Goal: Task Accomplishment & Management: Manage account settings

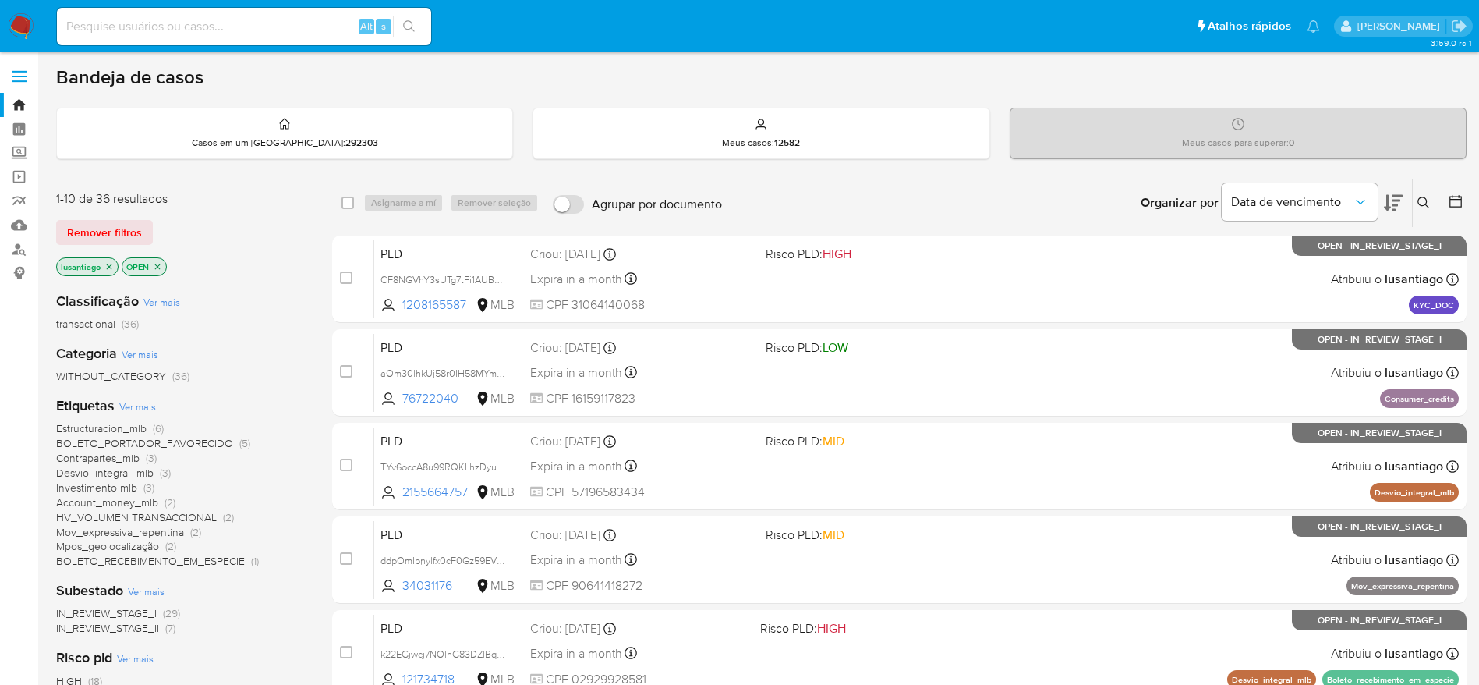
click at [890, 78] on div "Bandeja de casos" at bounding box center [761, 76] width 1410 height 23
click at [299, 27] on input at bounding box center [244, 26] width 374 height 20
paste input "1336898870"
type input "1336898870"
click at [410, 31] on icon "search-icon" at bounding box center [409, 26] width 12 height 12
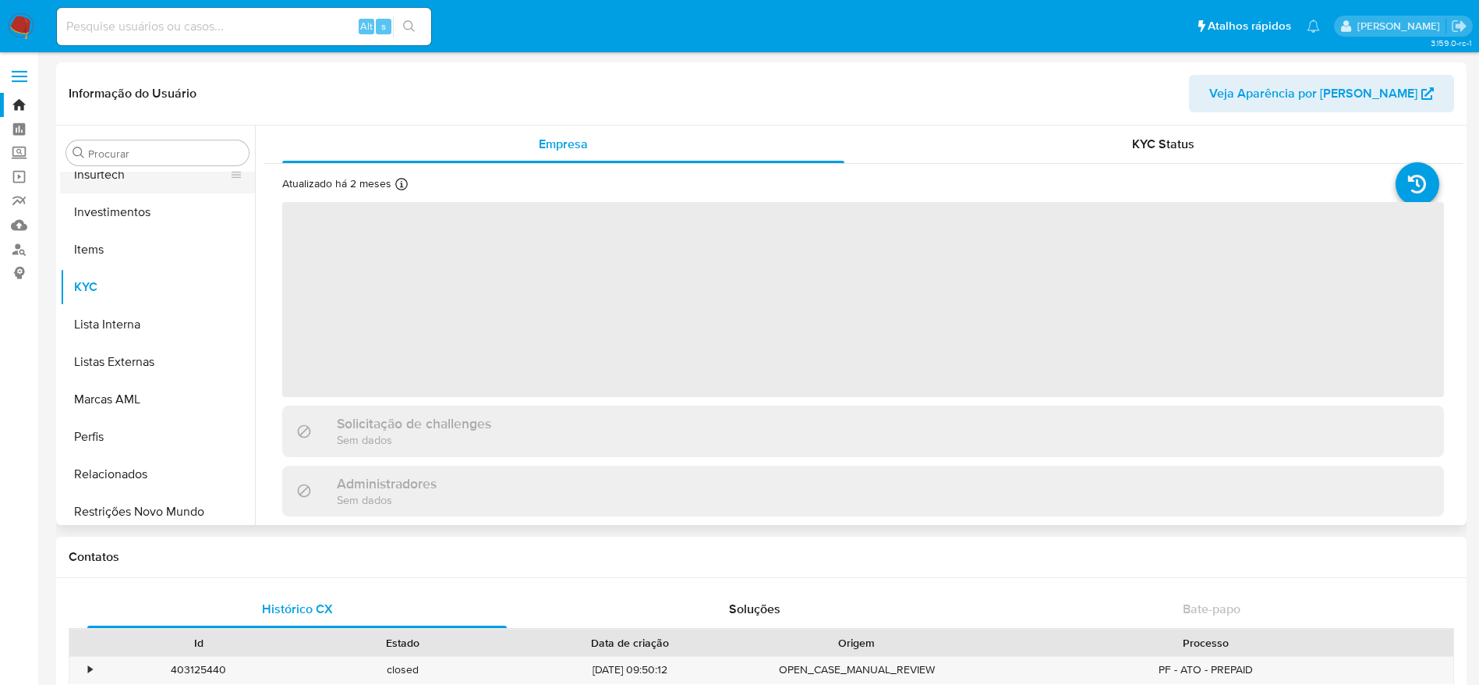
scroll to position [500, 0]
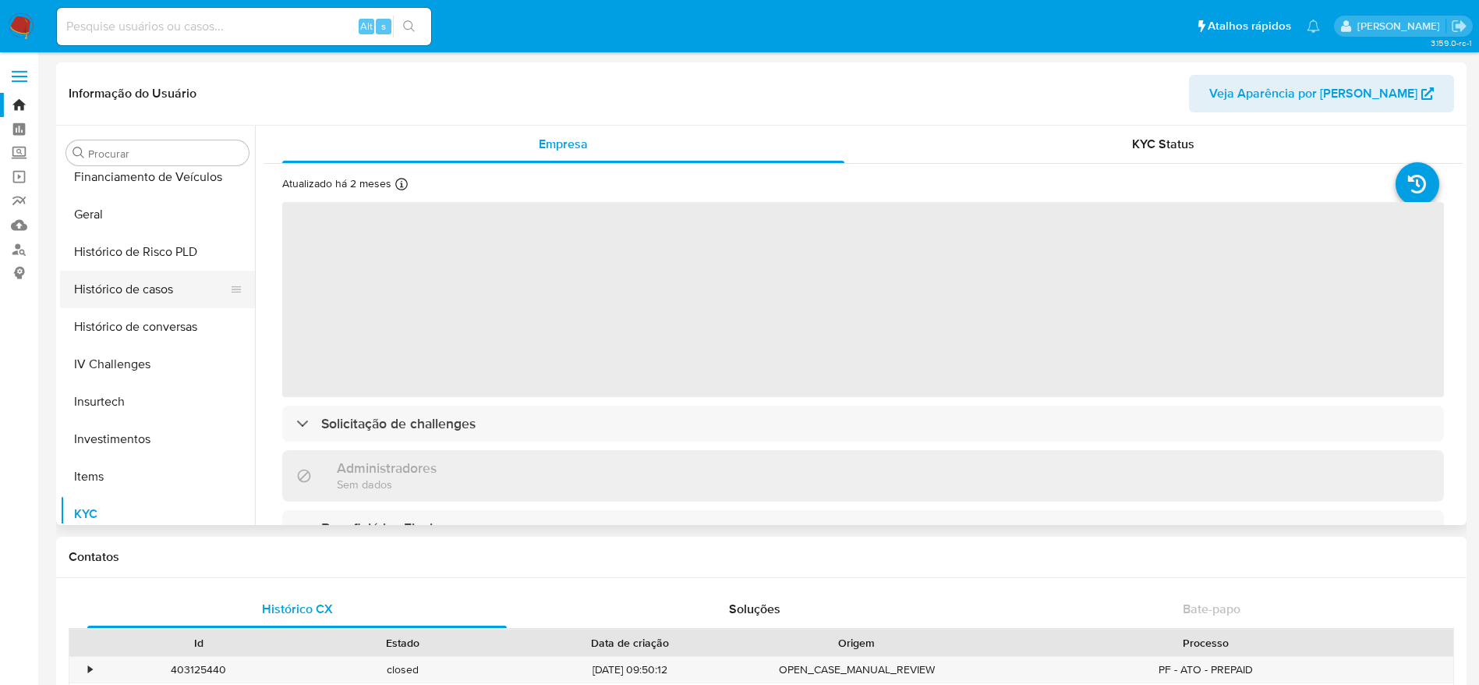
click at [119, 280] on button "Histórico de casos" at bounding box center [151, 289] width 182 height 37
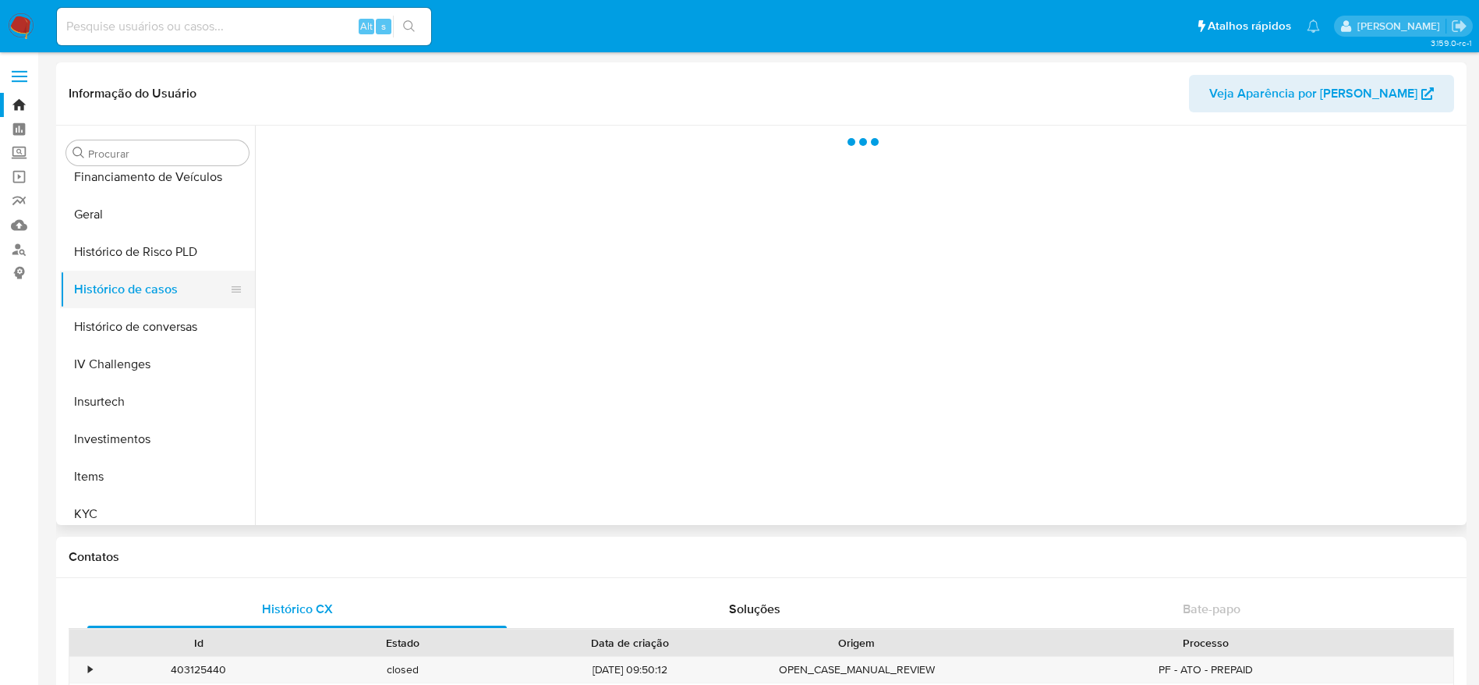
select select "10"
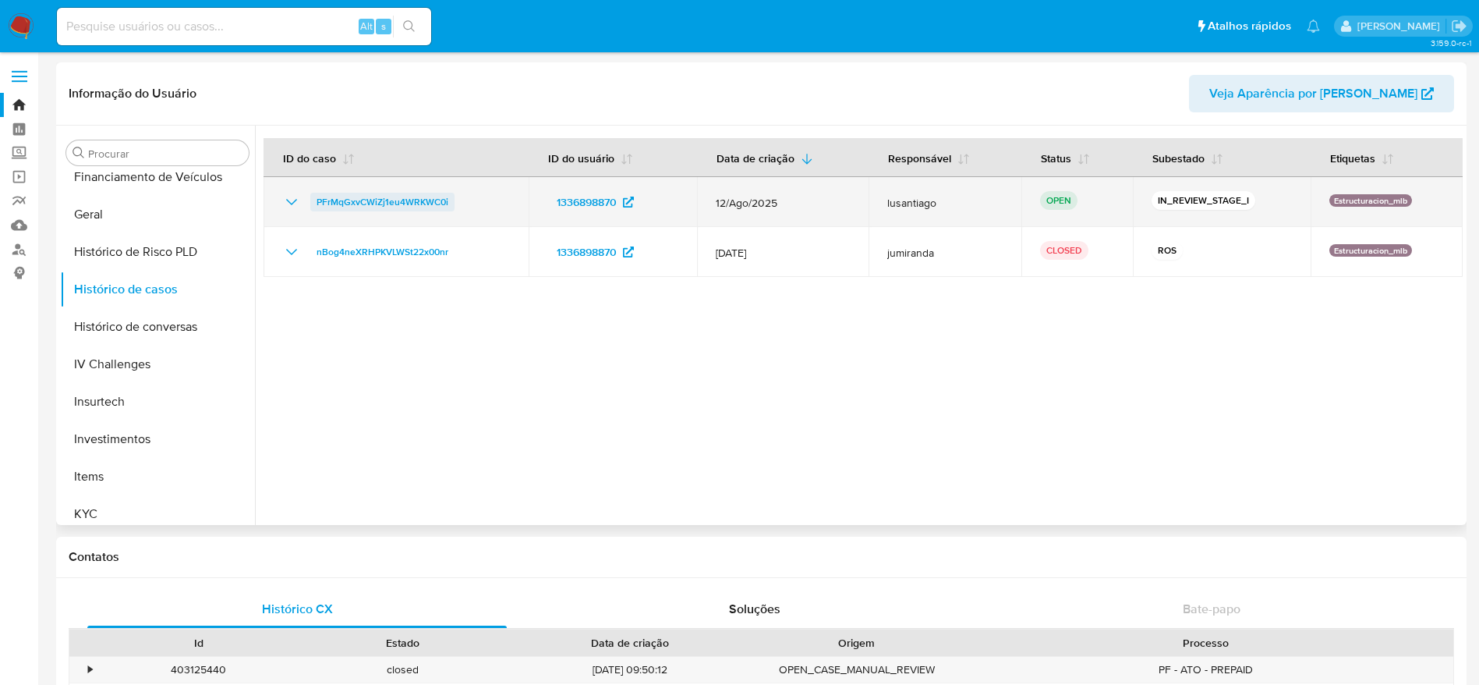
click at [372, 200] on span "PFrMqGxvCWiZj1eu4WRKWC0i" at bounding box center [383, 202] width 132 height 19
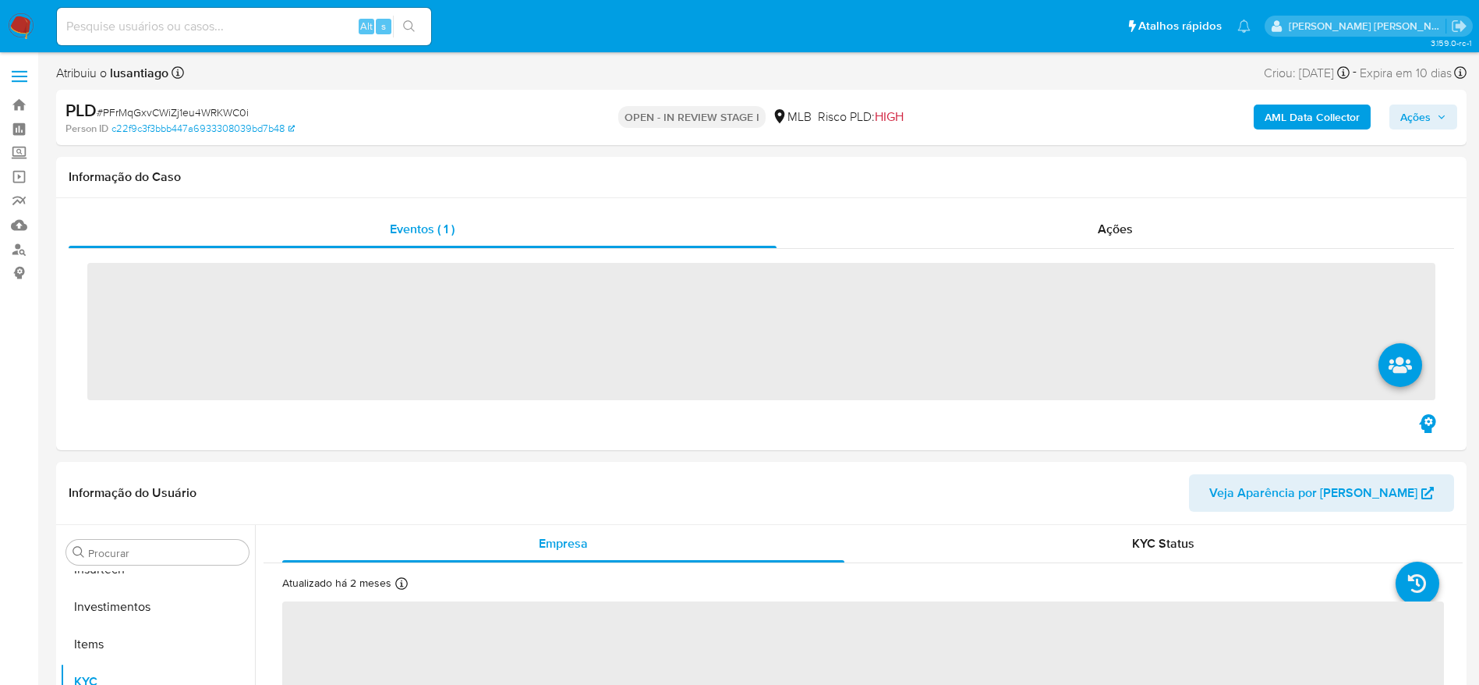
scroll to position [734, 0]
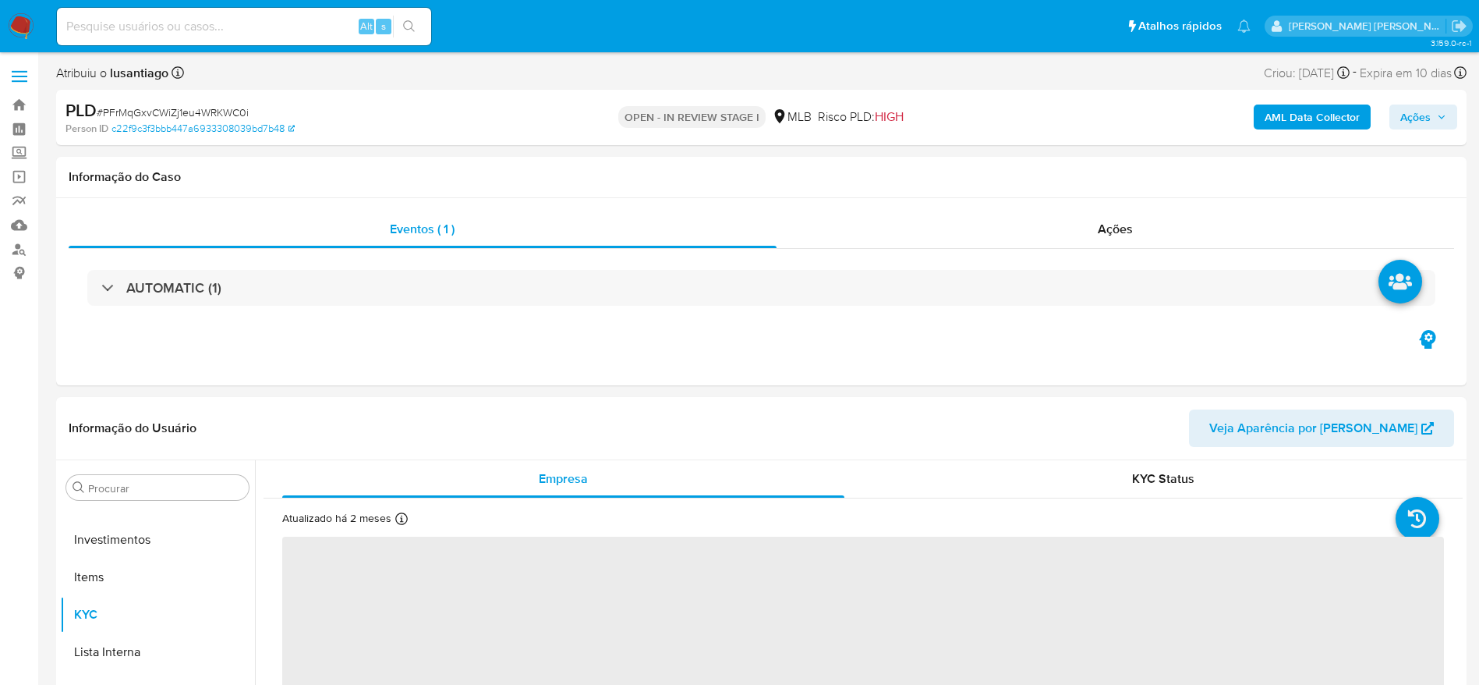
select select "10"
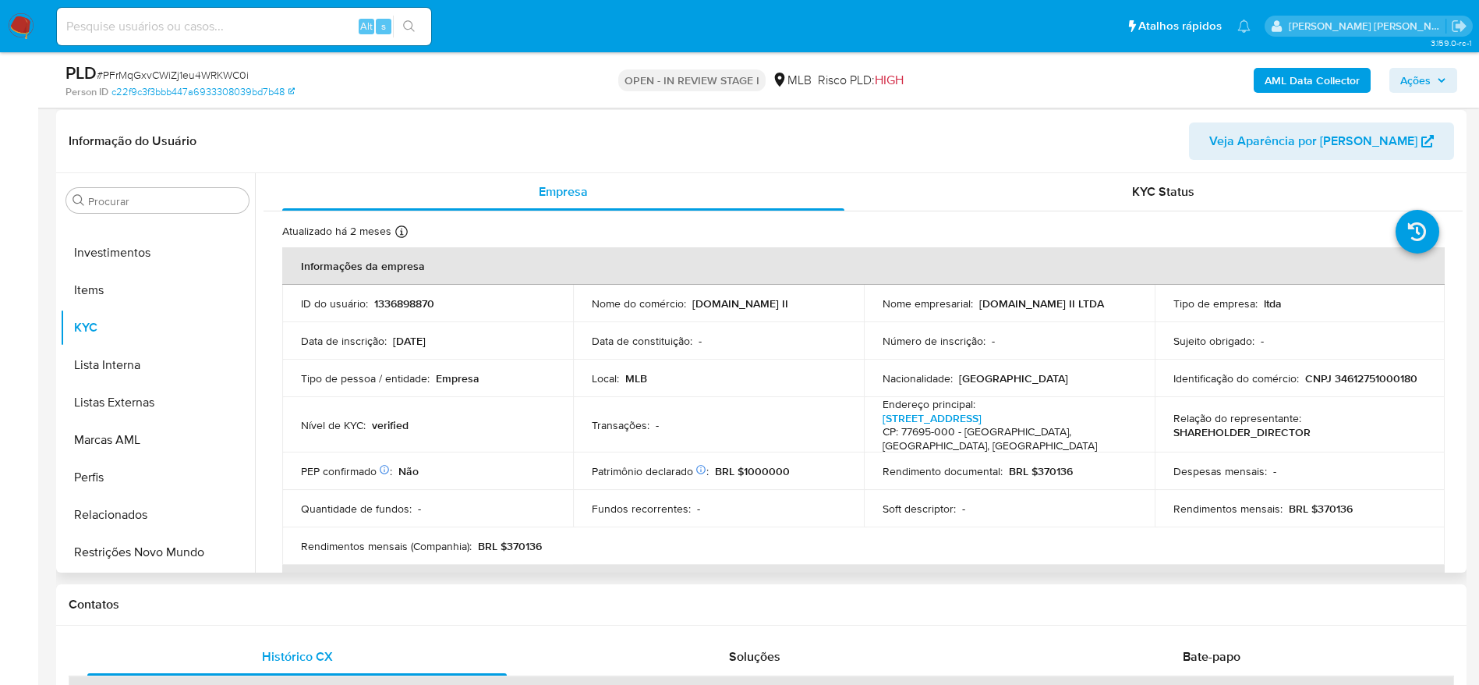
scroll to position [234, 0]
click at [1359, 382] on p "CNPJ 34612751000180" at bounding box center [1361, 376] width 112 height 14
click at [1360, 382] on p "CNPJ 34612751000180" at bounding box center [1361, 376] width 112 height 14
copy p "34612751000180"
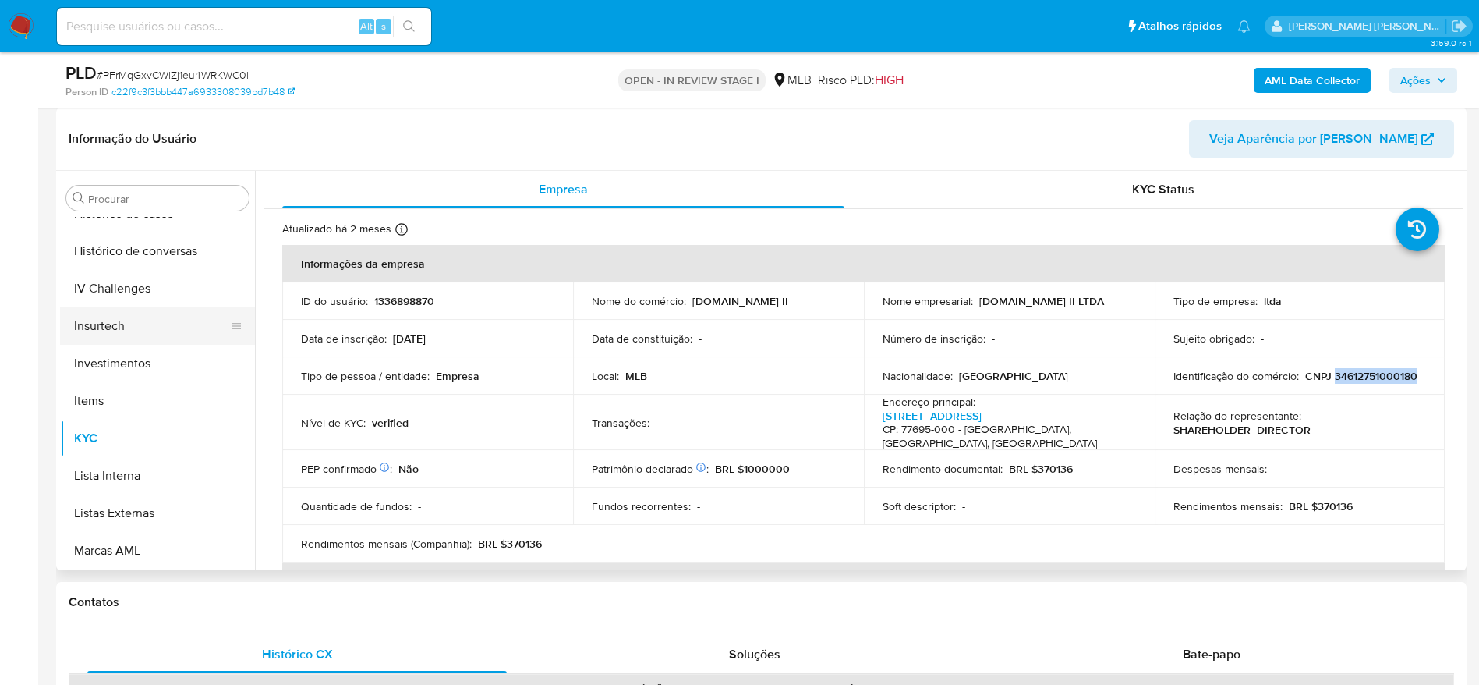
scroll to position [500, 0]
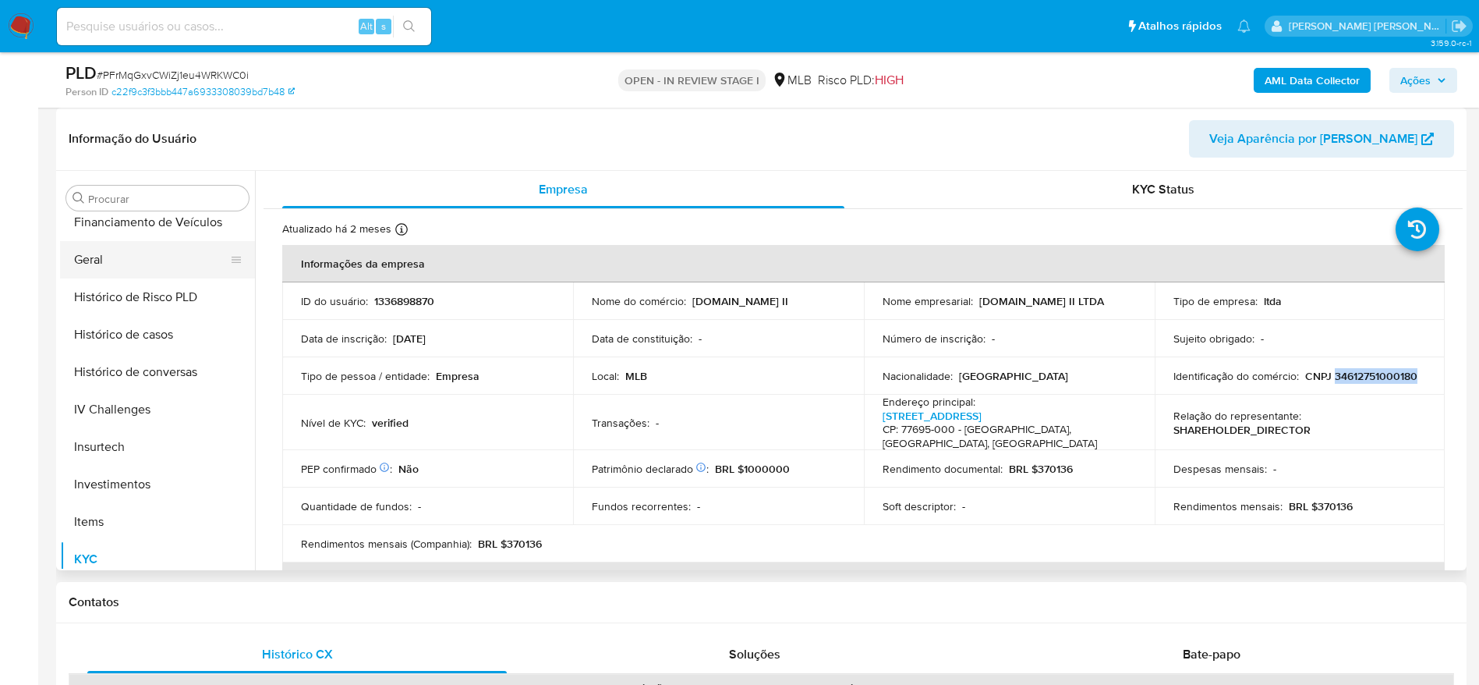
click at [110, 249] on button "Geral" at bounding box center [151, 259] width 182 height 37
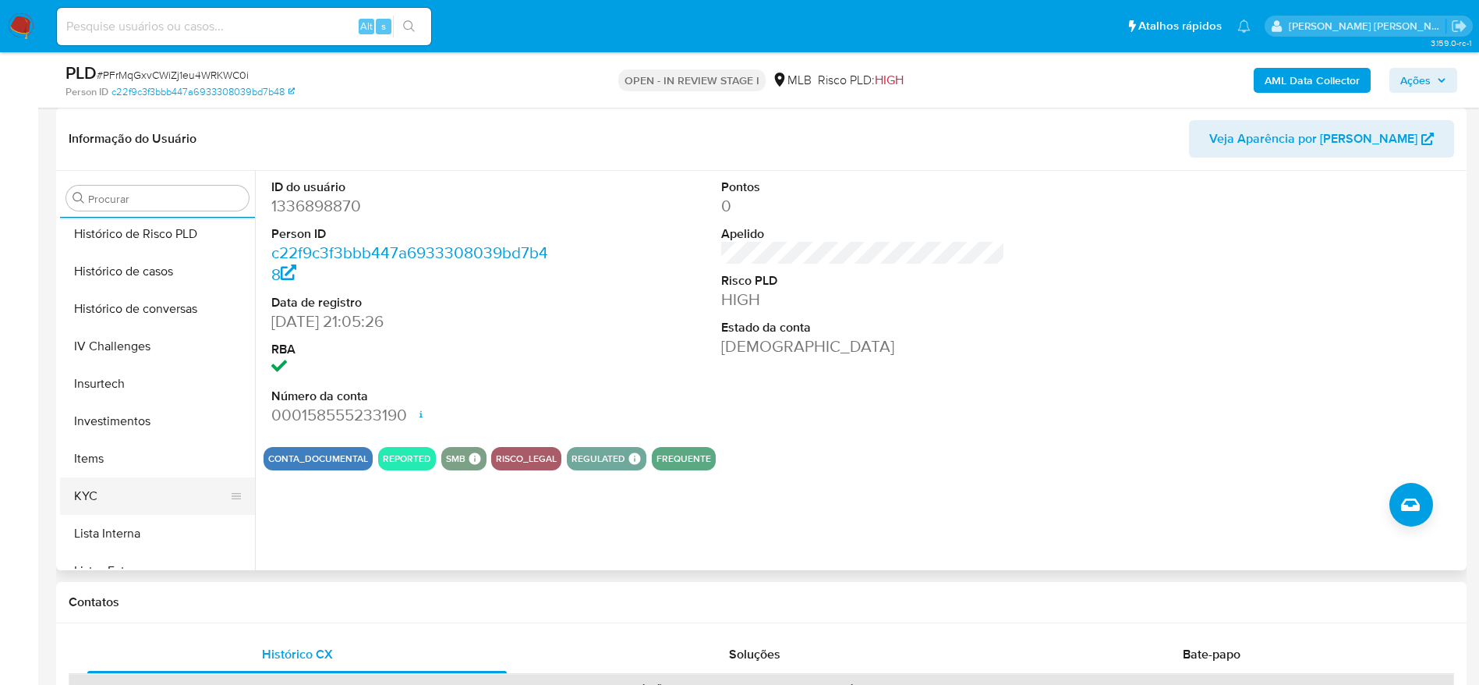
scroll to position [617, 0]
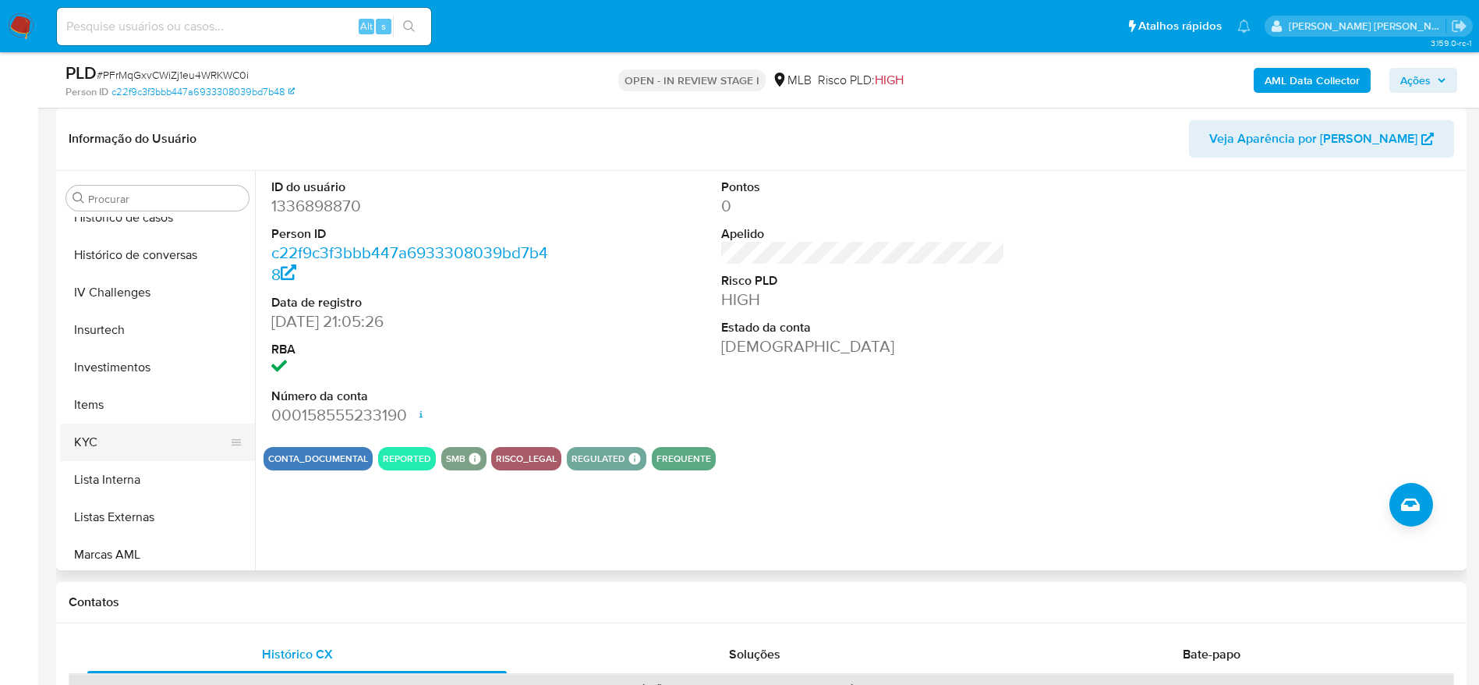
click at [140, 452] on button "KYC" at bounding box center [151, 441] width 182 height 37
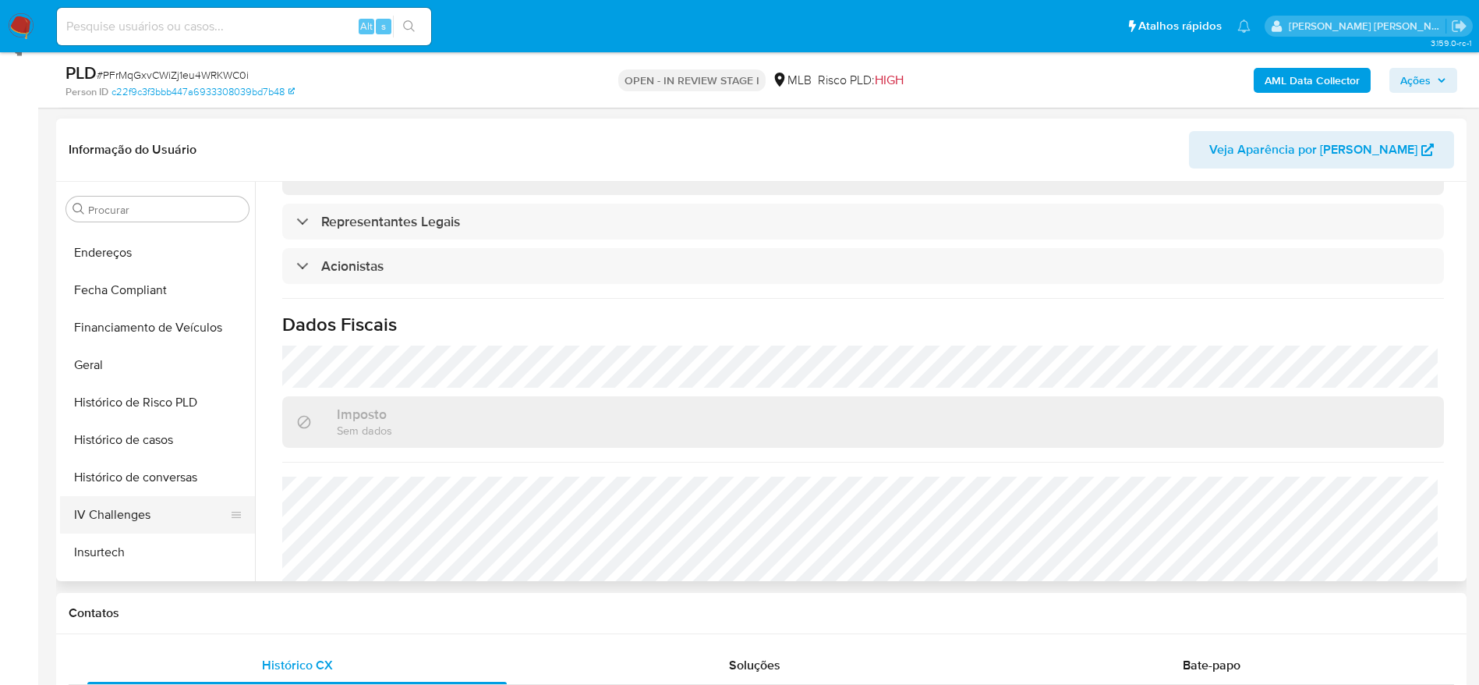
scroll to position [383, 0]
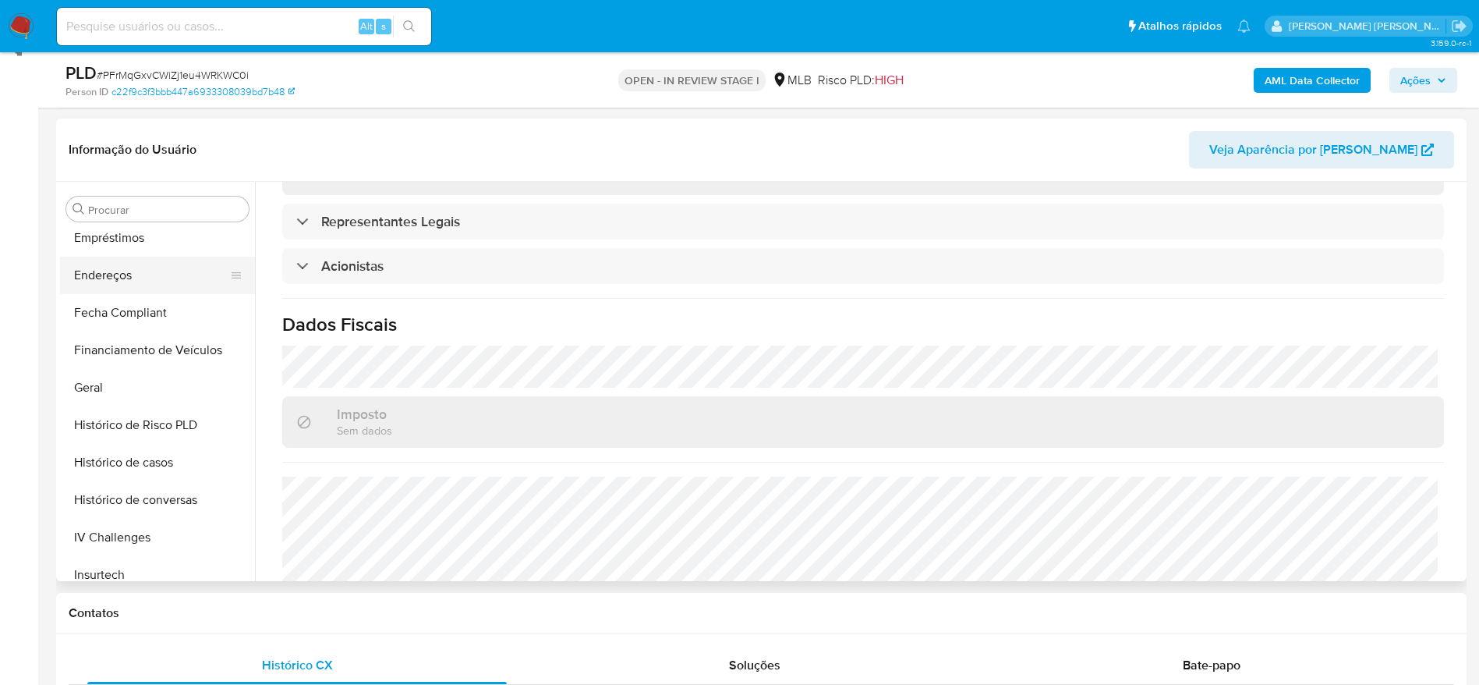
click at [111, 271] on button "Endereços" at bounding box center [151, 274] width 182 height 37
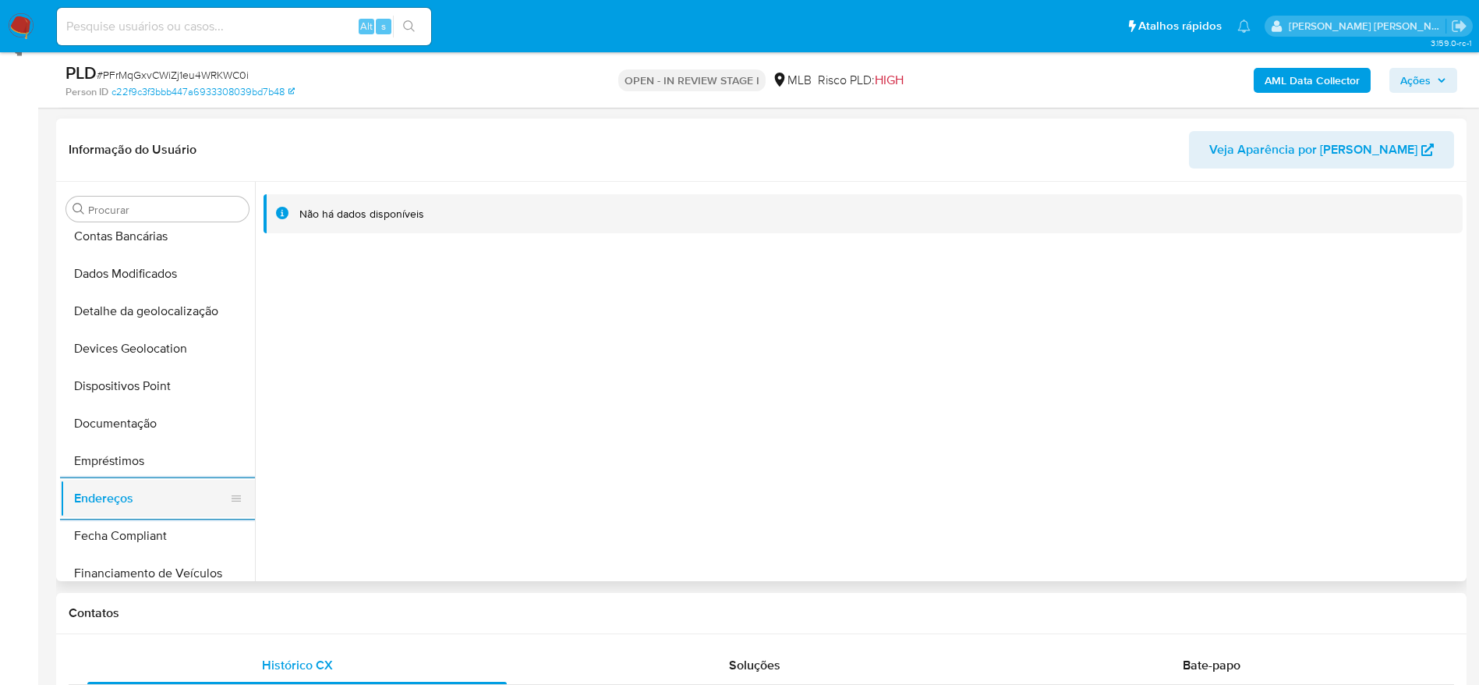
scroll to position [149, 0]
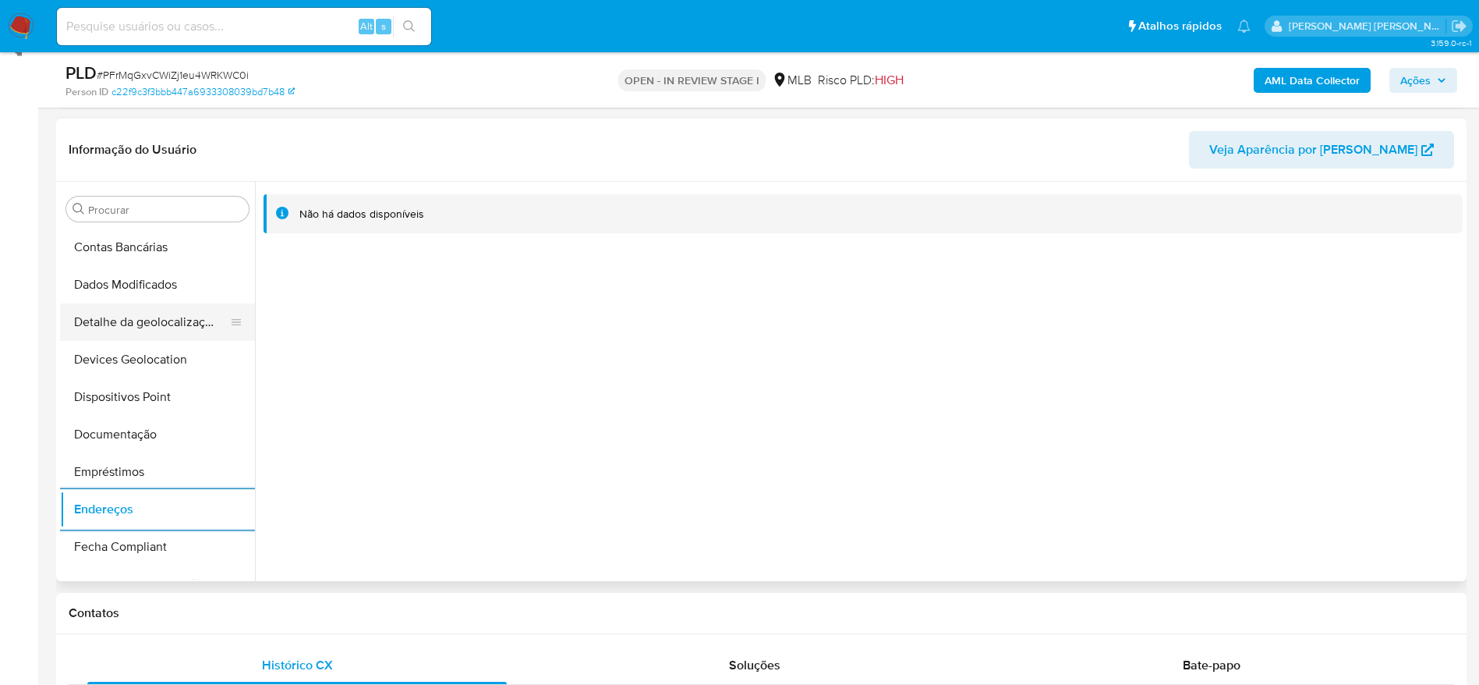
click at [172, 316] on button "Detalhe da geolocalização" at bounding box center [151, 321] width 182 height 37
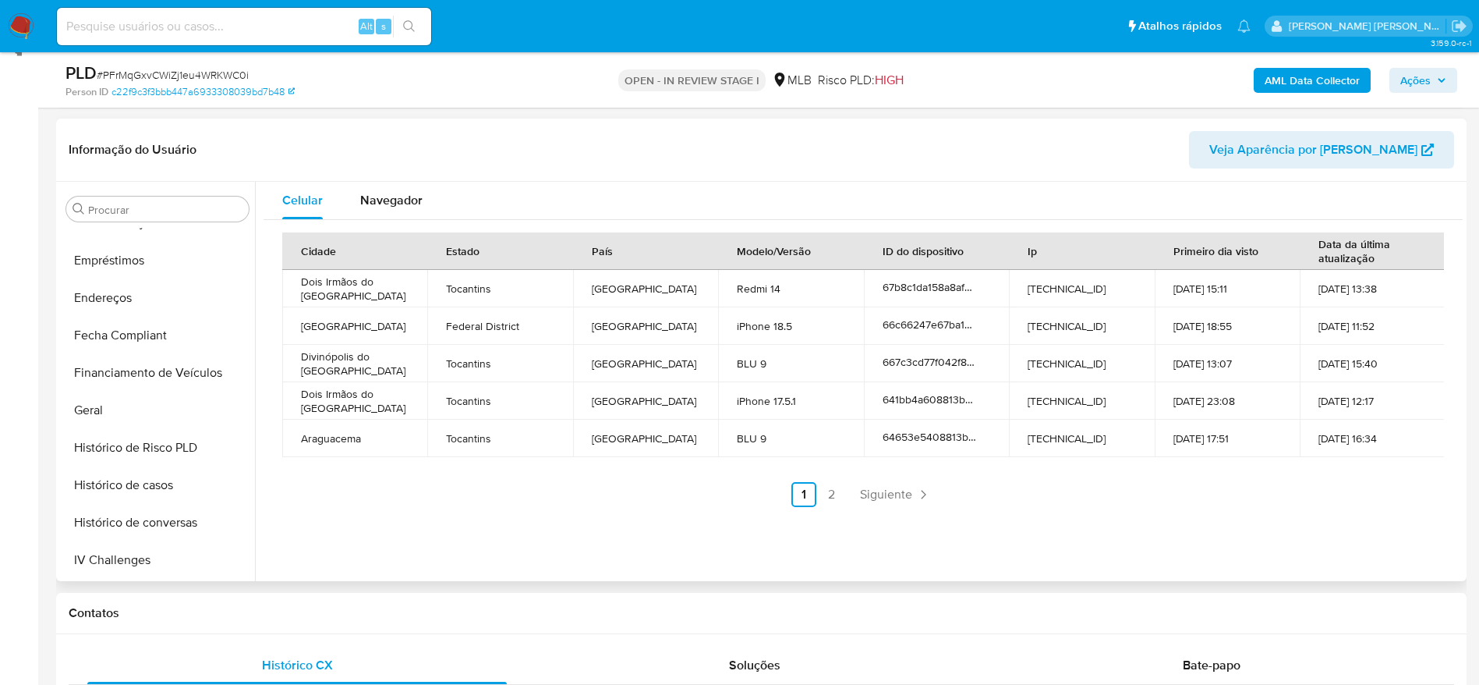
scroll to position [734, 0]
click at [145, 555] on button "Restrições Novo Mundo" at bounding box center [151, 560] width 182 height 37
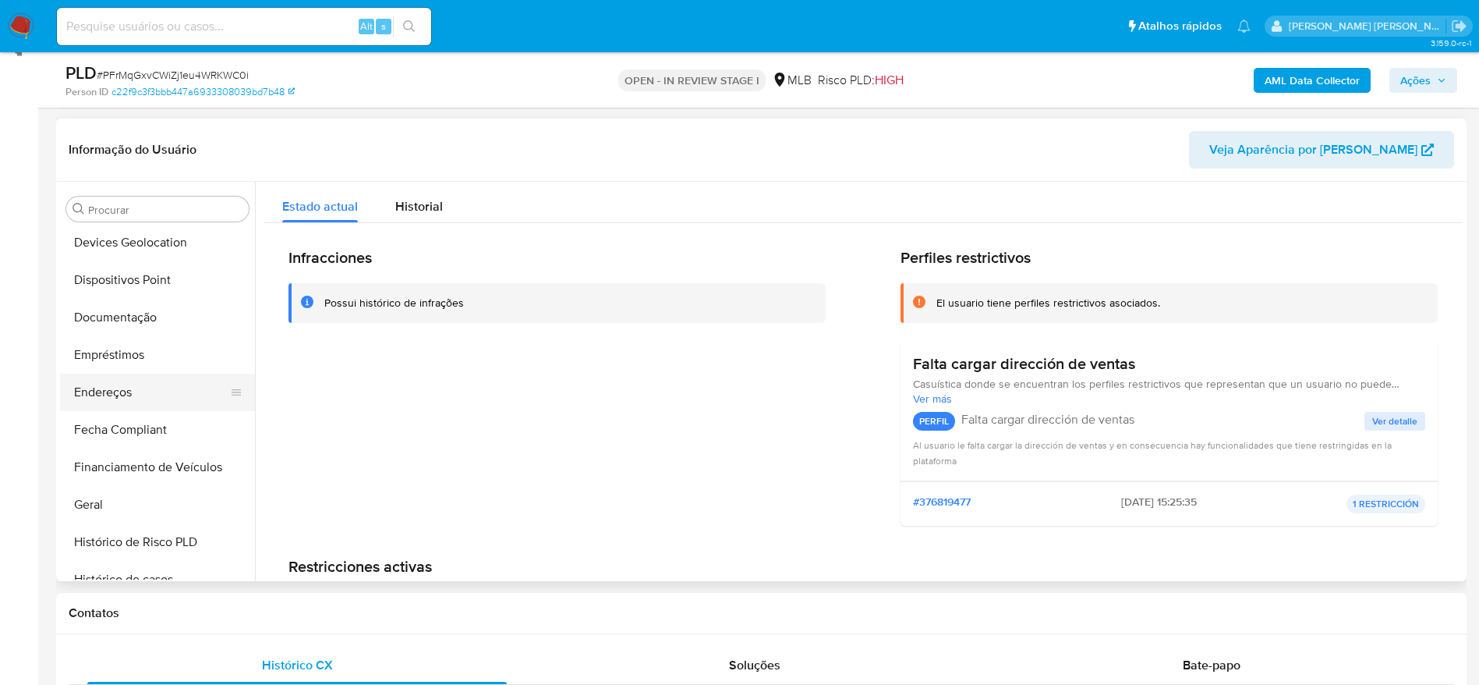
scroll to position [149, 0]
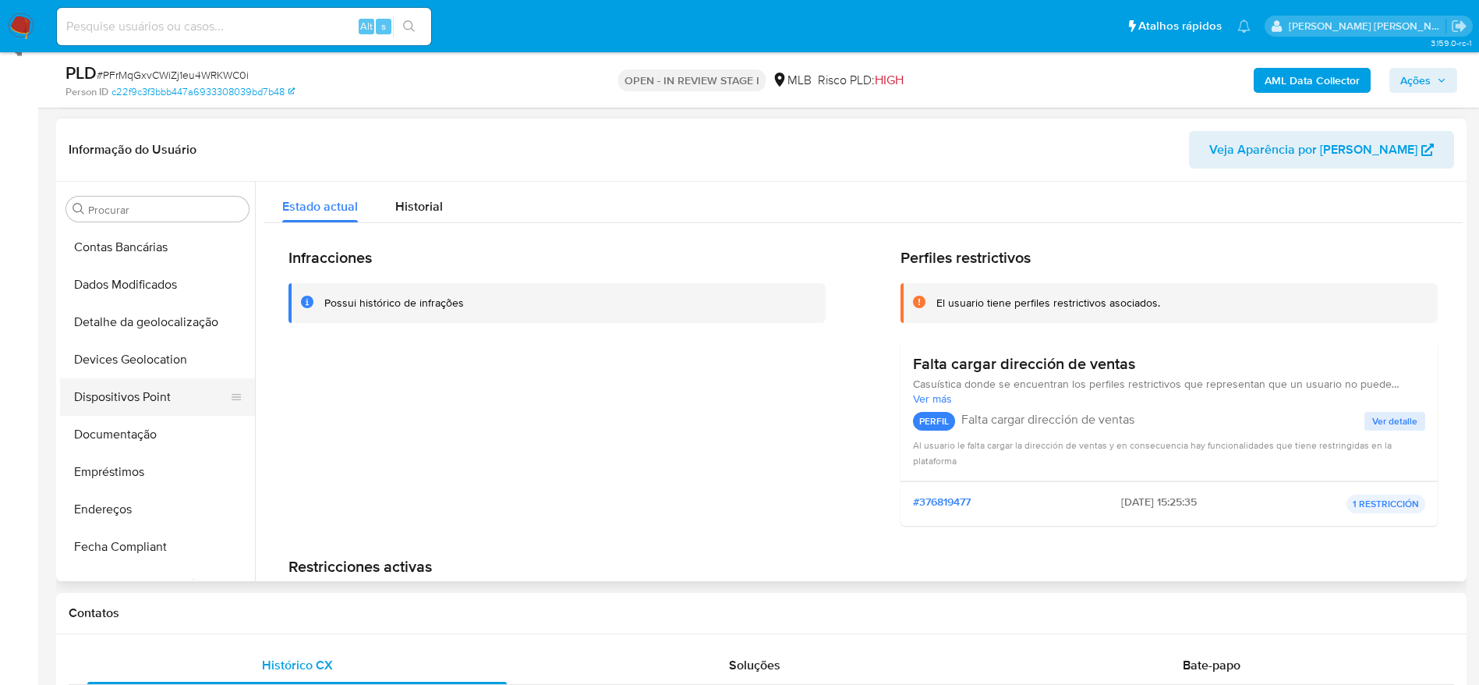
click at [155, 396] on button "Dispositivos Point" at bounding box center [151, 396] width 182 height 37
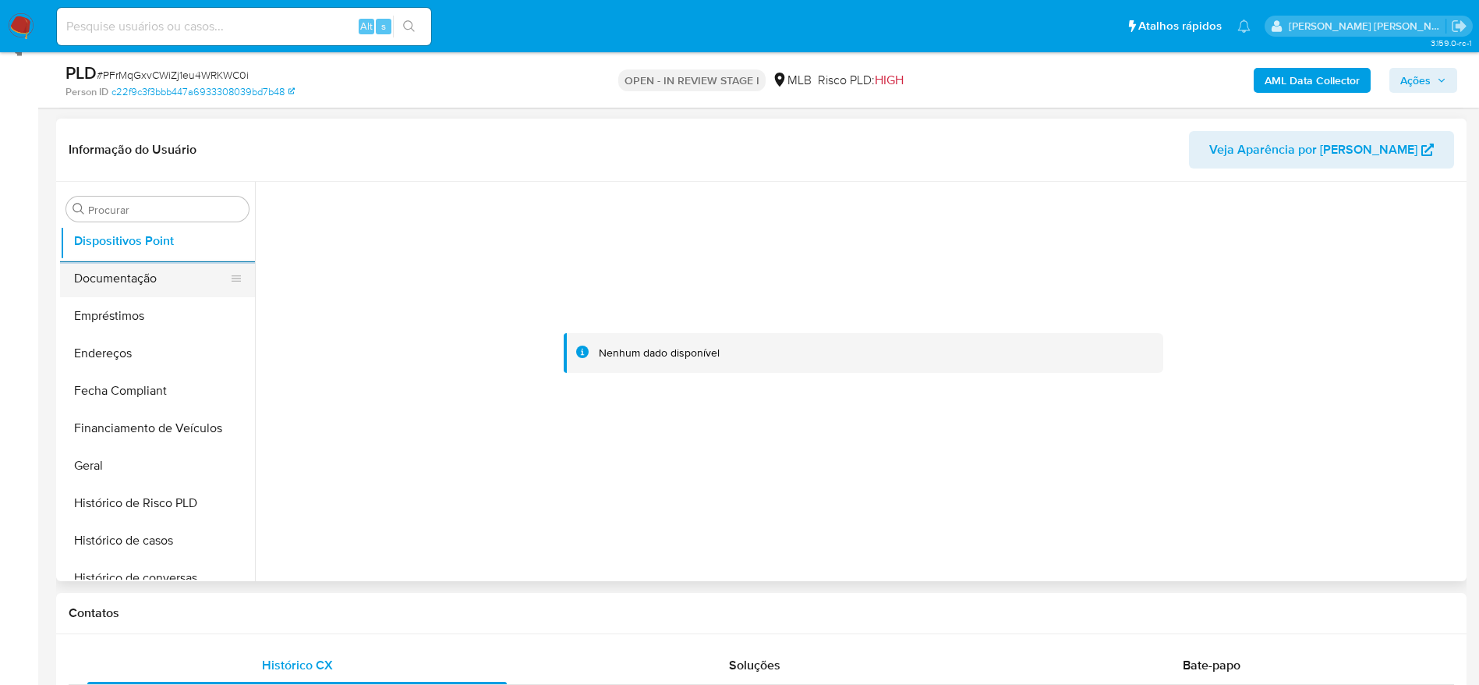
scroll to position [617, 0]
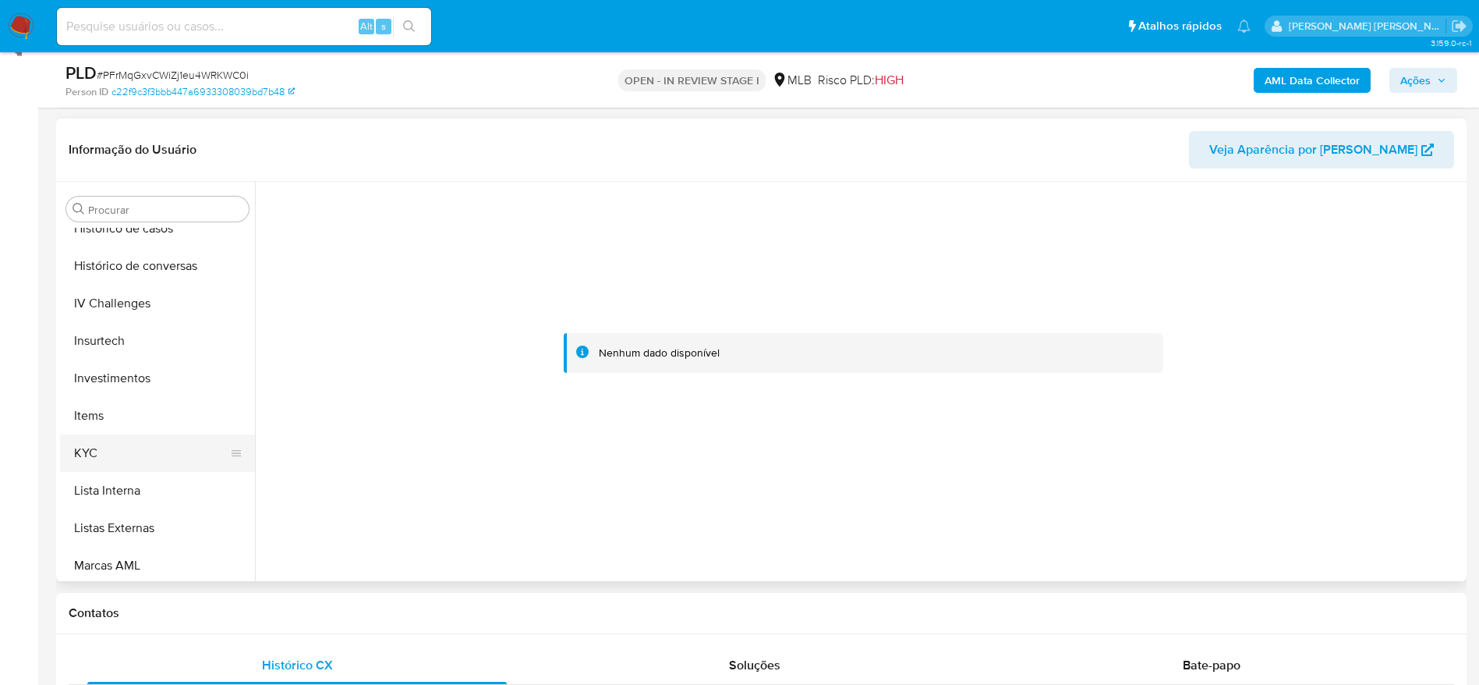
click at [122, 457] on button "KYC" at bounding box center [151, 452] width 182 height 37
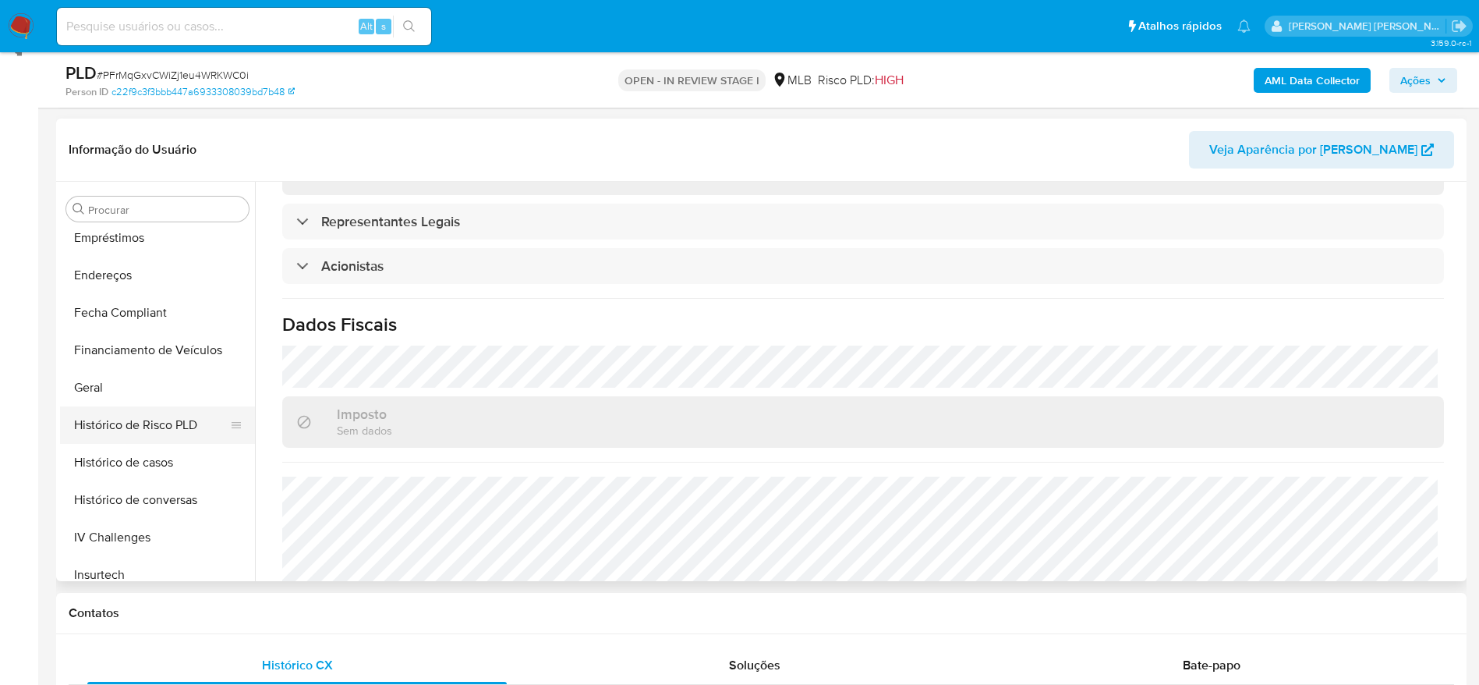
scroll to position [266, 0]
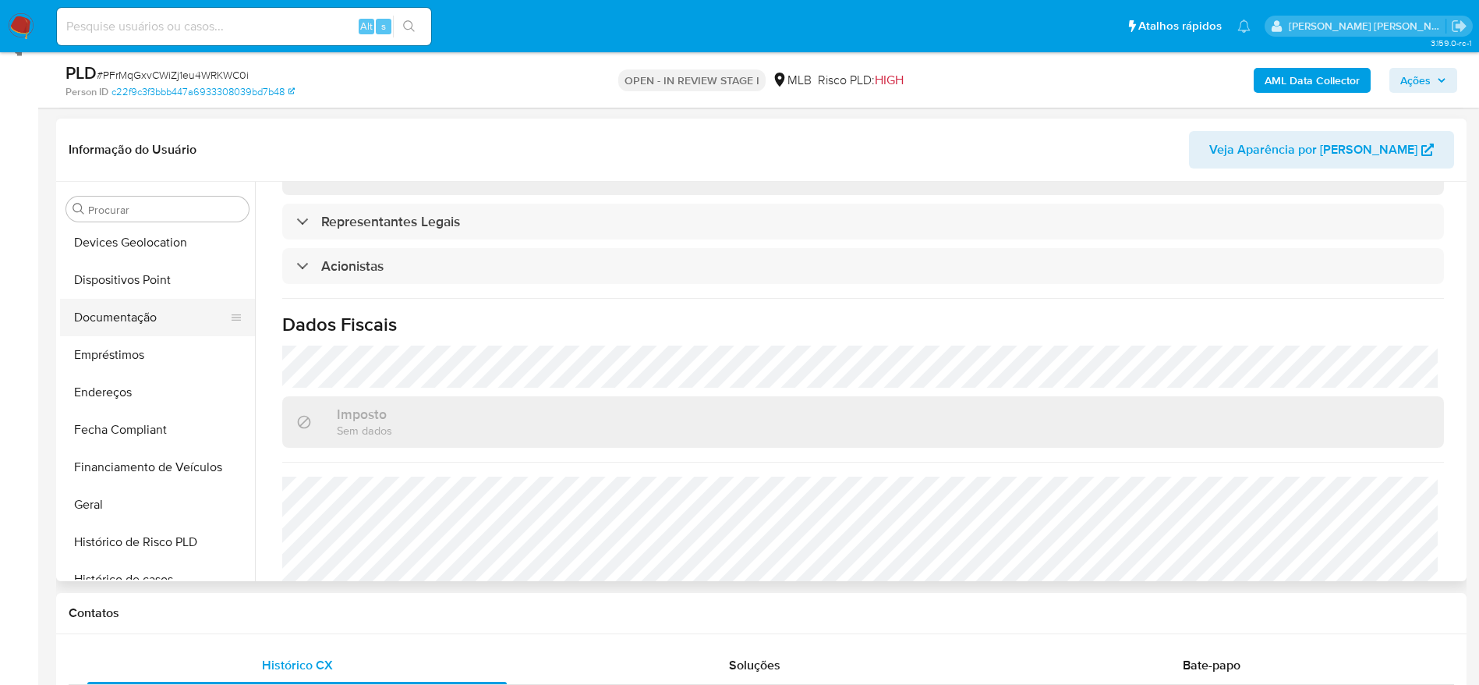
click at [137, 314] on button "Documentação" at bounding box center [151, 317] width 182 height 37
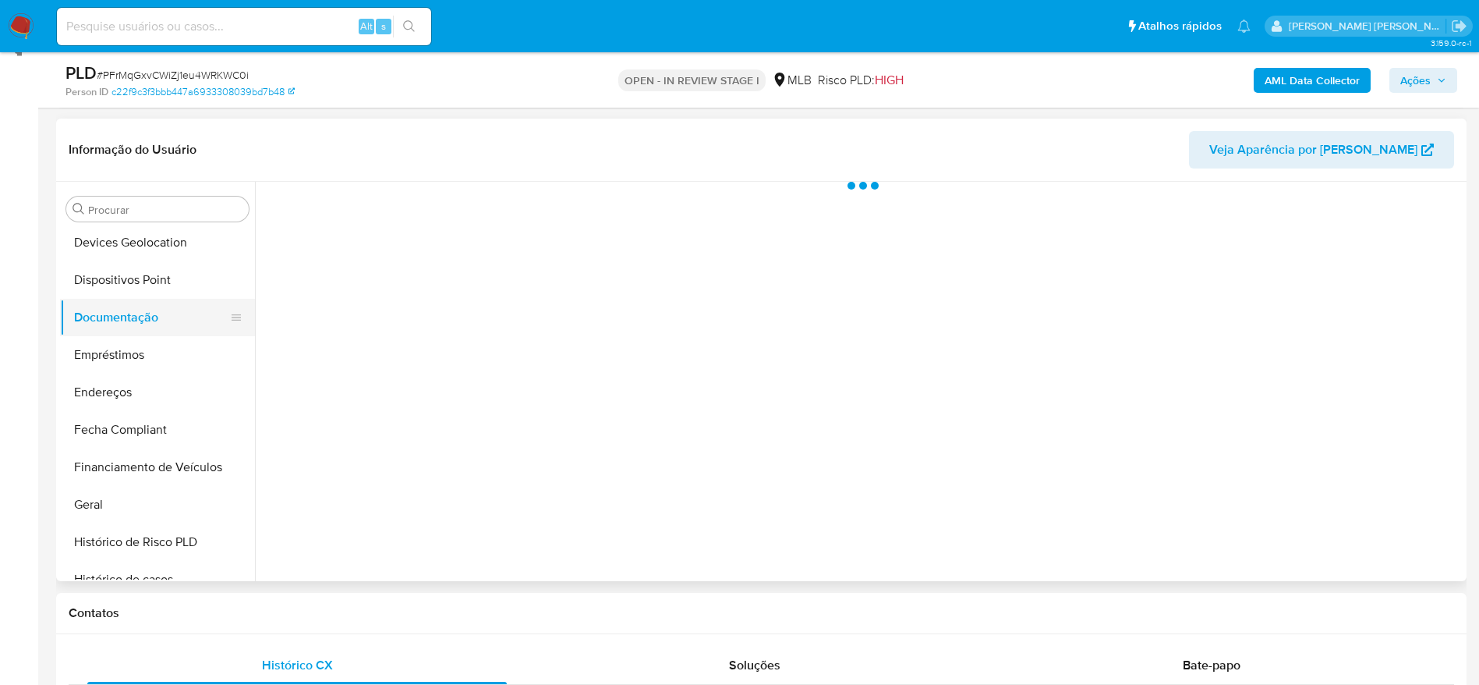
scroll to position [0, 0]
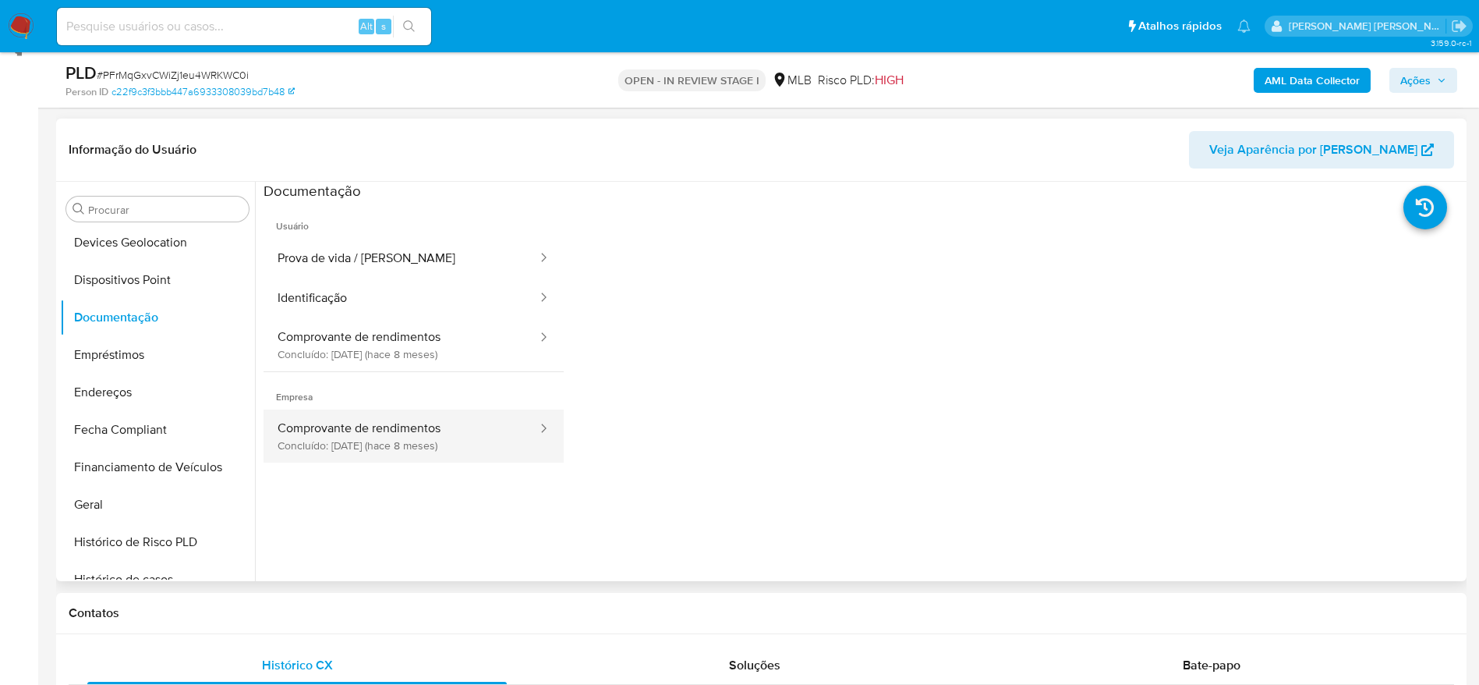
click at [365, 441] on button "Comprovante de rendimentos Concluído: 27/01/2025 (hace 8 meses)" at bounding box center [401, 435] width 275 height 53
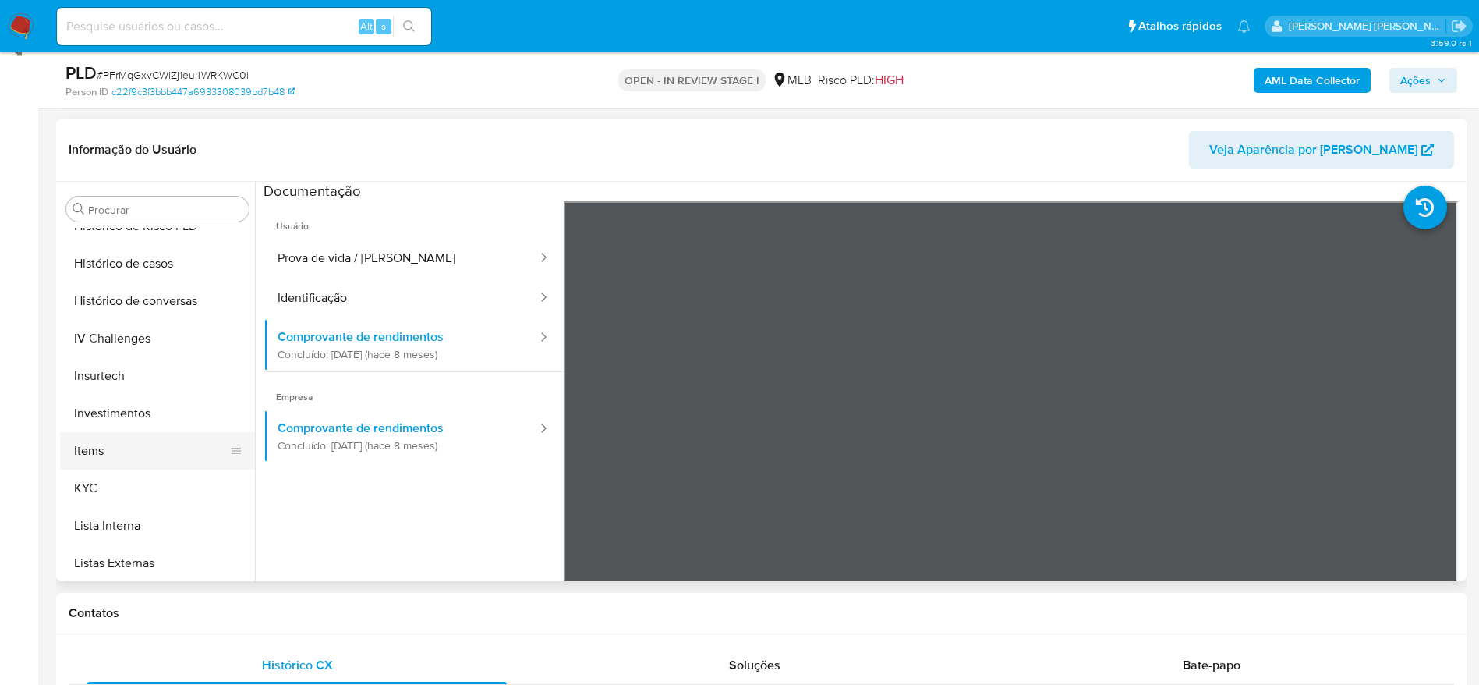
scroll to position [617, 0]
click at [124, 457] on button "KYC" at bounding box center [151, 452] width 182 height 37
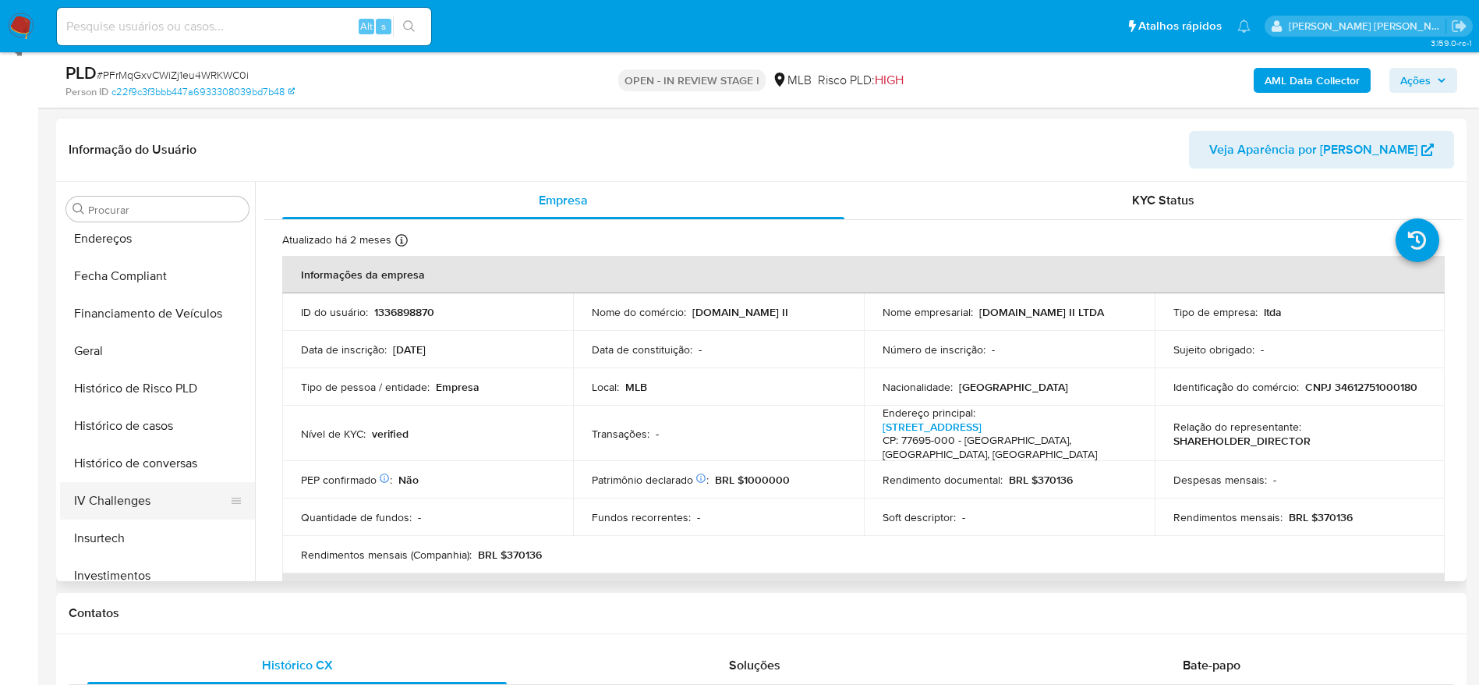
scroll to position [383, 0]
click at [116, 388] on button "Geral" at bounding box center [151, 387] width 182 height 37
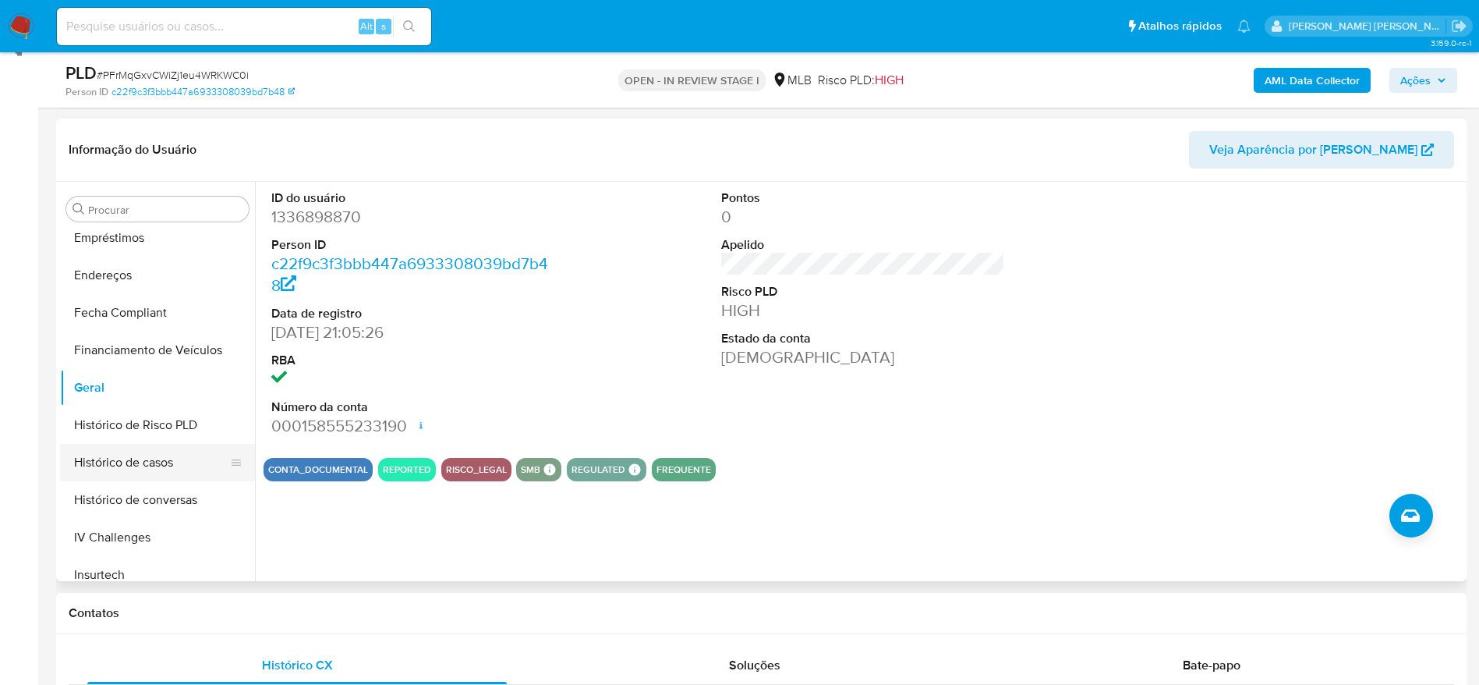
click at [154, 455] on button "Histórico de casos" at bounding box center [151, 462] width 182 height 37
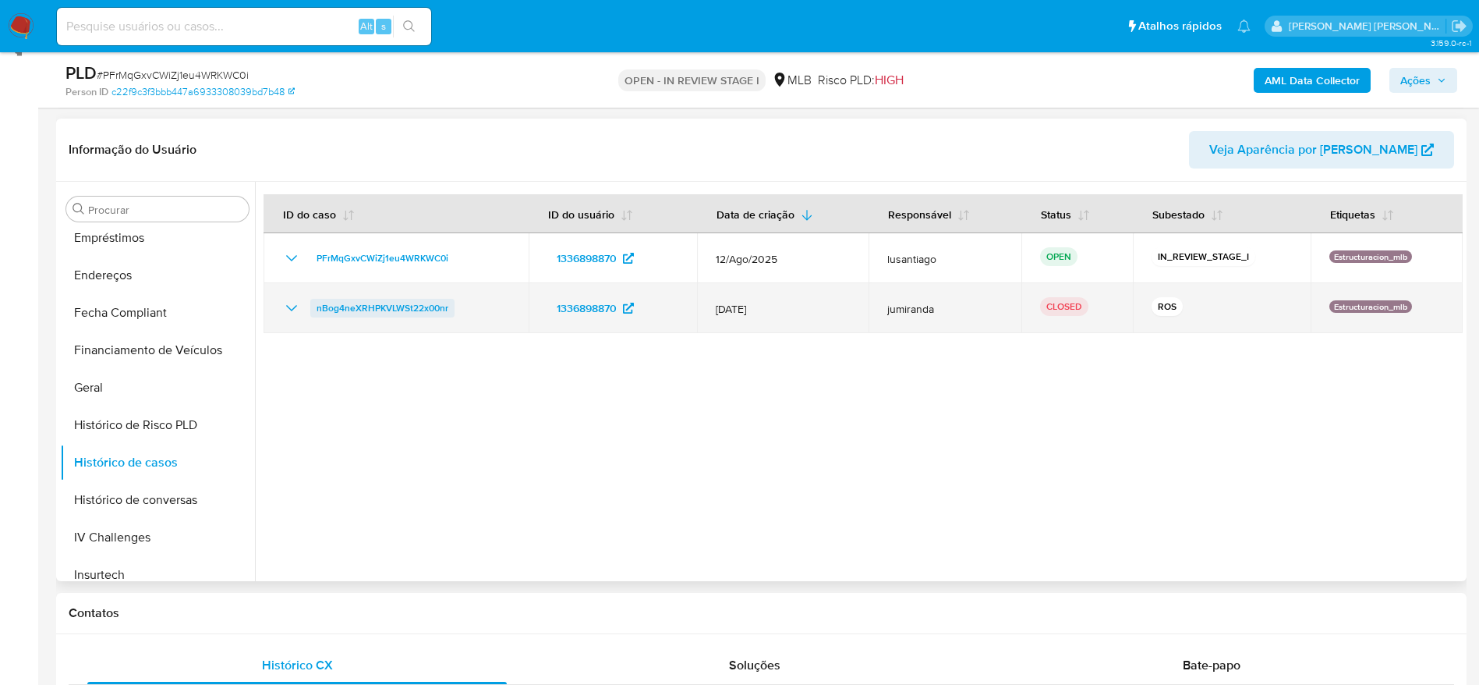
click at [395, 306] on span "nBog4neXRHPKVLWSt22x00nr" at bounding box center [383, 308] width 132 height 19
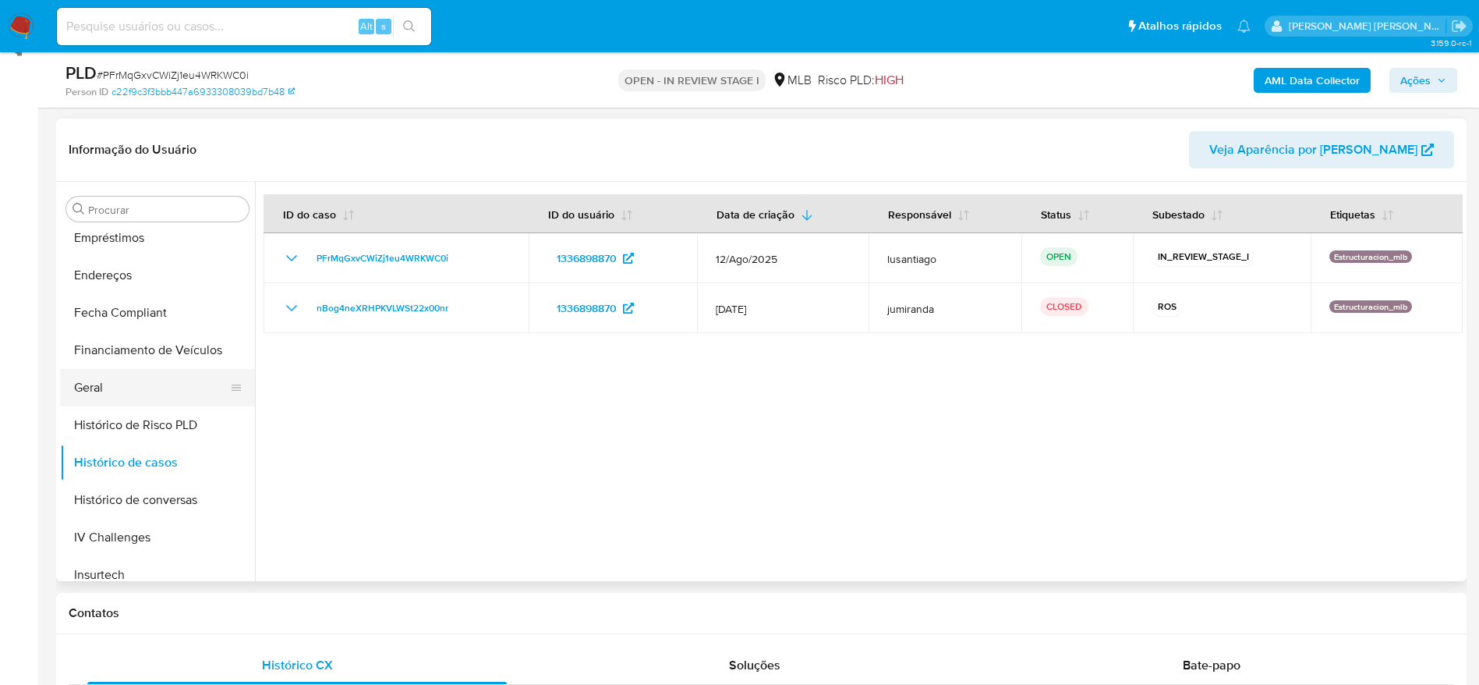
click at [153, 370] on button "Geral" at bounding box center [151, 387] width 182 height 37
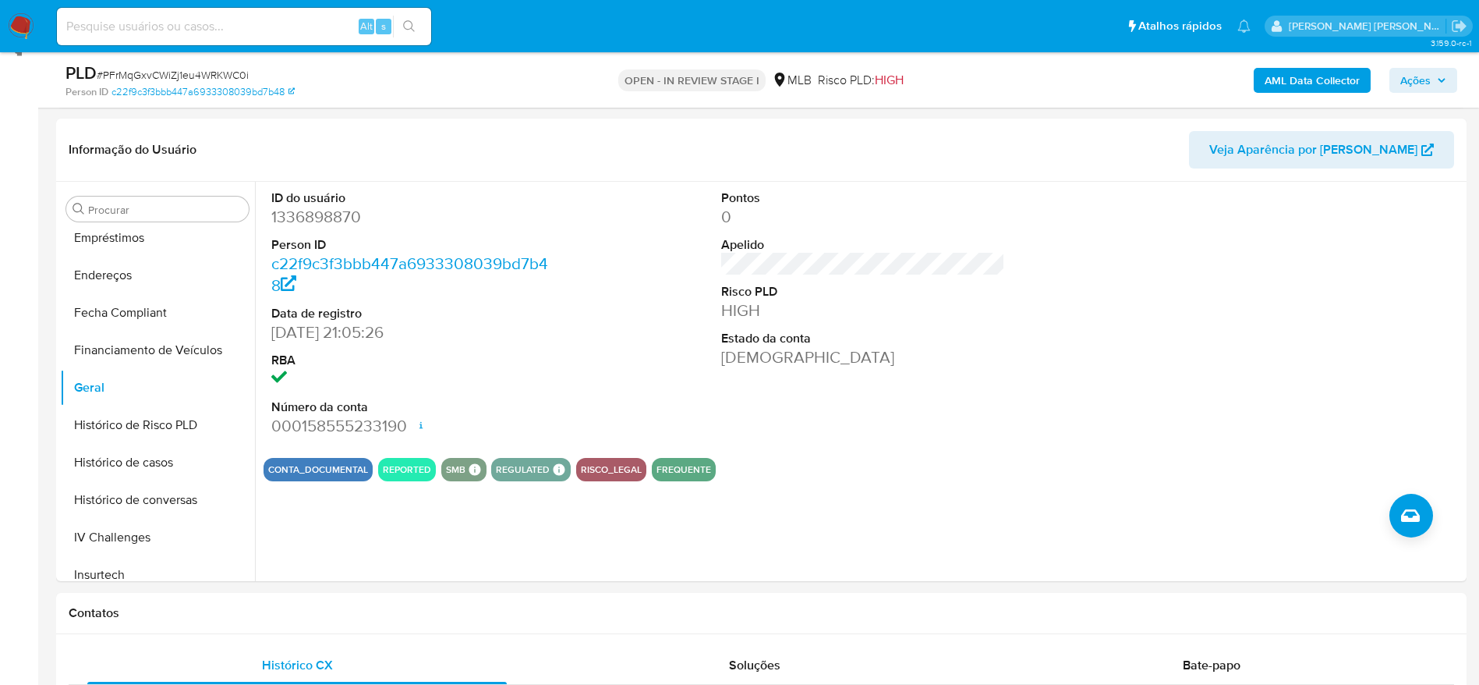
click at [1443, 72] on span "Ações" at bounding box center [1423, 80] width 46 height 22
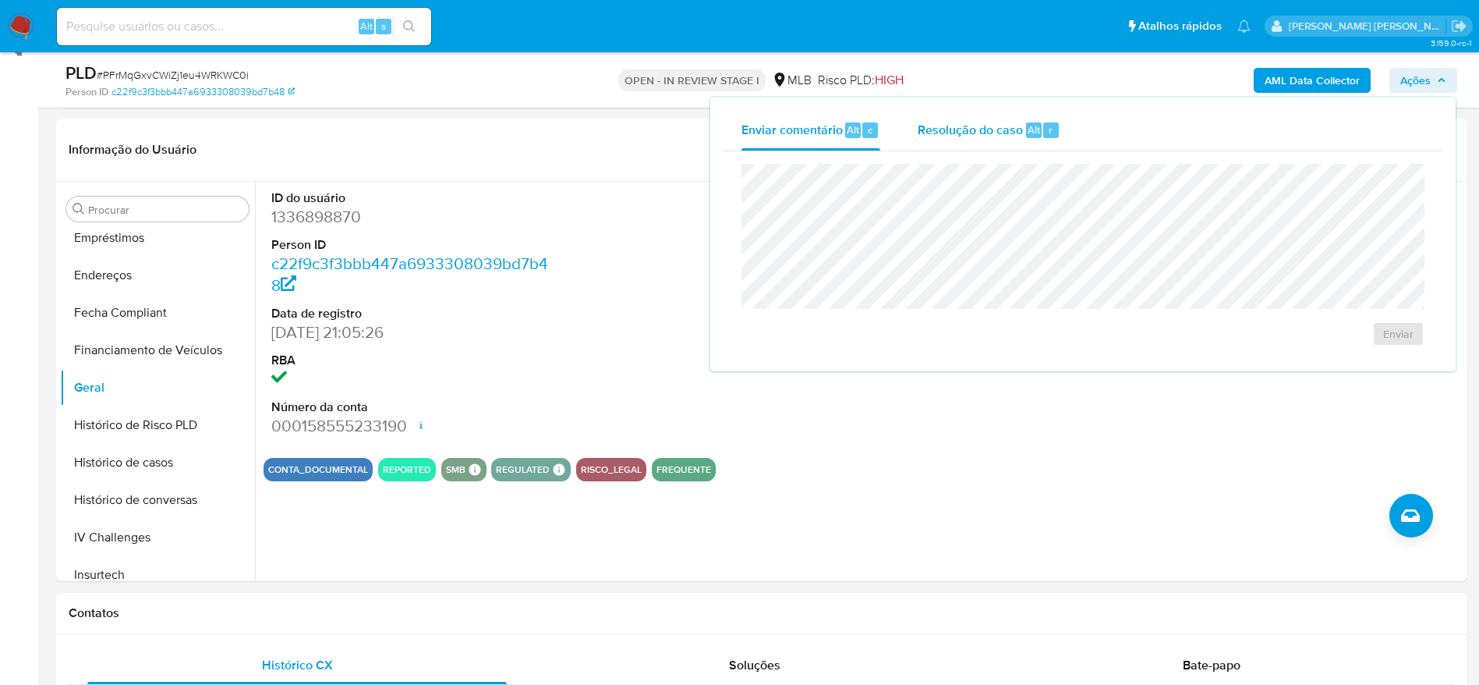
click at [1013, 127] on span "Resolução do caso" at bounding box center [970, 129] width 105 height 18
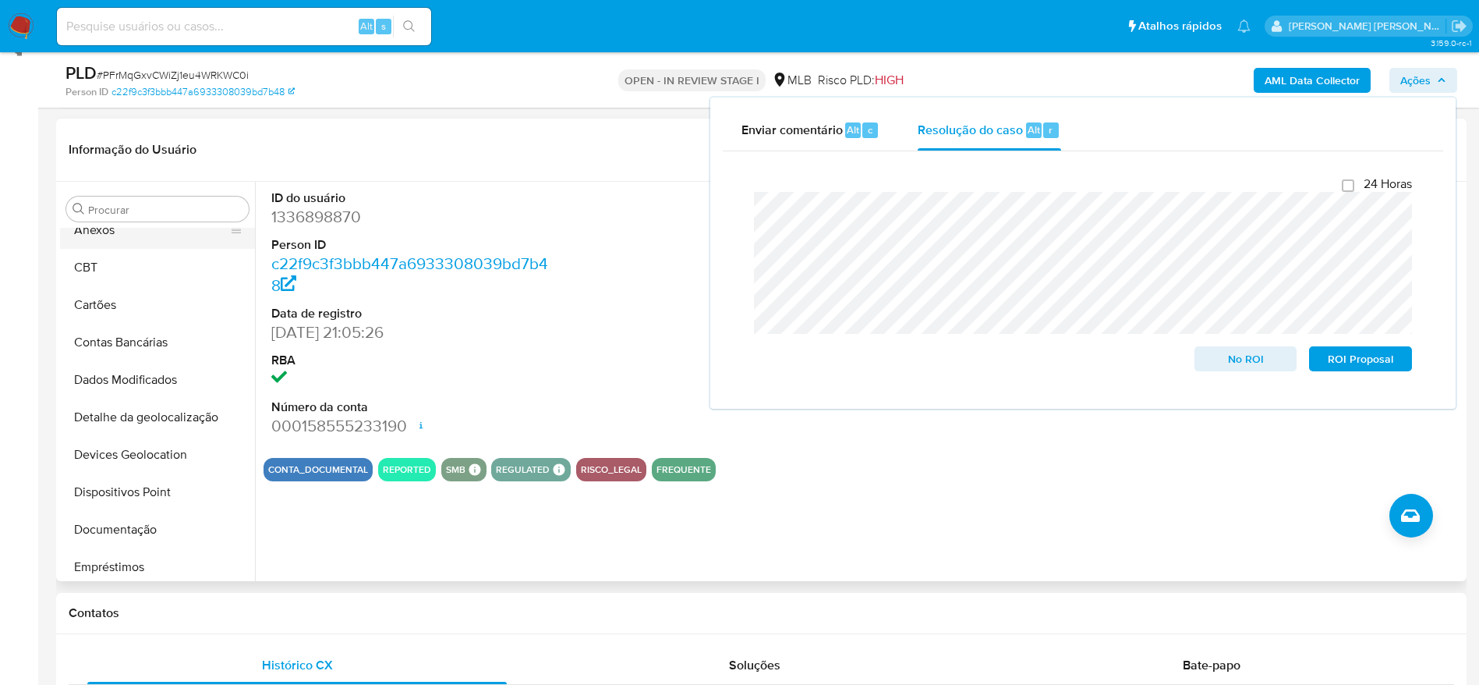
scroll to position [0, 0]
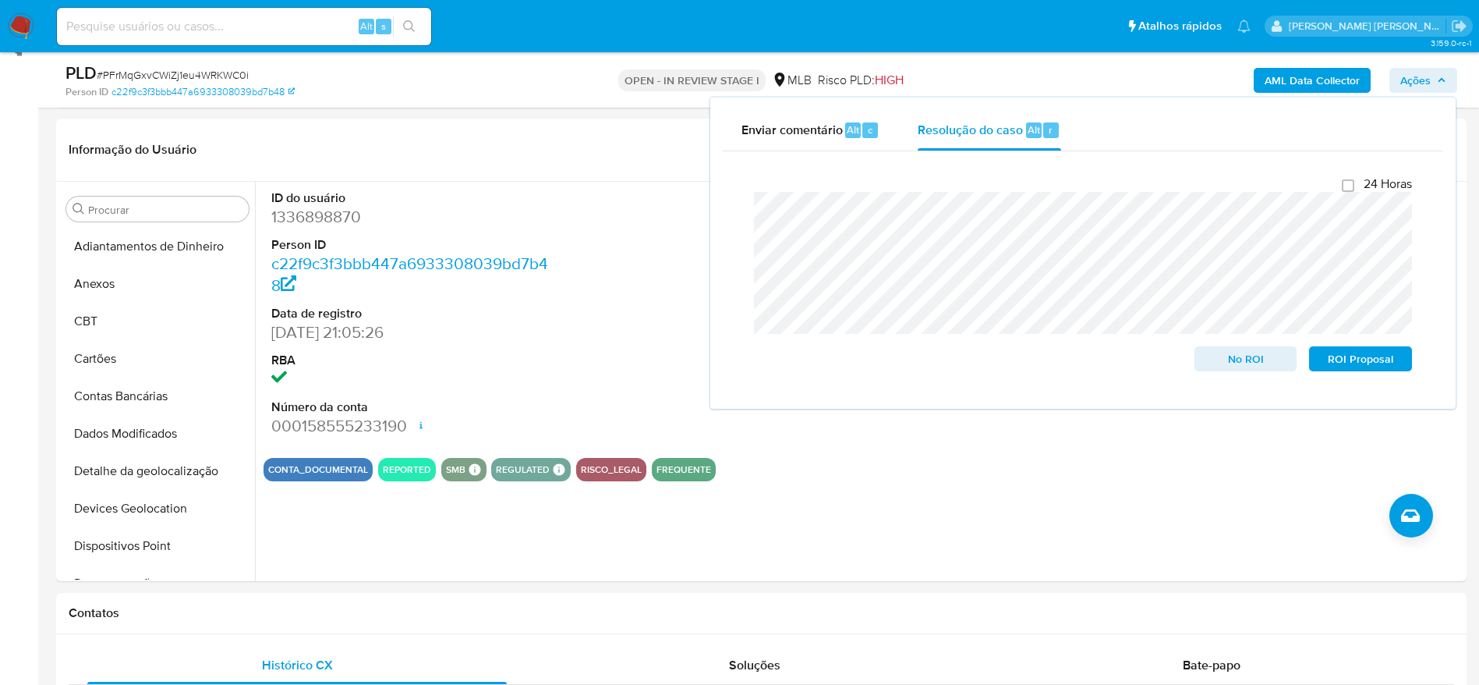
click at [1287, 83] on b "AML Data Collector" at bounding box center [1312, 80] width 95 height 25
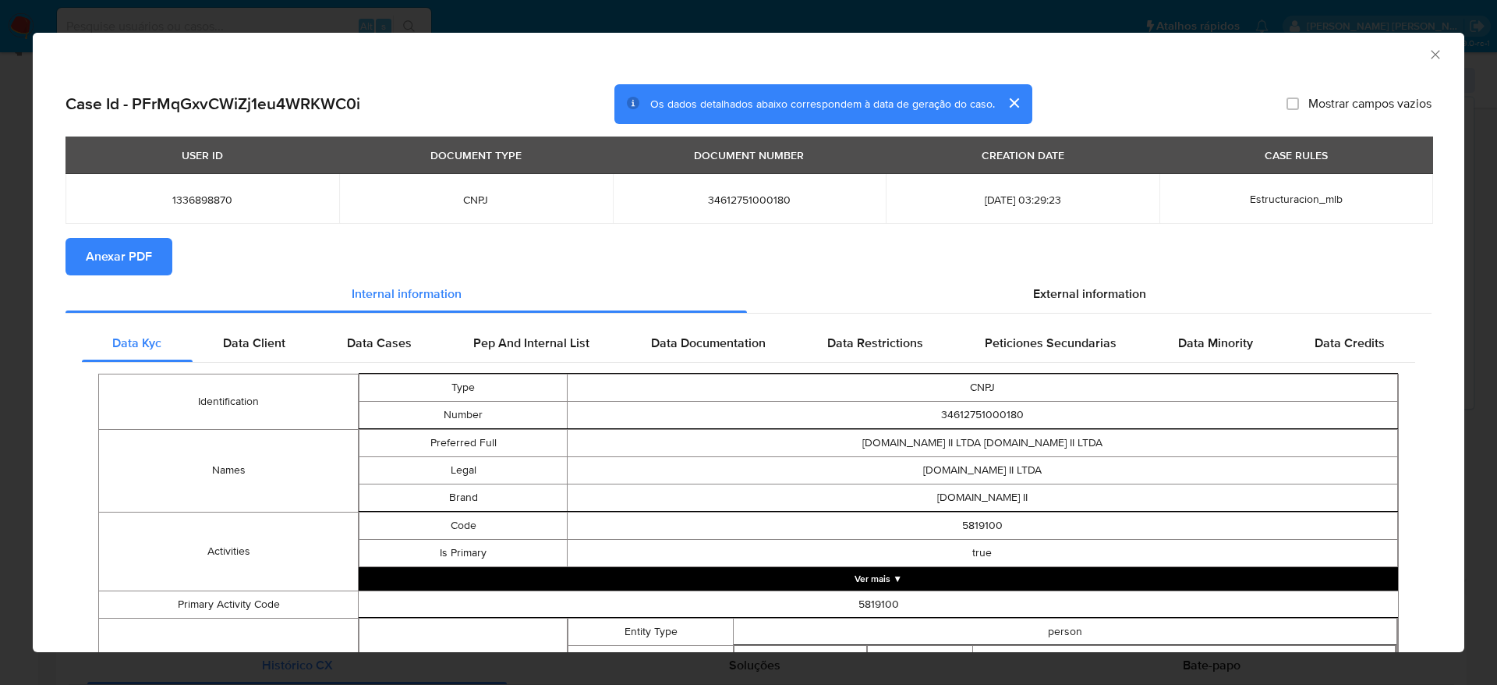
click at [141, 253] on span "Anexar PDF" at bounding box center [119, 256] width 66 height 34
click at [1428, 55] on icon "Fechar a janela" at bounding box center [1436, 55] width 16 height 16
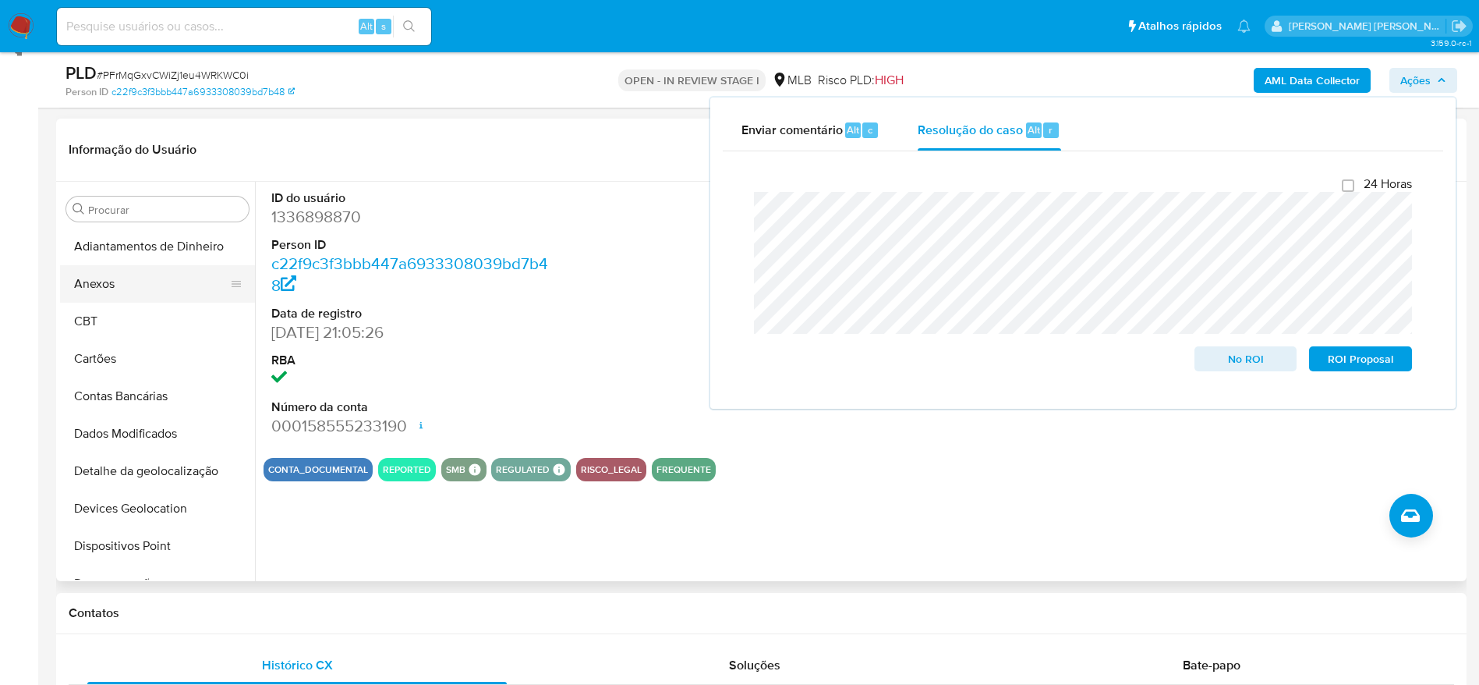
click at [127, 287] on button "Anexos" at bounding box center [151, 283] width 182 height 37
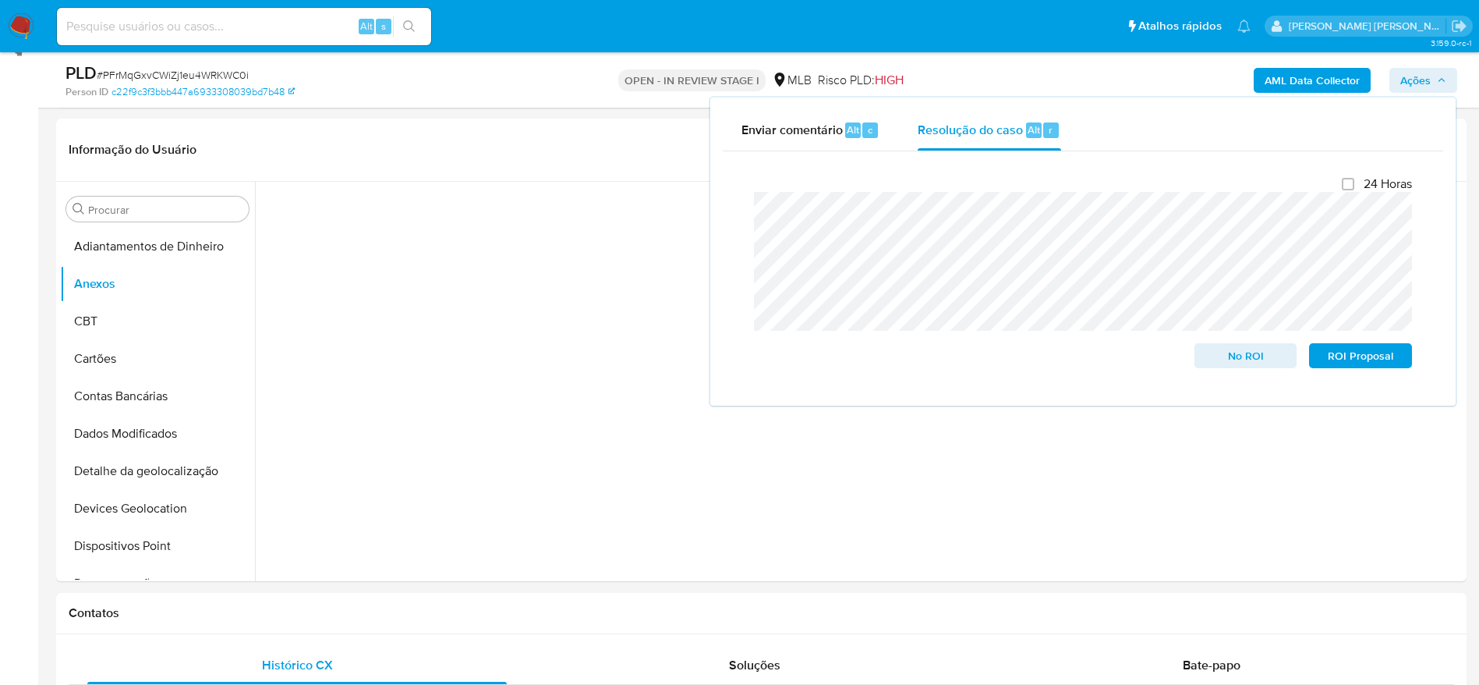
click at [1428, 70] on span "Ações" at bounding box center [1415, 80] width 30 height 25
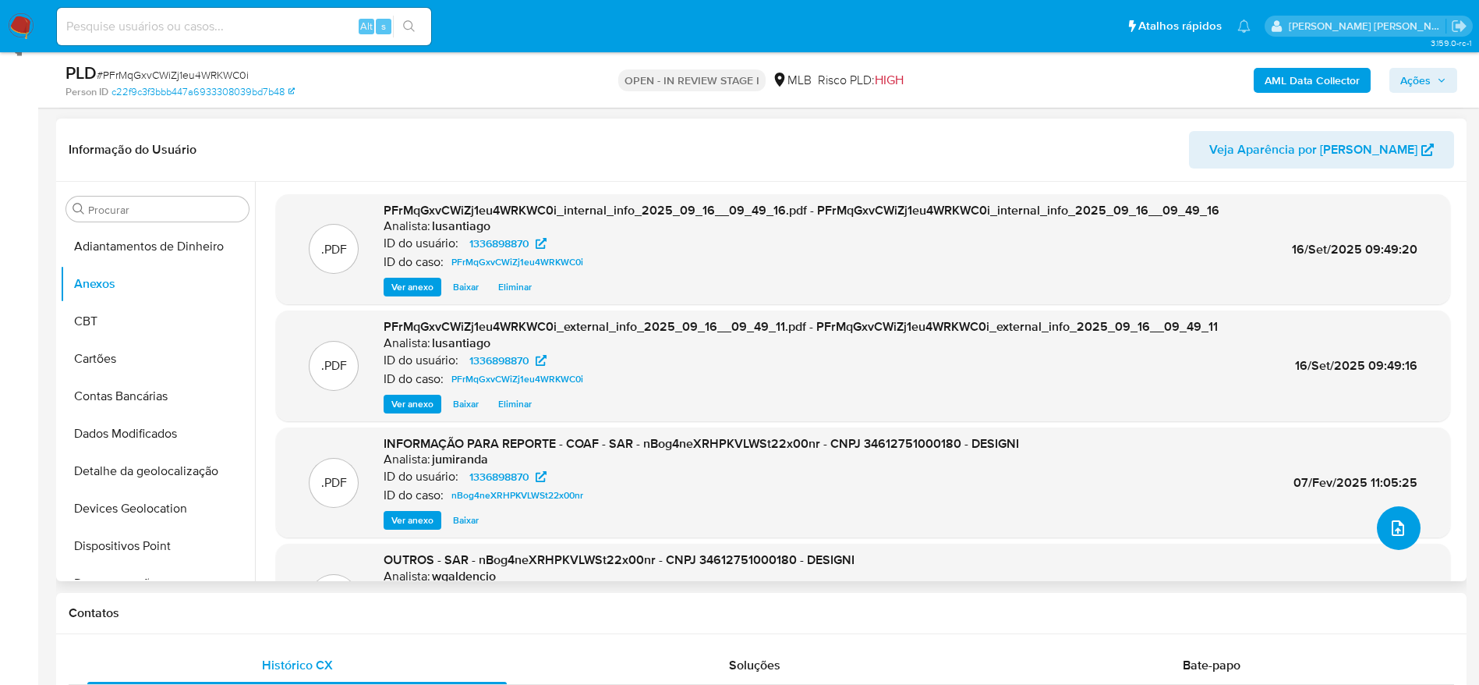
click at [1394, 532] on icon "upload-file" at bounding box center [1398, 527] width 19 height 19
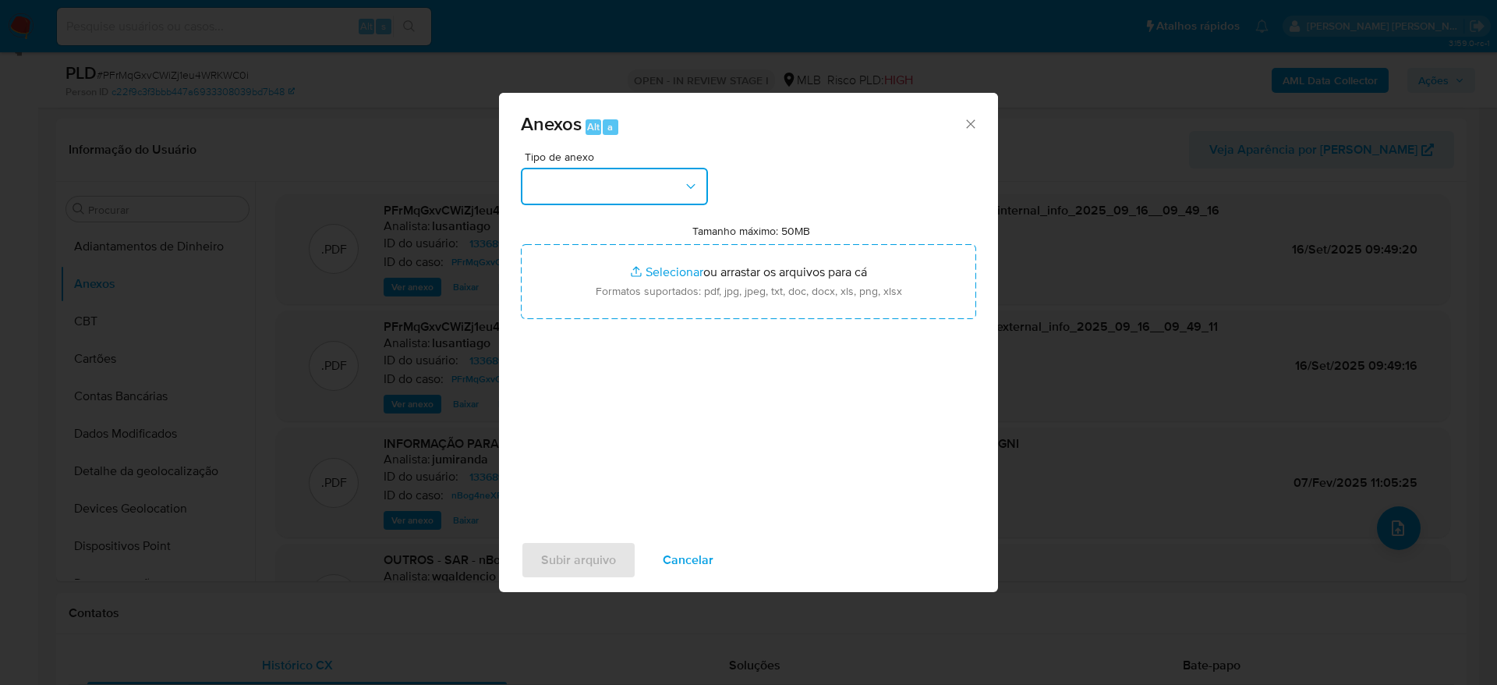
click at [647, 182] on button "button" at bounding box center [614, 186] width 187 height 37
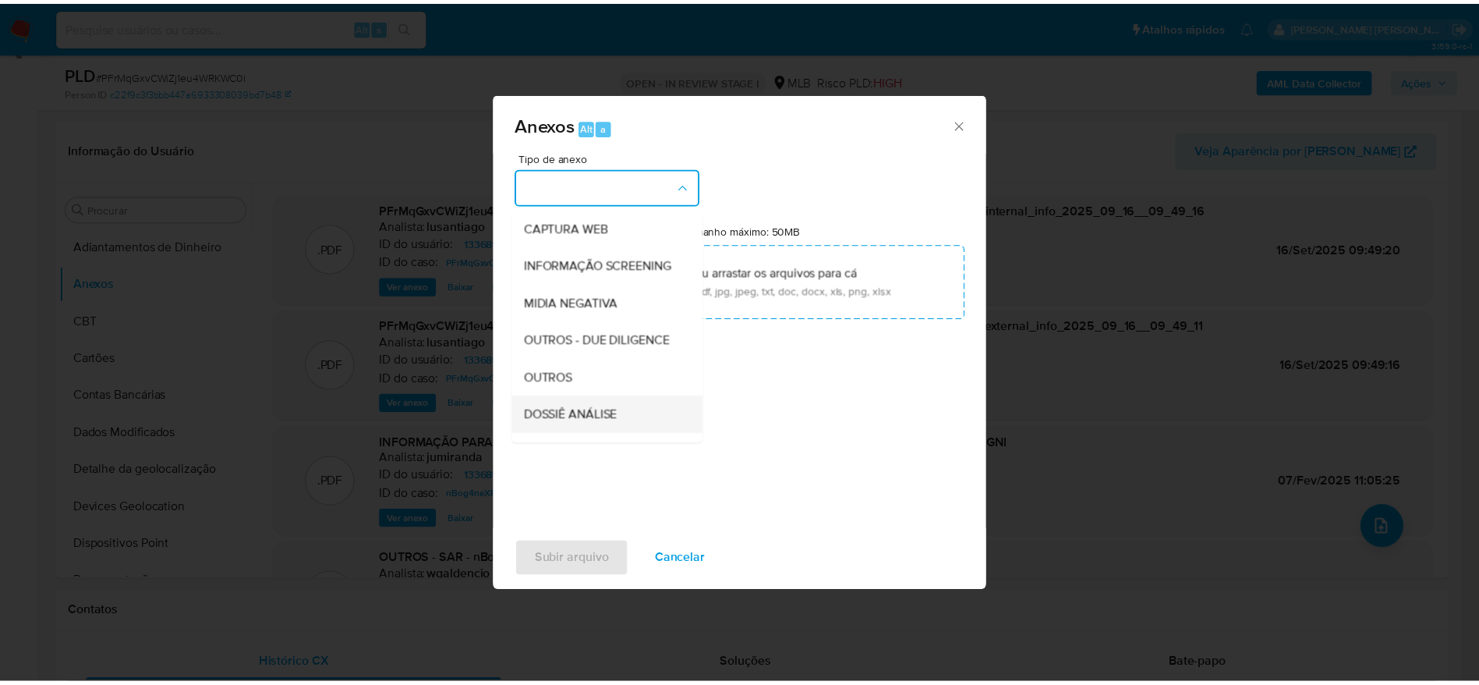
scroll to position [240, 0]
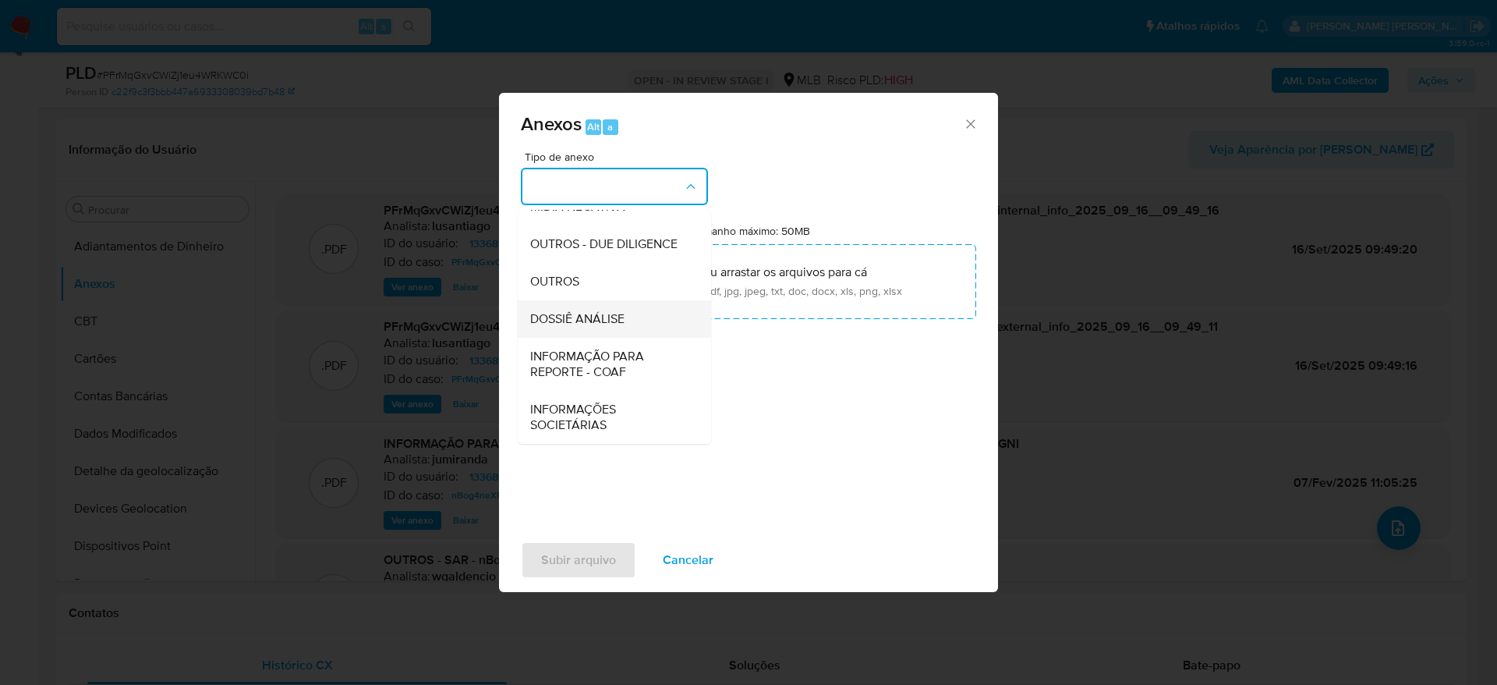
click at [589, 323] on span "DOSSIÊ ANÁLISE" at bounding box center [577, 319] width 94 height 16
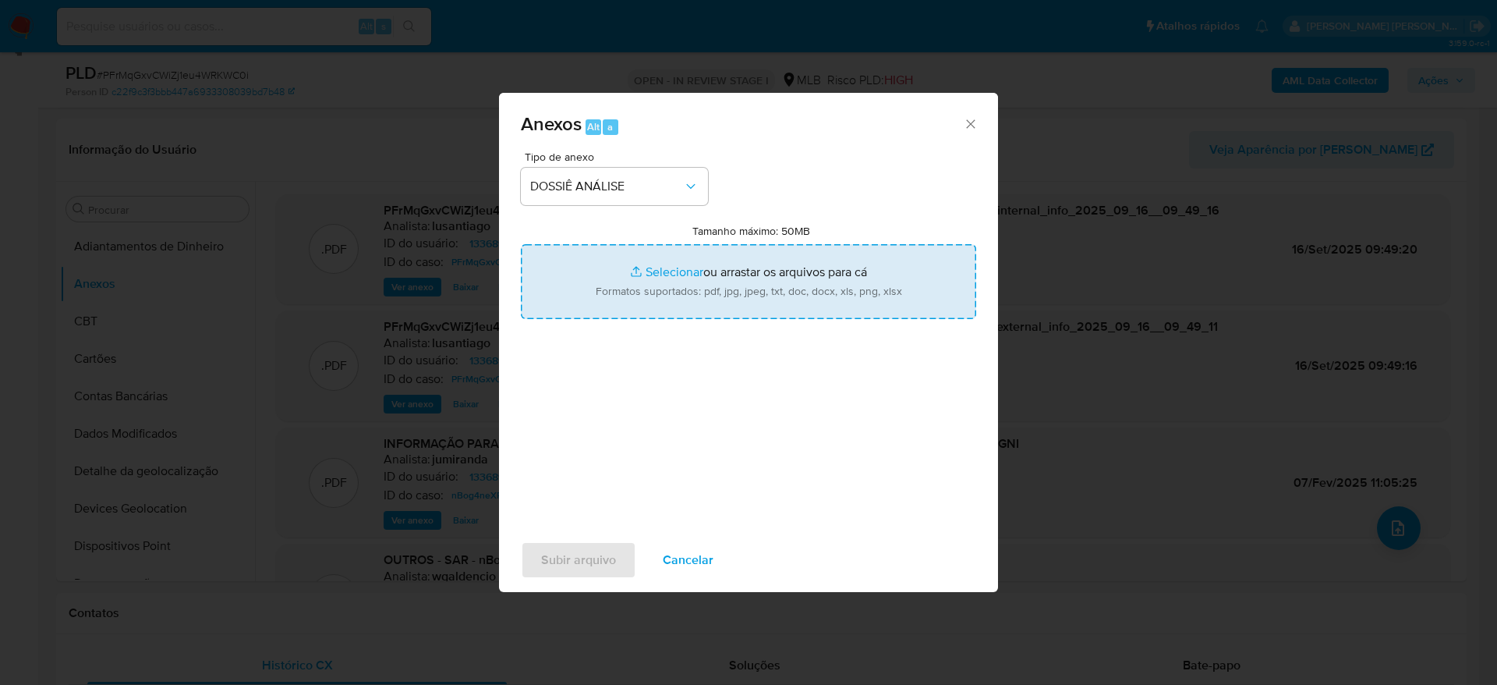
type input "C:\fakepath\Mulan 1336898870_2025_09_15_14_49_22.xlsx"
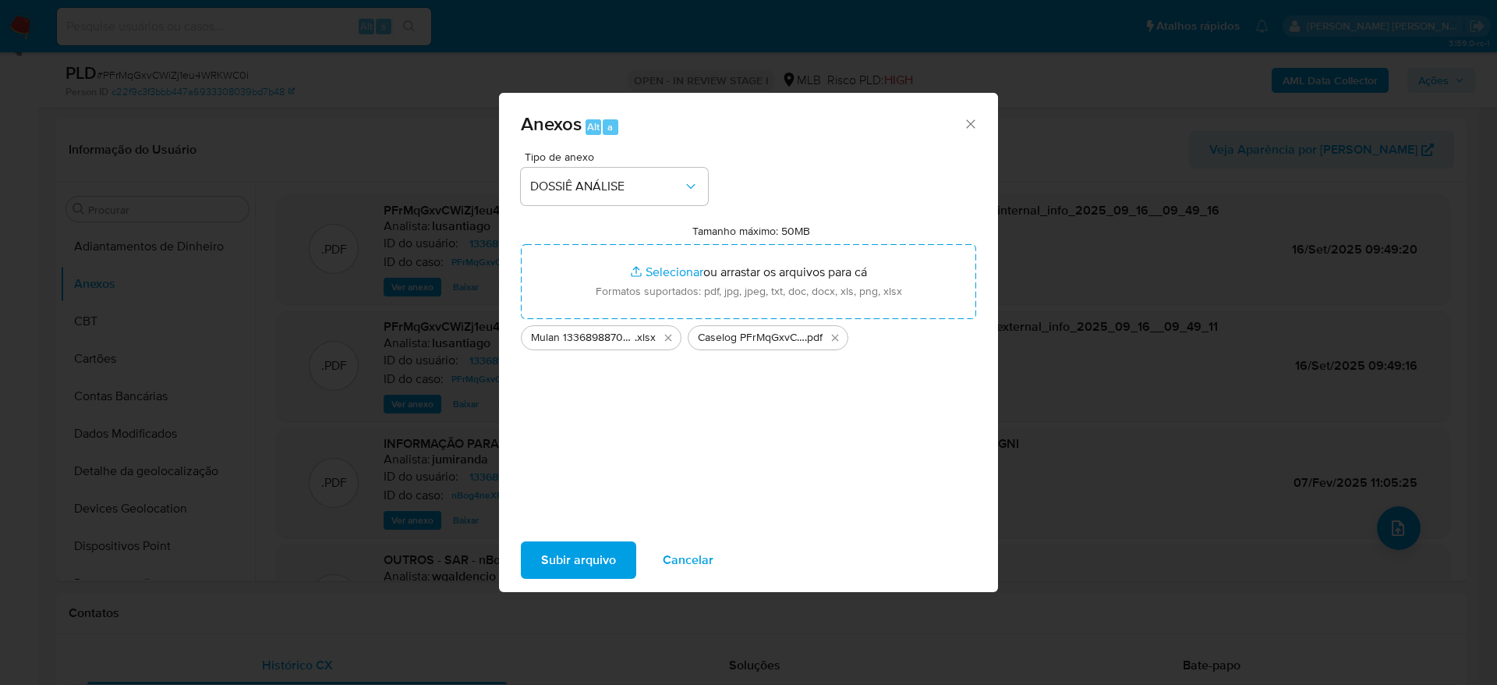
click at [591, 561] on span "Subir arquivo" at bounding box center [578, 560] width 75 height 34
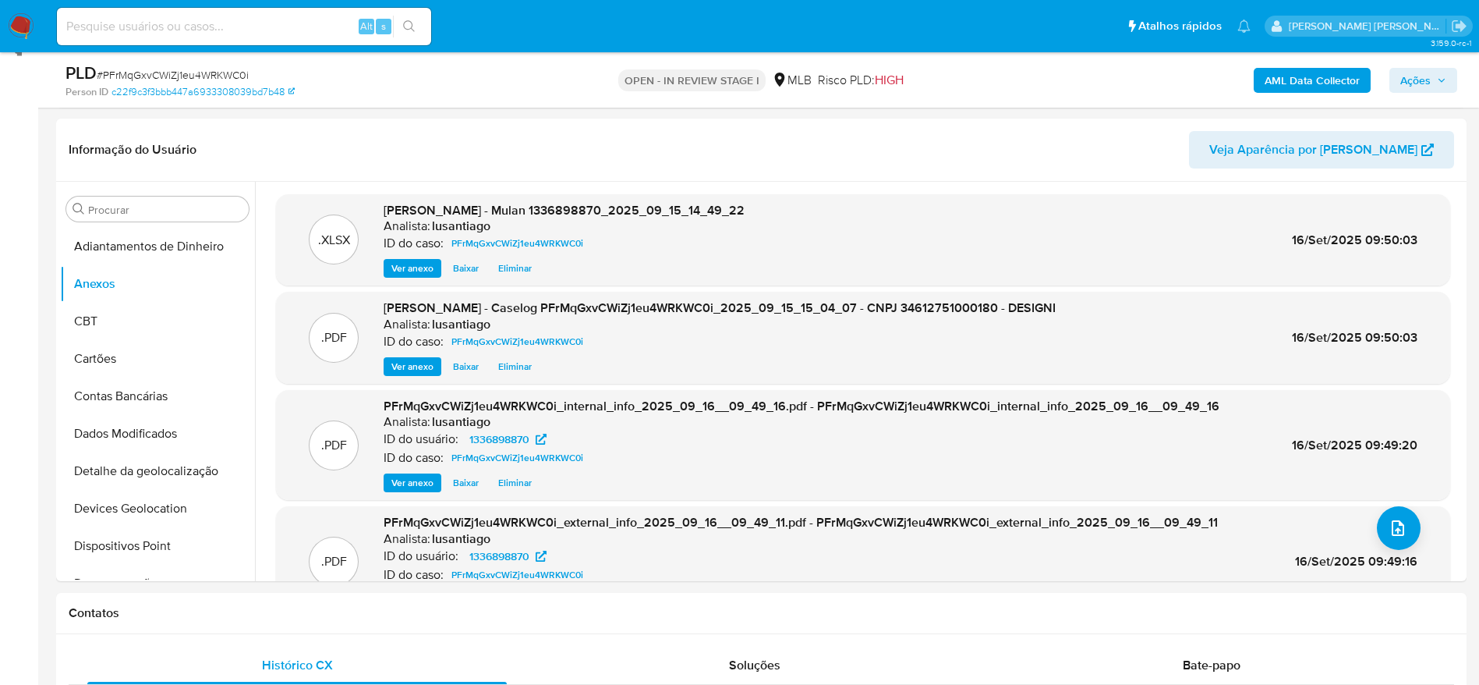
click at [1412, 83] on span "Ações" at bounding box center [1415, 80] width 30 height 25
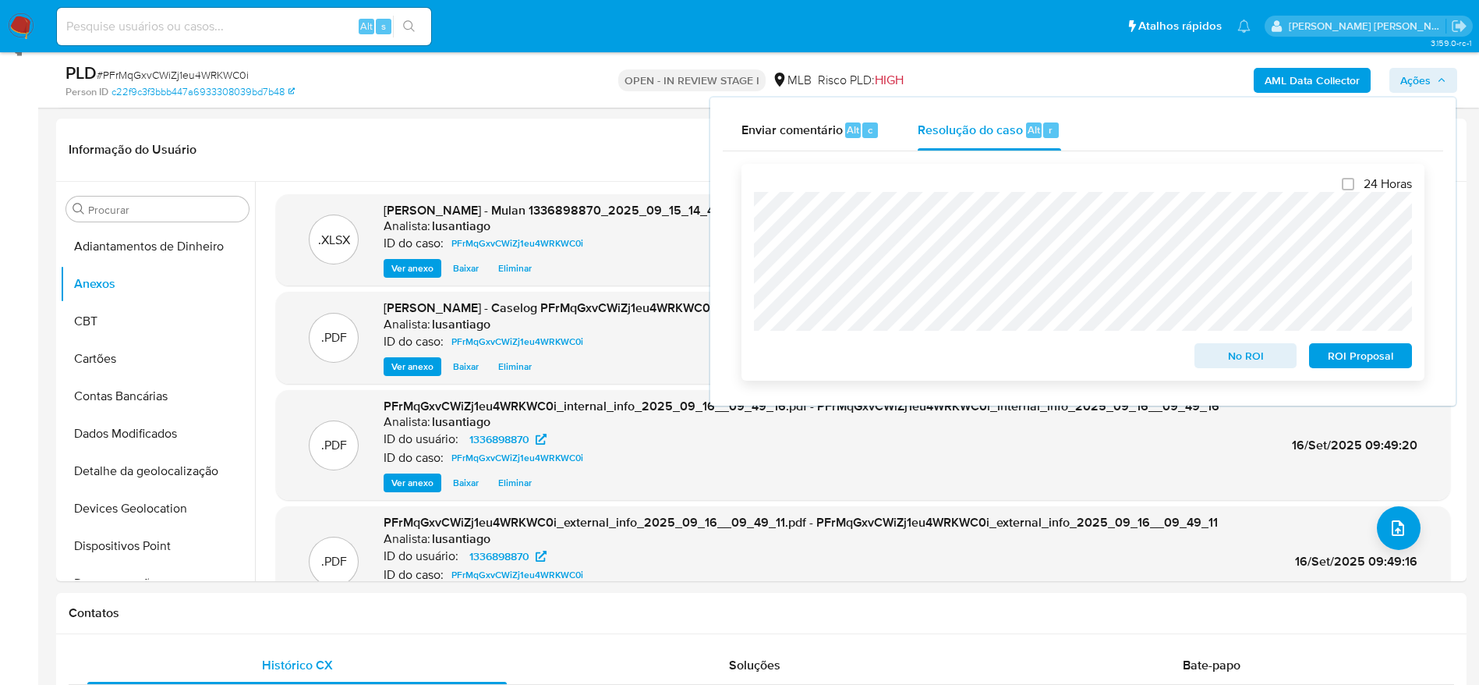
click at [1238, 359] on span "No ROI" at bounding box center [1245, 356] width 81 height 22
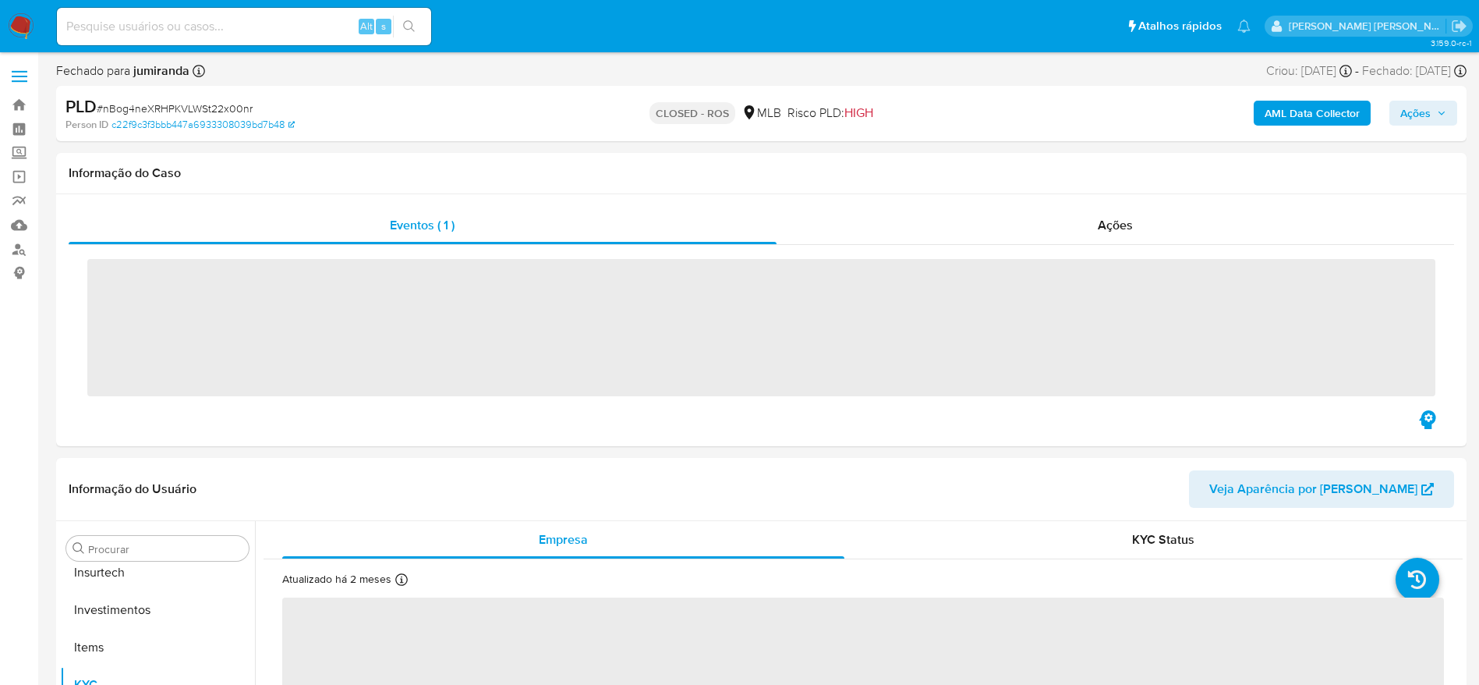
scroll to position [734, 0]
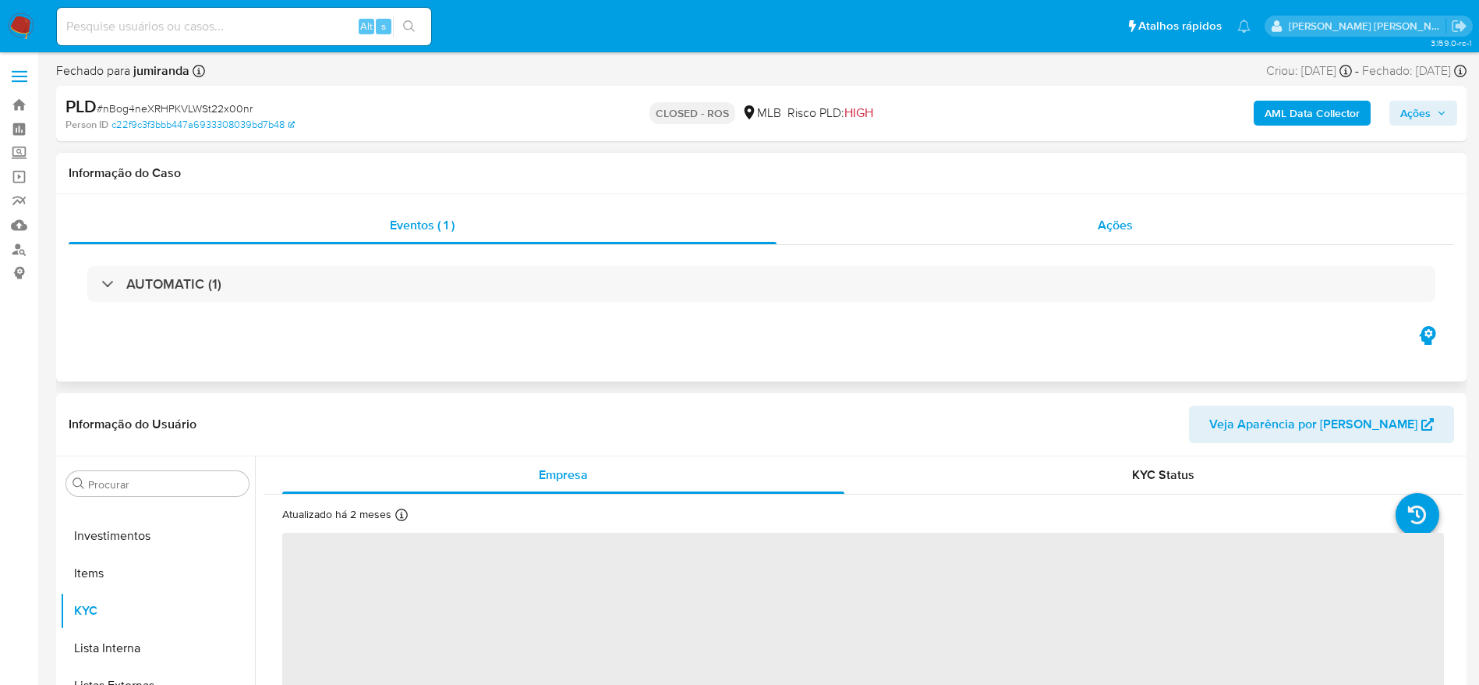
select select "10"
click at [1026, 226] on div "Ações" at bounding box center [1116, 225] width 678 height 37
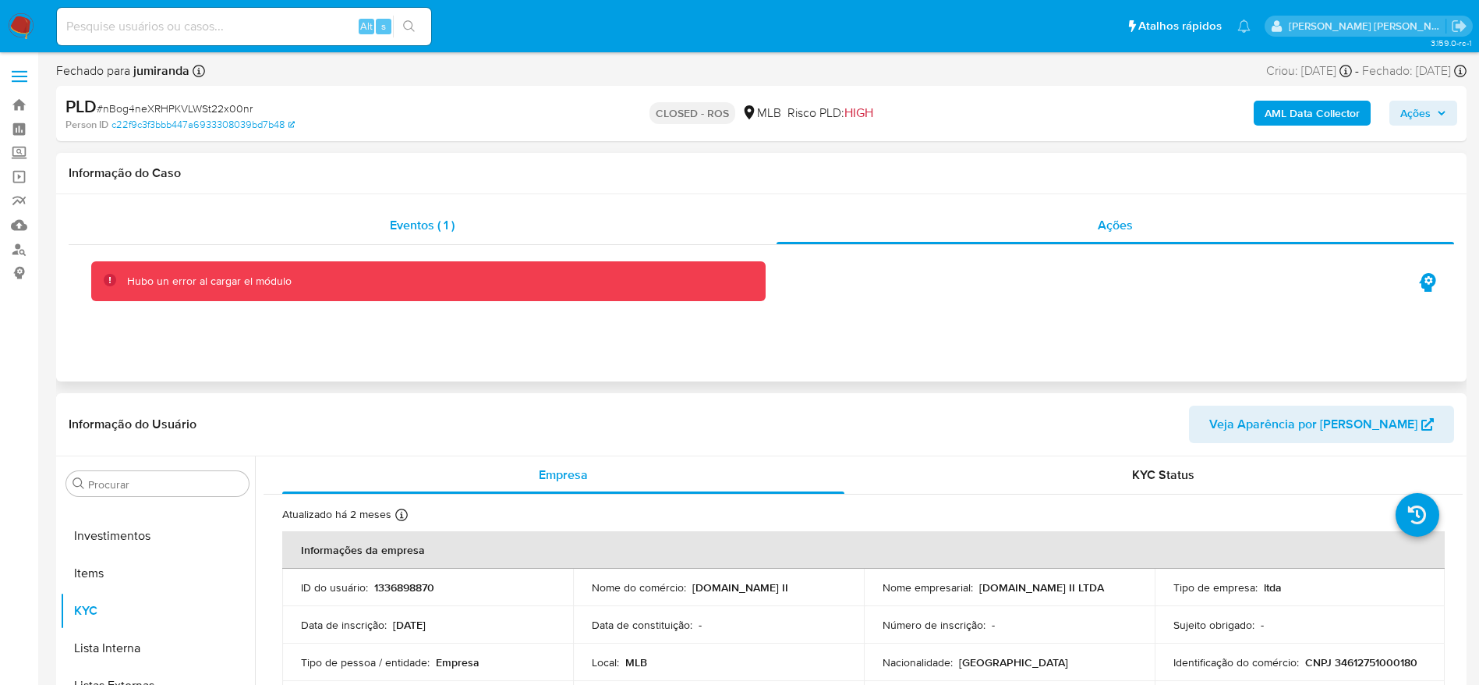
click at [653, 231] on div "Eventos ( 1 )" at bounding box center [423, 225] width 708 height 37
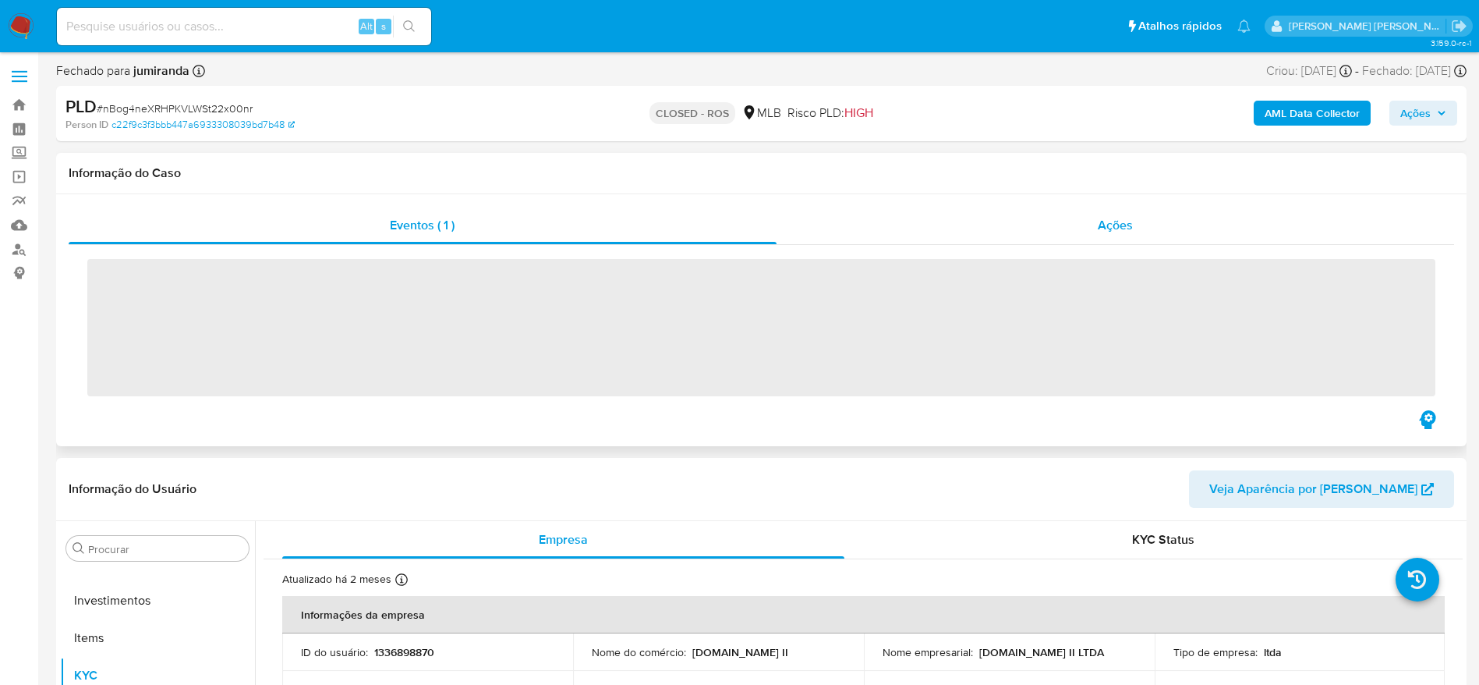
click at [812, 222] on div "Ações" at bounding box center [1116, 225] width 678 height 37
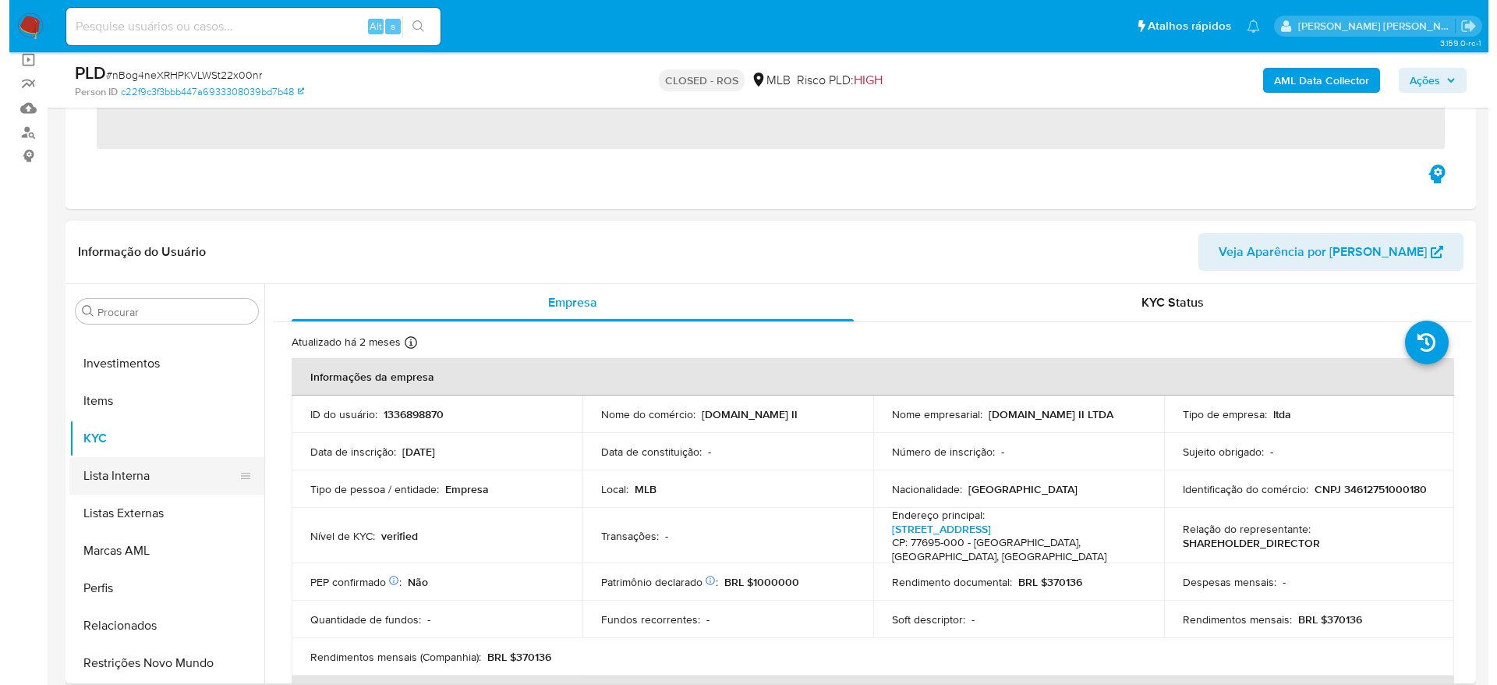
scroll to position [0, 0]
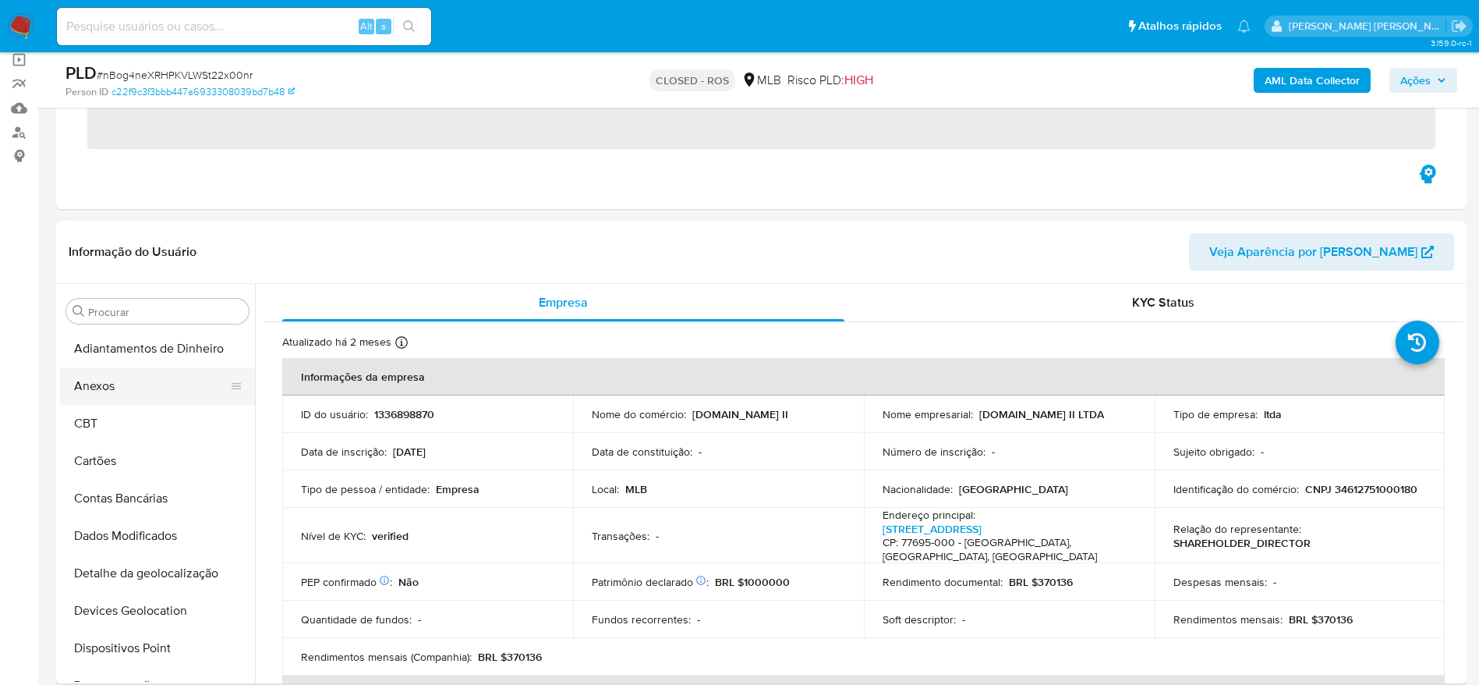
click at [129, 390] on button "Anexos" at bounding box center [151, 385] width 182 height 37
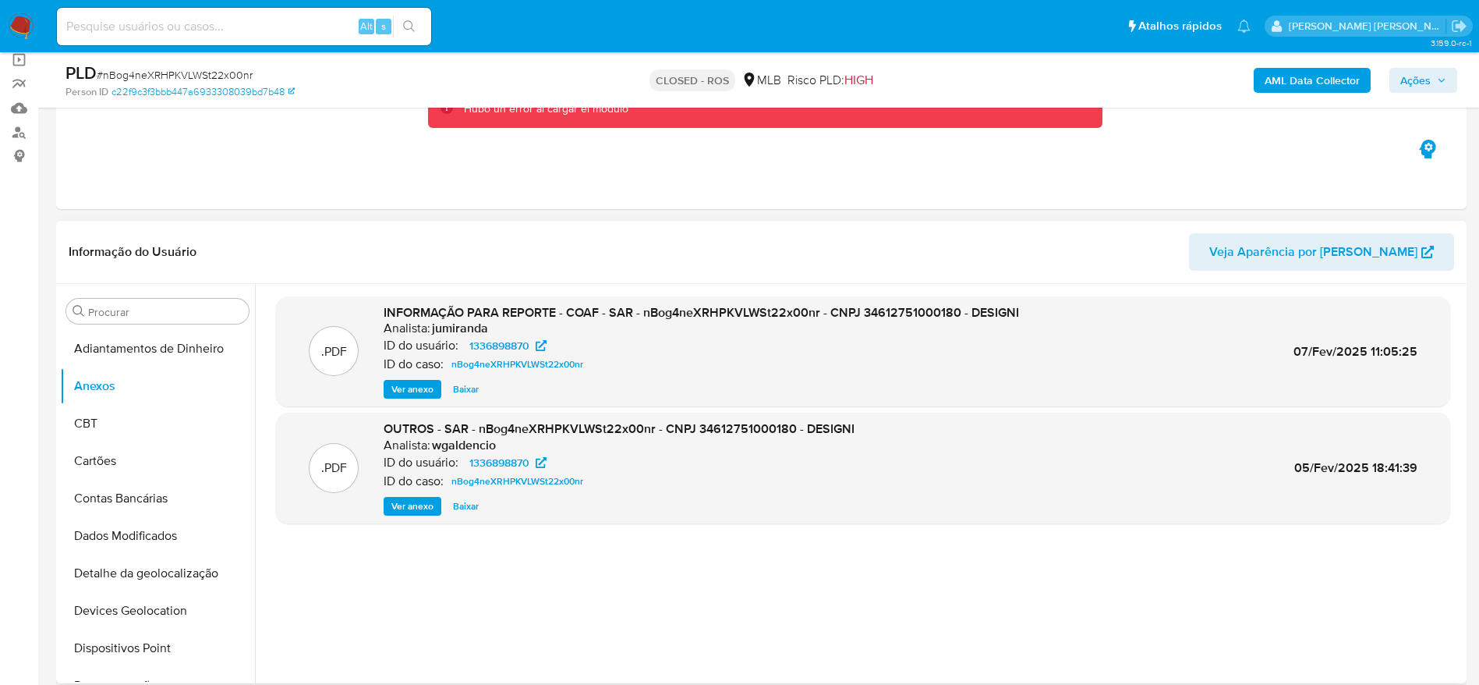
click at [417, 385] on span "Ver anexo" at bounding box center [412, 389] width 42 height 16
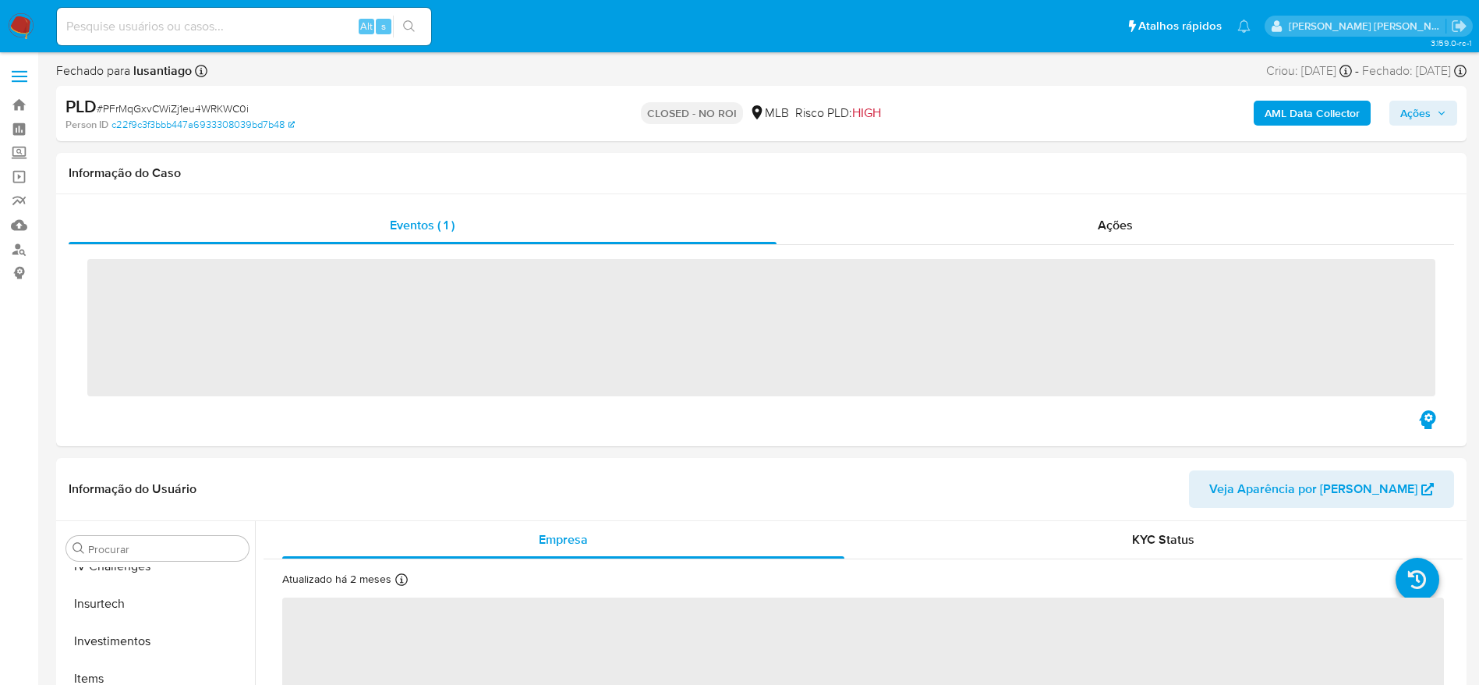
scroll to position [734, 0]
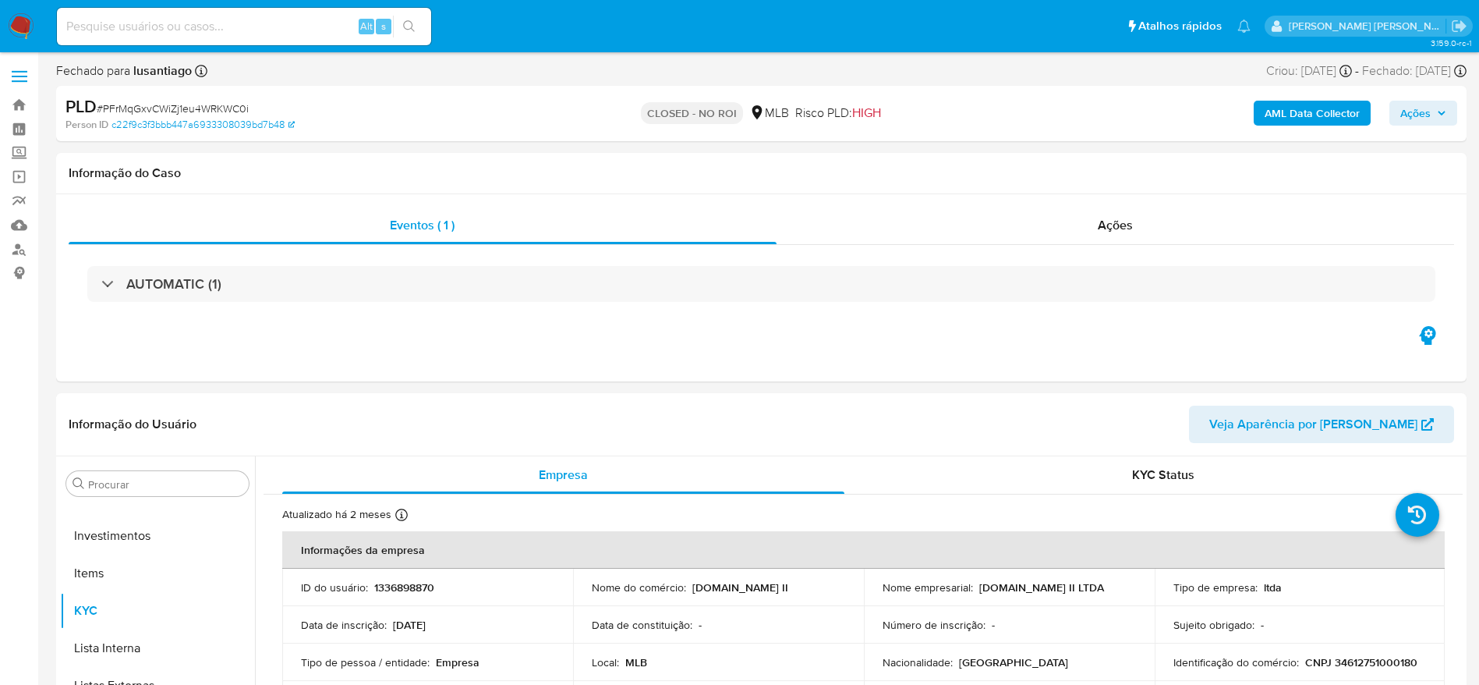
select select "10"
click at [19, 106] on link "Bandeja" at bounding box center [93, 105] width 186 height 24
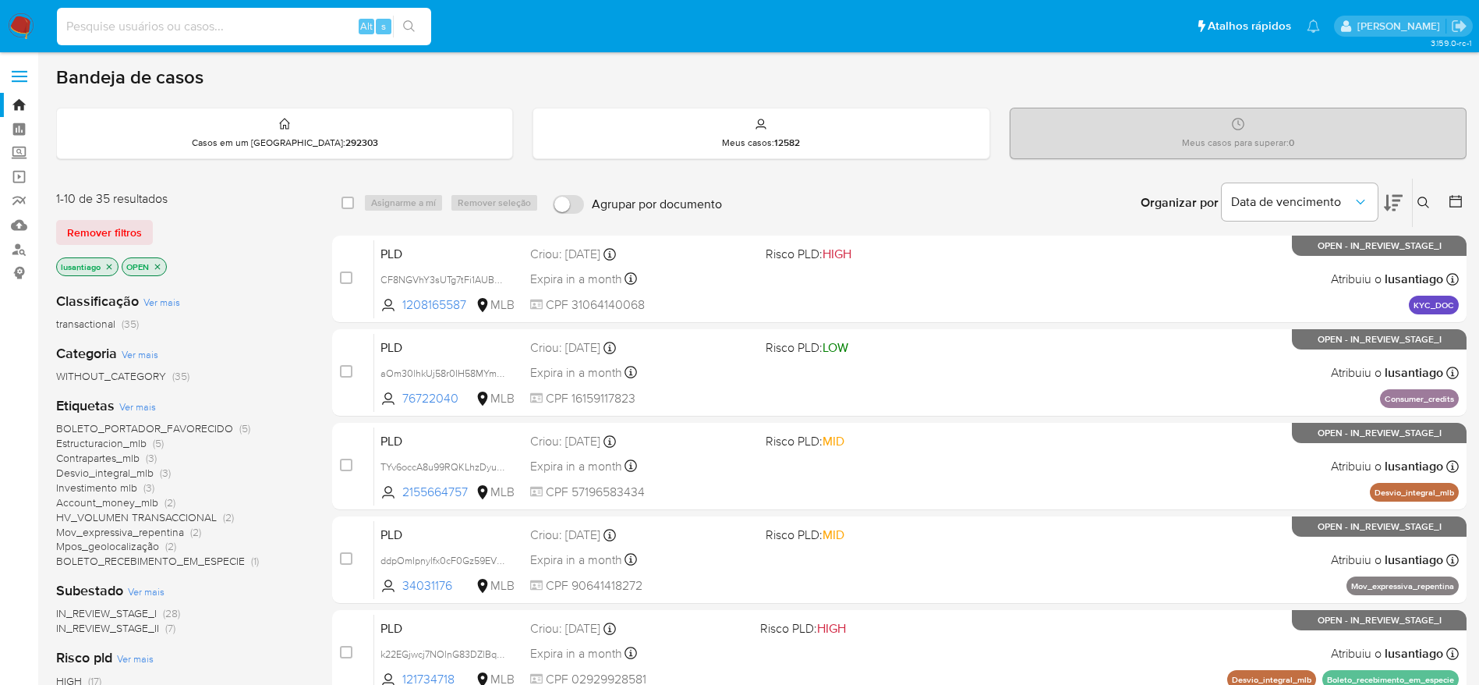
click at [286, 23] on input at bounding box center [244, 26] width 374 height 20
paste input "1369797794"
type input "1369797794"
click at [412, 35] on button "search-icon" at bounding box center [409, 27] width 32 height 22
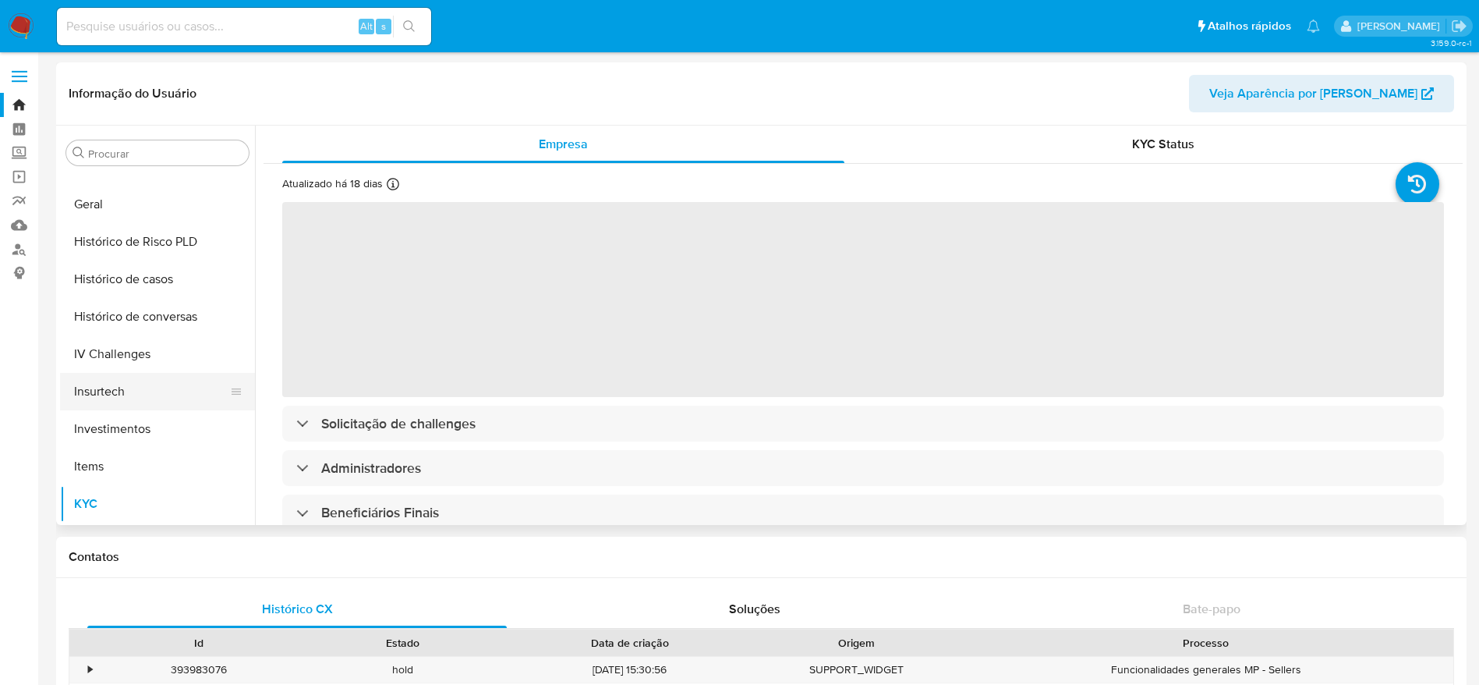
scroll to position [500, 0]
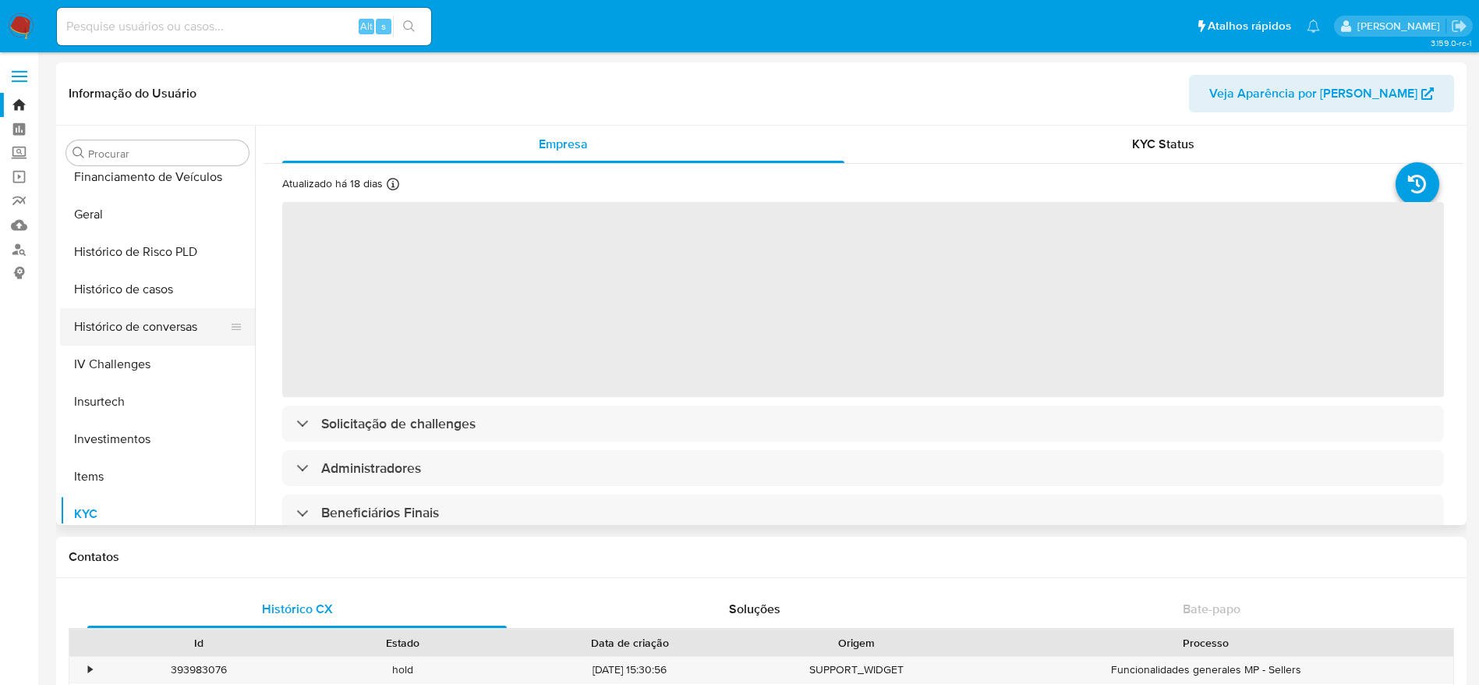
select select "10"
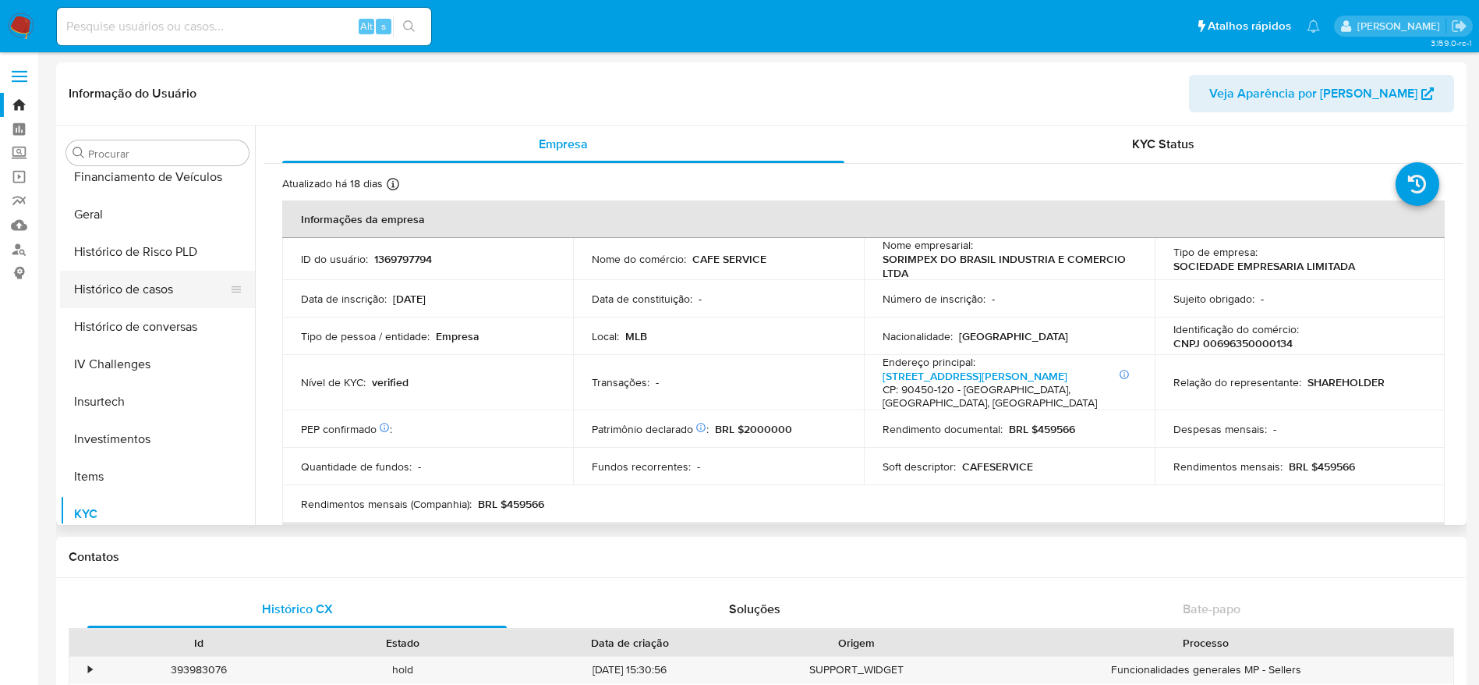
click at [135, 299] on button "Histórico de casos" at bounding box center [151, 289] width 182 height 37
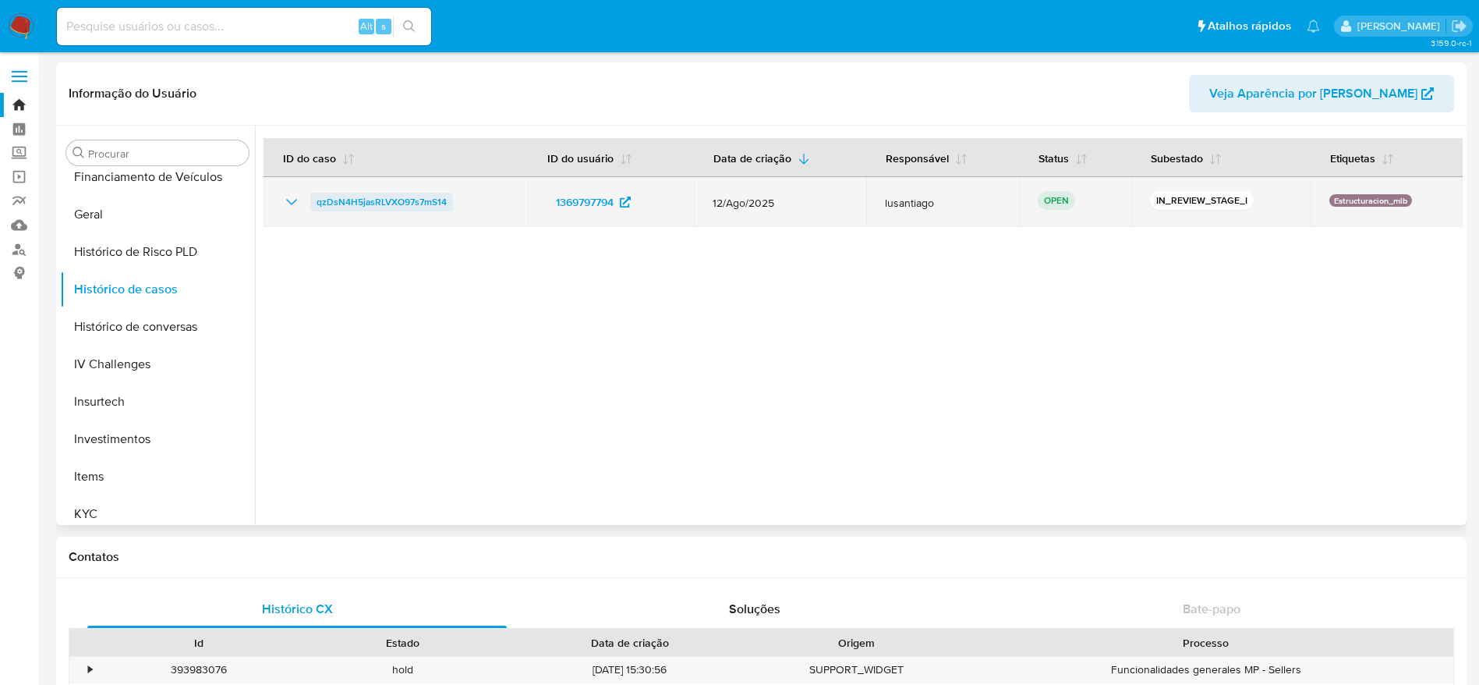
click at [389, 203] on span "qzDsN4H5jasRLVXO97s7mS14" at bounding box center [382, 202] width 130 height 19
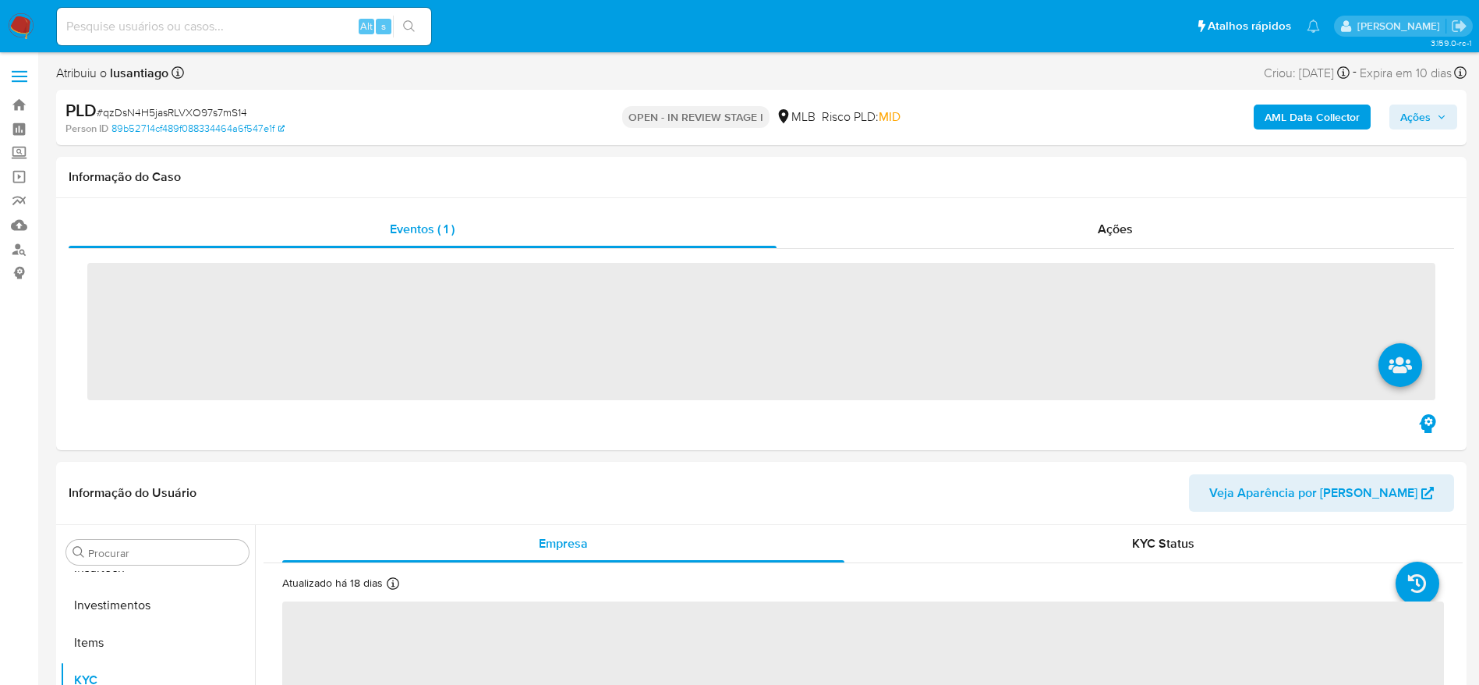
scroll to position [734, 0]
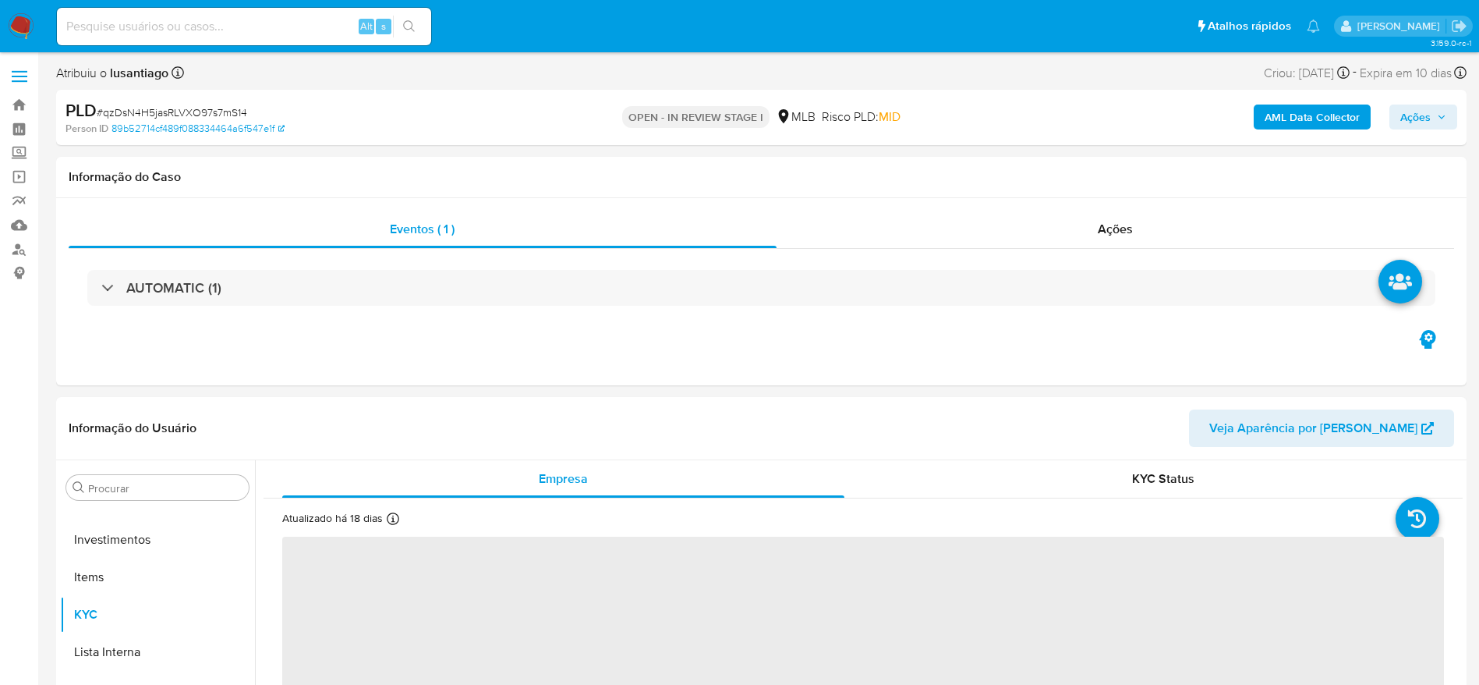
select select "10"
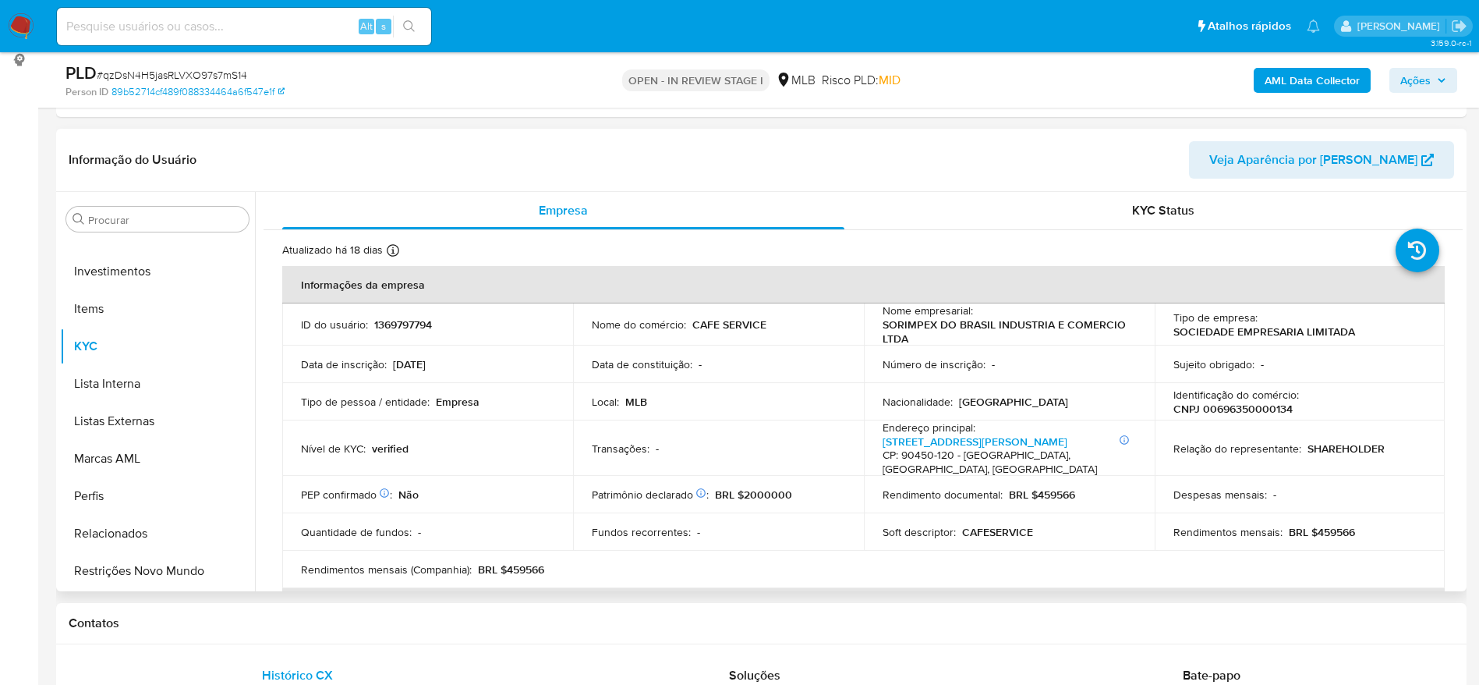
scroll to position [234, 0]
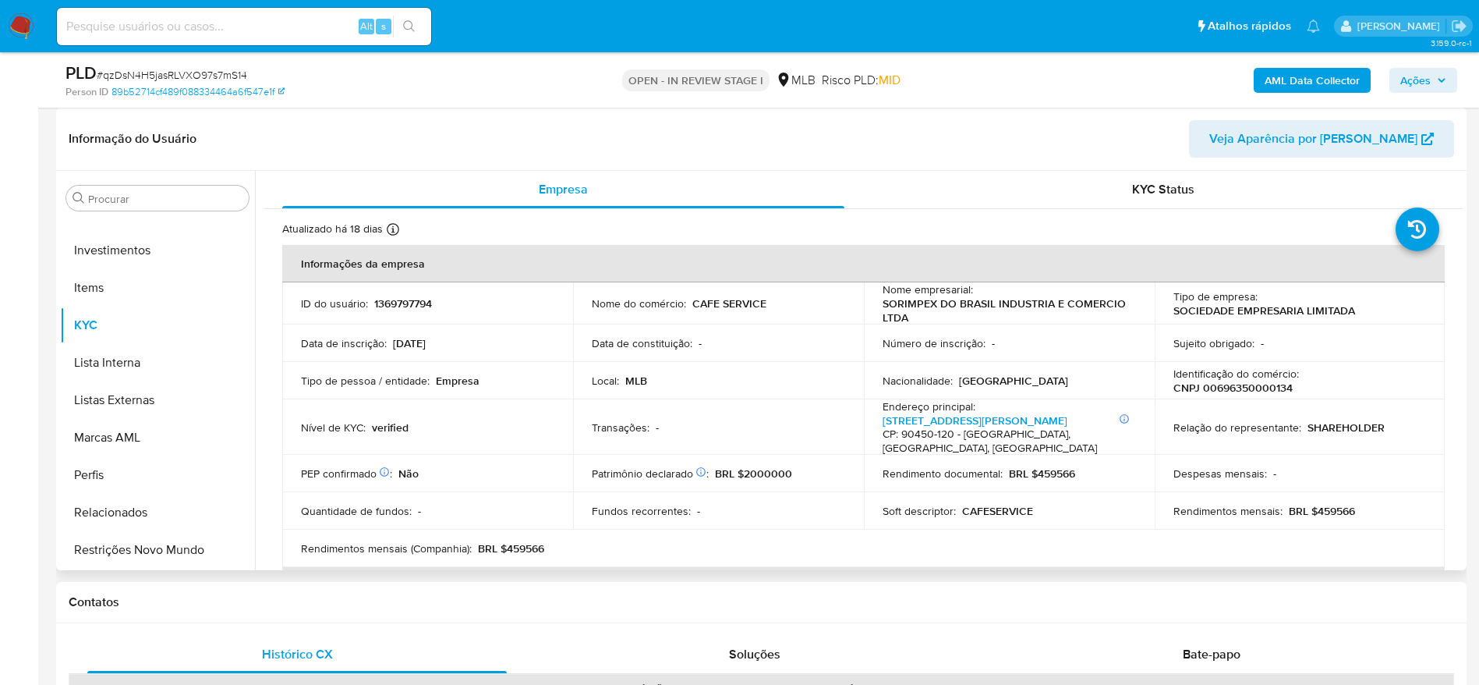
click at [1219, 384] on p "CNPJ 00696350000134" at bounding box center [1232, 387] width 119 height 14
copy p "00696350000134"
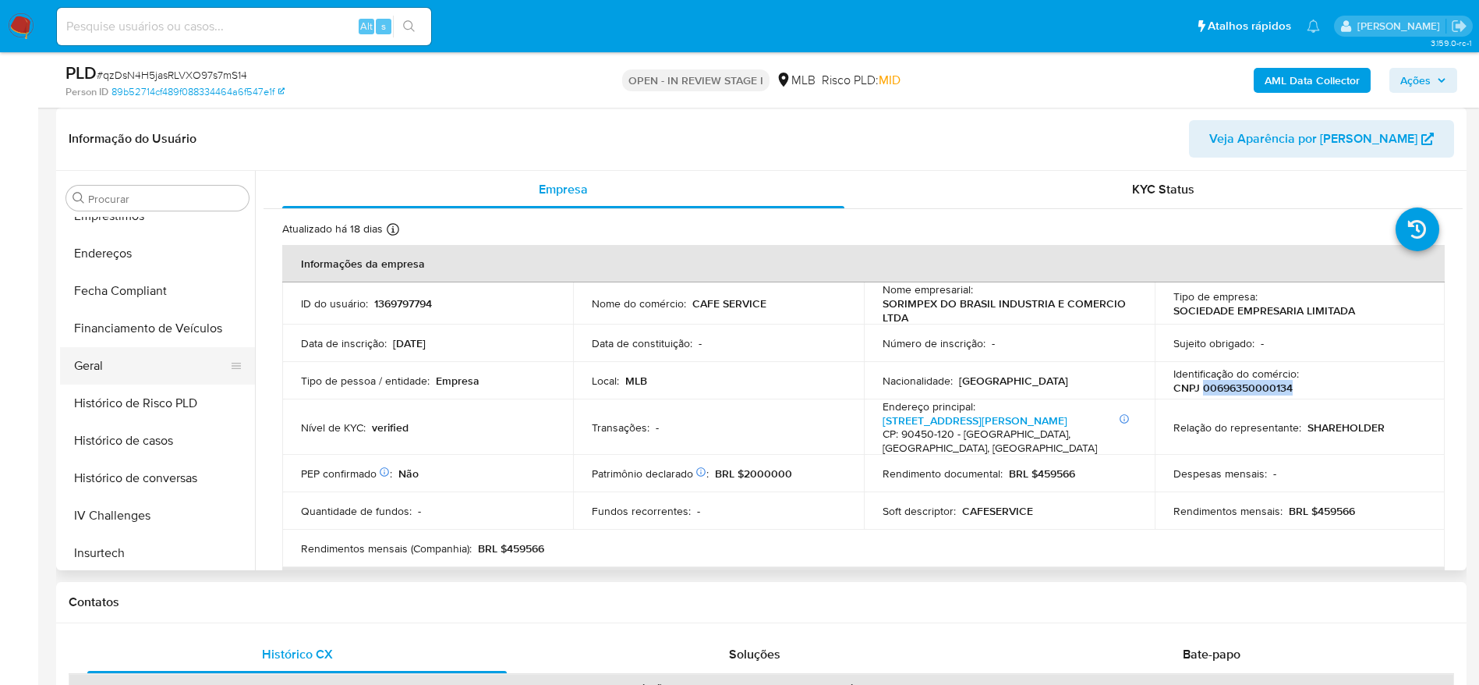
scroll to position [383, 0]
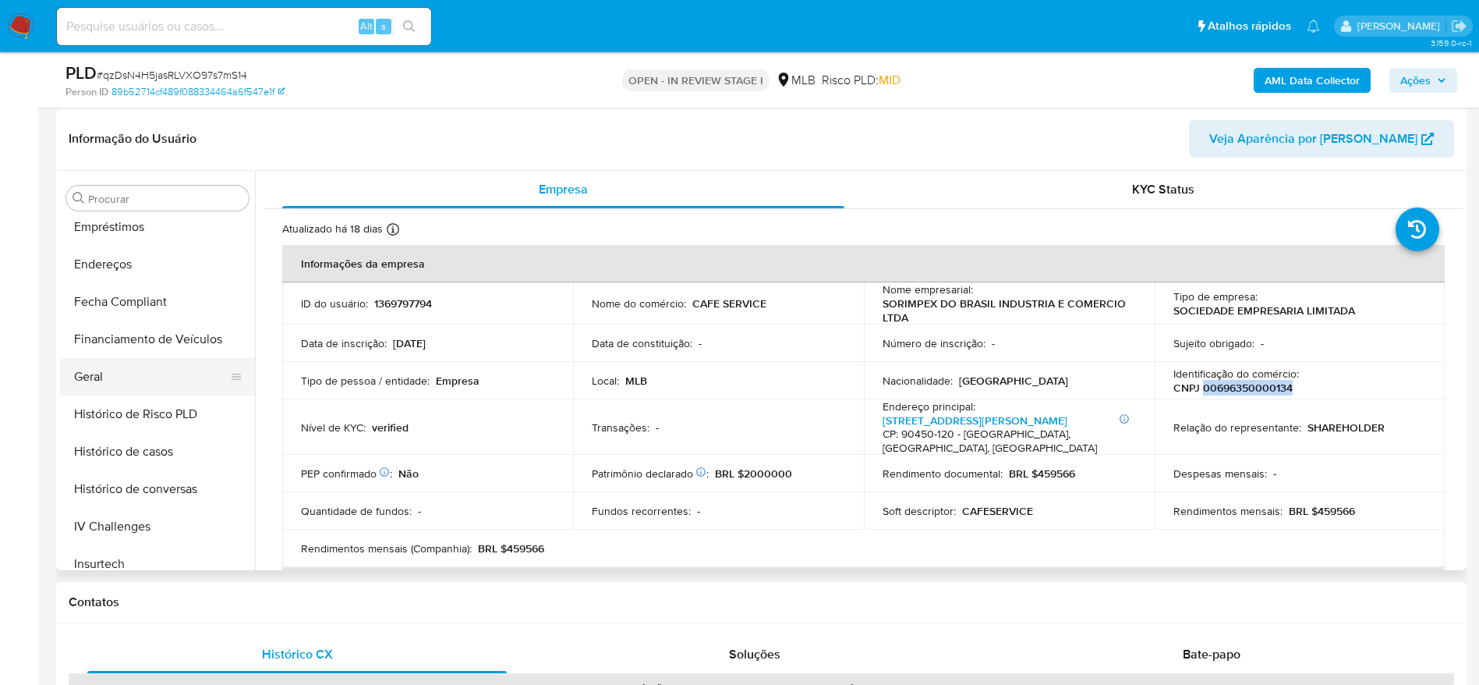
click at [122, 370] on button "Geral" at bounding box center [151, 376] width 182 height 37
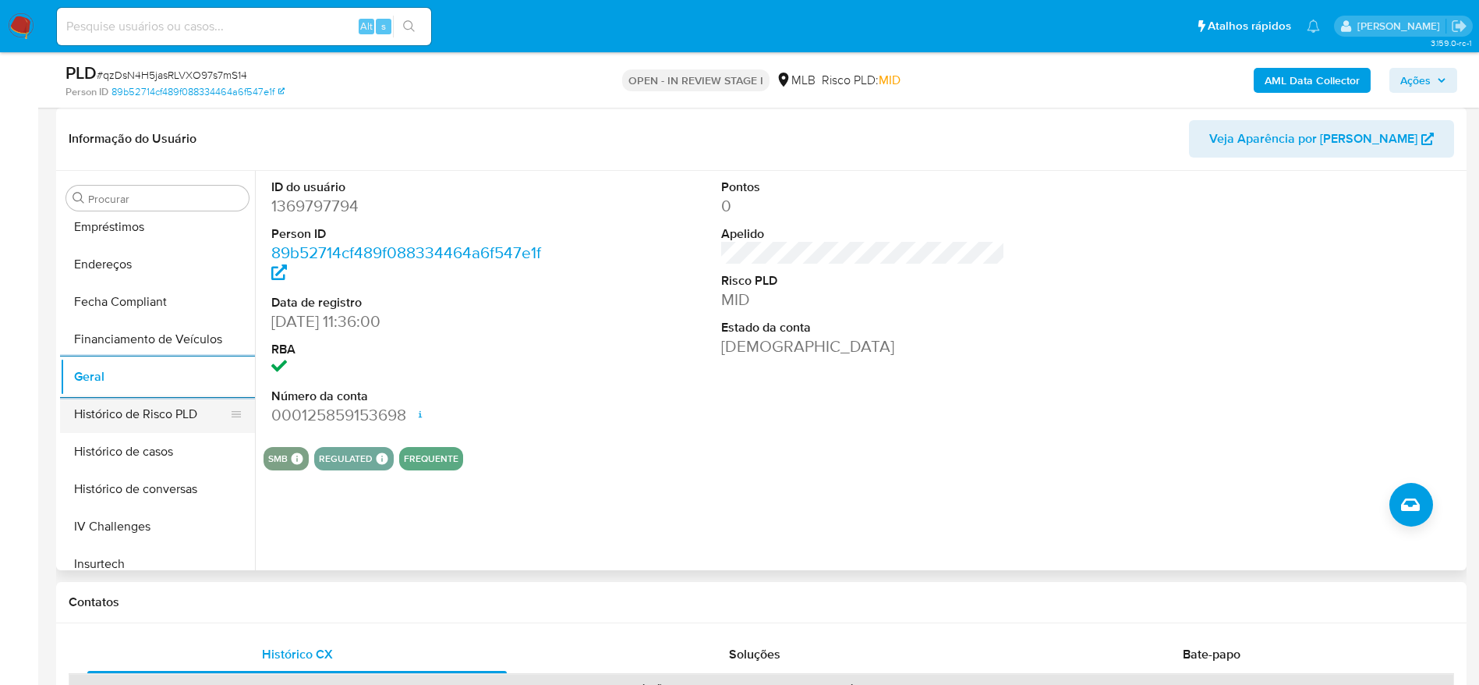
scroll to position [617, 0]
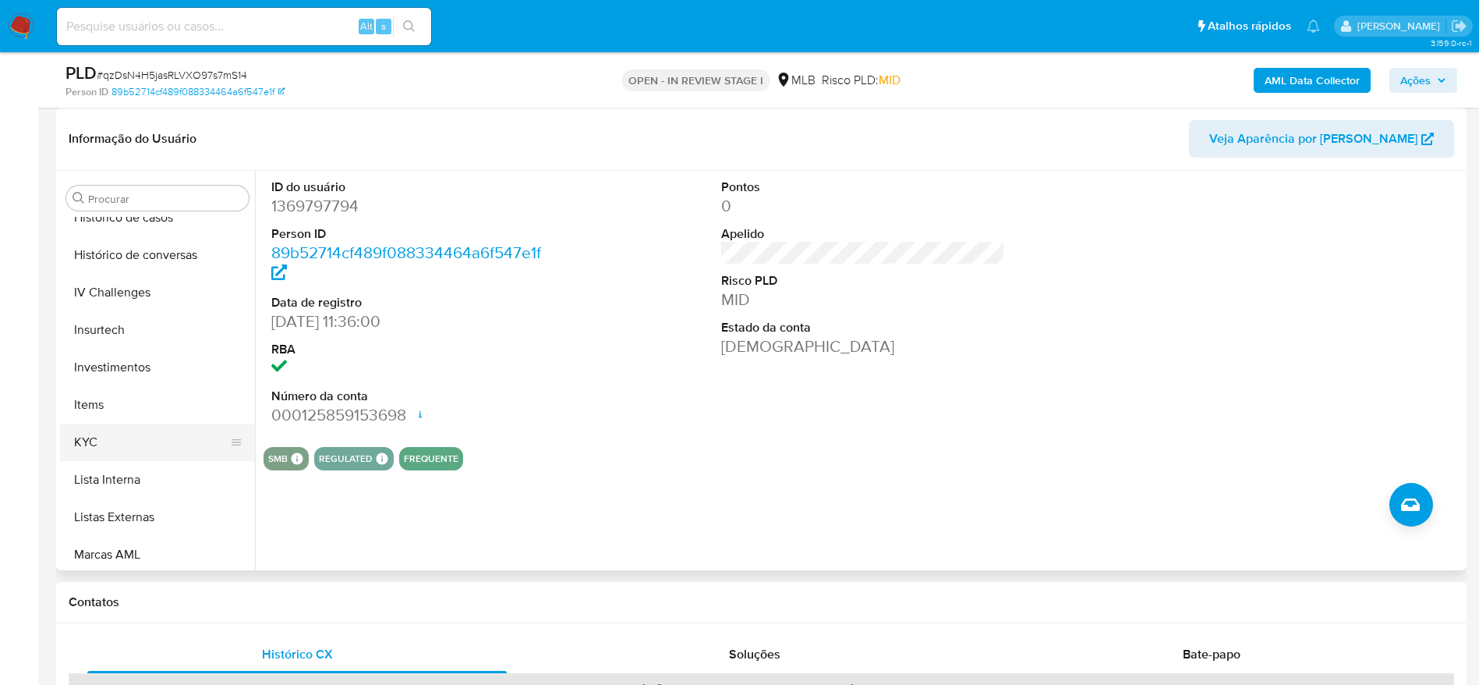
drag, startPoint x: 87, startPoint y: 470, endPoint x: 97, endPoint y: 445, distance: 26.6
click at [87, 468] on button "Lista Interna" at bounding box center [157, 479] width 195 height 37
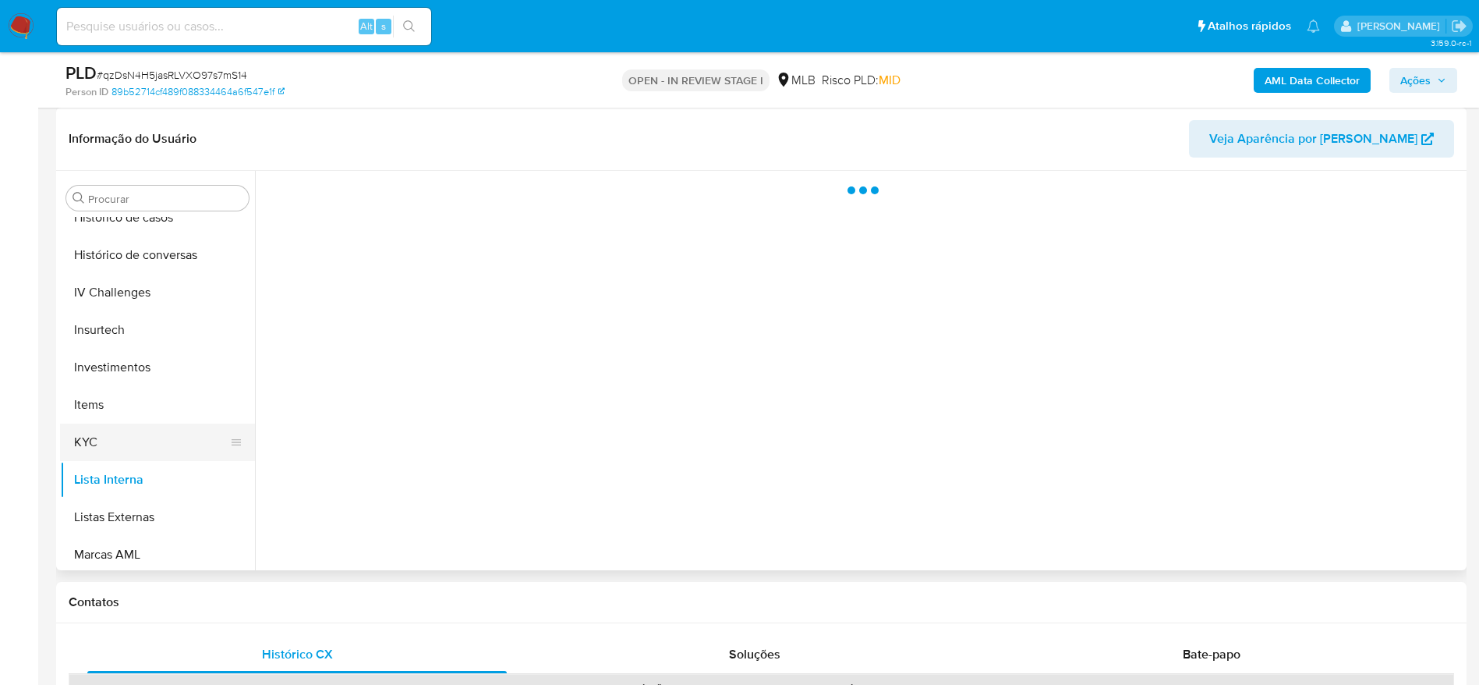
click at [99, 437] on button "KYC" at bounding box center [151, 441] width 182 height 37
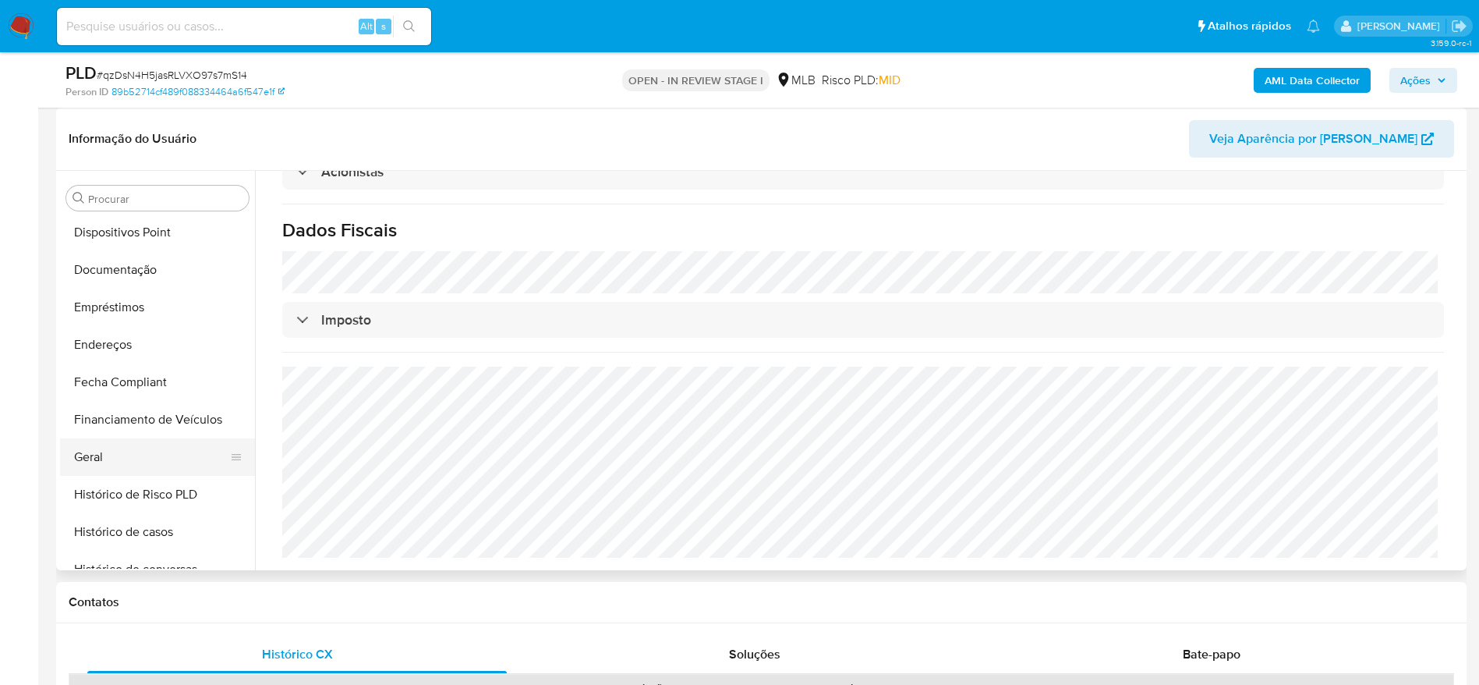
scroll to position [266, 0]
click at [124, 381] on button "Endereços" at bounding box center [151, 381] width 182 height 37
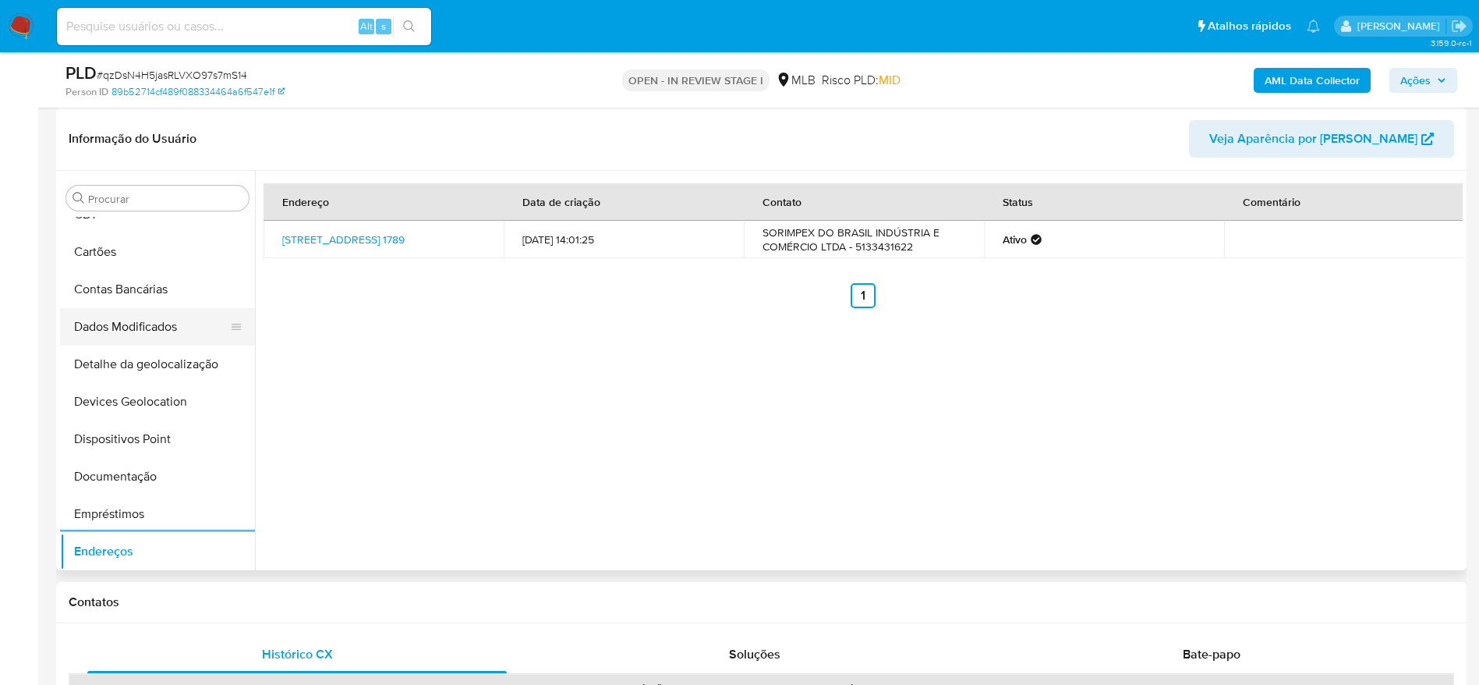
scroll to position [32, 0]
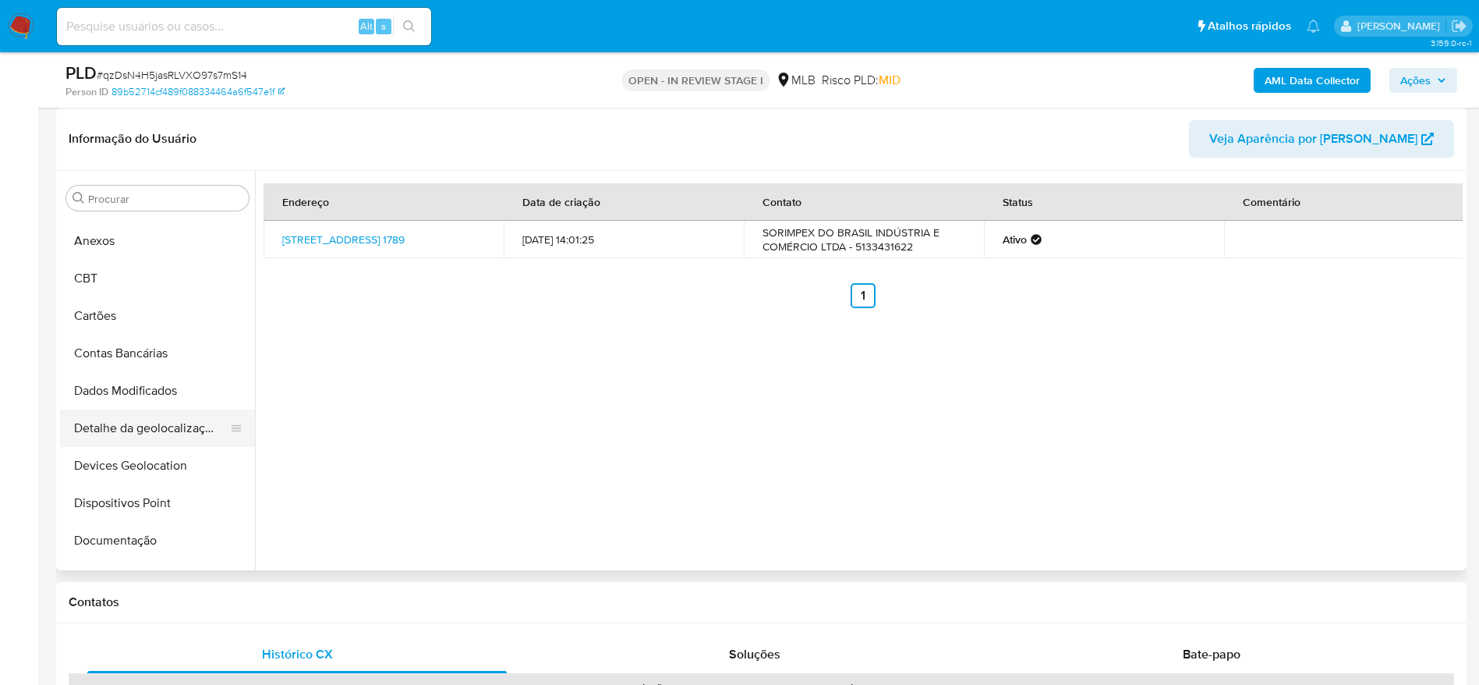
click at [165, 423] on button "Detalhe da geolocalização" at bounding box center [151, 427] width 182 height 37
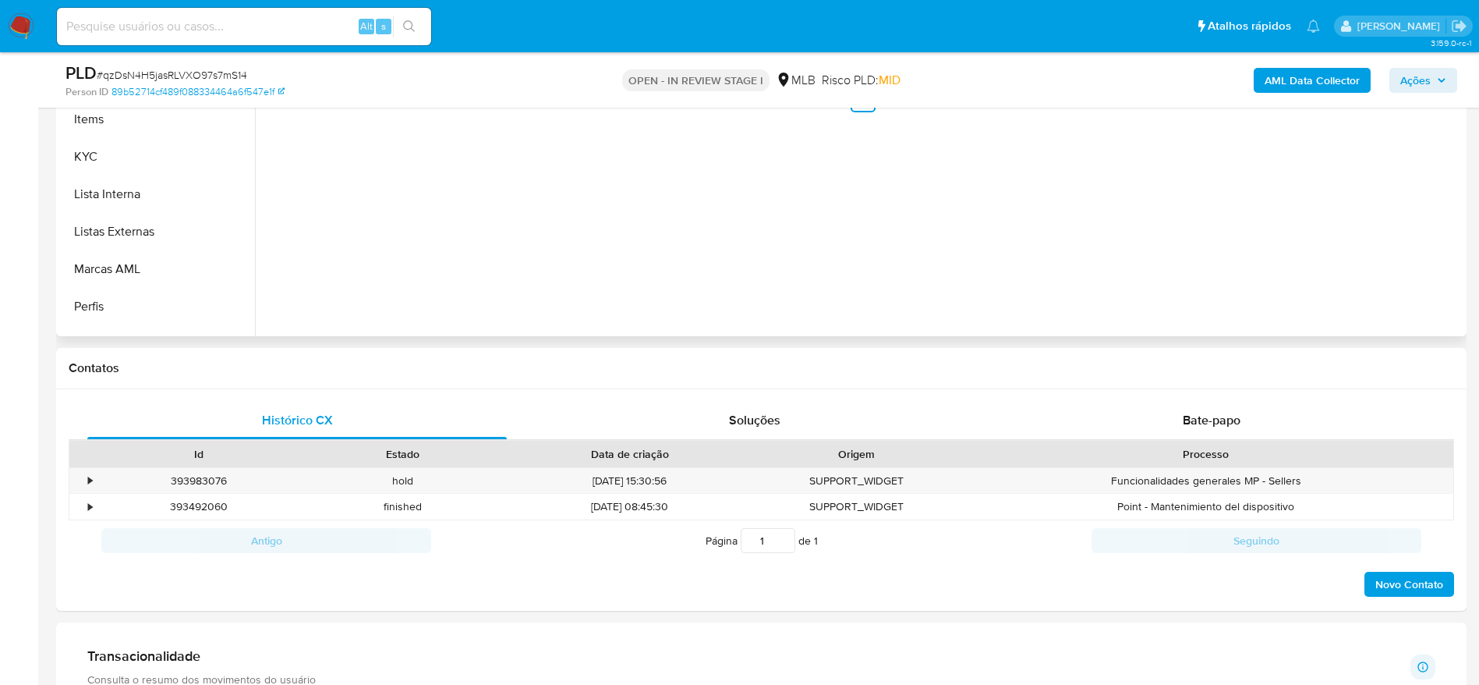
scroll to position [734, 0]
click at [150, 306] on button "Restrições Novo Mundo" at bounding box center [151, 315] width 182 height 37
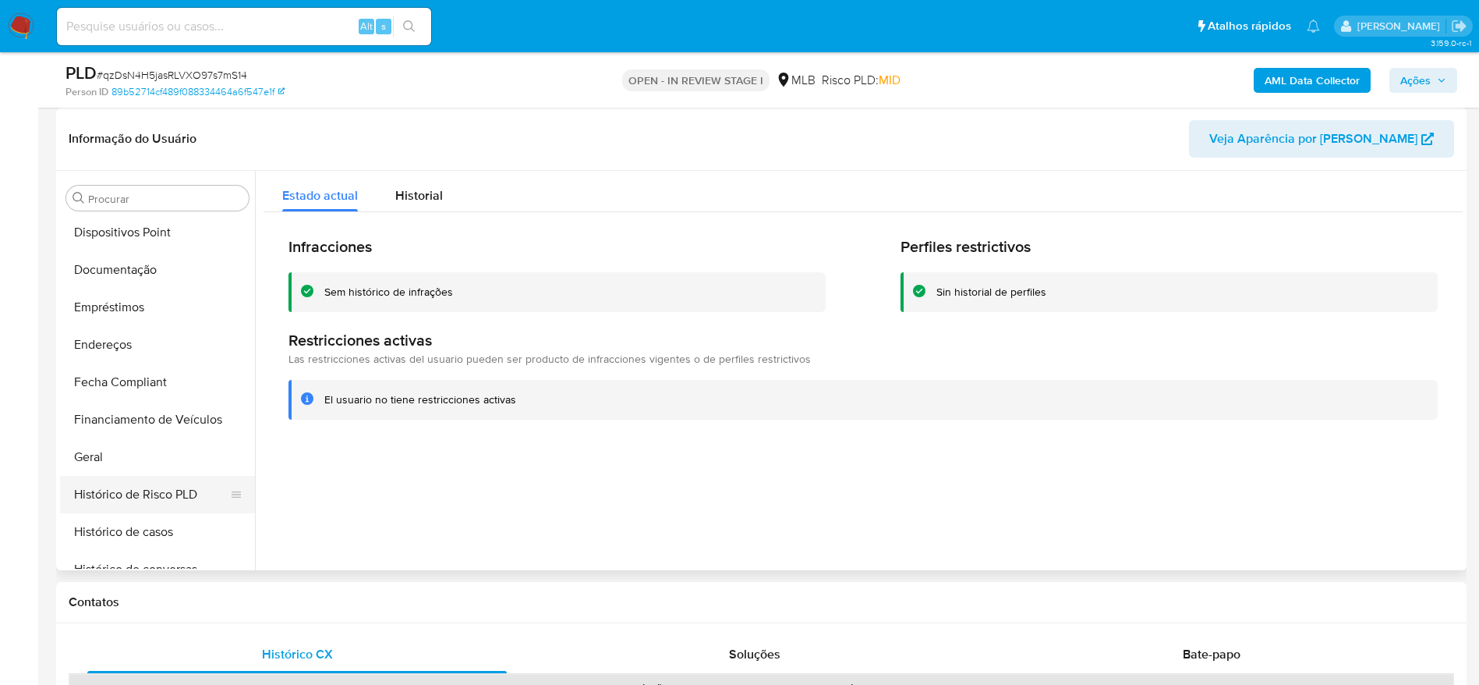
scroll to position [266, 0]
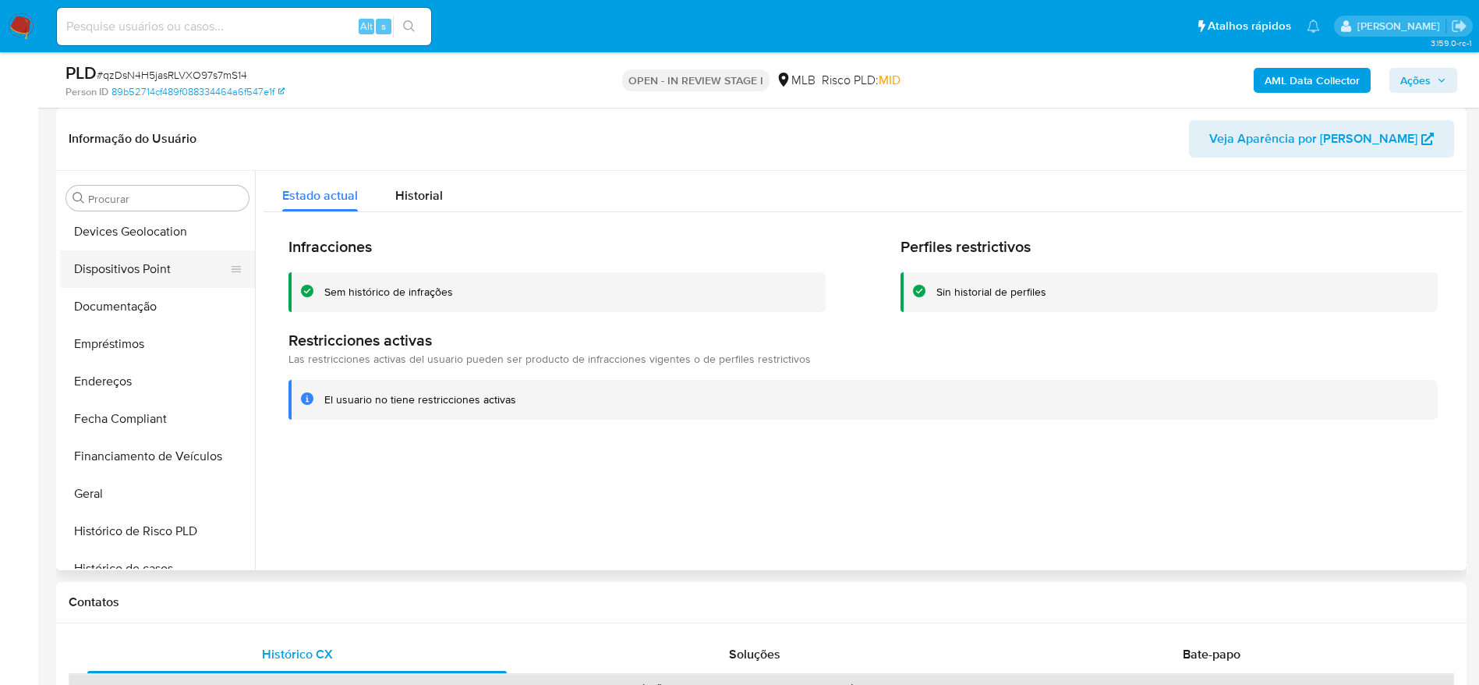
click at [115, 276] on button "Dispositivos Point" at bounding box center [151, 268] width 182 height 37
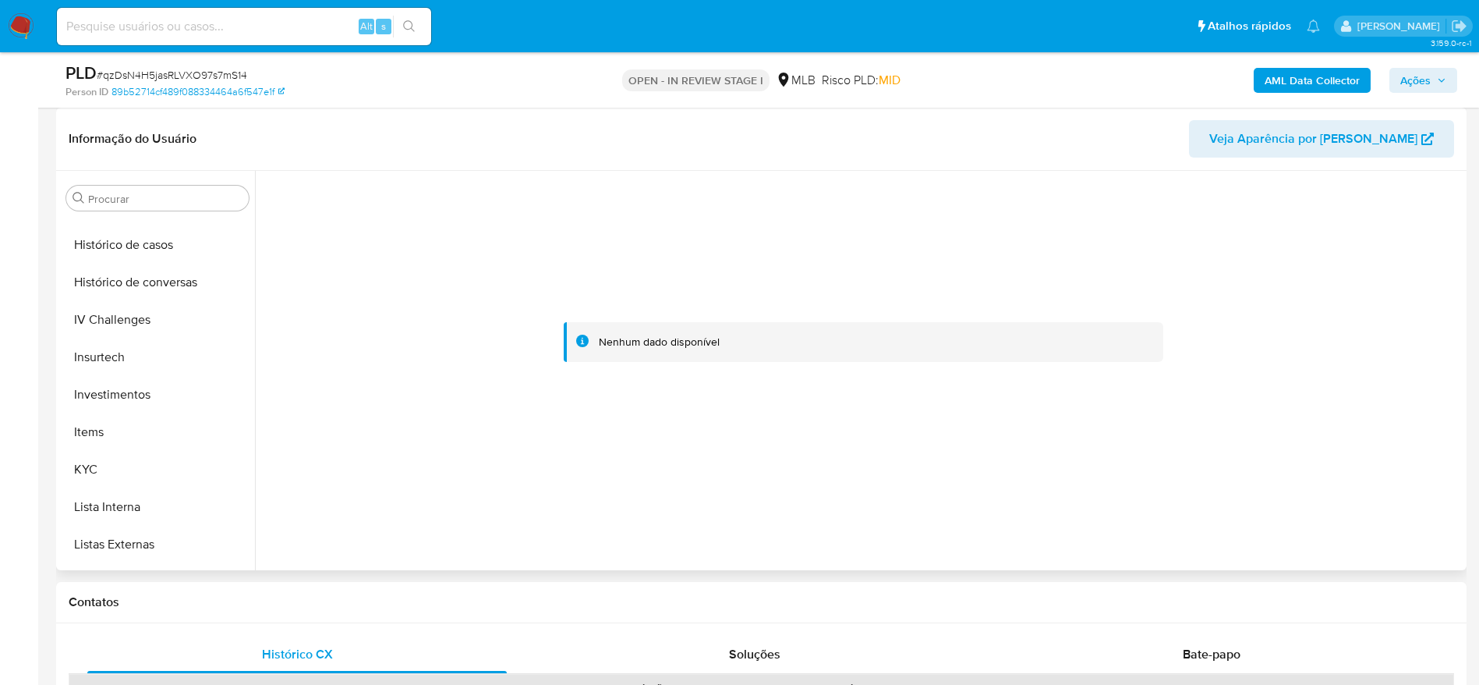
scroll to position [617, 0]
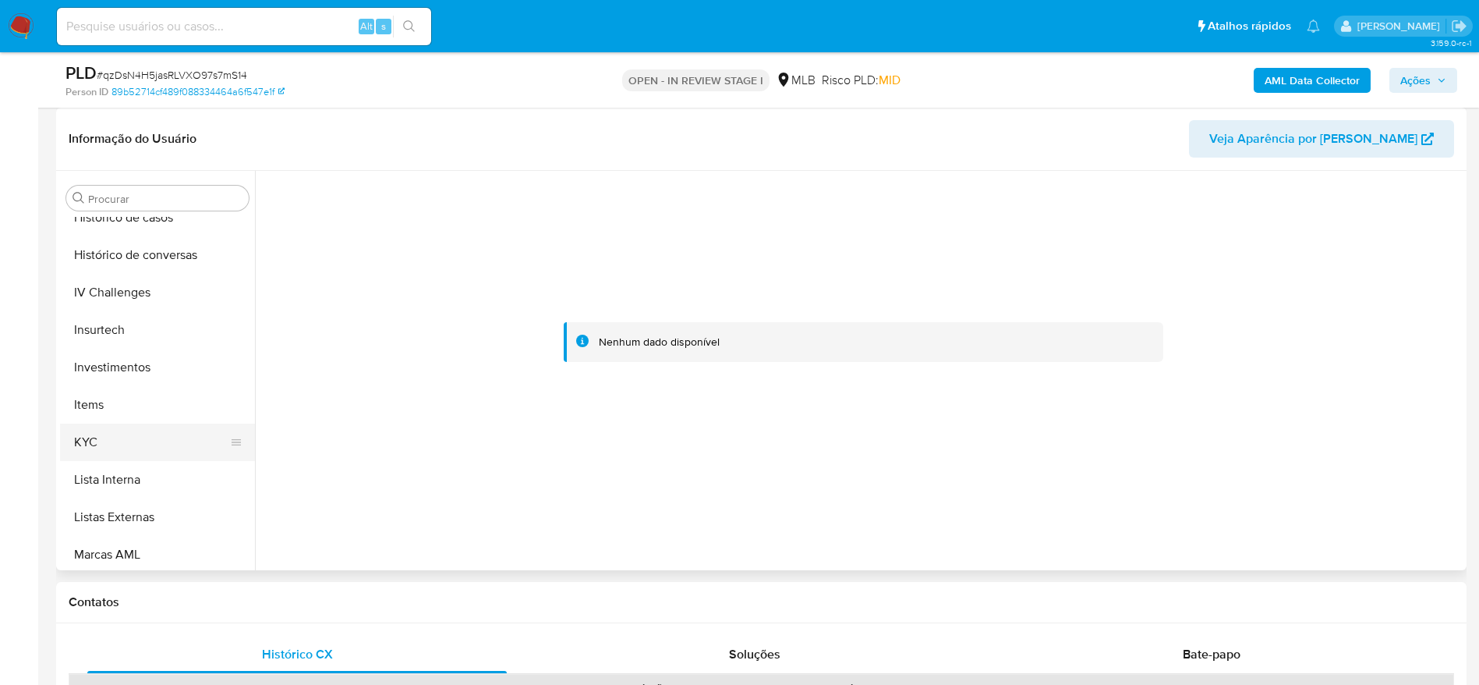
click at [115, 445] on button "KYC" at bounding box center [151, 441] width 182 height 37
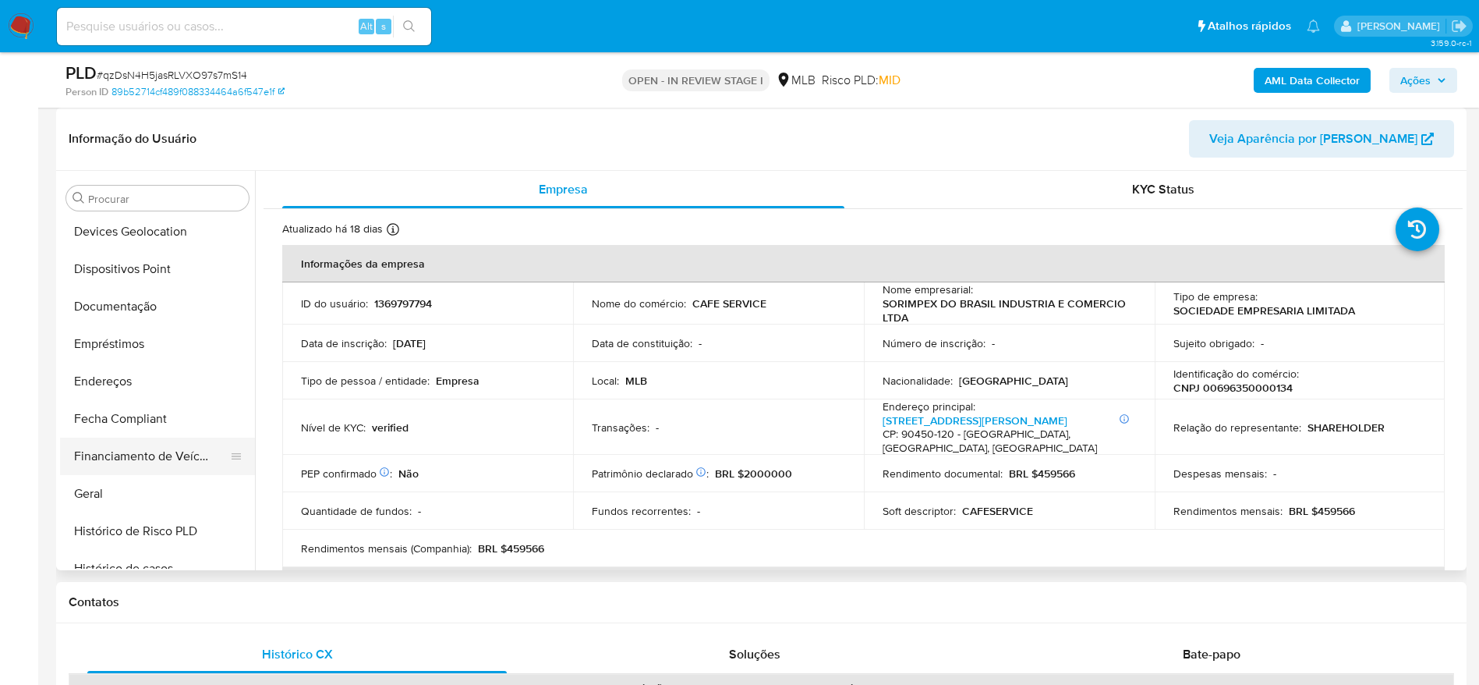
scroll to position [149, 0]
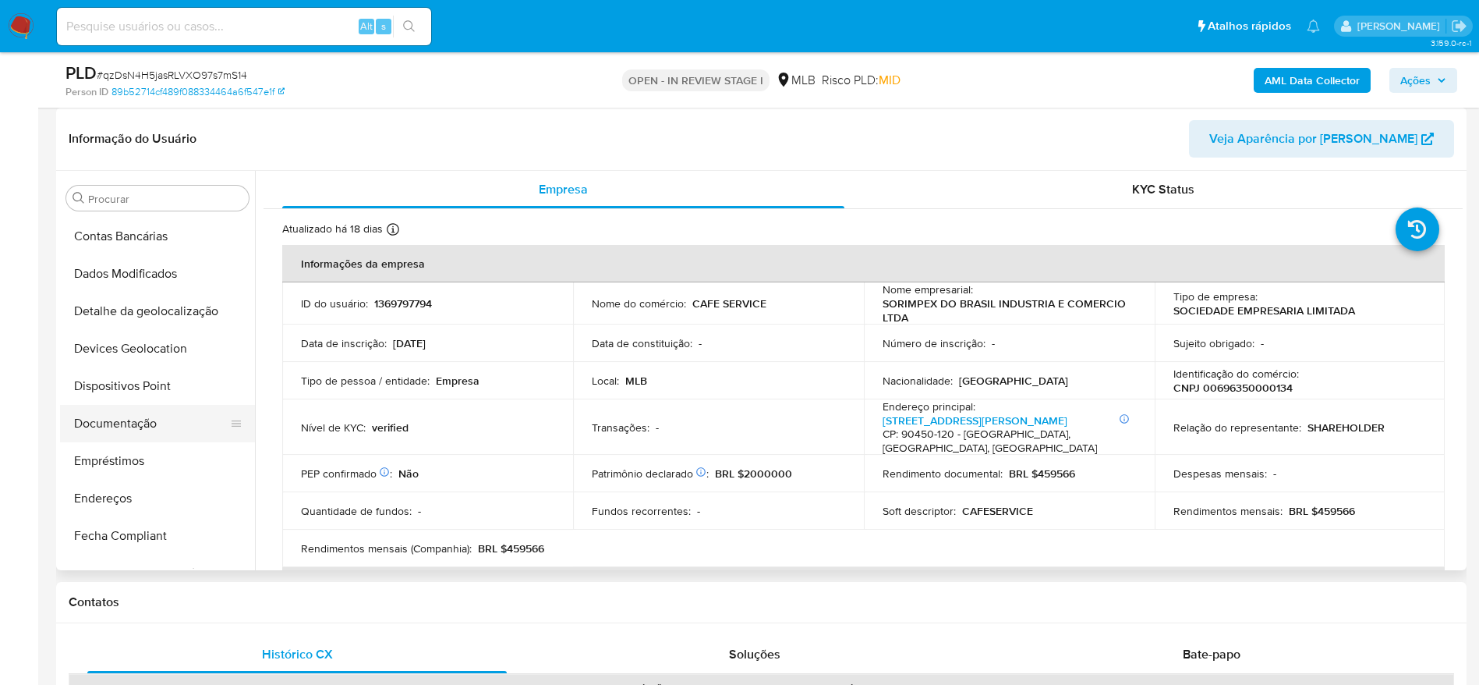
click at [140, 410] on button "Documentação" at bounding box center [151, 423] width 182 height 37
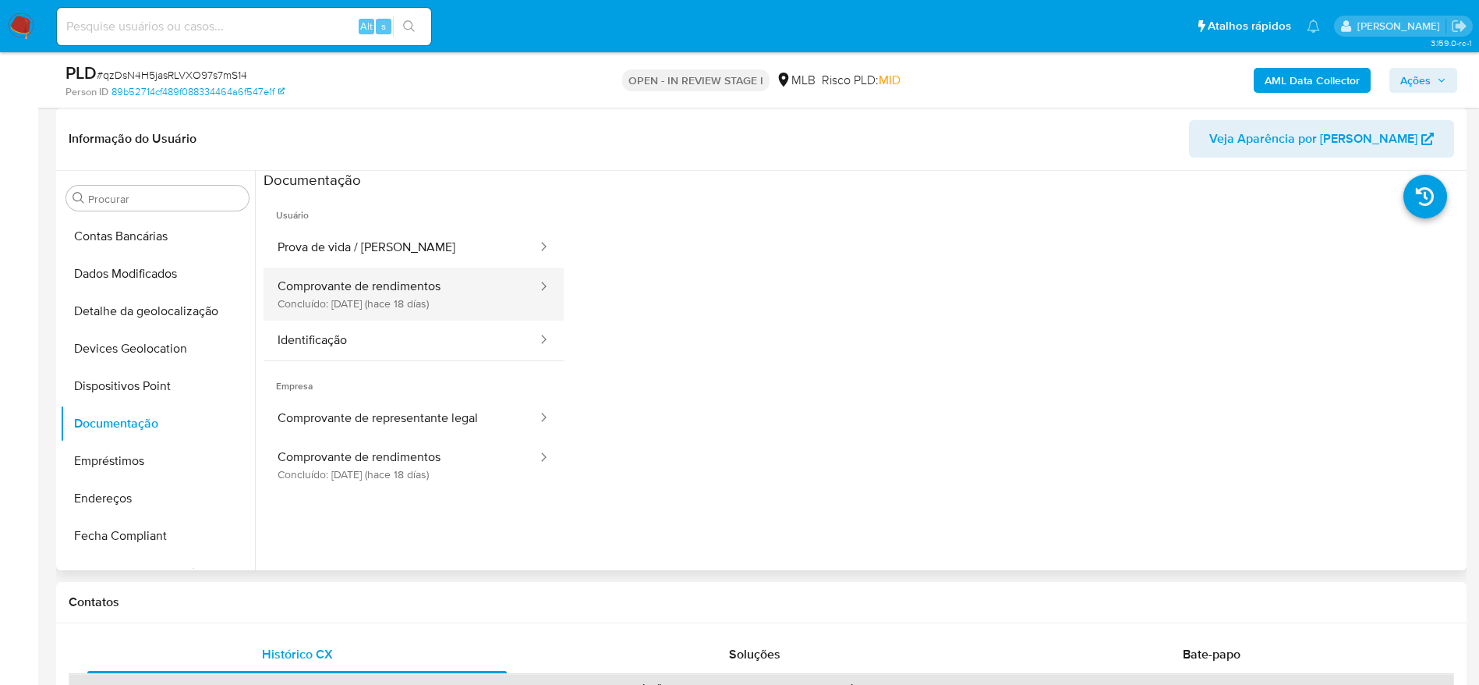
click at [409, 296] on button "Comprovante de rendimentos Concluído: 29/08/2025 (hace 18 días)" at bounding box center [401, 293] width 275 height 53
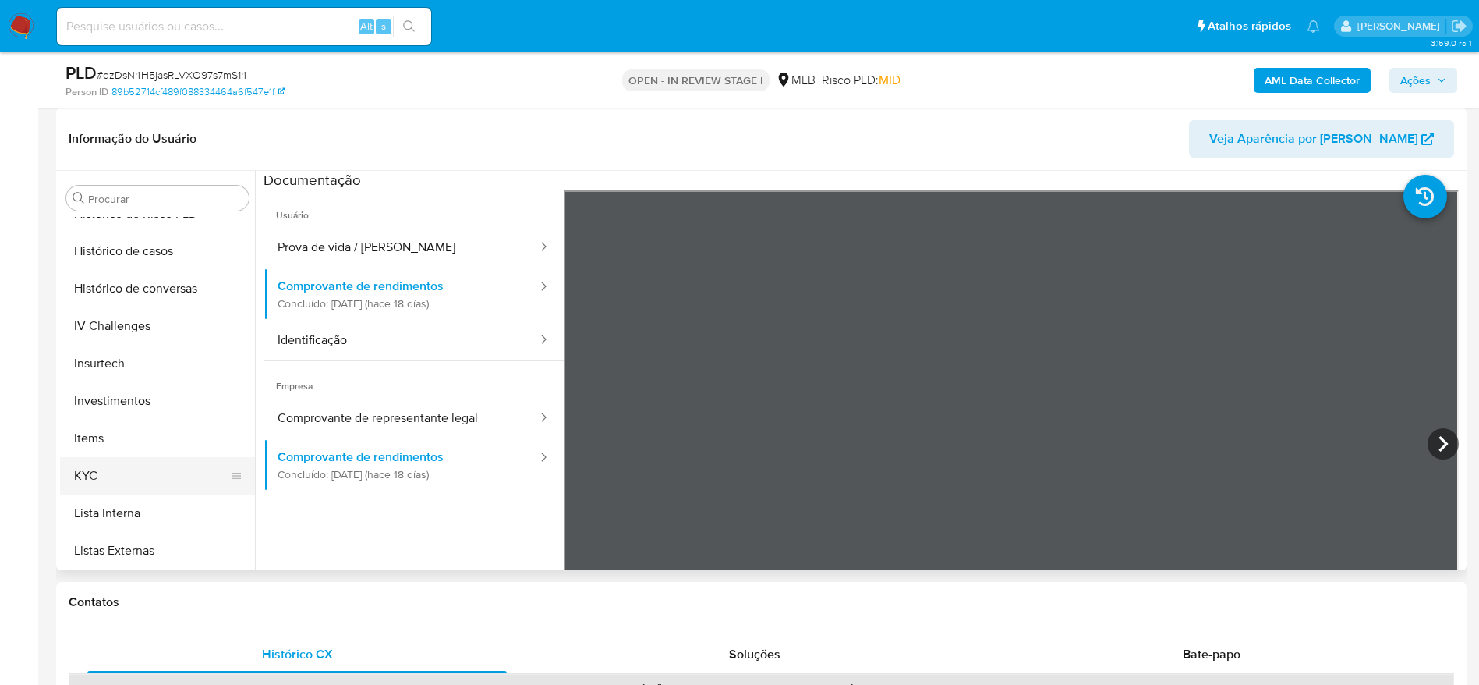
scroll to position [617, 0]
click at [126, 462] on button "Lista Interna" at bounding box center [151, 479] width 182 height 37
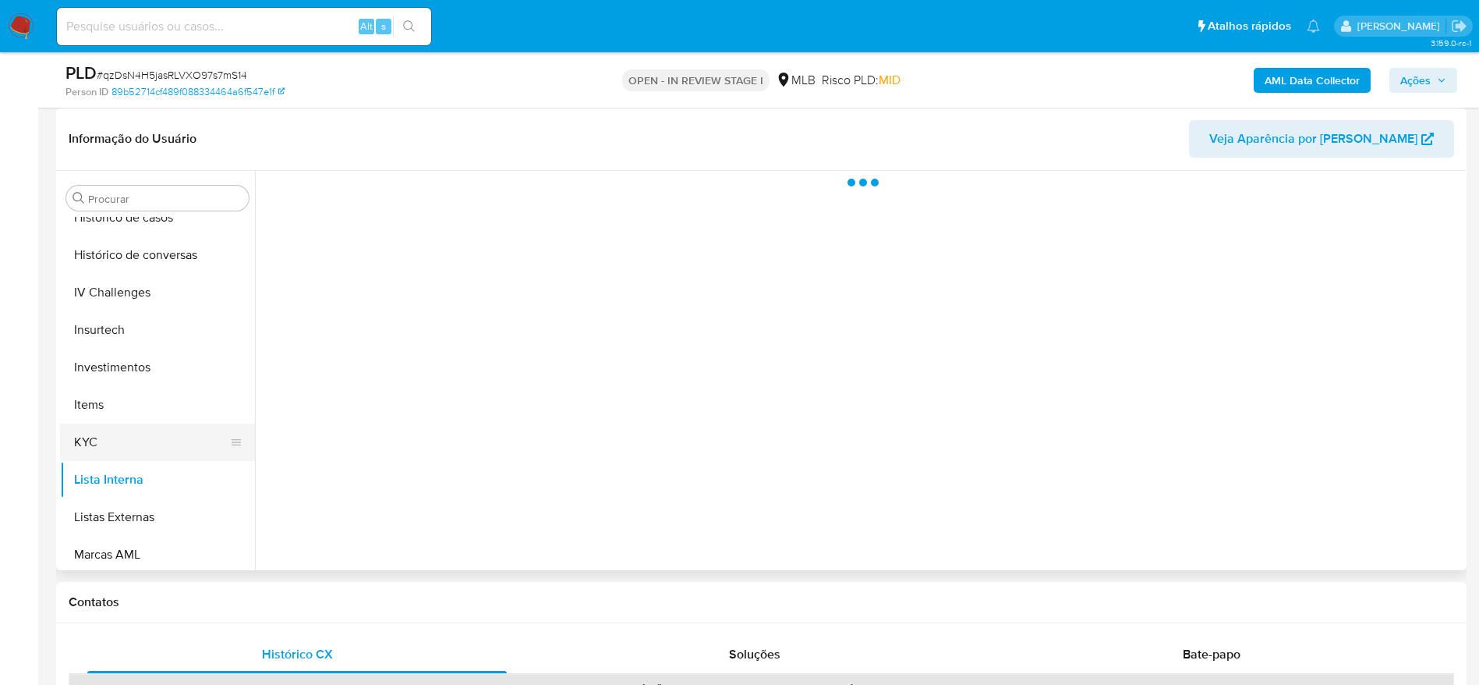
click at [122, 442] on button "KYC" at bounding box center [151, 441] width 182 height 37
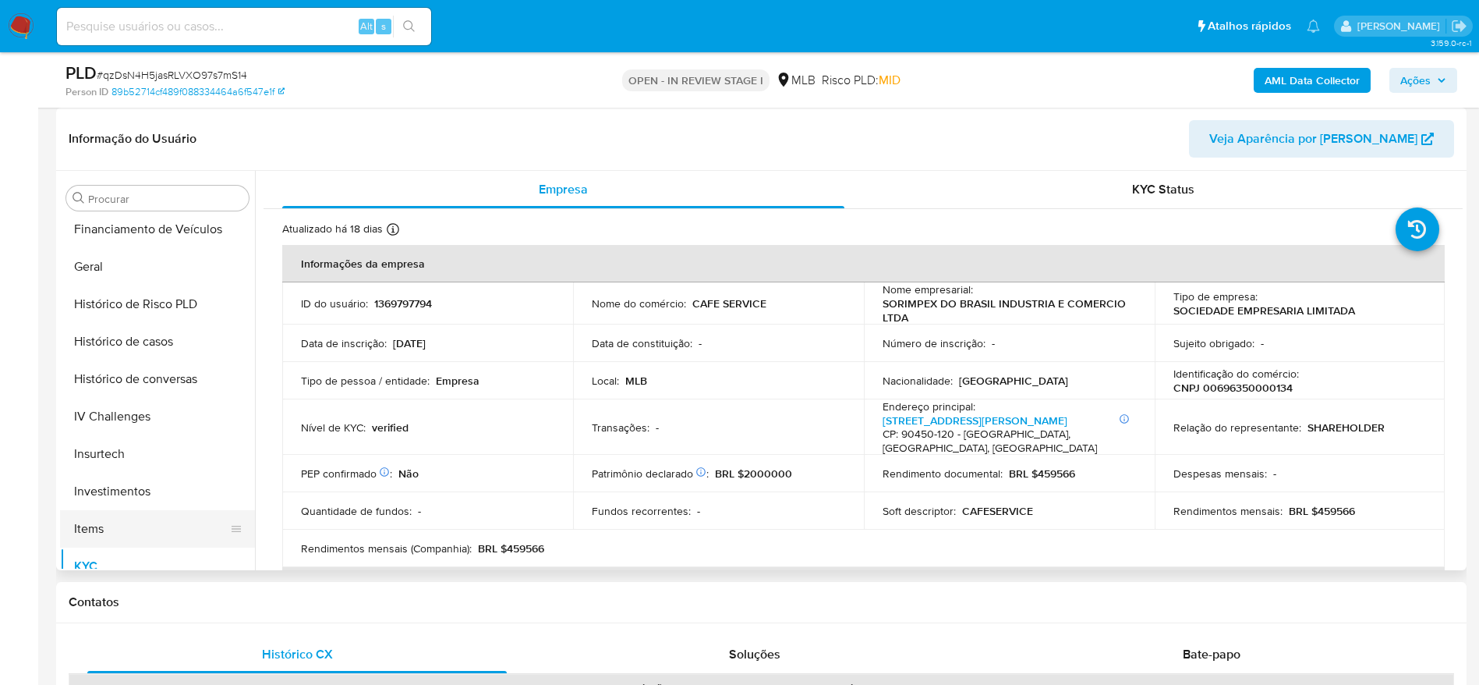
scroll to position [383, 0]
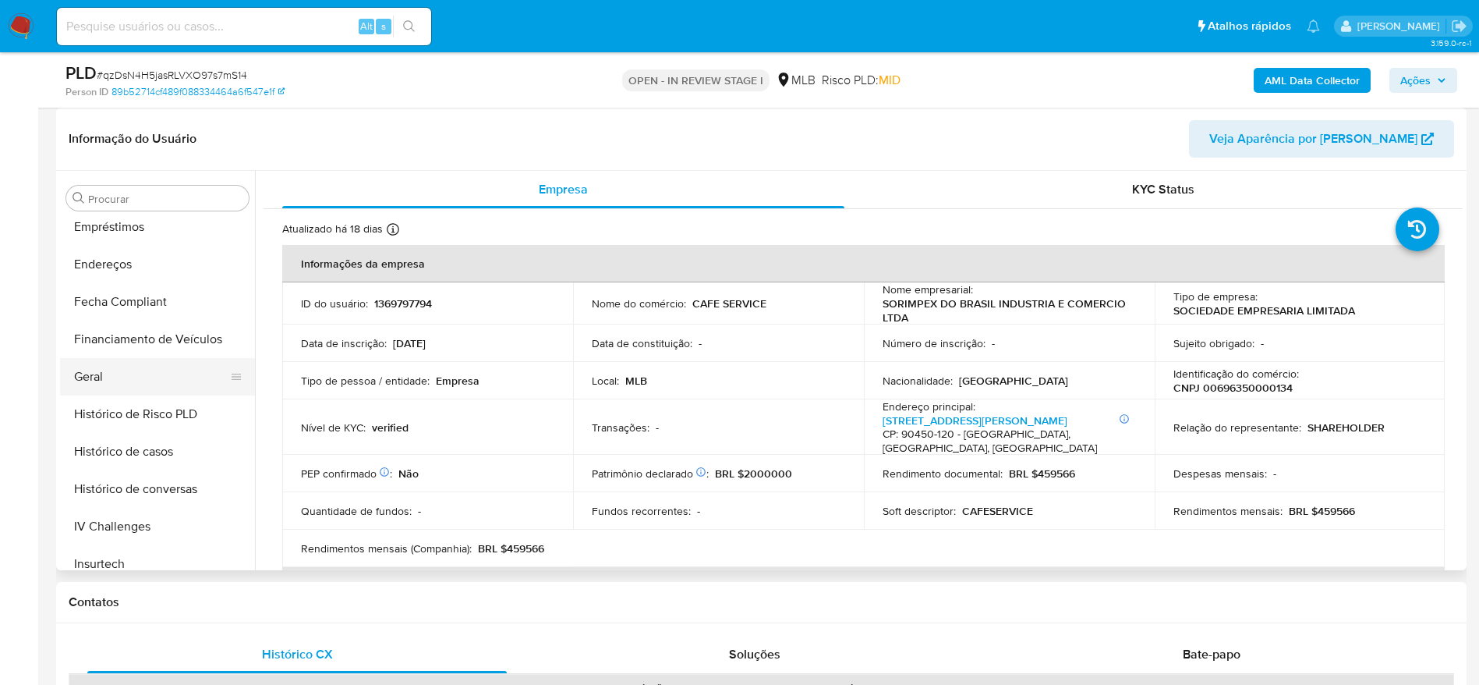
click at [113, 372] on button "Geral" at bounding box center [151, 376] width 182 height 37
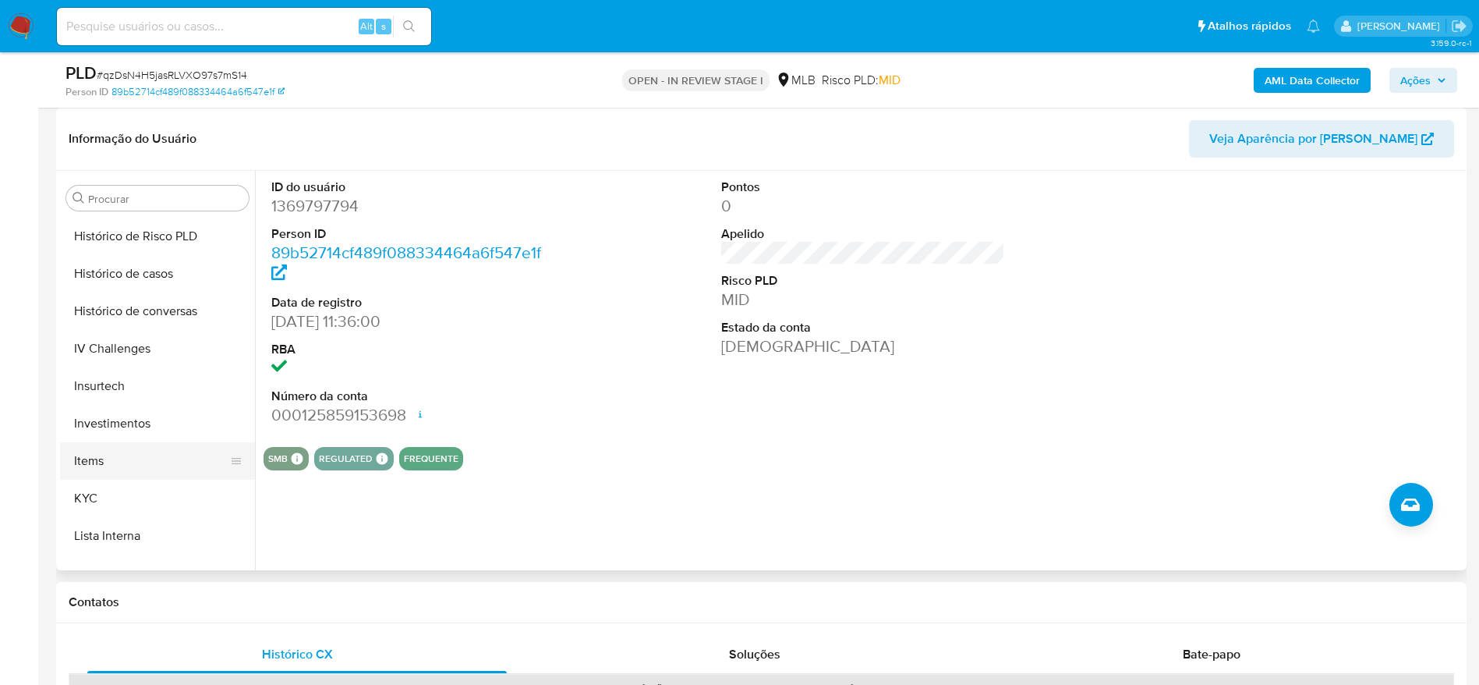
scroll to position [617, 0]
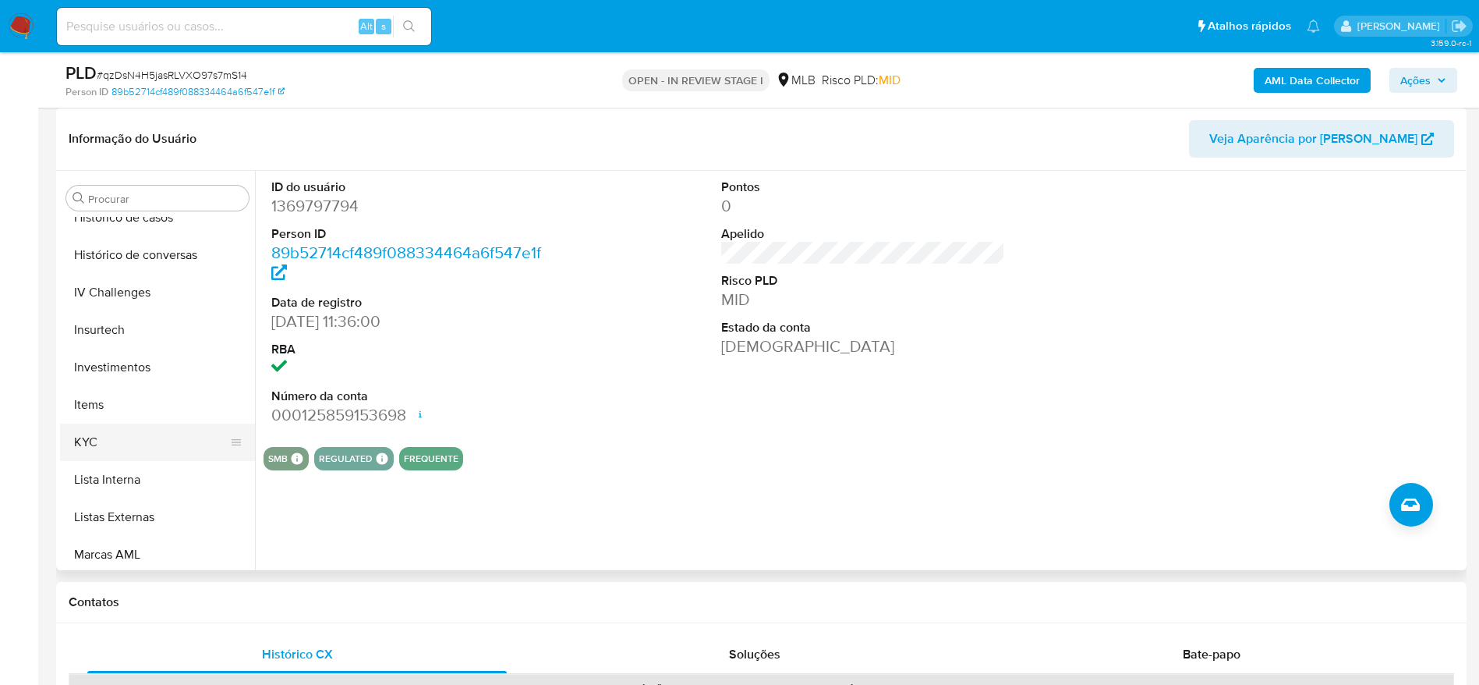
click at [125, 444] on button "KYC" at bounding box center [151, 441] width 182 height 37
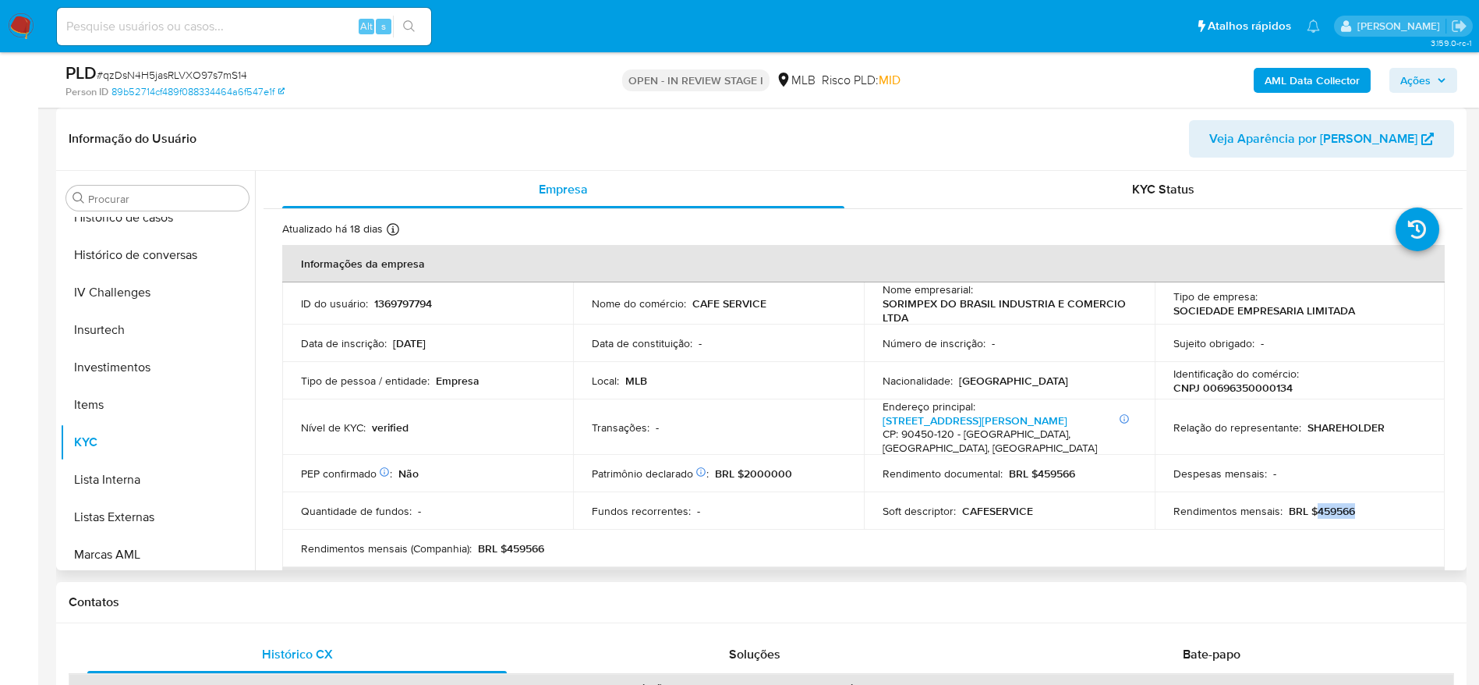
drag, startPoint x: 1352, startPoint y: 515, endPoint x: 1311, endPoint y: 515, distance: 40.5
click at [1311, 515] on div "Rendimentos mensais : BRL $459566" at bounding box center [1299, 511] width 253 height 14
copy p "459566"
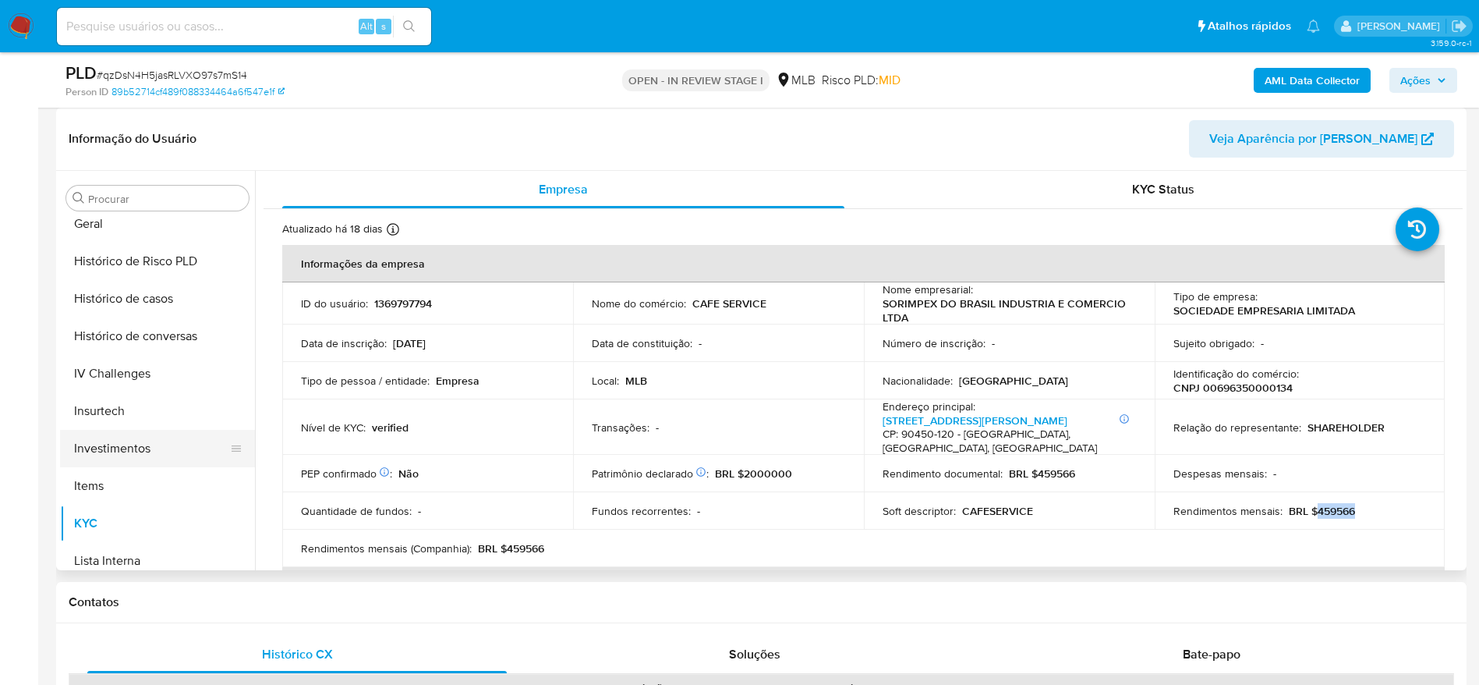
scroll to position [500, 0]
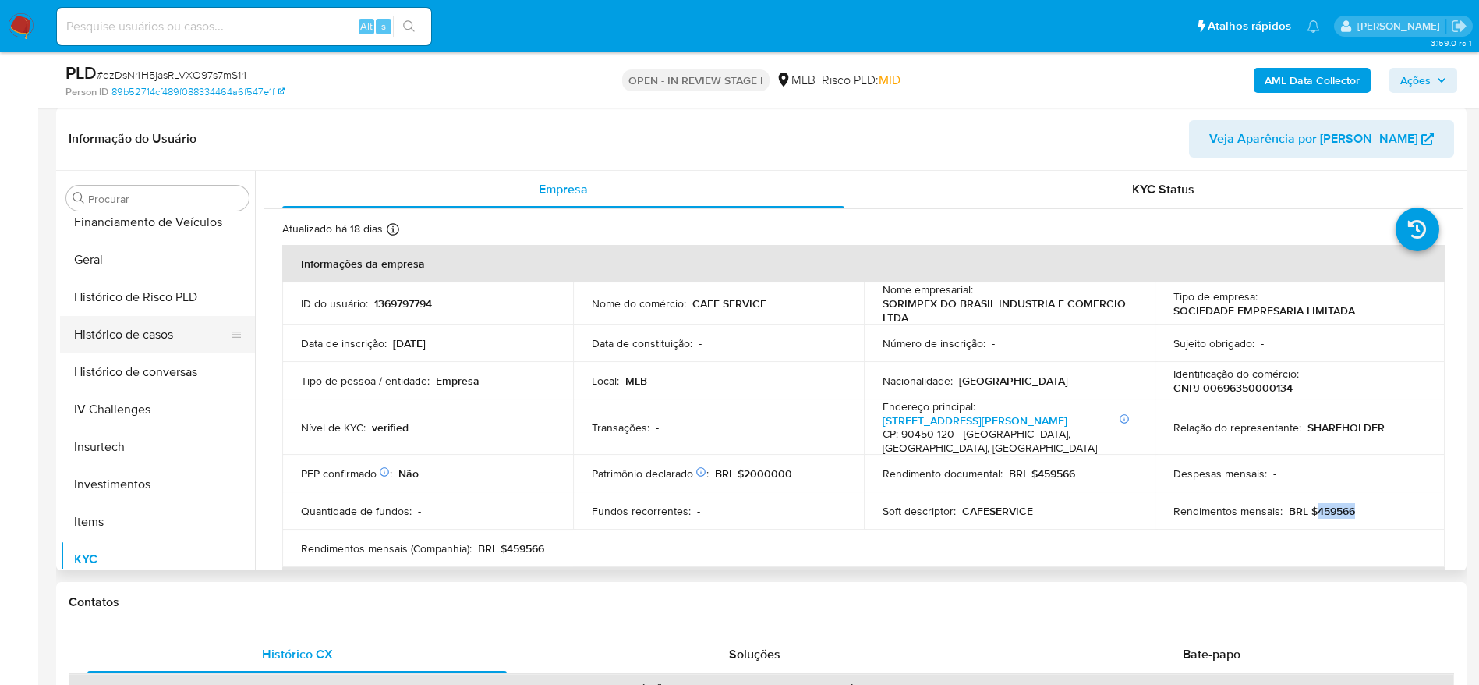
click at [136, 334] on button "Histórico de casos" at bounding box center [151, 334] width 182 height 37
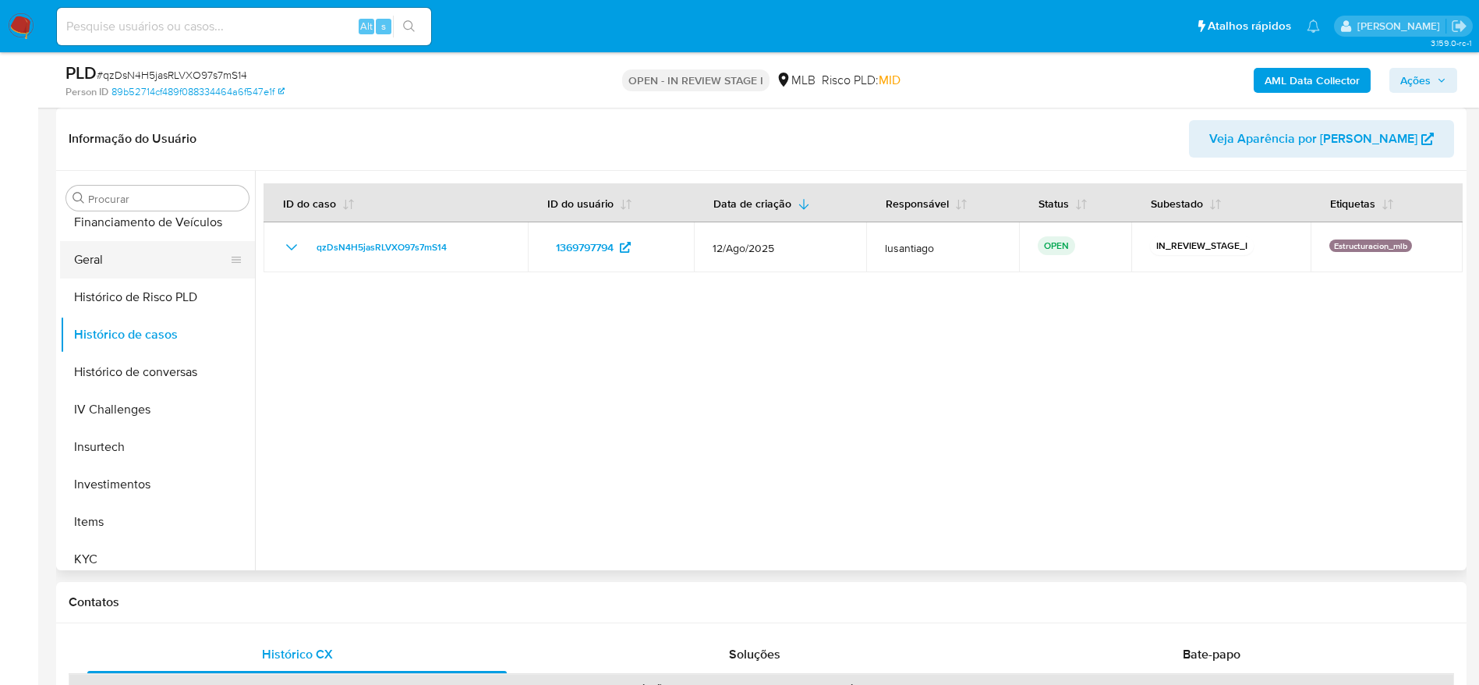
click at [150, 260] on button "Geral" at bounding box center [151, 259] width 182 height 37
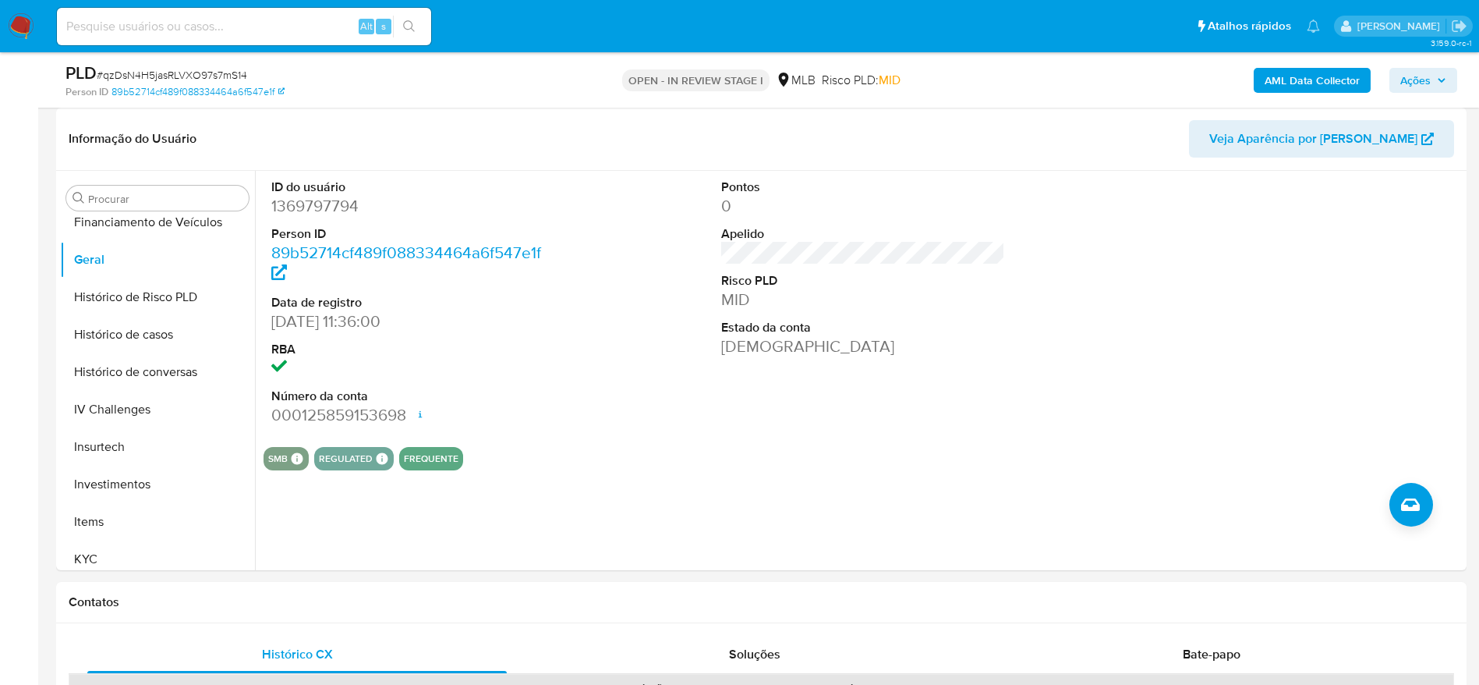
click at [1423, 80] on span "Ações" at bounding box center [1415, 80] width 30 height 25
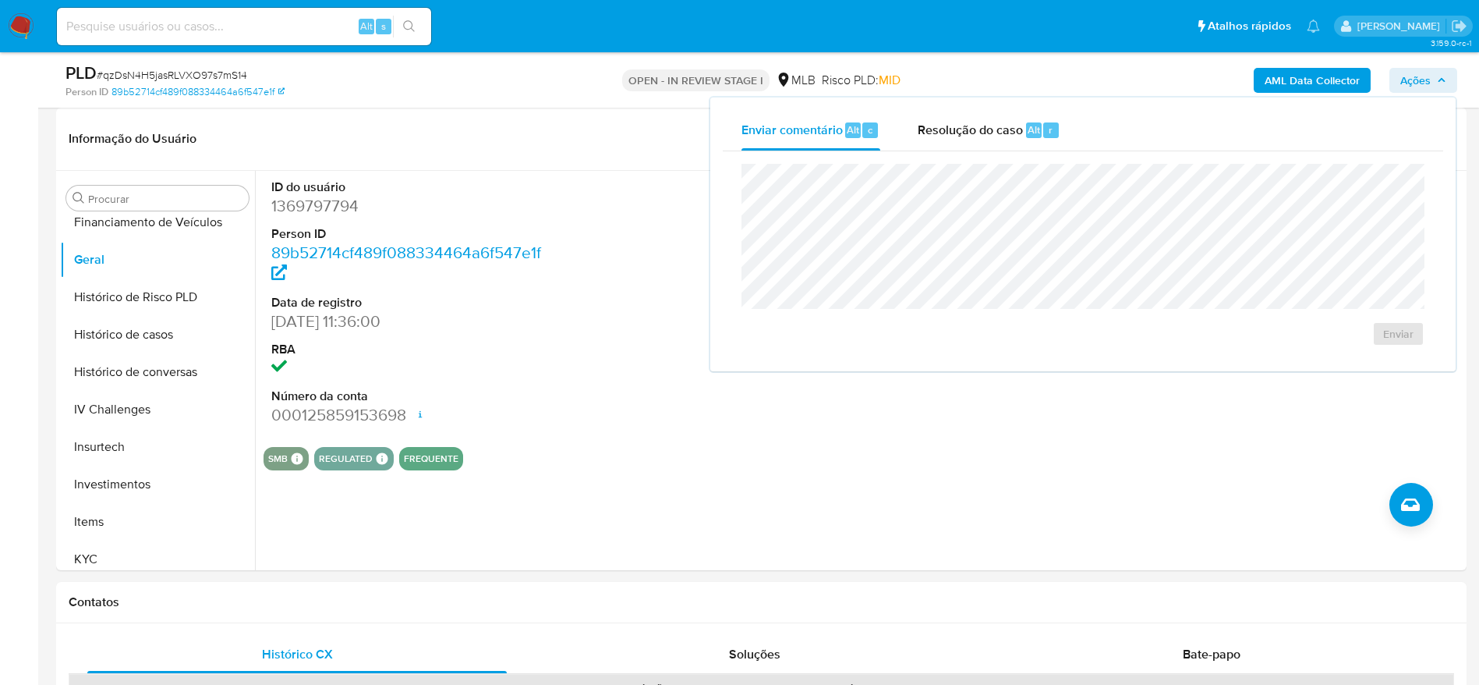
drag, startPoint x: 955, startPoint y: 136, endPoint x: 951, endPoint y: 159, distance: 23.7
click at [955, 138] on div "Resolução do caso Alt r" at bounding box center [989, 130] width 143 height 41
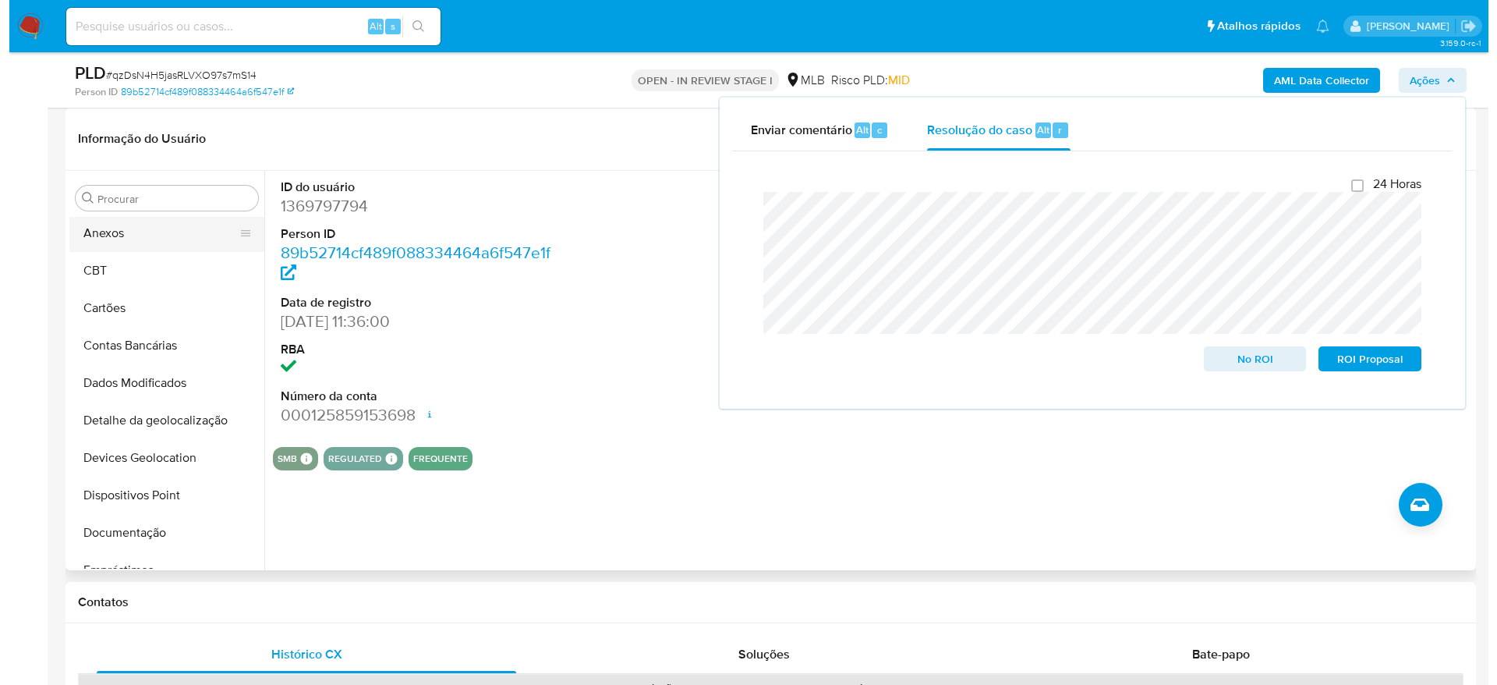
scroll to position [0, 0]
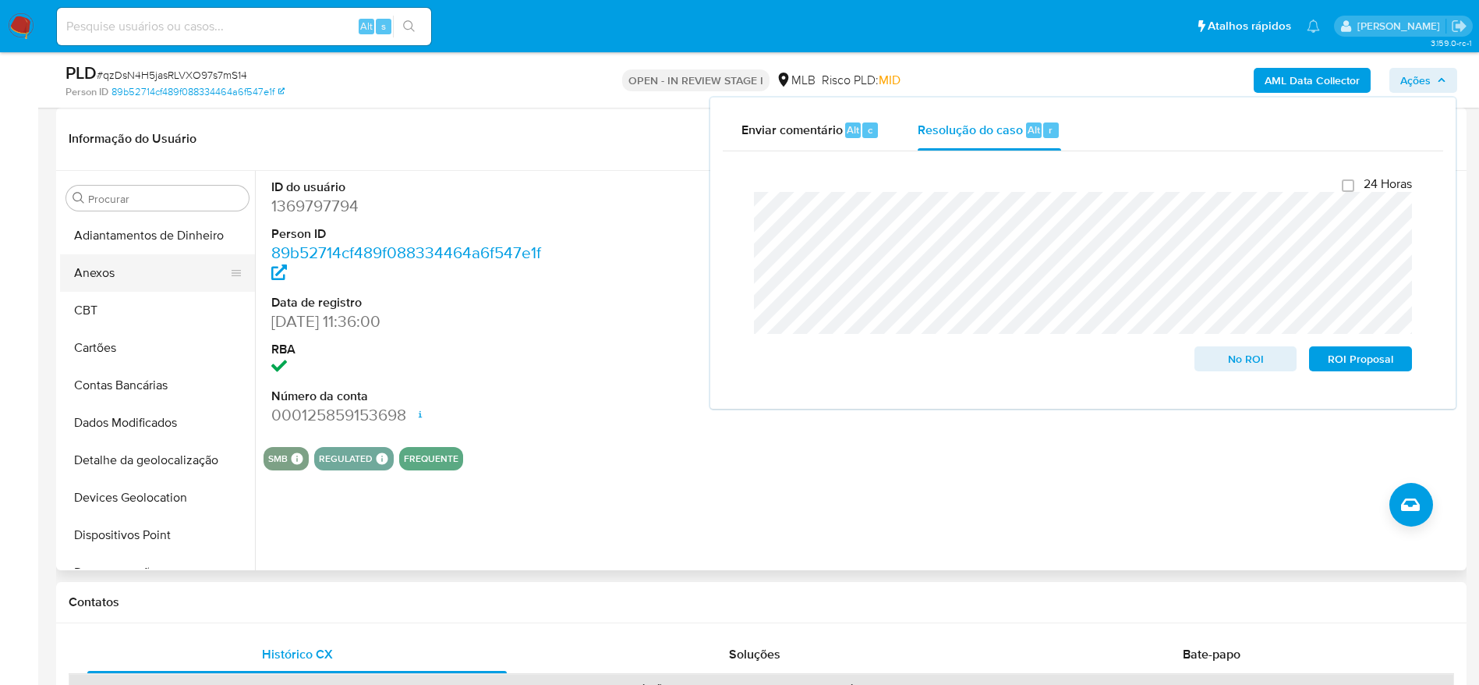
click at [129, 278] on button "Anexos" at bounding box center [151, 272] width 182 height 37
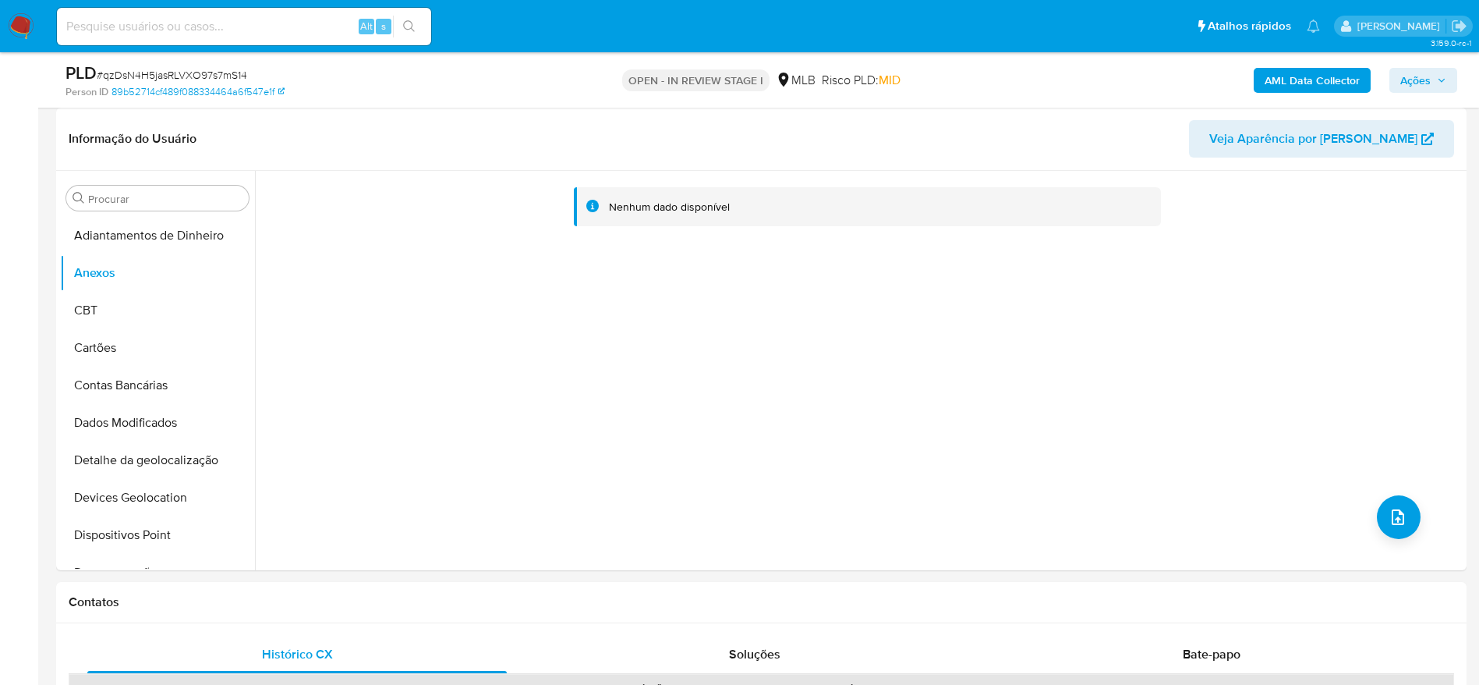
click at [1289, 81] on b "AML Data Collector" at bounding box center [1312, 80] width 95 height 25
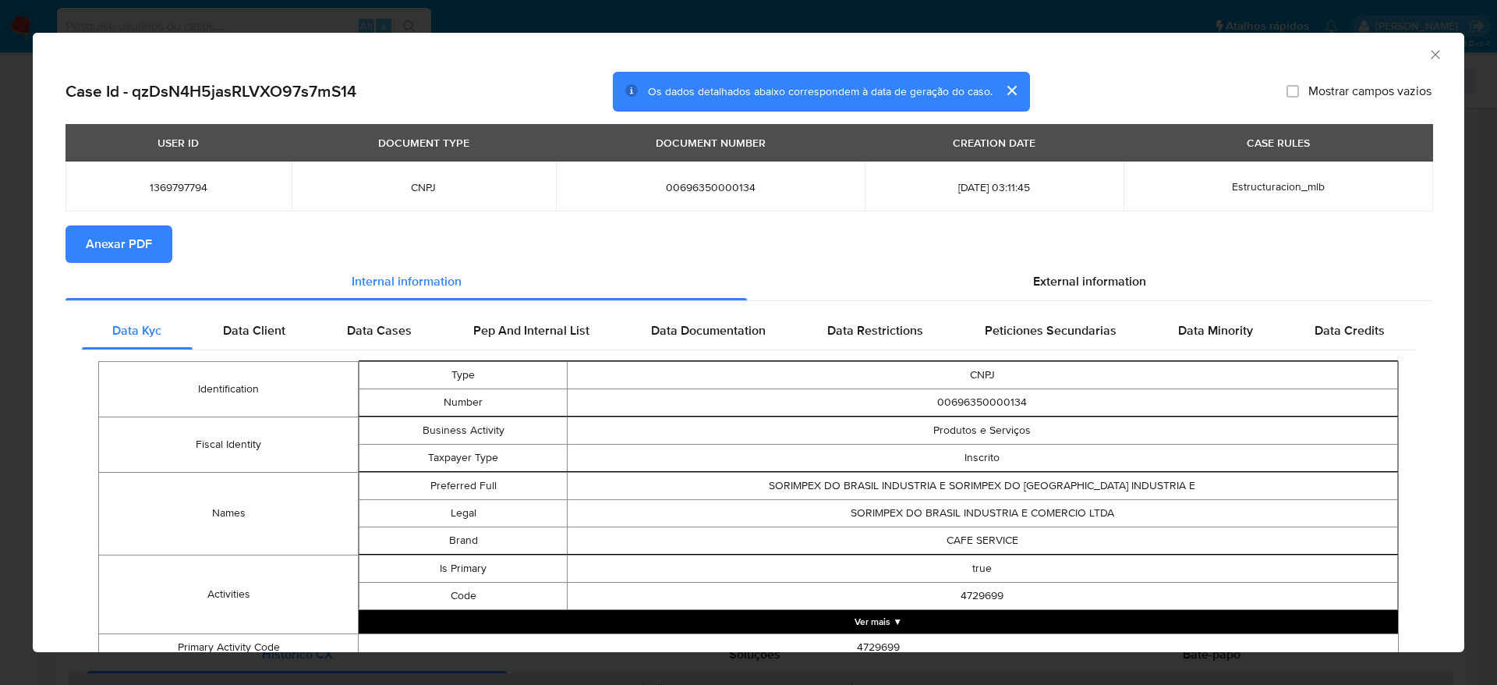
click at [116, 239] on span "Anexar PDF" at bounding box center [119, 244] width 66 height 34
click at [1428, 55] on icon "Fechar a janela" at bounding box center [1436, 55] width 16 height 16
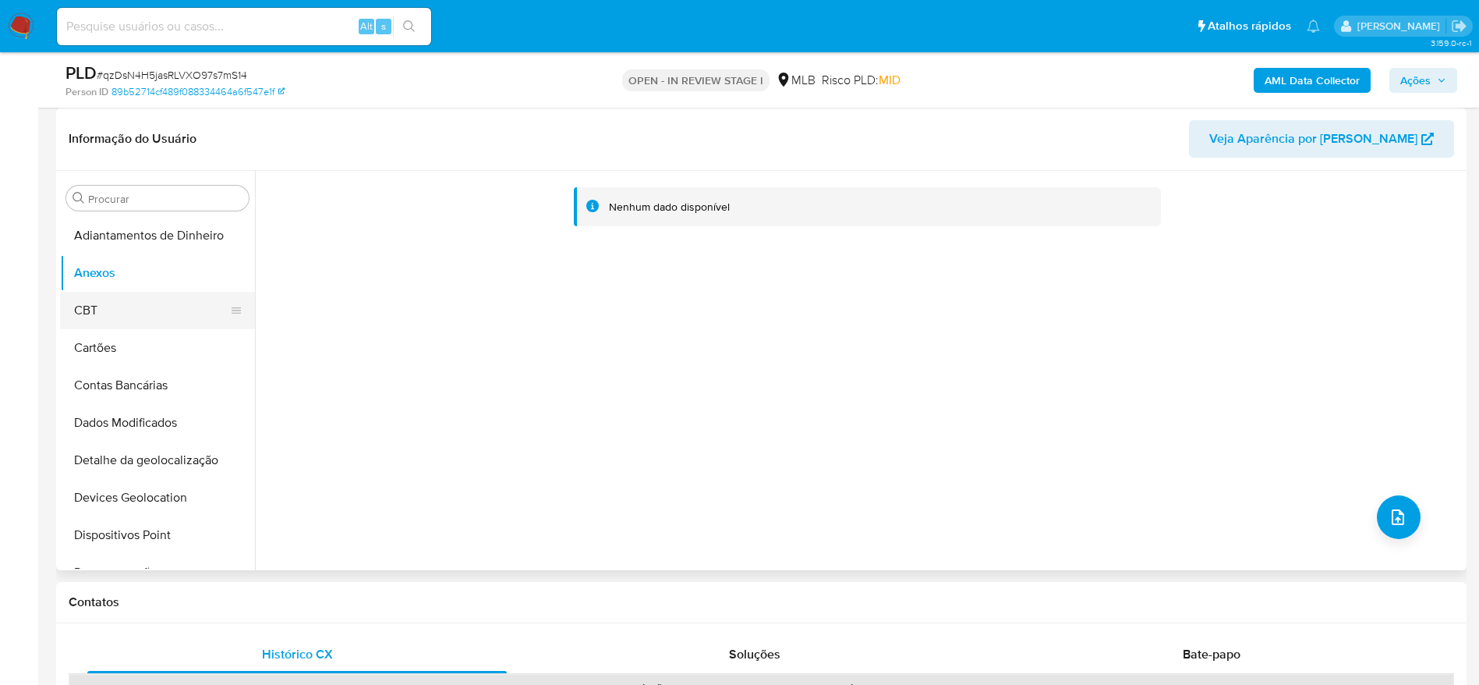
click at [86, 304] on button "CBT" at bounding box center [151, 310] width 182 height 37
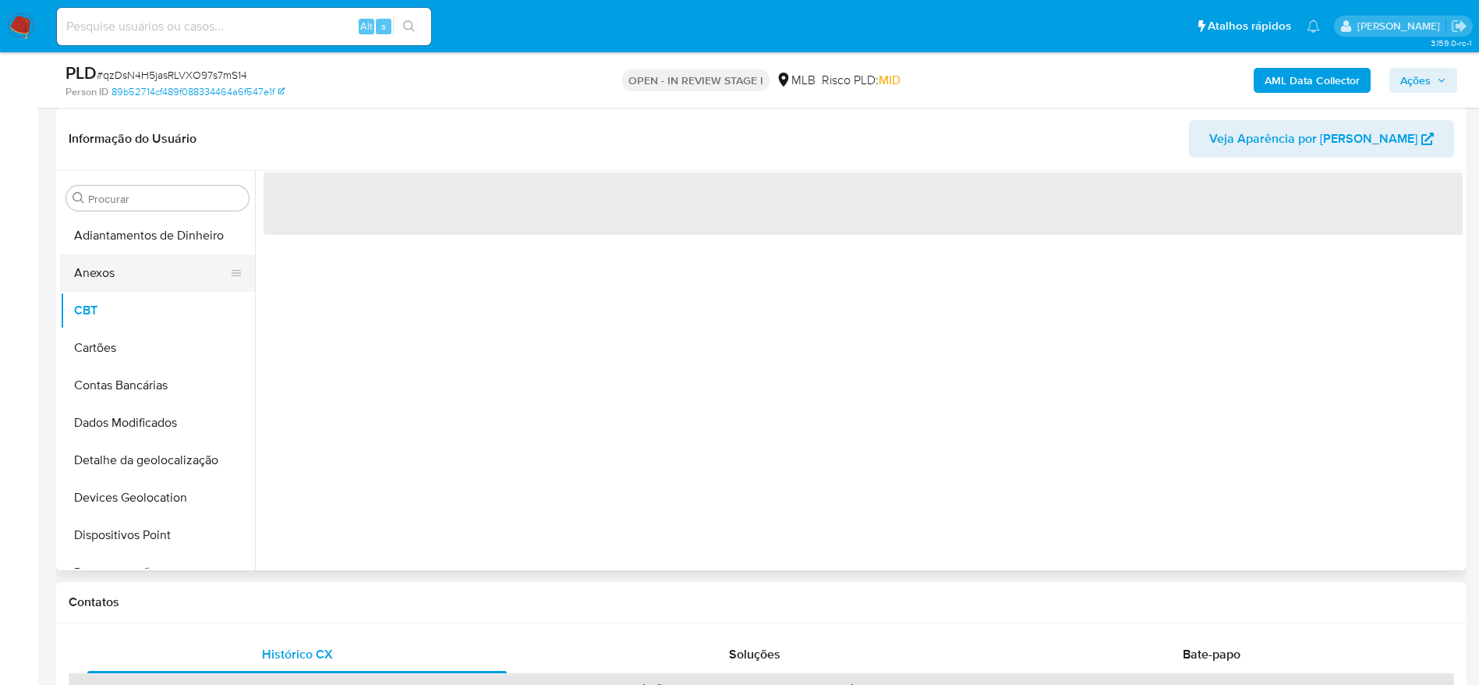
click at [119, 264] on button "Anexos" at bounding box center [151, 272] width 182 height 37
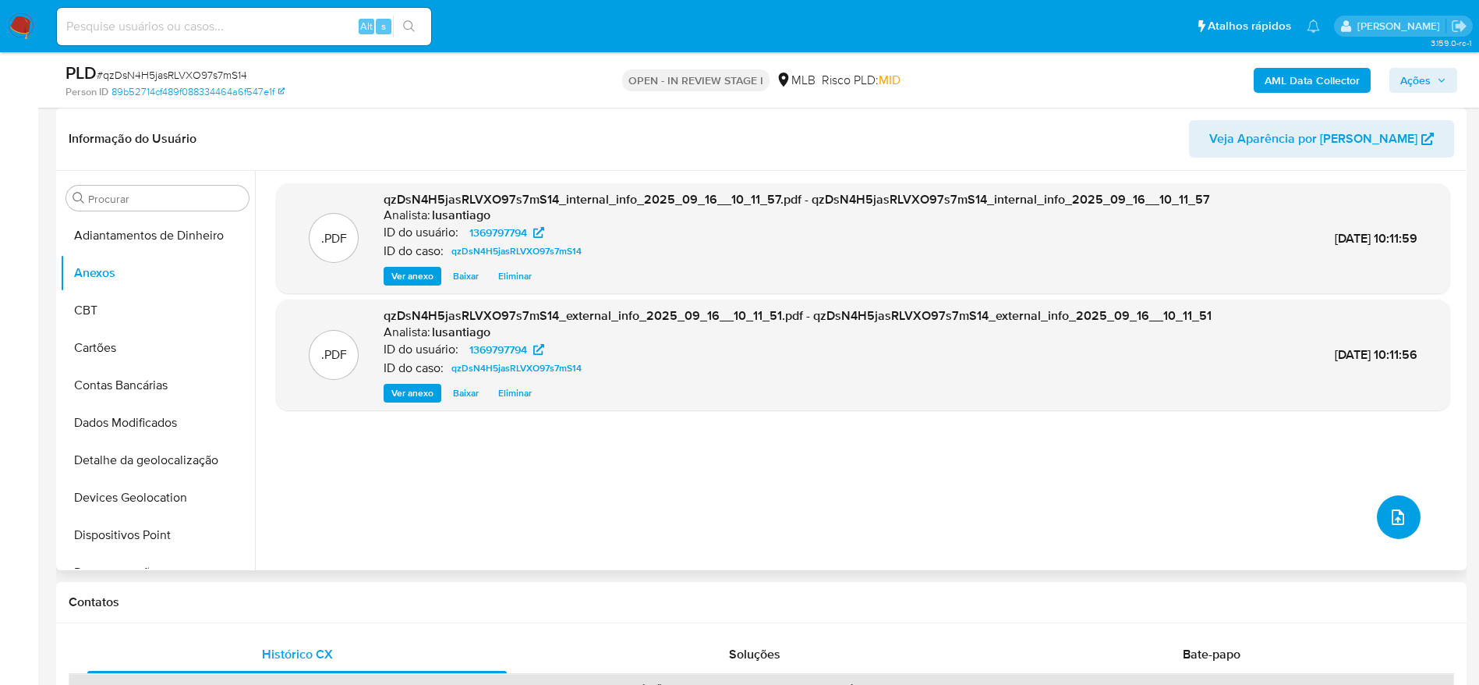
click at [1399, 525] on span "upload-file" at bounding box center [1398, 517] width 19 height 19
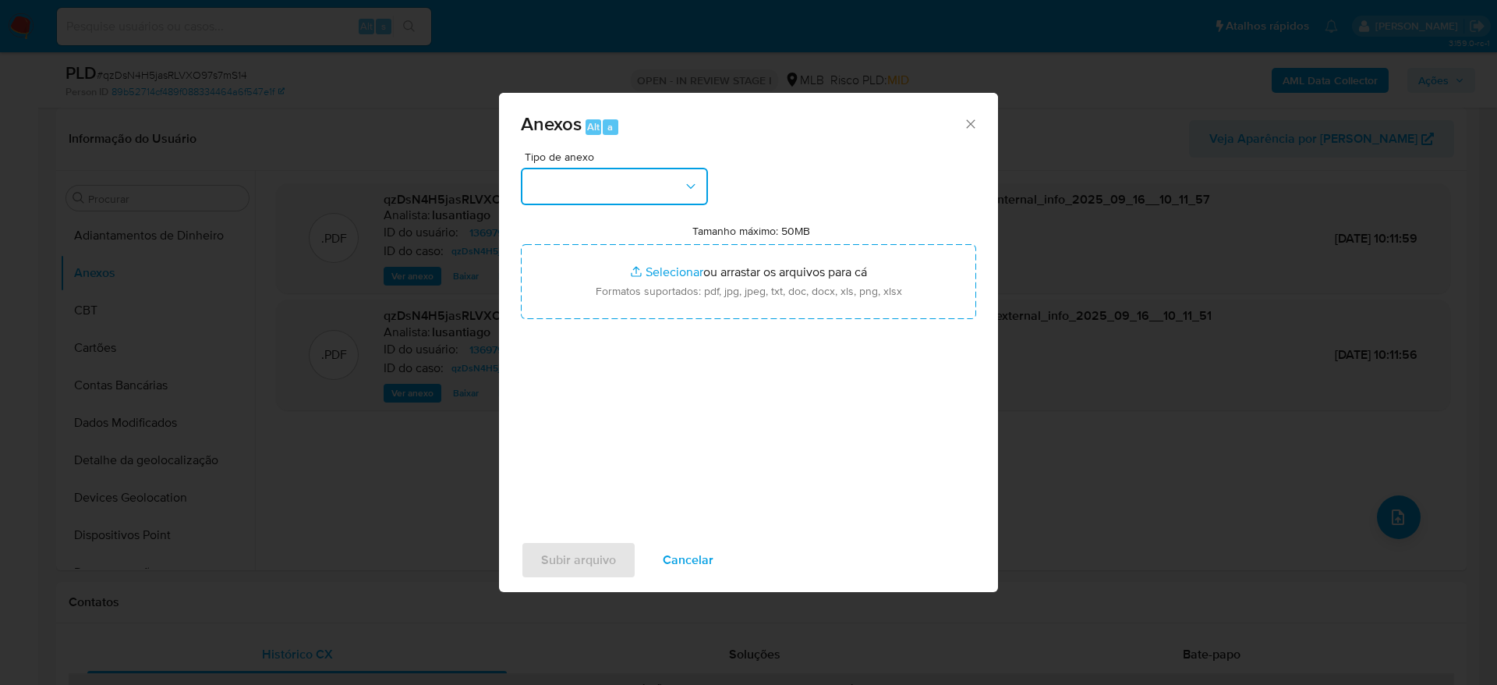
drag, startPoint x: 654, startPoint y: 175, endPoint x: 653, endPoint y: 182, distance: 7.8
click at [653, 174] on button "button" at bounding box center [614, 186] width 187 height 37
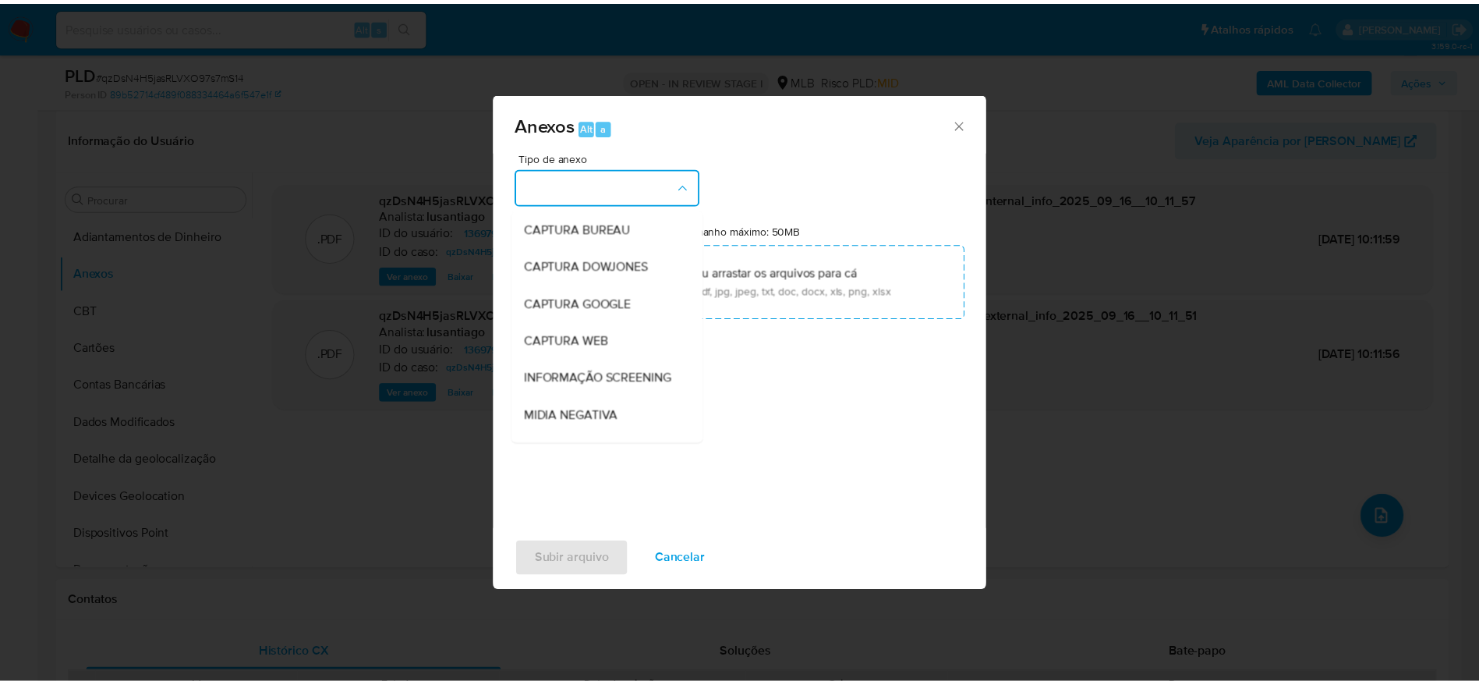
scroll to position [240, 0]
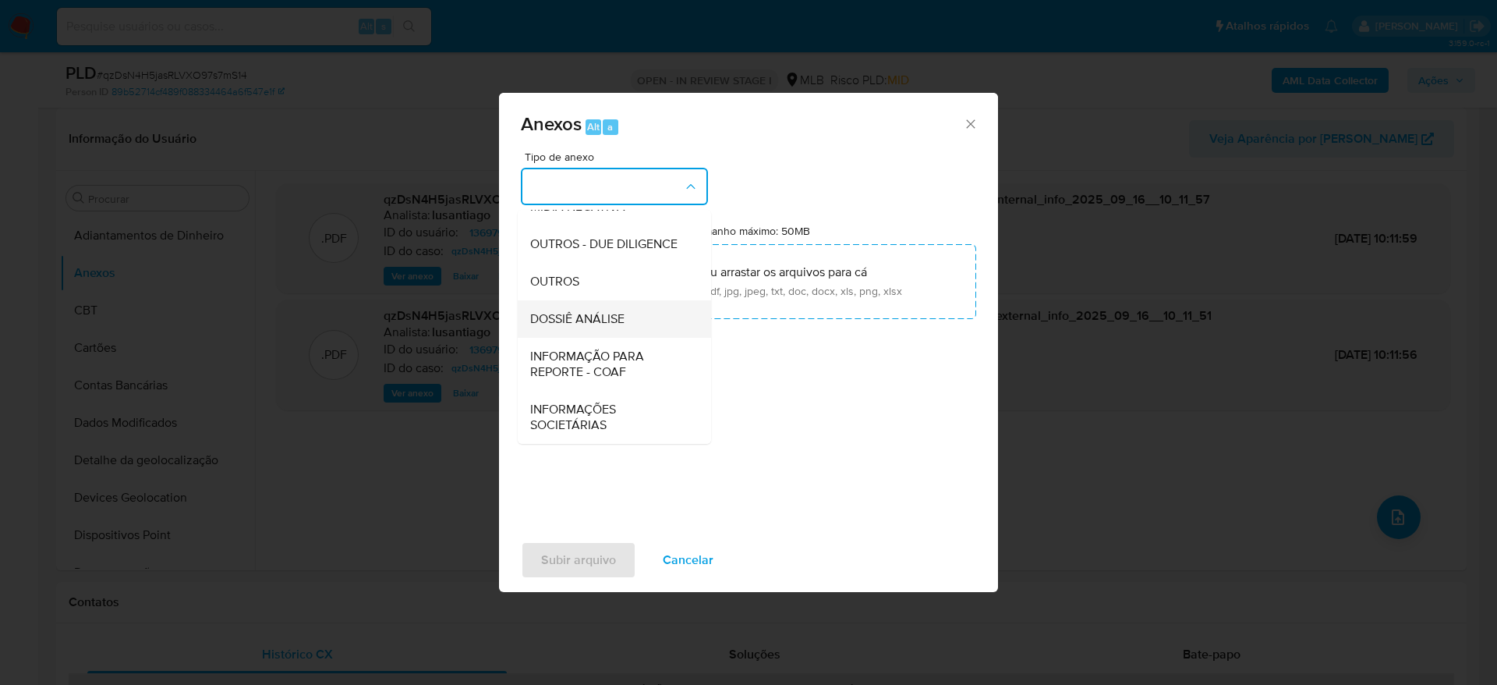
click at [586, 325] on span "DOSSIÊ ANÁLISE" at bounding box center [577, 319] width 94 height 16
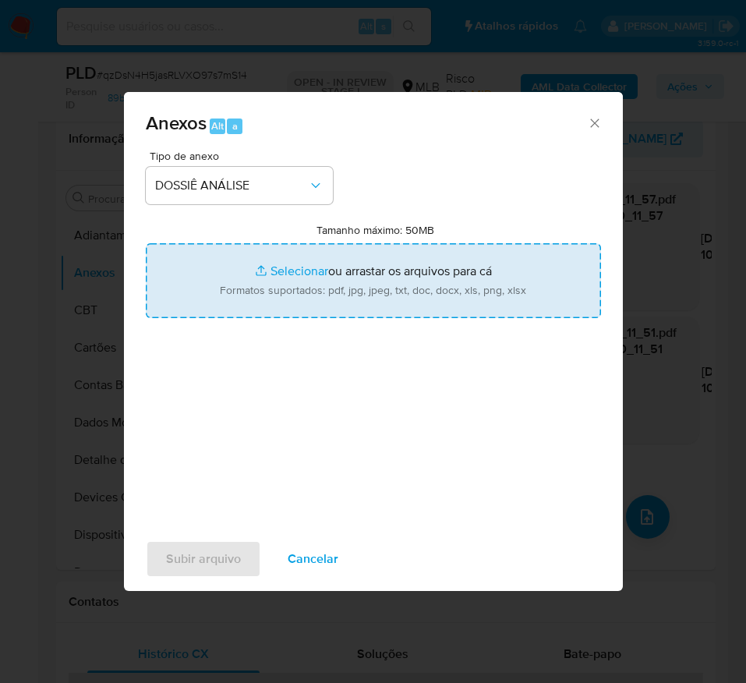
type input "C:\fakepath\Caselog qzDsN4H5jasRLVXO97s7mS14_2025_09_15_14_55_59 - CNPJ 0069635…"
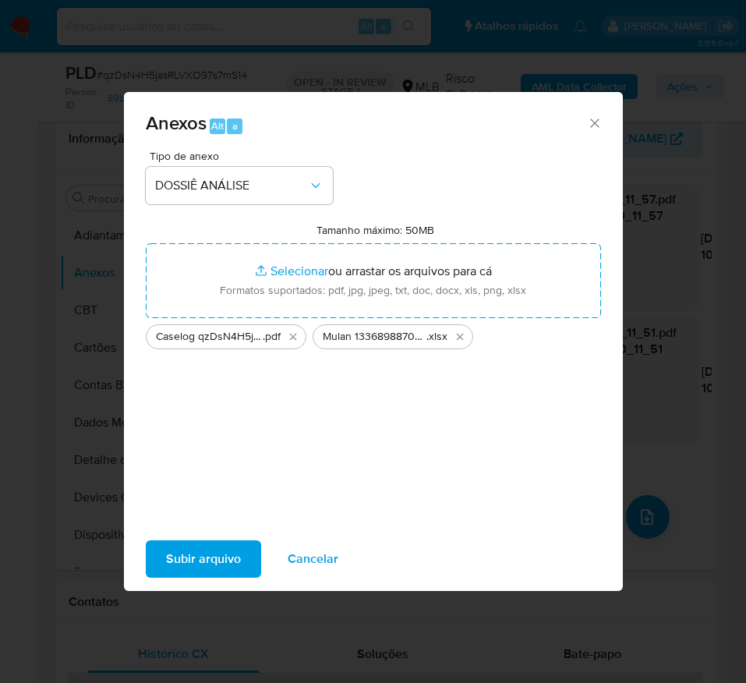
click at [217, 569] on span "Subir arquivo" at bounding box center [203, 559] width 75 height 34
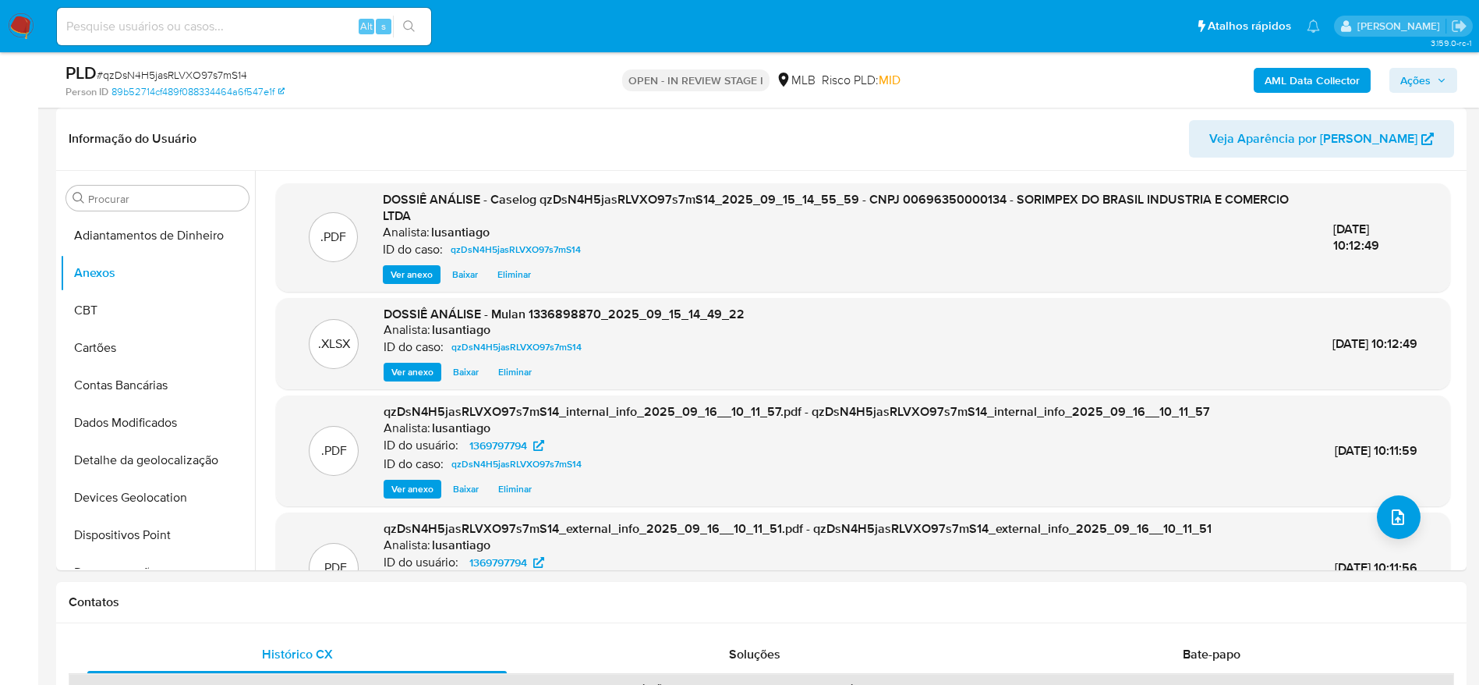
click at [1419, 83] on span "Ações" at bounding box center [1415, 80] width 30 height 25
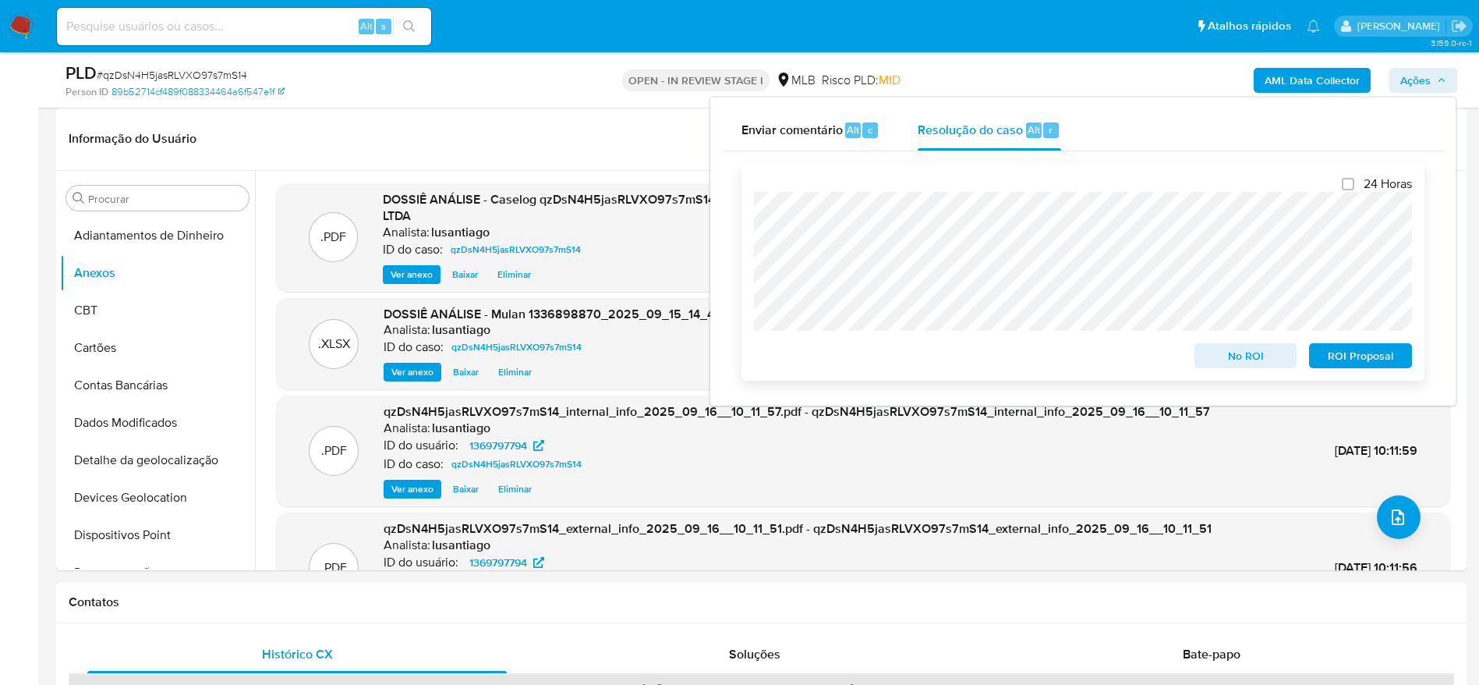
click at [1237, 358] on span "No ROI" at bounding box center [1245, 356] width 81 height 22
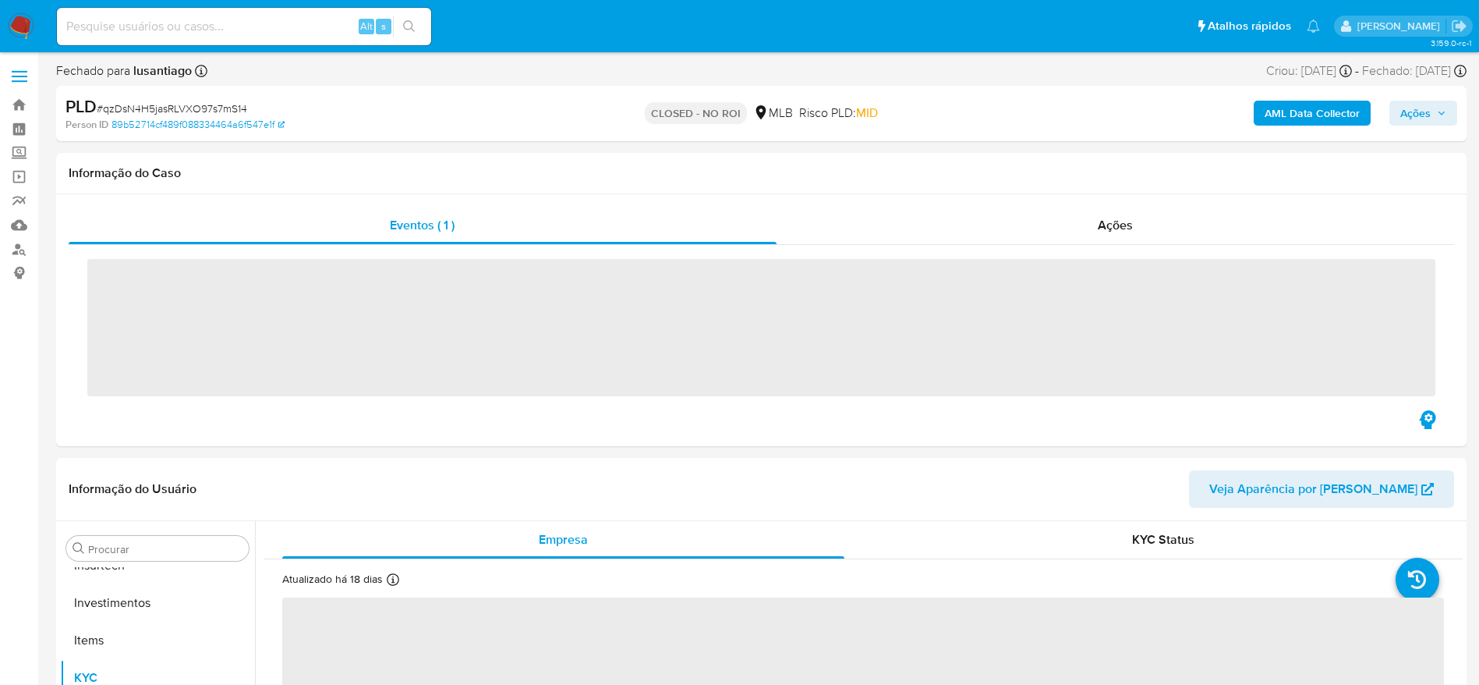
scroll to position [734, 0]
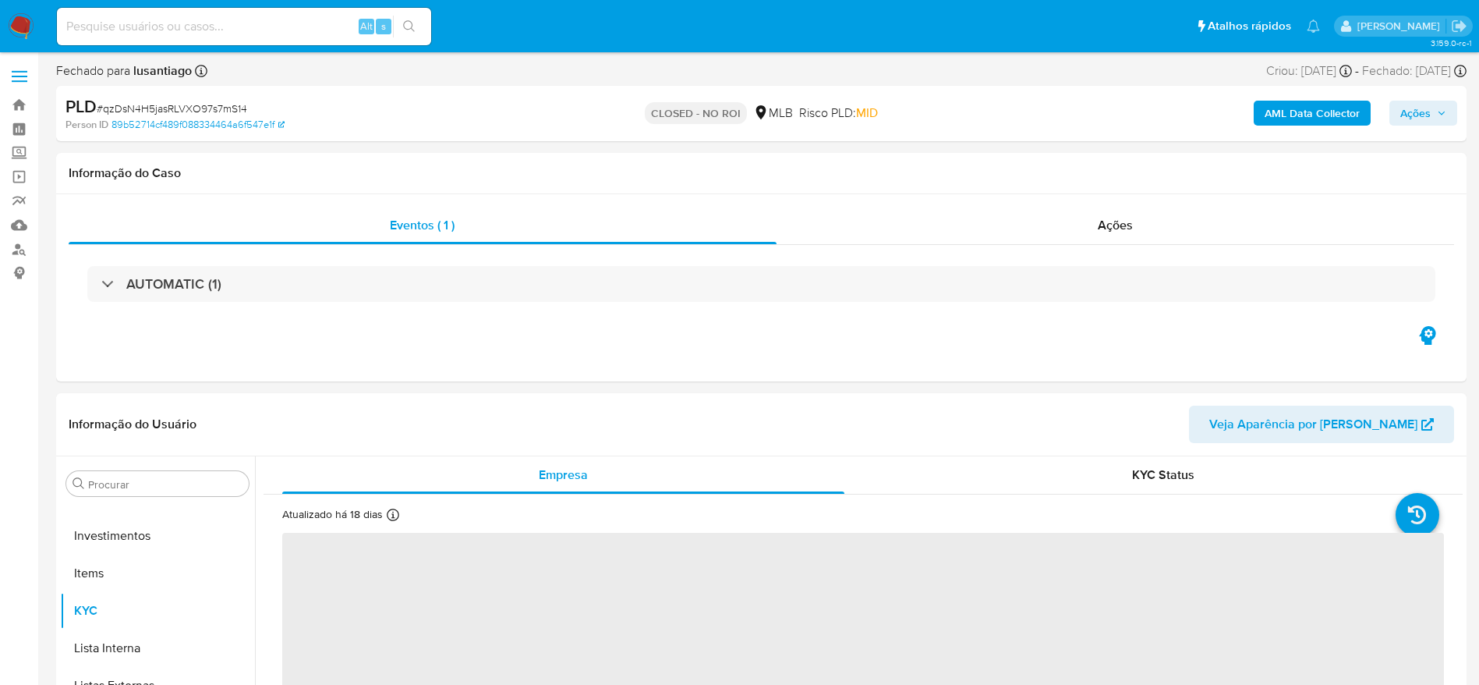
select select "10"
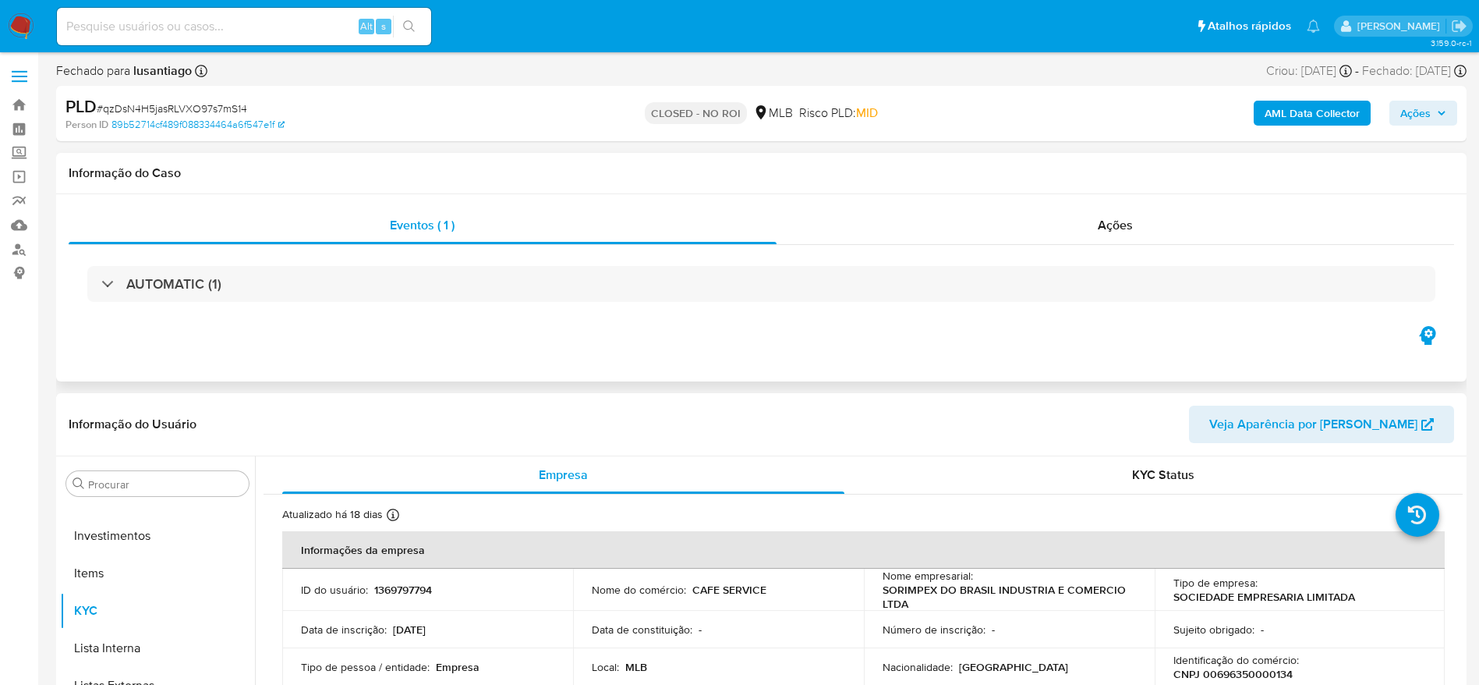
click at [607, 177] on h1 "Informação do Caso" at bounding box center [761, 173] width 1385 height 16
click at [29, 97] on link "Bandeja" at bounding box center [93, 105] width 186 height 24
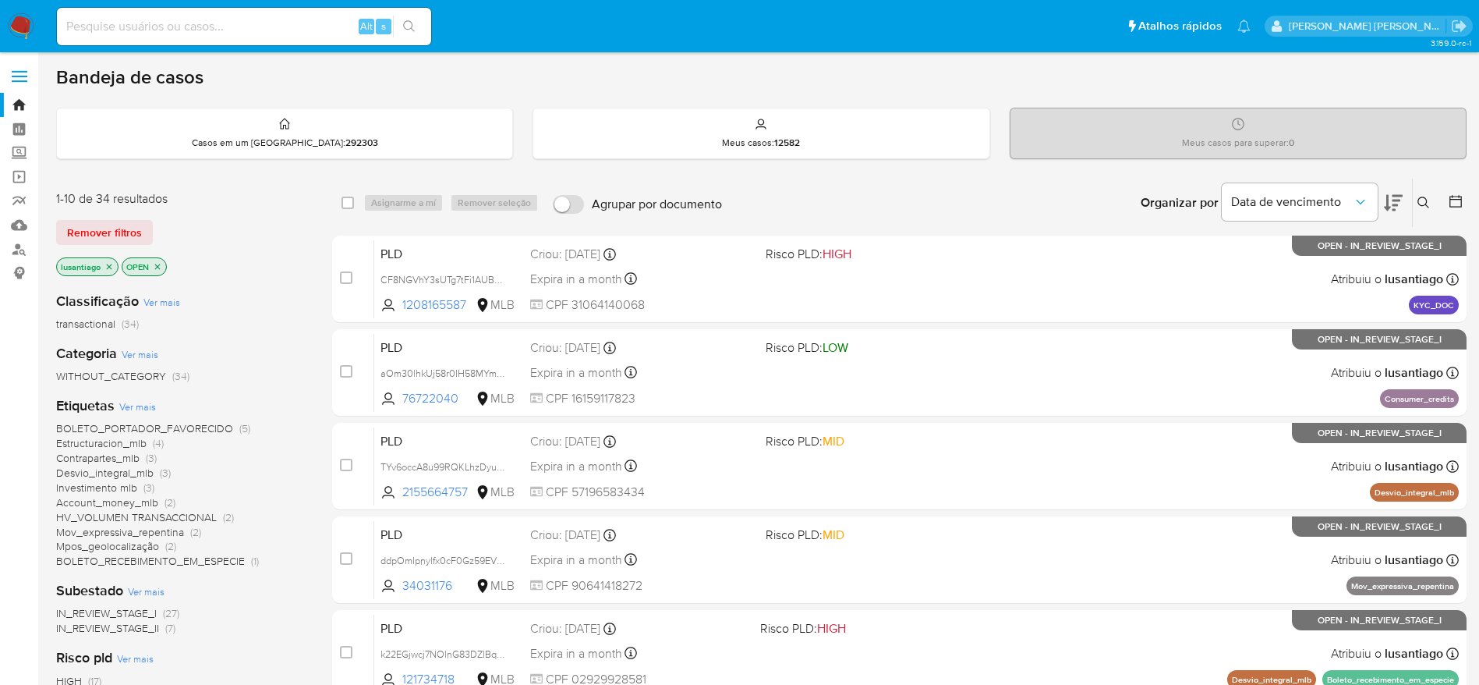
click at [309, 24] on input at bounding box center [244, 26] width 374 height 20
paste input "2077111999"
type input "2077111999"
click at [411, 22] on icon "search-icon" at bounding box center [409, 26] width 12 height 12
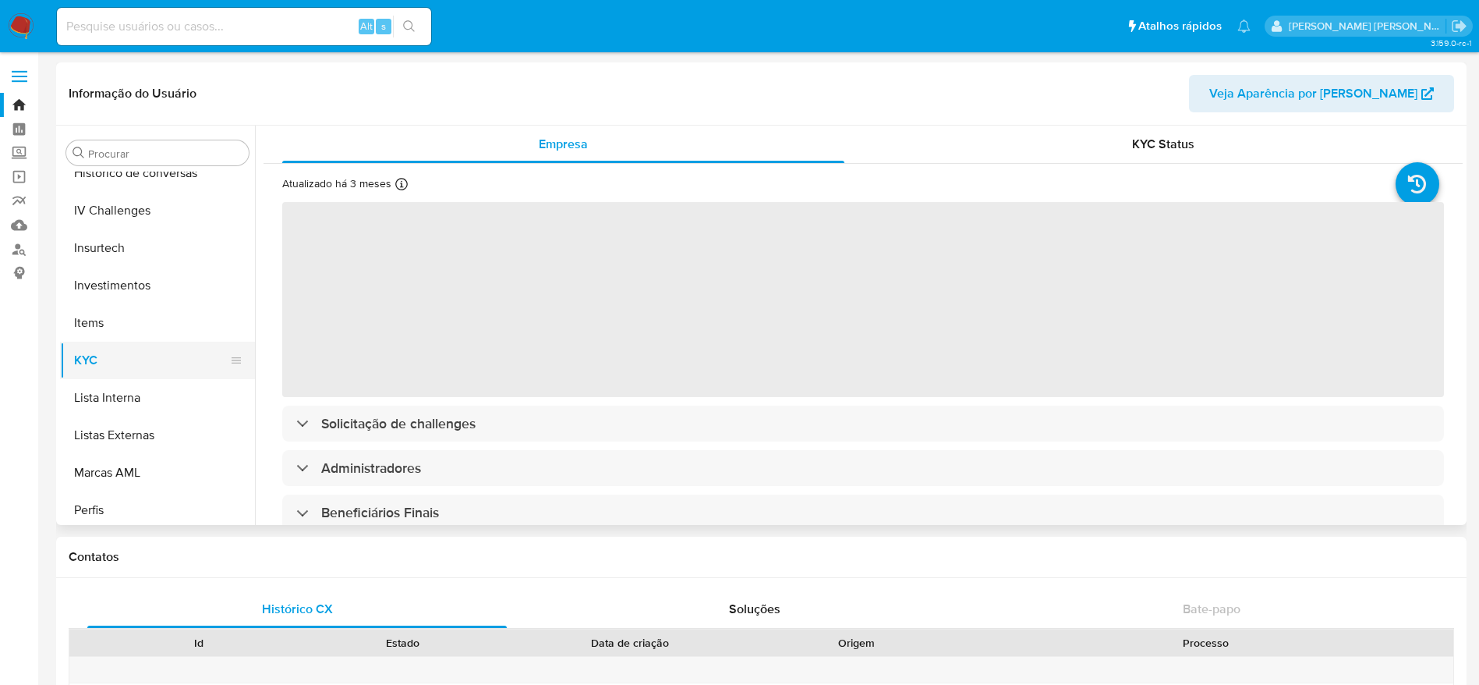
scroll to position [500, 0]
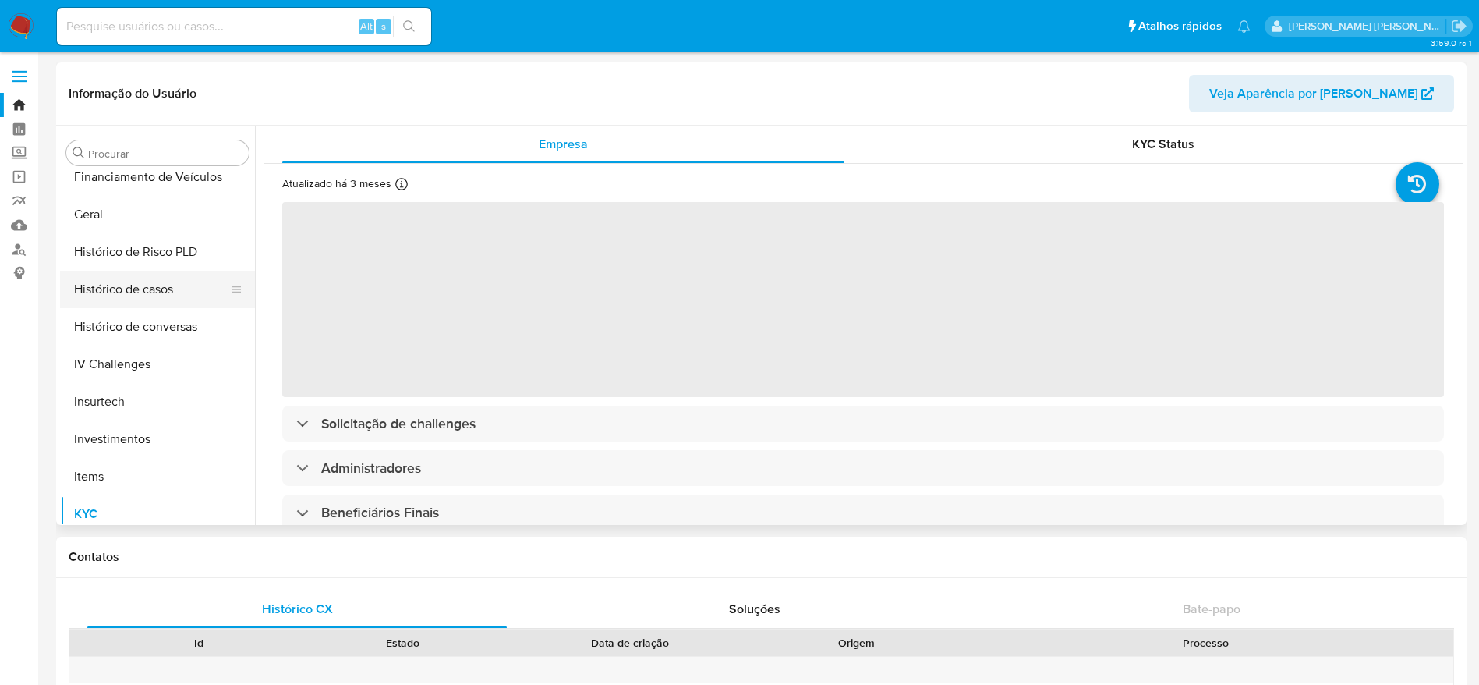
select select "10"
click at [138, 301] on button "Histórico de casos" at bounding box center [151, 289] width 182 height 37
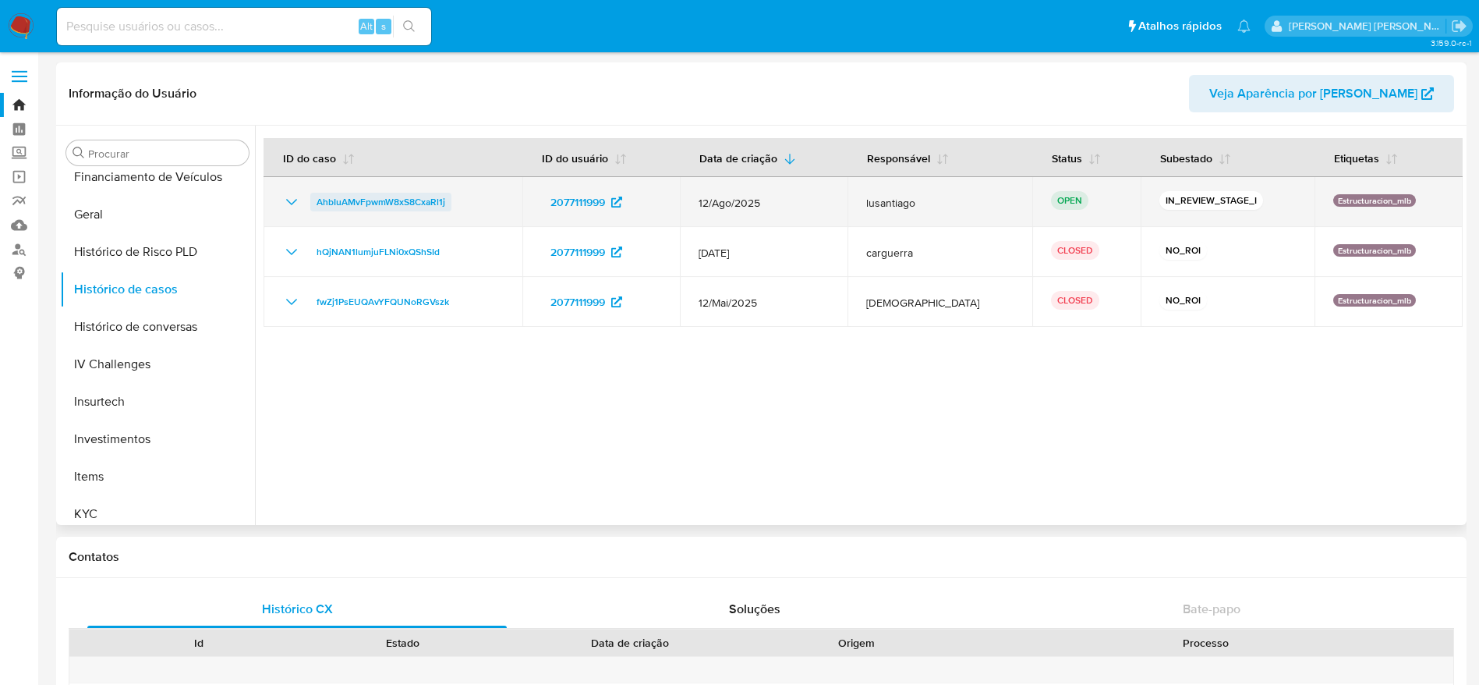
click at [353, 201] on span "AhbIuAMvFpwmW8xS8CxaRl1j" at bounding box center [381, 202] width 129 height 19
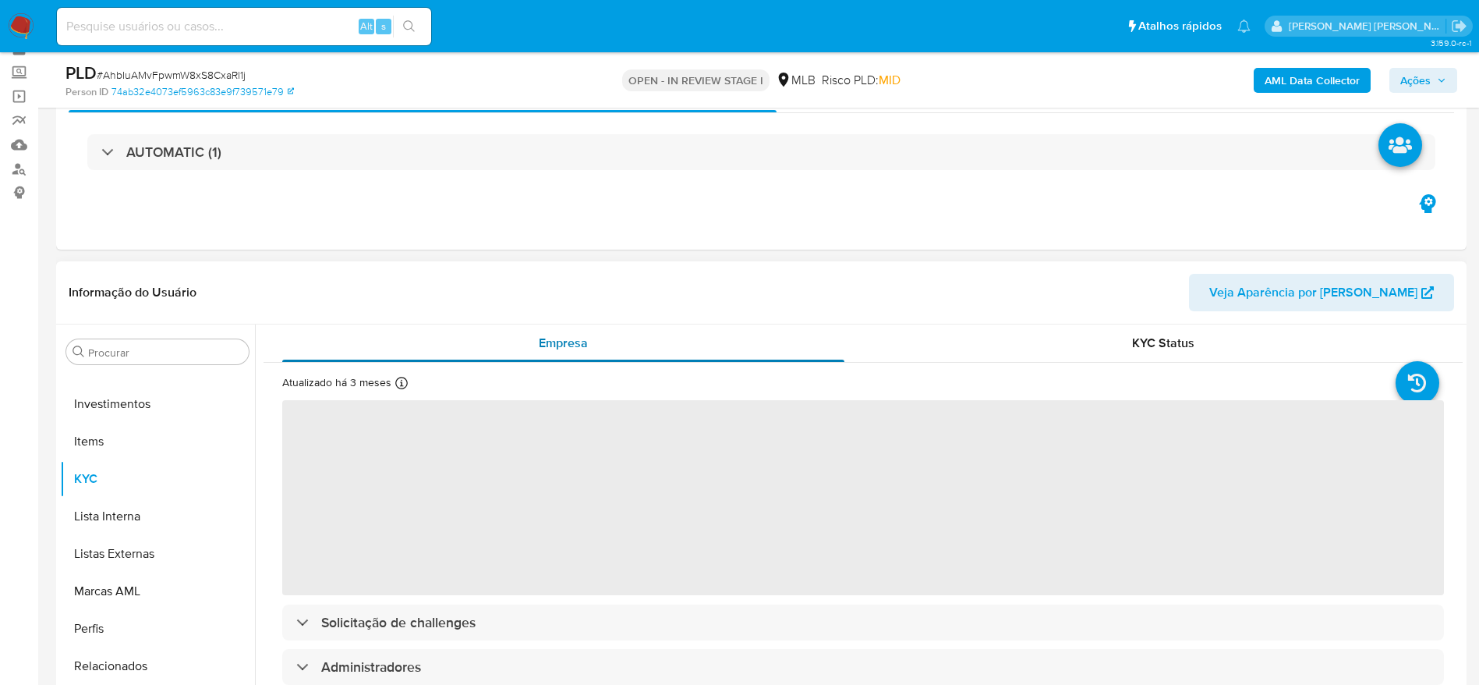
scroll to position [117, 0]
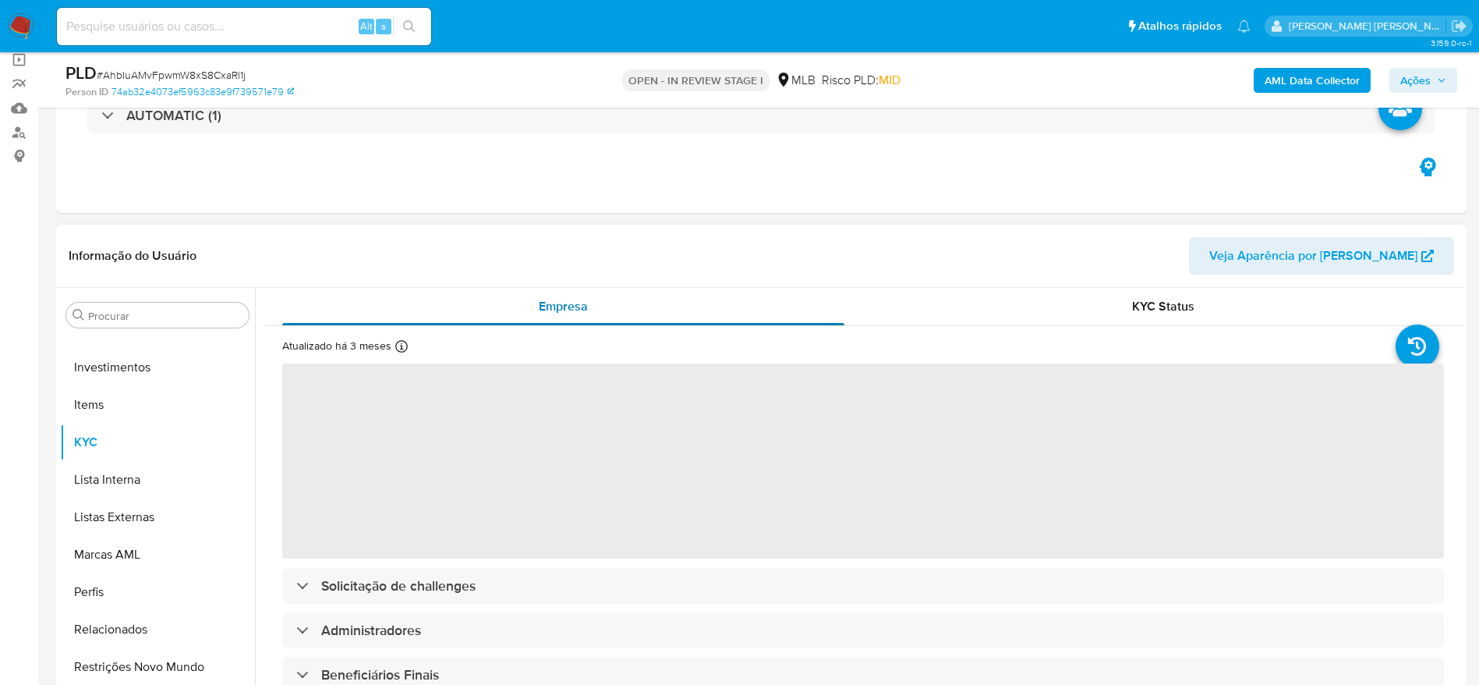
select select "10"
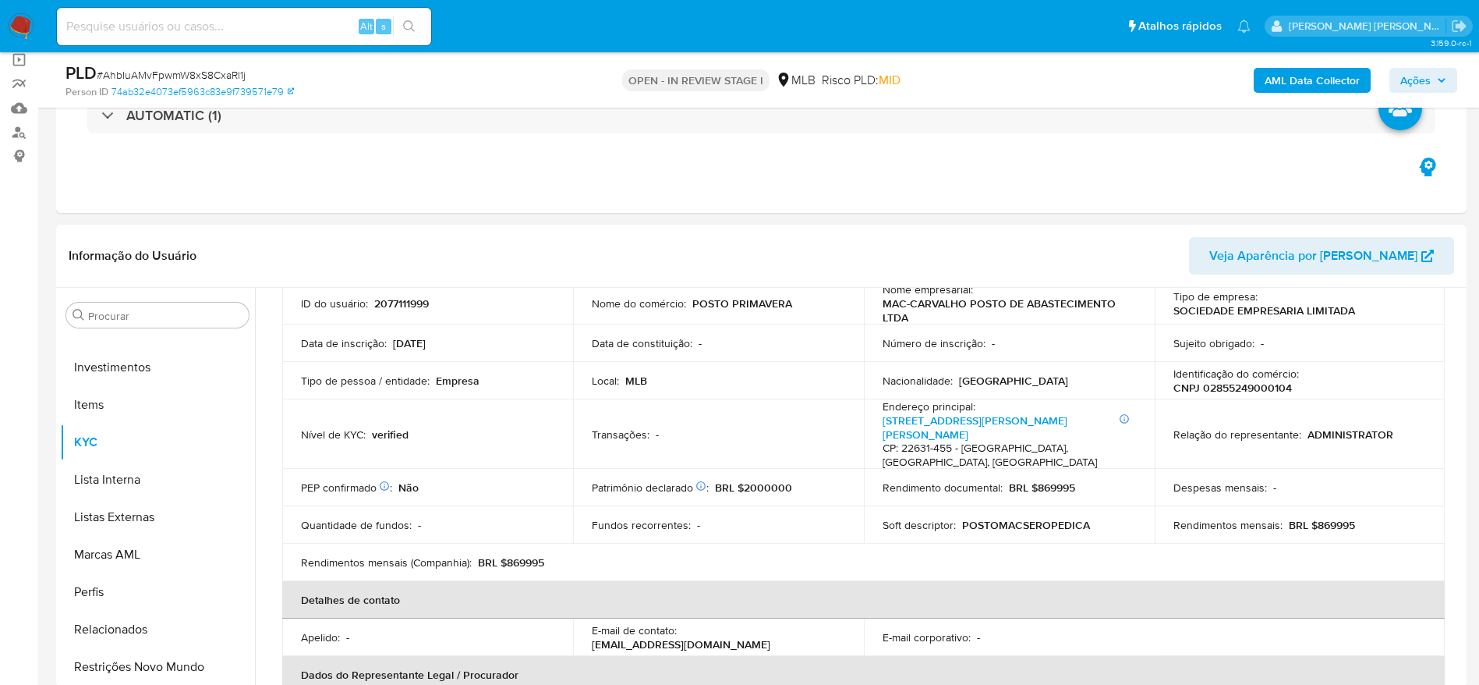
click at [1217, 384] on p "CNPJ 02855249000104" at bounding box center [1232, 387] width 119 height 14
copy p "02855249000104"
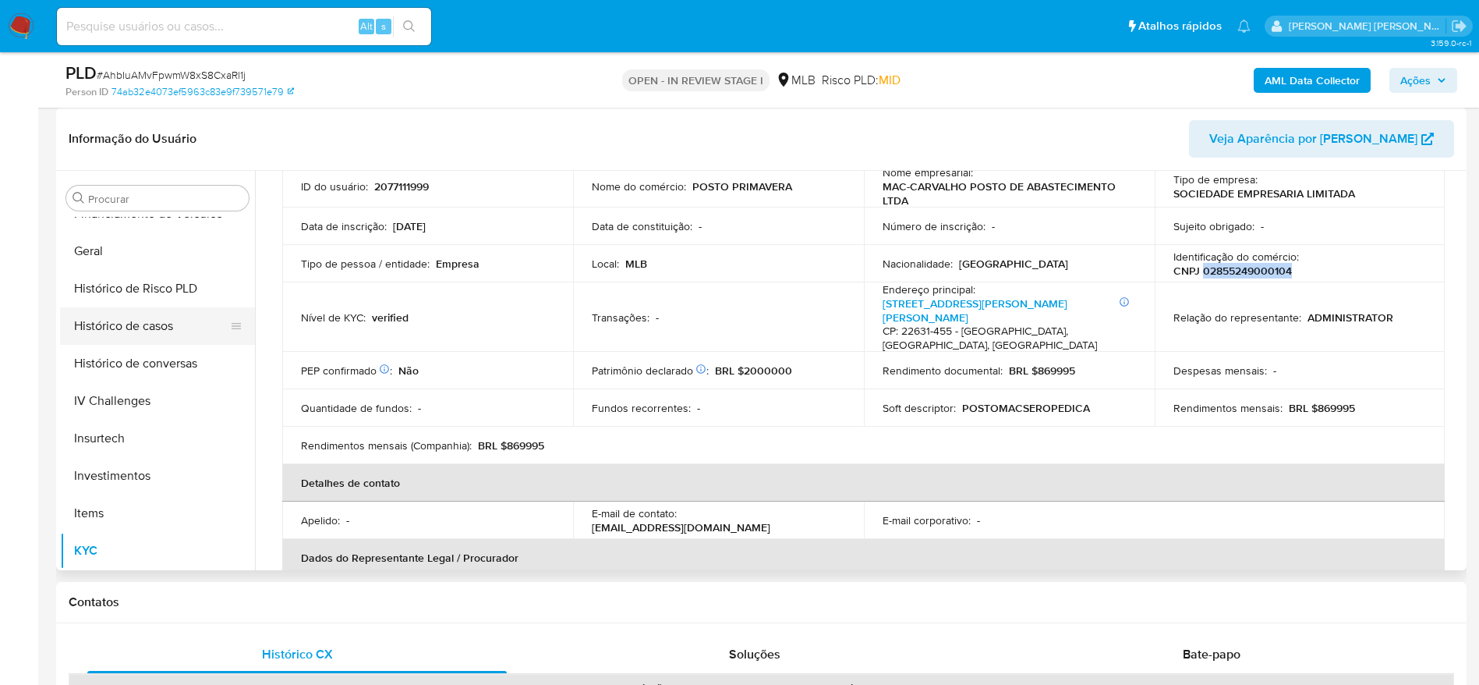
scroll to position [500, 0]
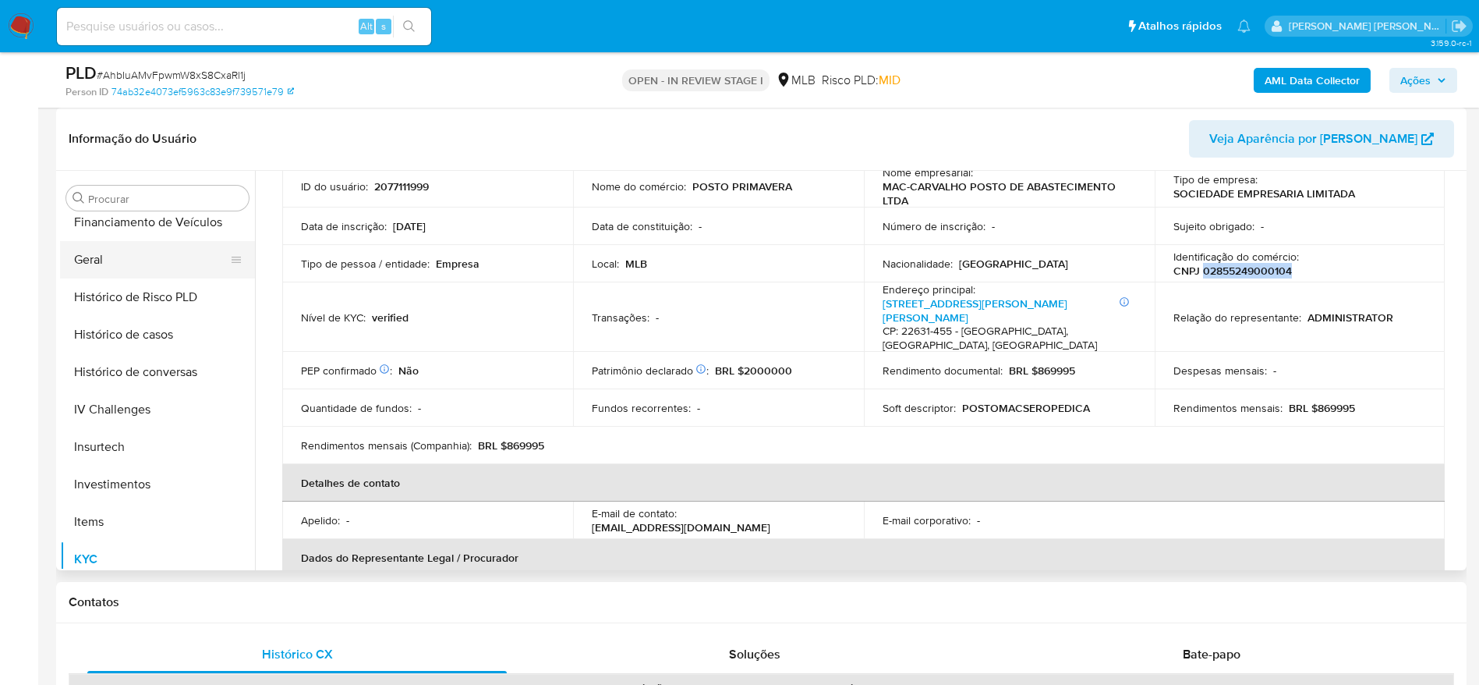
click at [118, 251] on button "Geral" at bounding box center [151, 259] width 182 height 37
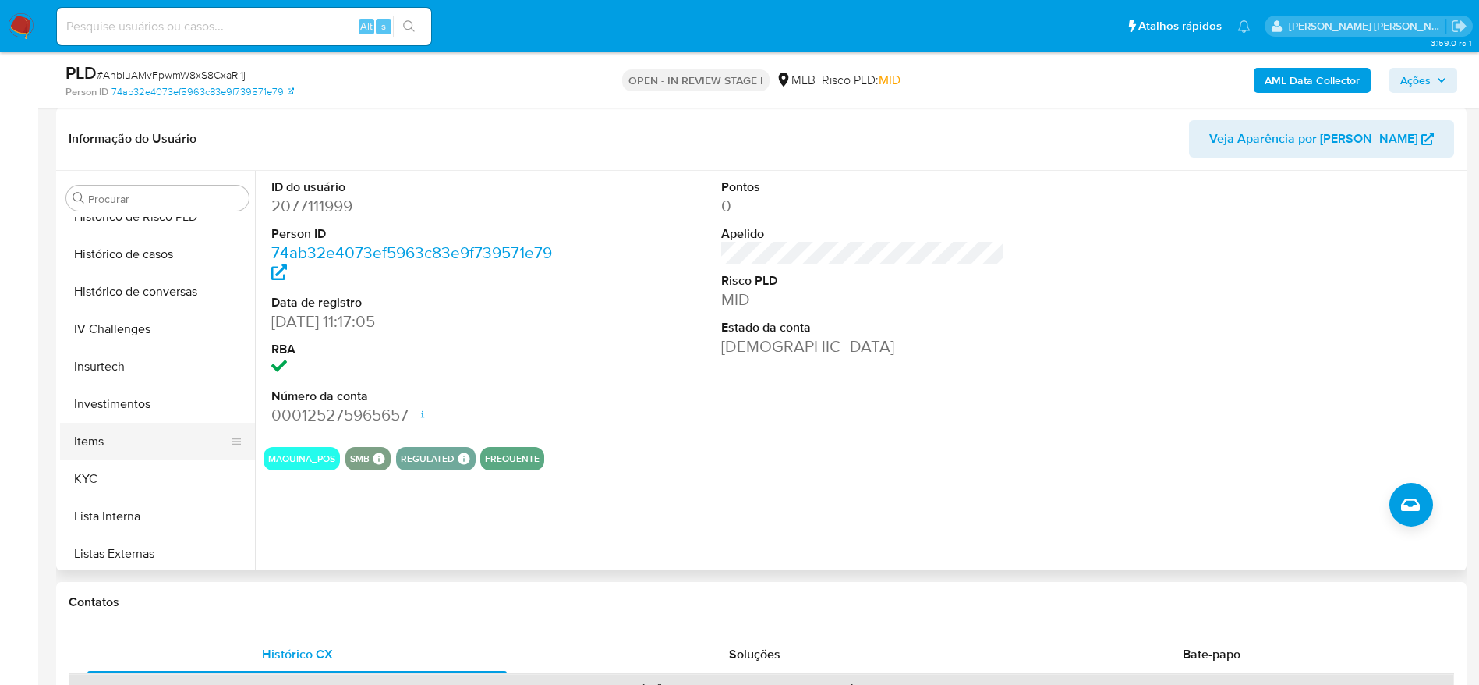
scroll to position [617, 0]
click at [92, 437] on button "KYC" at bounding box center [151, 441] width 182 height 37
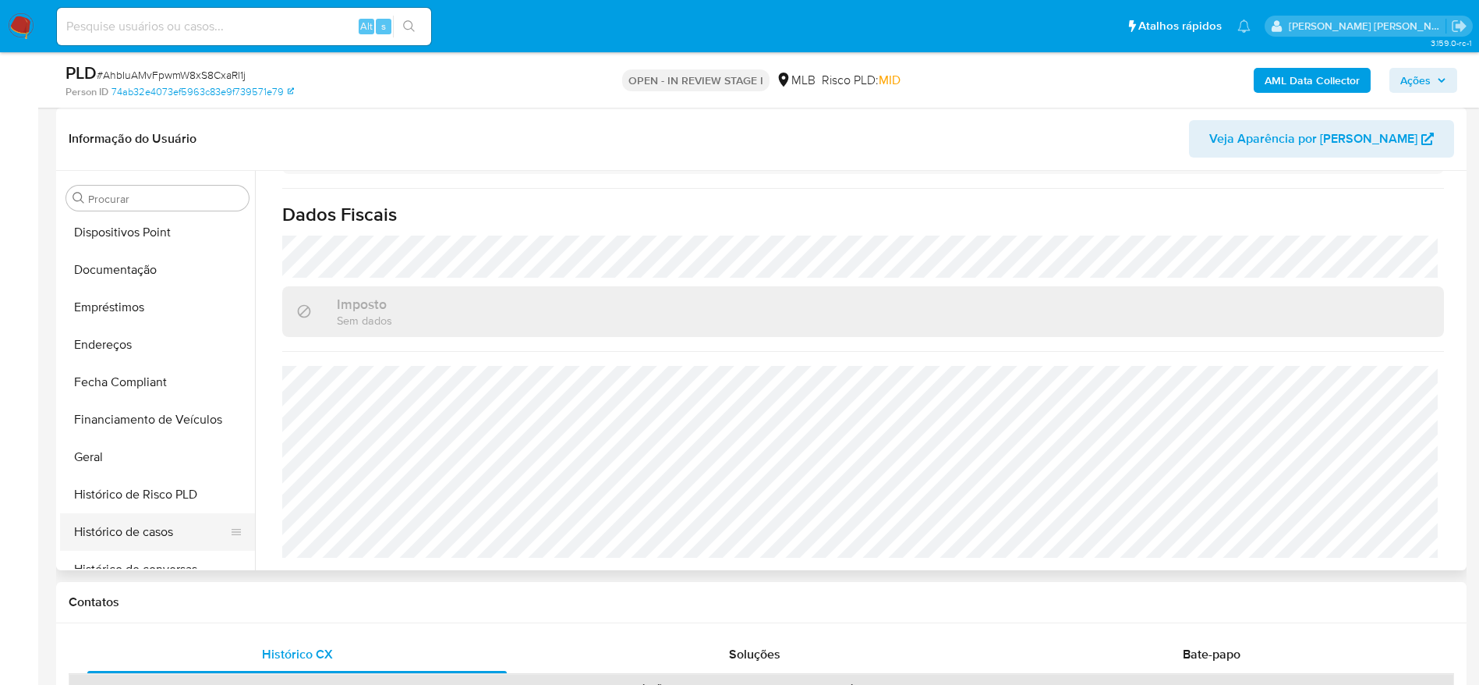
scroll to position [266, 0]
click at [136, 384] on button "Endereços" at bounding box center [151, 381] width 182 height 37
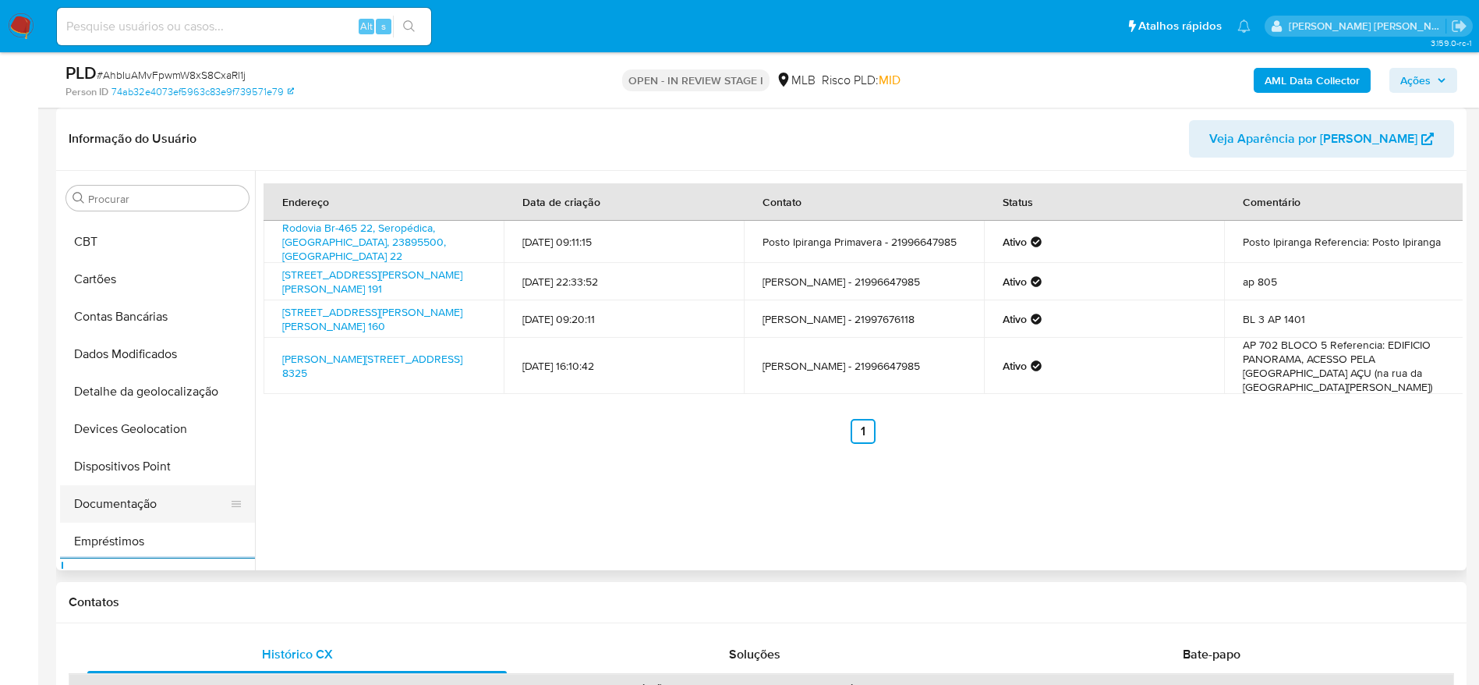
scroll to position [32, 0]
click at [150, 427] on button "Detalhe da geolocalização" at bounding box center [151, 427] width 182 height 37
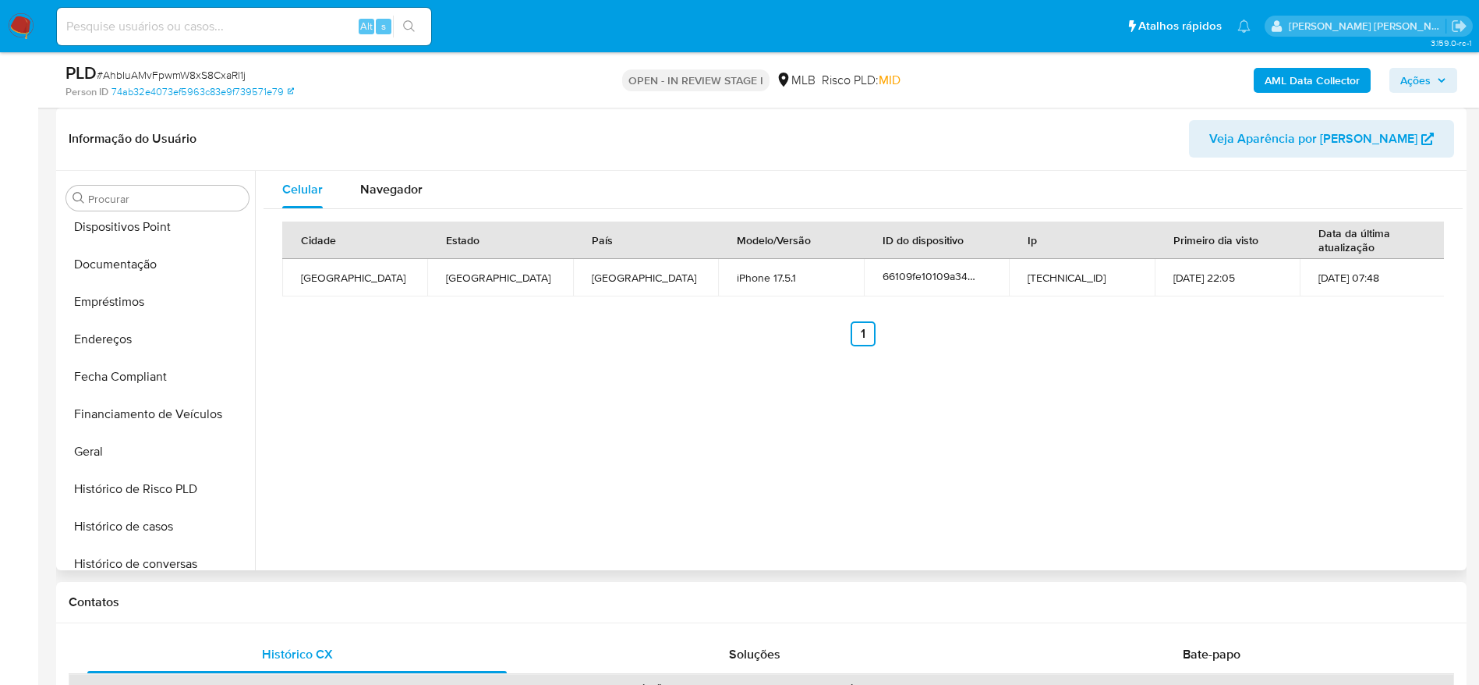
scroll to position [734, 0]
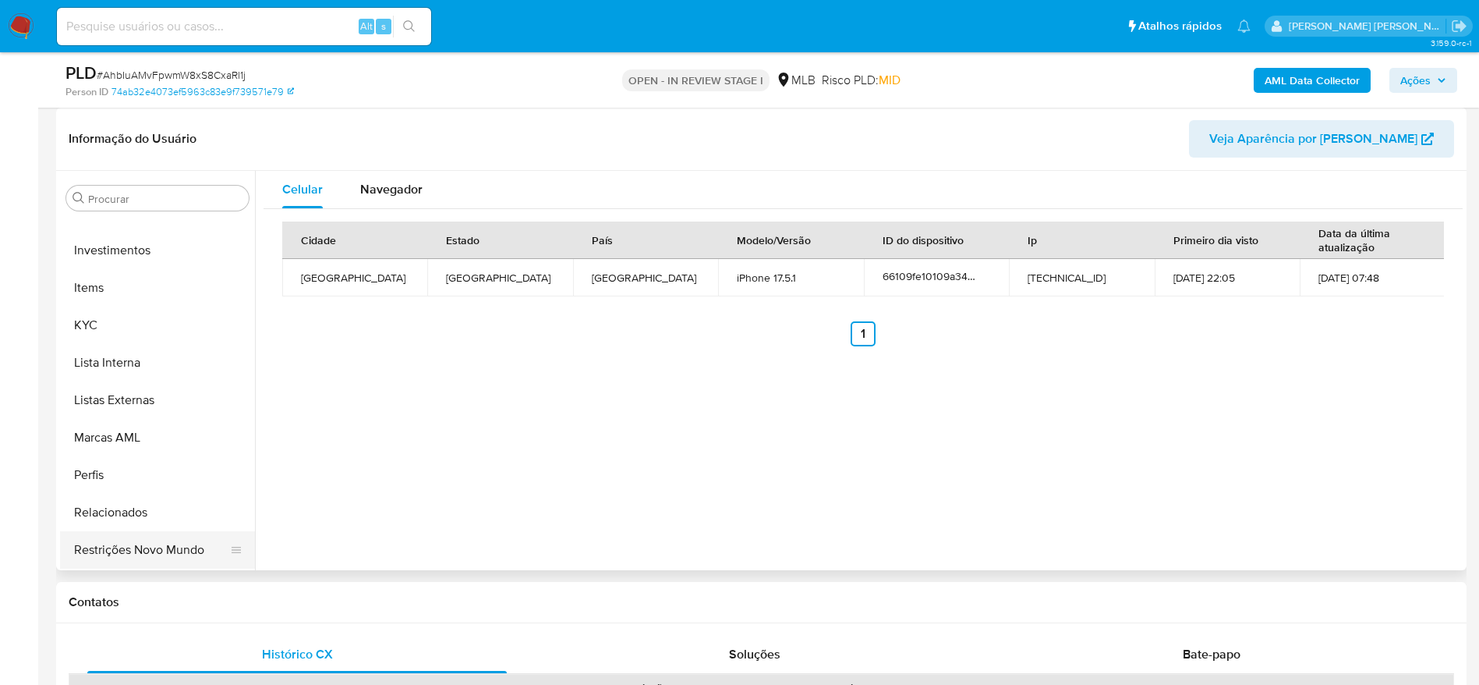
click at [144, 540] on button "Restrições Novo Mundo" at bounding box center [151, 549] width 182 height 37
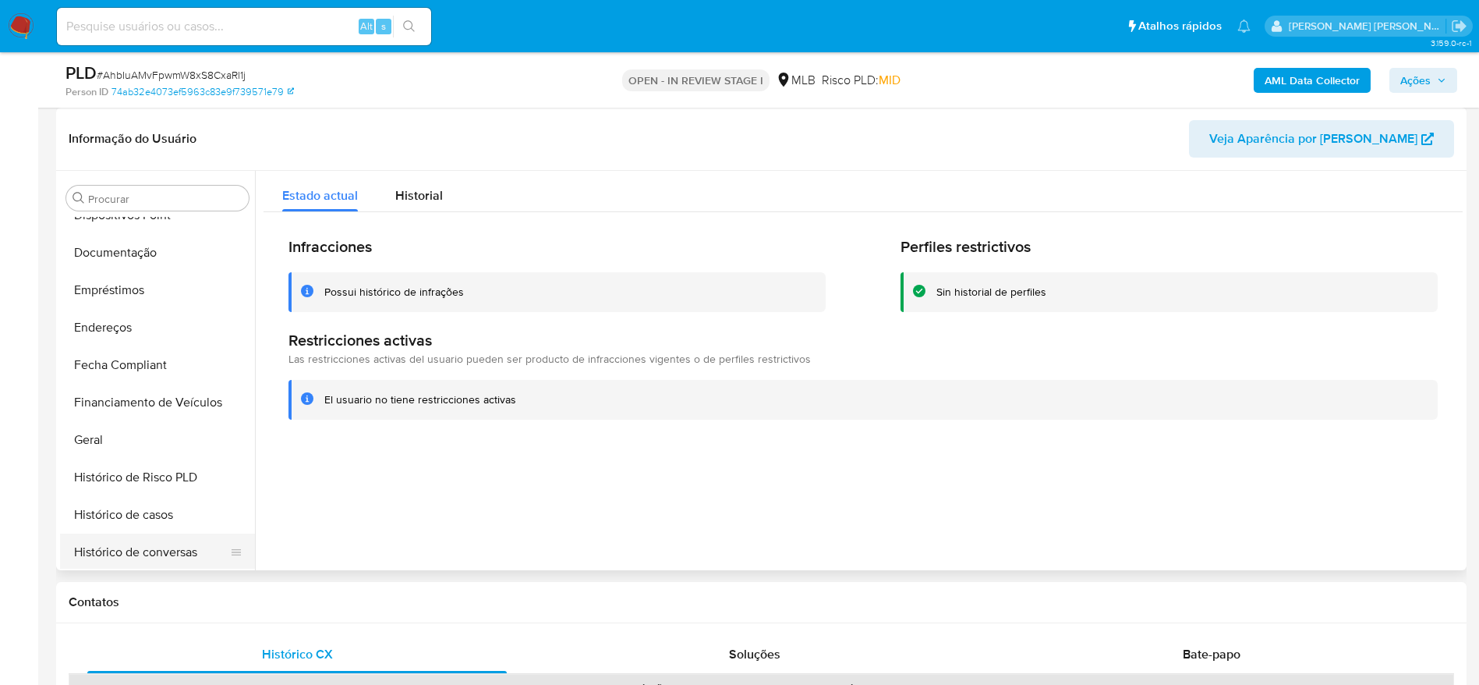
scroll to position [266, 0]
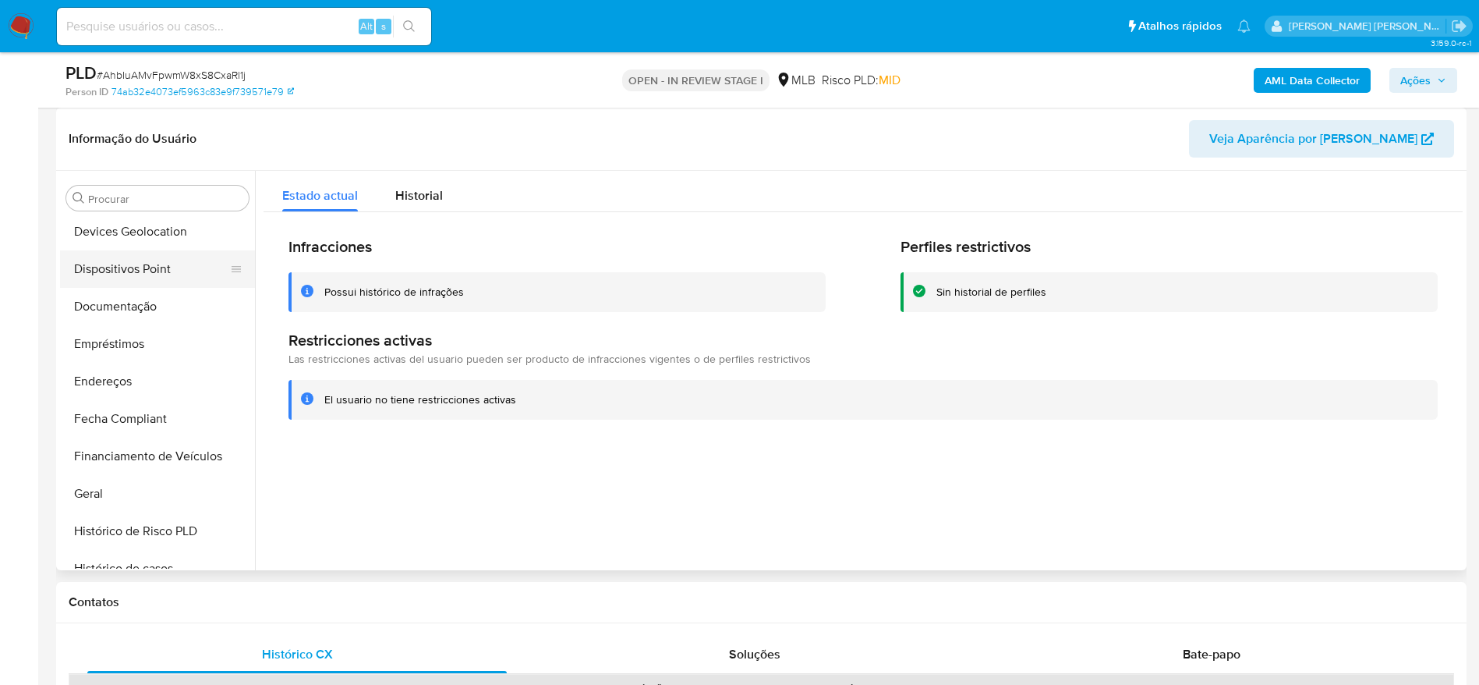
click at [129, 266] on button "Dispositivos Point" at bounding box center [151, 268] width 182 height 37
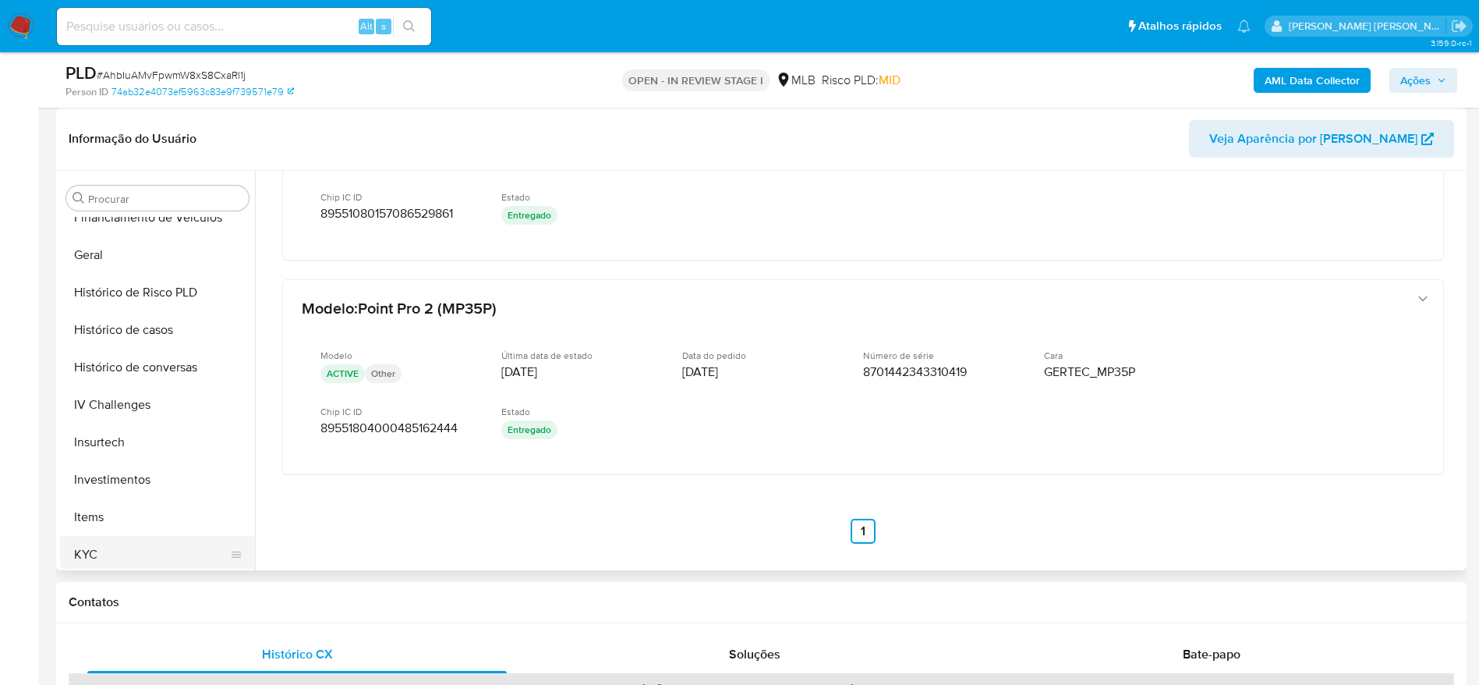
scroll to position [617, 0]
click at [115, 437] on button "KYC" at bounding box center [151, 441] width 182 height 37
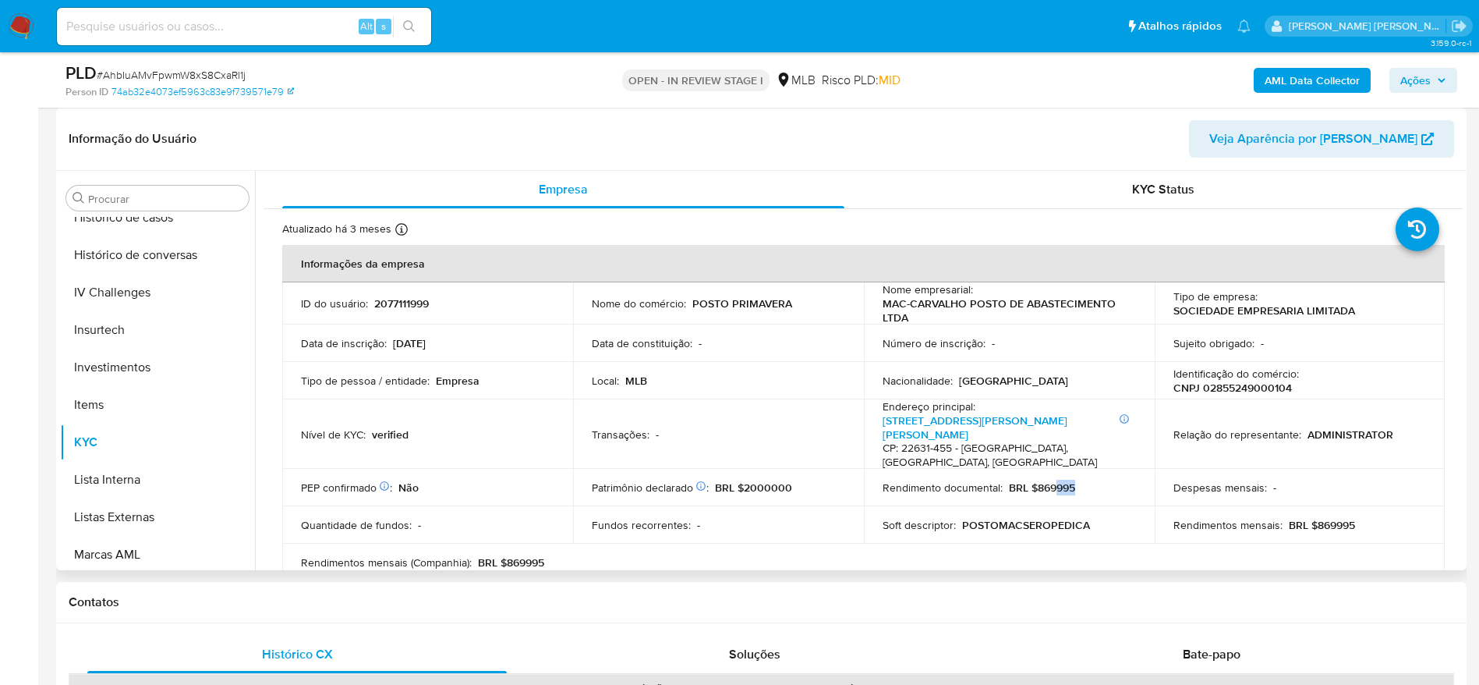
drag, startPoint x: 1075, startPoint y: 493, endPoint x: 1053, endPoint y: 494, distance: 22.6
click at [1053, 494] on div "Rendimento documental : BRL $869995" at bounding box center [1009, 487] width 253 height 14
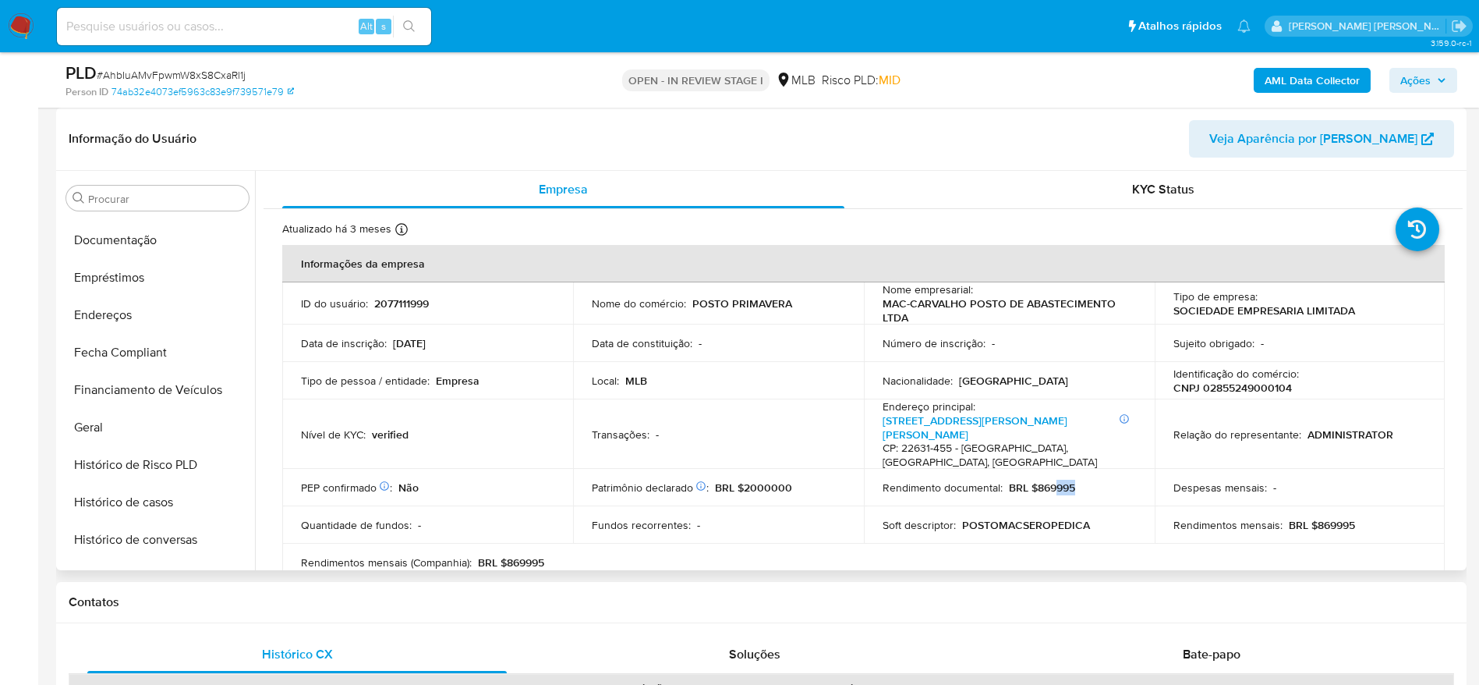
scroll to position [266, 0]
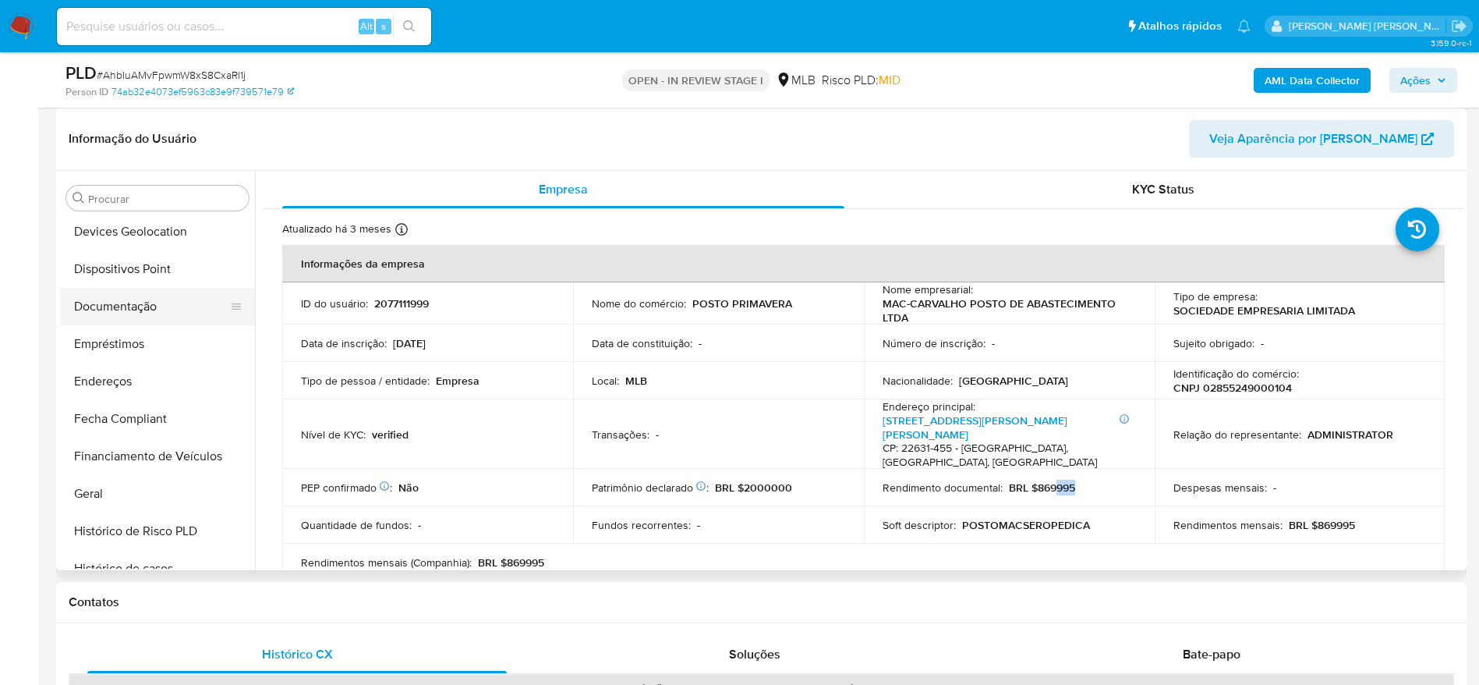
click at [124, 292] on button "Documentação" at bounding box center [151, 306] width 182 height 37
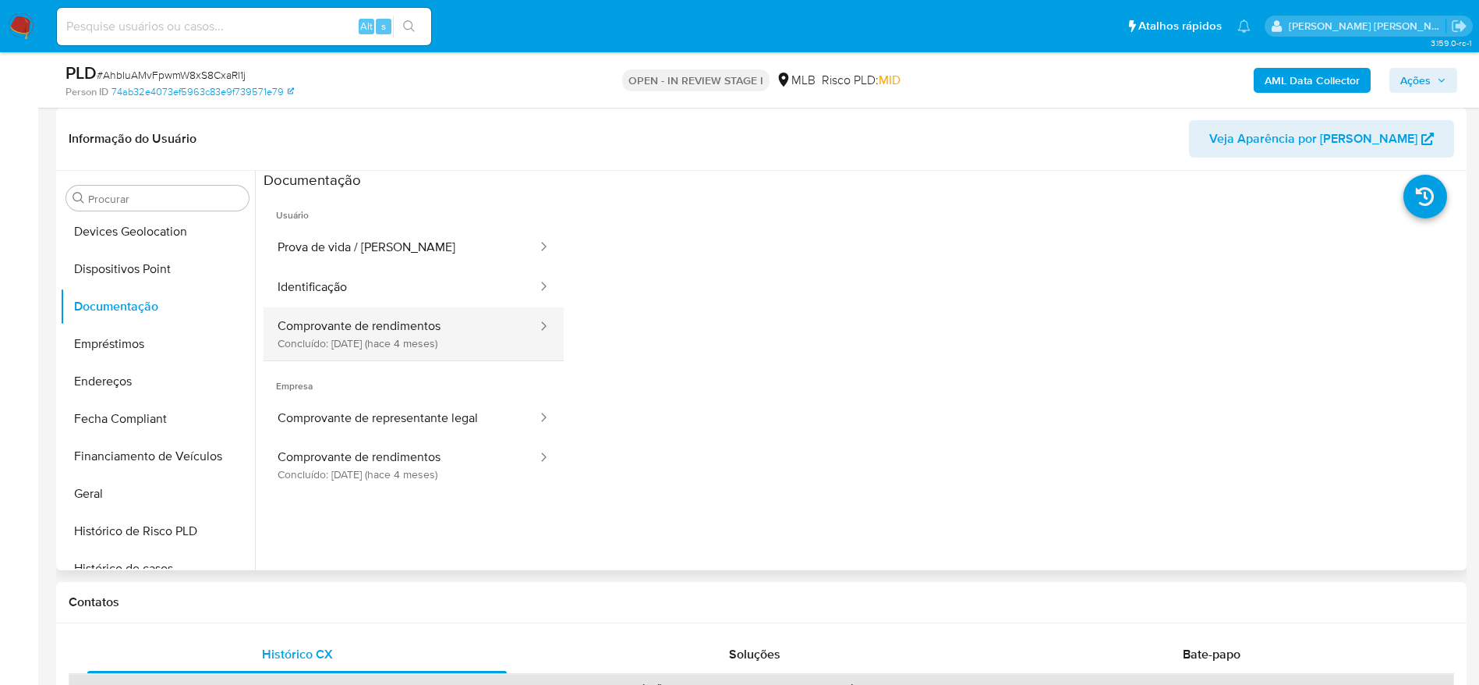
click at [363, 327] on button "Comprovante de rendimentos Concluído: 19/05/2025 (hace 4 meses)" at bounding box center [401, 333] width 275 height 53
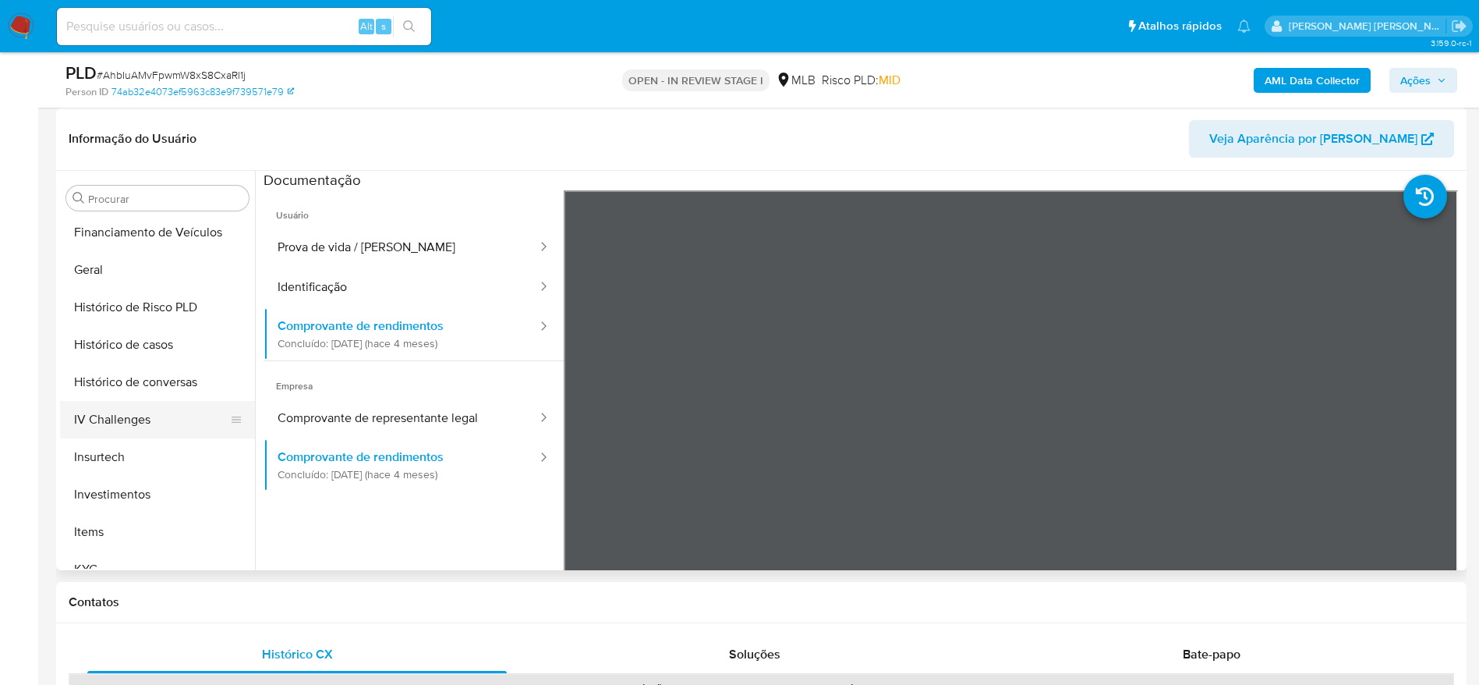
scroll to position [500, 0]
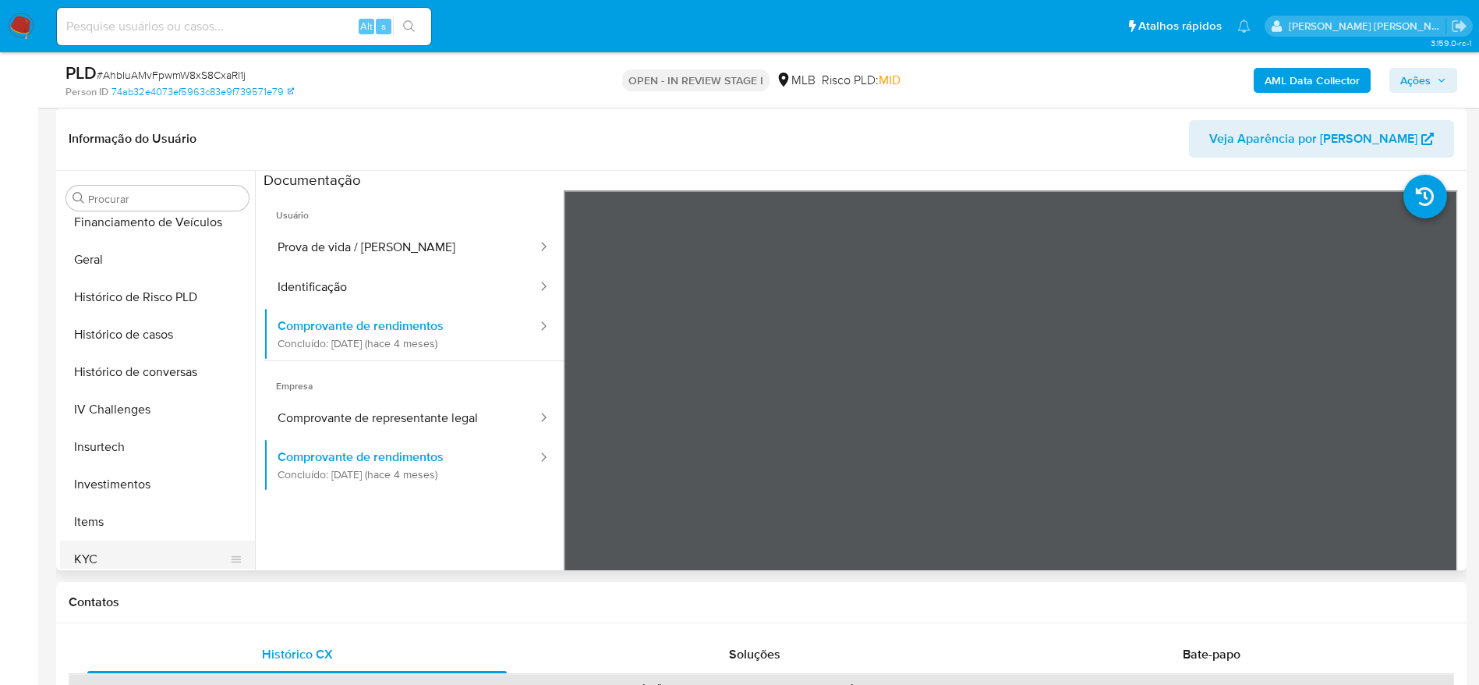
click at [97, 557] on button "KYC" at bounding box center [151, 558] width 182 height 37
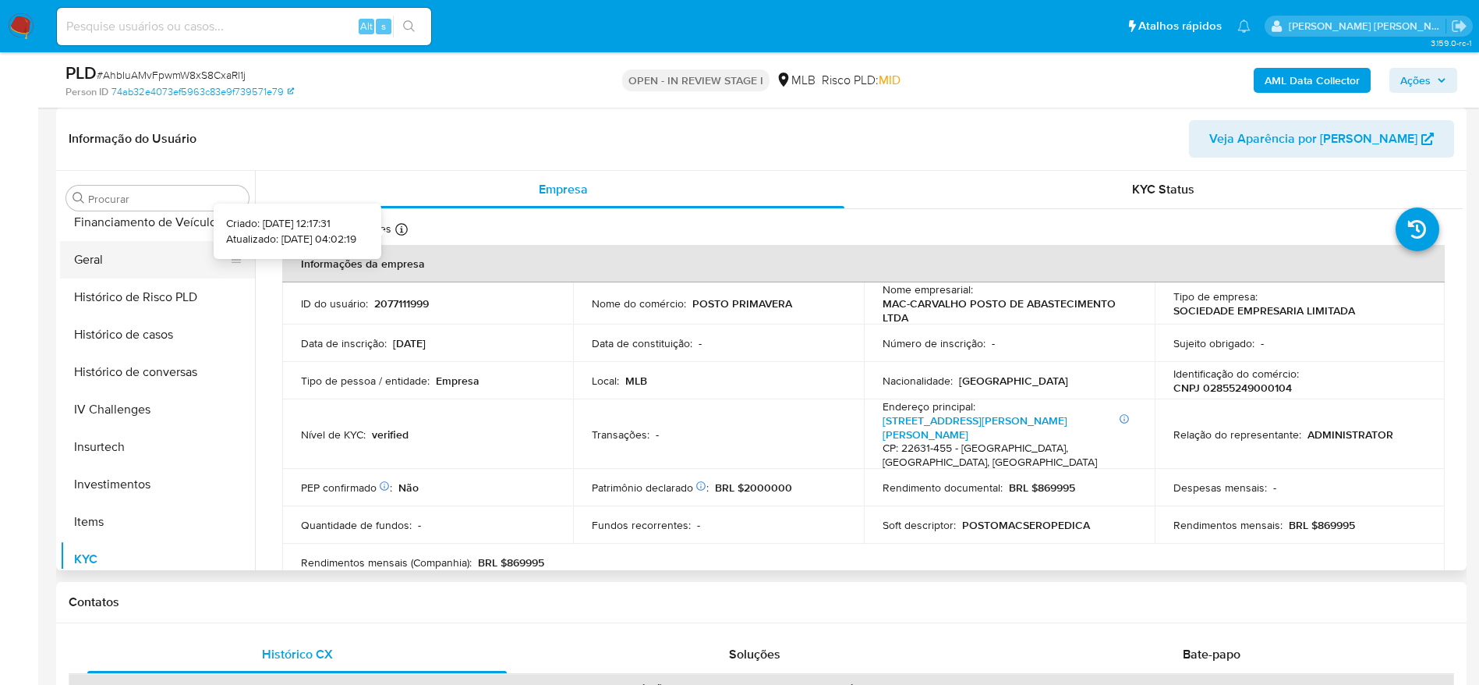
click at [111, 250] on button "Geral" at bounding box center [151, 259] width 182 height 37
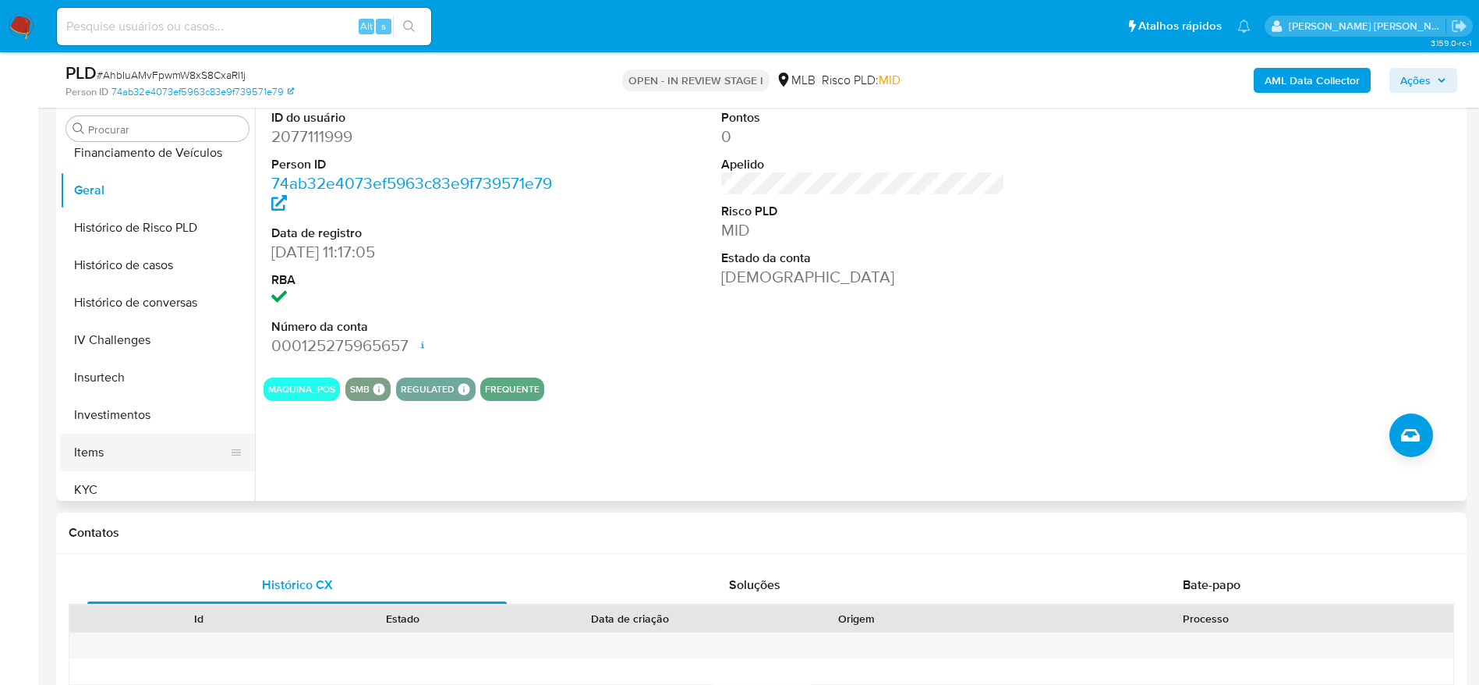
scroll to position [351, 0]
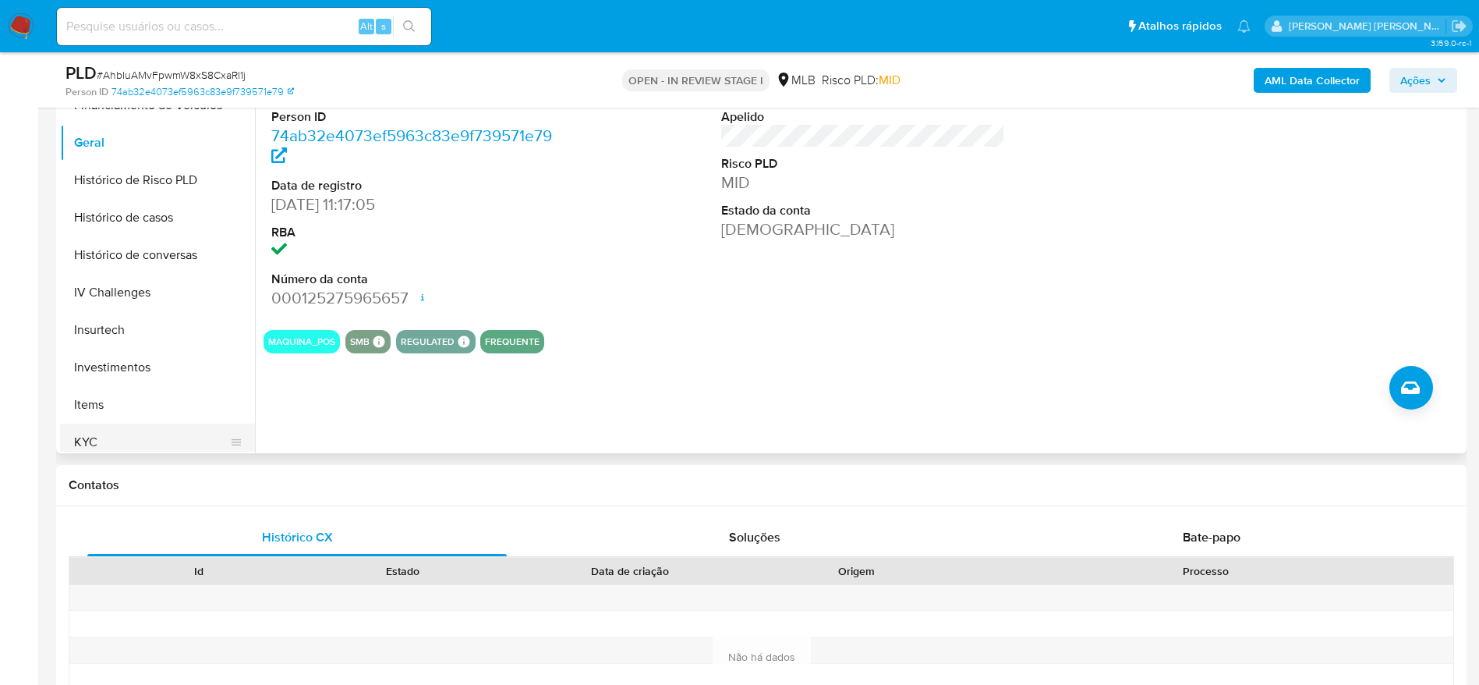
click at [130, 433] on button "KYC" at bounding box center [151, 441] width 182 height 37
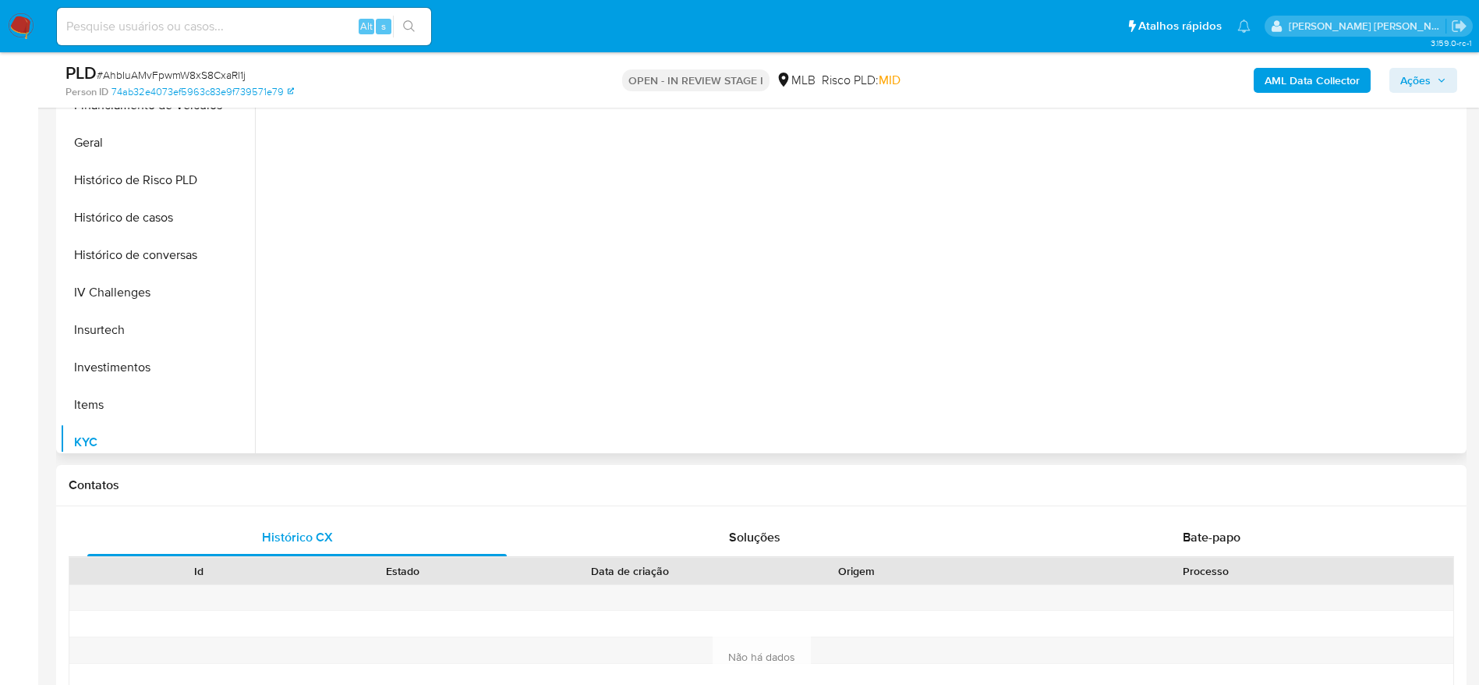
scroll to position [234, 0]
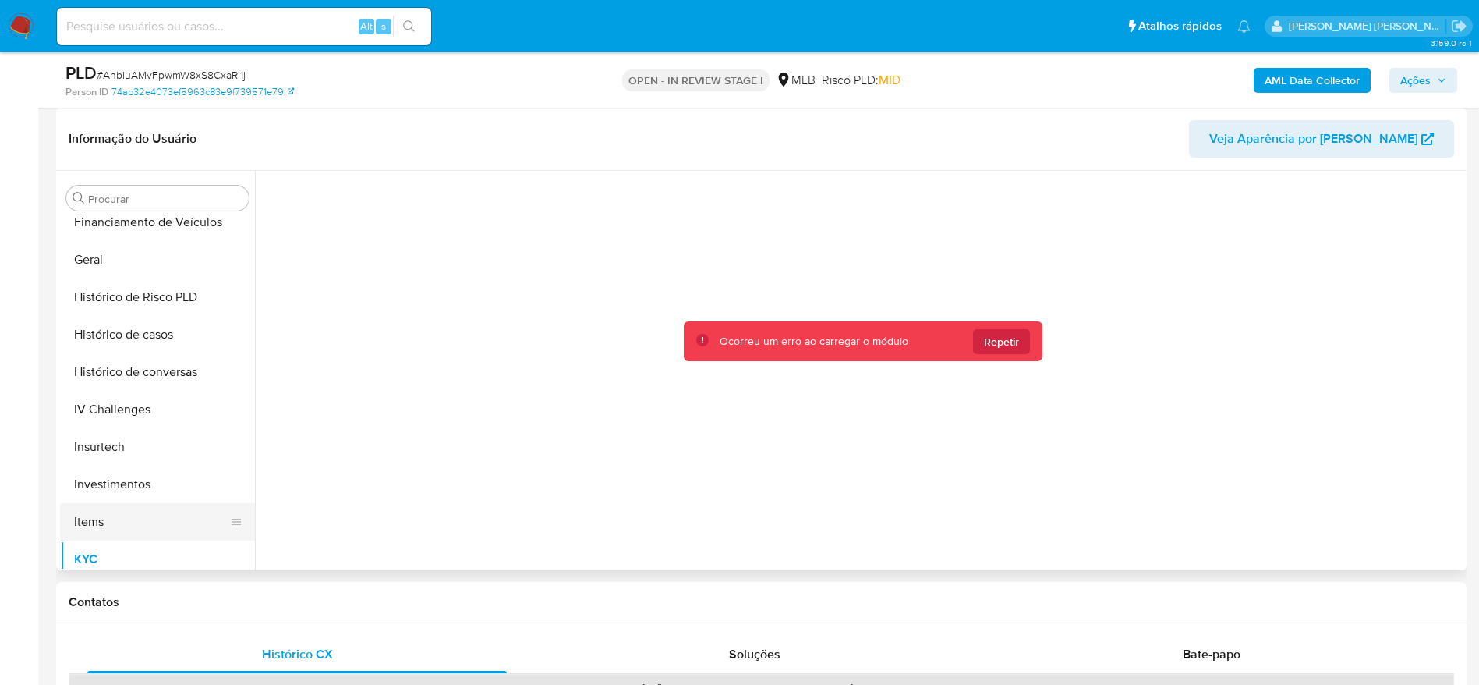
click at [143, 519] on button "Items" at bounding box center [151, 521] width 182 height 37
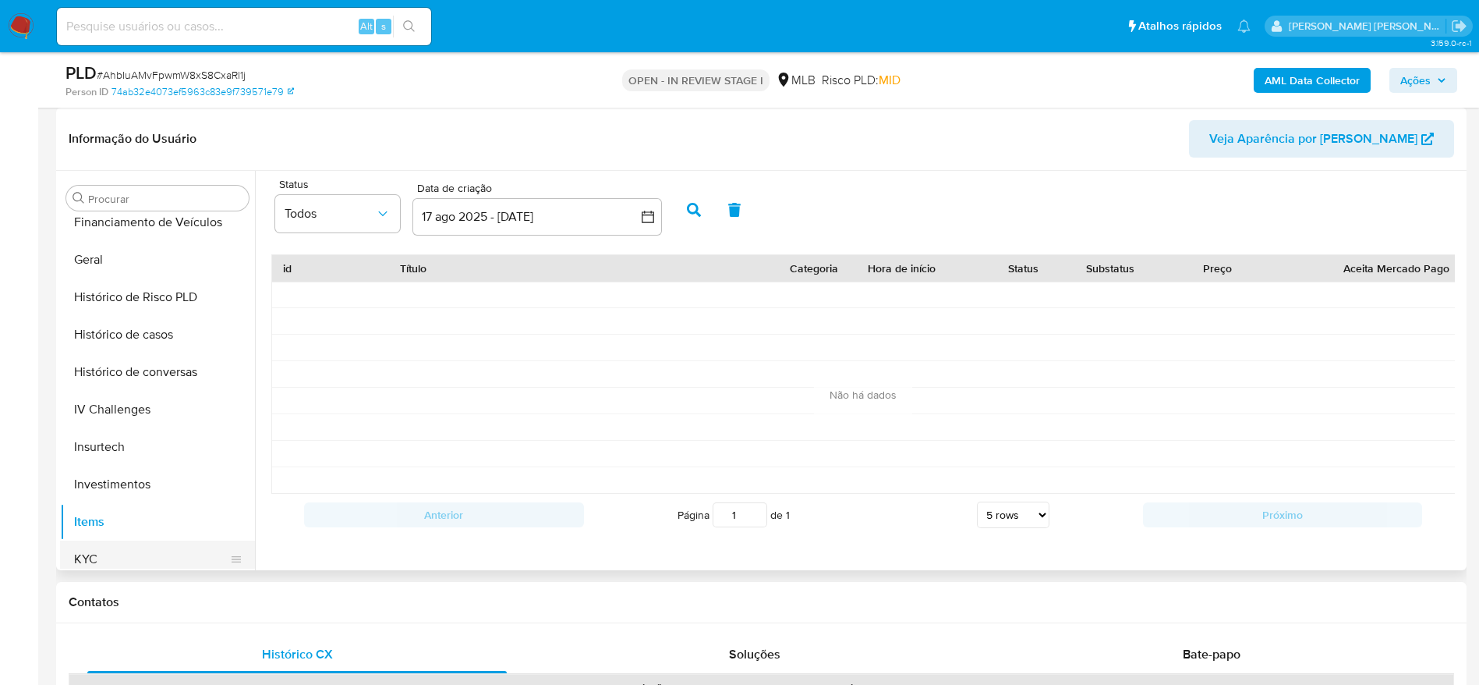
click at [136, 552] on button "KYC" at bounding box center [151, 558] width 182 height 37
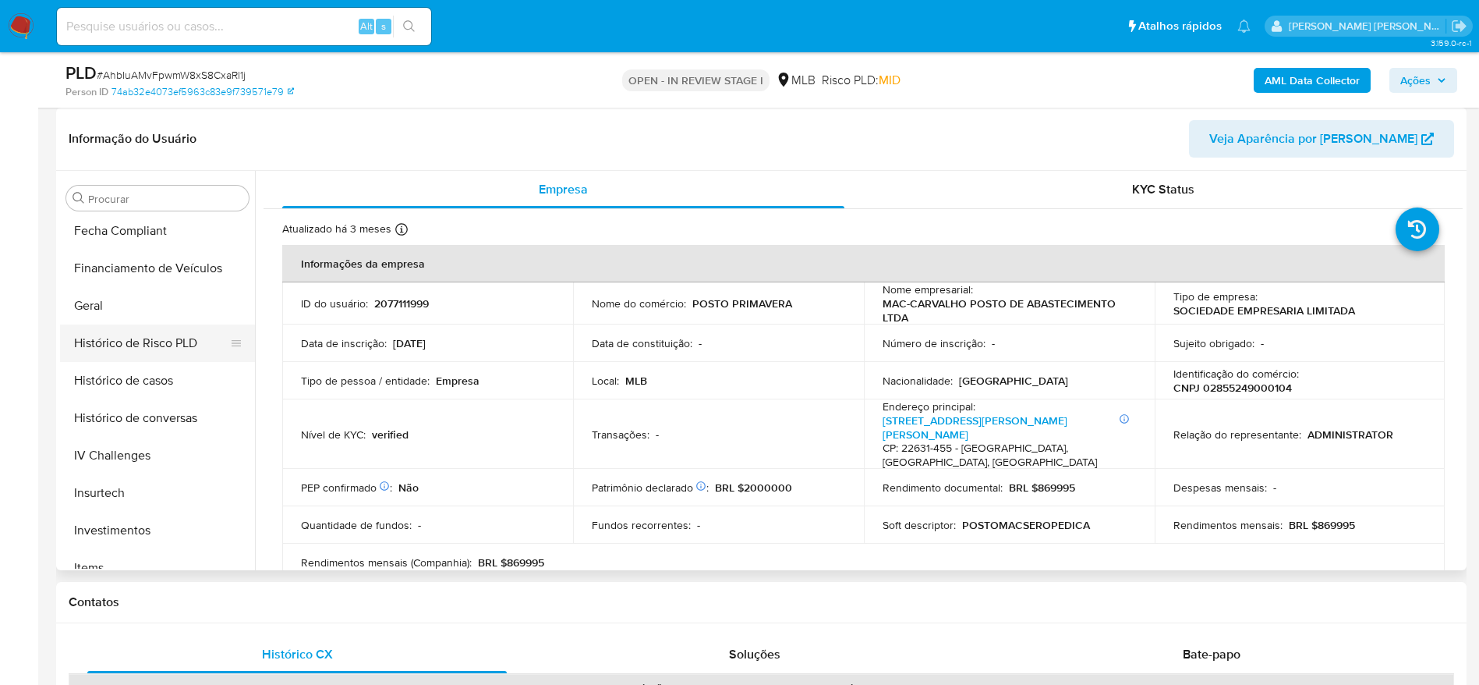
scroll to position [383, 0]
click at [112, 375] on button "Geral" at bounding box center [151, 376] width 182 height 37
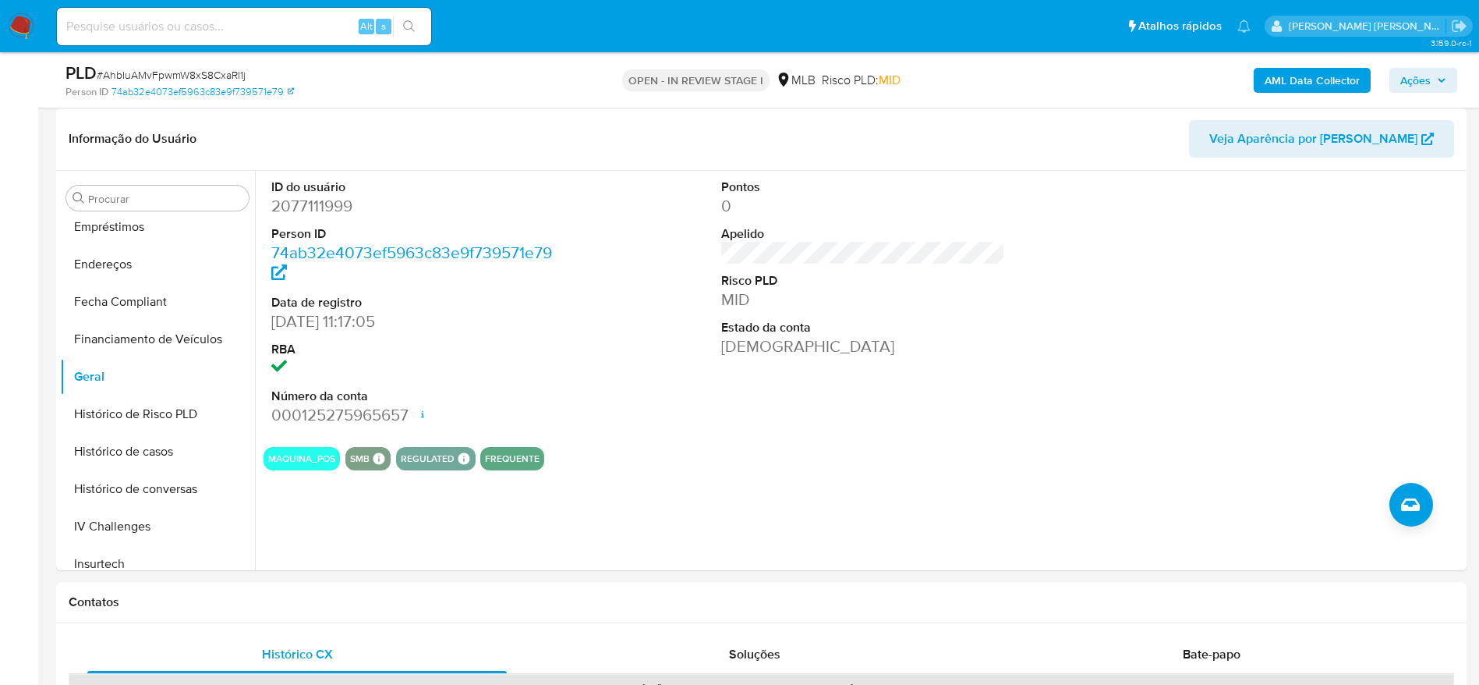
click at [1396, 76] on button "Ações" at bounding box center [1423, 80] width 68 height 25
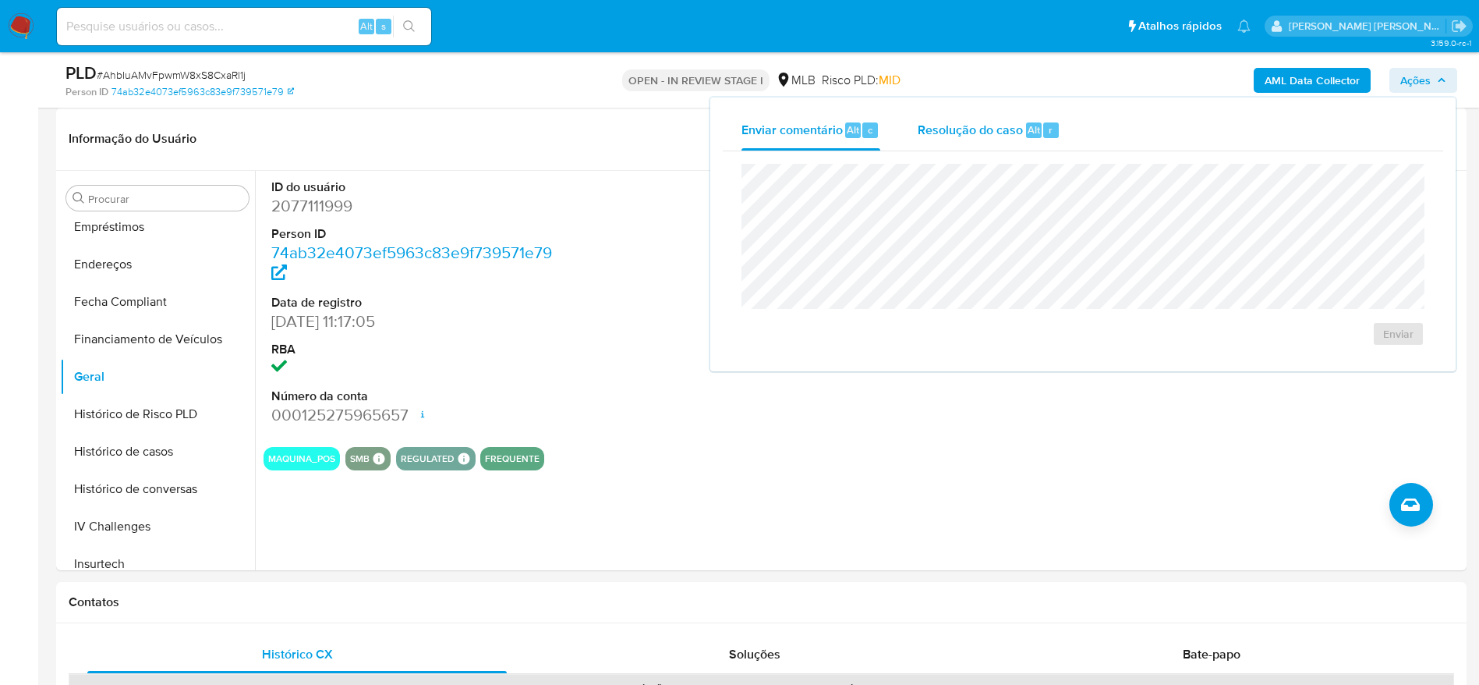
click at [981, 136] on span "Resolução do caso" at bounding box center [970, 129] width 105 height 18
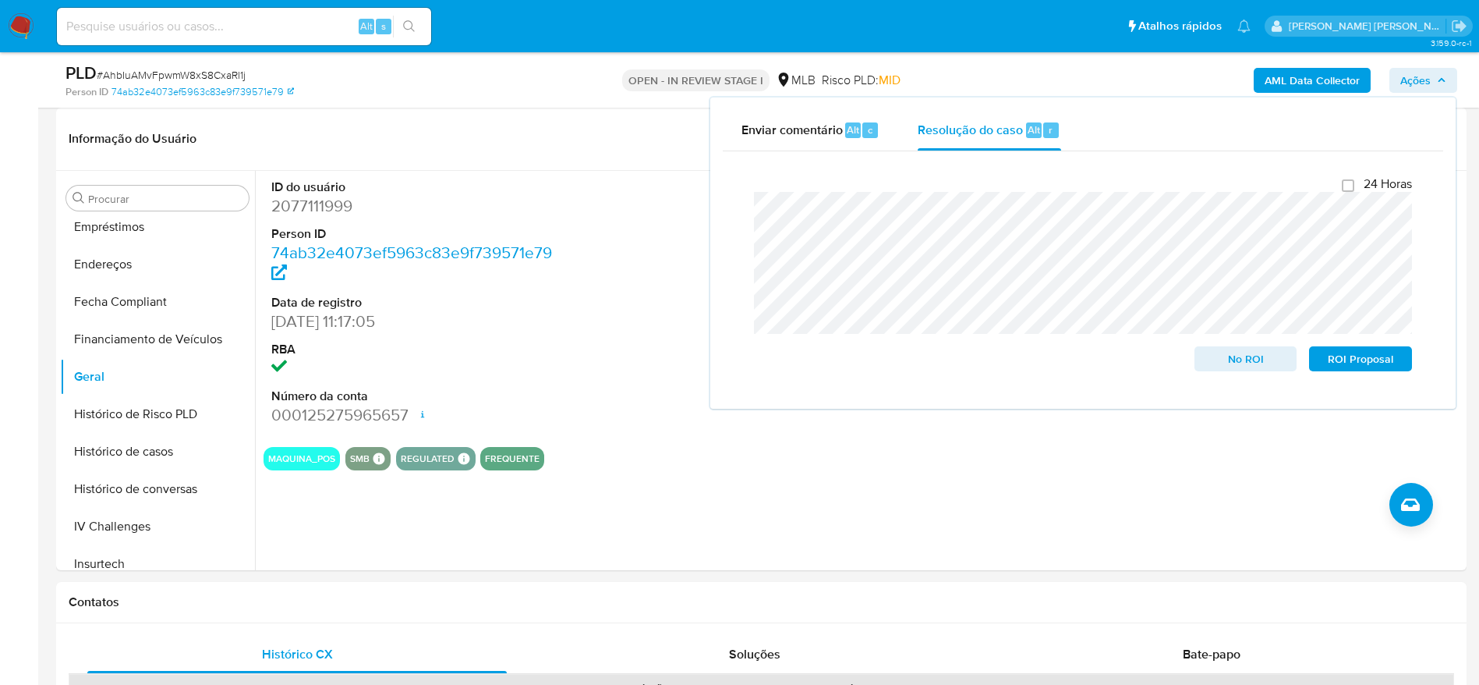
click at [1286, 82] on b "AML Data Collector" at bounding box center [1312, 80] width 95 height 25
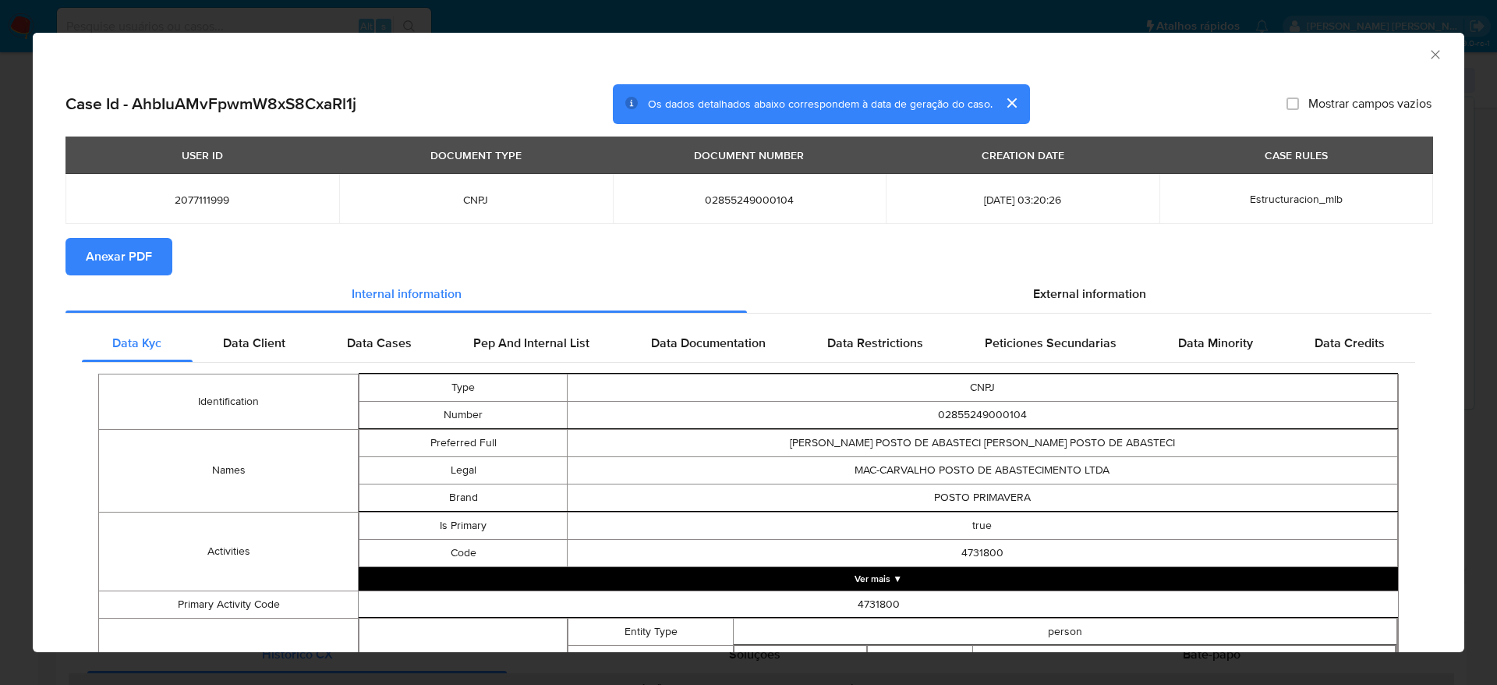
click at [130, 250] on span "Anexar PDF" at bounding box center [119, 256] width 66 height 34
click at [1428, 51] on icon "Fechar a janela" at bounding box center [1436, 55] width 16 height 16
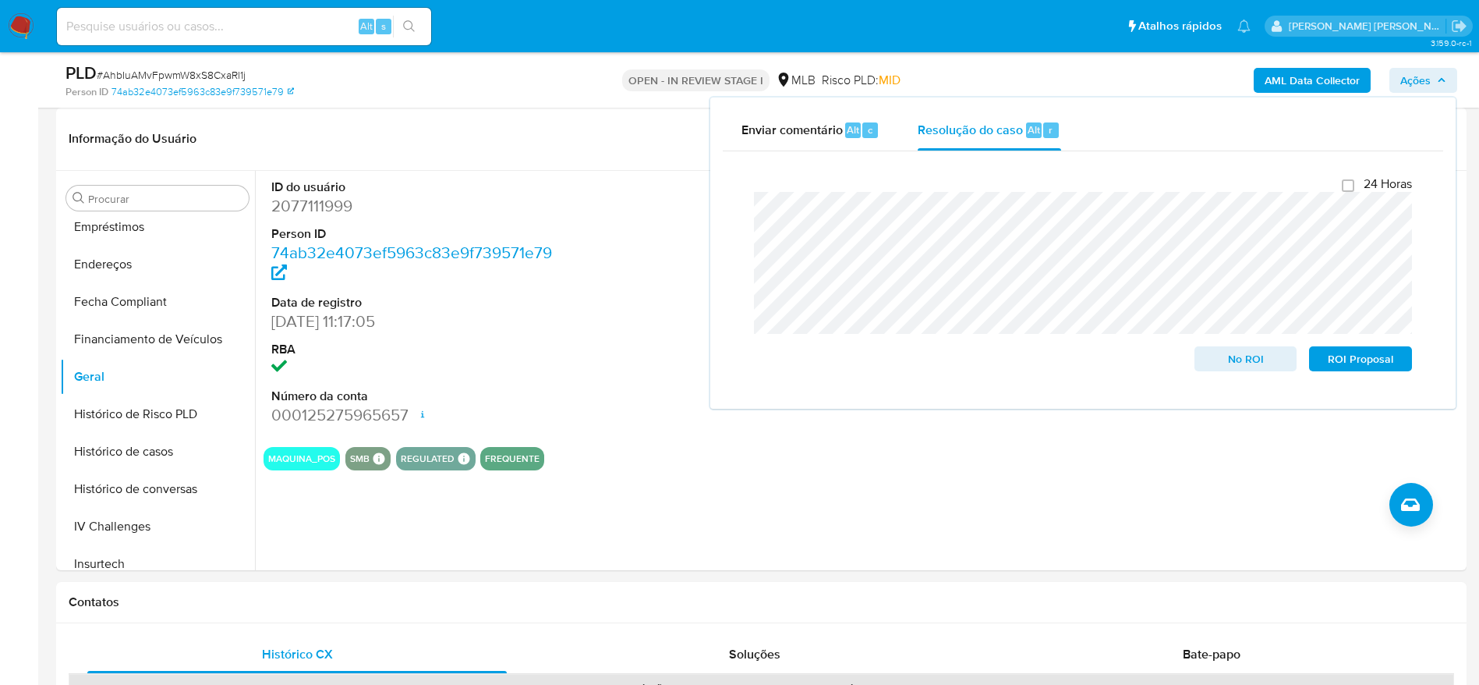
click at [1445, 74] on span "Ações" at bounding box center [1423, 80] width 46 height 22
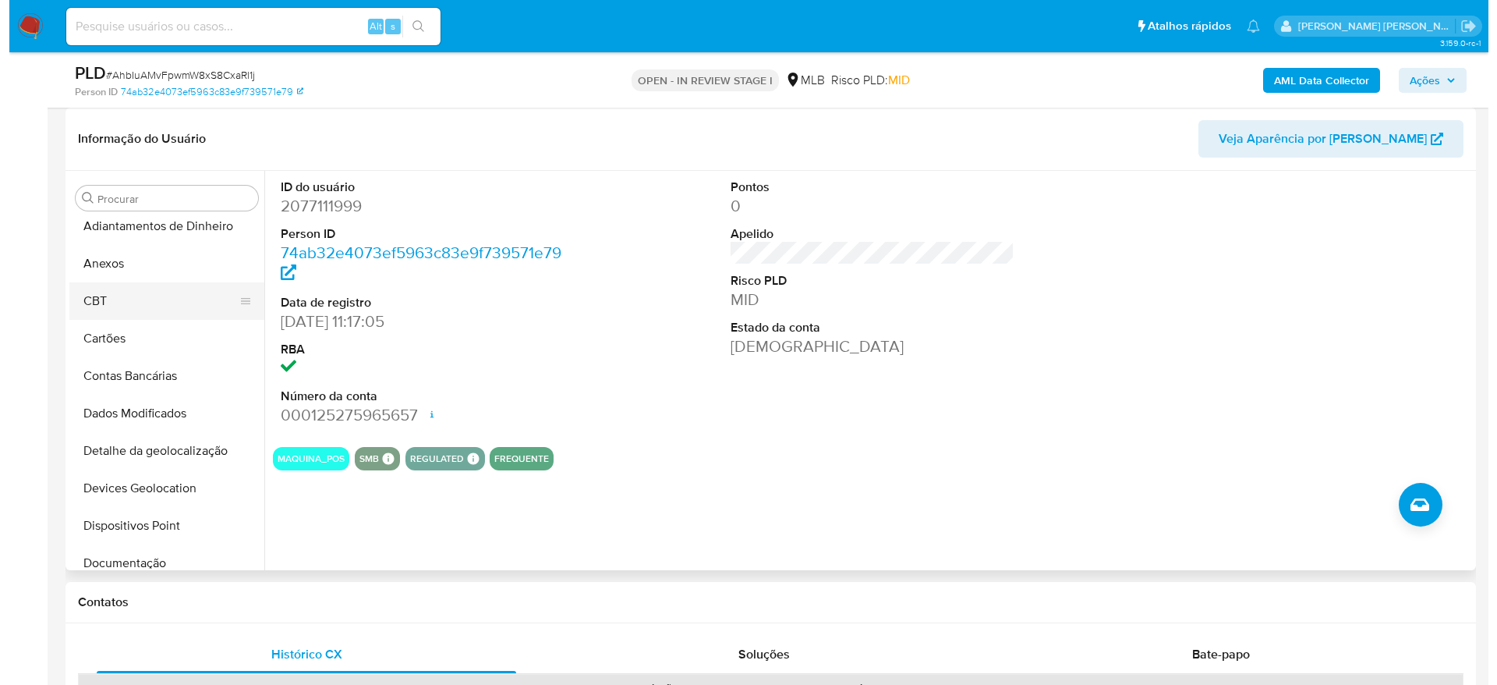
scroll to position [0, 0]
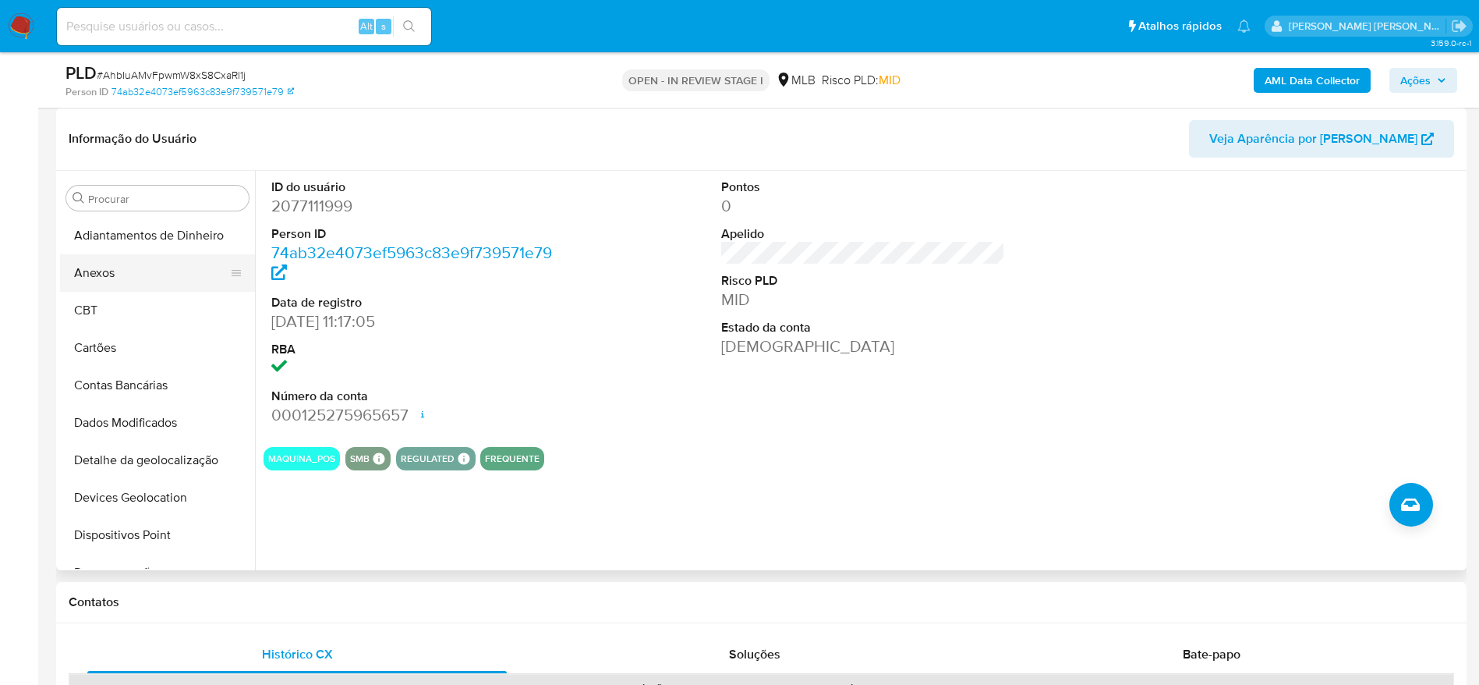
click at [115, 273] on button "Anexos" at bounding box center [151, 272] width 182 height 37
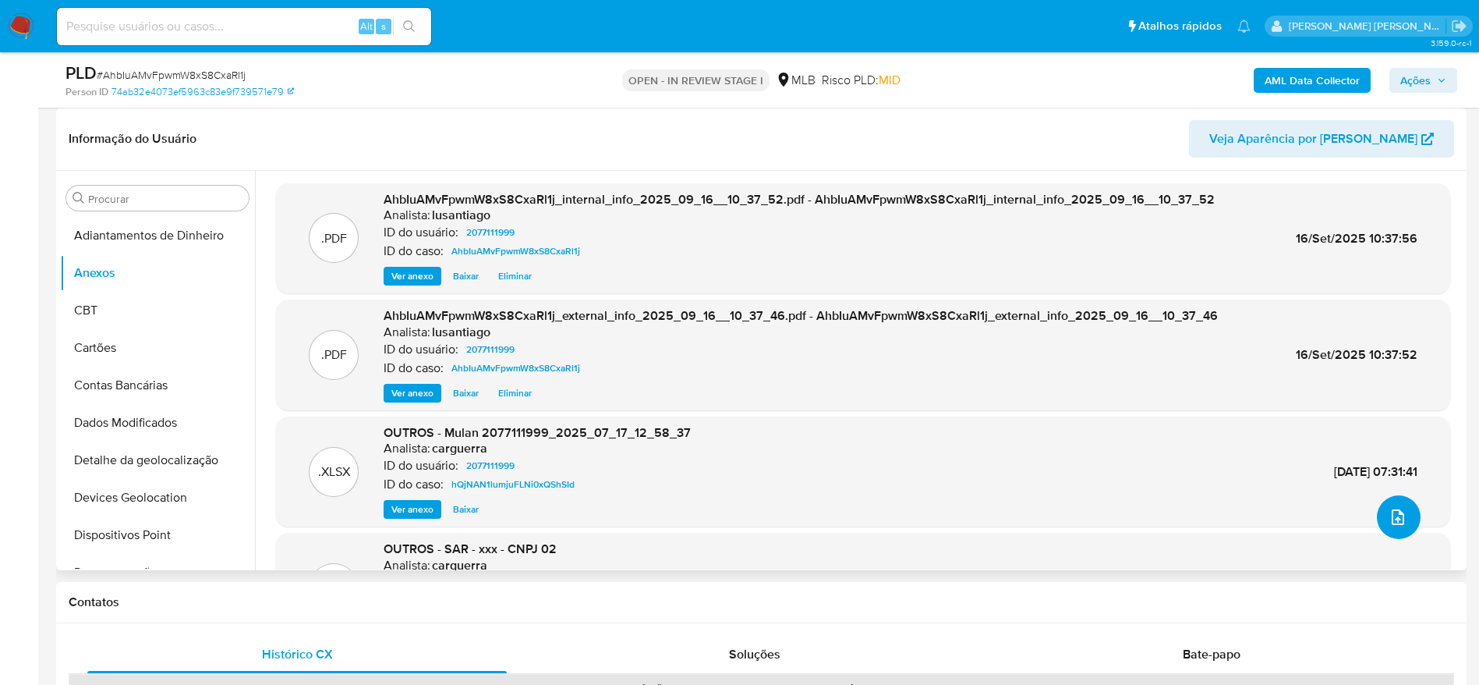
click at [1390, 515] on icon "upload-file" at bounding box center [1398, 517] width 19 height 19
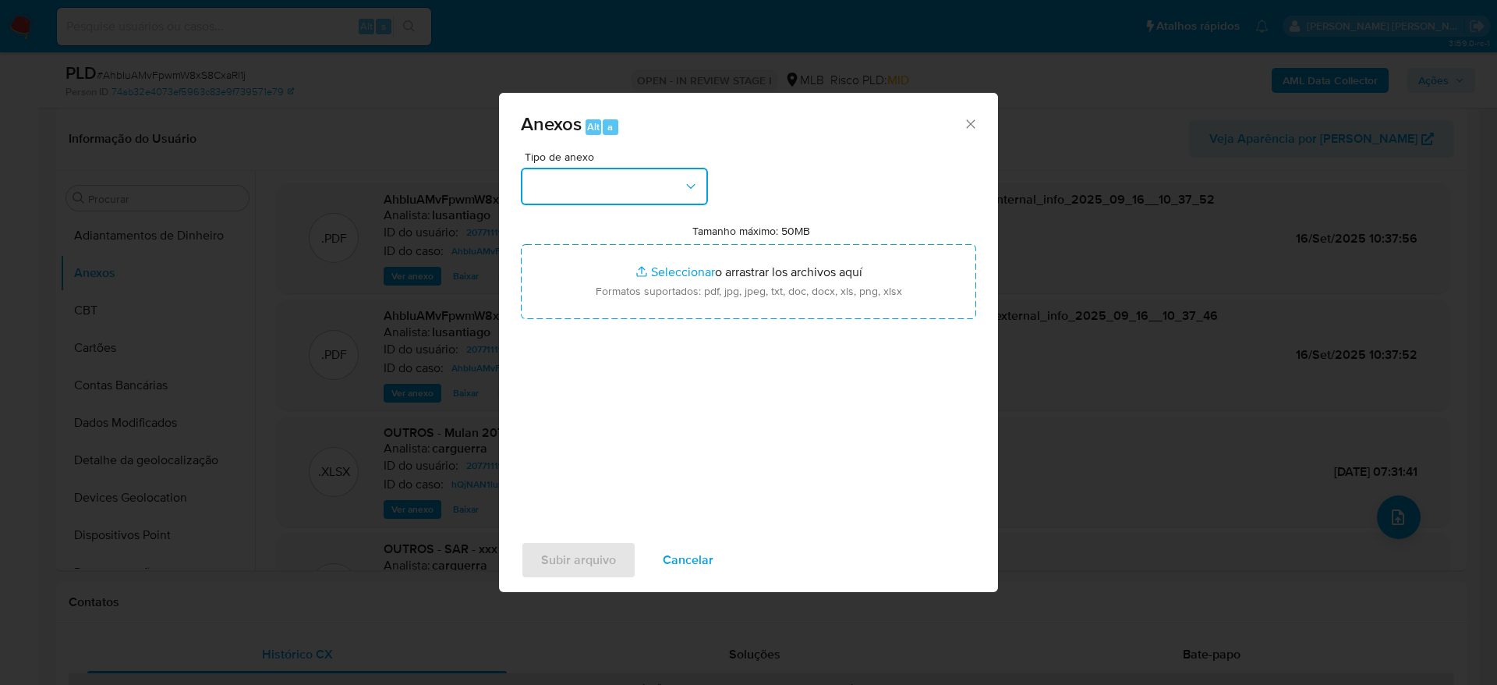
click at [649, 180] on button "button" at bounding box center [614, 186] width 187 height 37
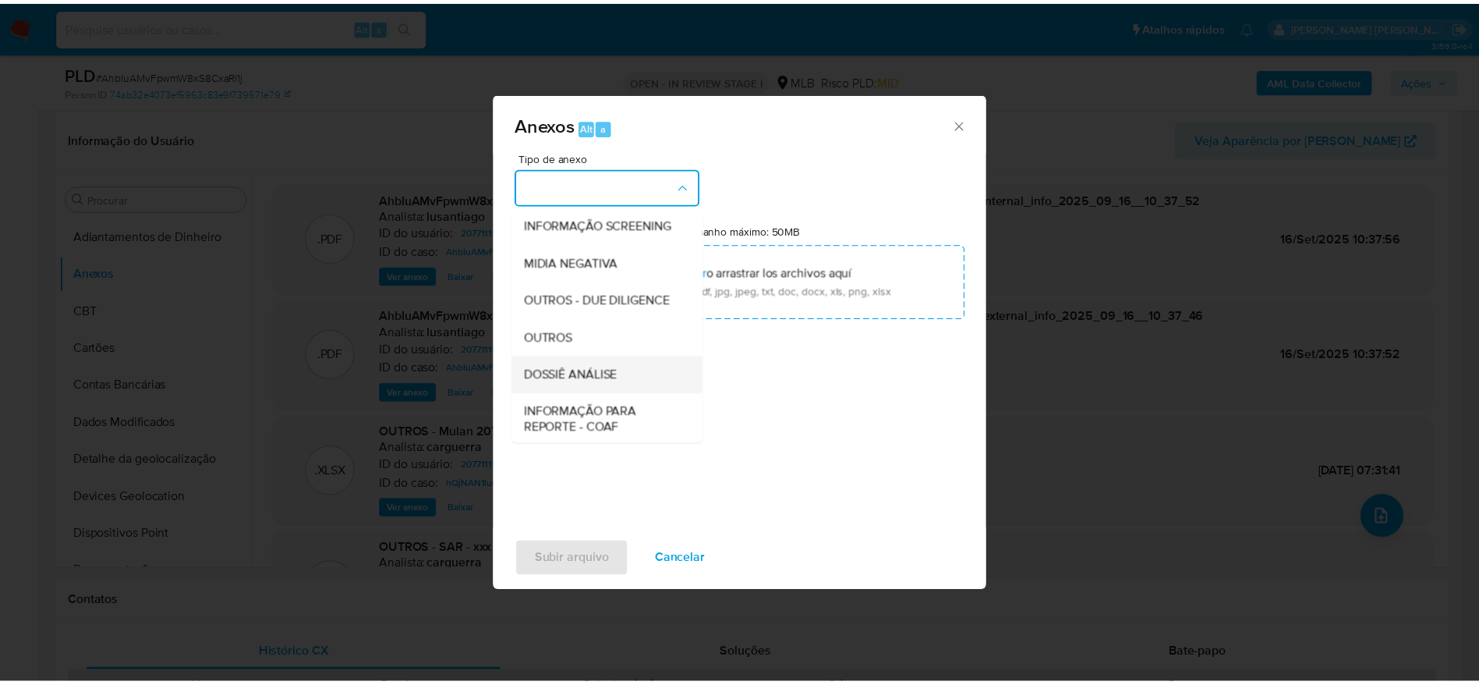
scroll to position [240, 0]
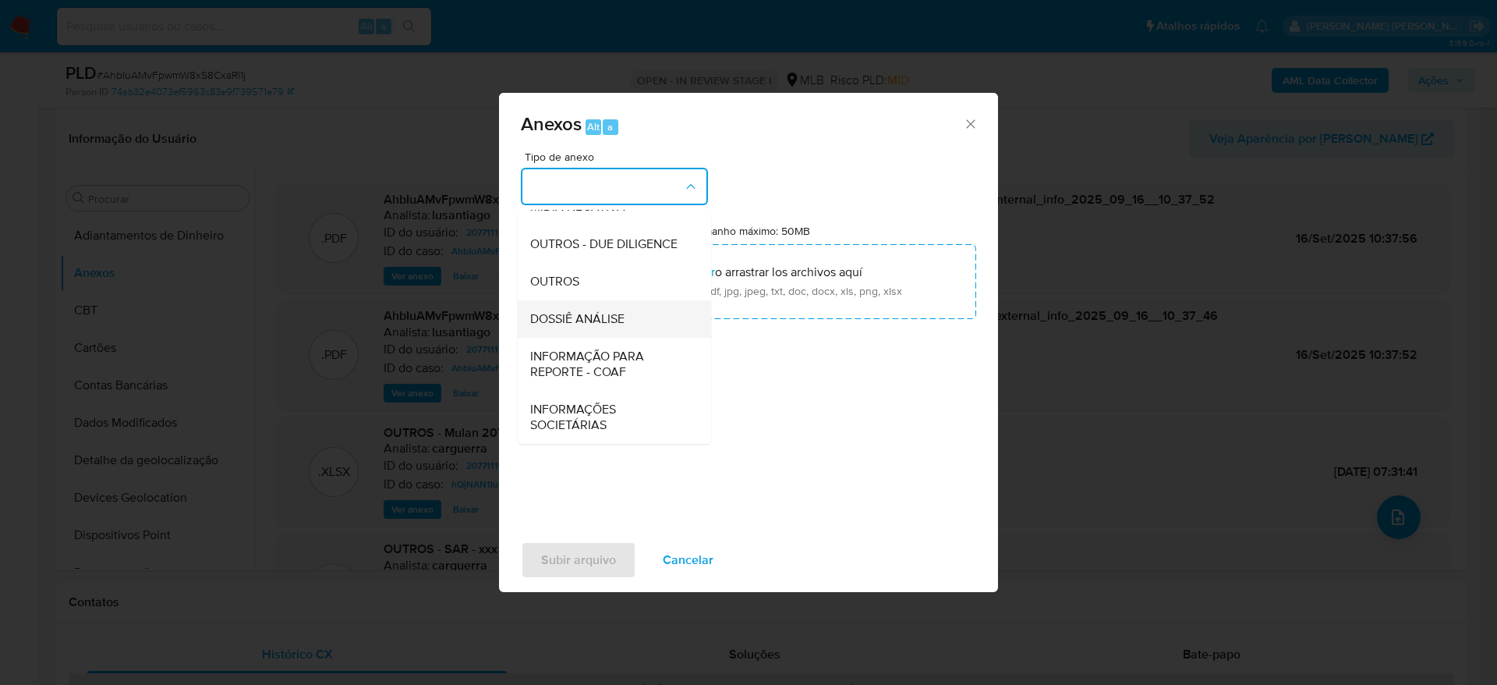
click at [557, 314] on span "DOSSIÊ ANÁLISE" at bounding box center [577, 319] width 94 height 16
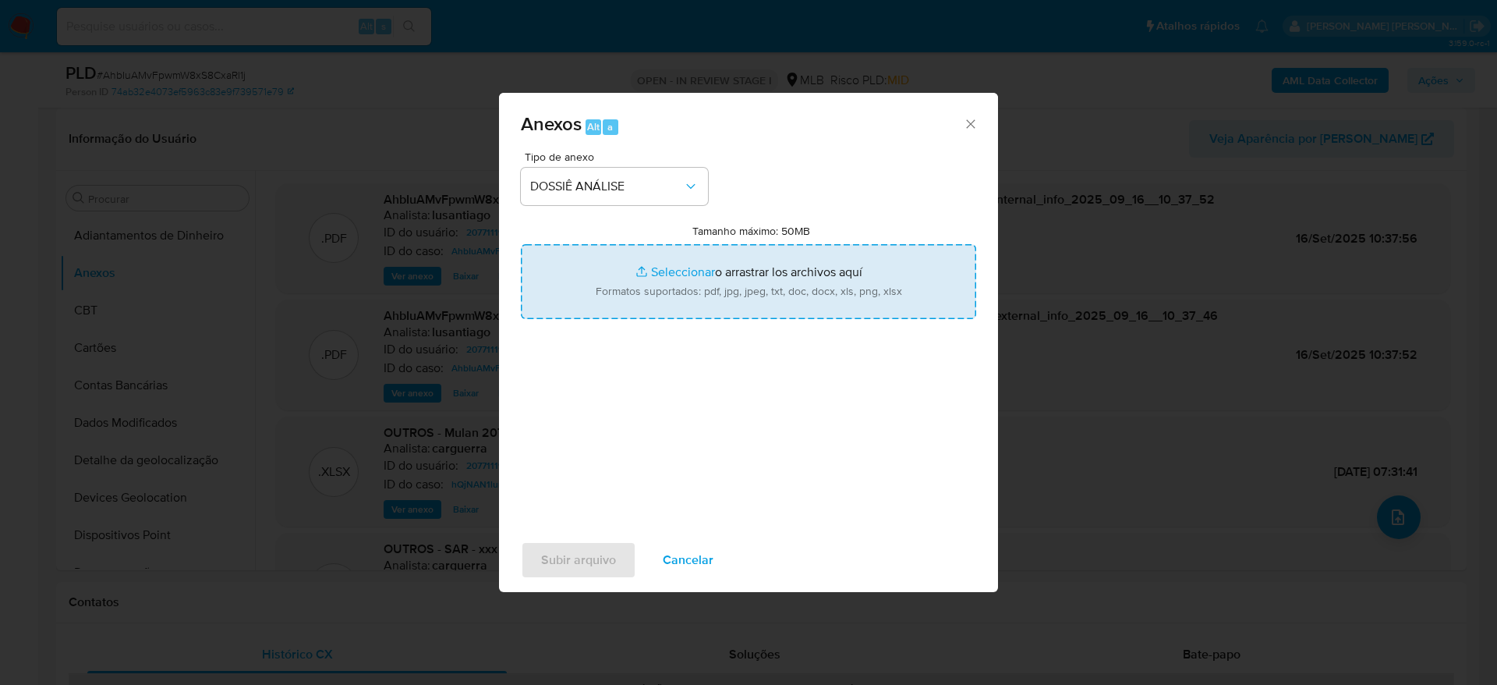
type input "C:\fakepath\Mulan 2077111999_2025_09_15_14_51_02.xlsx"
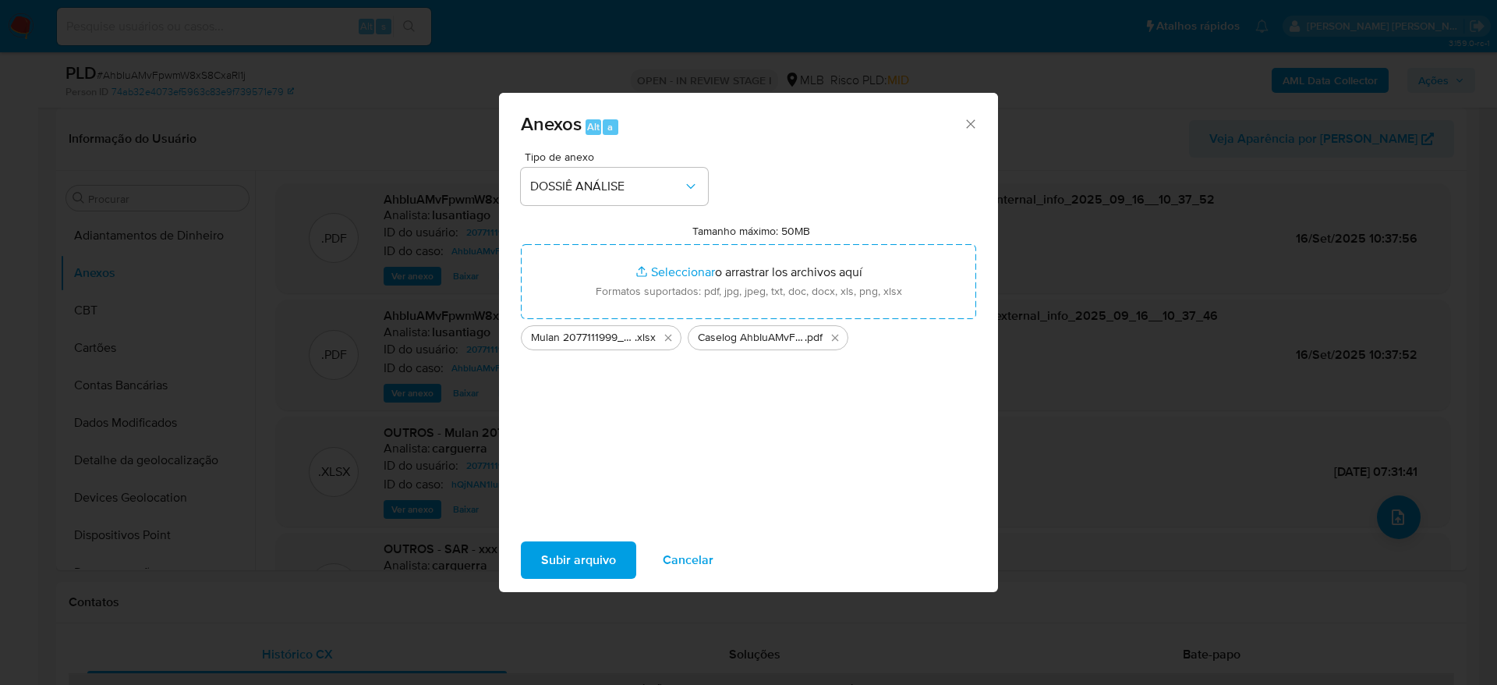
click at [568, 561] on span "Subir arquivo" at bounding box center [578, 560] width 75 height 34
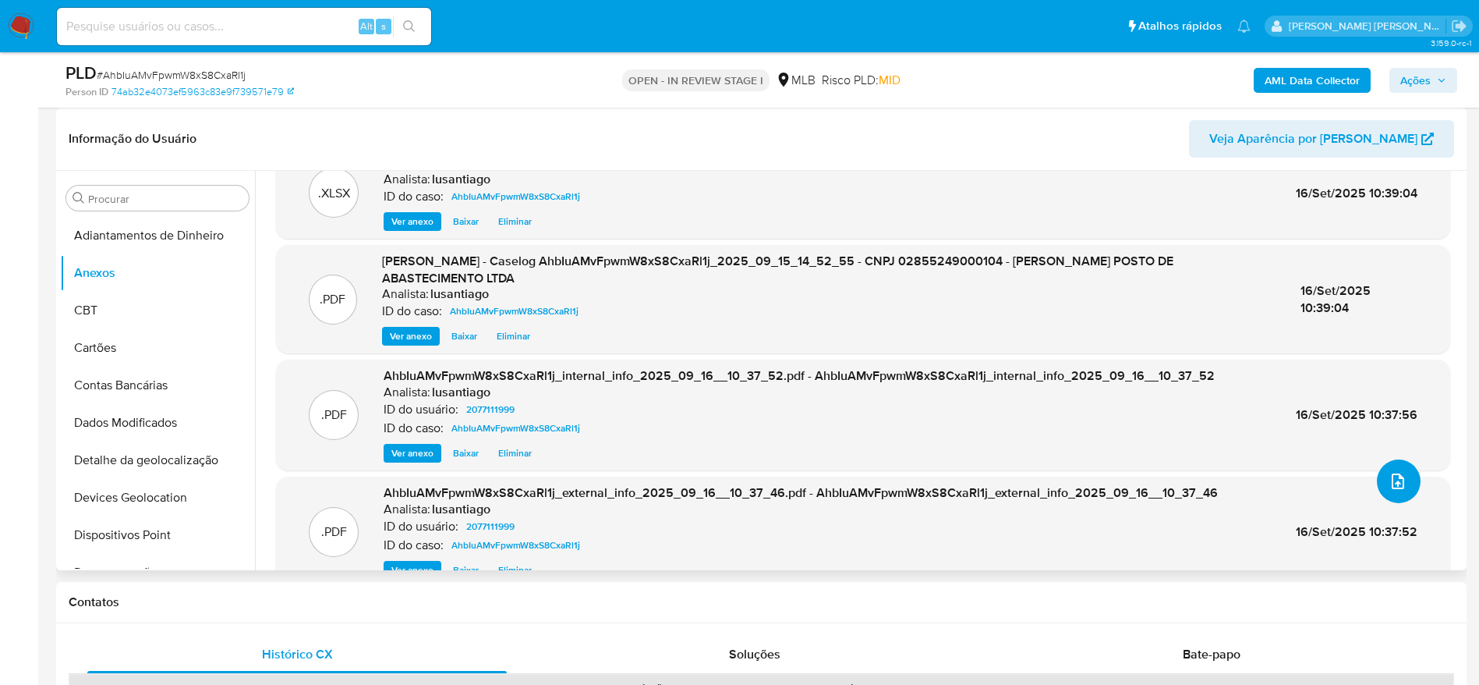
scroll to position [0, 0]
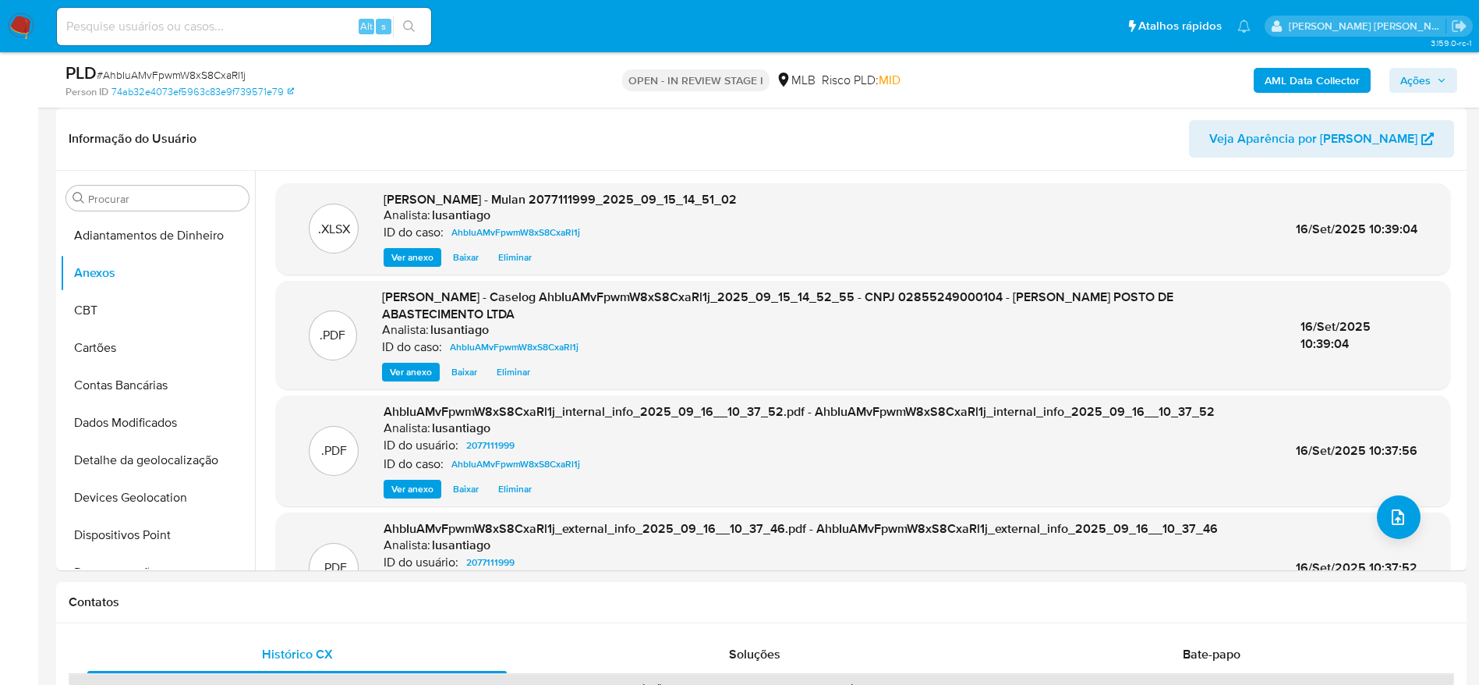
click at [1405, 79] on span "Ações" at bounding box center [1415, 80] width 30 height 25
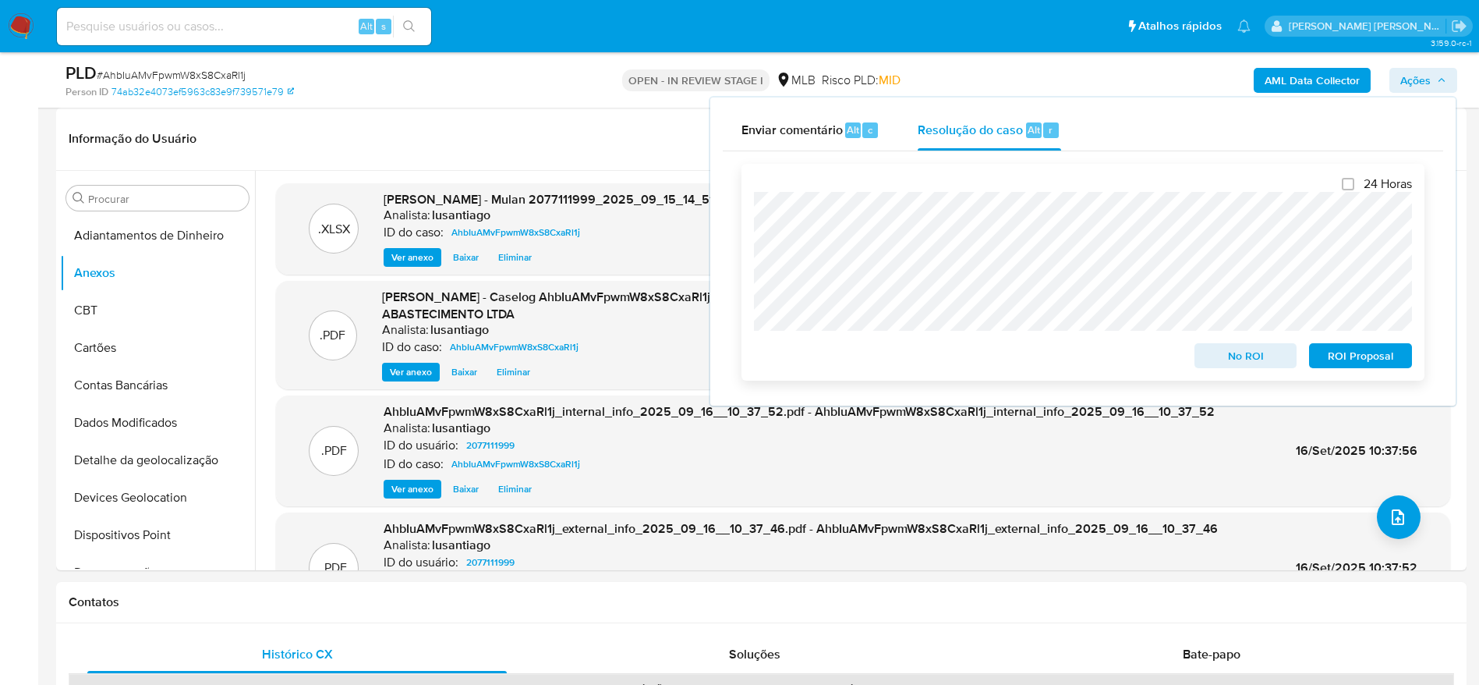
click at [1231, 359] on span "No ROI" at bounding box center [1245, 356] width 81 height 22
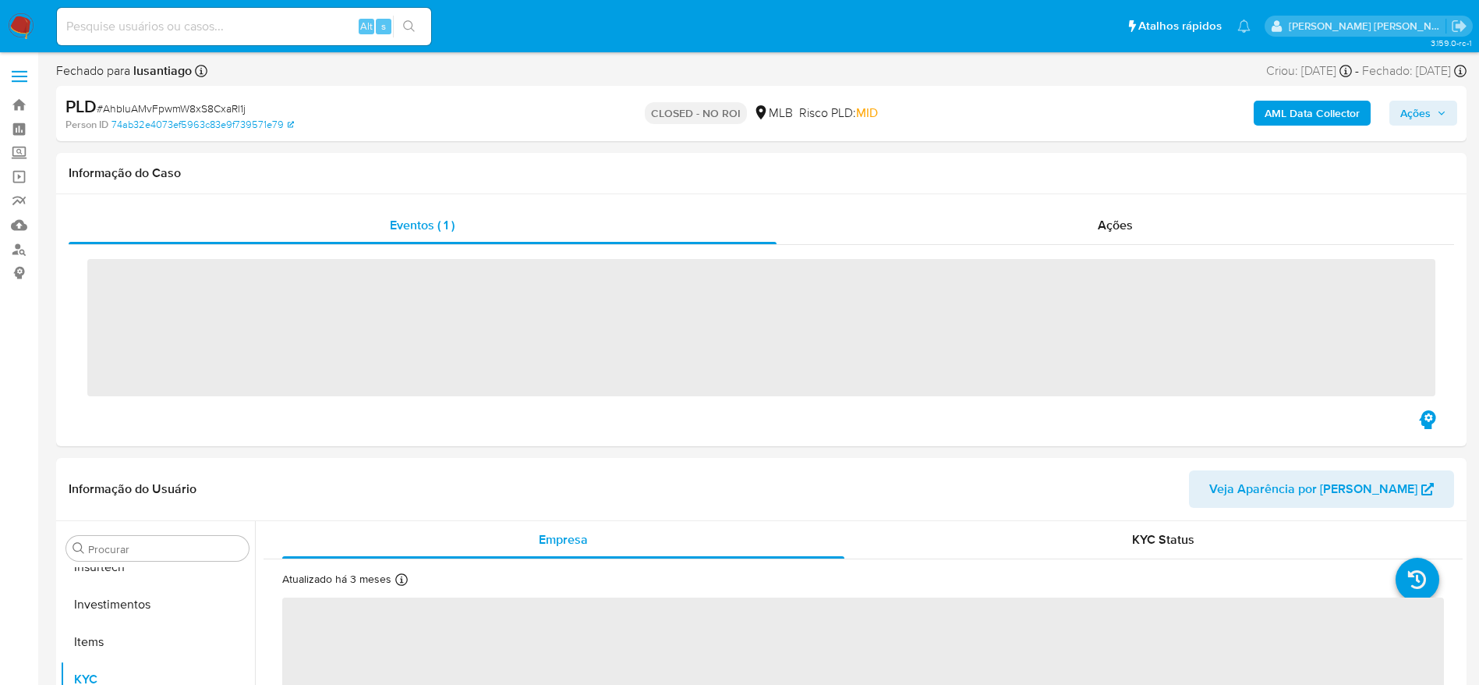
scroll to position [734, 0]
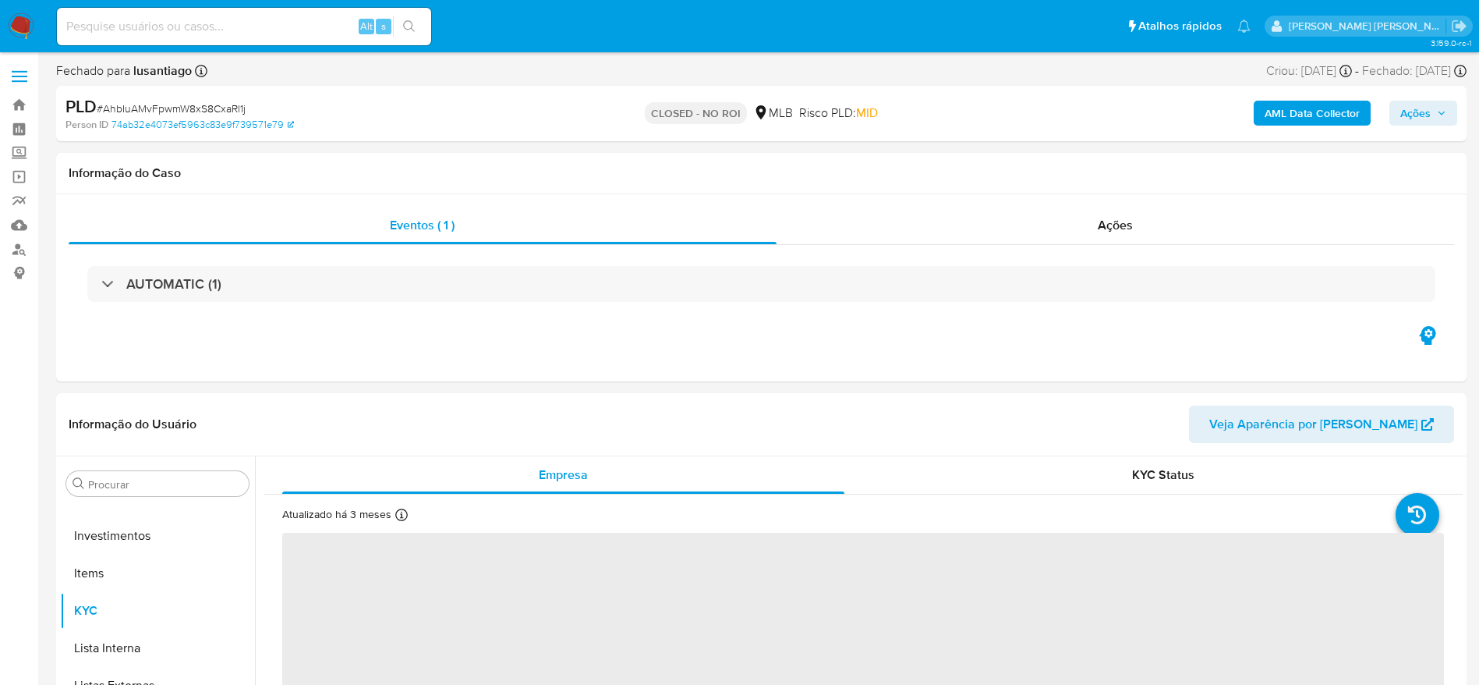
select select "10"
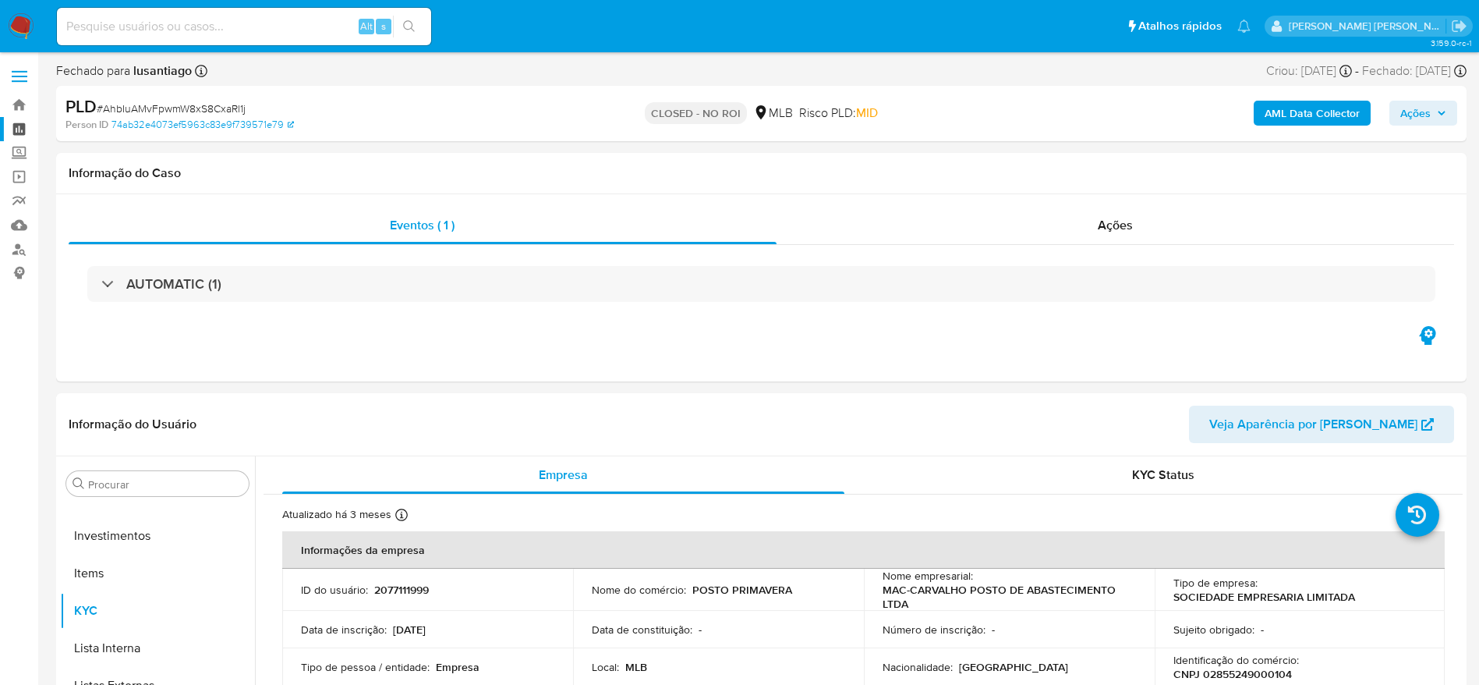
click at [19, 126] on link "Painel" at bounding box center [93, 129] width 186 height 24
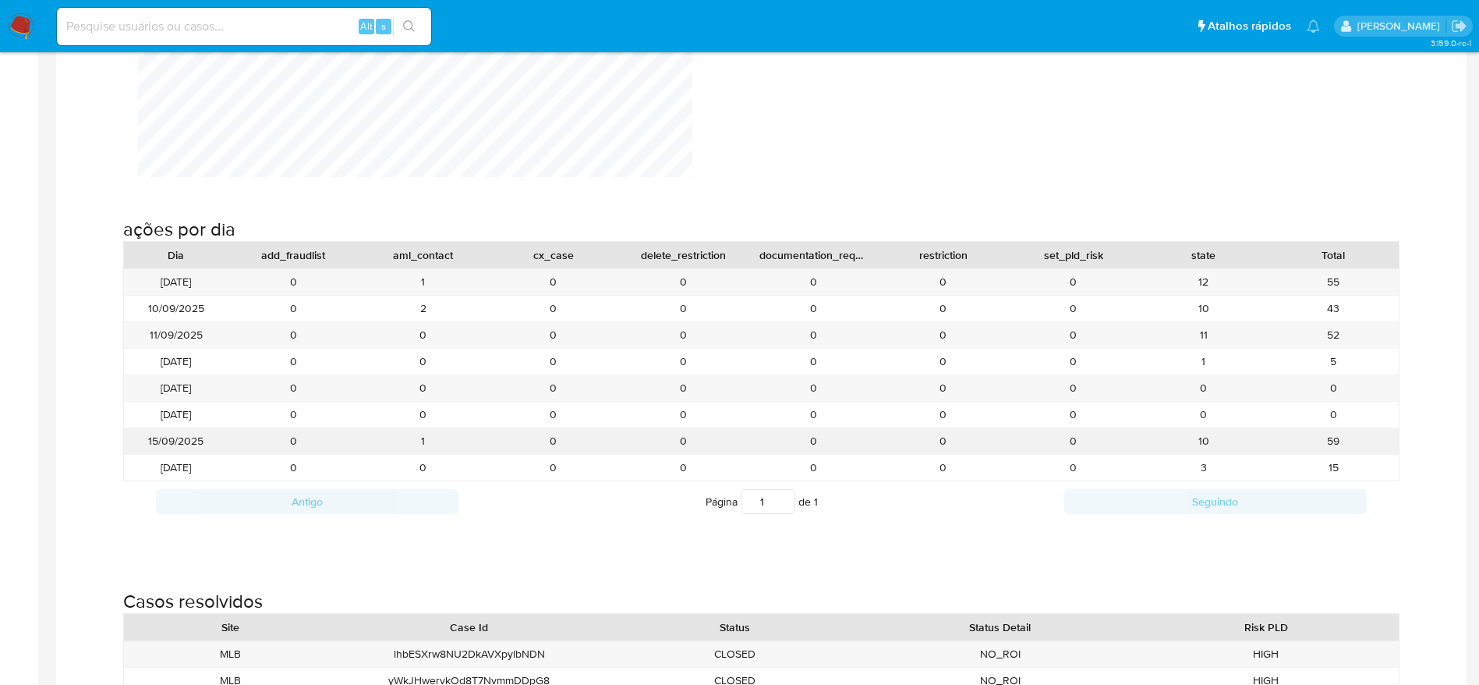
scroll to position [1871, 0]
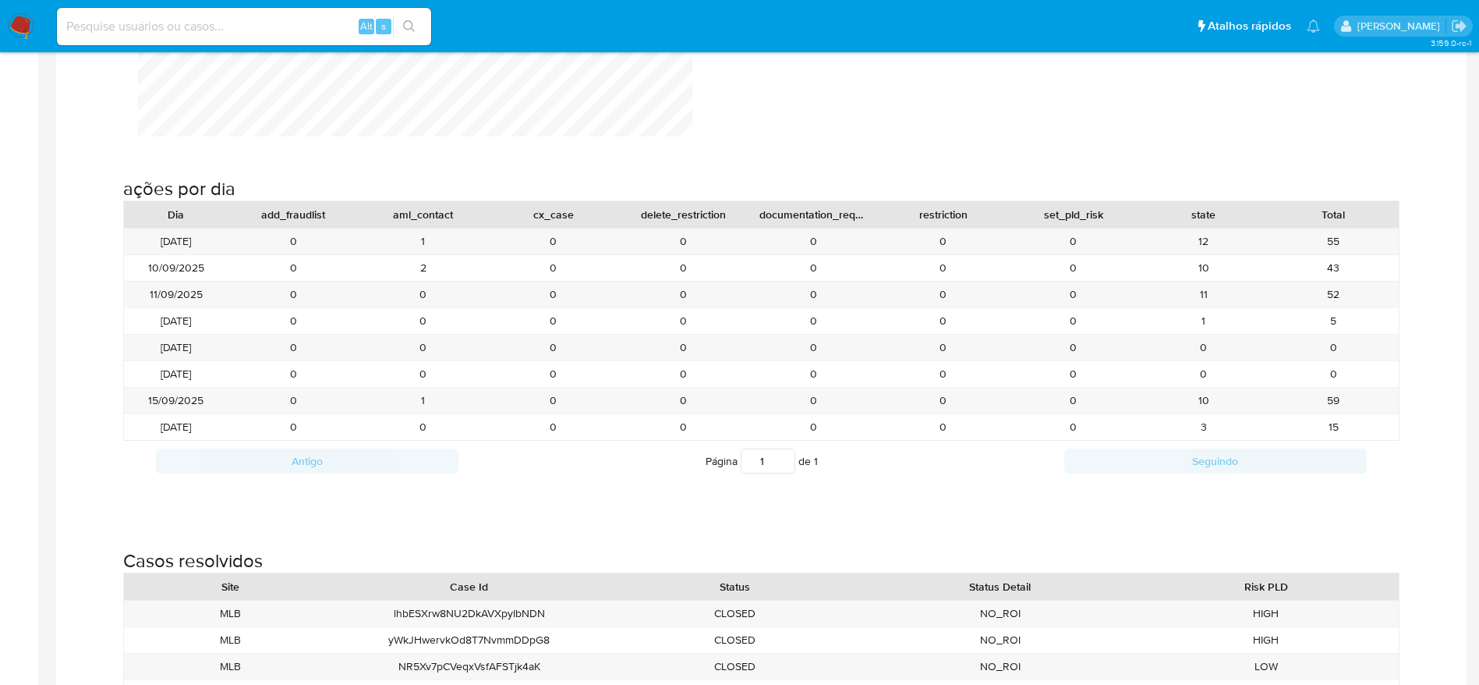
click at [1391, 161] on div "ações por dia Dia add_fraudlist aml_contact cx_case delete_restriction document…" at bounding box center [761, 322] width 1385 height 372
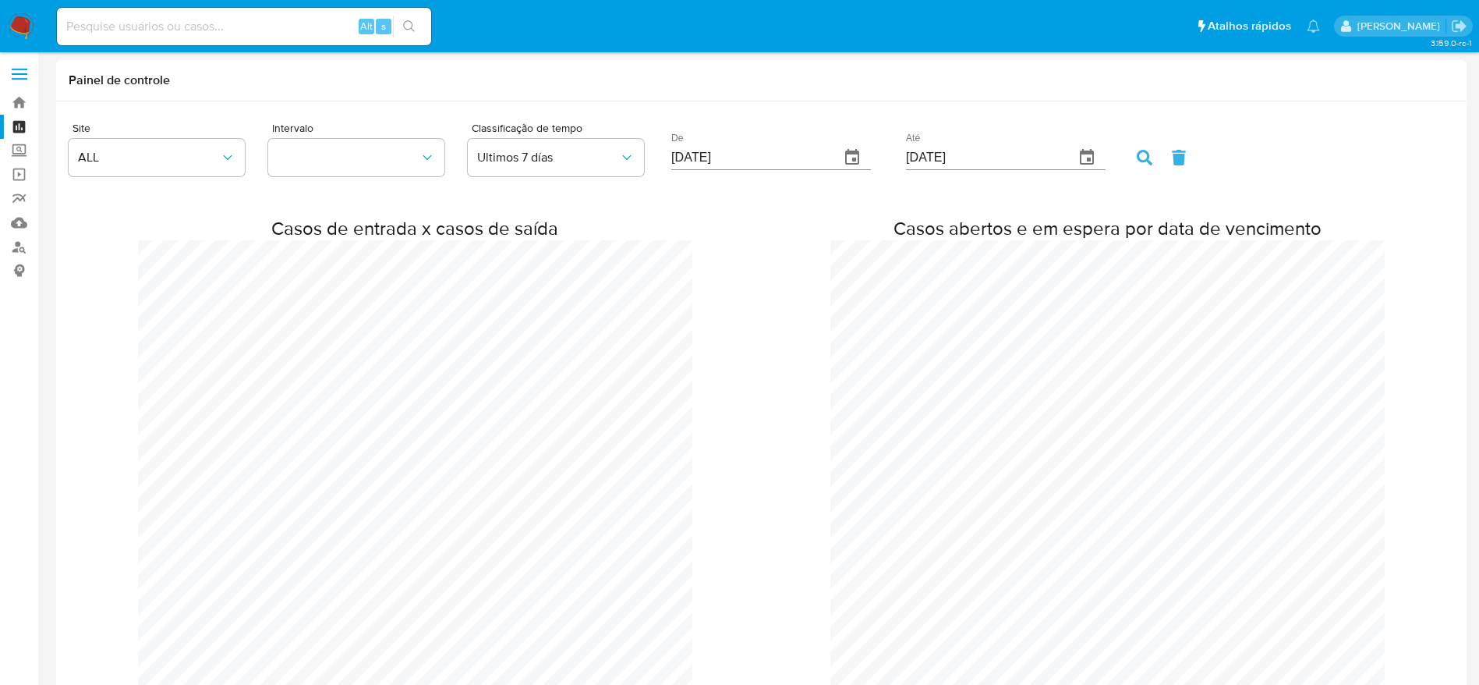
scroll to position [0, 0]
click at [19, 104] on link "Bandeja" at bounding box center [93, 105] width 186 height 24
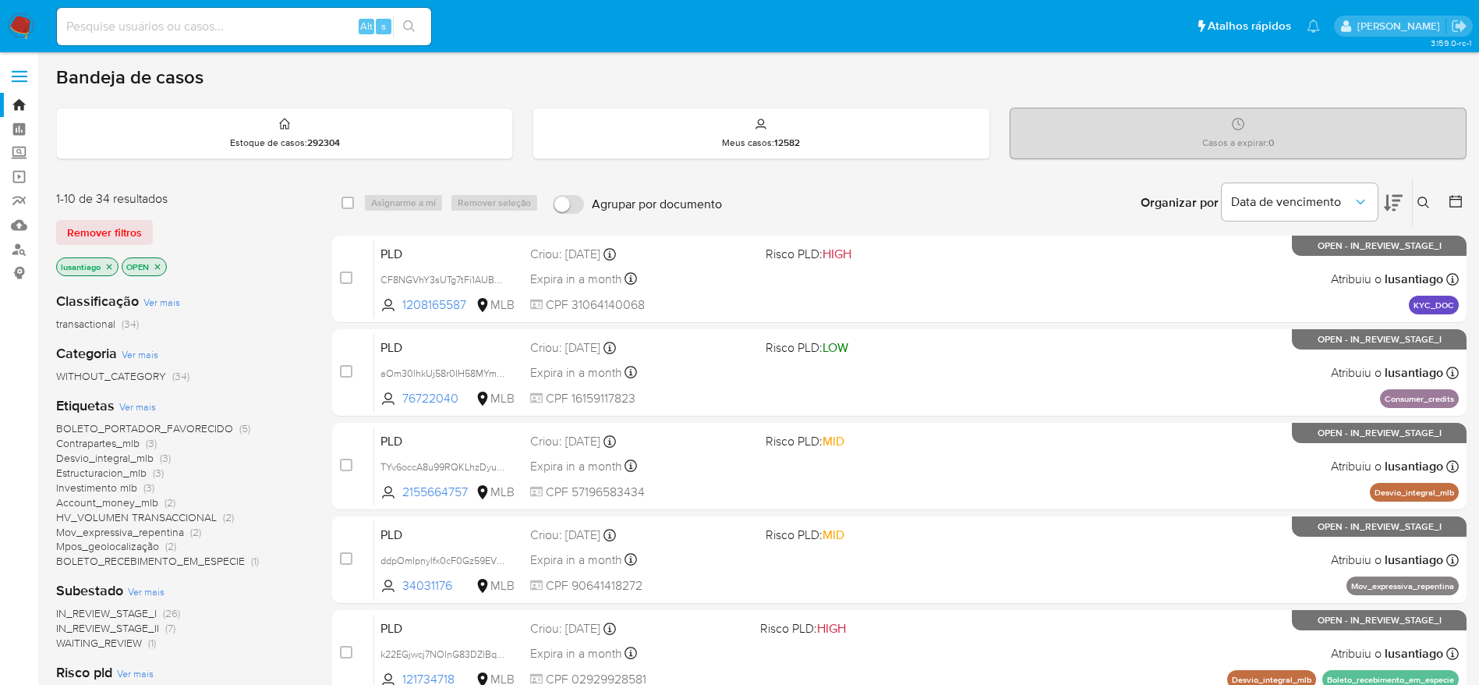
click at [280, 21] on input at bounding box center [244, 26] width 374 height 20
paste input "1538895615"
type input "1538895615"
click at [412, 17] on button "search-icon" at bounding box center [409, 27] width 32 height 22
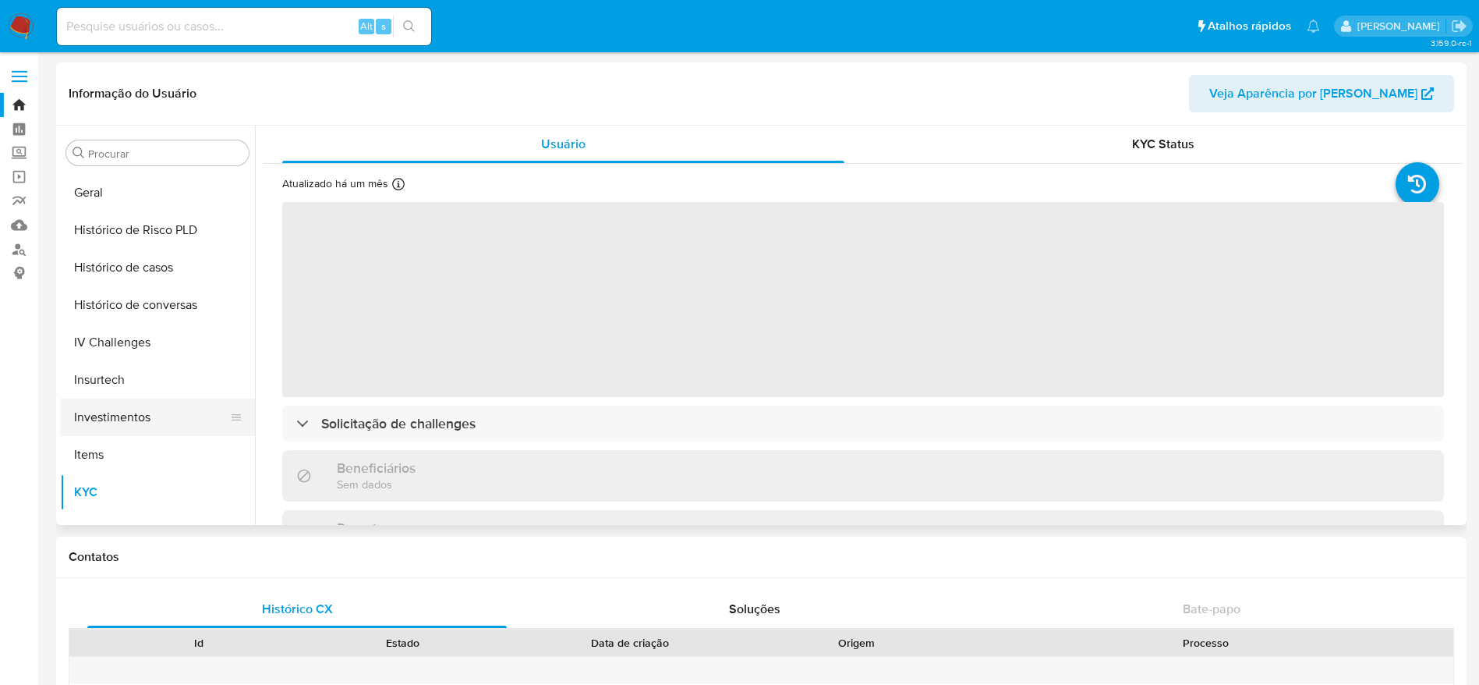
scroll to position [500, 0]
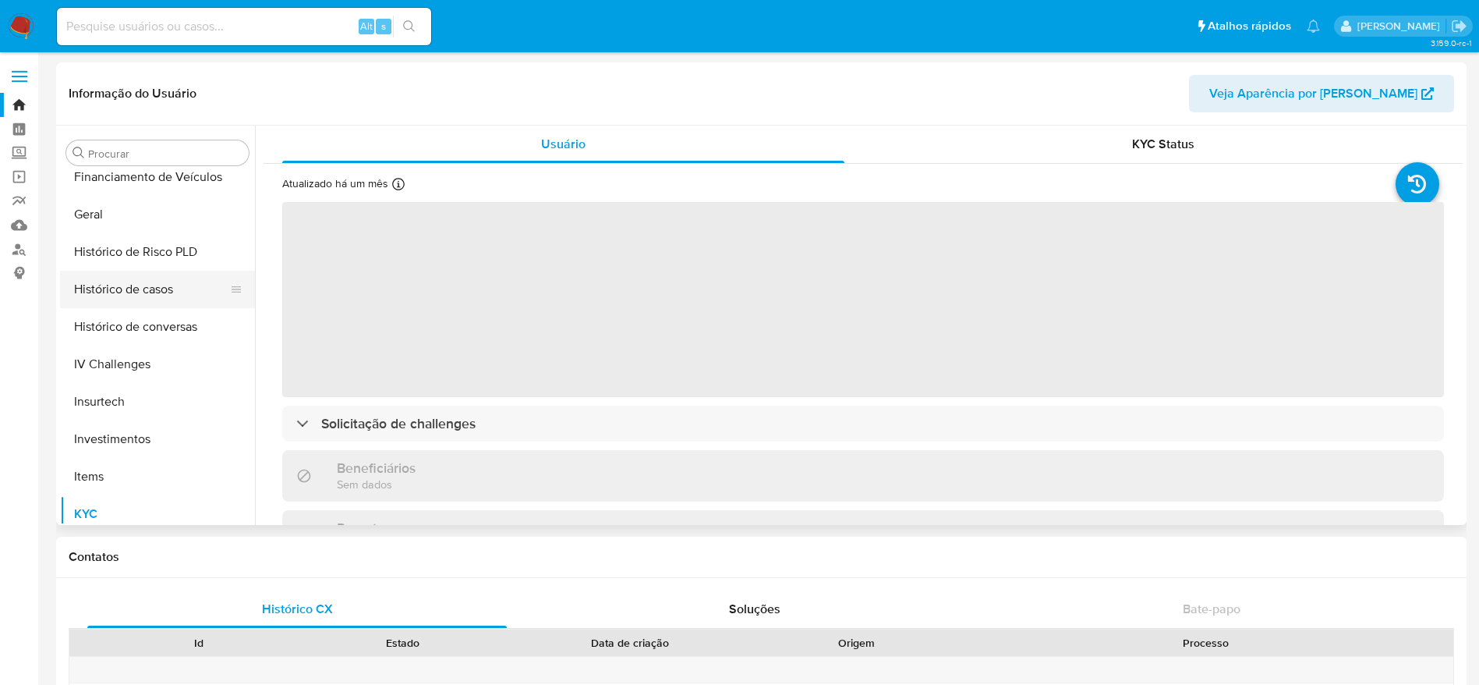
click at [136, 293] on button "Histórico de casos" at bounding box center [151, 289] width 182 height 37
select select "10"
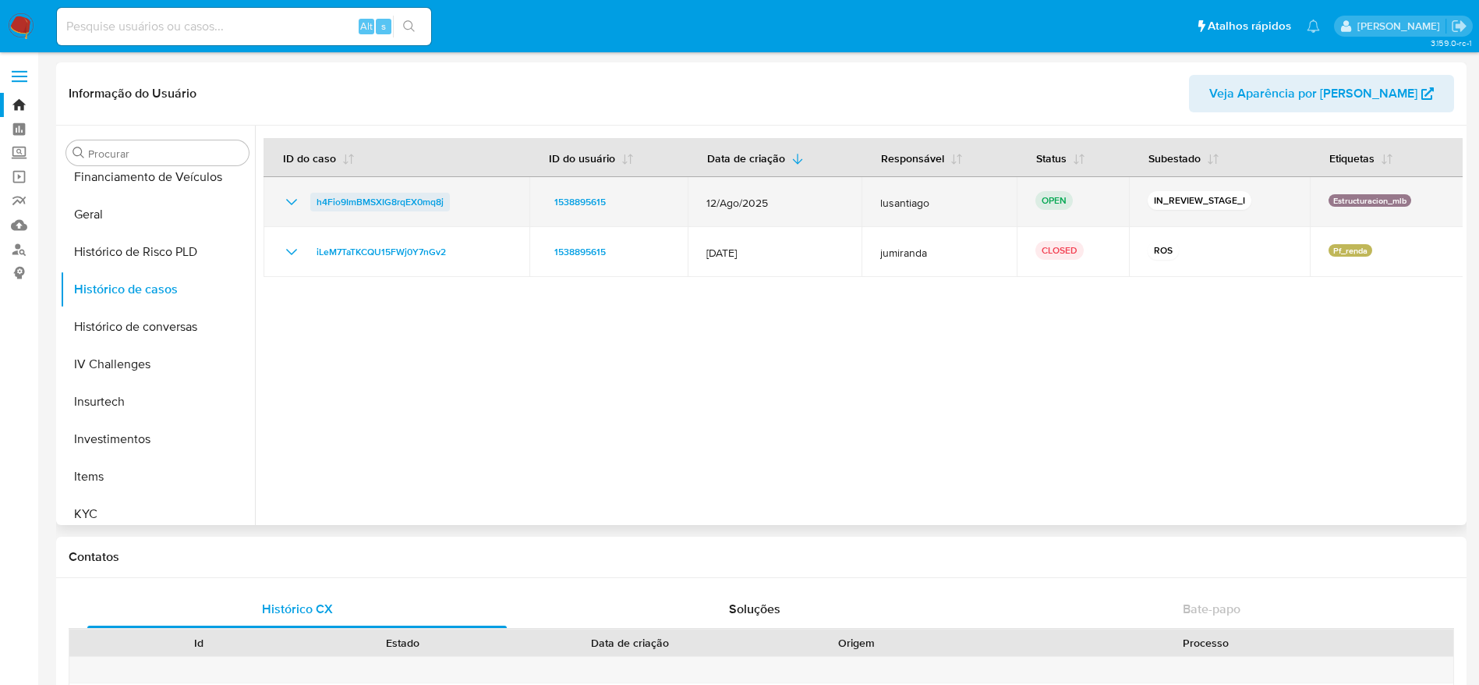
click at [366, 197] on span "h4Fio9ImBMSXIG8rqEX0mq8j" at bounding box center [380, 202] width 127 height 19
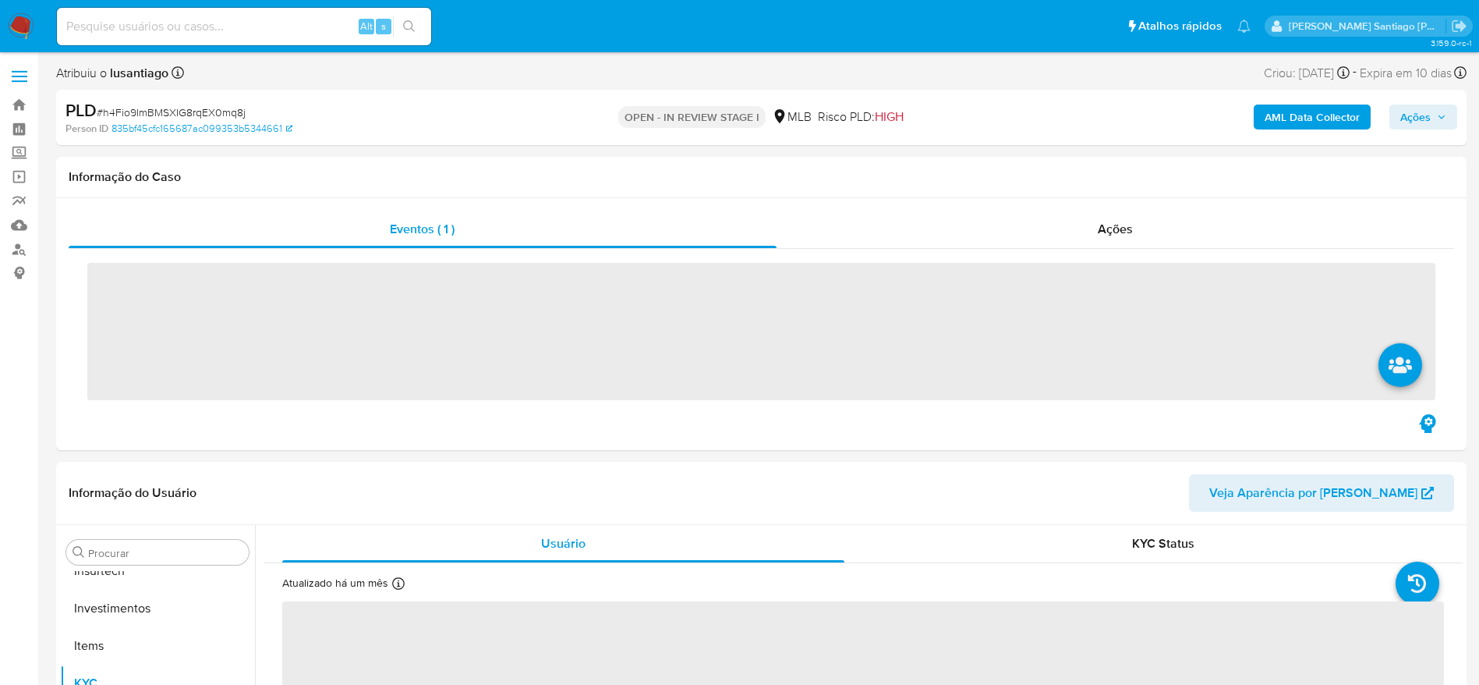
scroll to position [734, 0]
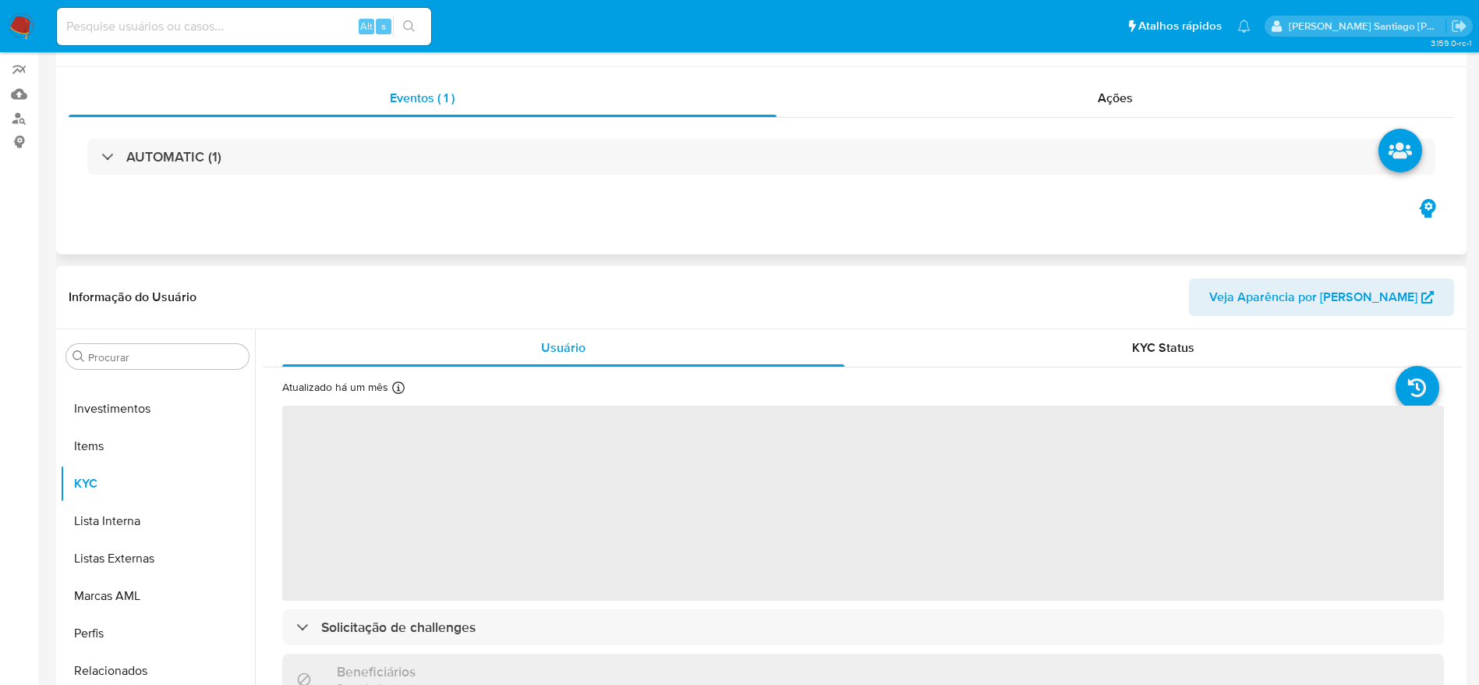
select select "10"
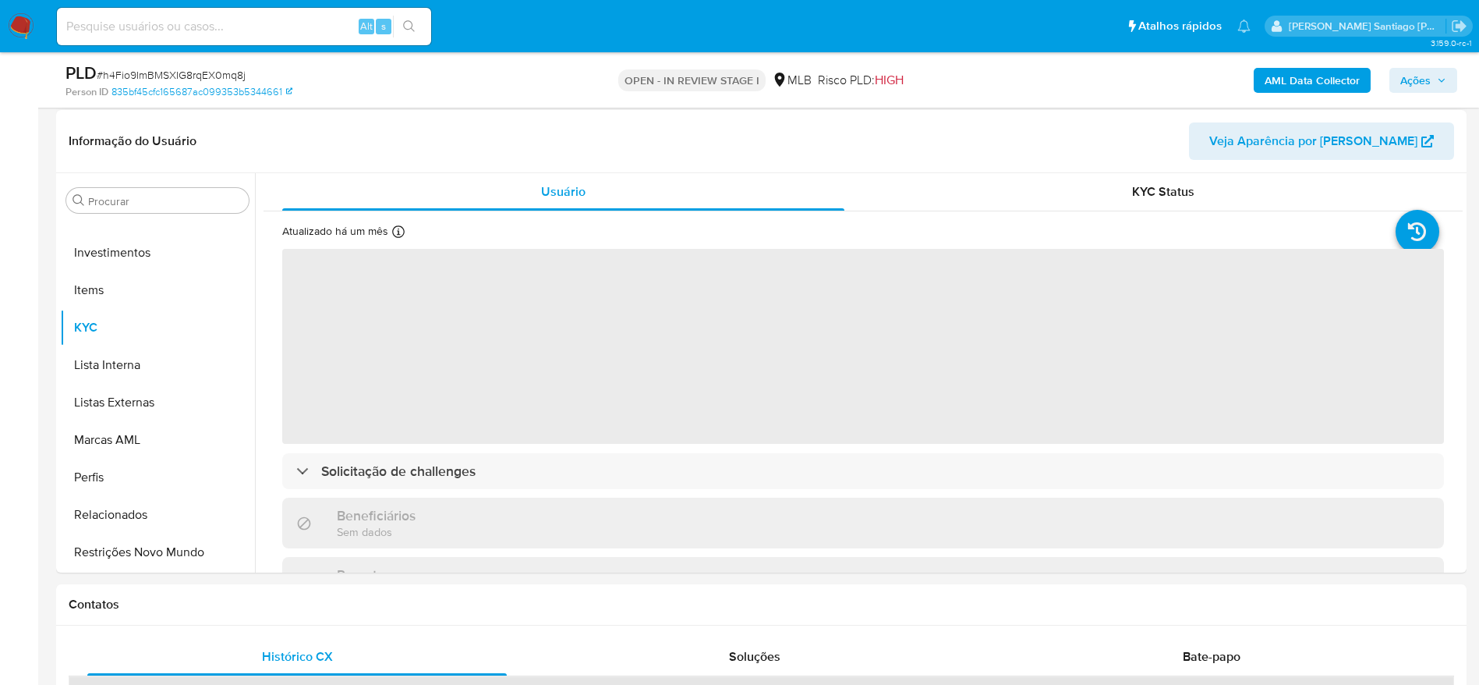
scroll to position [234, 0]
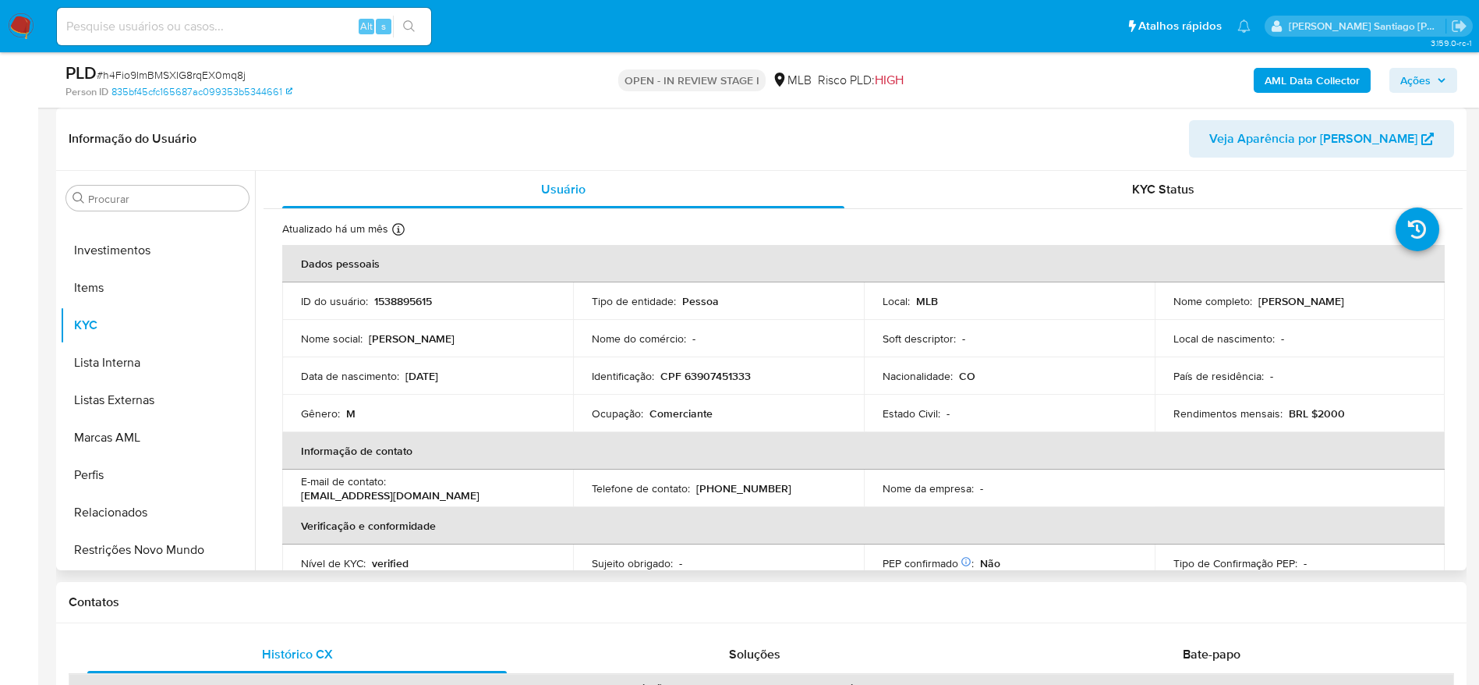
click at [707, 378] on p "CPF 63907451333" at bounding box center [705, 376] width 90 height 14
copy p "63907451333"
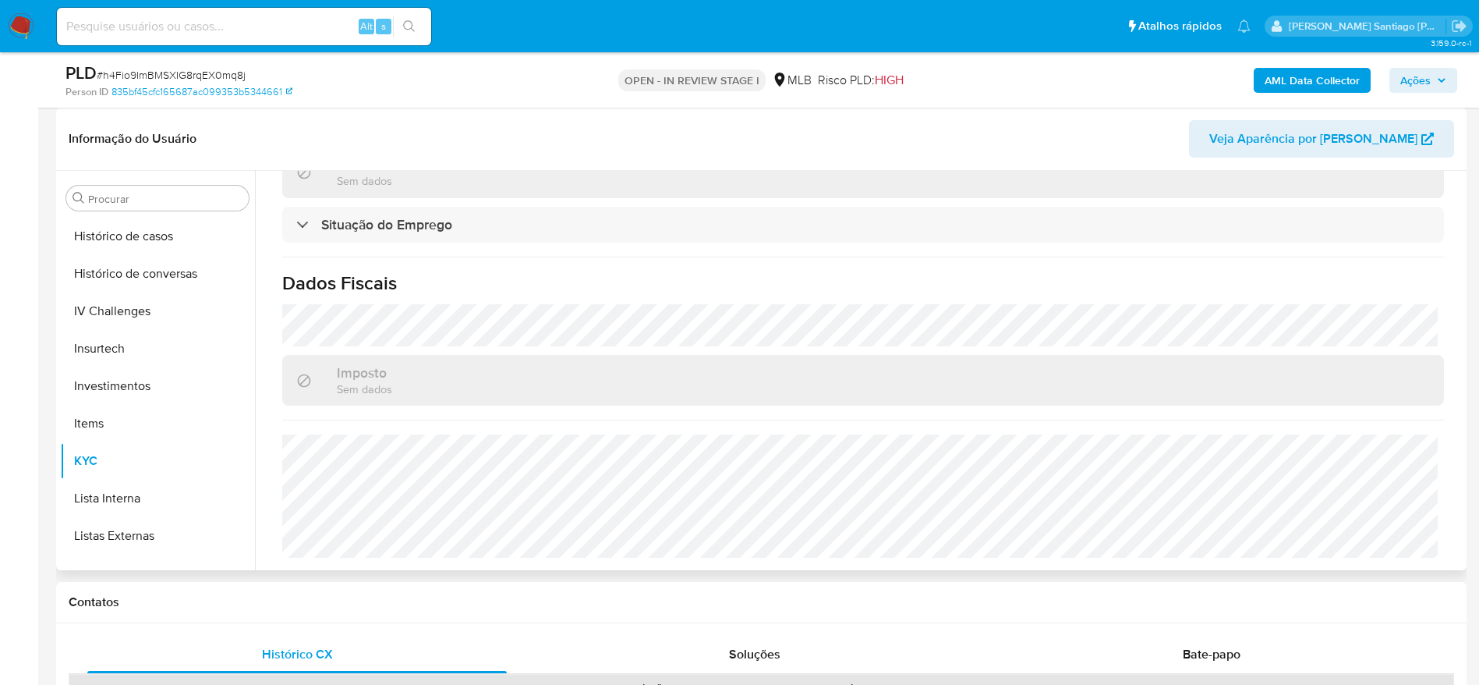
scroll to position [500, 0]
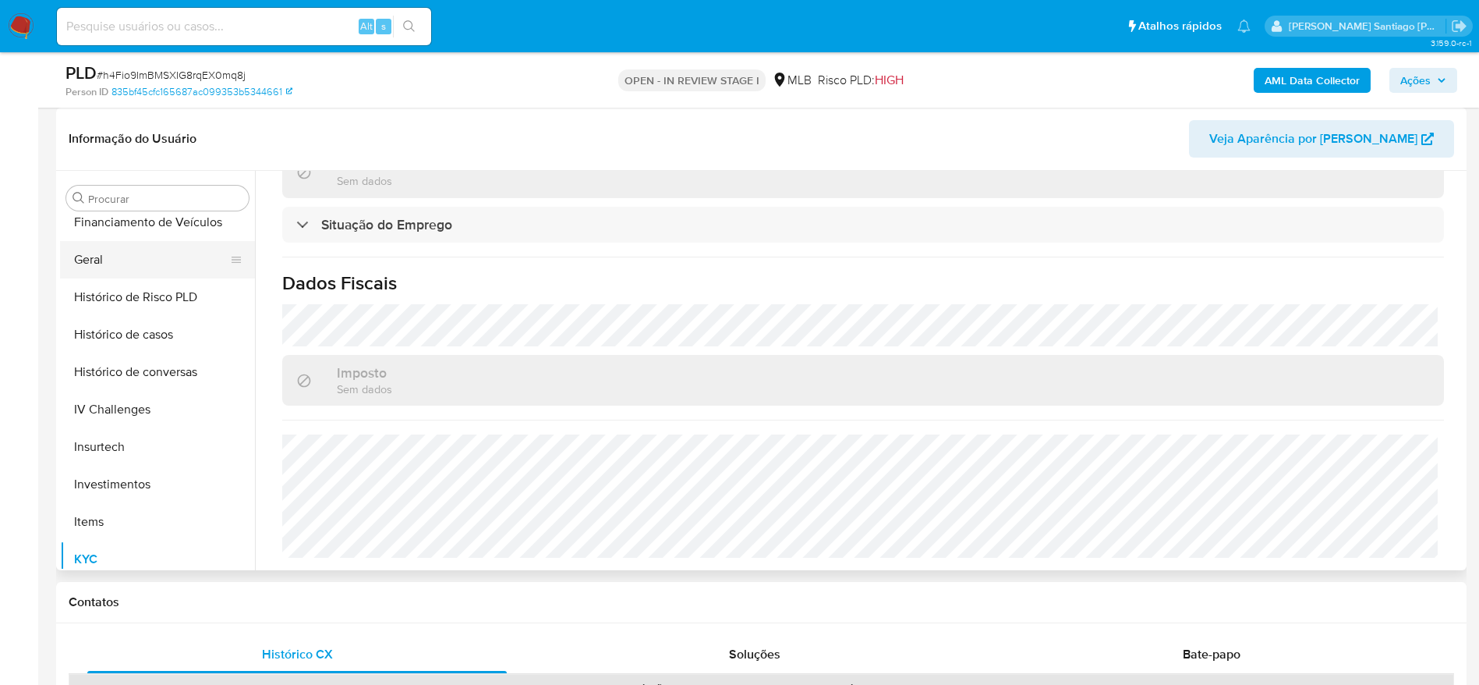
click at [111, 264] on button "Geral" at bounding box center [151, 259] width 182 height 37
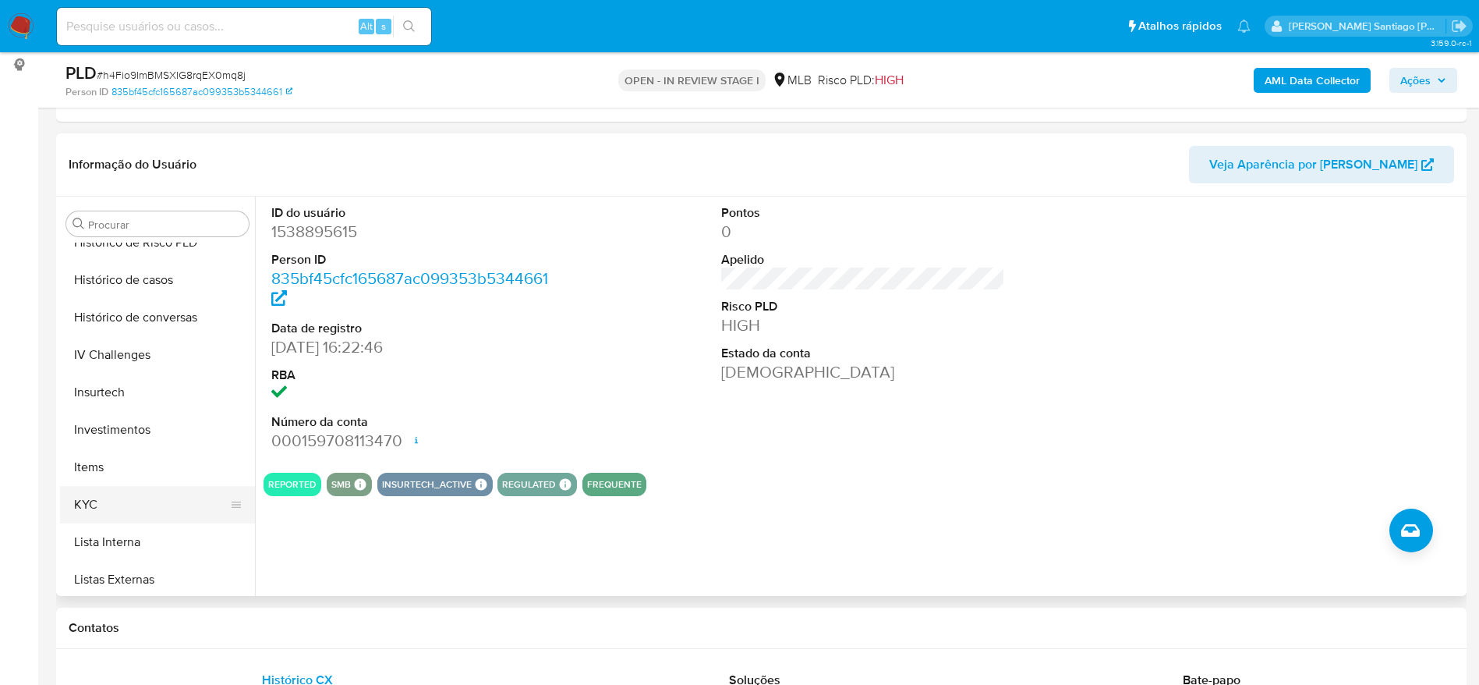
scroll to position [617, 0]
click at [125, 462] on button "KYC" at bounding box center [151, 467] width 182 height 37
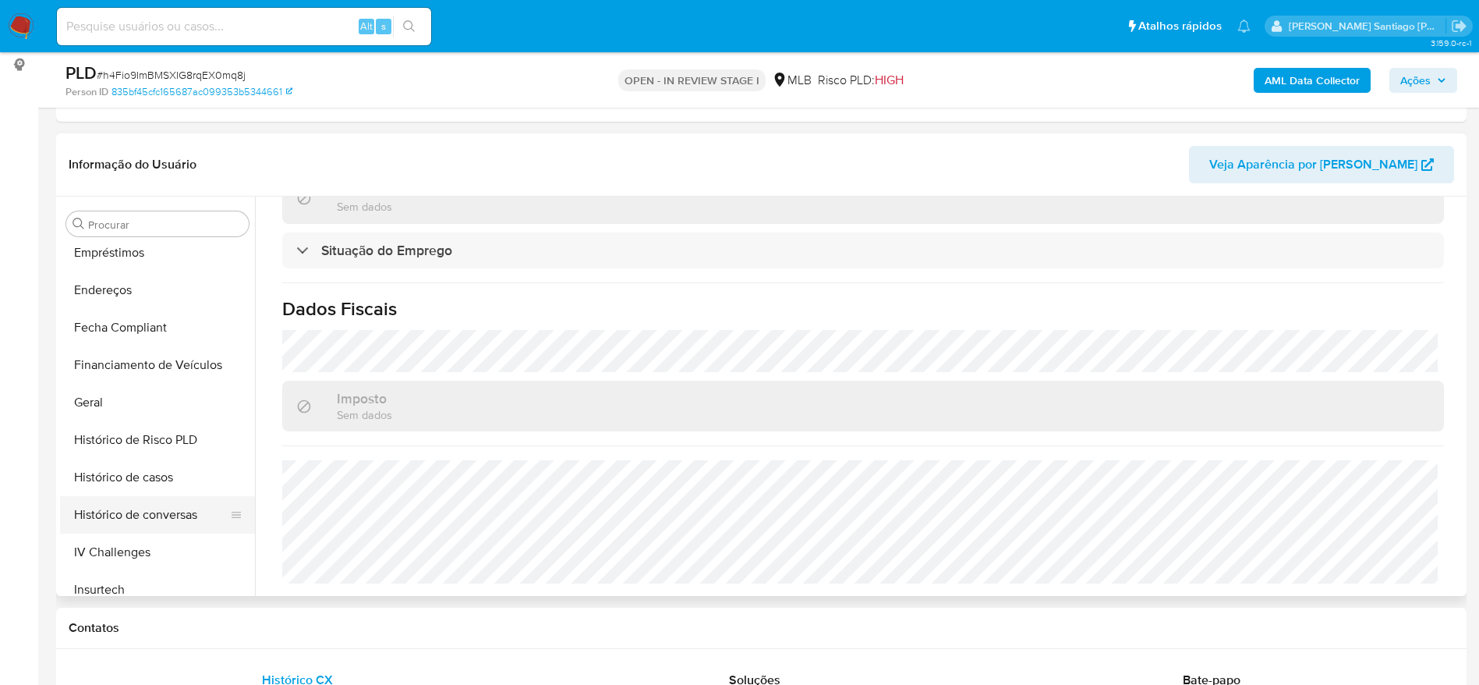
scroll to position [266, 0]
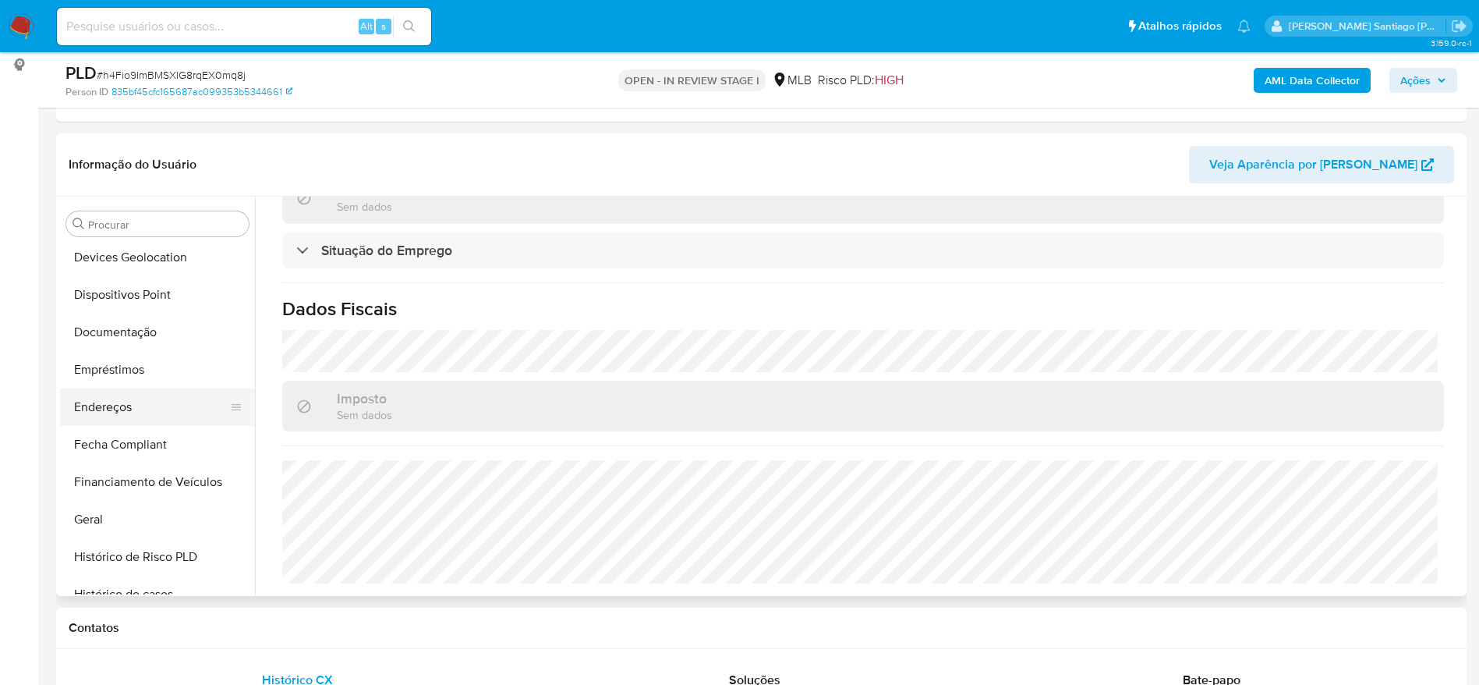
drag, startPoint x: 90, startPoint y: 406, endPoint x: 259, endPoint y: 391, distance: 169.1
click at [91, 405] on button "Endereços" at bounding box center [157, 406] width 195 height 37
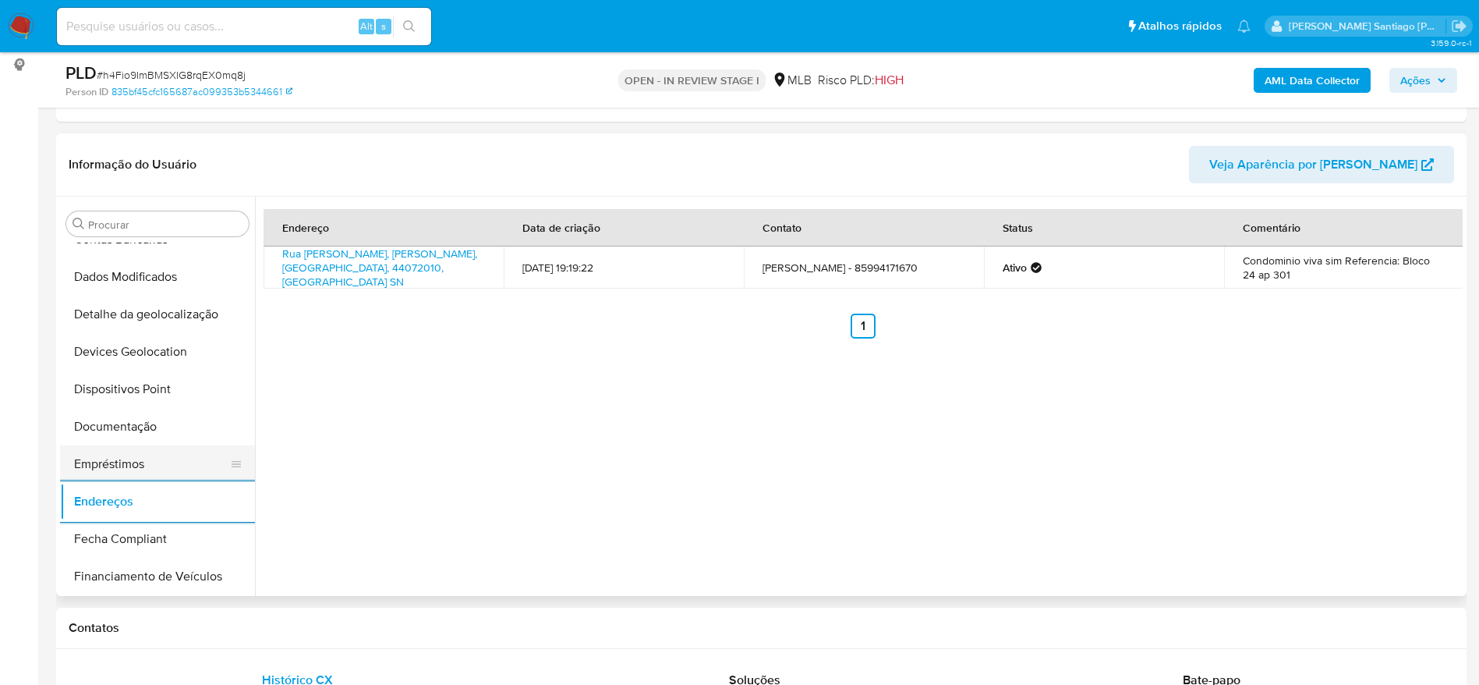
scroll to position [149, 0]
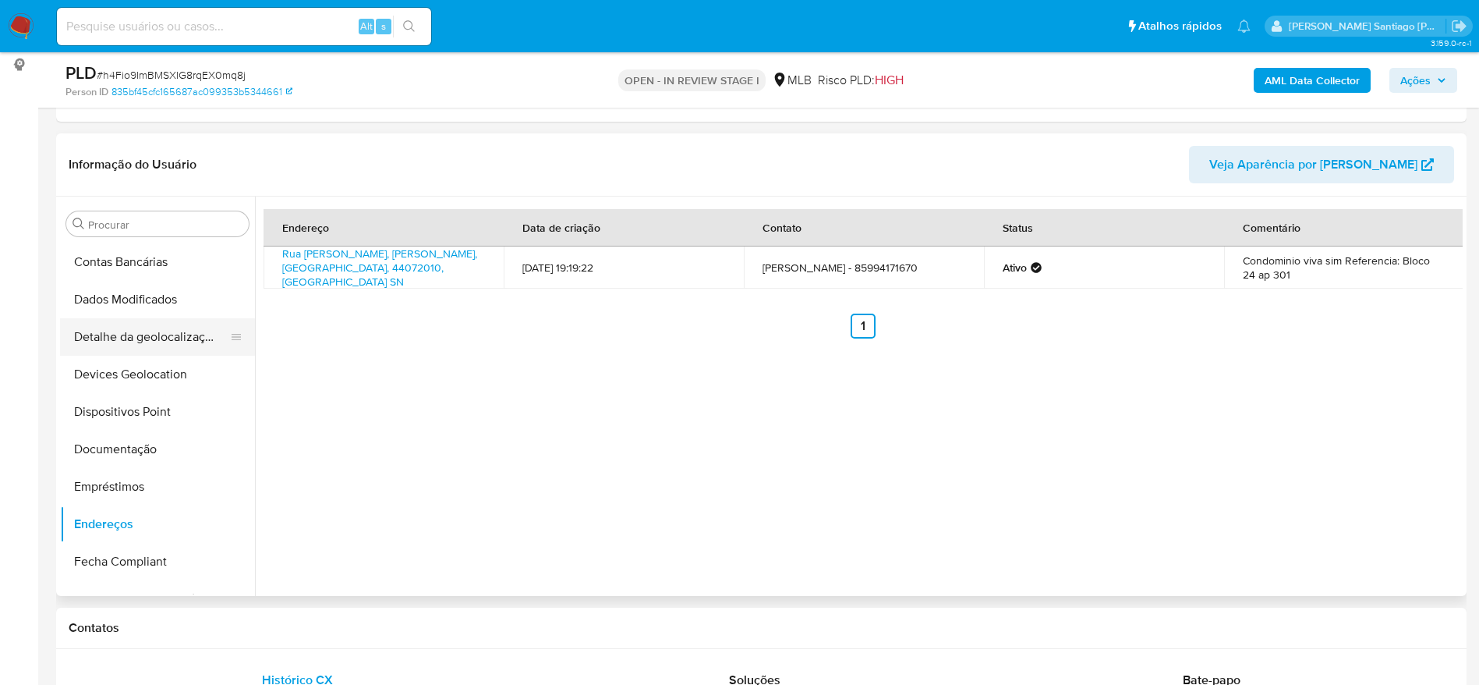
click at [149, 328] on button "Detalhe da geolocalização" at bounding box center [151, 336] width 182 height 37
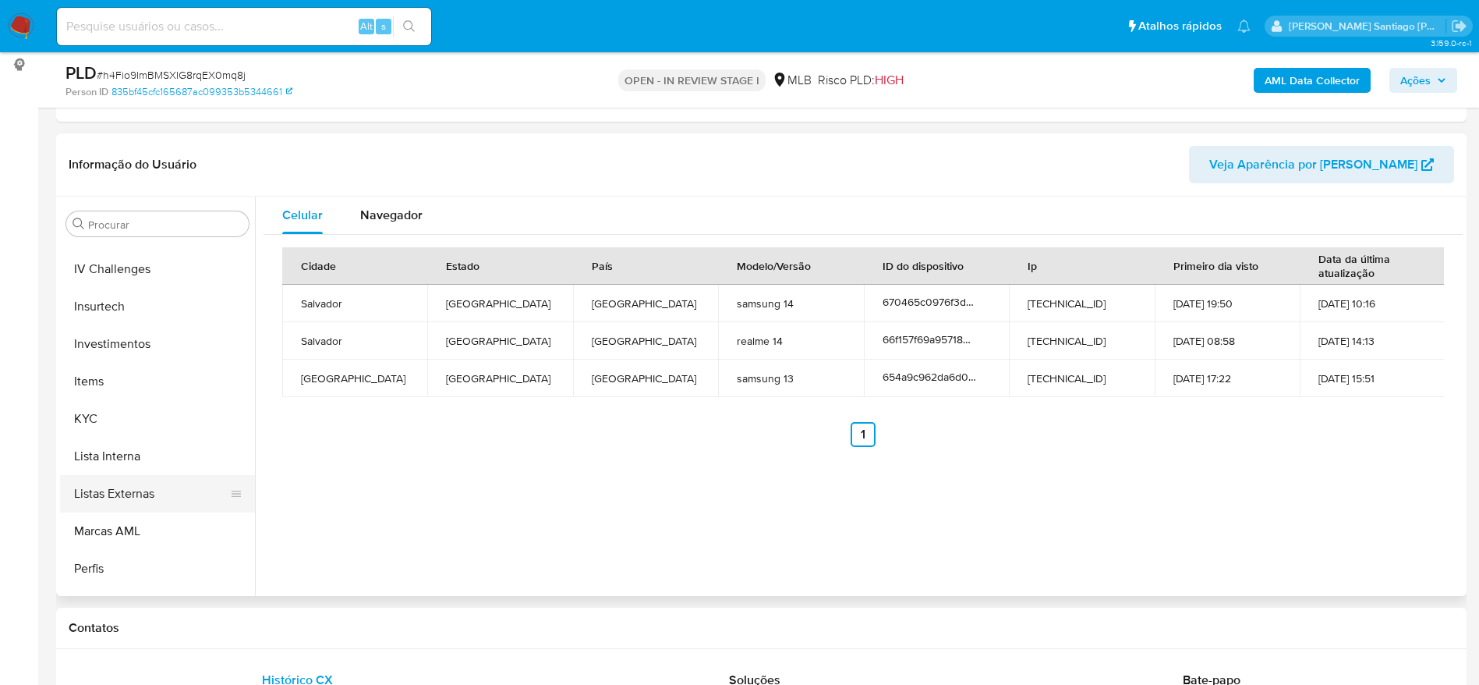
scroll to position [734, 0]
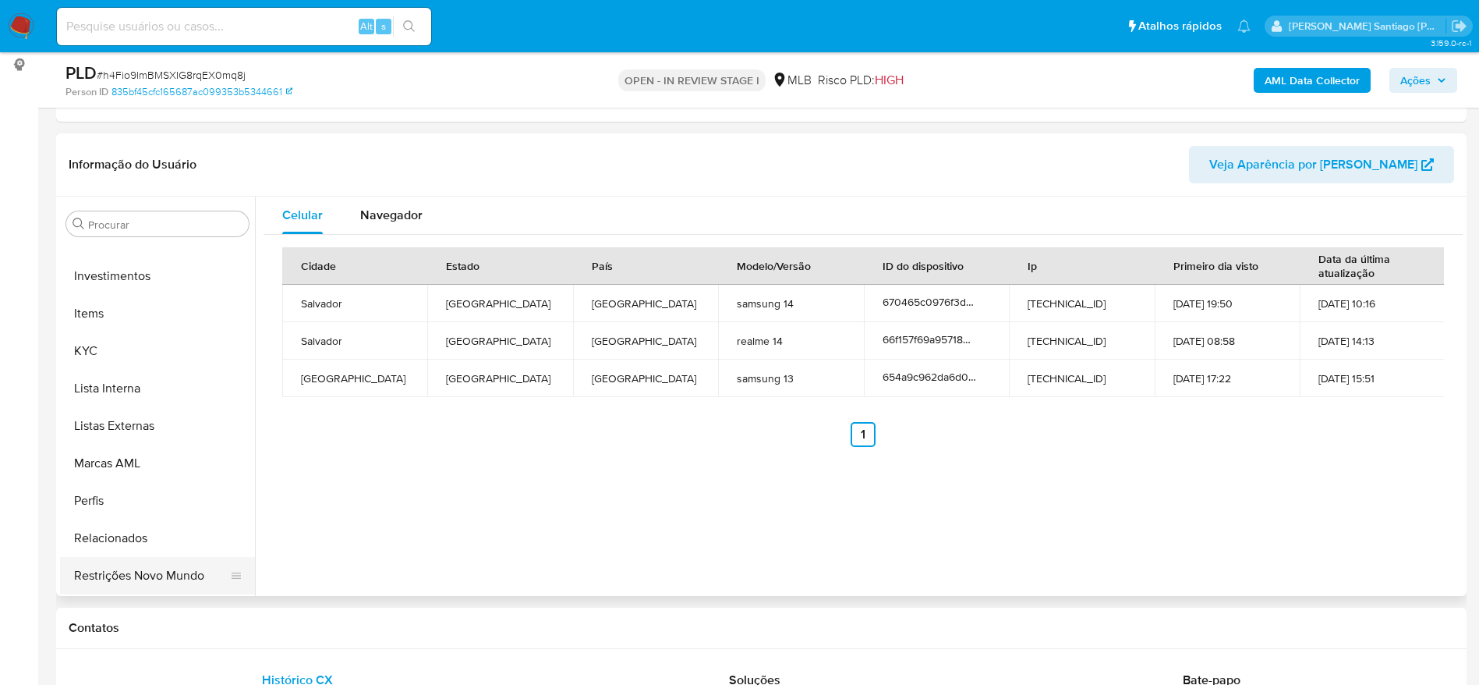
click at [123, 568] on button "Restrições Novo Mundo" at bounding box center [151, 575] width 182 height 37
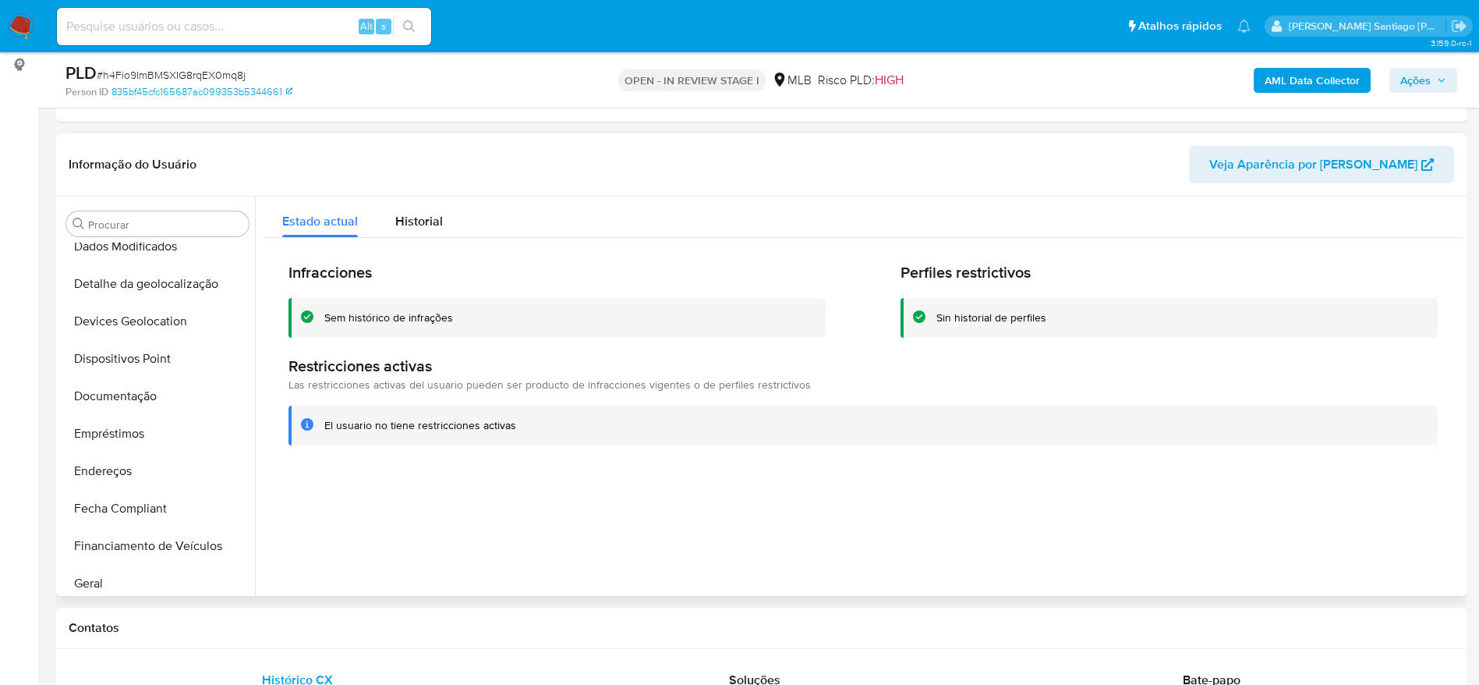
scroll to position [149, 0]
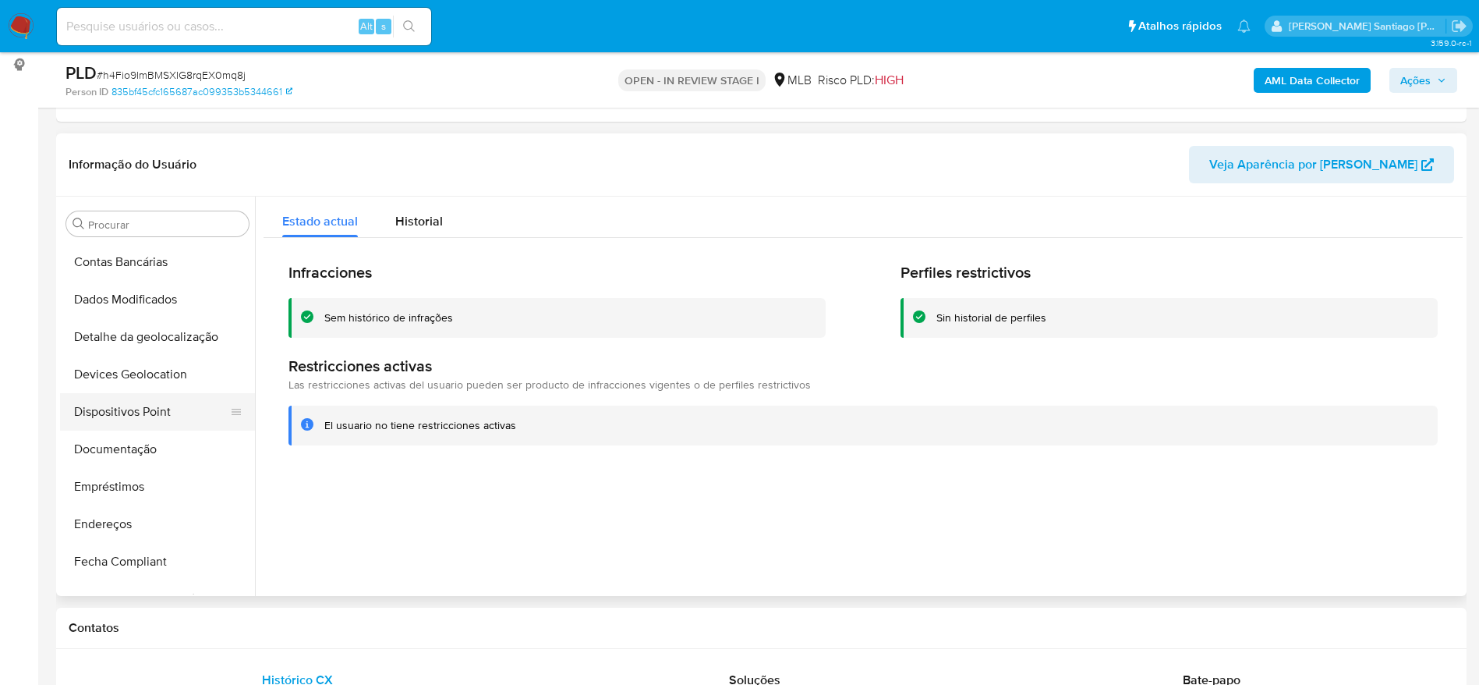
click at [149, 424] on button "Dispositivos Point" at bounding box center [151, 411] width 182 height 37
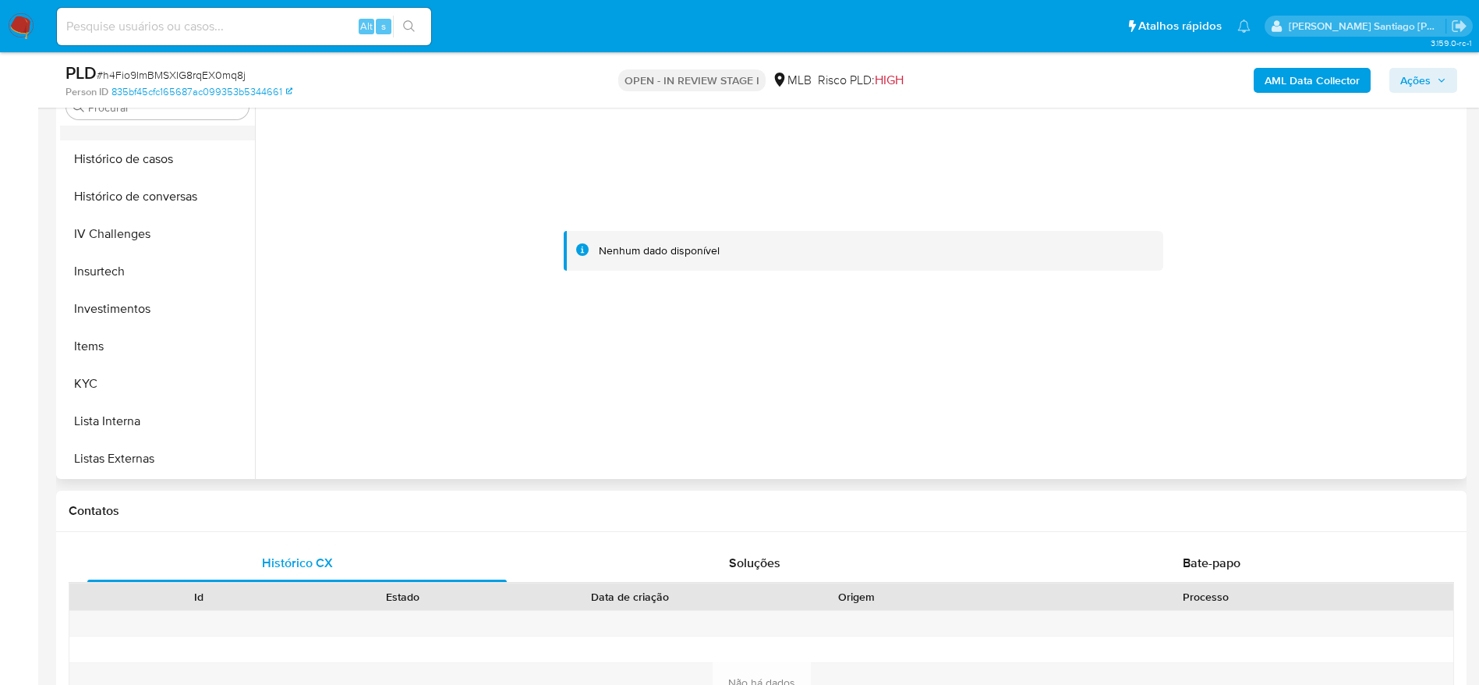
scroll to position [585, 0]
click at [123, 380] on button "KYC" at bounding box center [151, 382] width 182 height 37
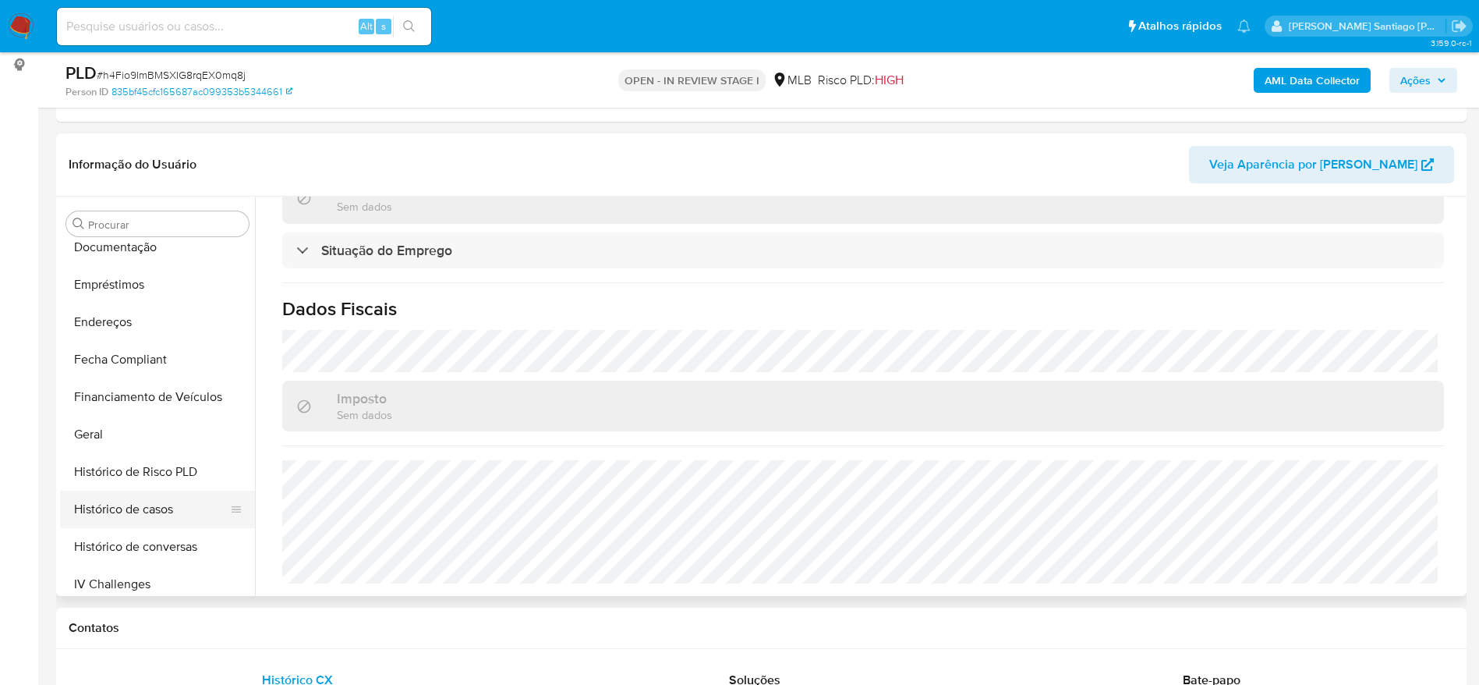
scroll to position [234, 0]
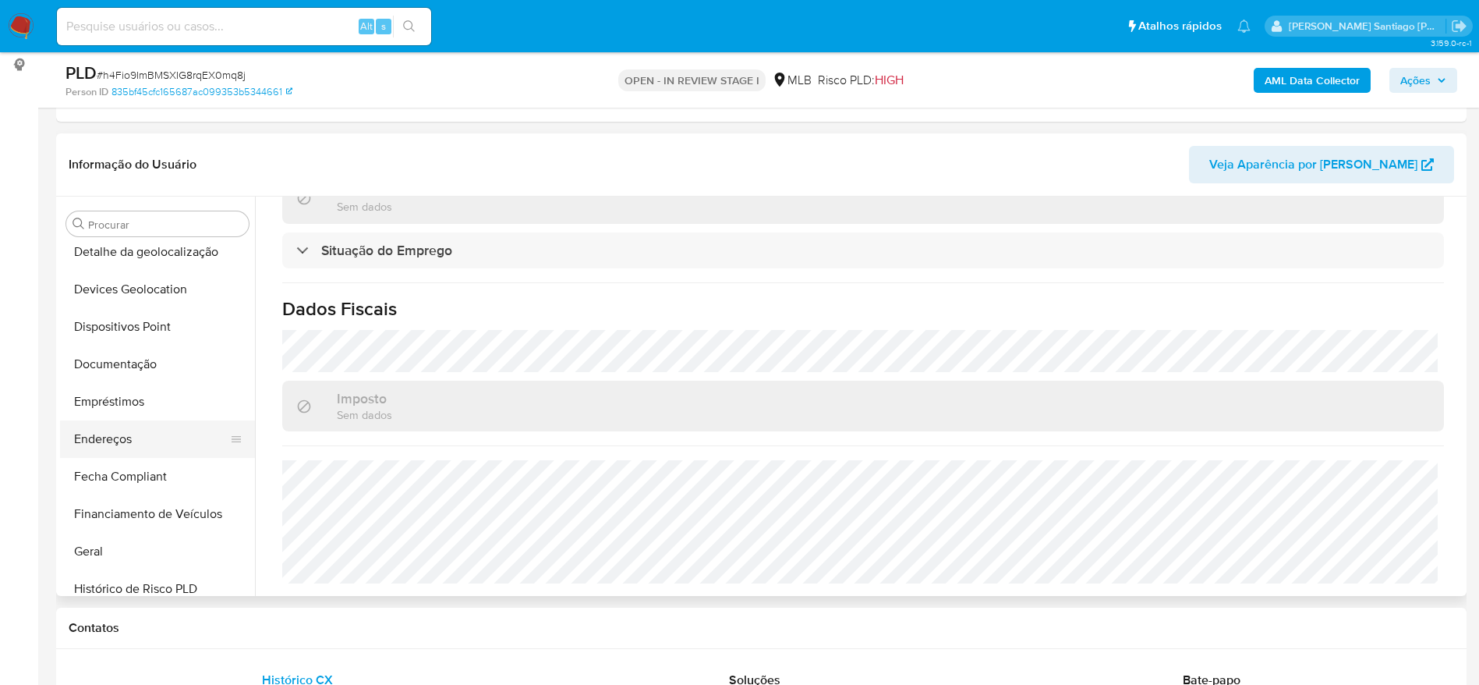
click at [125, 455] on button "Endereços" at bounding box center [151, 438] width 182 height 37
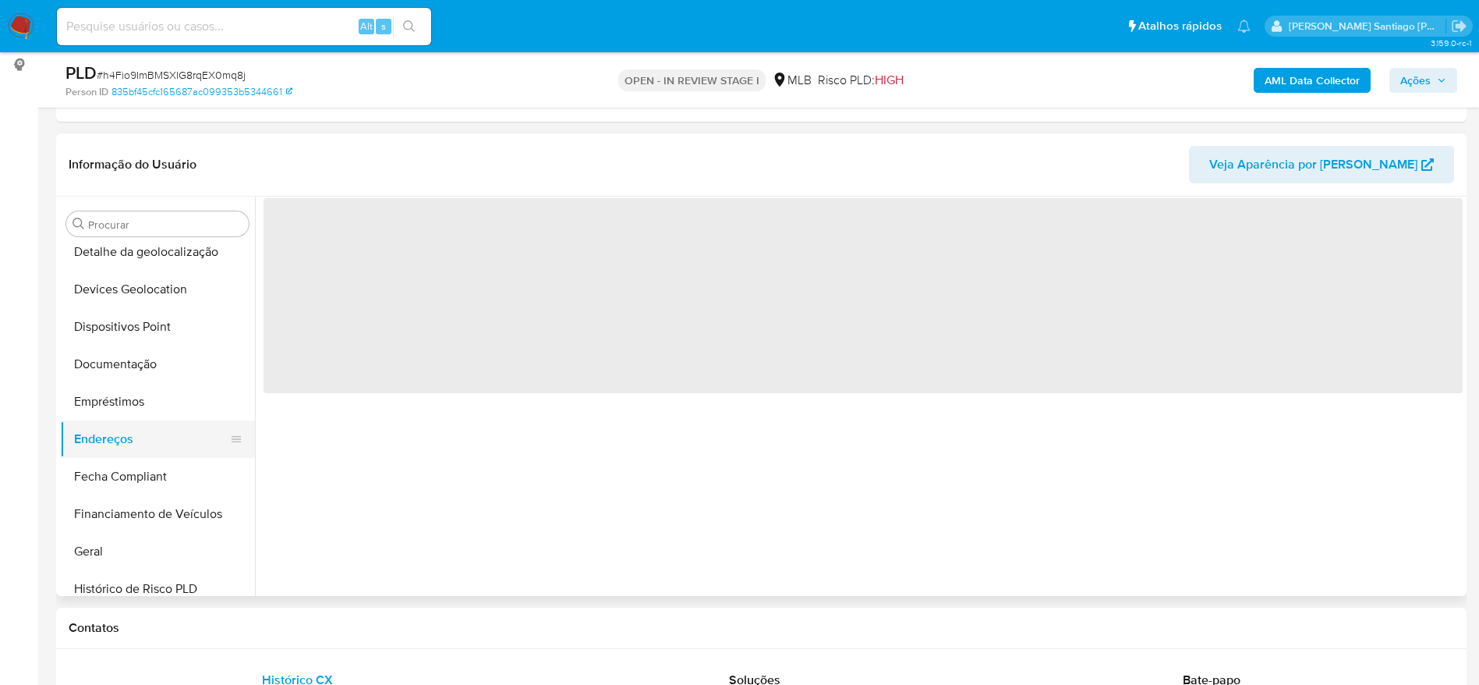
scroll to position [0, 0]
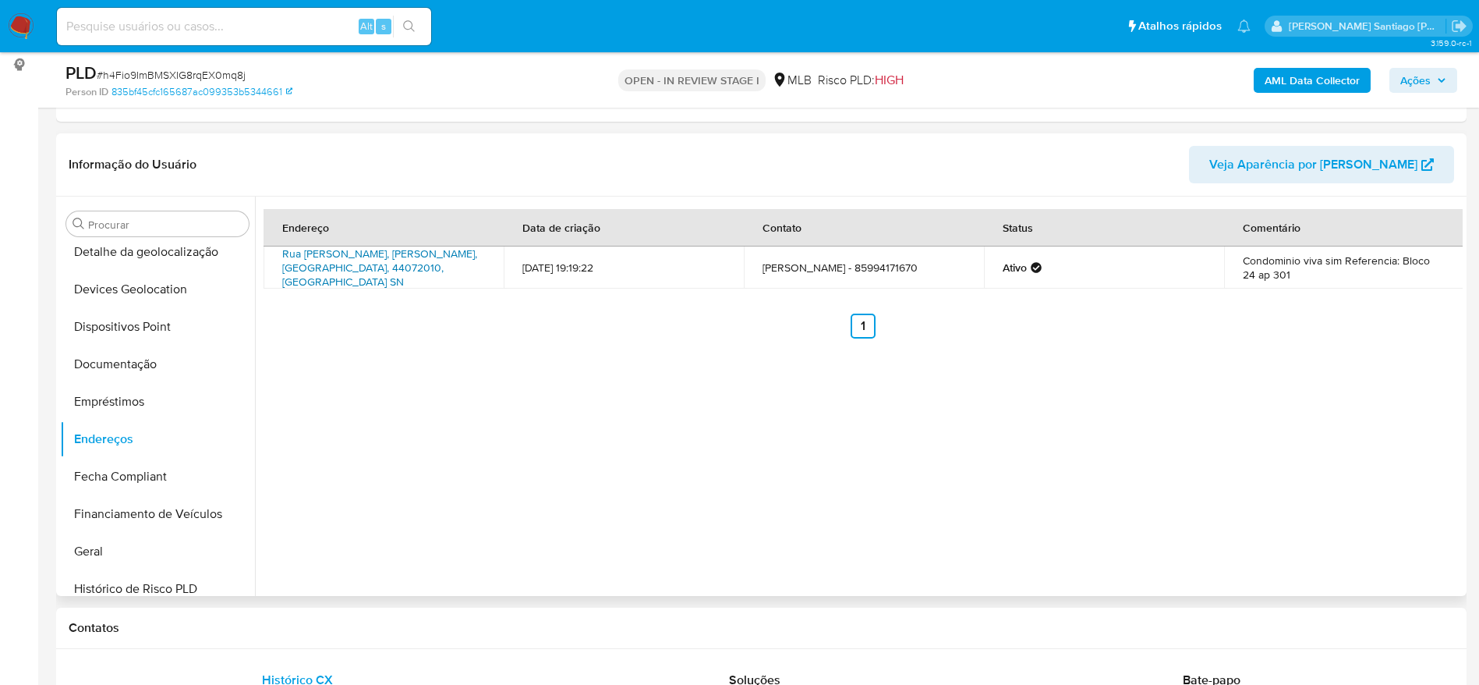
click at [408, 275] on link "Rua Rollie E Poppino Sn, Feira De Santana, Bahia, 44072010, Brasil SN" at bounding box center [379, 268] width 195 height 44
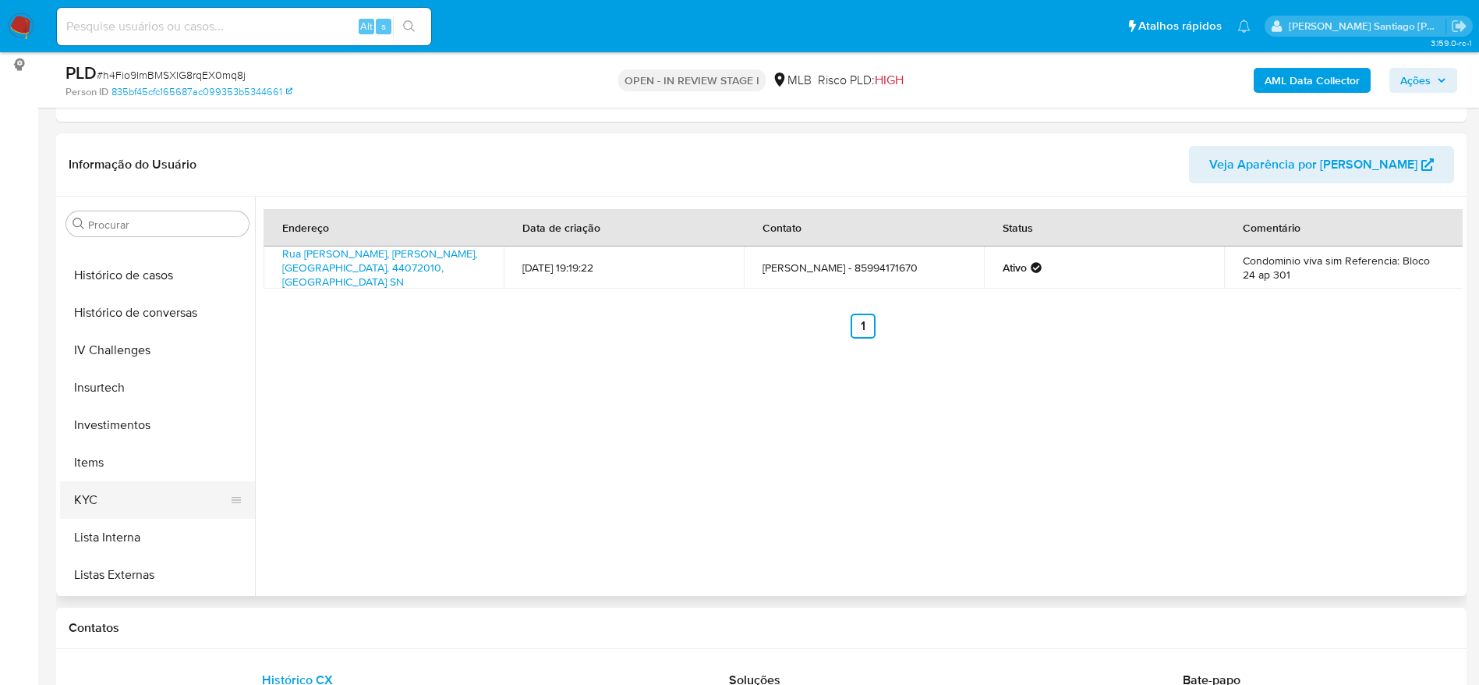
click at [126, 504] on button "KYC" at bounding box center [151, 499] width 182 height 37
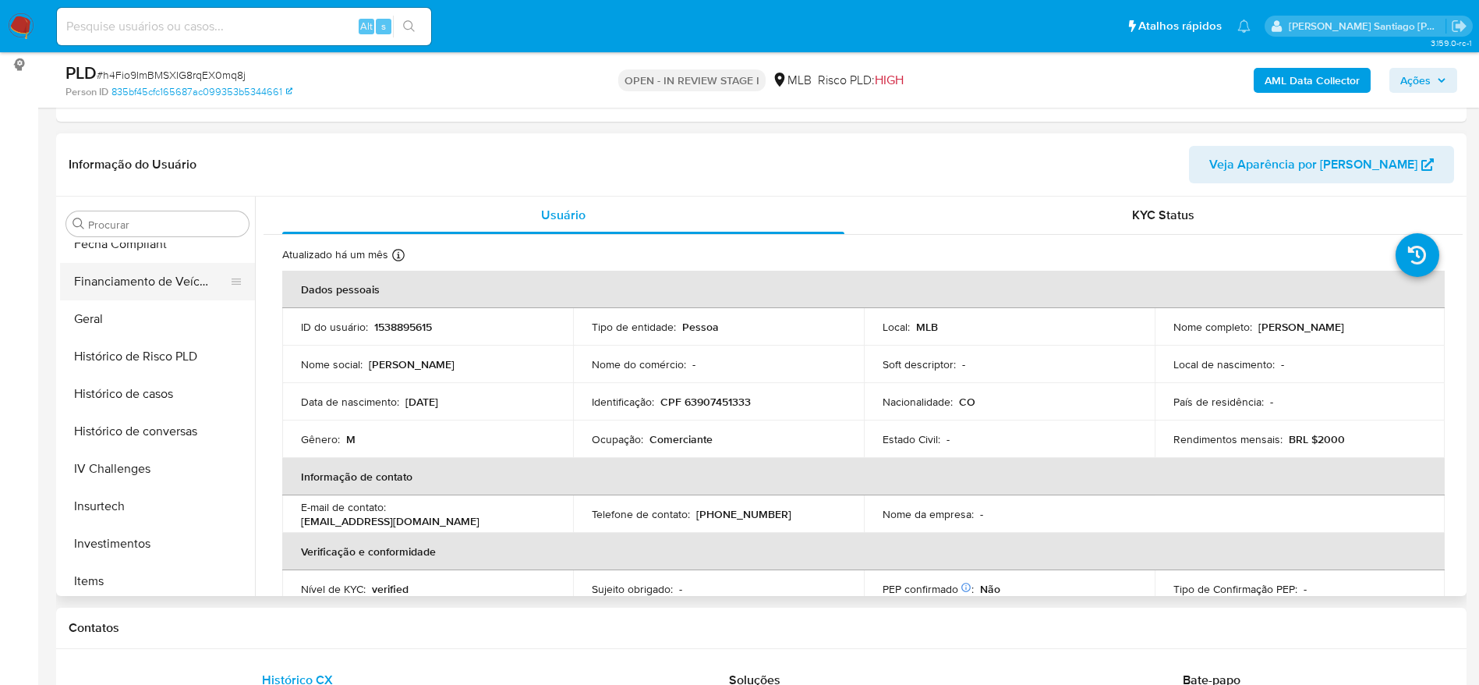
scroll to position [351, 0]
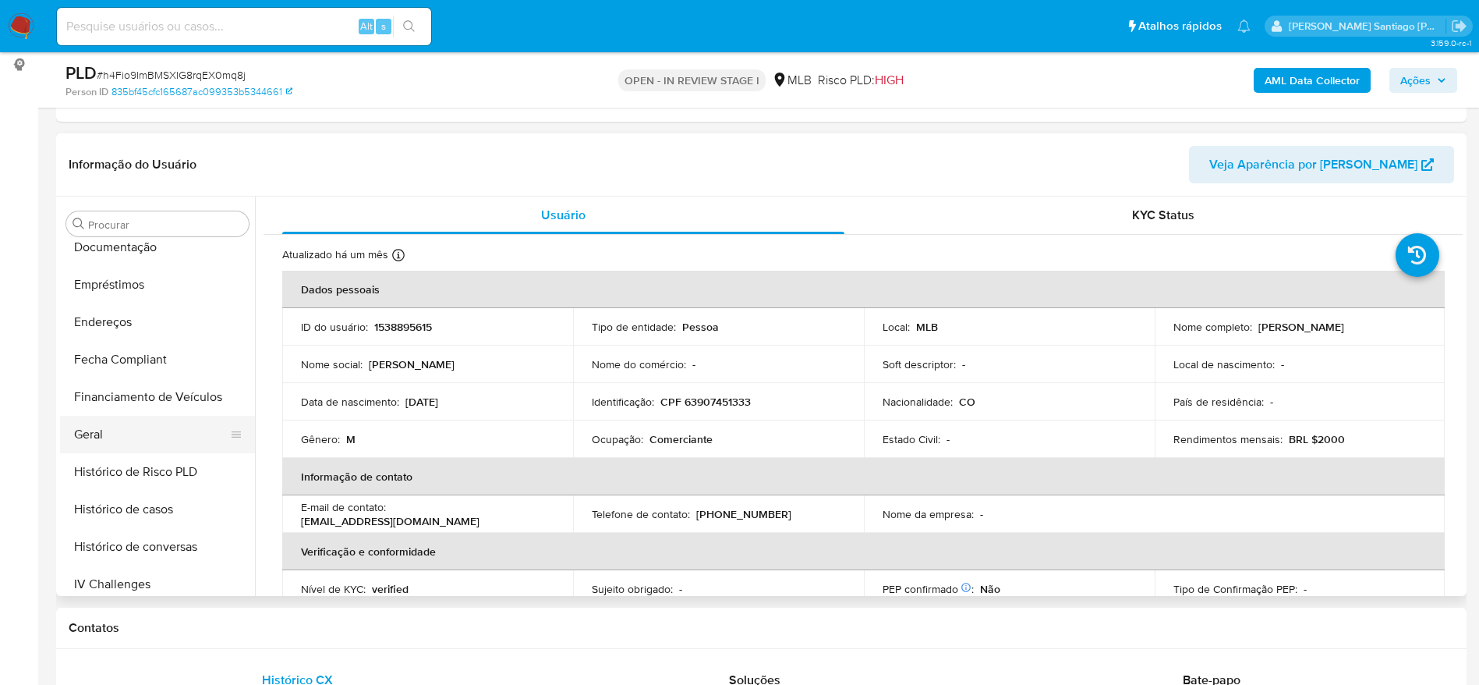
click at [109, 431] on button "Geral" at bounding box center [151, 434] width 182 height 37
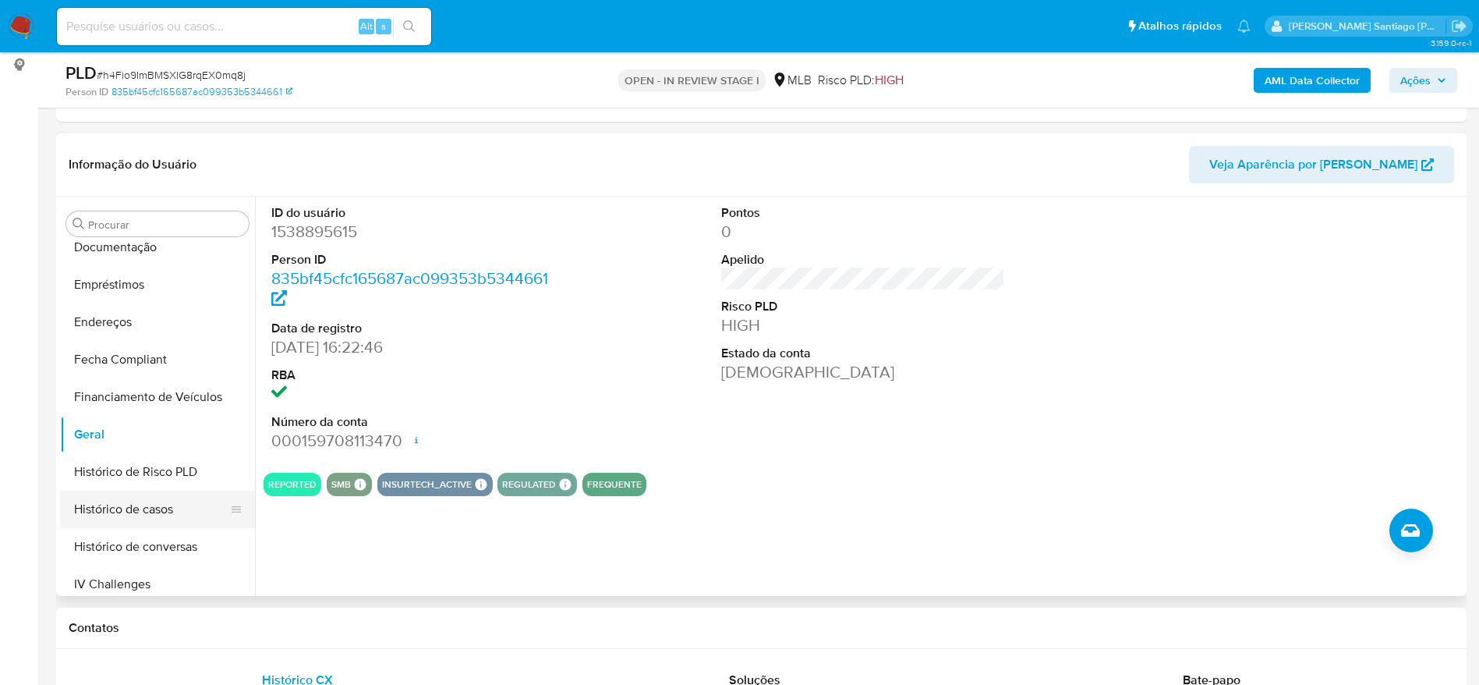
click at [144, 513] on button "Histórico de casos" at bounding box center [151, 508] width 182 height 37
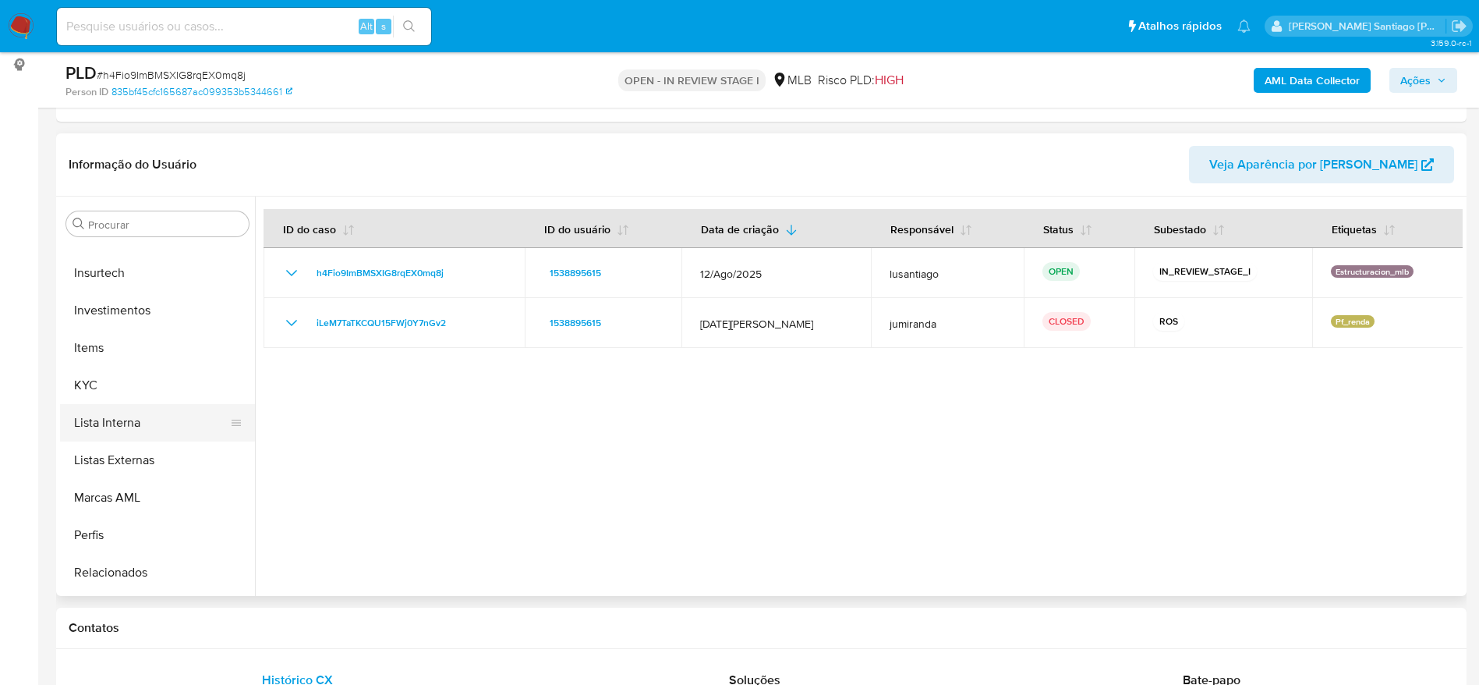
scroll to position [702, 0]
click at [114, 395] on button "KYC" at bounding box center [151, 382] width 182 height 37
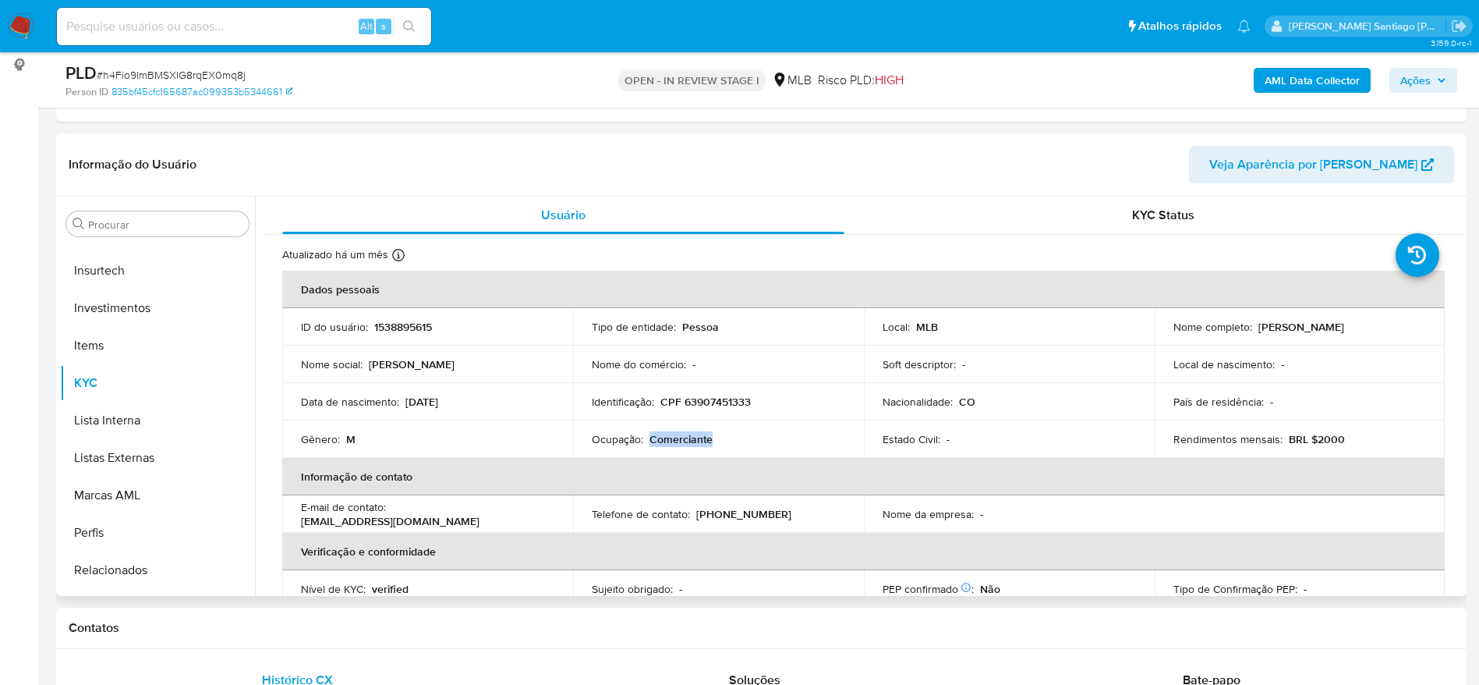
drag, startPoint x: 720, startPoint y: 438, endPoint x: 647, endPoint y: 443, distance: 72.7
click at [647, 443] on div "Ocupação : Comerciante" at bounding box center [718, 439] width 253 height 14
copy p "Comerciante"
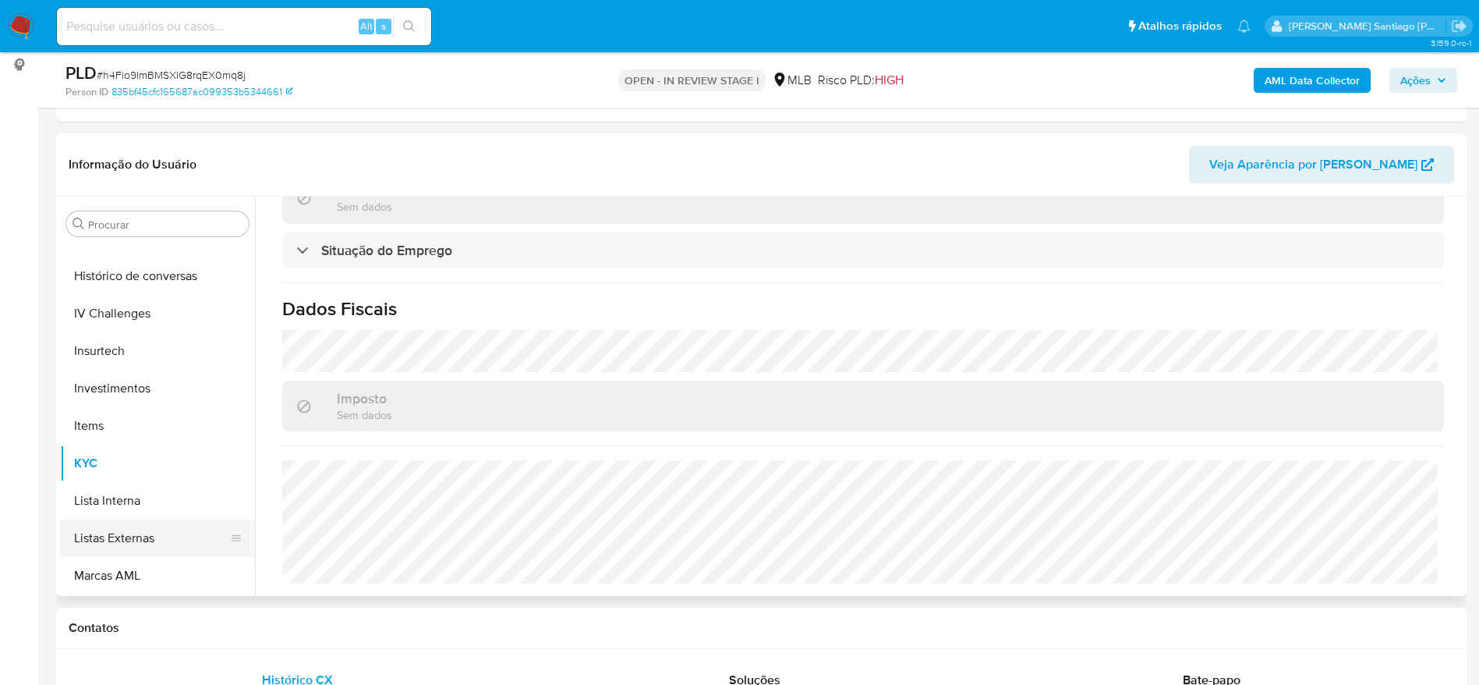
scroll to position [585, 0]
click at [162, 273] on button "Histórico de casos" at bounding box center [151, 274] width 182 height 37
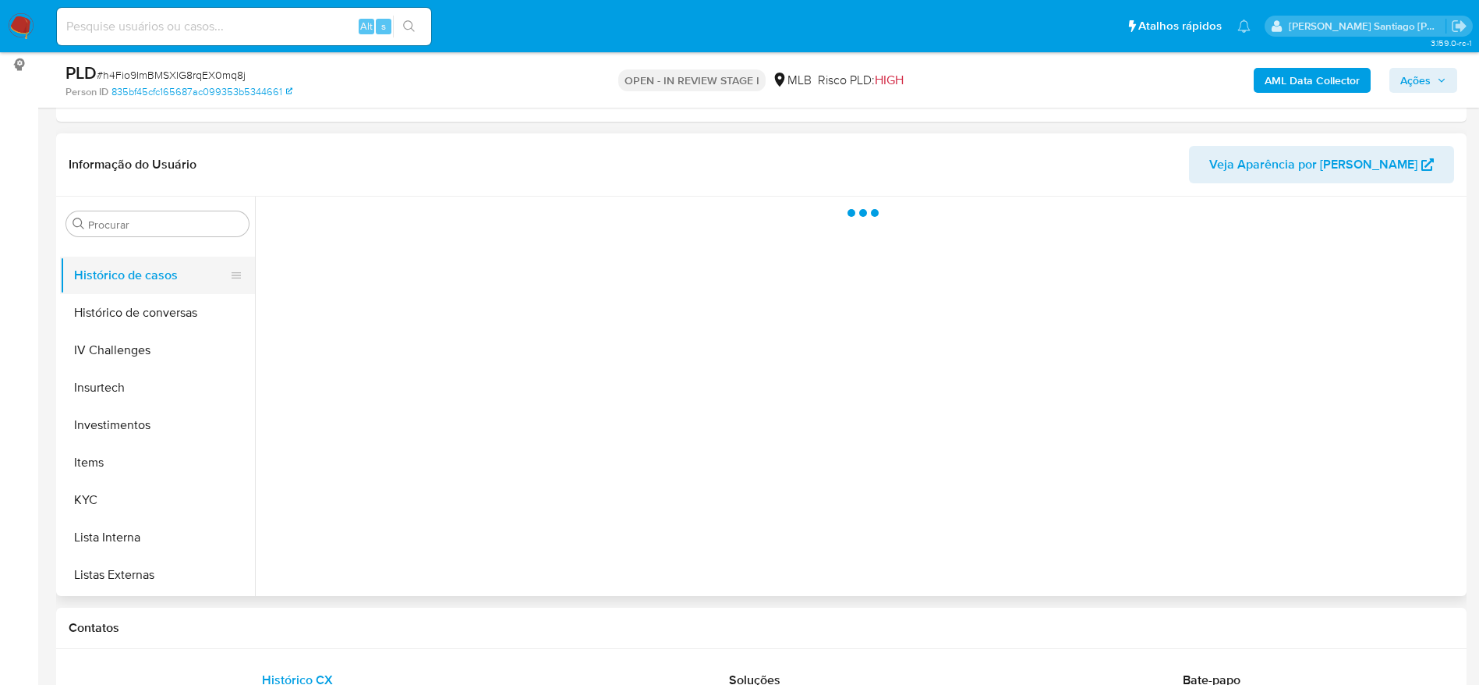
scroll to position [0, 0]
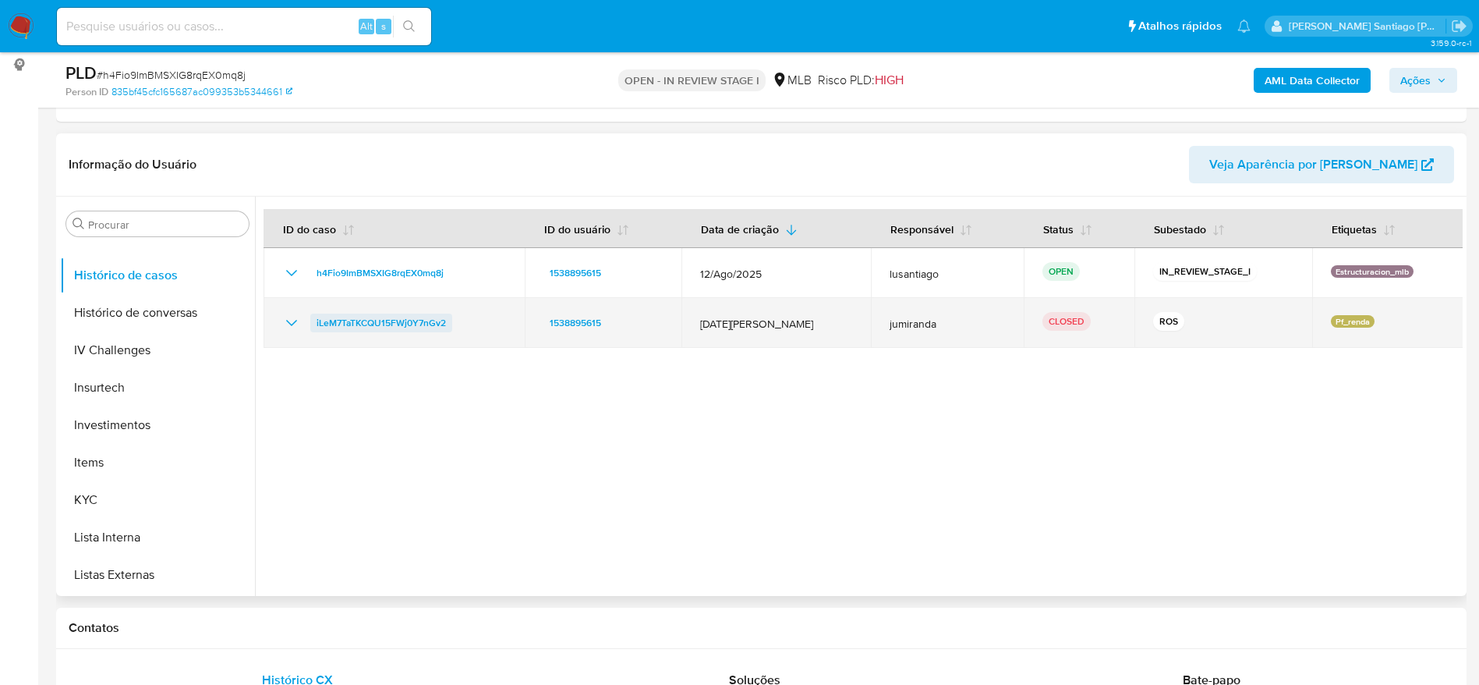
click at [375, 319] on span "iLeM7TaTKCQU15FWj0Y7nGv2" at bounding box center [381, 322] width 129 height 19
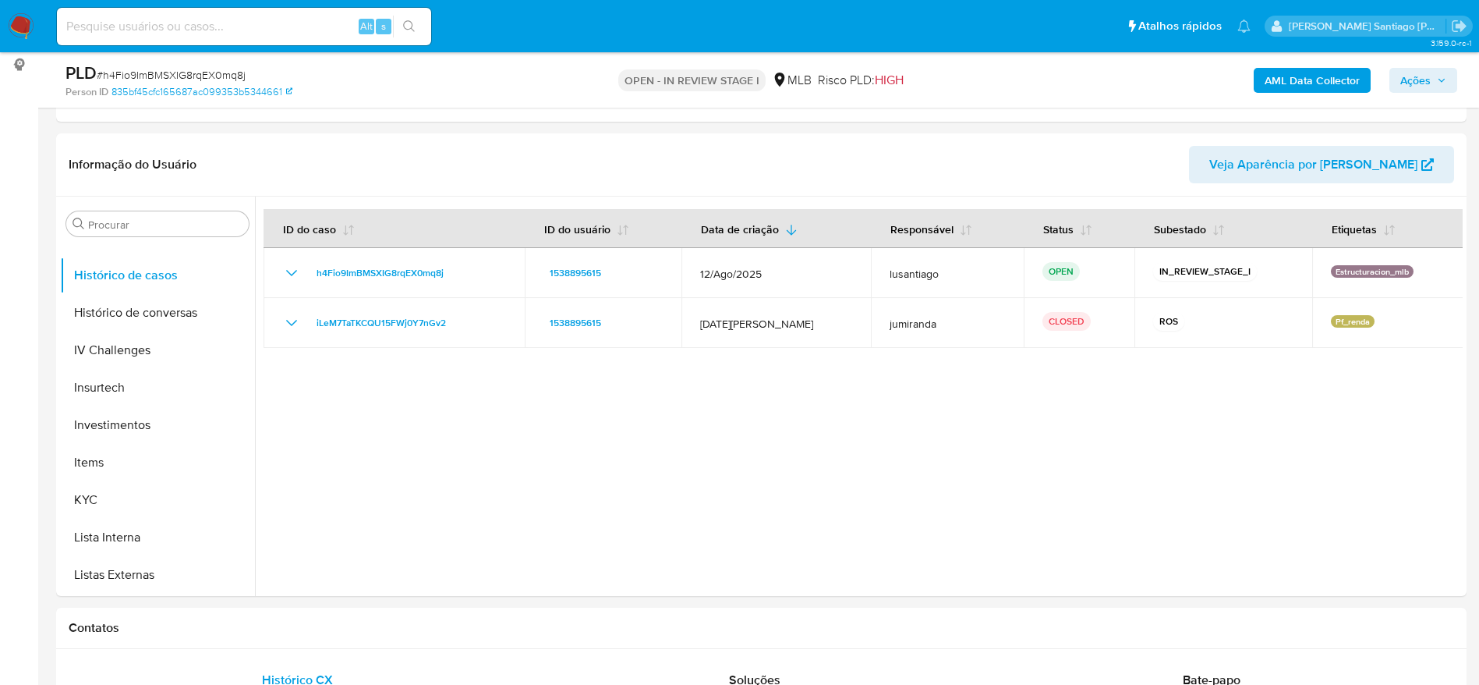
click at [1426, 73] on span "Ações" at bounding box center [1415, 80] width 30 height 25
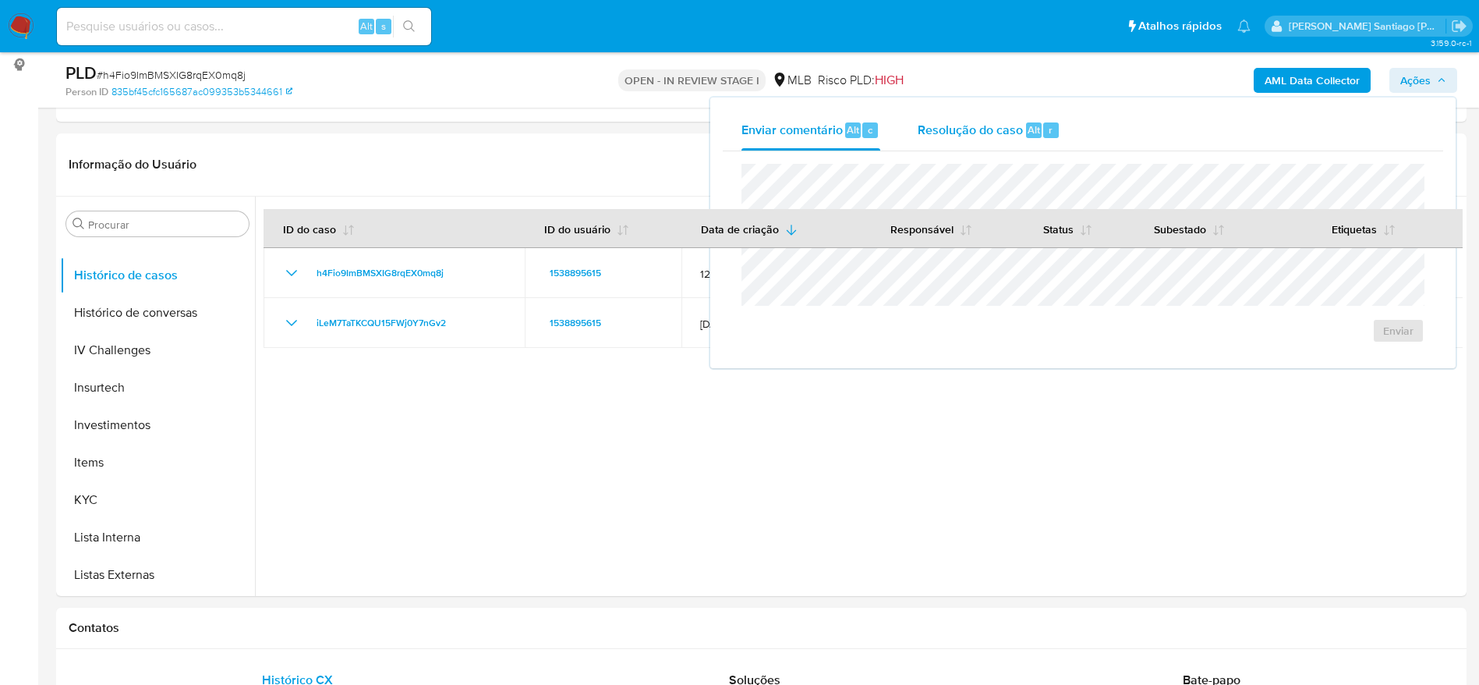
click at [973, 124] on span "Resolução do caso" at bounding box center [970, 129] width 105 height 18
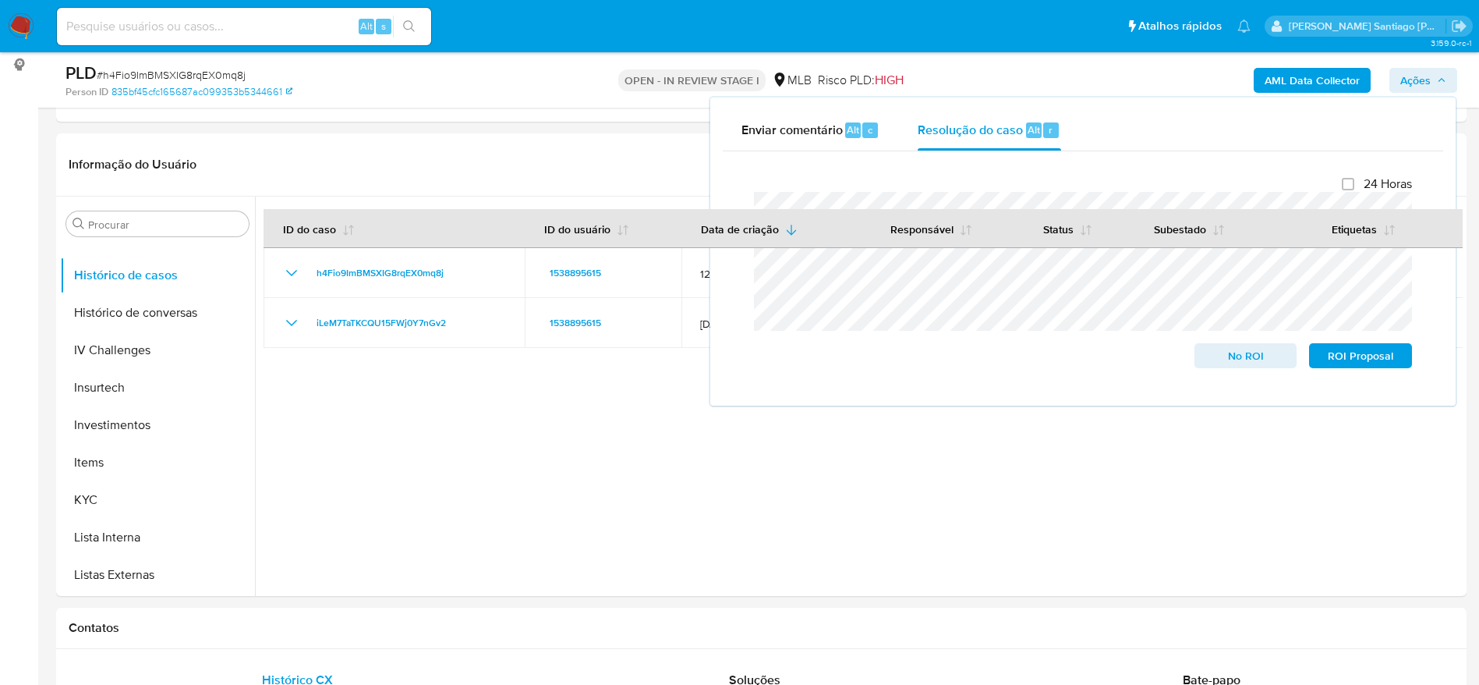
click at [1331, 77] on b "AML Data Collector" at bounding box center [1312, 80] width 95 height 25
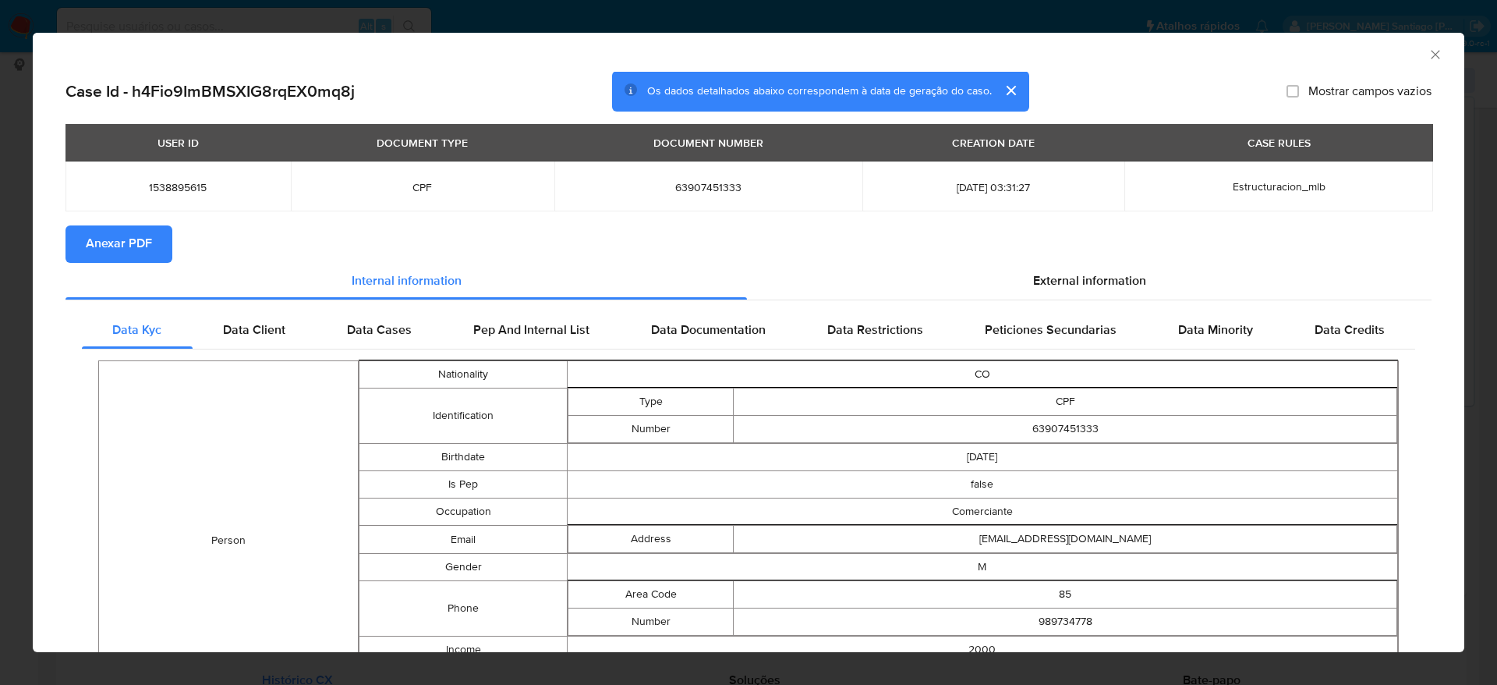
click at [119, 240] on span "Anexar PDF" at bounding box center [119, 244] width 66 height 34
click at [1428, 54] on icon "Fechar a janela" at bounding box center [1436, 55] width 16 height 16
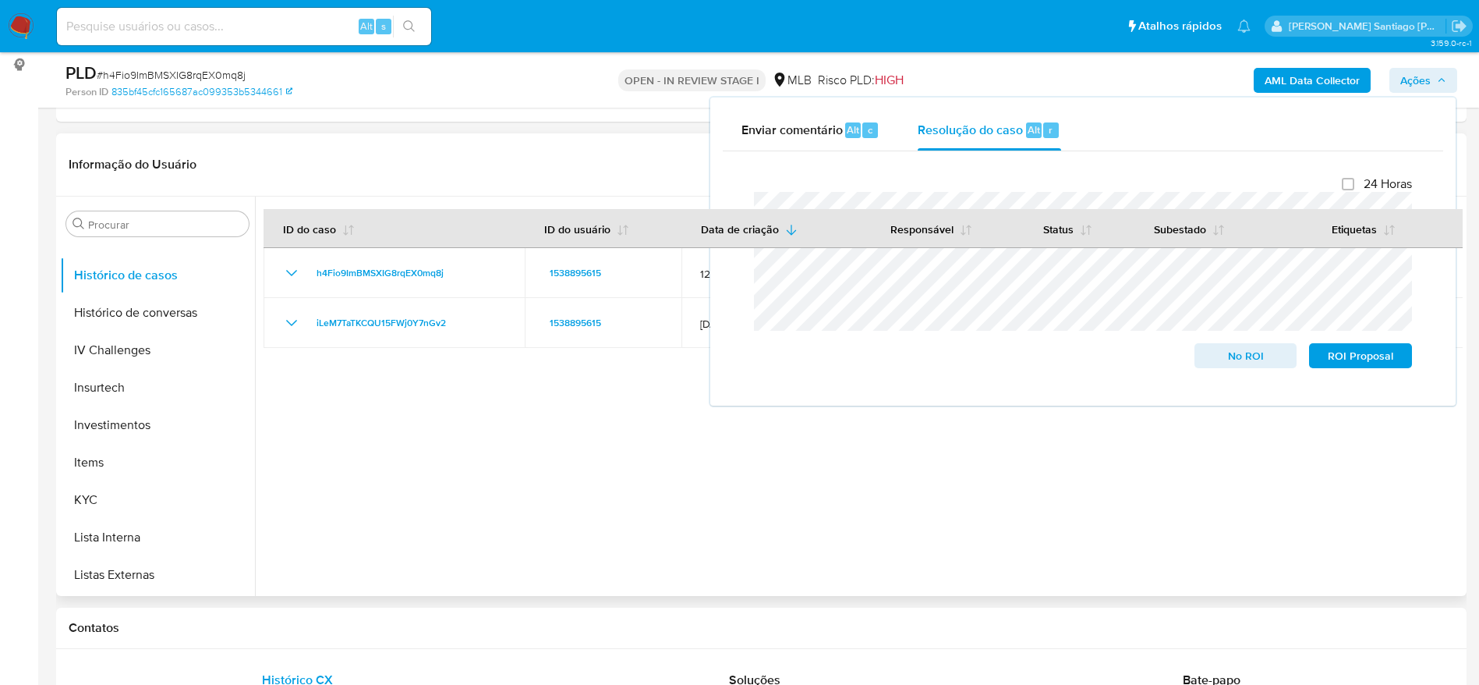
click at [434, 448] on div at bounding box center [859, 395] width 1208 height 399
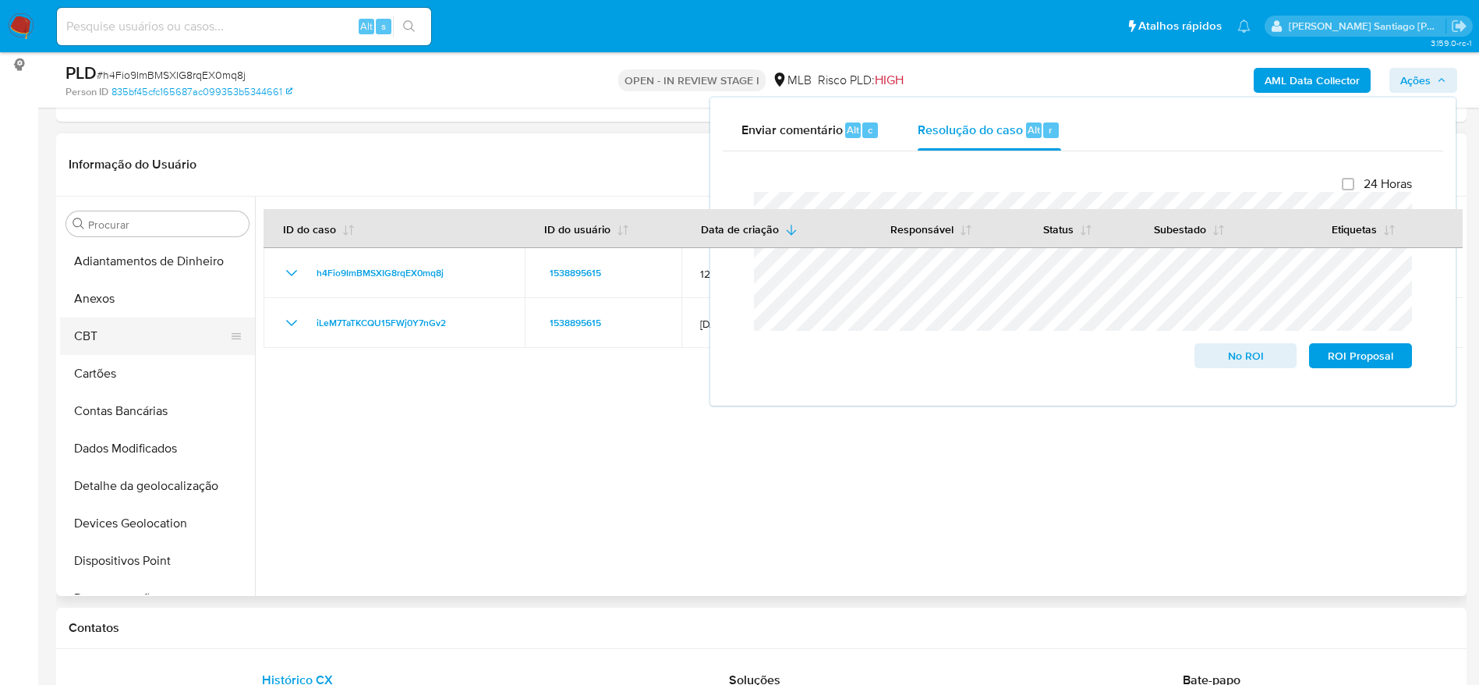
click at [134, 317] on button "CBT" at bounding box center [151, 335] width 182 height 37
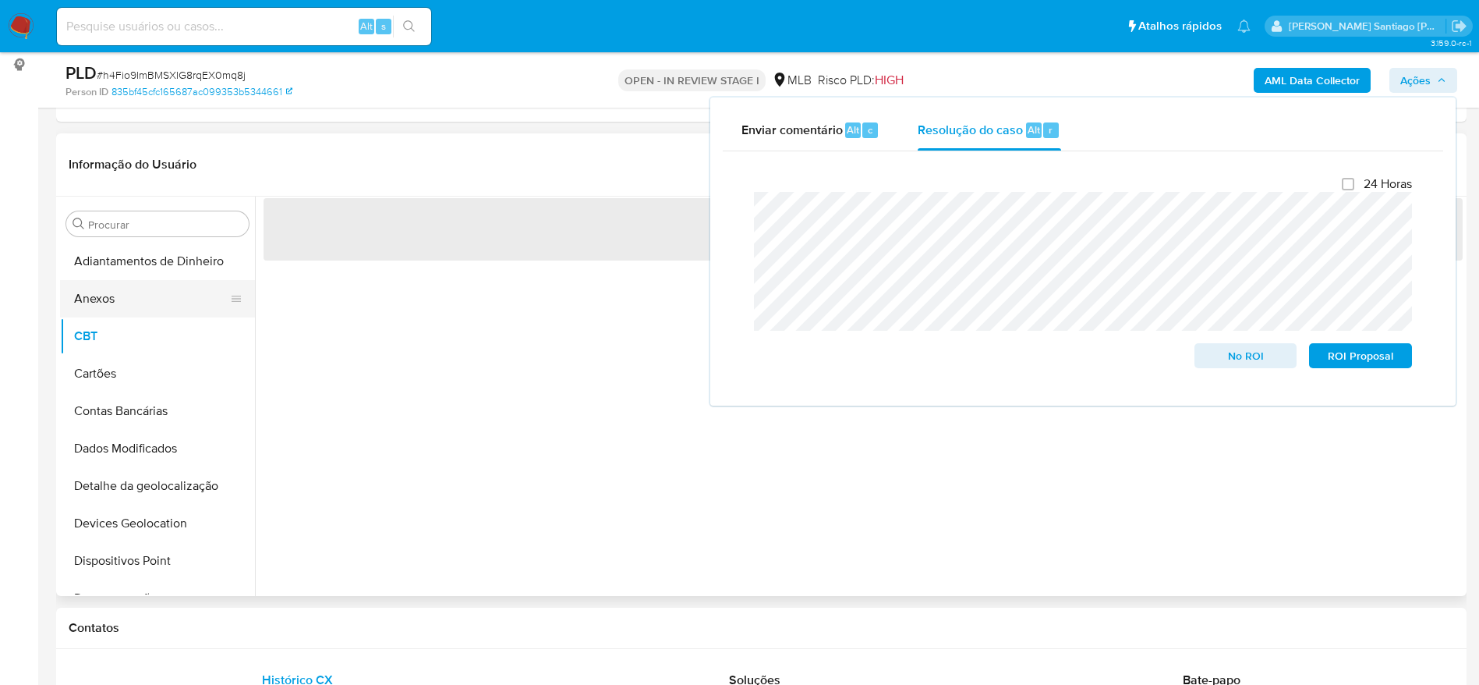
click at [133, 295] on button "Anexos" at bounding box center [151, 298] width 182 height 37
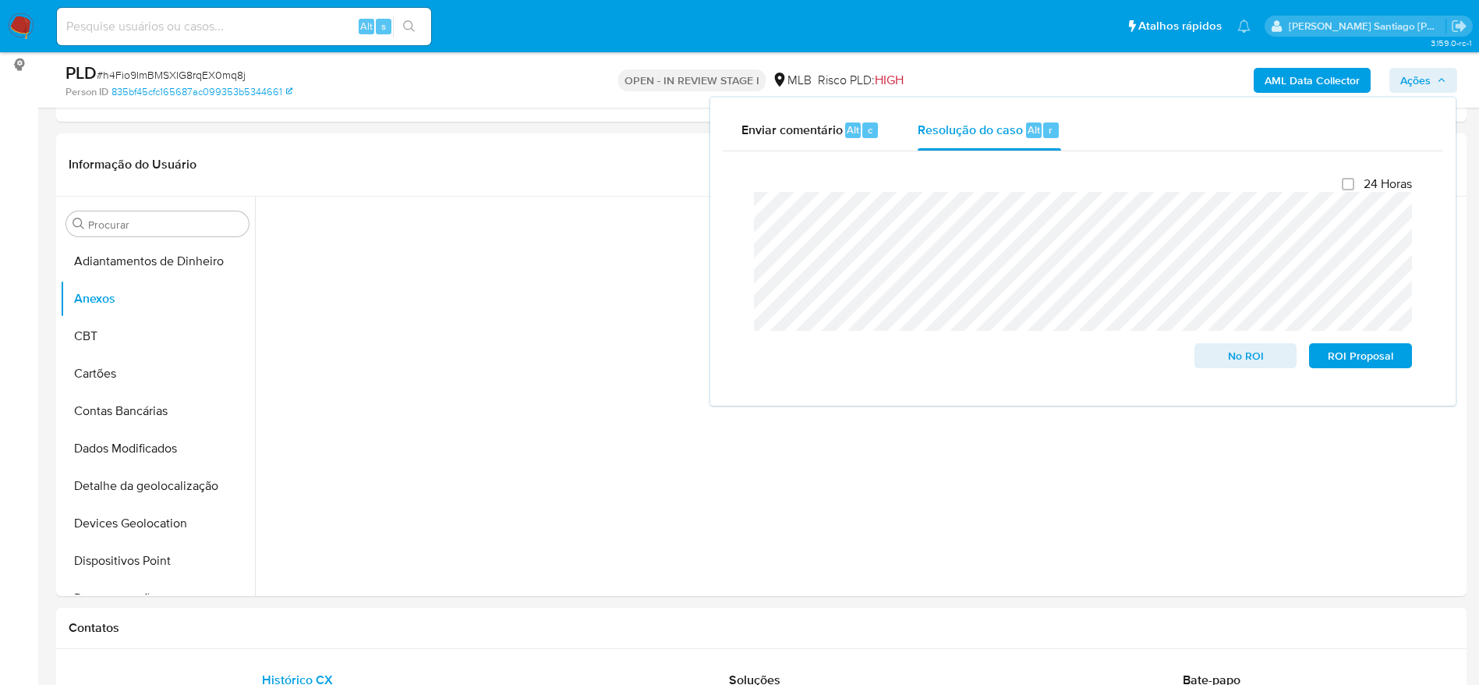
click at [1436, 78] on span "Ações" at bounding box center [1423, 80] width 46 height 22
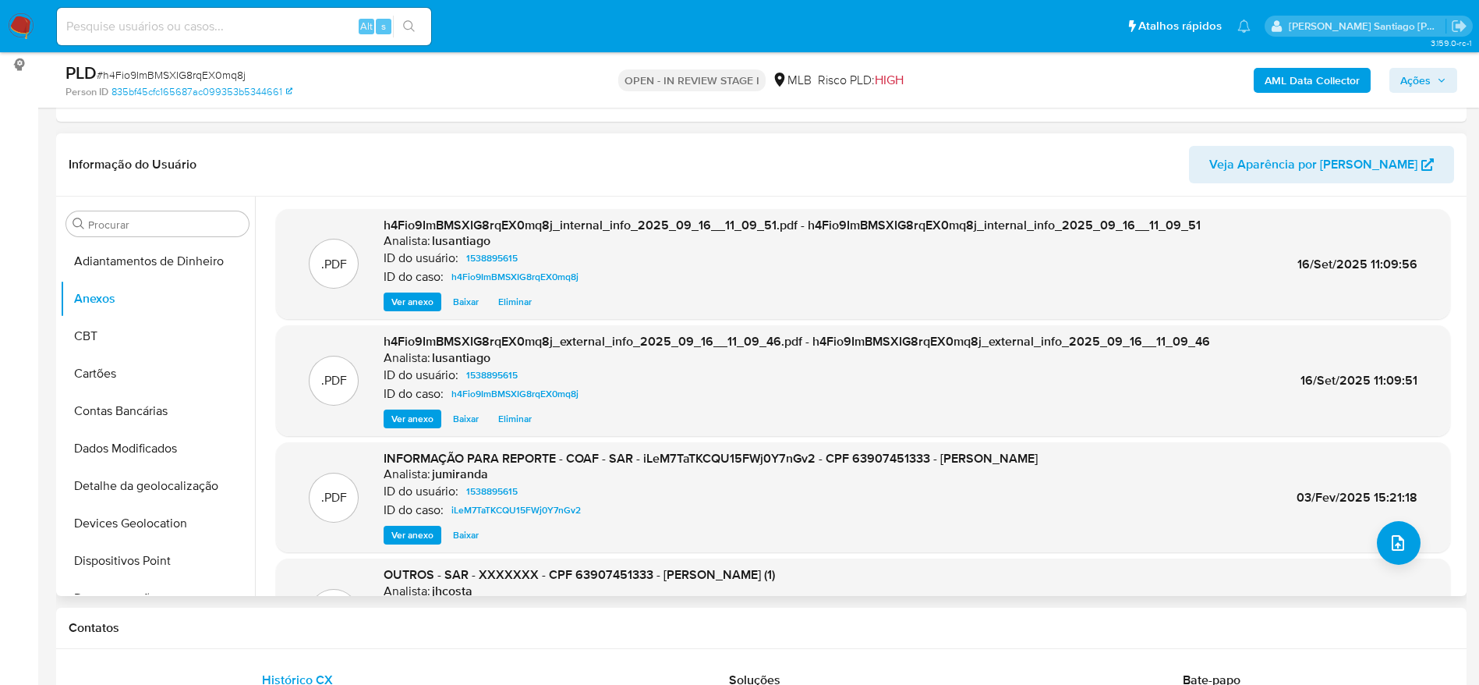
click at [798, 170] on header "Informação do Usuário Veja Aparência por Pessoa" at bounding box center [761, 164] width 1385 height 37
click at [1394, 547] on icon "upload-file" at bounding box center [1398, 542] width 19 height 19
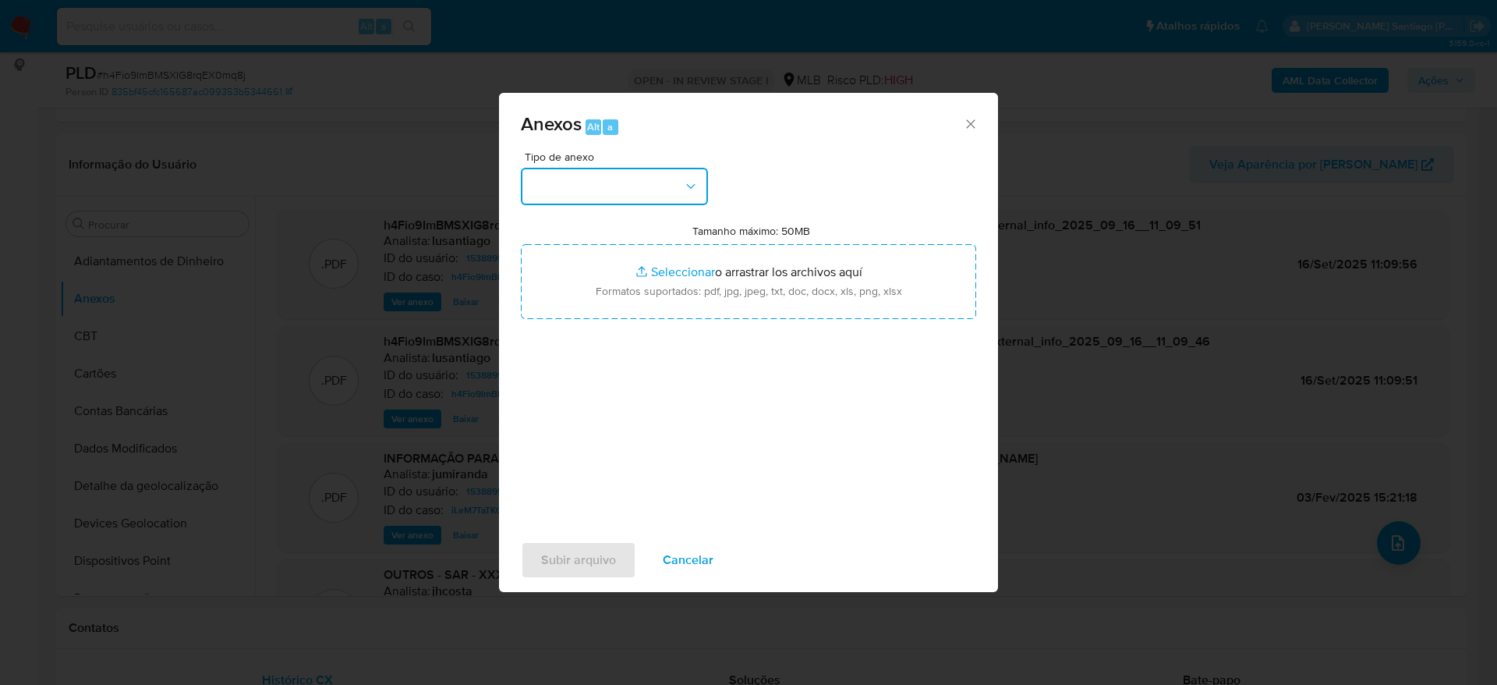
click at [562, 189] on button "button" at bounding box center [614, 186] width 187 height 37
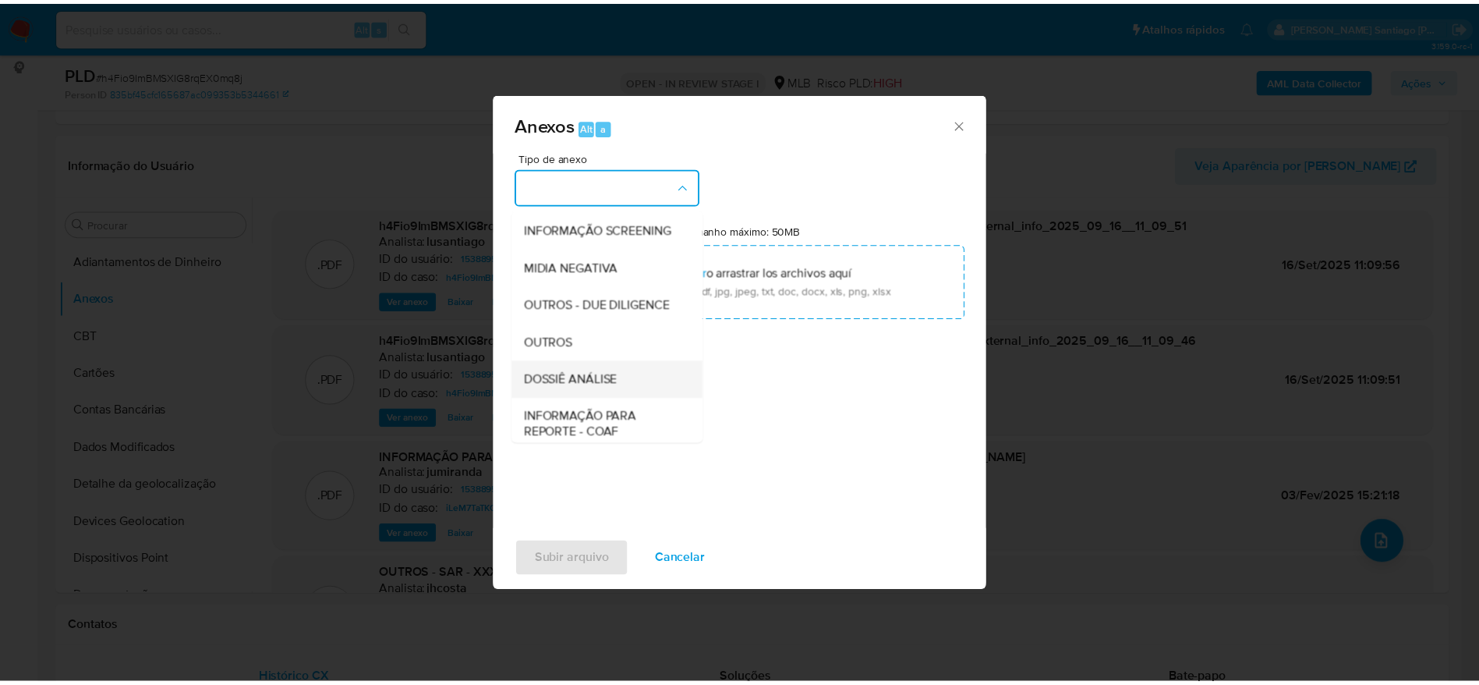
scroll to position [240, 0]
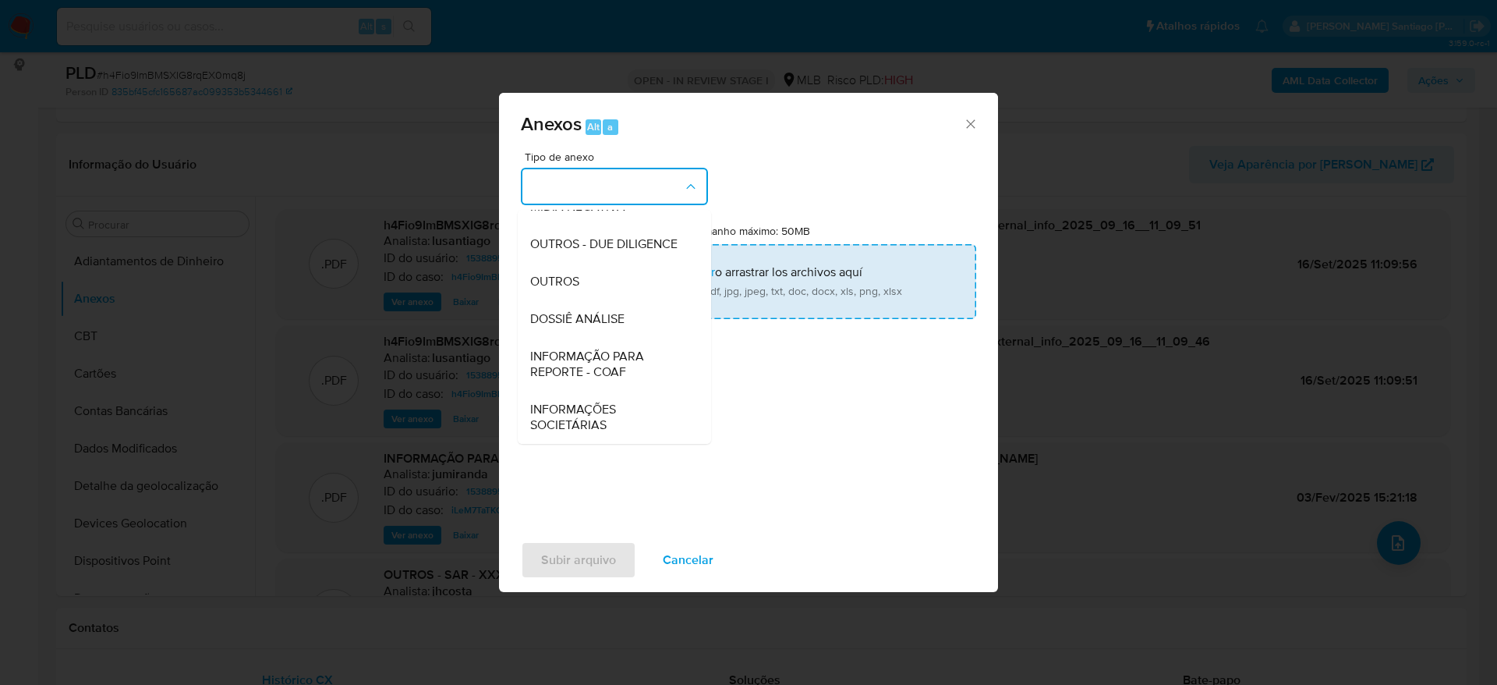
click at [596, 316] on span "DOSSIÊ ANÁLISE" at bounding box center [577, 319] width 94 height 16
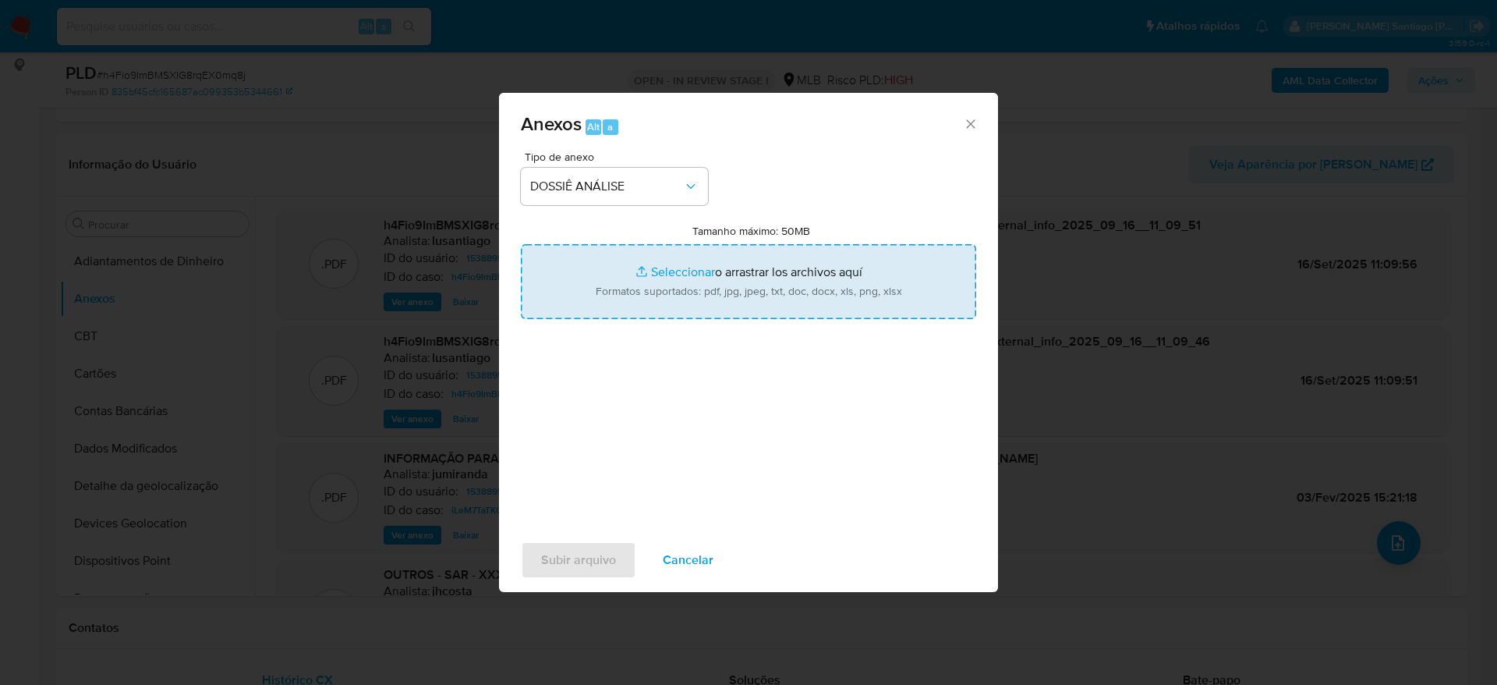
type input "C:\fakepath\Mulan 1538895615_2025_09_15_14_49_11.xlsx"
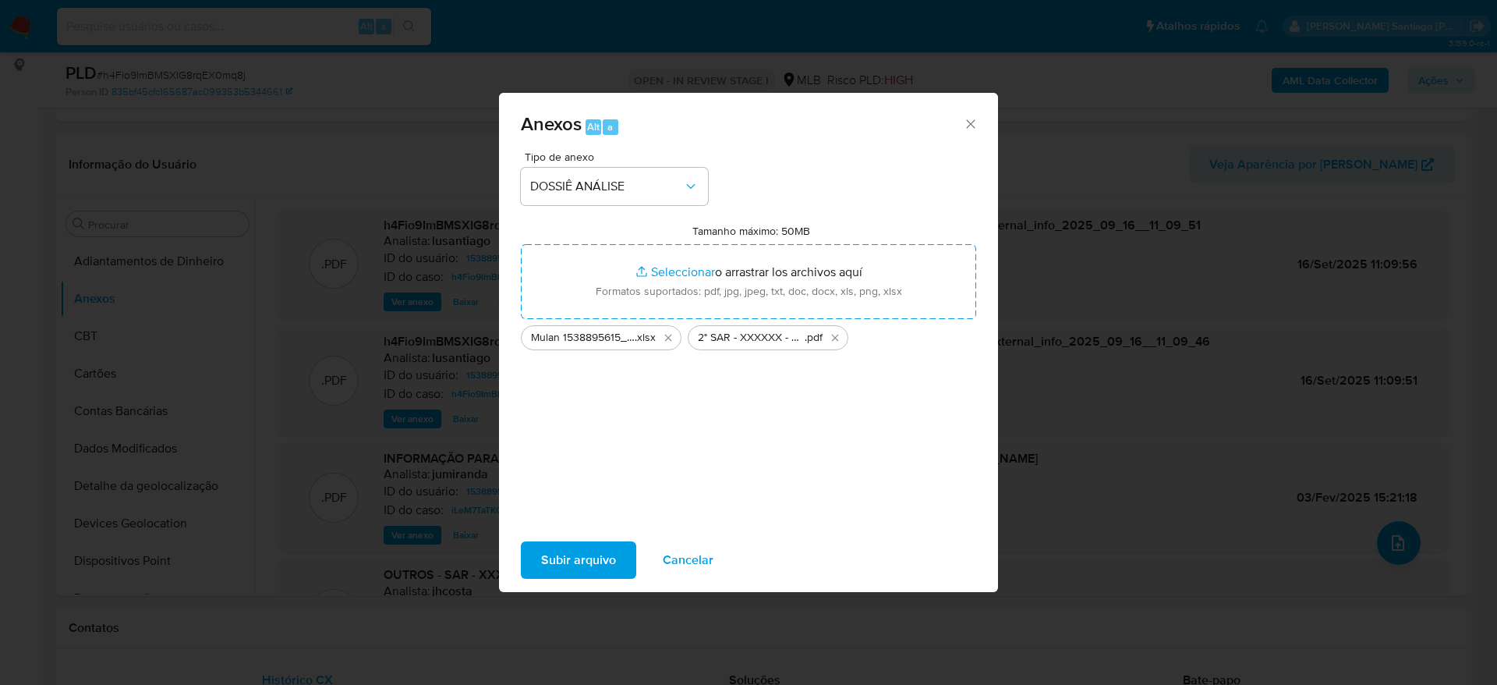
click at [578, 562] on span "Subir arquivo" at bounding box center [578, 560] width 75 height 34
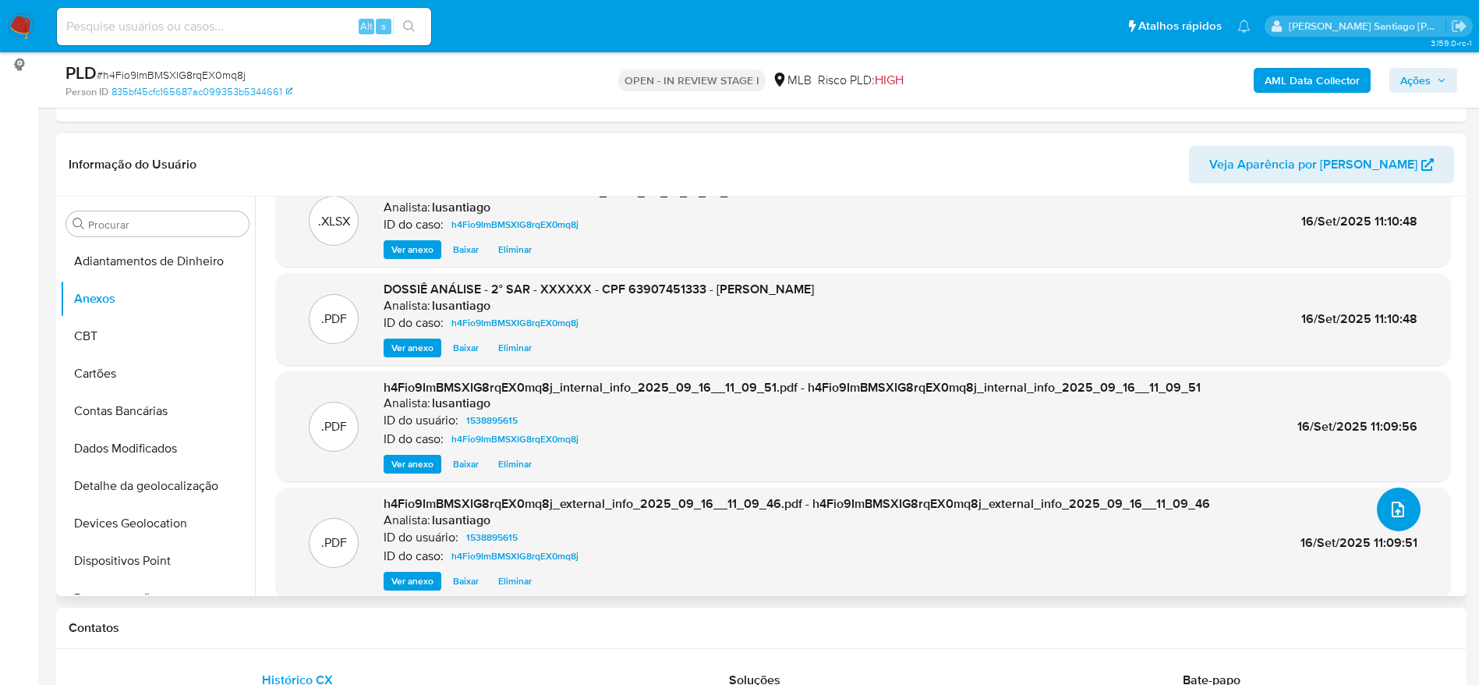
scroll to position [0, 0]
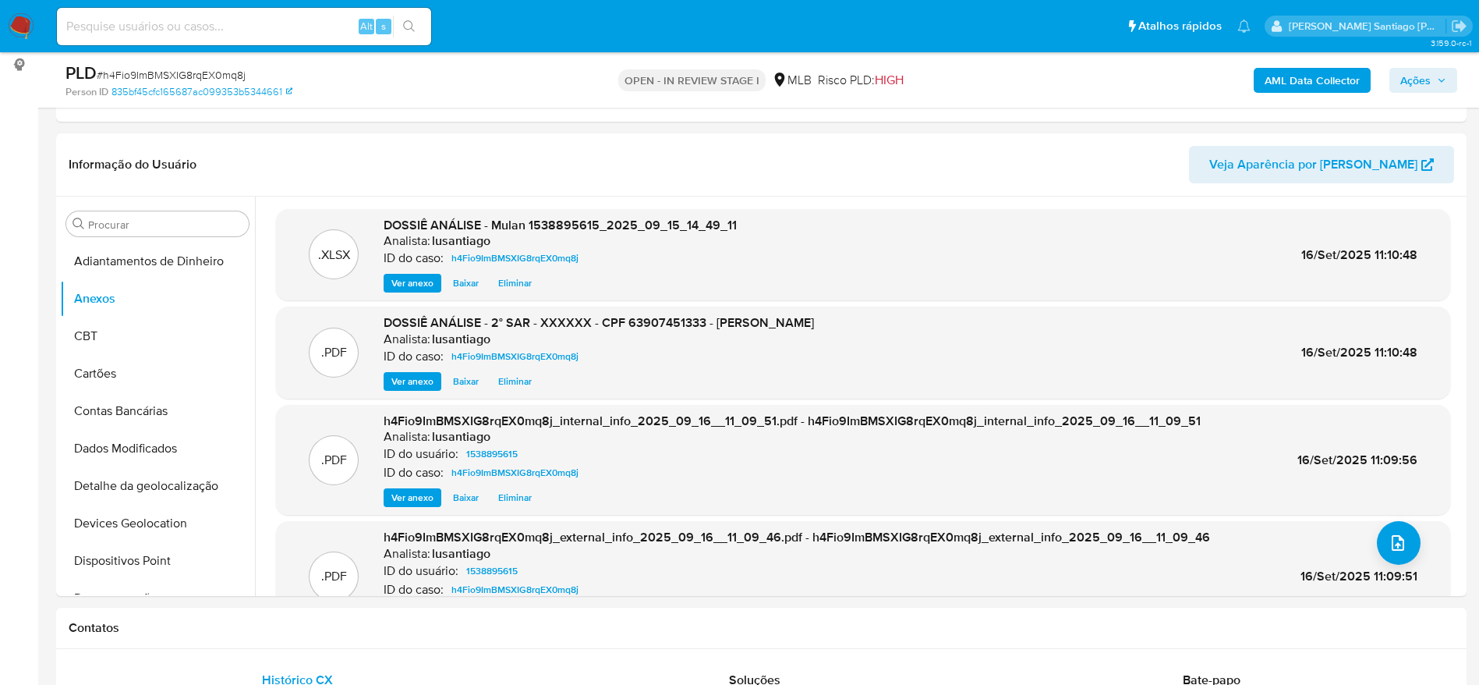
click at [1404, 83] on span "Ações" at bounding box center [1415, 80] width 30 height 25
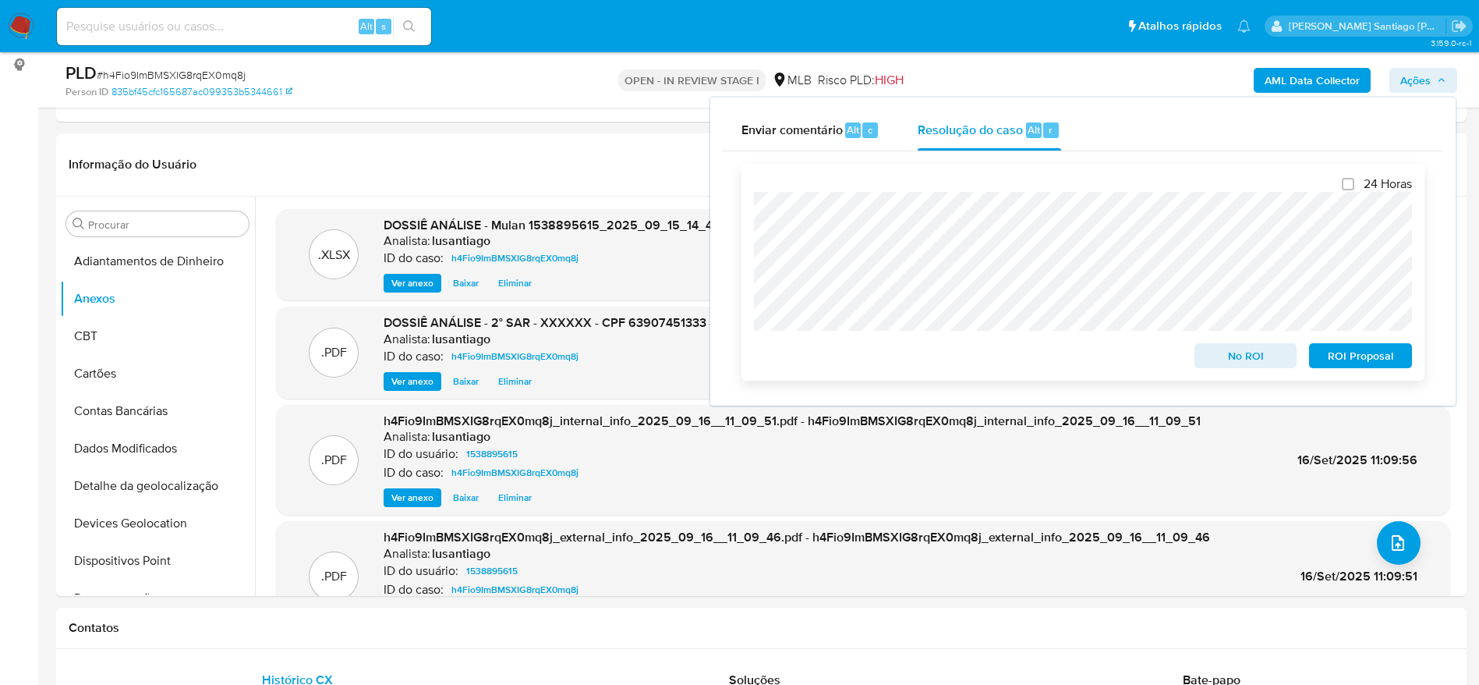
click at [1349, 363] on span "ROI Proposal" at bounding box center [1360, 356] width 81 height 22
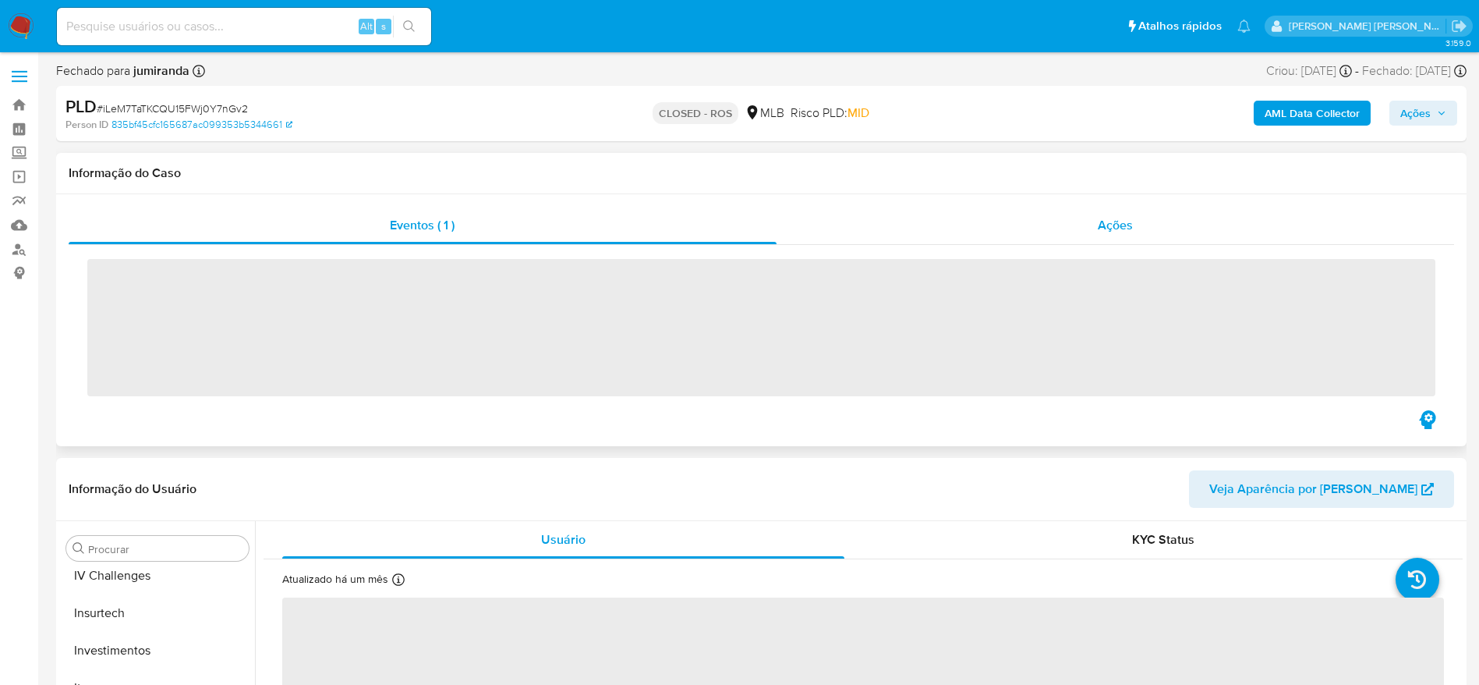
scroll to position [734, 0]
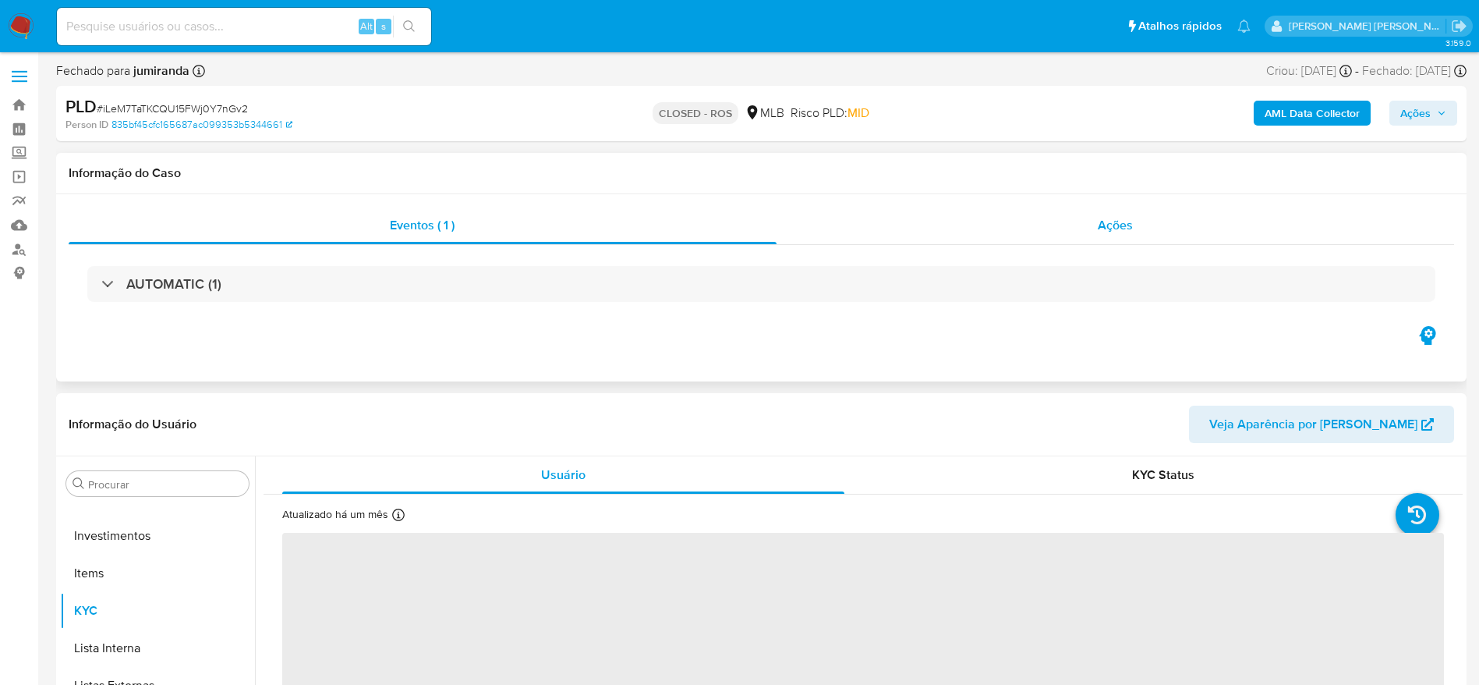
click at [968, 228] on div "Ações" at bounding box center [1116, 225] width 678 height 37
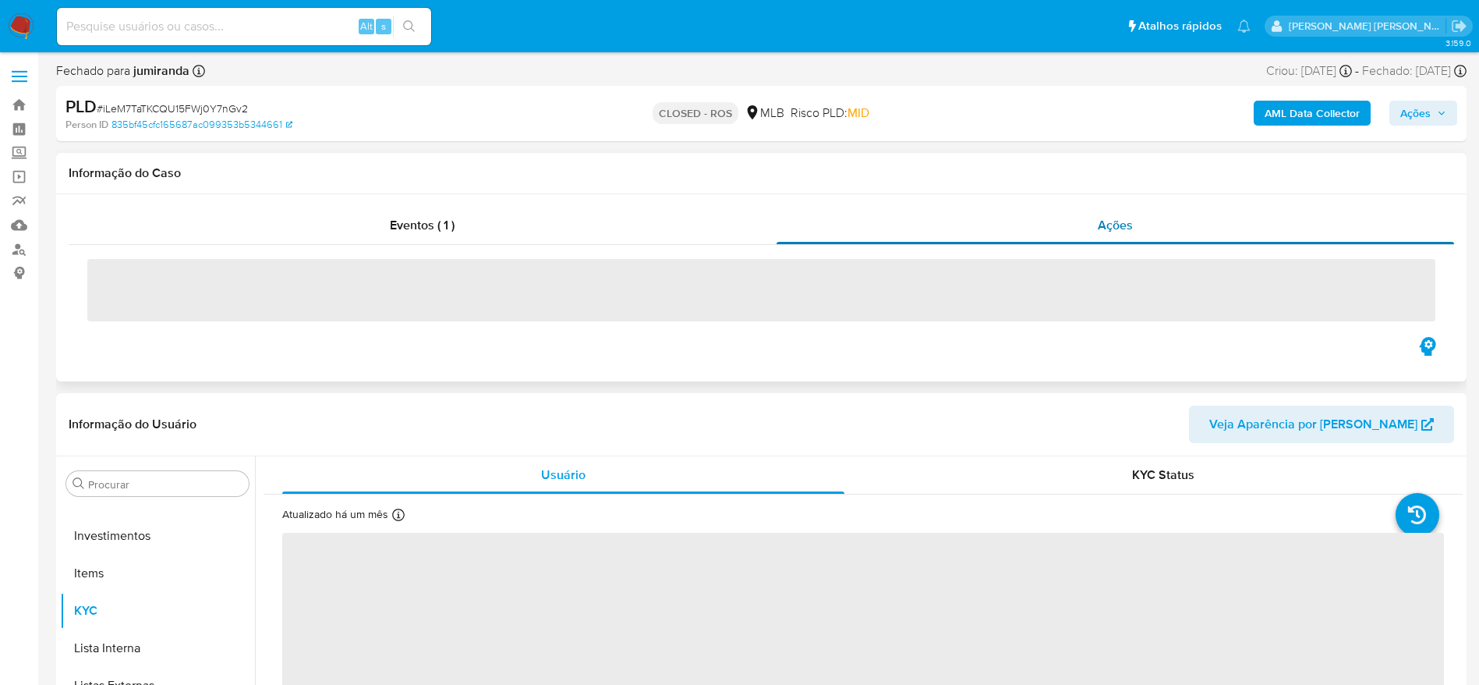
select select "10"
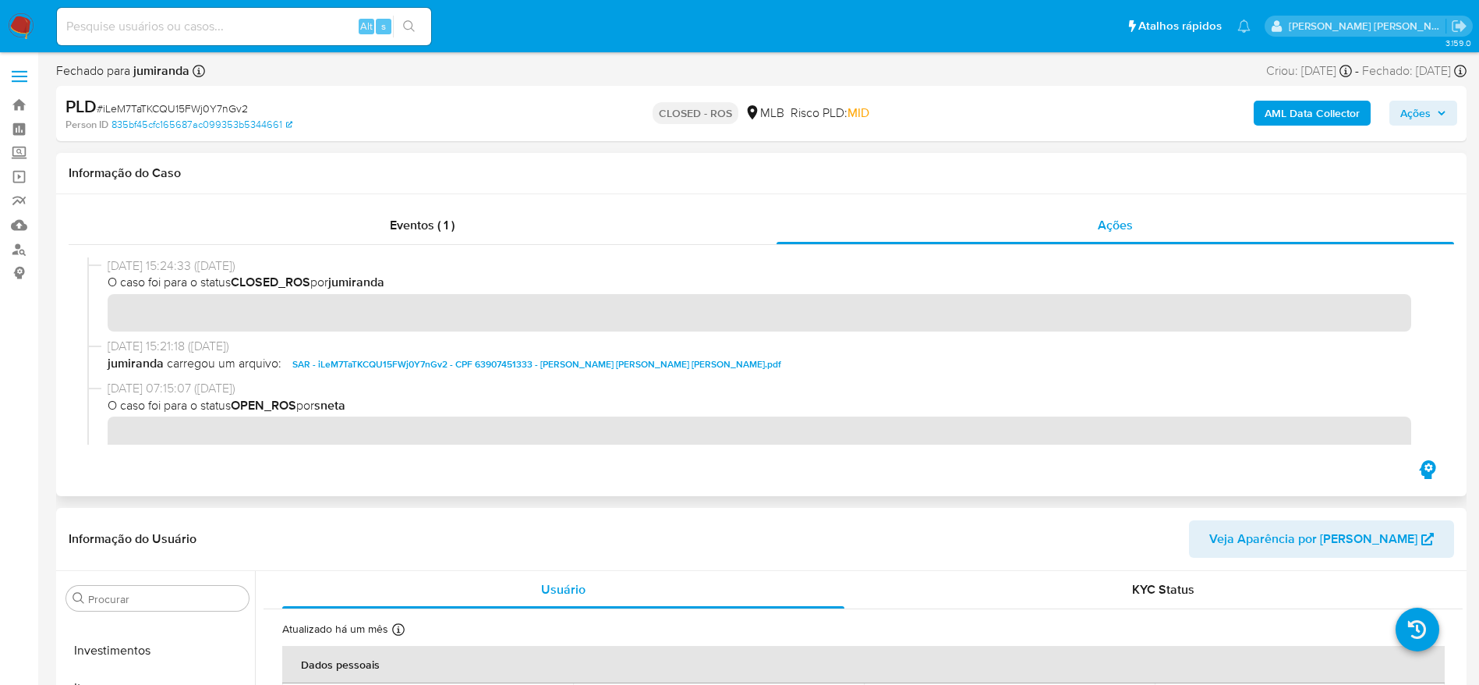
drag, startPoint x: 107, startPoint y: 261, endPoint x: 171, endPoint y: 270, distance: 64.5
click at [171, 270] on div "[DATE] 15:24:33 ([DATE]) O caso foi para o status CLOSED_ROS por jumiranda" at bounding box center [761, 297] width 1348 height 80
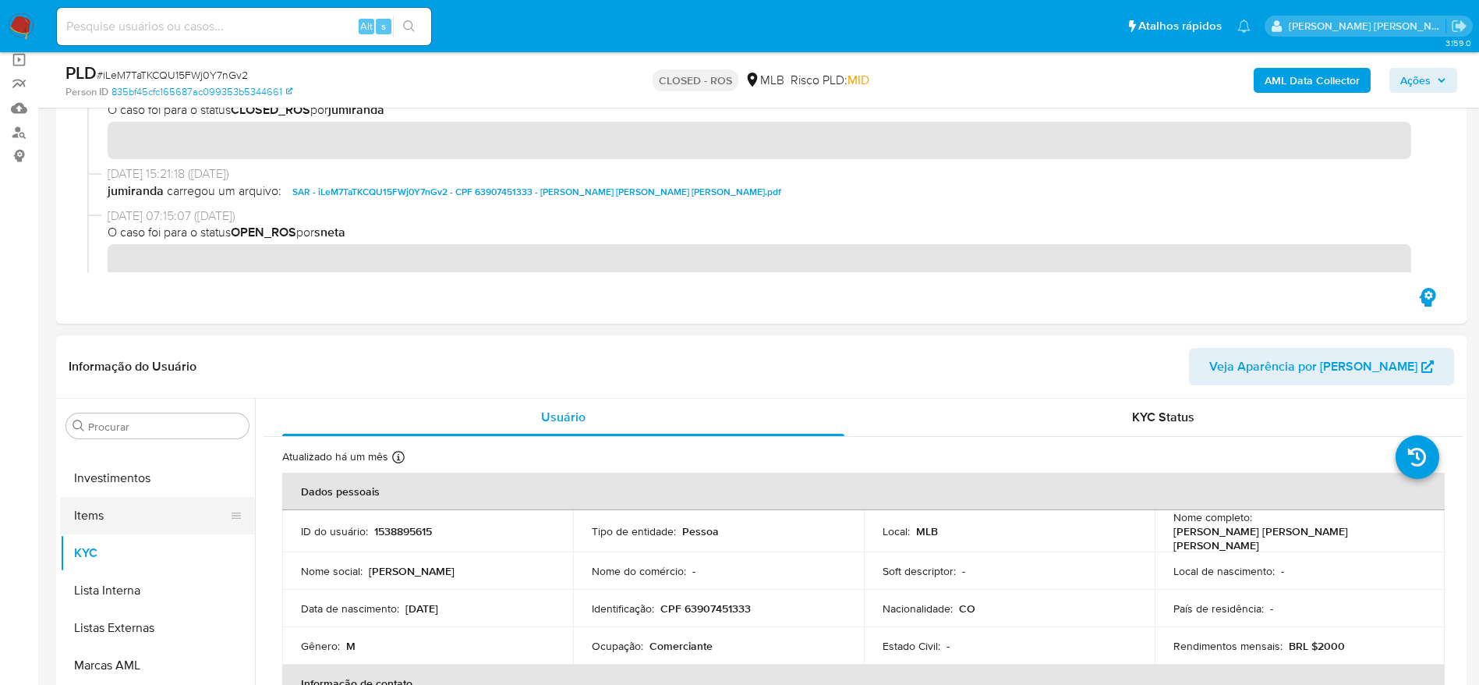
scroll to position [0, 0]
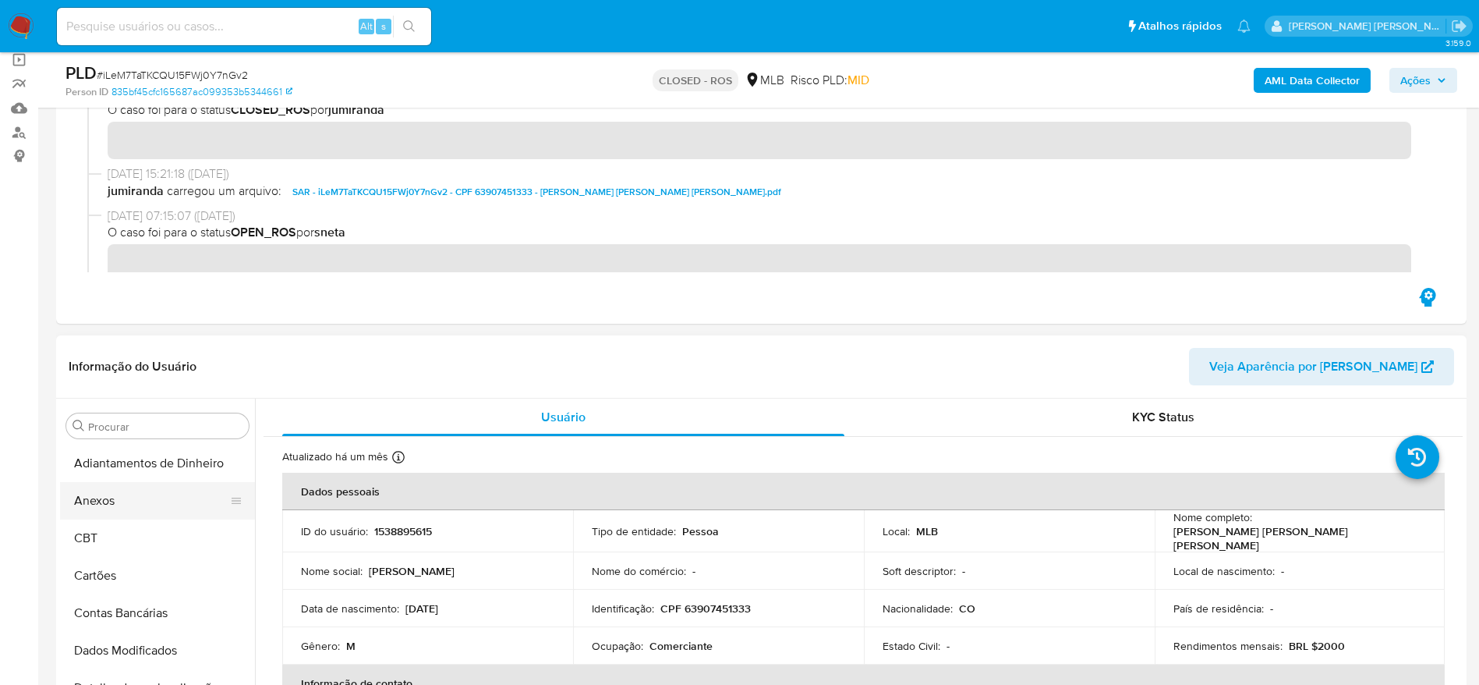
click at [135, 495] on button "Anexos" at bounding box center [151, 500] width 182 height 37
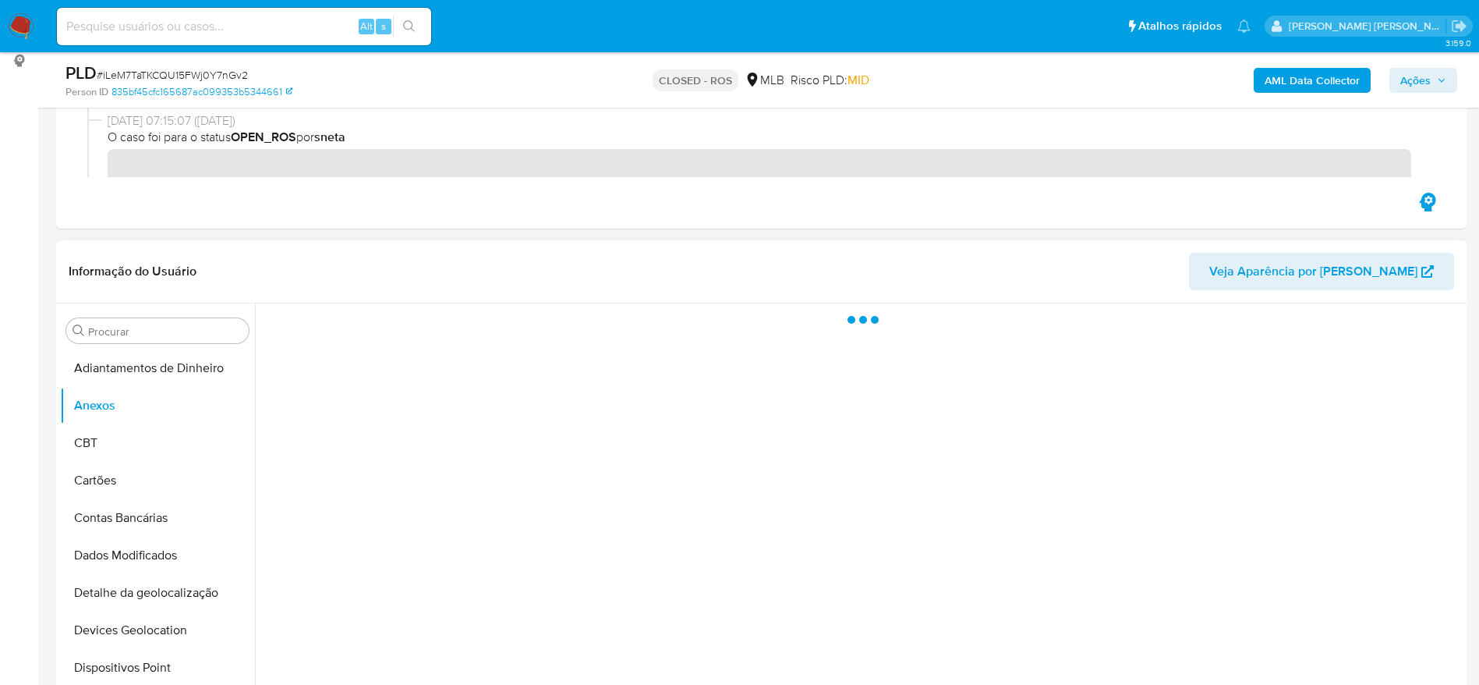
scroll to position [234, 0]
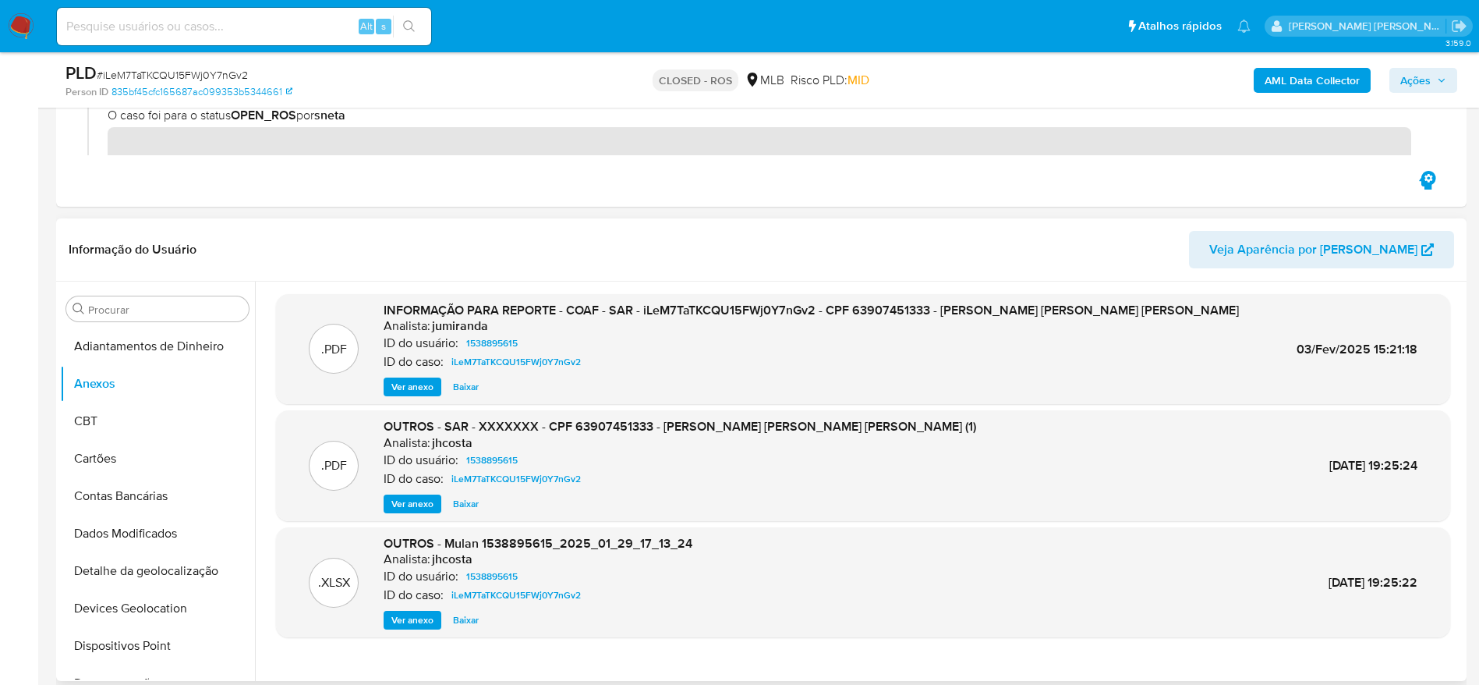
click at [412, 386] on span "Ver anexo" at bounding box center [412, 387] width 42 height 16
click at [410, 386] on span "Ver anexo" at bounding box center [412, 387] width 42 height 16
click at [426, 387] on span "Ver anexo" at bounding box center [412, 387] width 42 height 16
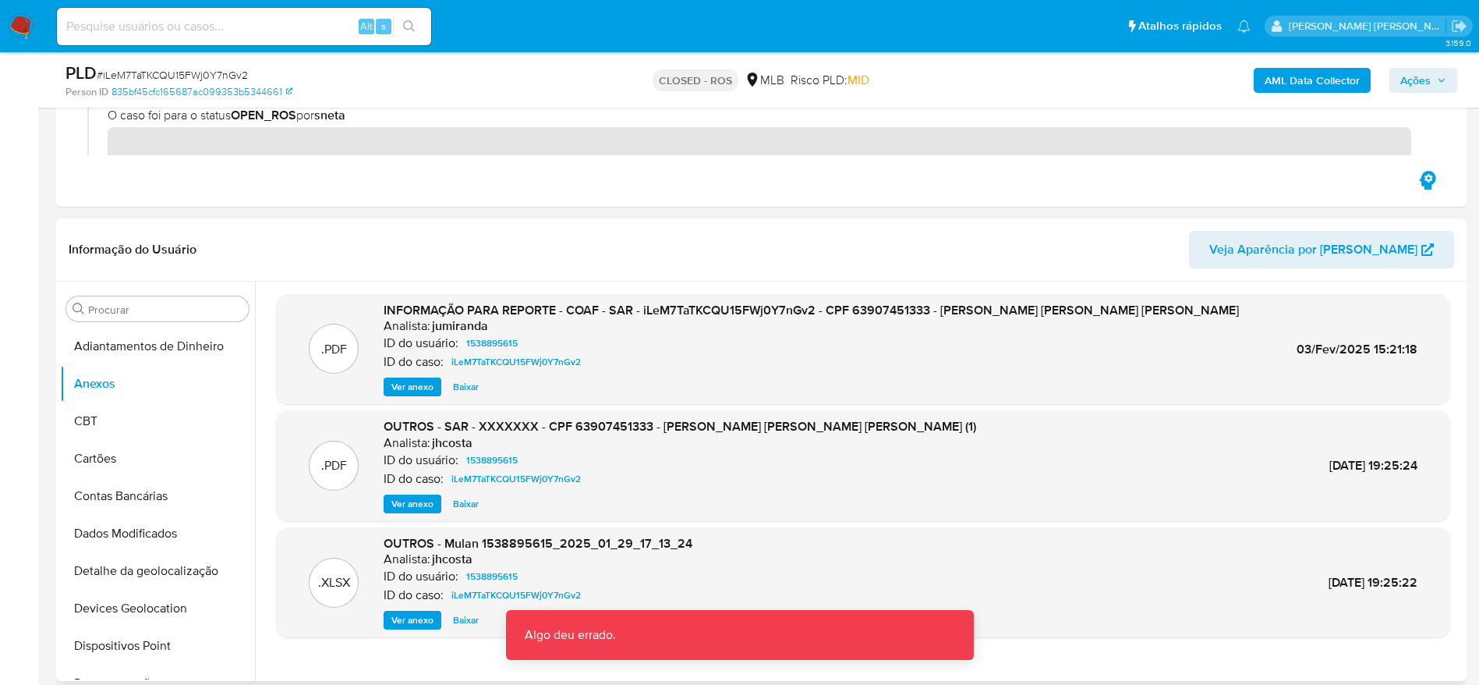
click at [419, 496] on span "Ver anexo" at bounding box center [412, 504] width 42 height 16
click at [465, 386] on span "Baixar" at bounding box center [466, 387] width 26 height 16
click at [133, 411] on button "CBT" at bounding box center [151, 420] width 182 height 37
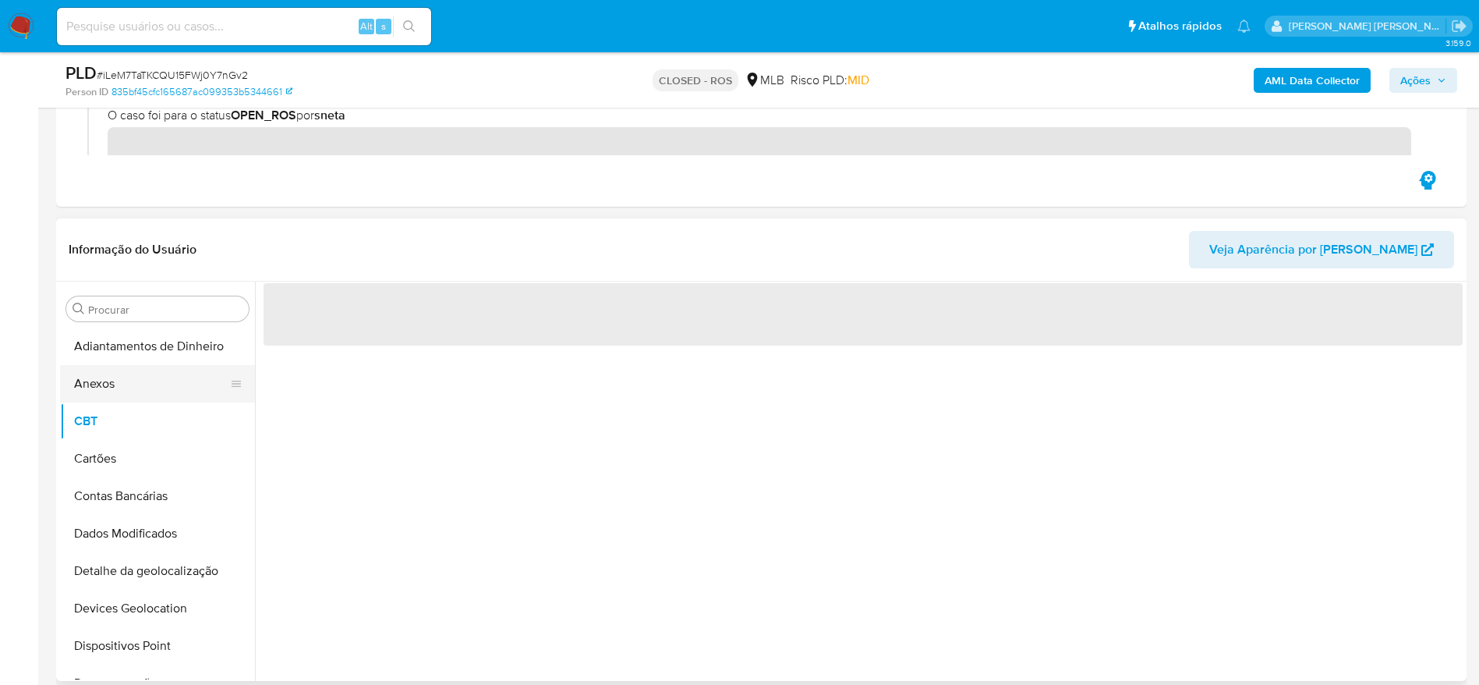
click at [125, 385] on button "Anexos" at bounding box center [151, 383] width 182 height 37
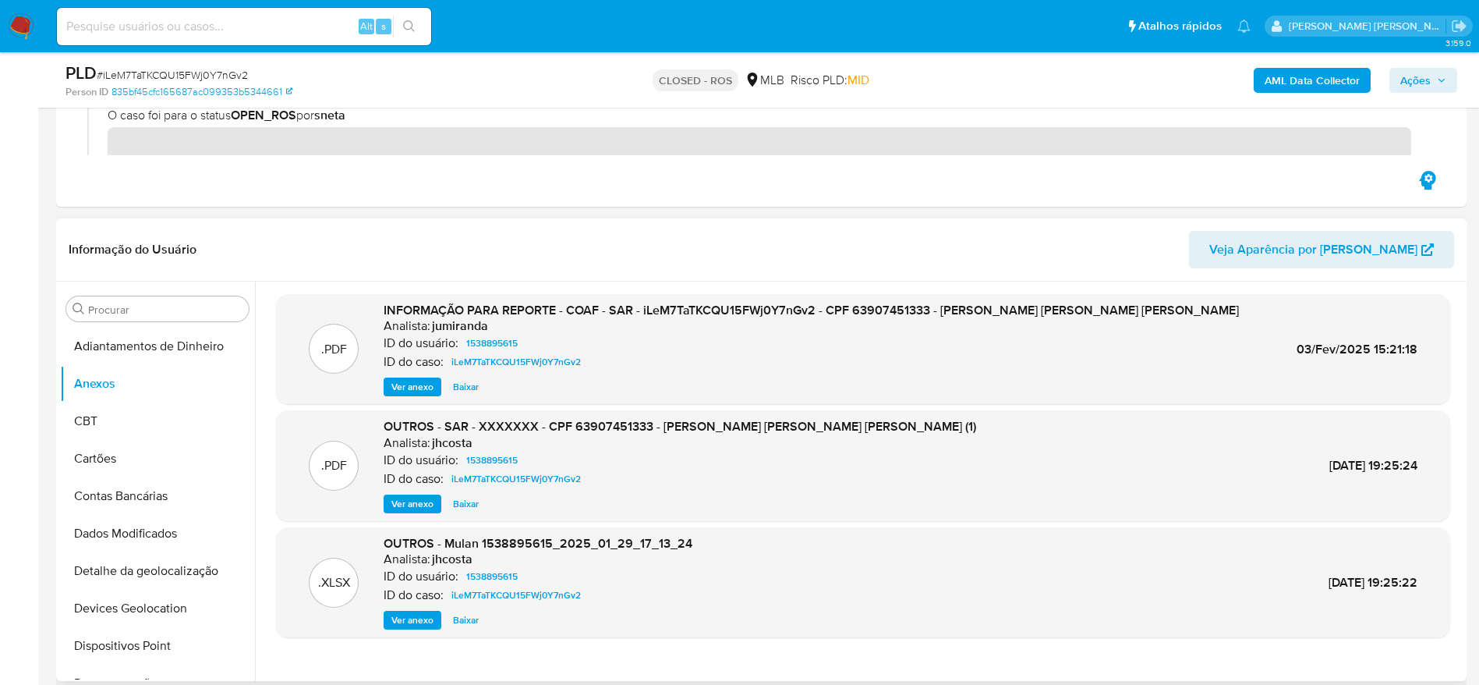
click at [418, 387] on span "Ver anexo" at bounding box center [412, 387] width 42 height 16
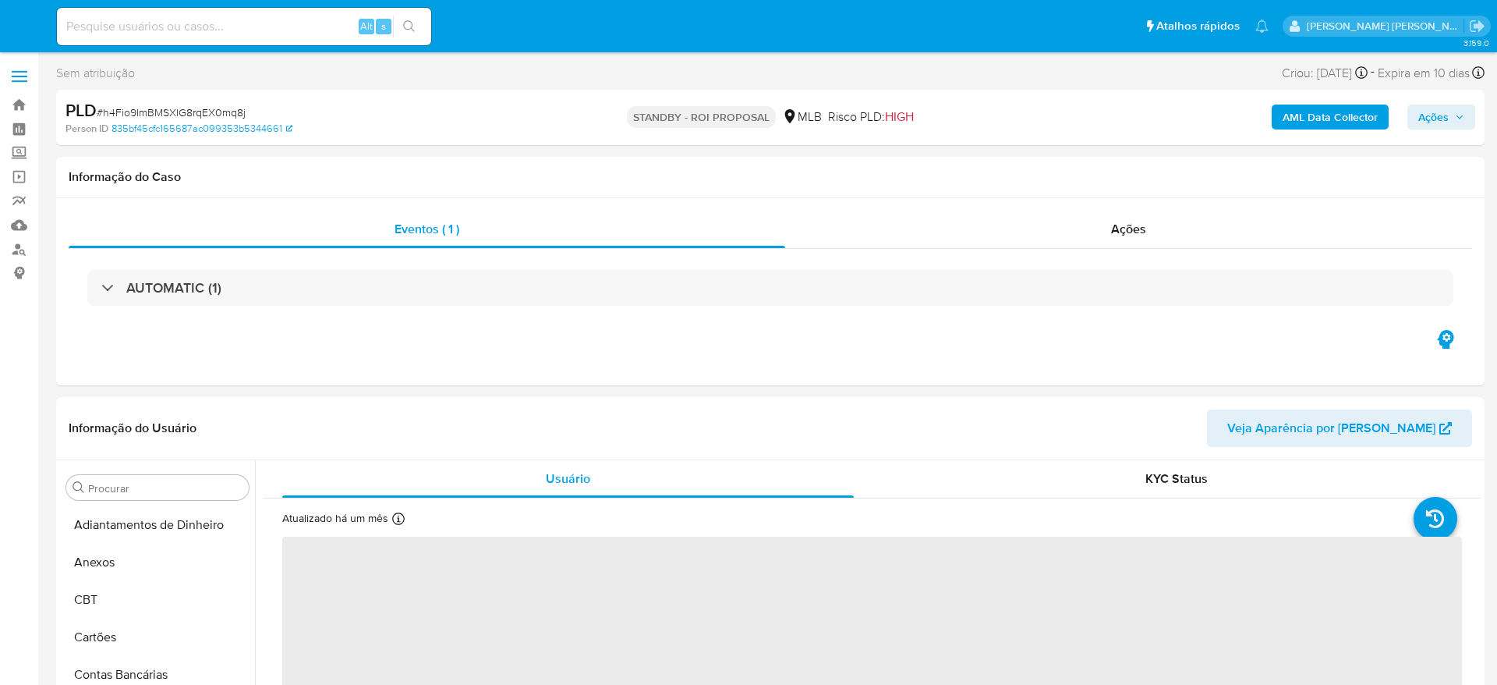
select select "10"
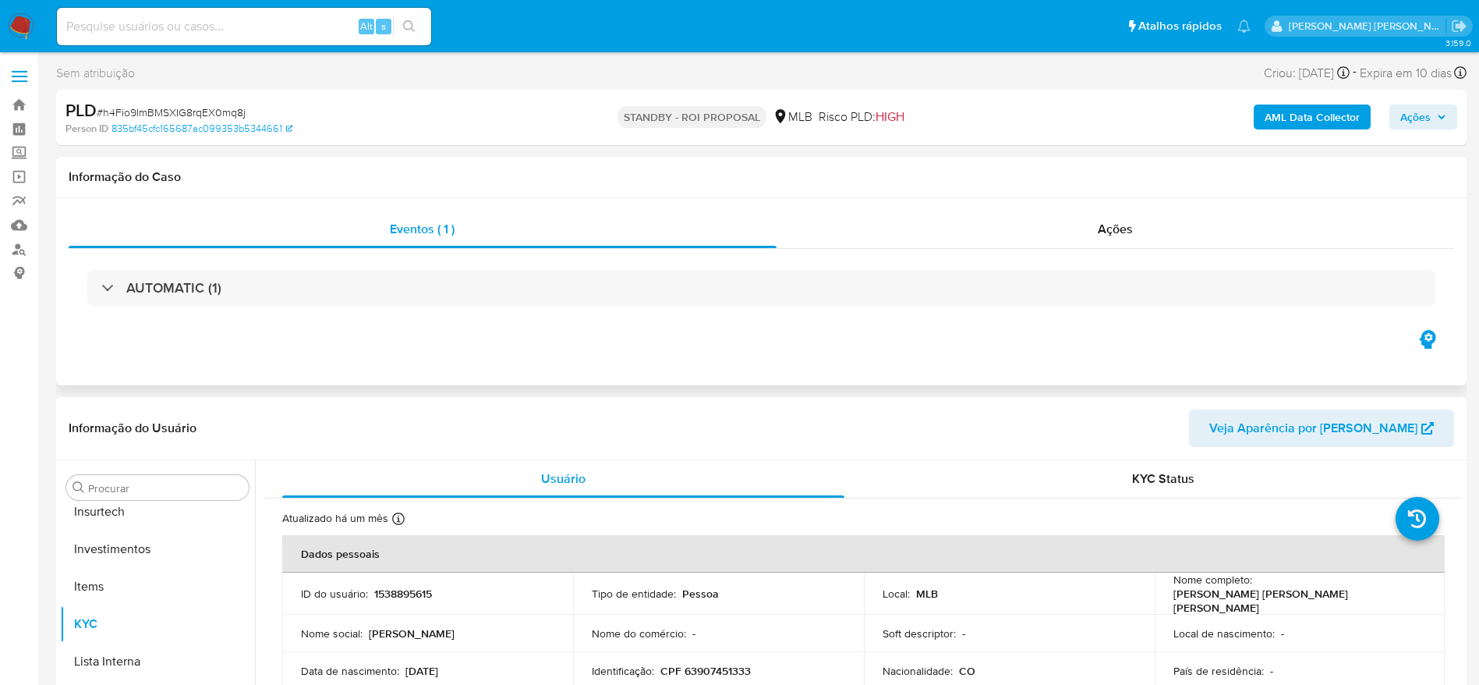
scroll to position [734, 0]
click at [22, 105] on link "Bandeja" at bounding box center [93, 105] width 186 height 24
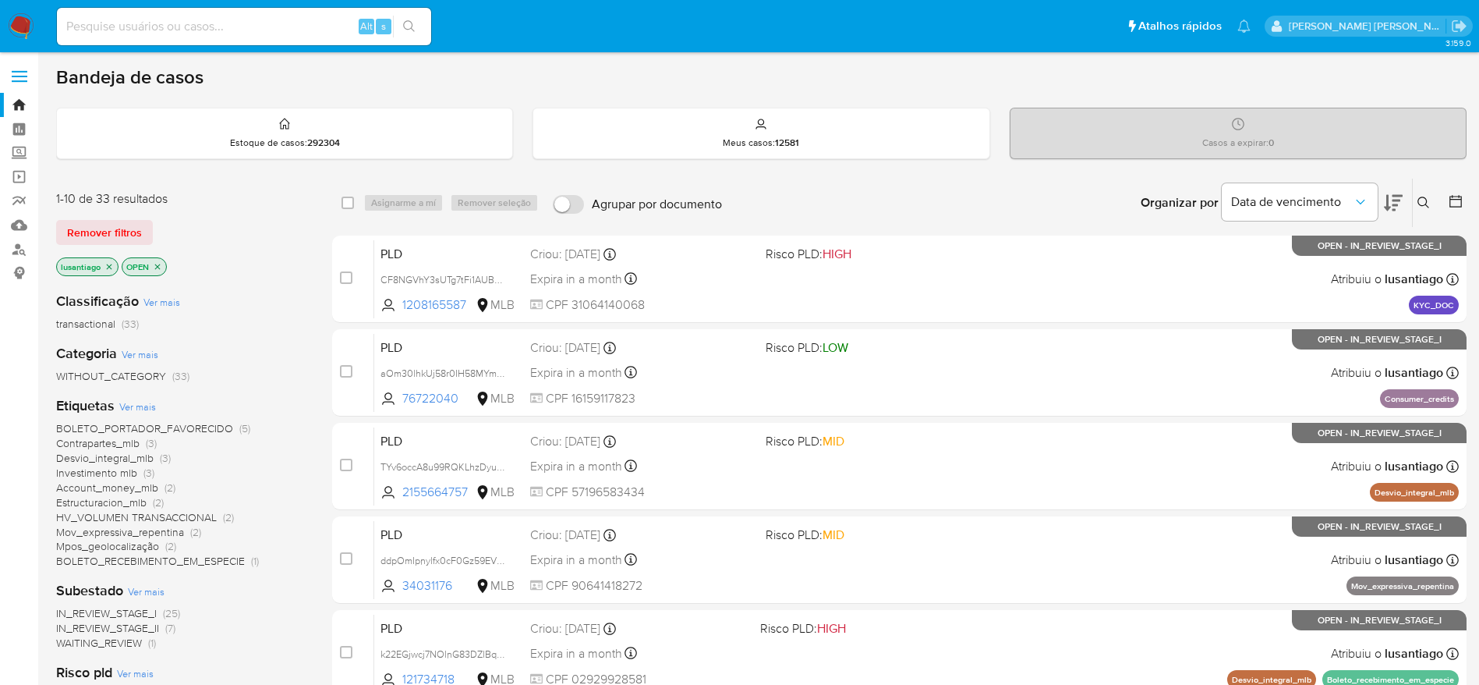
click at [209, 33] on input at bounding box center [244, 26] width 374 height 20
click at [160, 266] on icon "close-filter" at bounding box center [157, 266] width 9 height 9
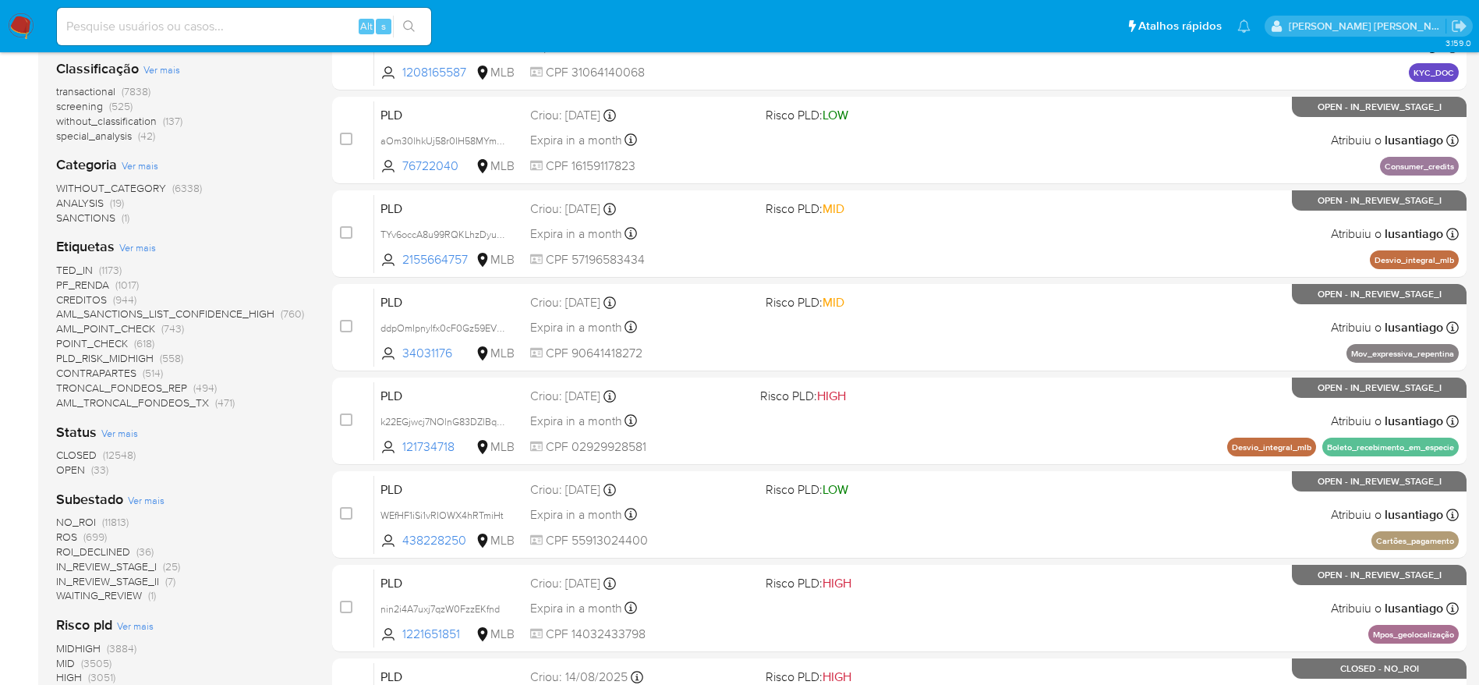
scroll to position [117, 0]
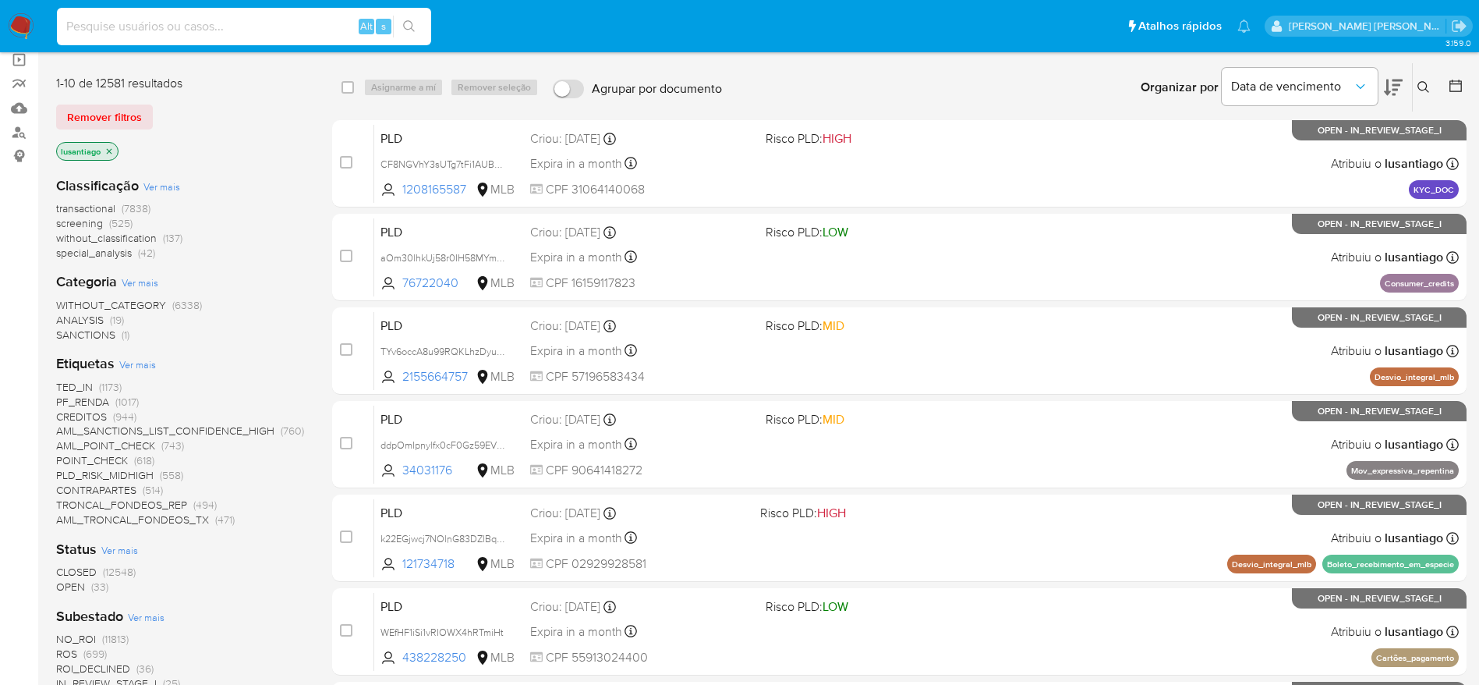
click at [246, 30] on input at bounding box center [244, 26] width 374 height 20
paste input "214965999"
type input "214965999"
click at [410, 23] on icon "search-icon" at bounding box center [409, 26] width 12 height 12
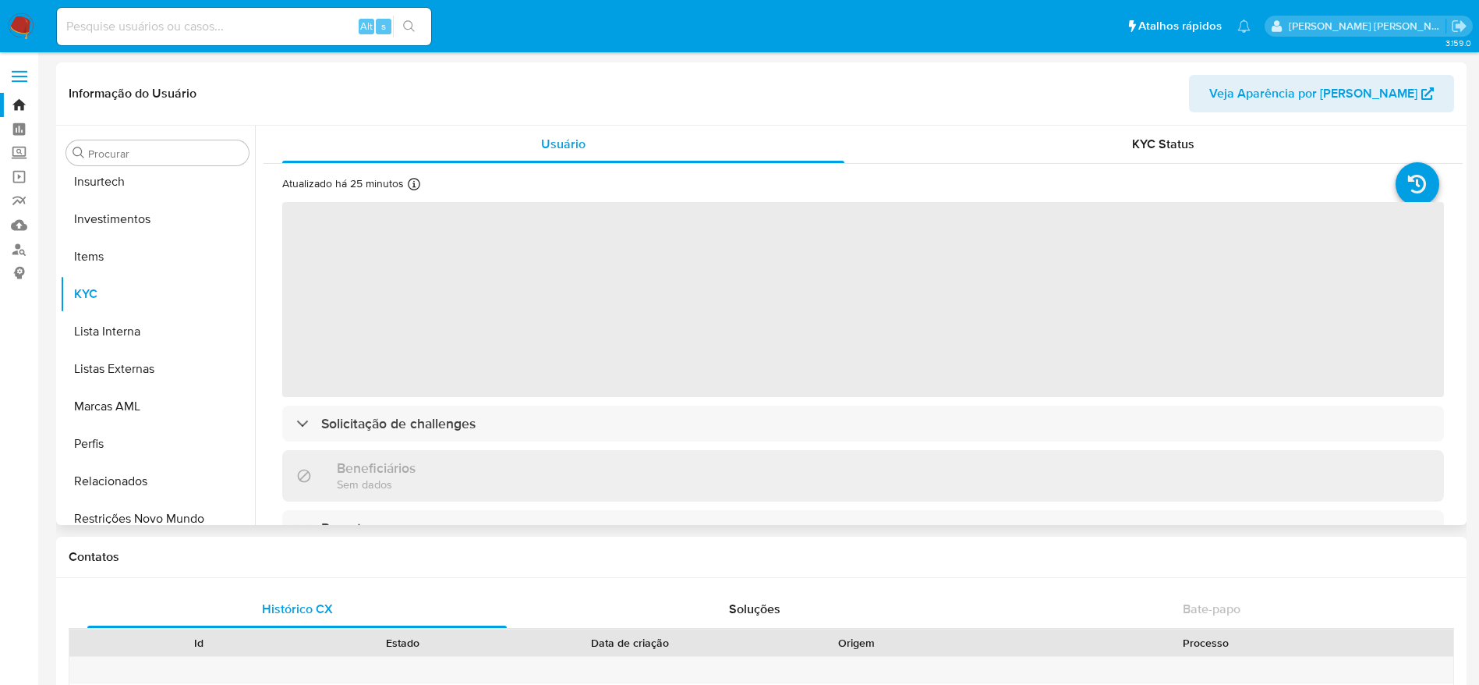
scroll to position [734, 0]
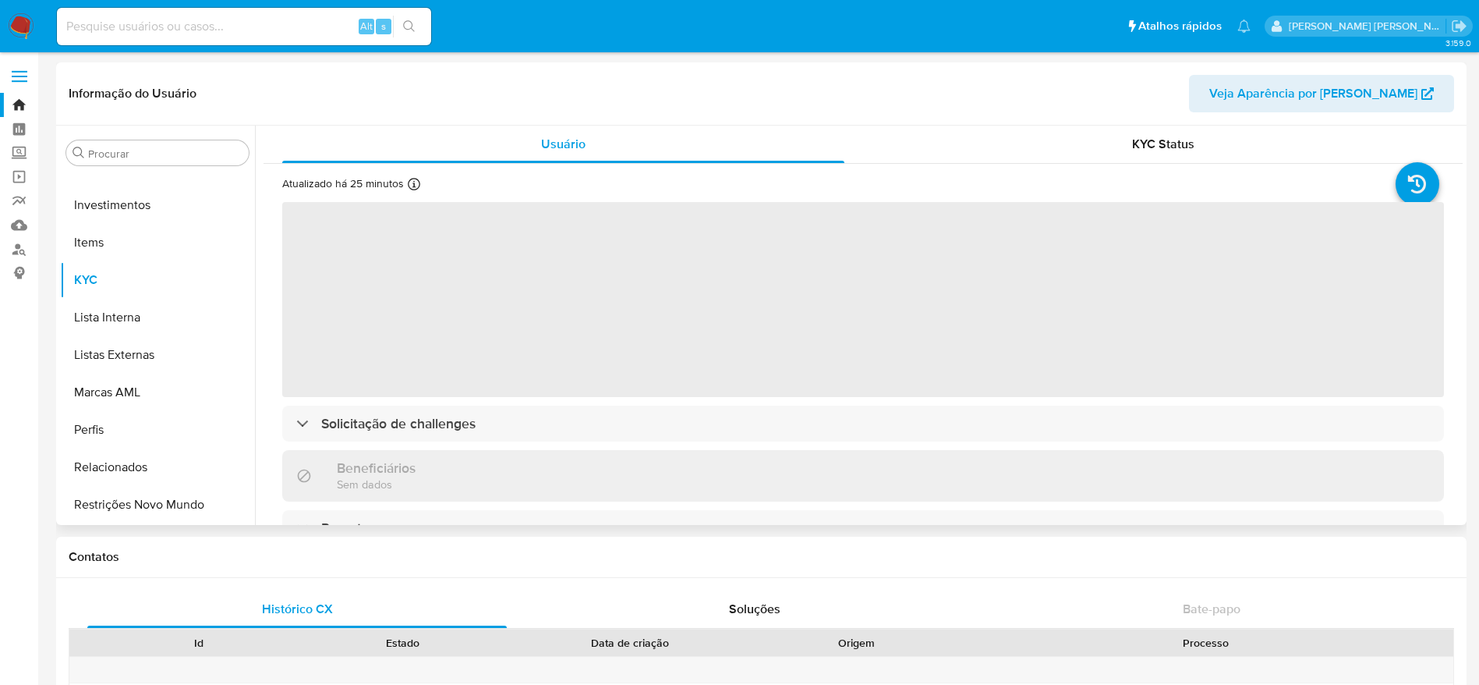
select select "10"
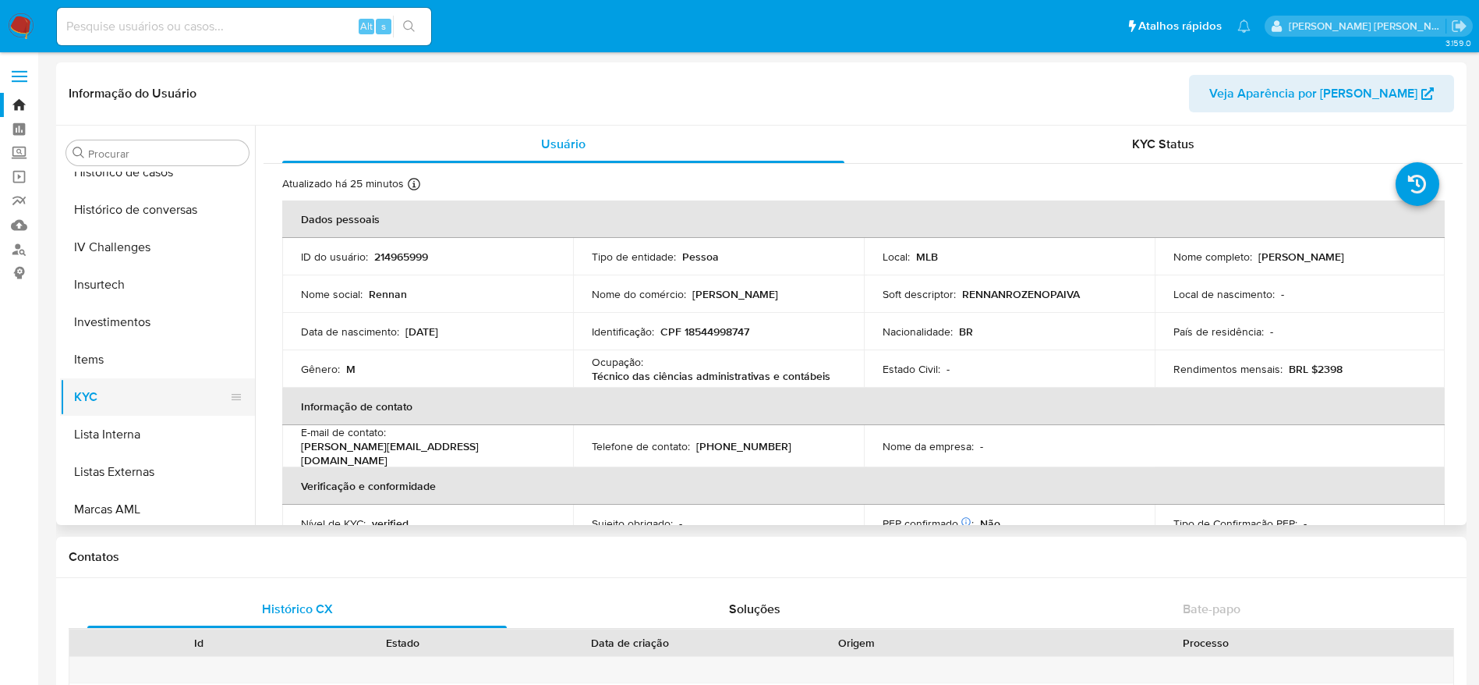
scroll to position [500, 0]
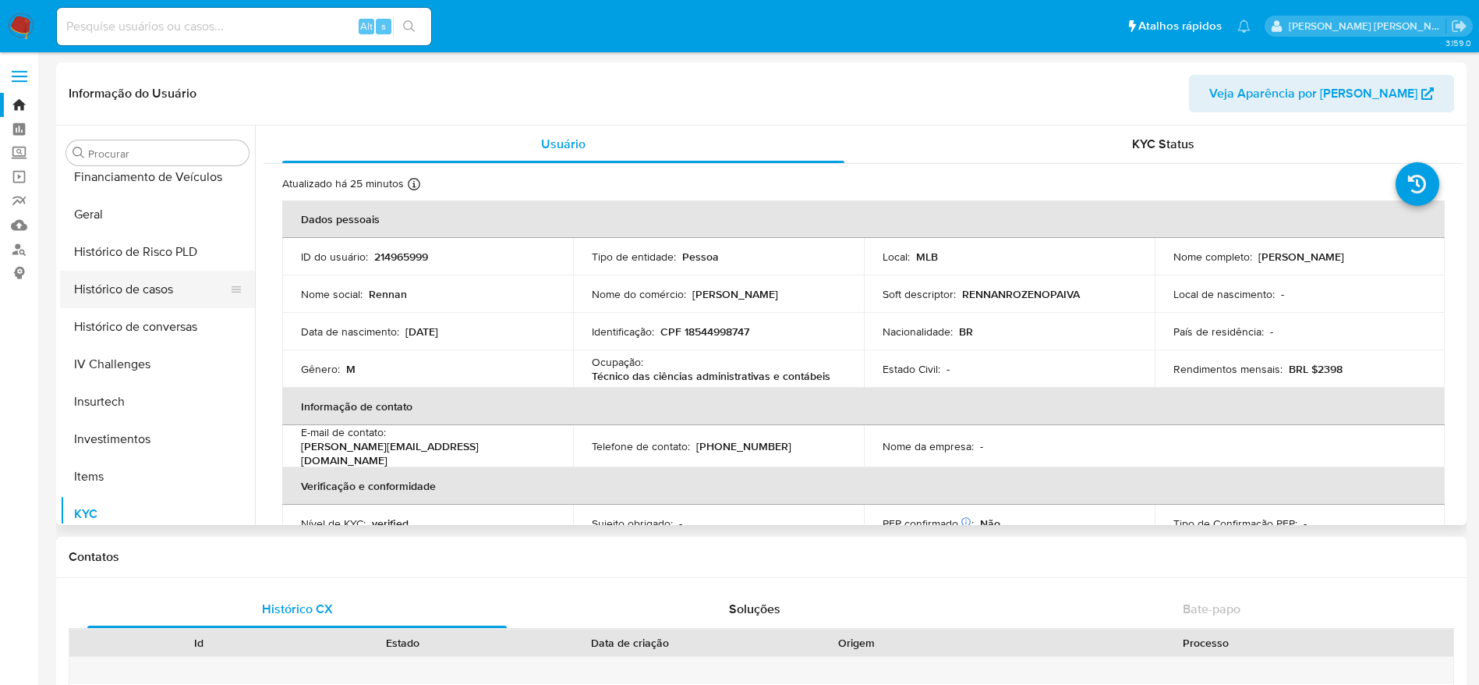
click at [136, 298] on button "Histórico de casos" at bounding box center [151, 289] width 182 height 37
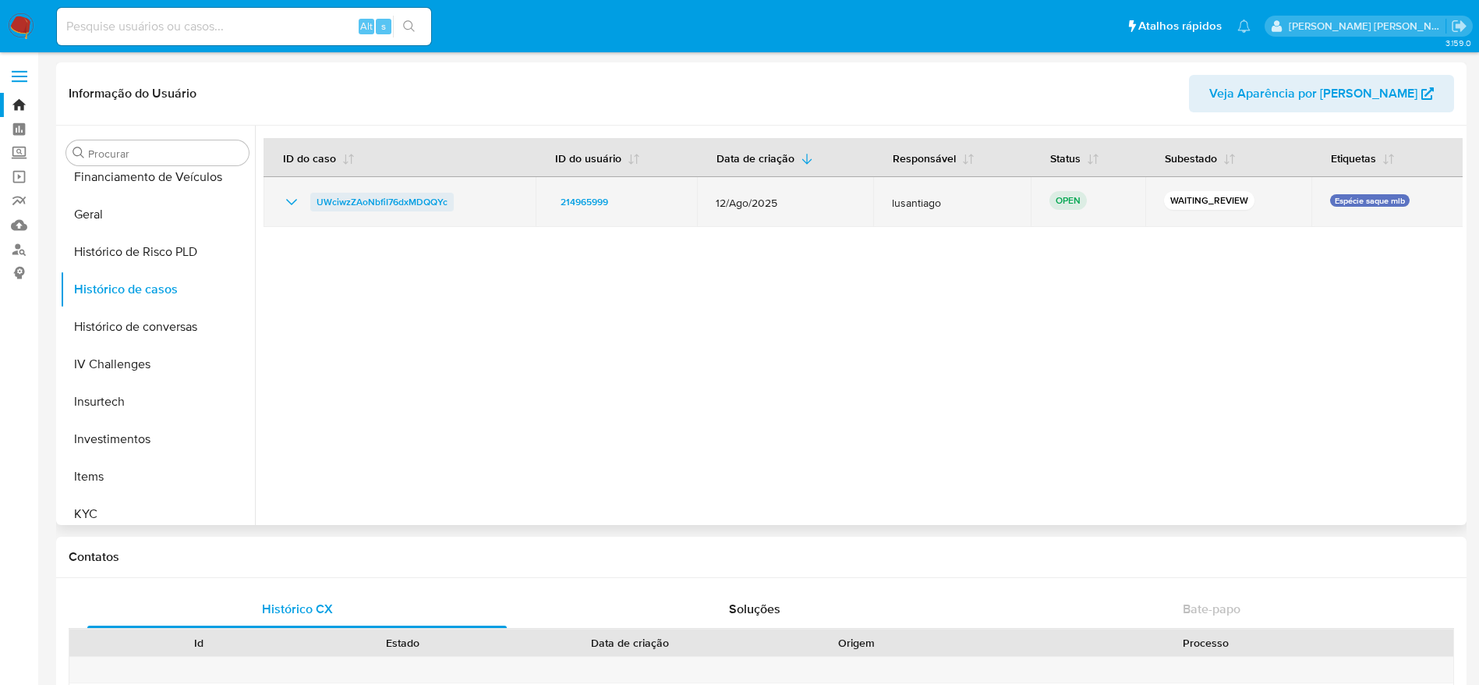
click at [394, 203] on span "UWciwzZAoNbfiI76dxMDQQYc" at bounding box center [382, 202] width 131 height 19
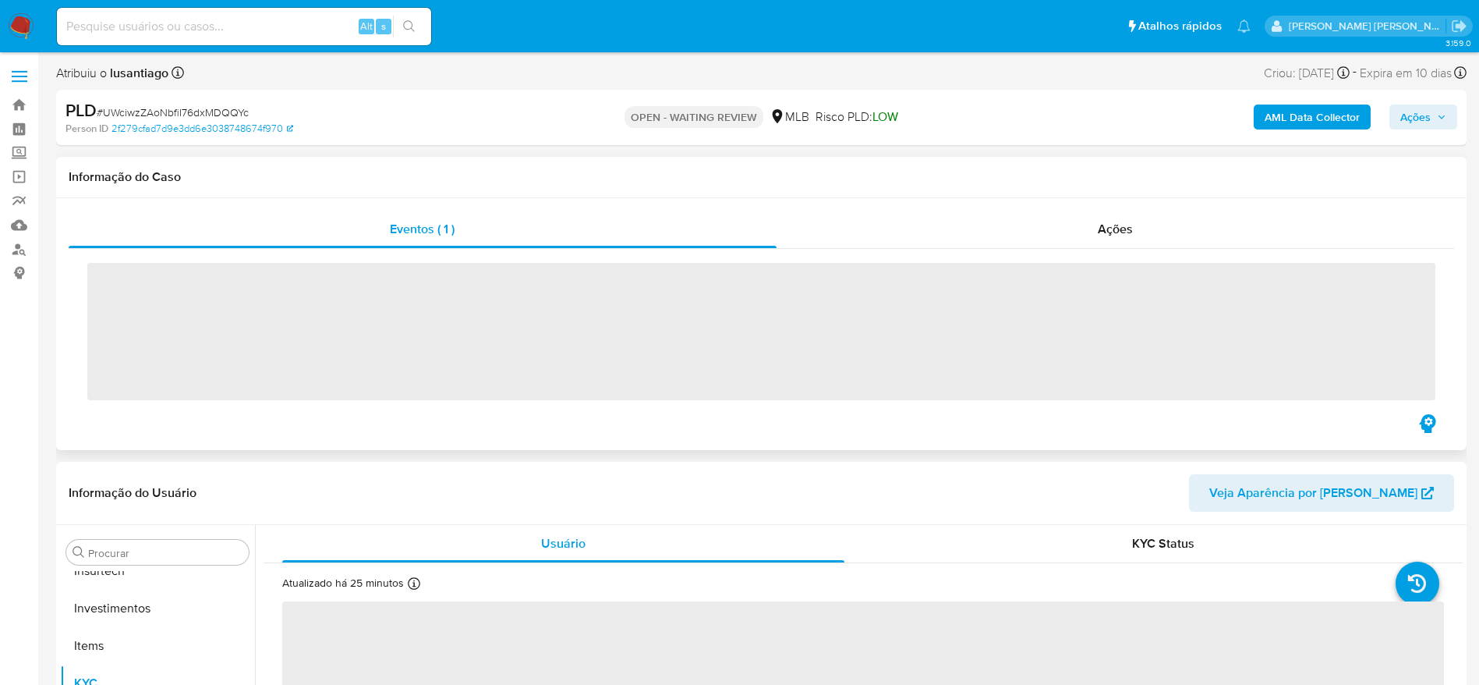
scroll to position [734, 0]
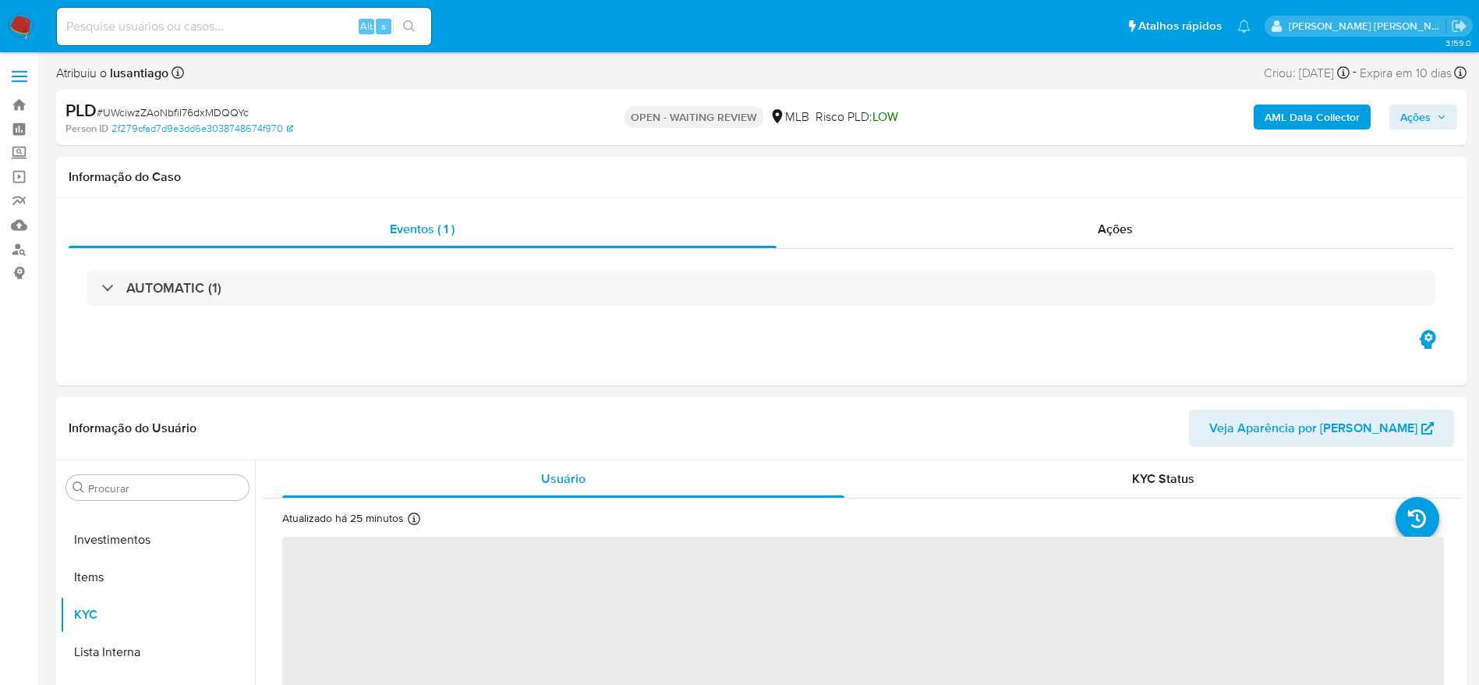
click at [200, 115] on span "# UWciwzZAoNbfiI76dxMDQQYc" at bounding box center [173, 112] width 152 height 16
select select "10"
click at [200, 115] on span "# UWciwzZAoNbfiI76dxMDQQYc" at bounding box center [173, 112] width 152 height 16
copy span "UWciwzZAoNbfiI76dxMDQQYc"
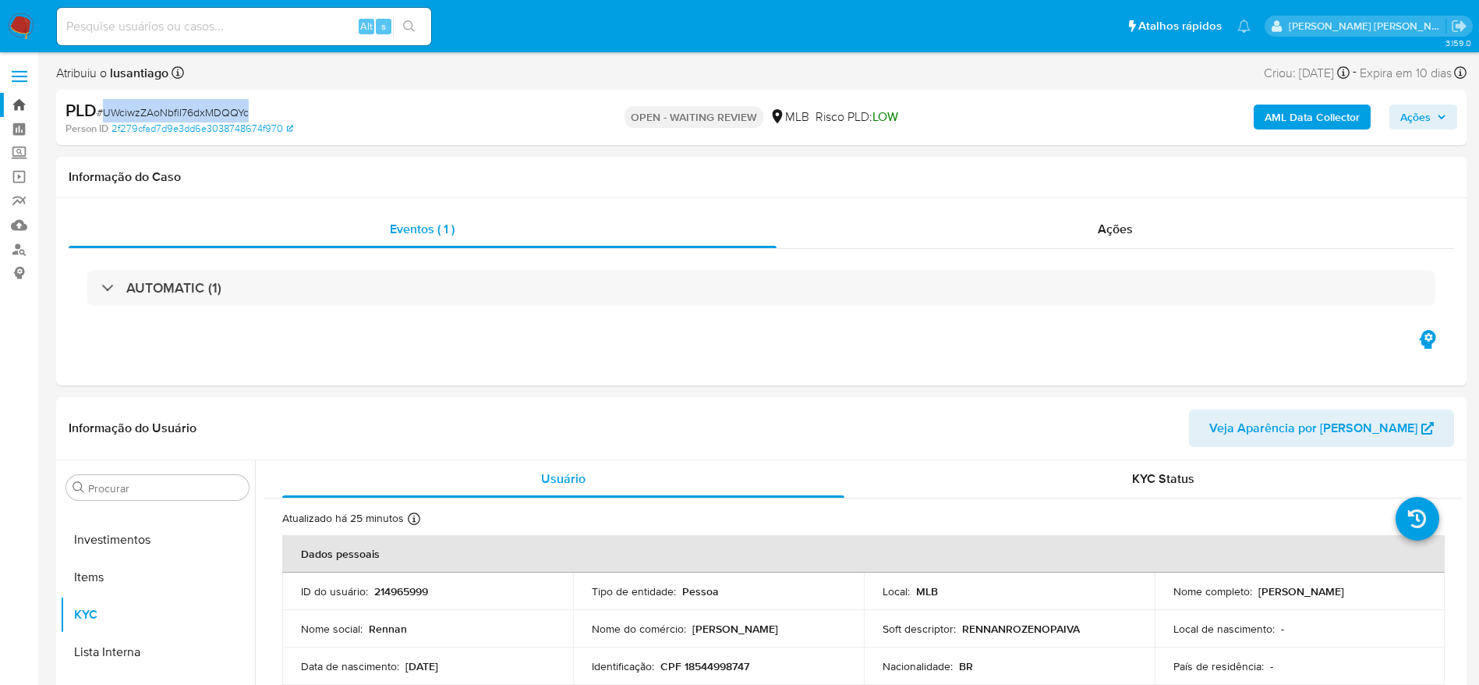
click at [36, 101] on link "Bandeja" at bounding box center [93, 105] width 186 height 24
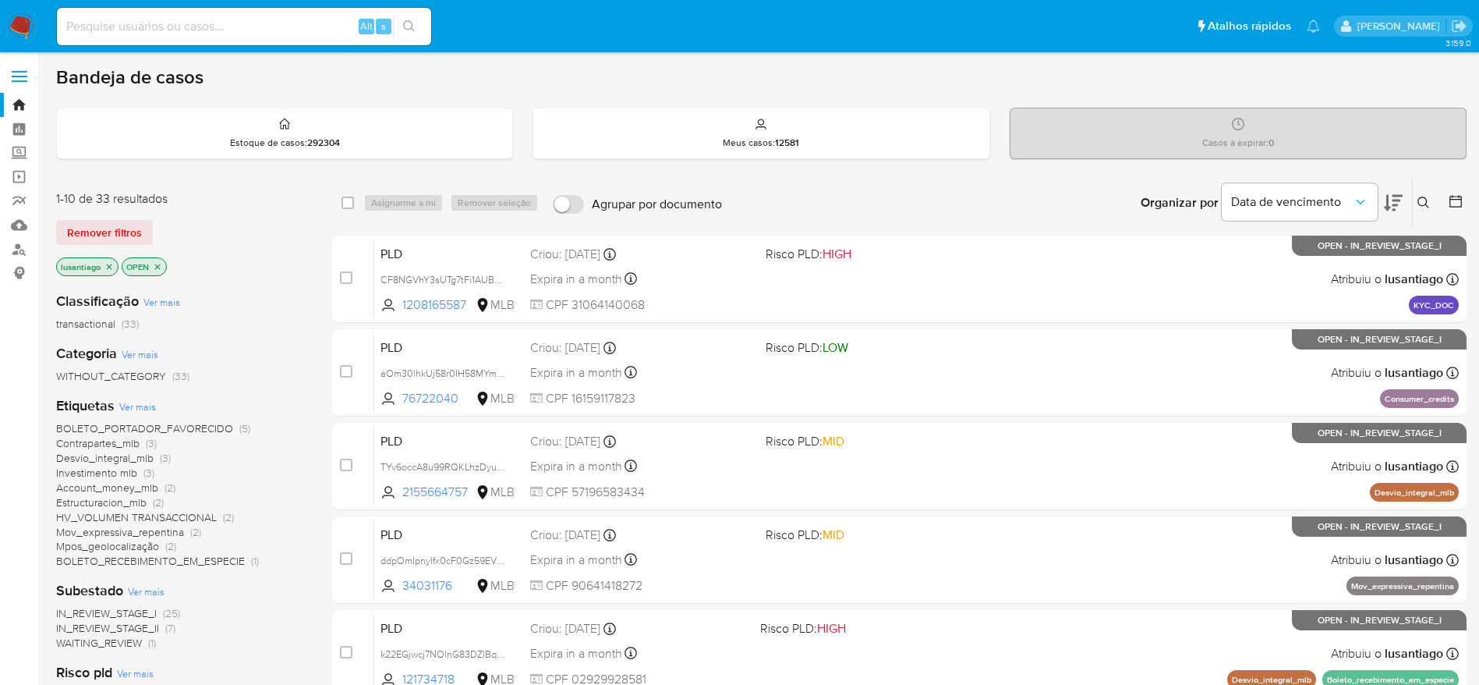
click at [1423, 202] on icon at bounding box center [1423, 202] width 12 height 12
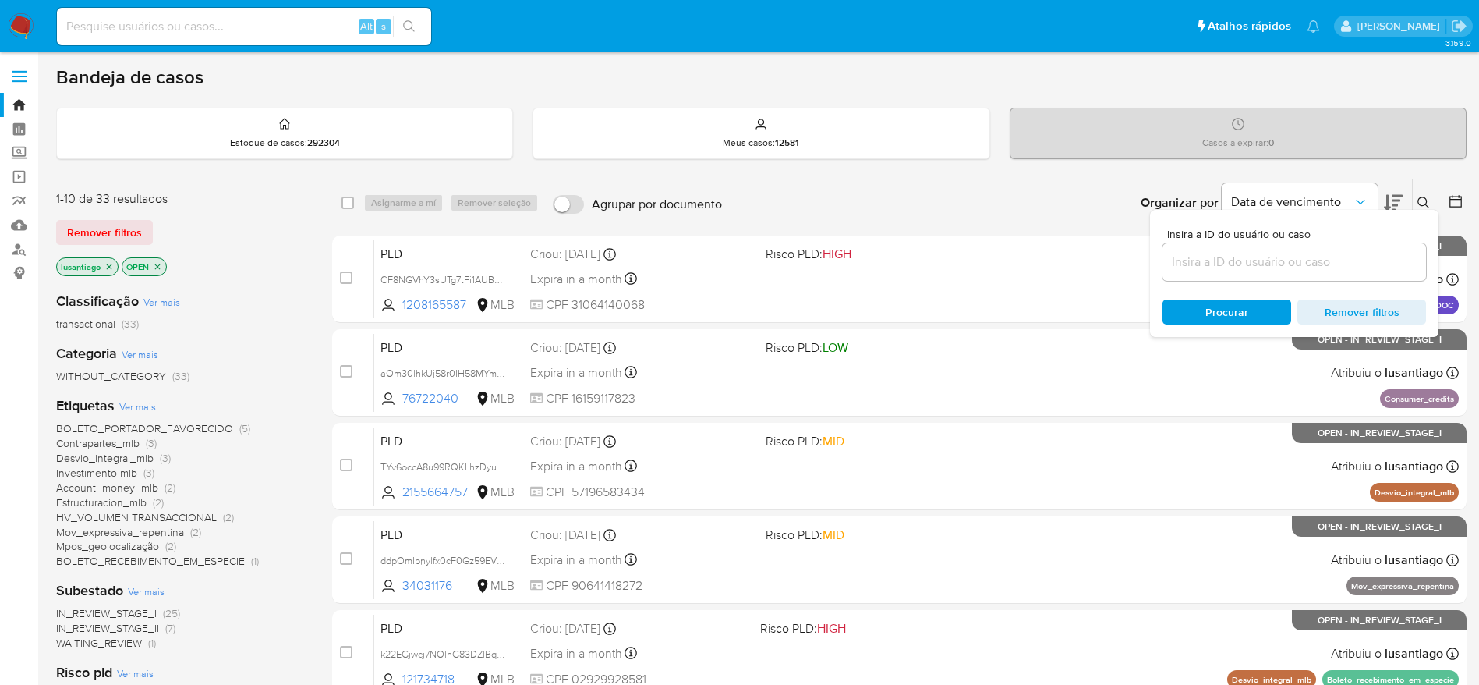
click at [1263, 262] on input at bounding box center [1294, 262] width 264 height 20
type input "UWciwzZAoNbfiI76dxMDQQYc"
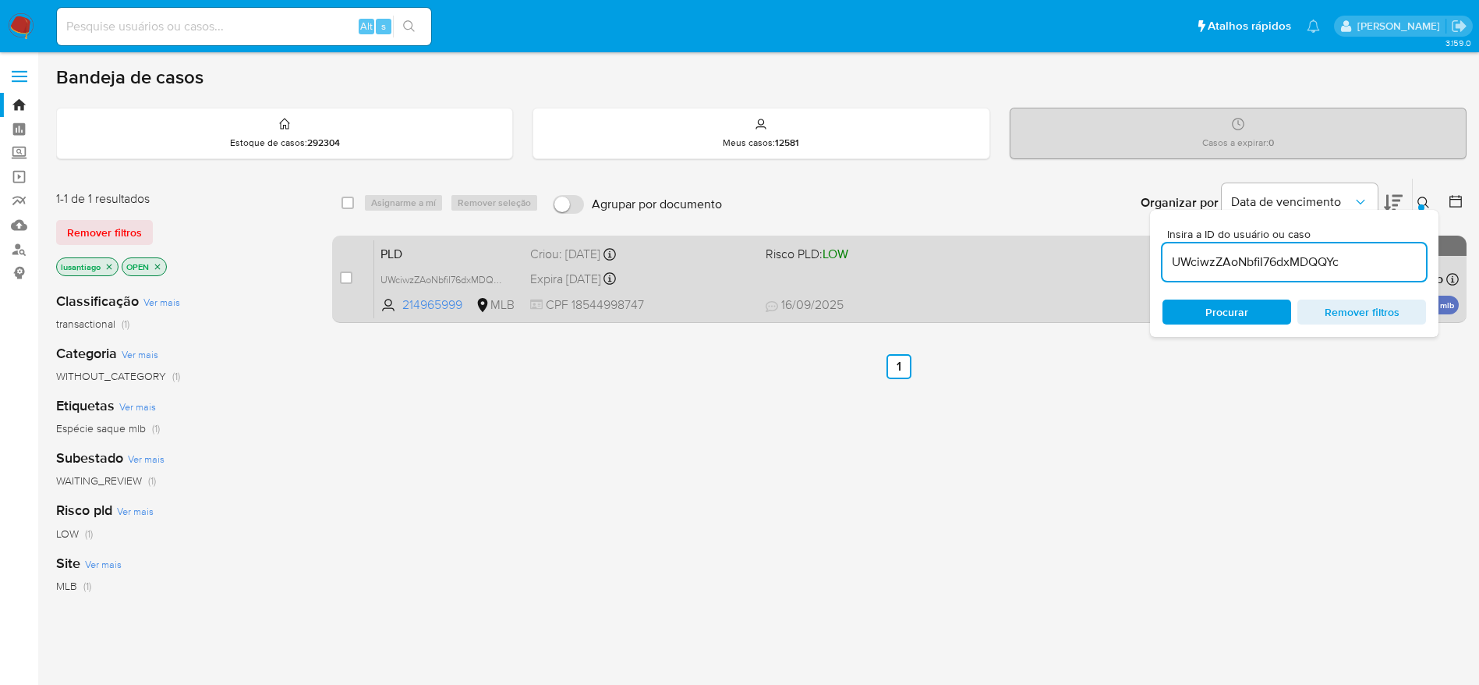
click at [338, 276] on div "case-item-checkbox Incapaz de atribuir o caso PLD UWciwzZAoNbfiI76dxMDQQYc 2149…" at bounding box center [899, 278] width 1134 height 87
click at [343, 281] on input "checkbox" at bounding box center [346, 277] width 12 height 12
checkbox input "true"
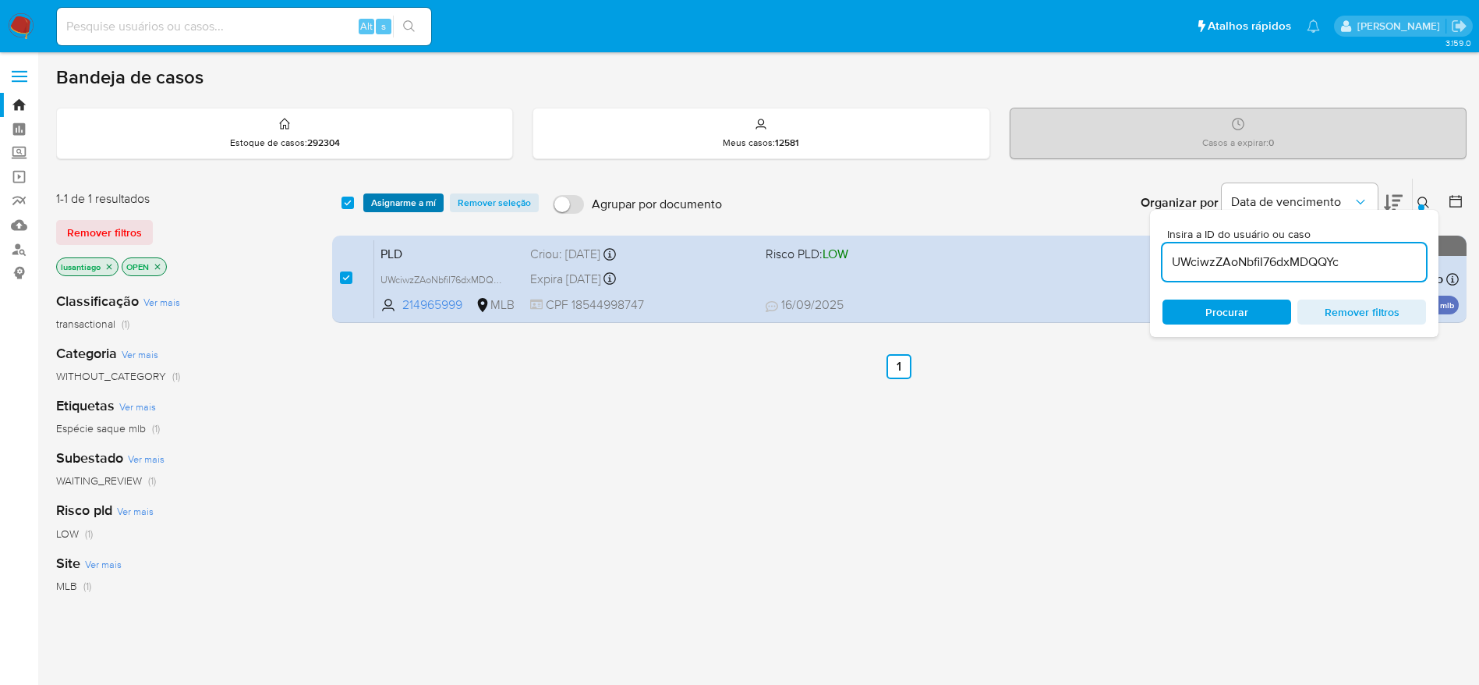
click at [382, 207] on span "Asignarme a mí" at bounding box center [403, 203] width 65 height 16
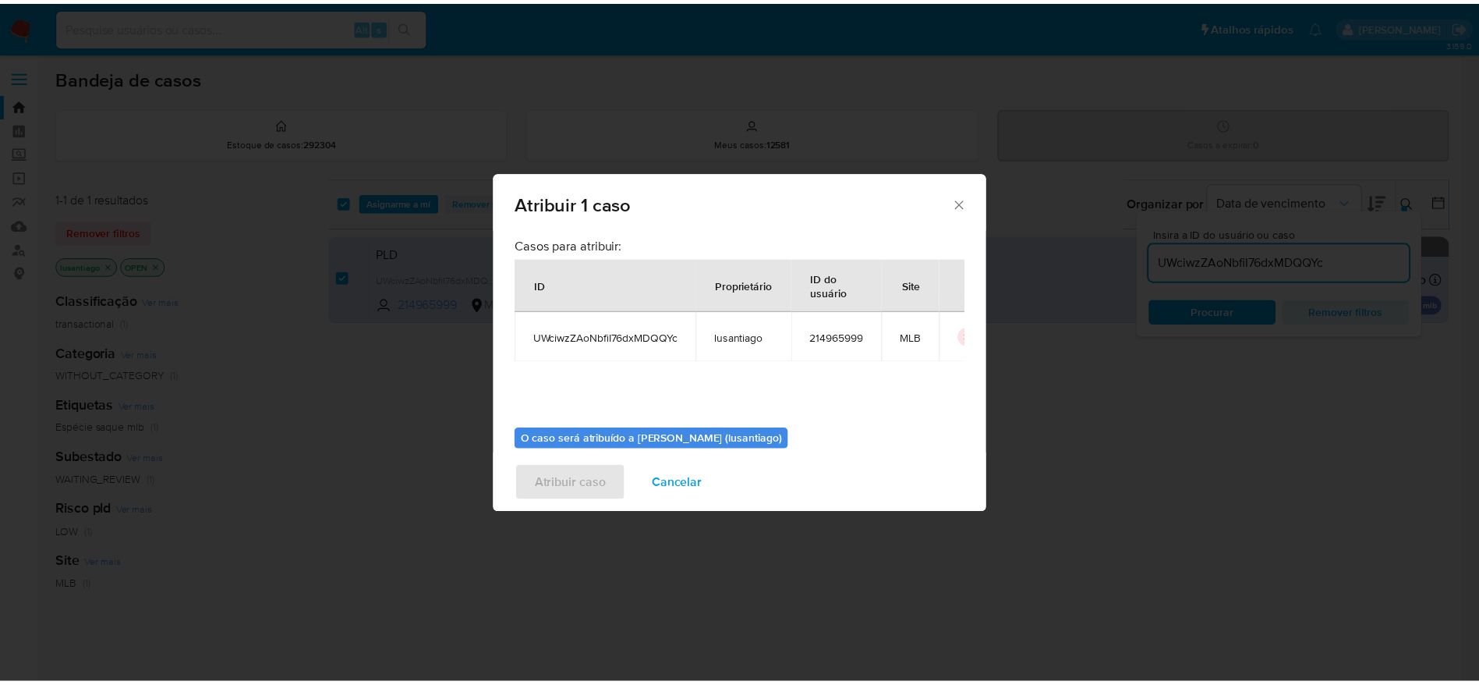
scroll to position [80, 0]
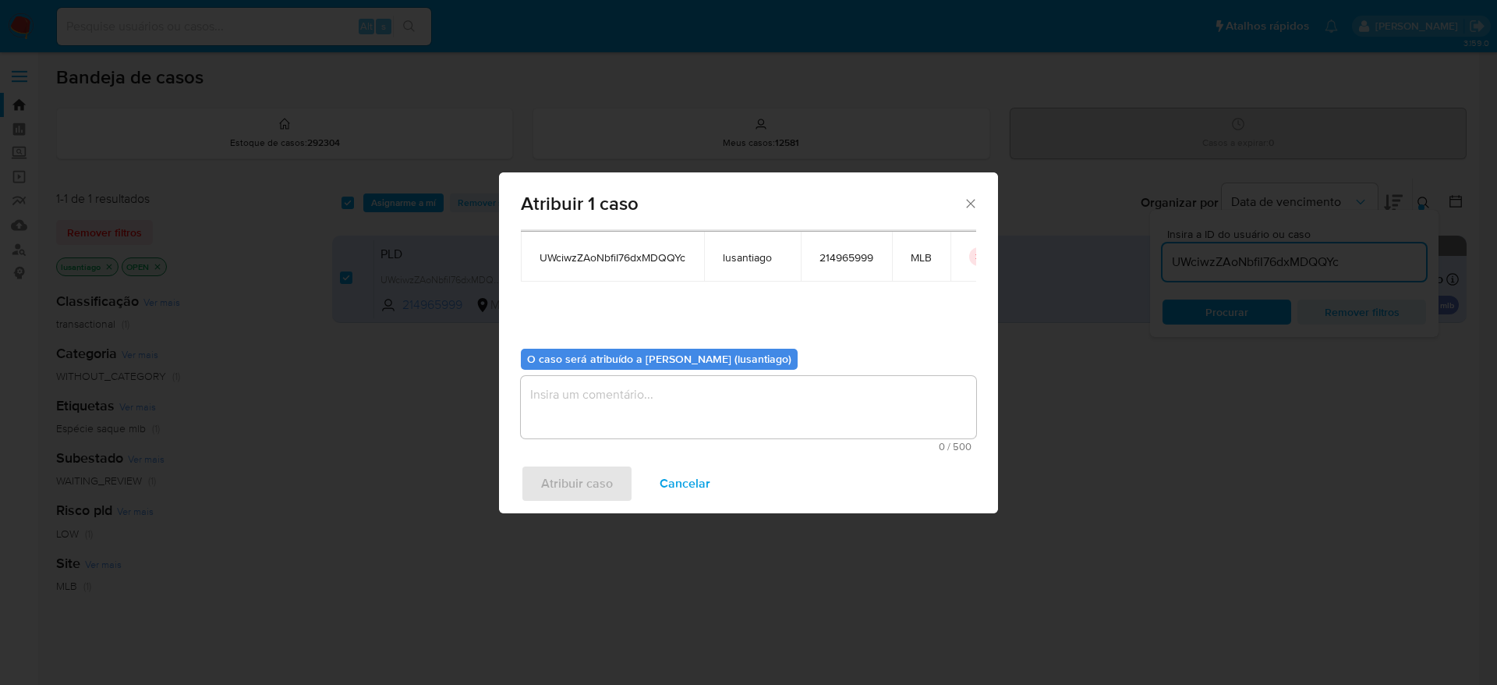
click at [713, 411] on textarea "assign-modal" at bounding box center [748, 407] width 455 height 62
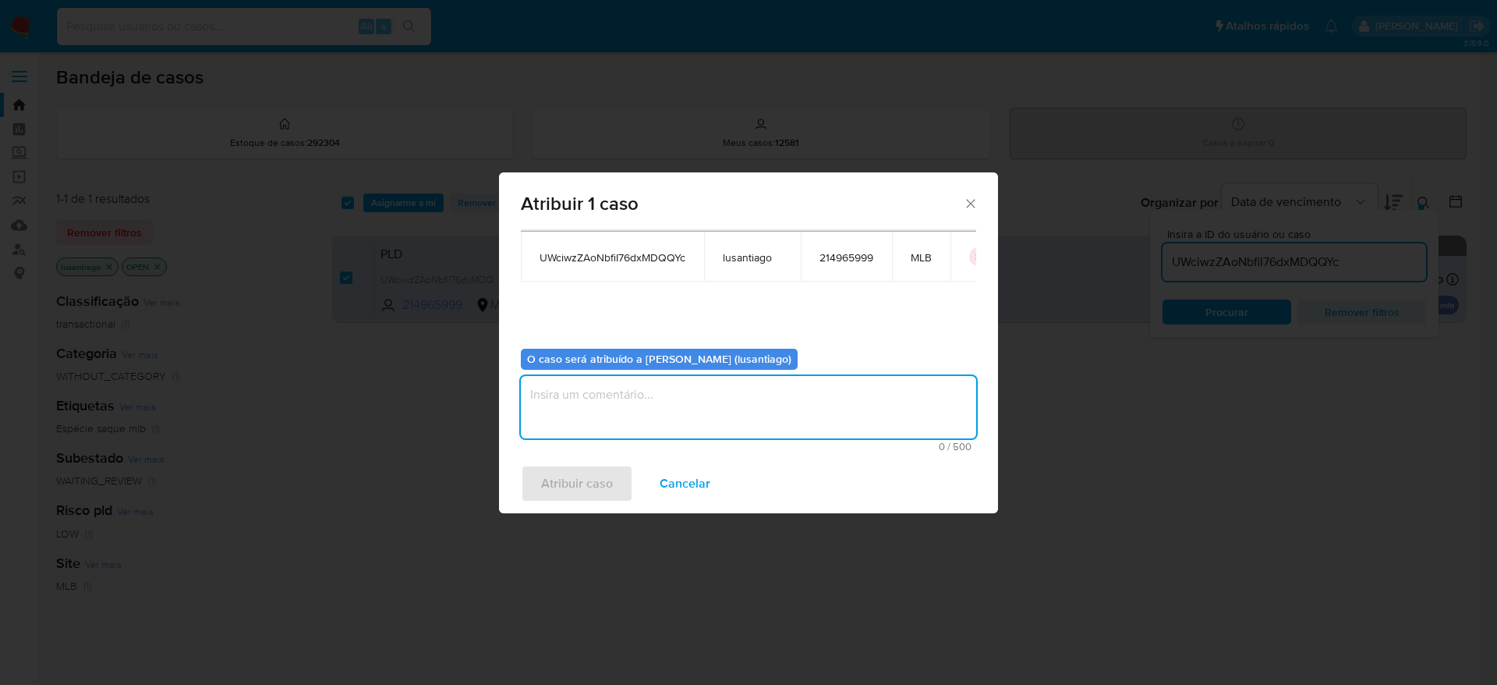
type textarea "."
type textarea "Renda"
click at [580, 484] on span "Atribuir caso" at bounding box center [577, 483] width 72 height 34
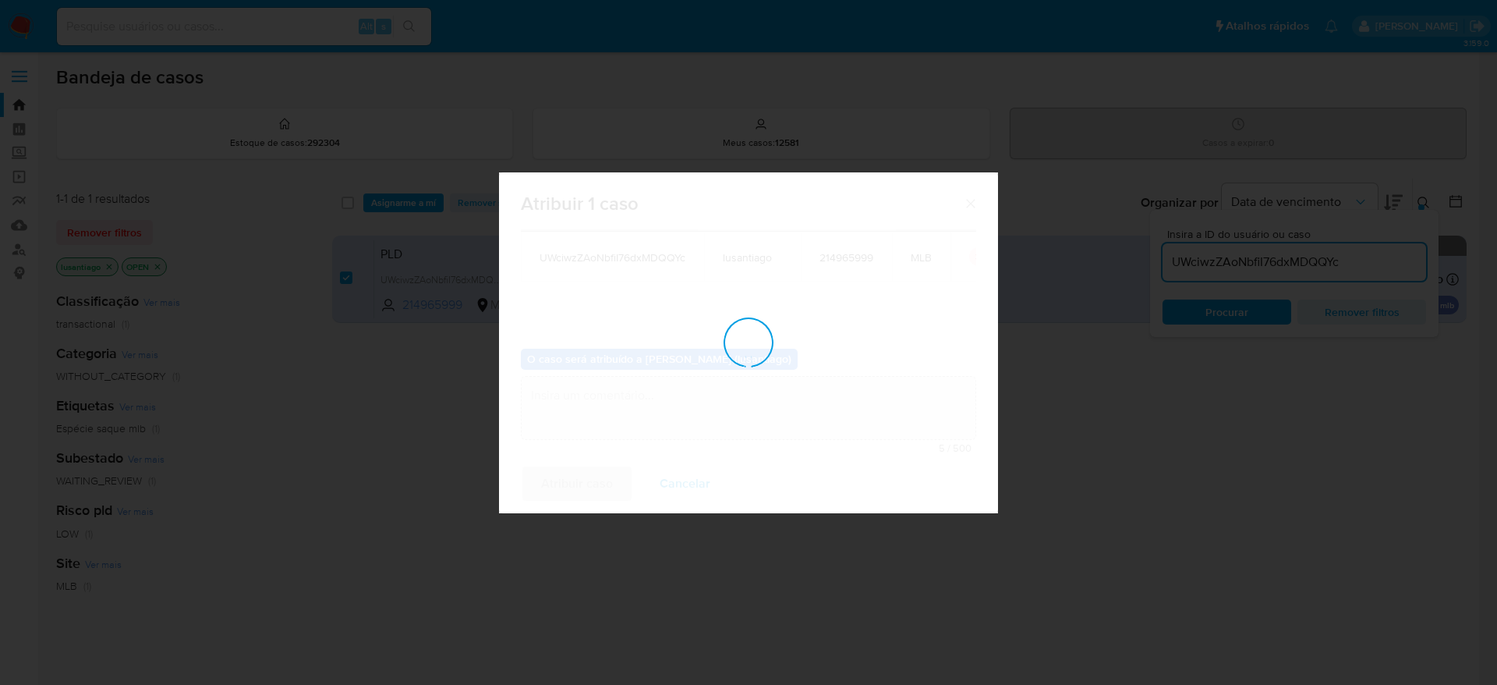
checkbox input "false"
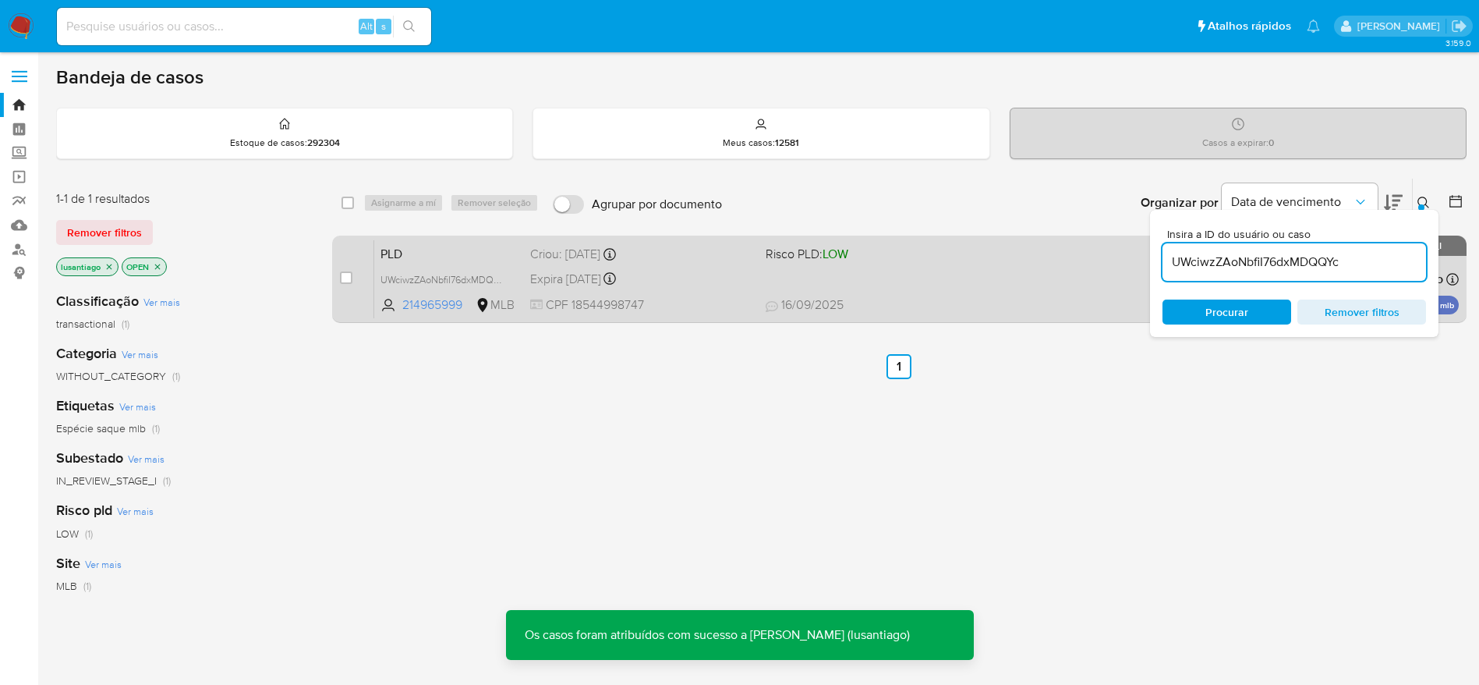
click at [702, 268] on div "Expira [DATE] Expira em [DATE] 00:15:30" at bounding box center [641, 278] width 223 height 21
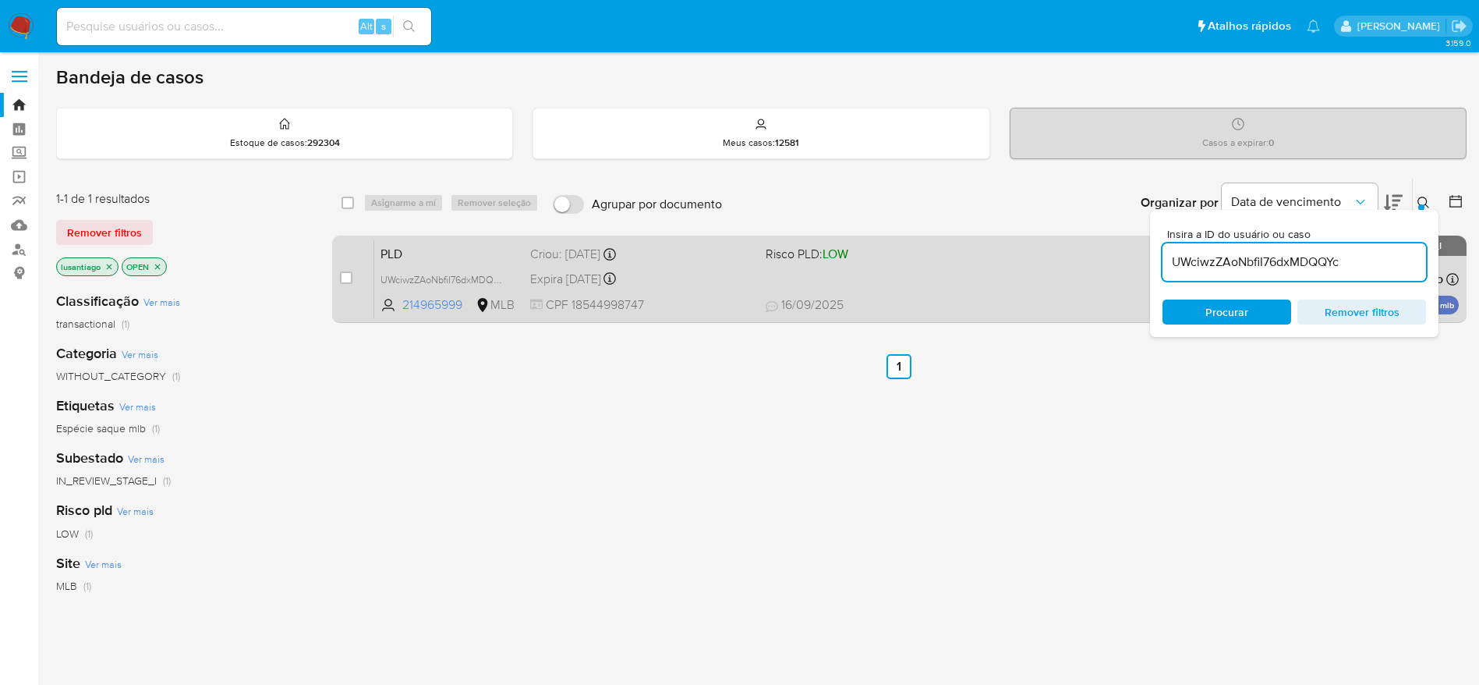
click at [682, 274] on div "Expira [DATE] Expira em [DATE] 00:15:30" at bounding box center [641, 278] width 223 height 21
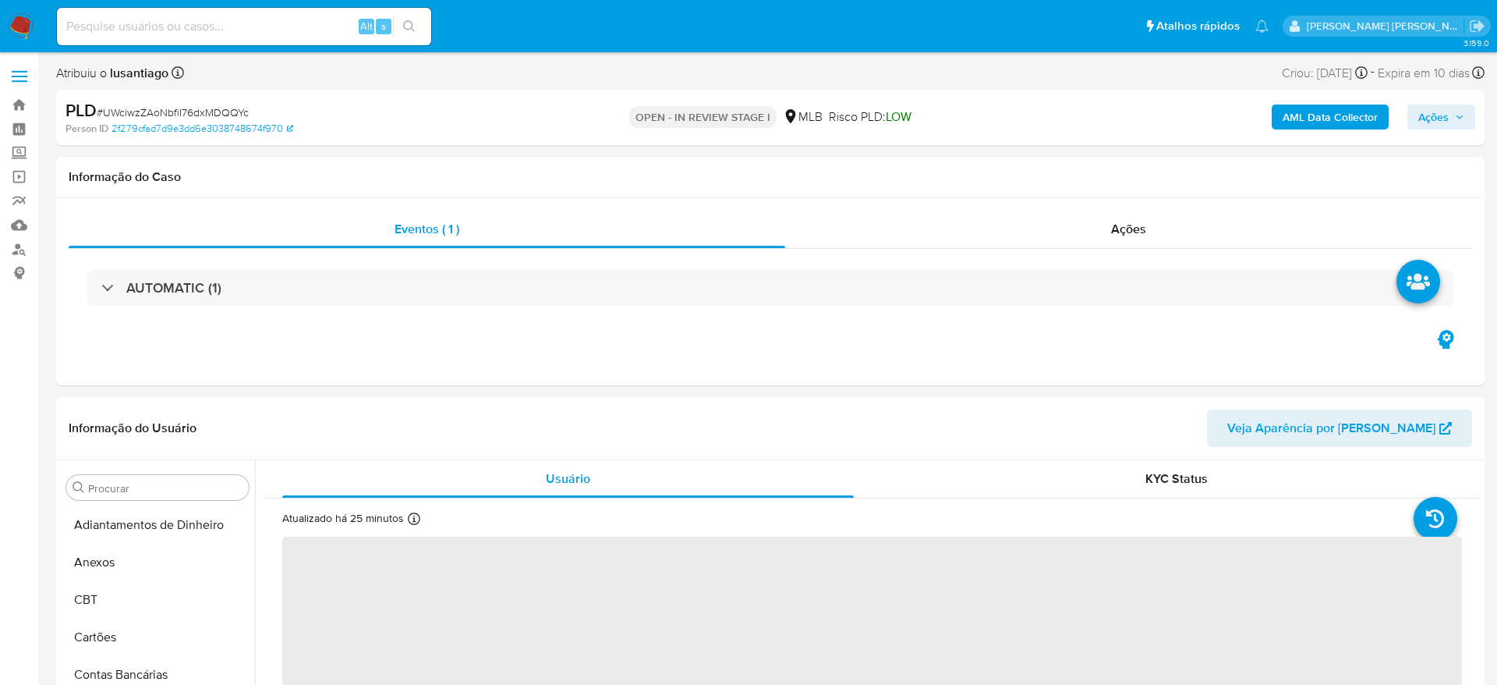
select select "10"
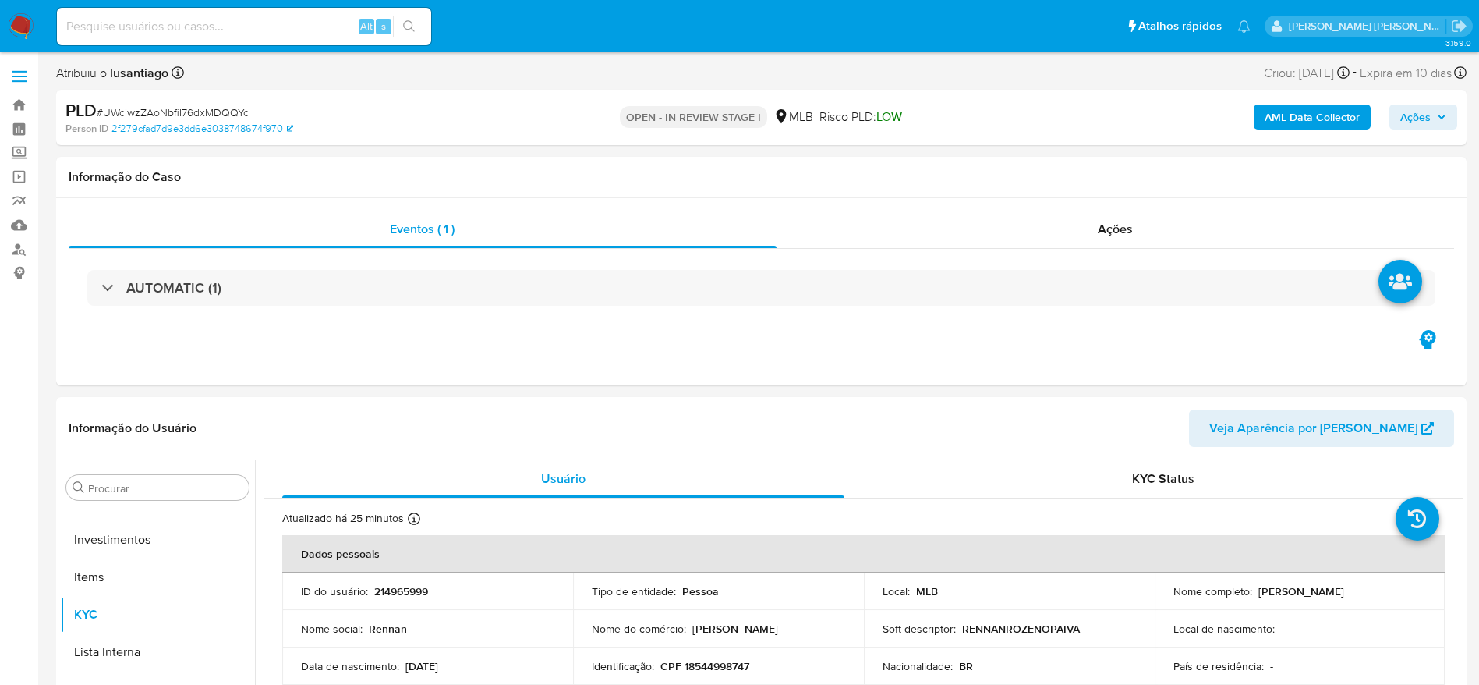
click at [1318, 115] on b "AML Data Collector" at bounding box center [1312, 116] width 95 height 25
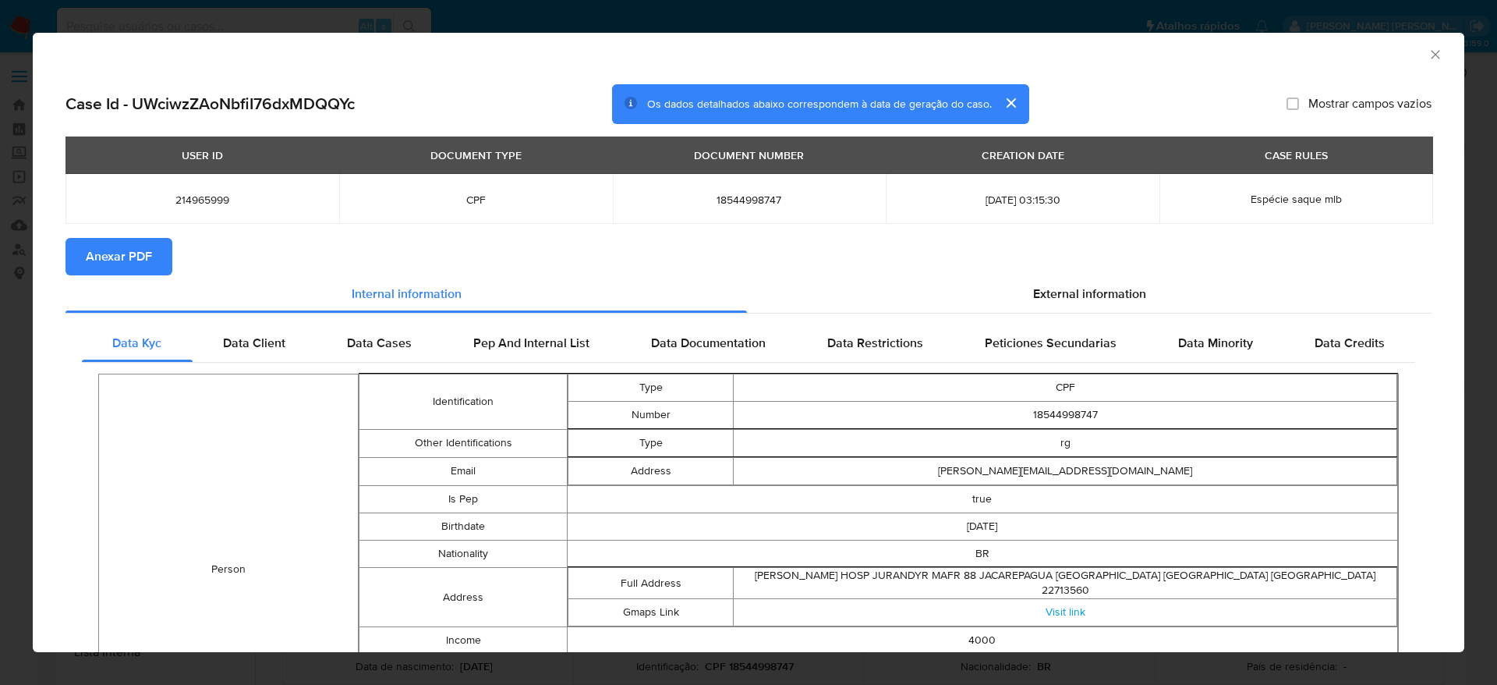
click at [122, 258] on span "Anexar PDF" at bounding box center [119, 256] width 66 height 34
click at [1428, 57] on icon "Fechar a janela" at bounding box center [1436, 55] width 16 height 16
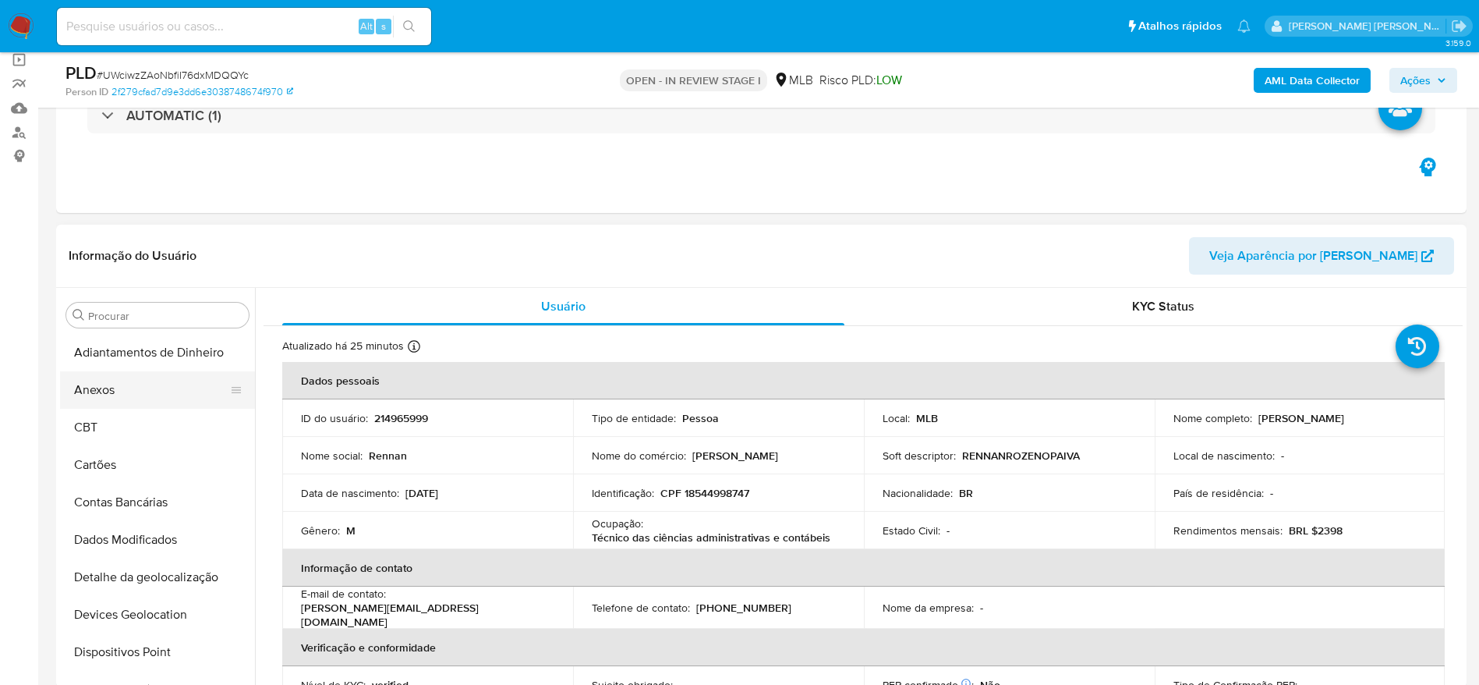
click at [115, 387] on button "Anexos" at bounding box center [151, 389] width 182 height 37
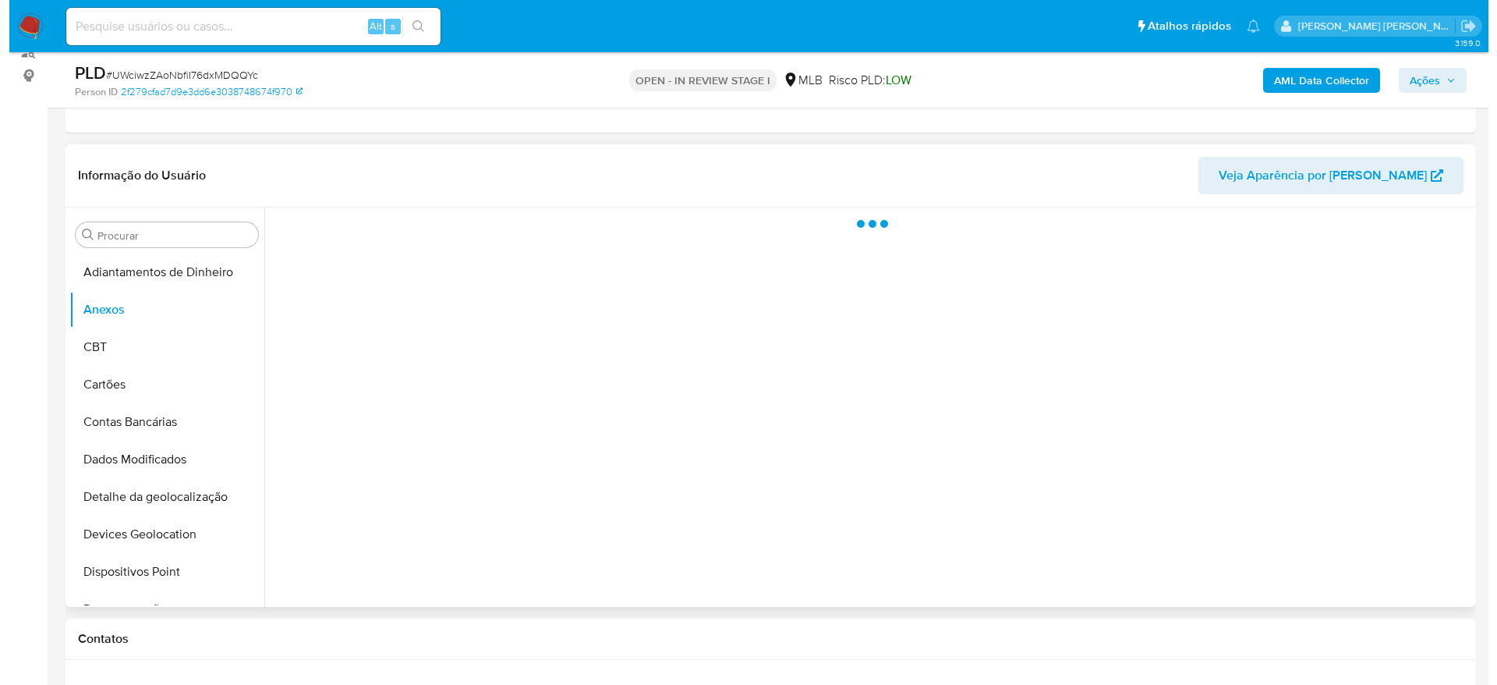
scroll to position [234, 0]
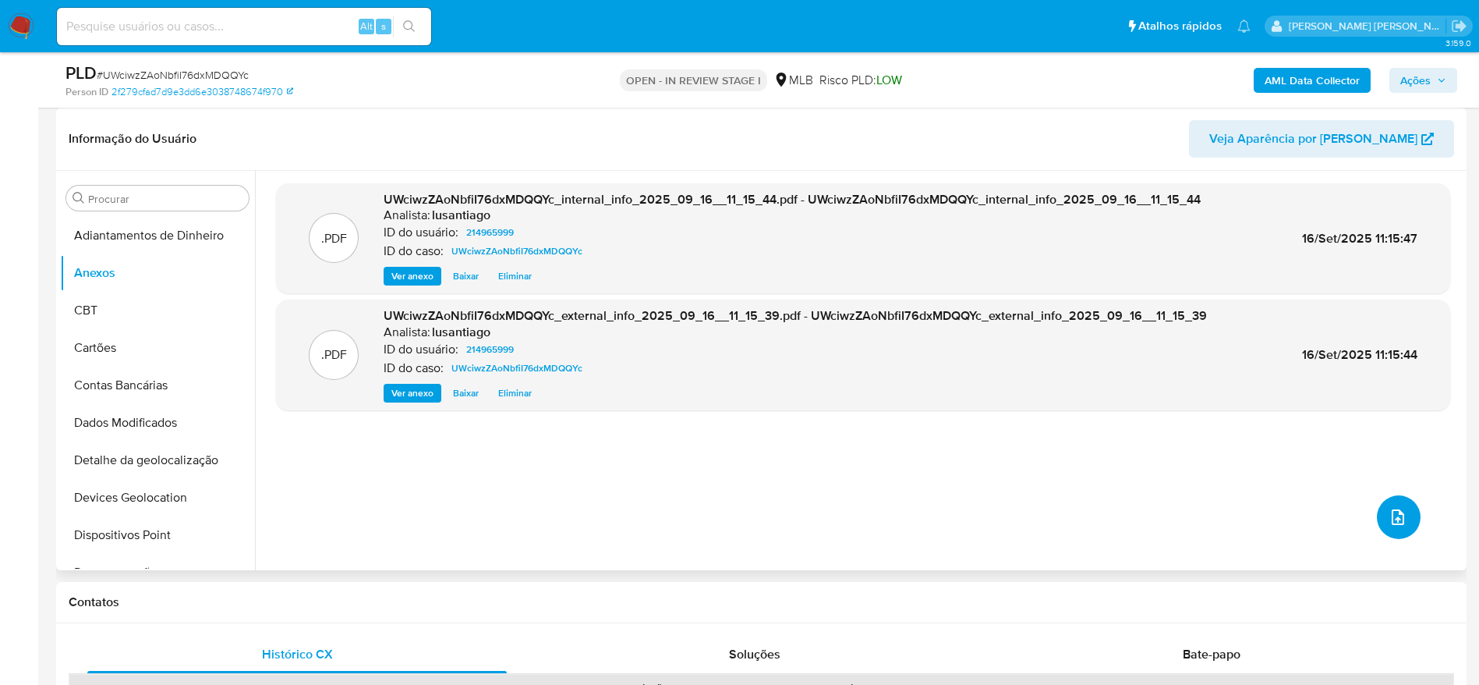
click at [1389, 515] on icon "upload-file" at bounding box center [1398, 517] width 19 height 19
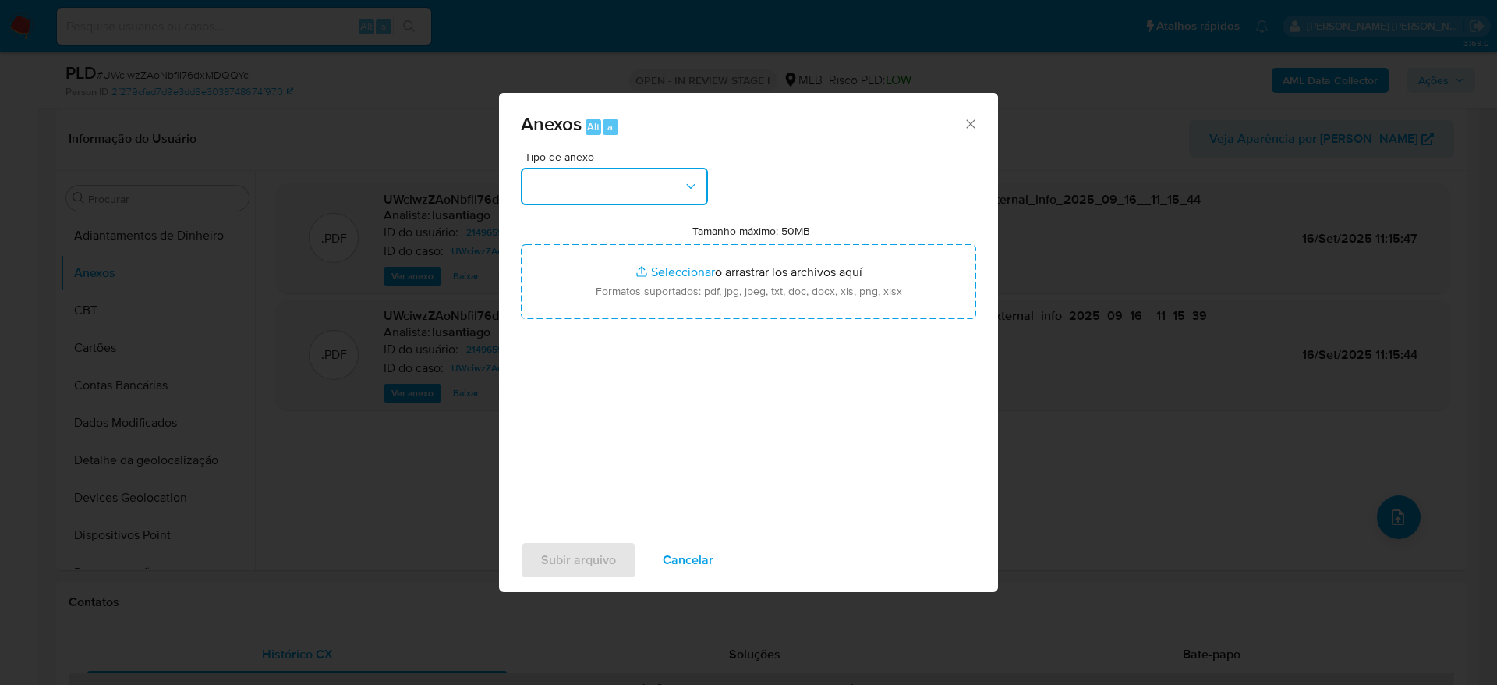
click at [653, 183] on button "button" at bounding box center [614, 186] width 187 height 37
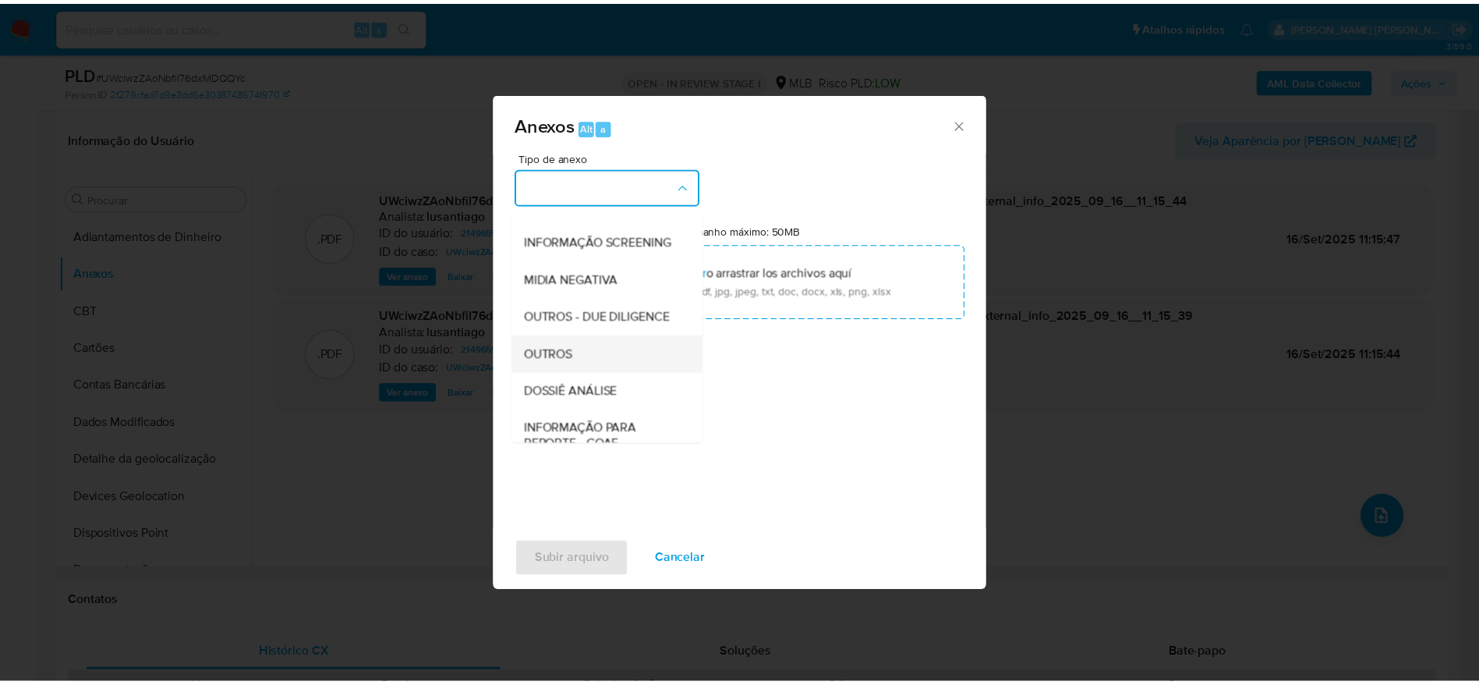
scroll to position [240, 0]
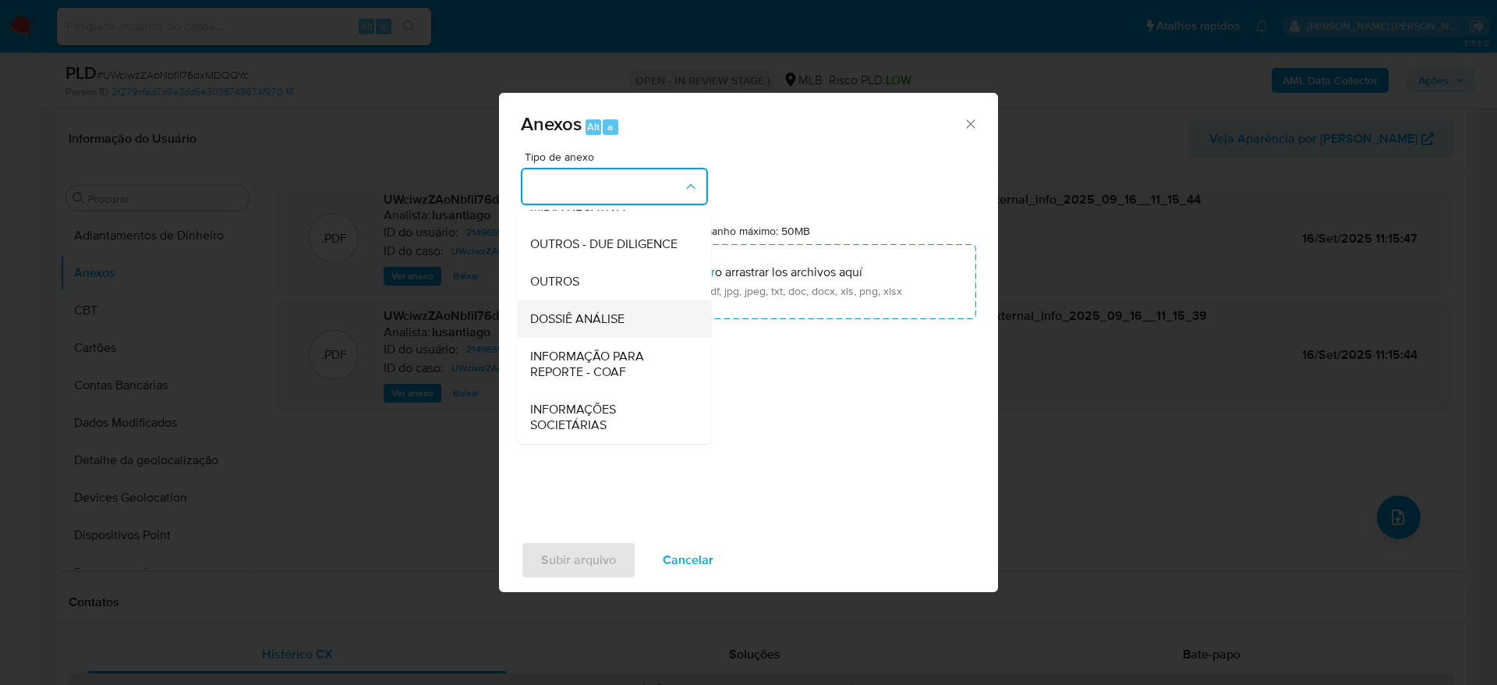
click at [587, 311] on span "DOSSIÊ ANÁLISE" at bounding box center [577, 319] width 94 height 16
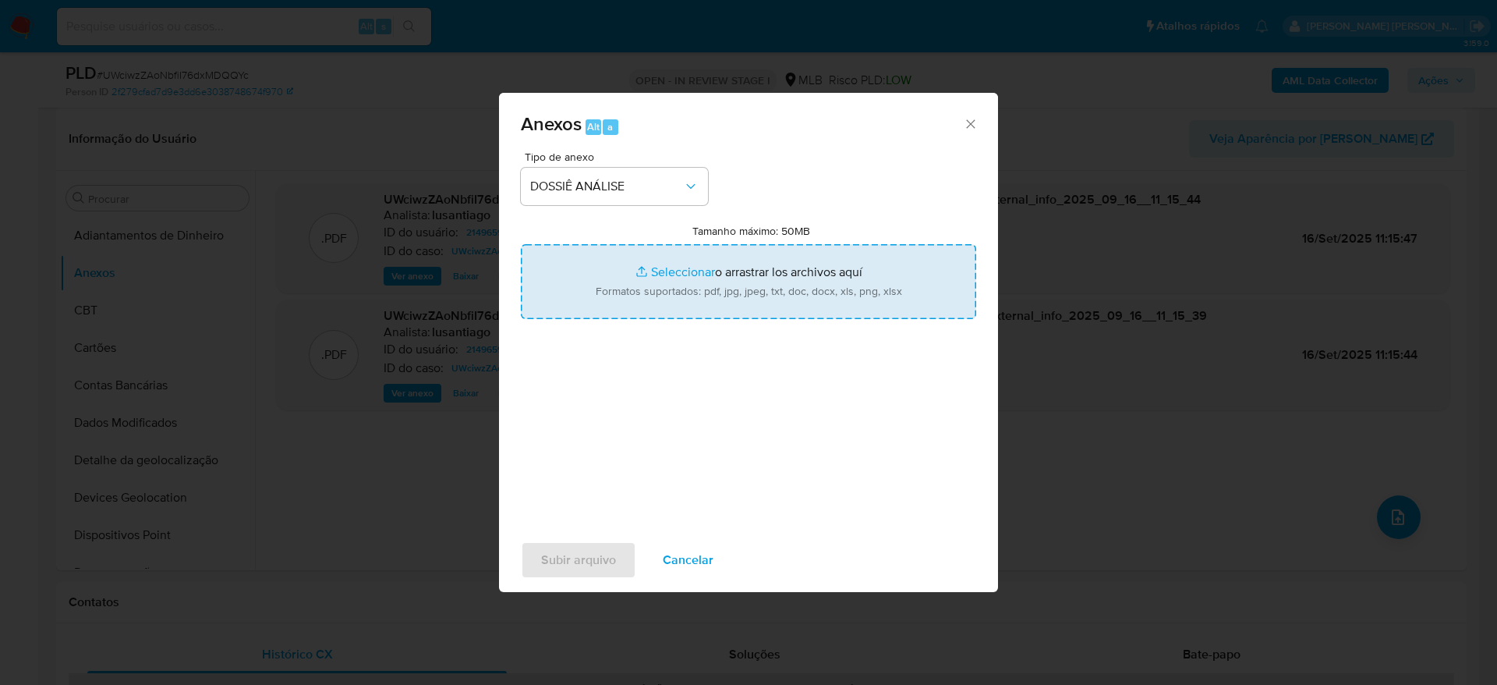
type input "C:\fakepath\Mulan 214965999_2025_09_15_06_38_54 (1).xlsx"
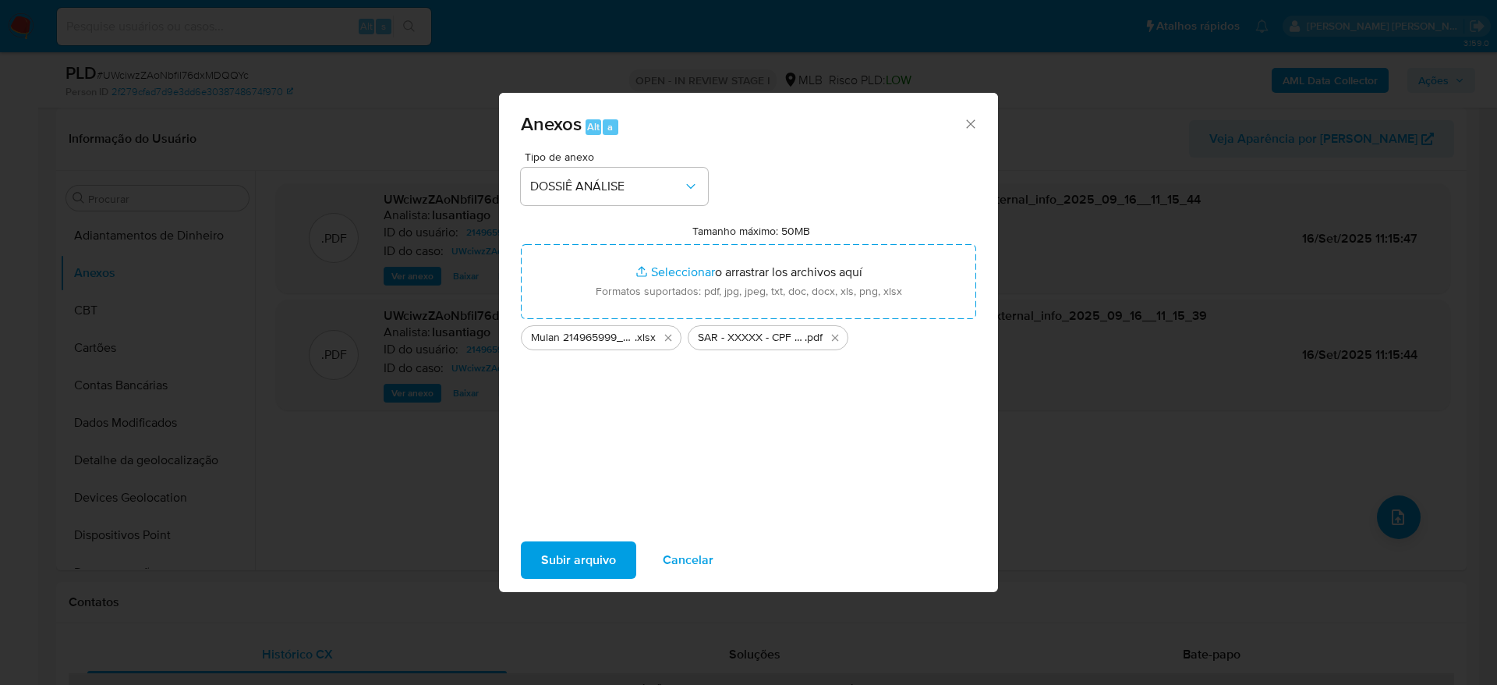
click at [589, 554] on span "Subir arquivo" at bounding box center [578, 560] width 75 height 34
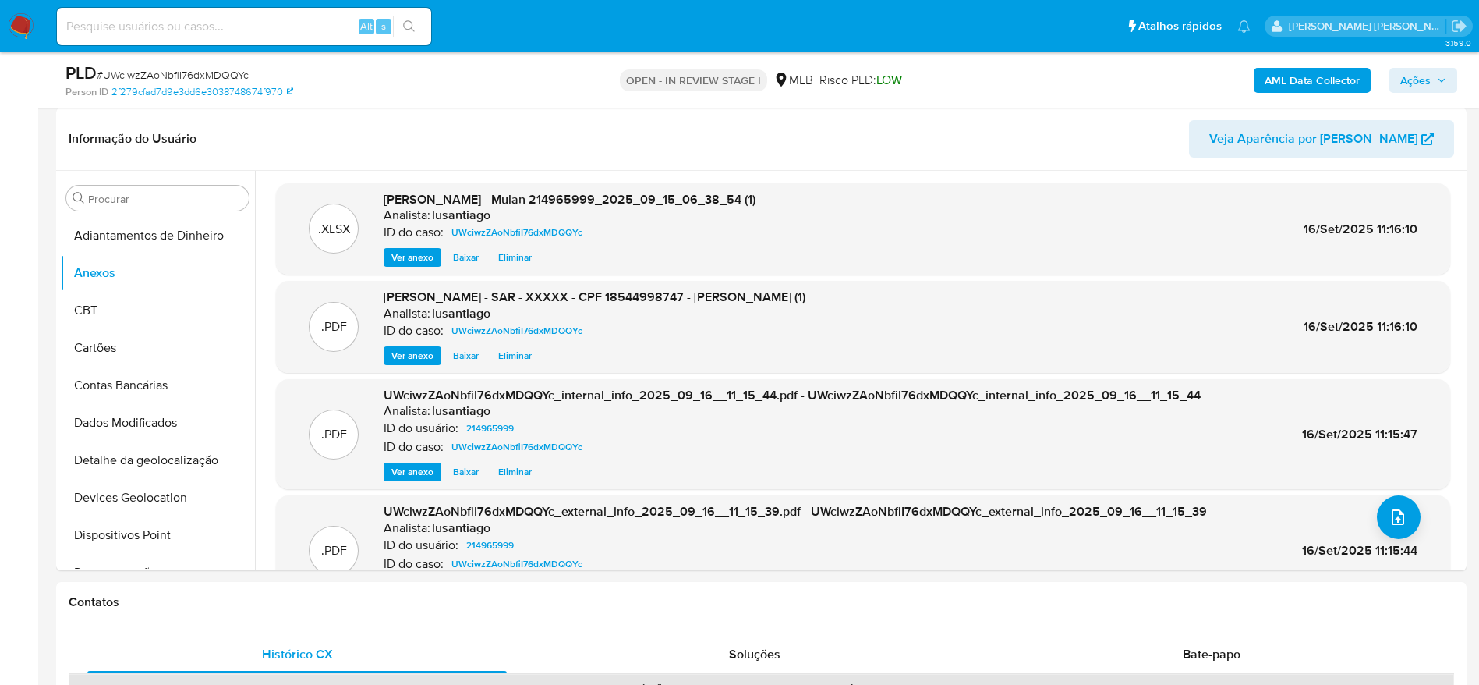
click at [1412, 80] on span "Ações" at bounding box center [1415, 80] width 30 height 25
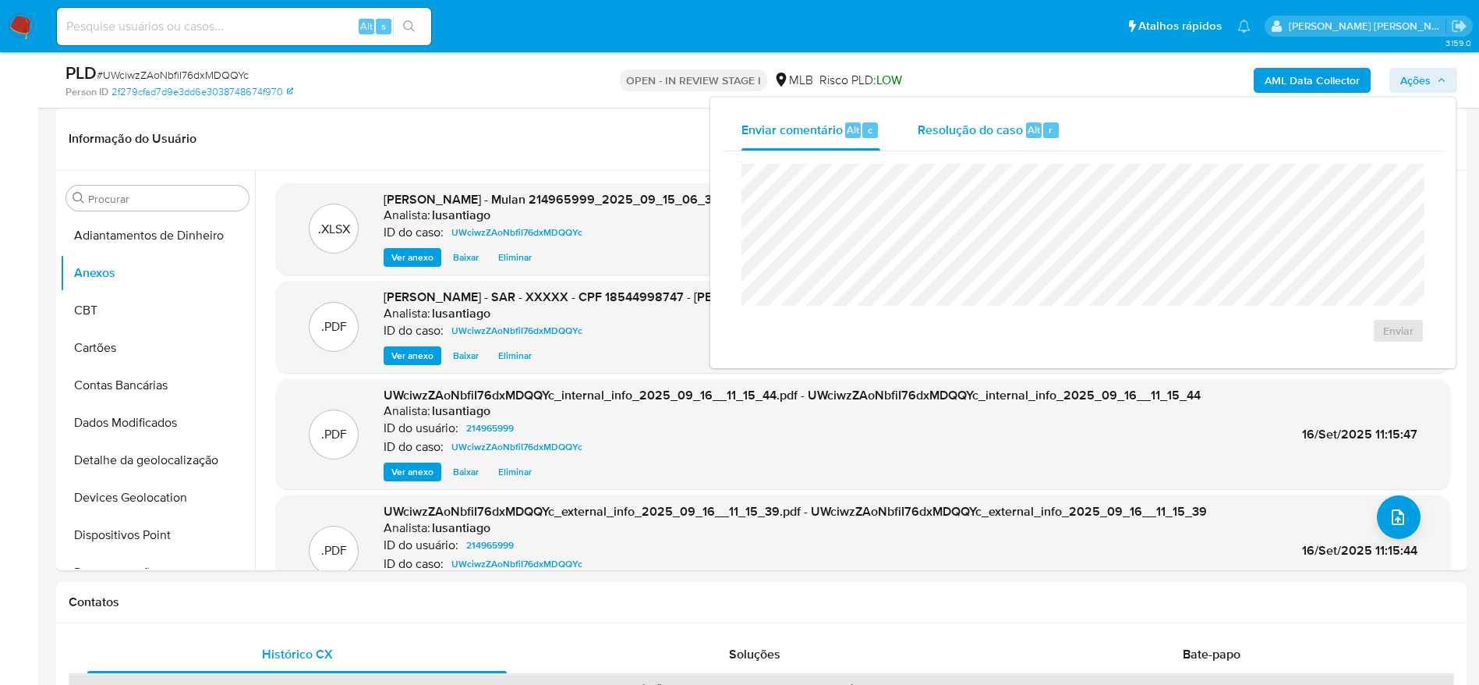
click at [994, 140] on div "Resolução do caso Alt r" at bounding box center [989, 130] width 143 height 41
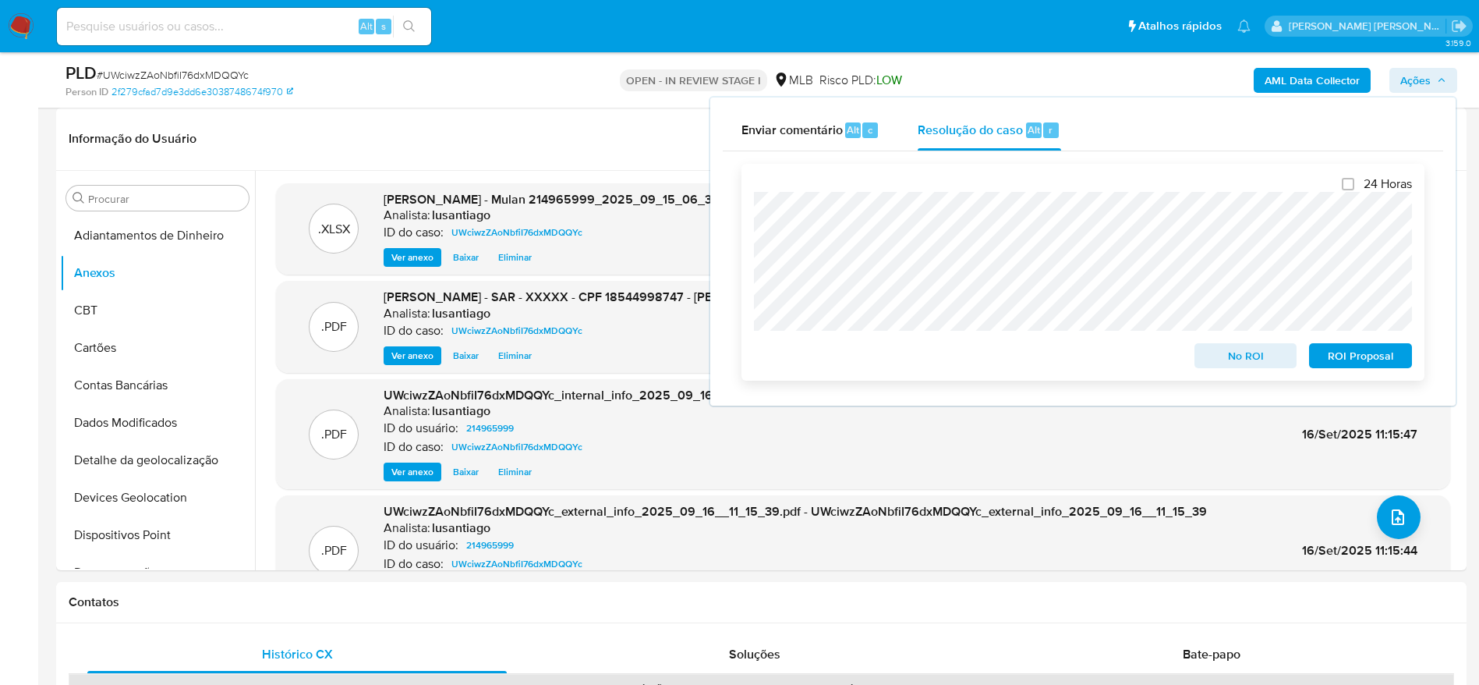
click at [1348, 364] on span "ROI Proposal" at bounding box center [1360, 356] width 81 height 22
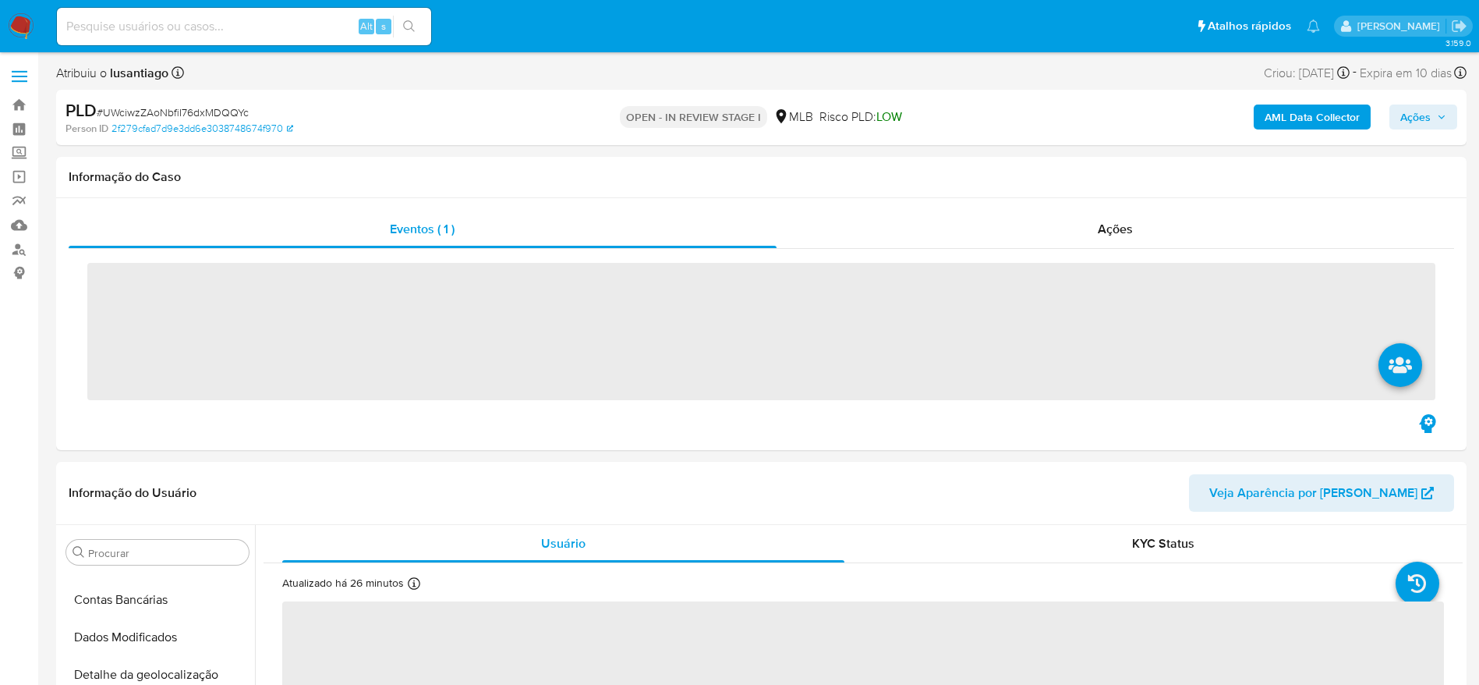
scroll to position [550, 0]
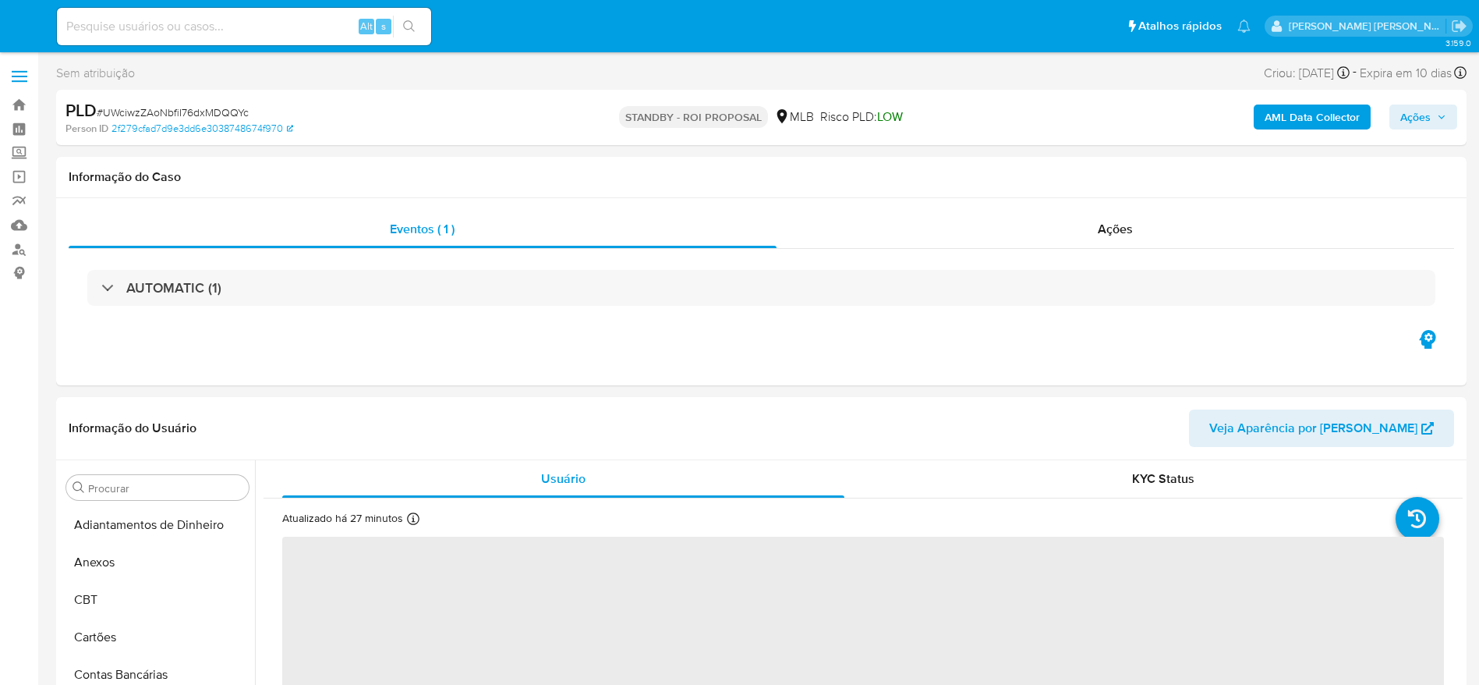
select select "10"
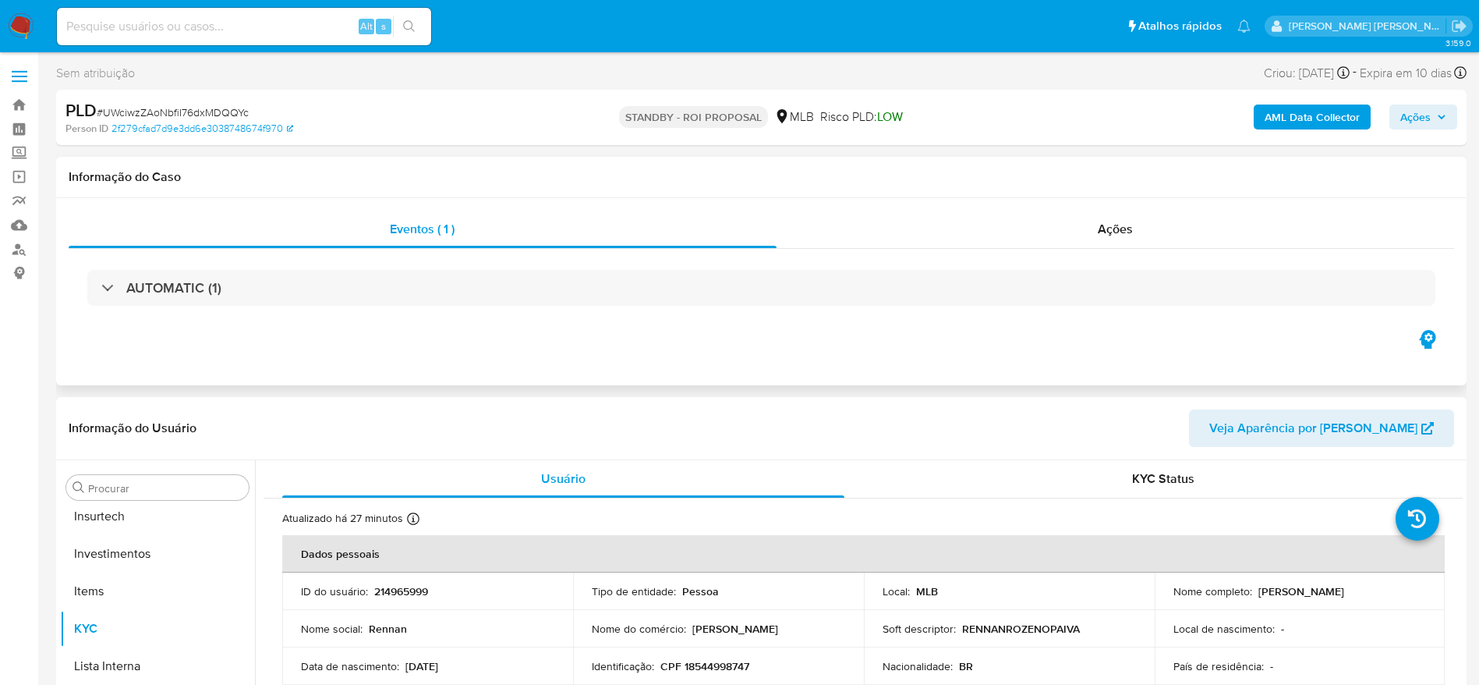
scroll to position [734, 0]
click at [19, 129] on link "Painel" at bounding box center [93, 129] width 186 height 24
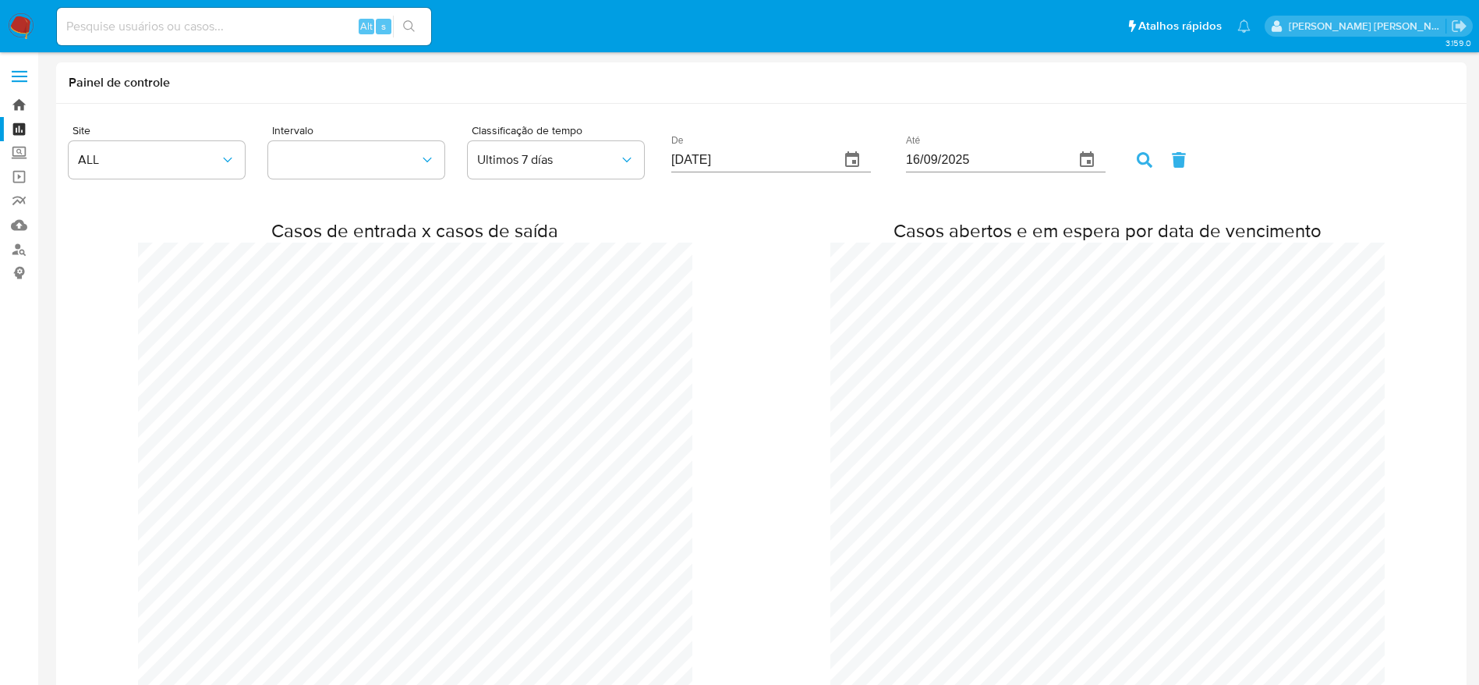
click at [21, 97] on link "Bandeja" at bounding box center [93, 105] width 186 height 24
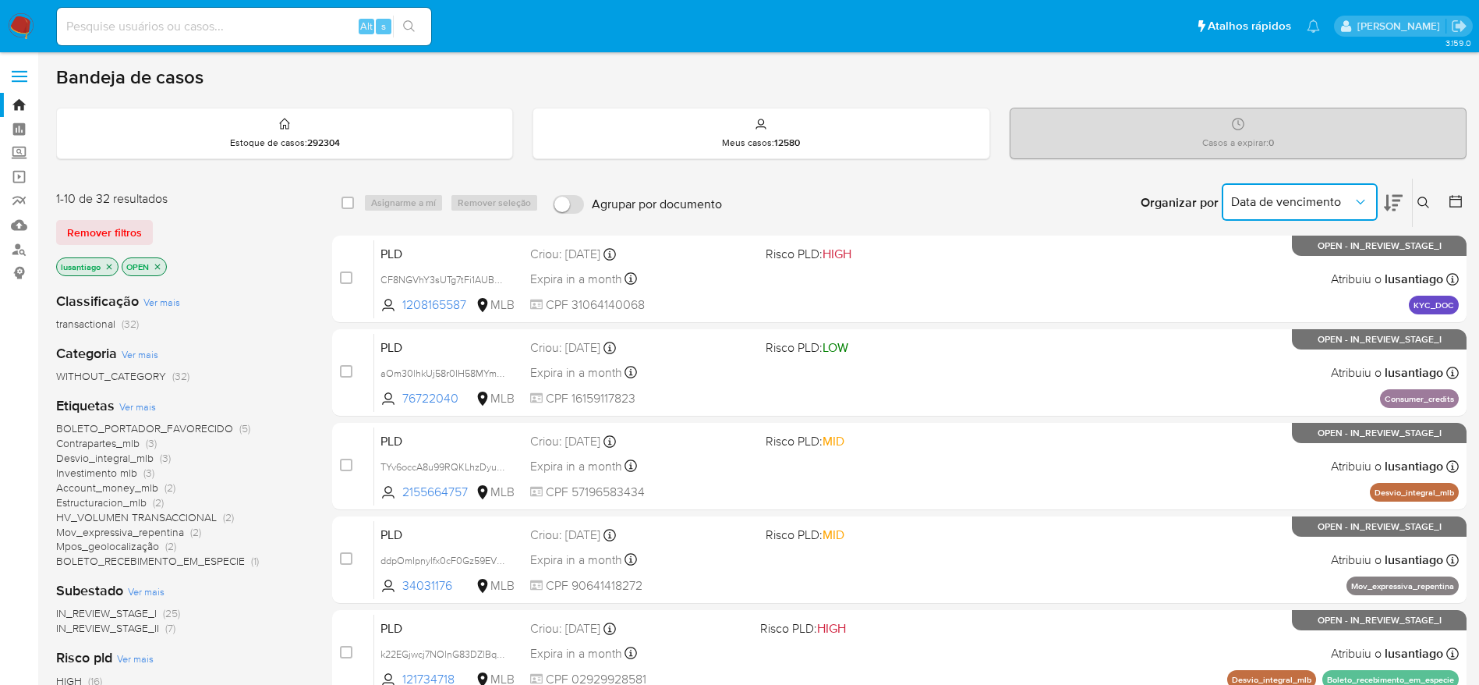
click at [1342, 195] on span "Data de vencimento" at bounding box center [1292, 202] width 122 height 16
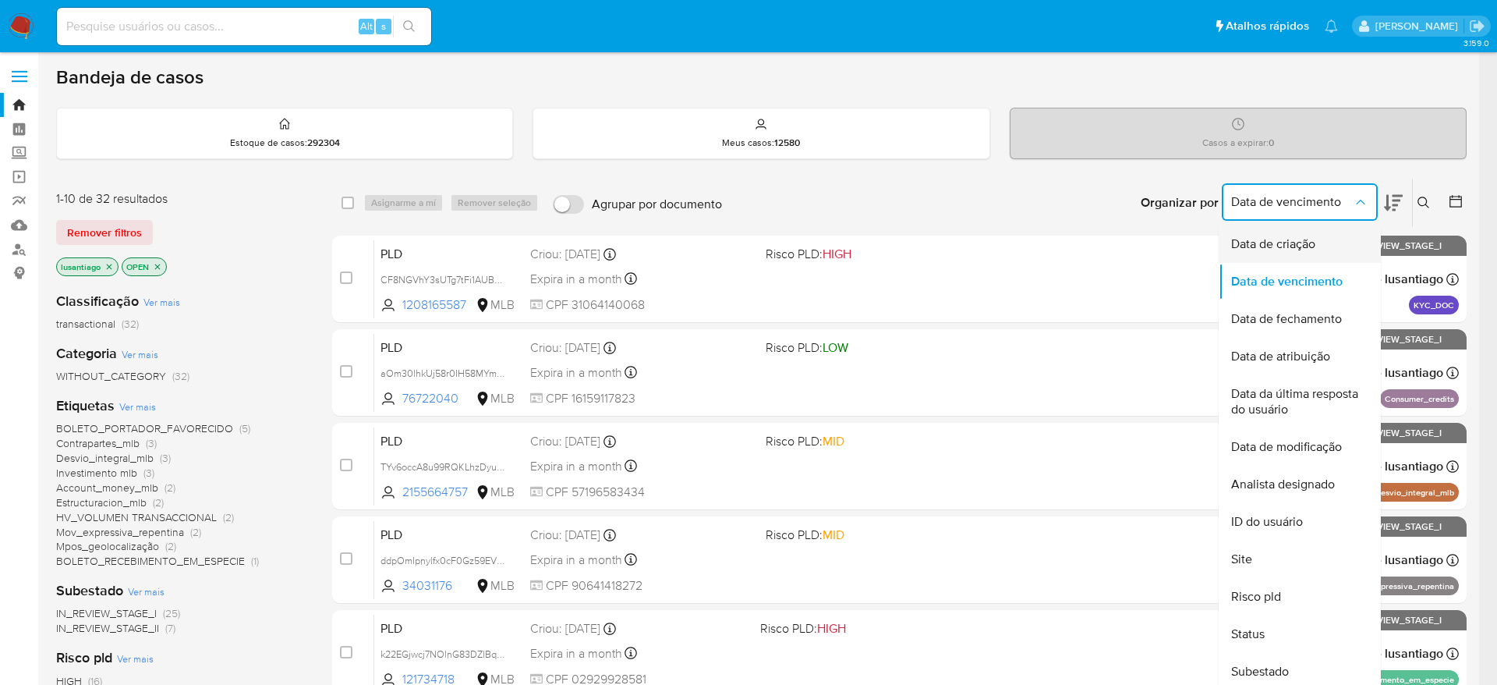
click at [1282, 247] on span "Data de criação" at bounding box center [1273, 244] width 84 height 16
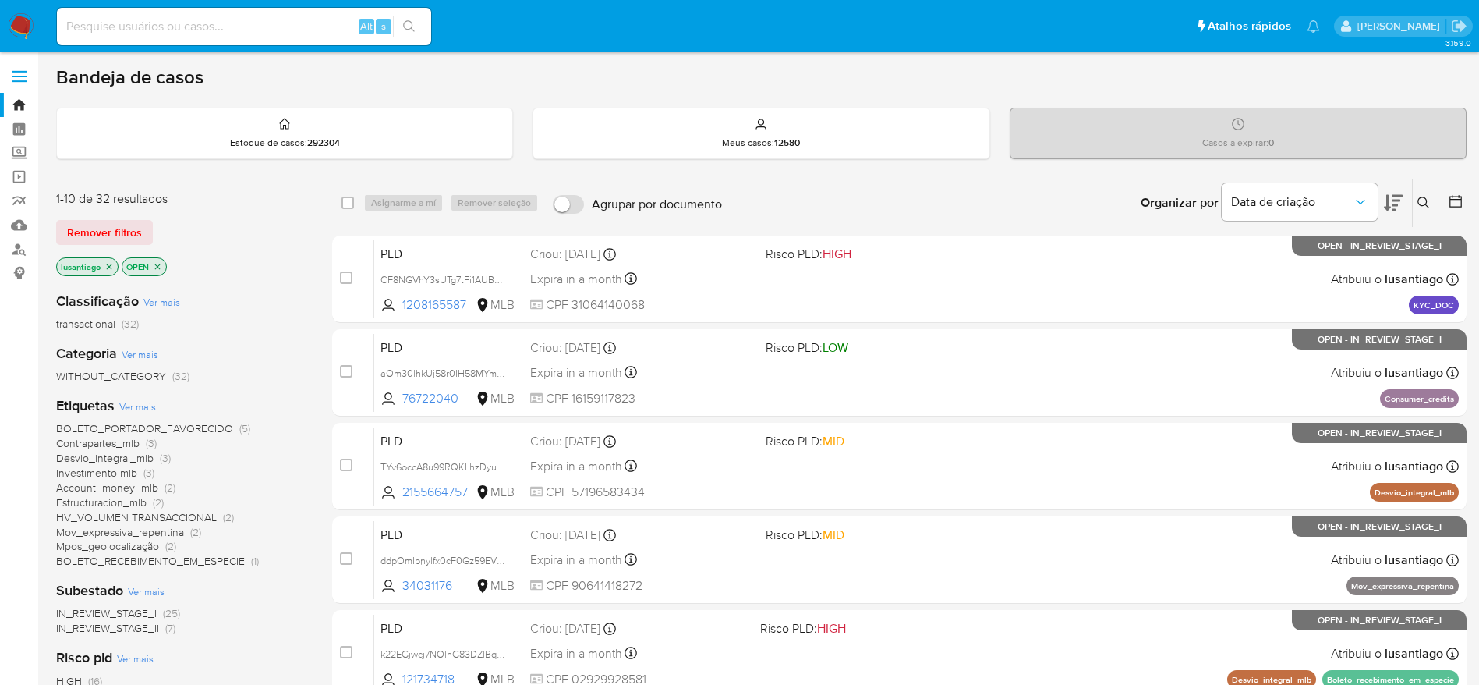
click at [1455, 198] on icon at bounding box center [1456, 201] width 16 height 16
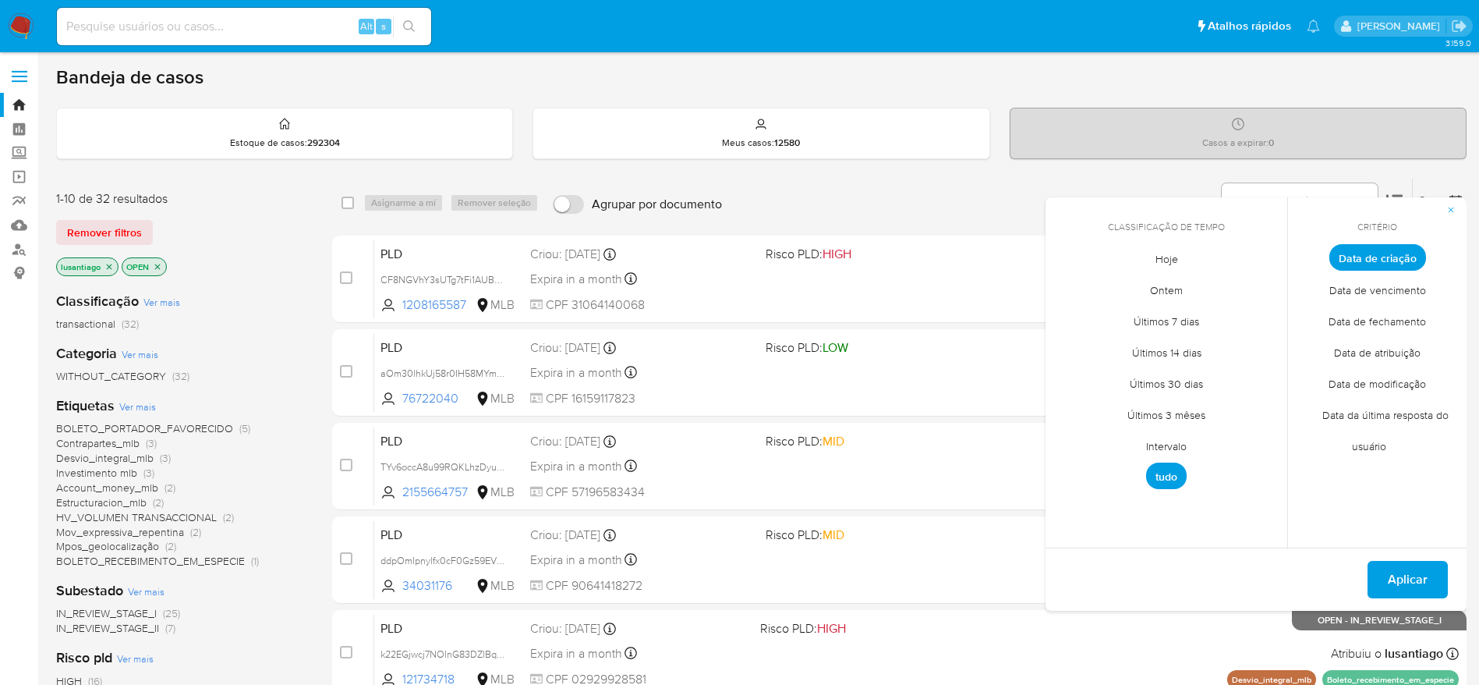
click at [1167, 445] on span "Intervalo" at bounding box center [1166, 446] width 73 height 32
click at [1068, 288] on icon "Mes anterior" at bounding box center [1069, 286] width 19 height 19
click at [1196, 344] on button "1" at bounding box center [1197, 343] width 25 height 25
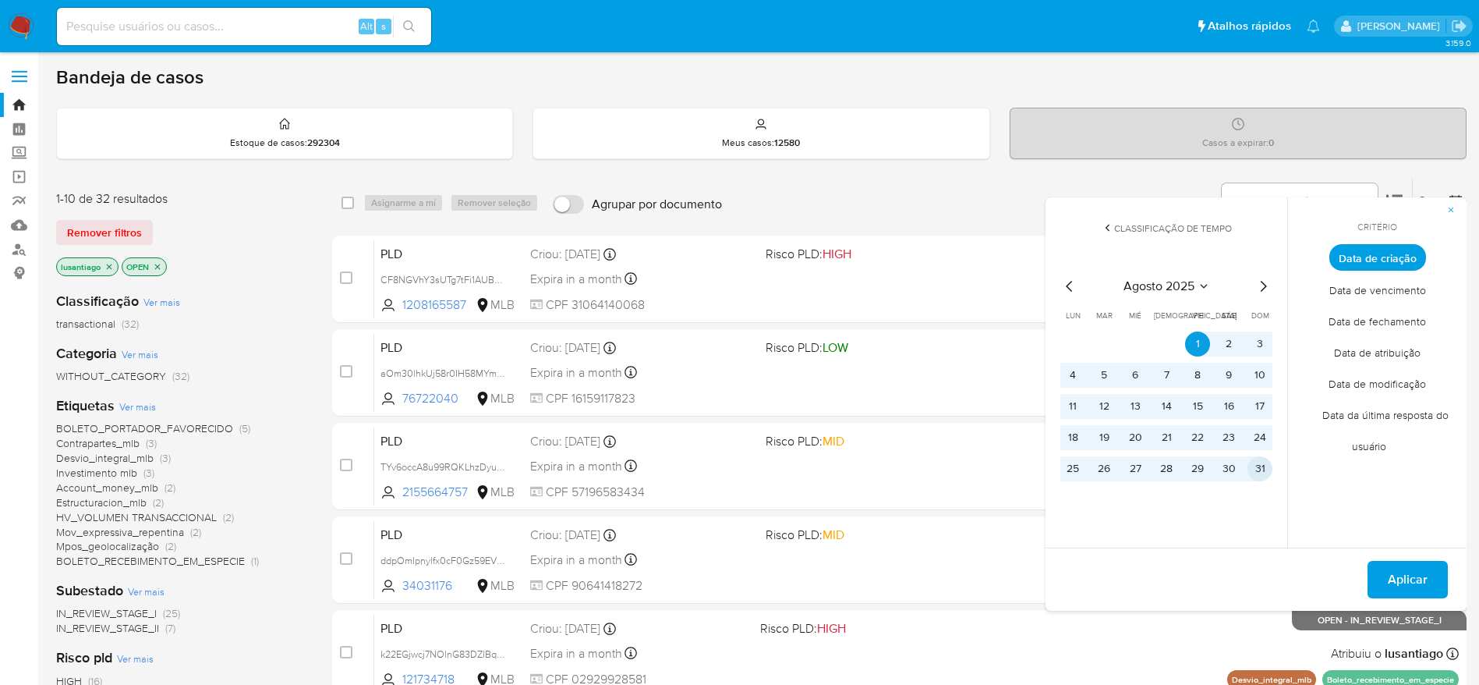
click at [1259, 465] on button "31" at bounding box center [1259, 468] width 25 height 25
click at [1410, 572] on span "Aplicar" at bounding box center [1408, 579] width 40 height 34
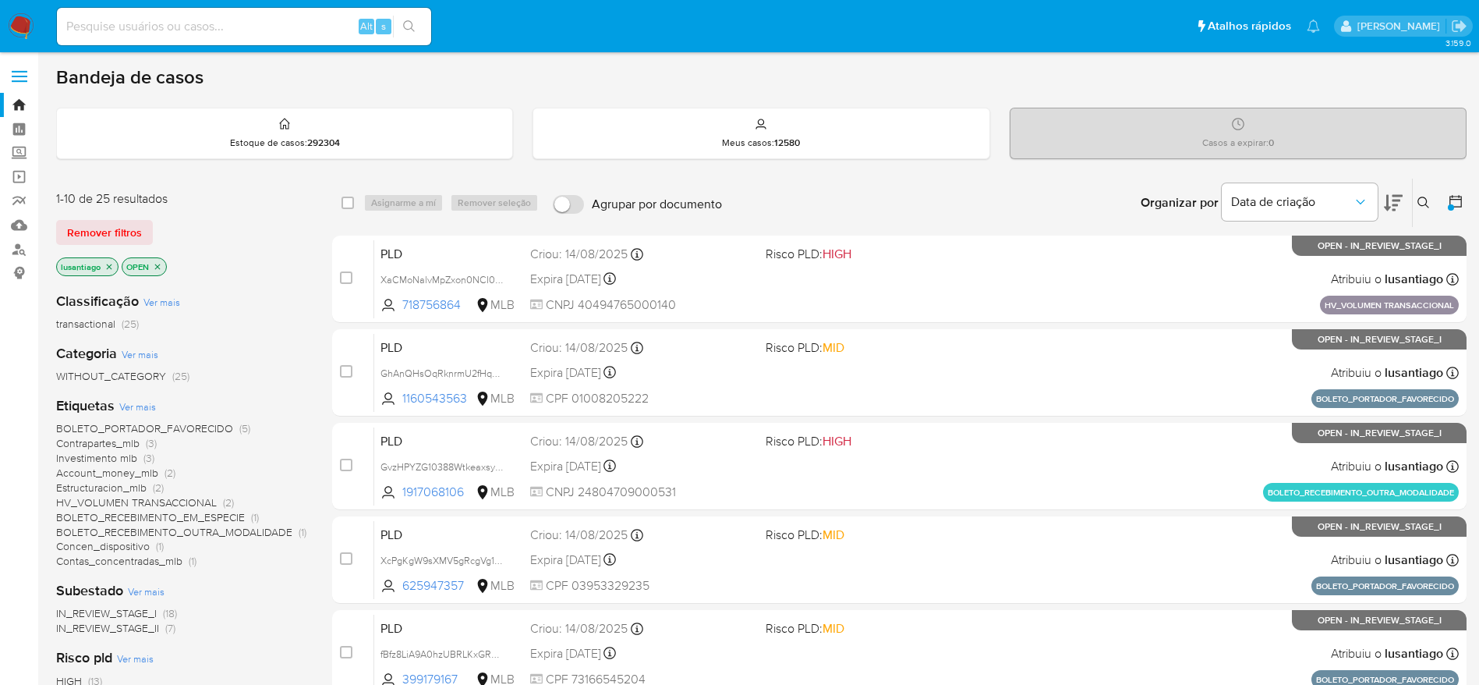
scroll to position [117, 0]
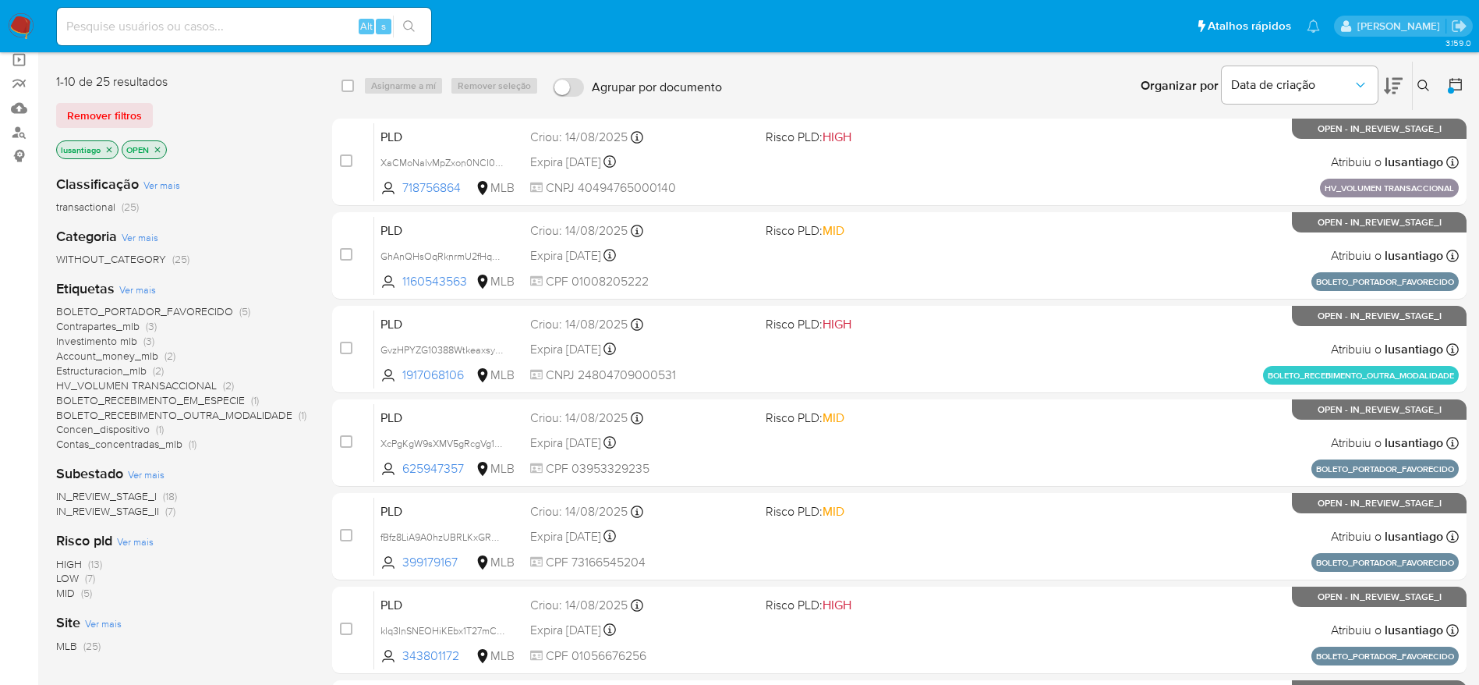
click at [202, 310] on span "BOLETO_PORTADOR_FAVORECIDO" at bounding box center [144, 311] width 177 height 16
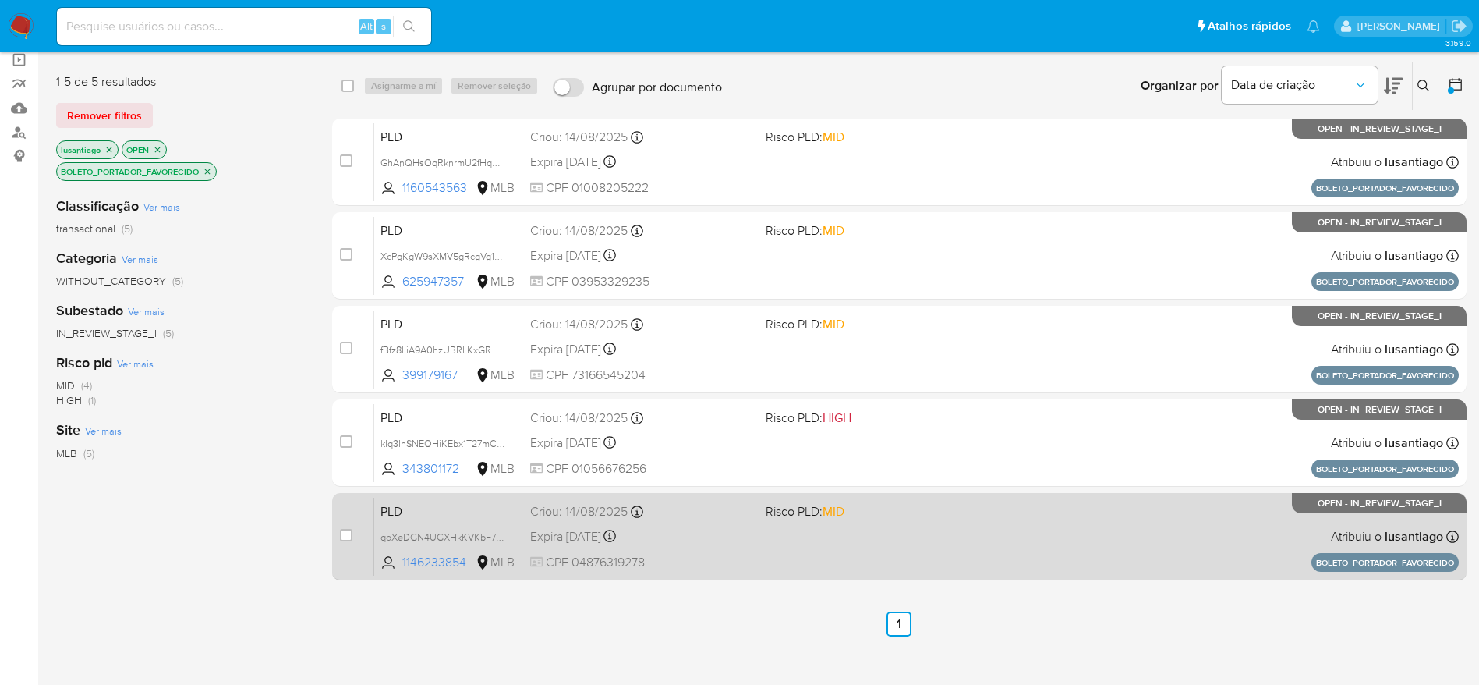
click at [691, 536] on div "Expira in 12 days Expira em 28/09/2025 09:35:37" at bounding box center [641, 535] width 223 height 21
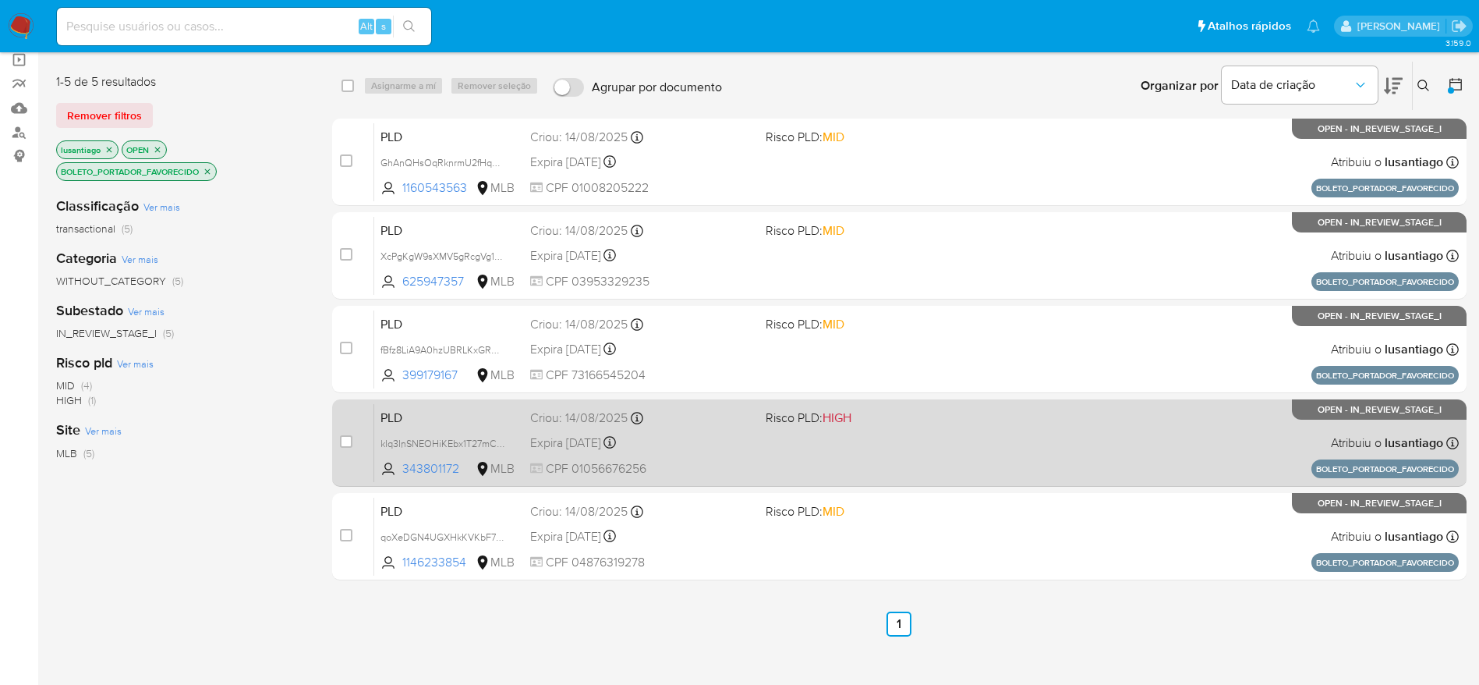
click at [713, 436] on div "Expira in 12 days Expira em 28/09/2025 09:35:42" at bounding box center [641, 442] width 223 height 21
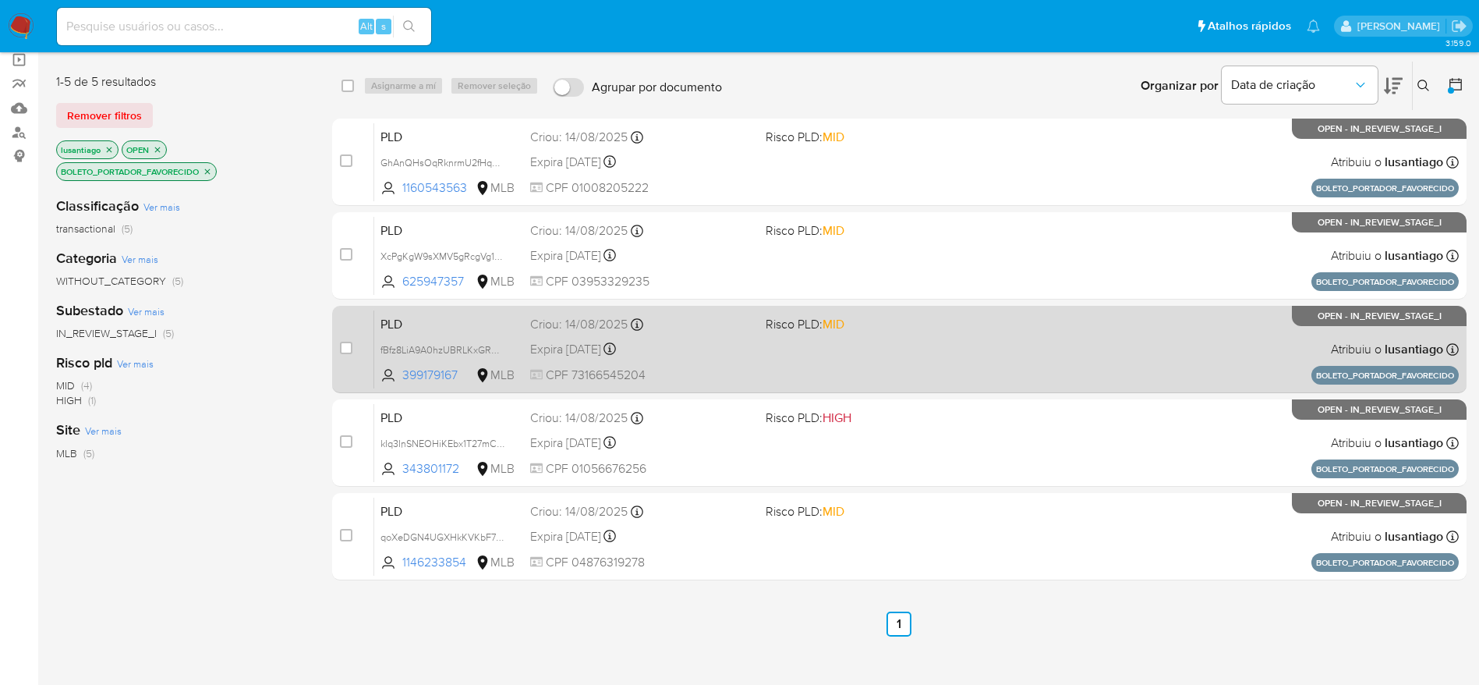
click at [726, 372] on span "CPF 73166545204" at bounding box center [641, 374] width 223 height 17
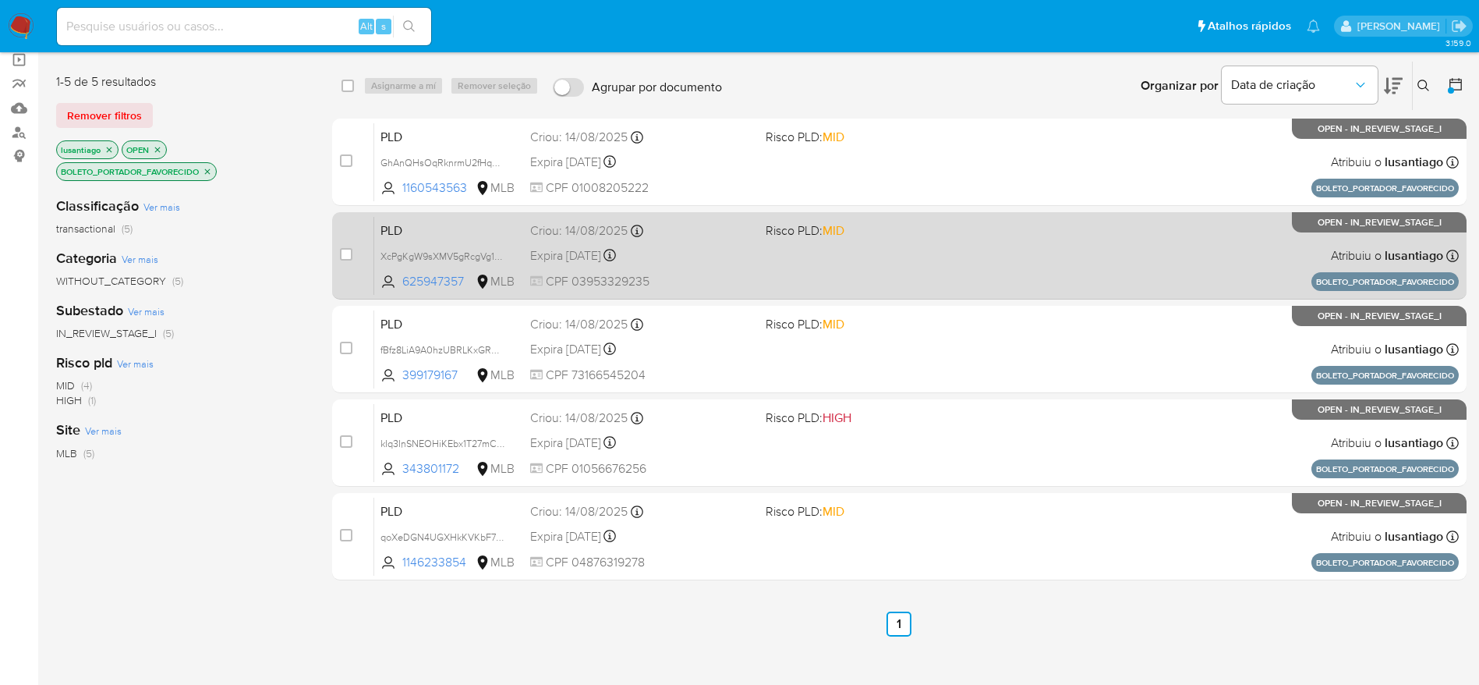
click at [715, 257] on div "Expira in 12 days Expira em 28/09/2025 09:36:00" at bounding box center [641, 255] width 223 height 21
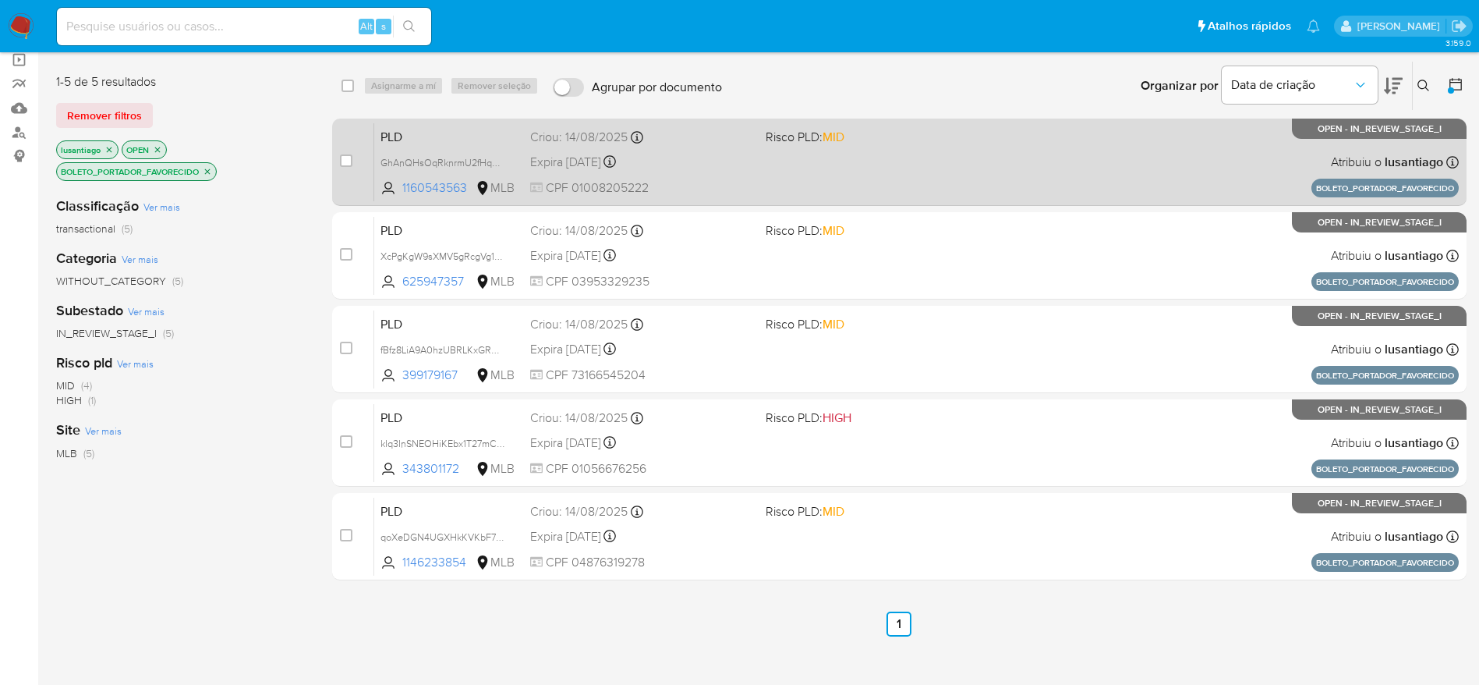
click at [708, 162] on div "Expira in 12 days Expira em 28/09/2025 09:36:23" at bounding box center [641, 161] width 223 height 21
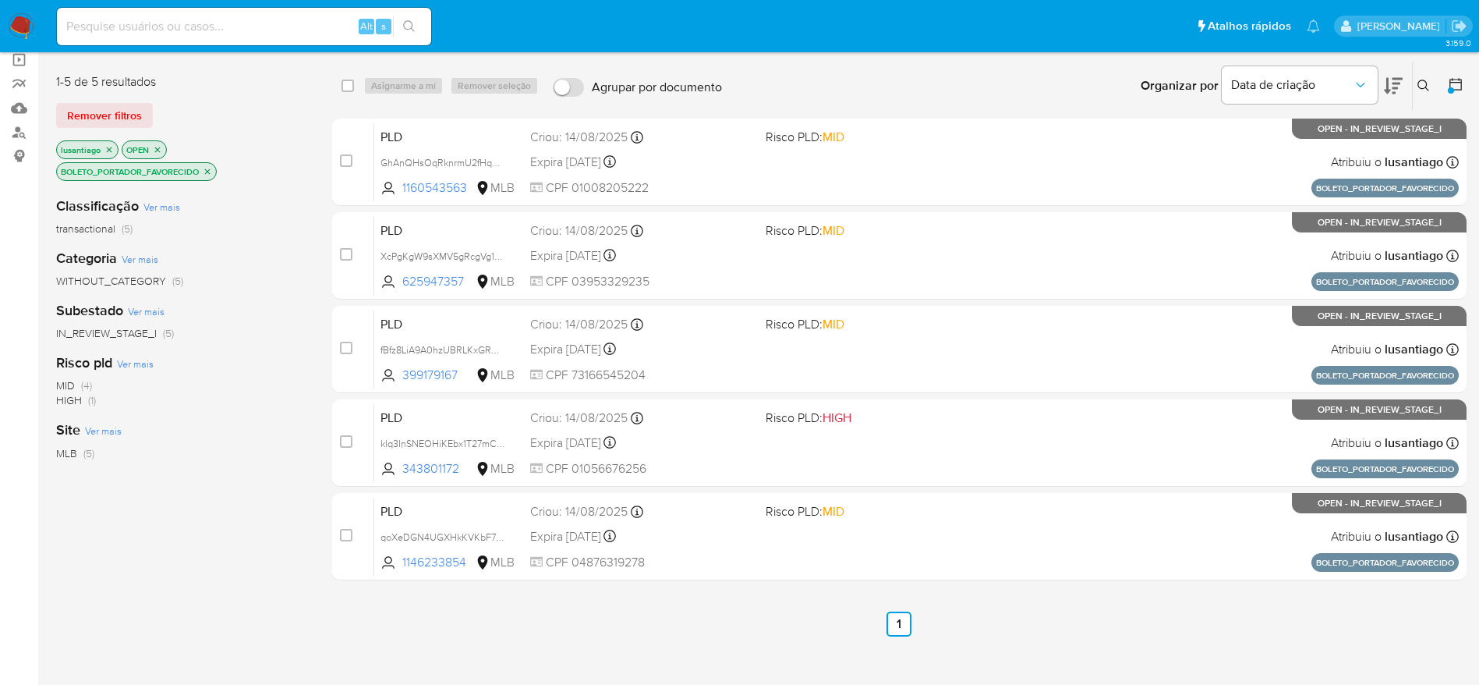
click at [205, 168] on icon "close-filter" at bounding box center [207, 171] width 9 height 9
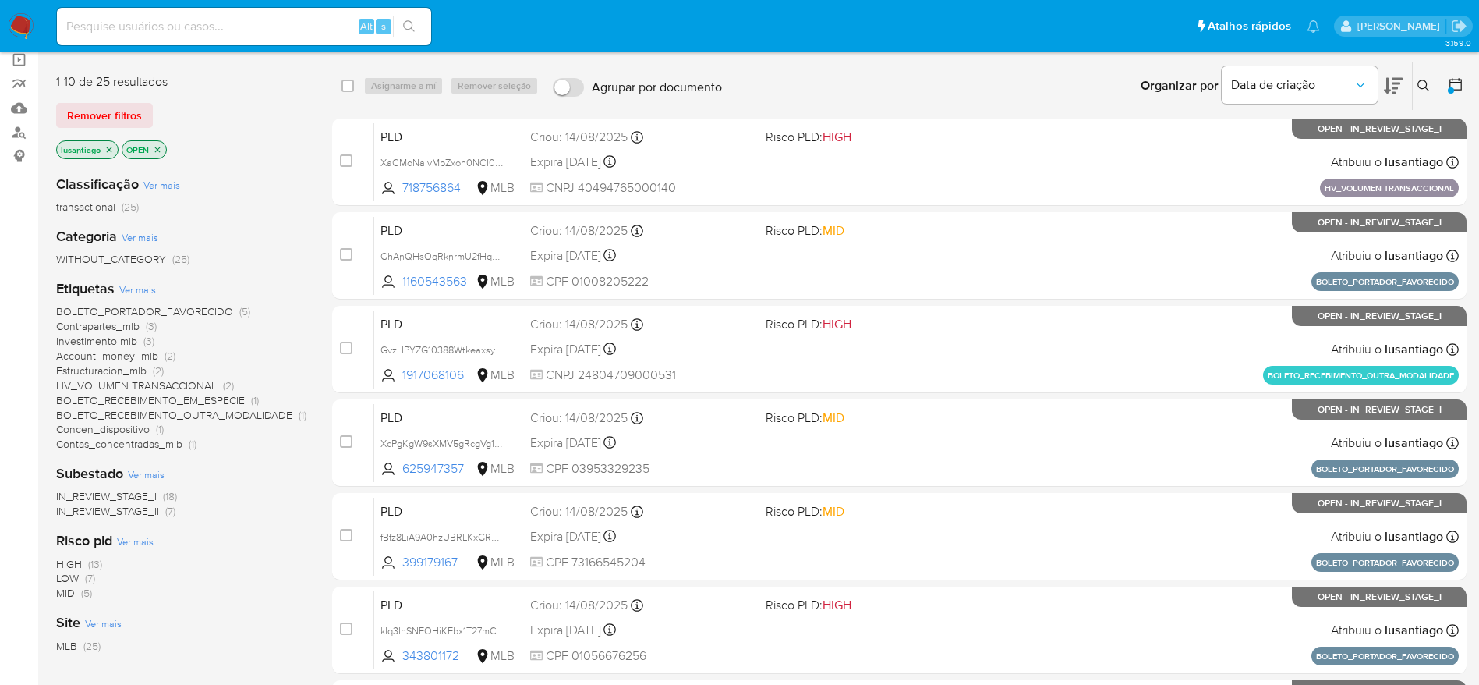
click at [169, 385] on span "HV_VOLUMEN TRANSACCIONAL" at bounding box center [136, 385] width 161 height 16
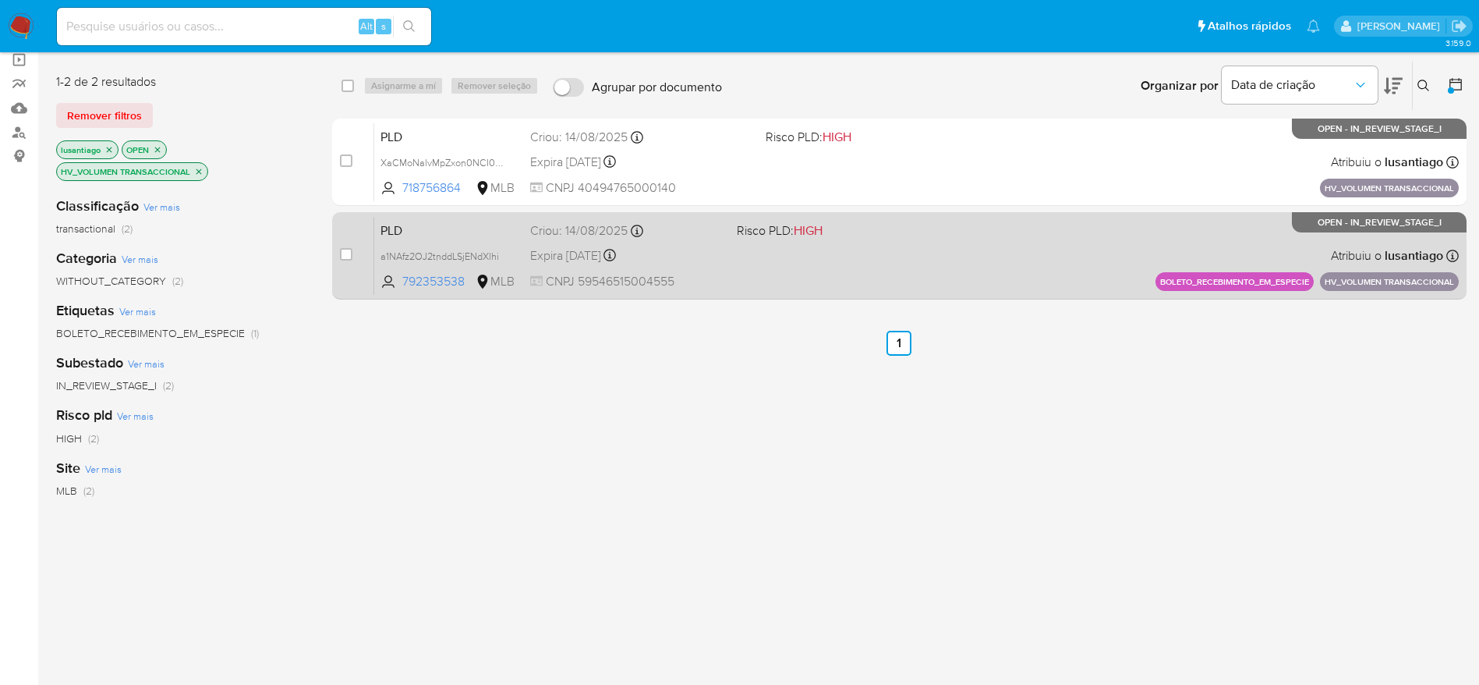
click at [704, 246] on div "Expira in 12 days Expira em 28/09/2025 09:35:26" at bounding box center [627, 255] width 194 height 21
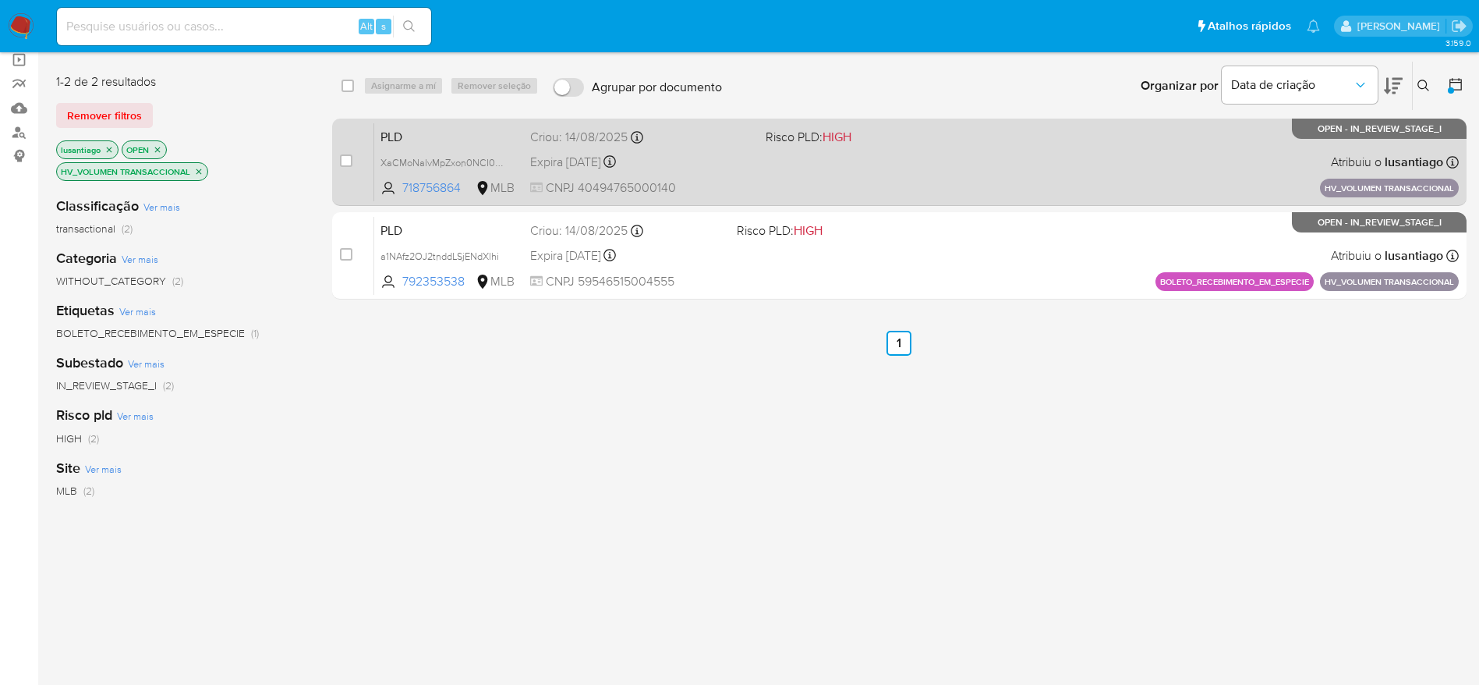
click at [653, 147] on div "PLD XaCMoNalvMpZxon0NCI0URHt 718756864 MLB Risco PLD: HIGH Criou: 14/08/2025 Cr…" at bounding box center [916, 161] width 1084 height 79
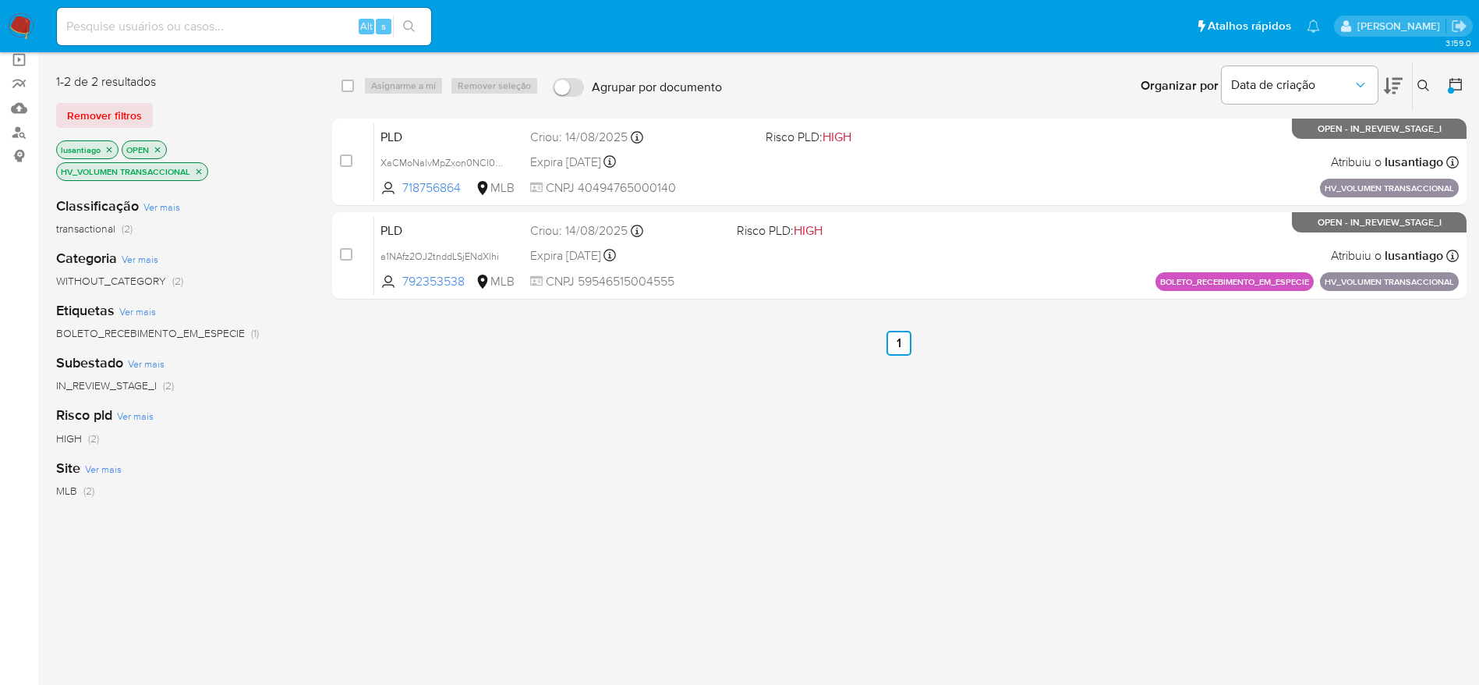
drag, startPoint x: 186, startPoint y: 168, endPoint x: 196, endPoint y: 170, distance: 10.3
click at [189, 168] on p "HV_VOLUMEN TRANSACCIONAL" at bounding box center [132, 171] width 150 height 17
click at [197, 170] on icon "close-filter" at bounding box center [198, 171] width 9 height 9
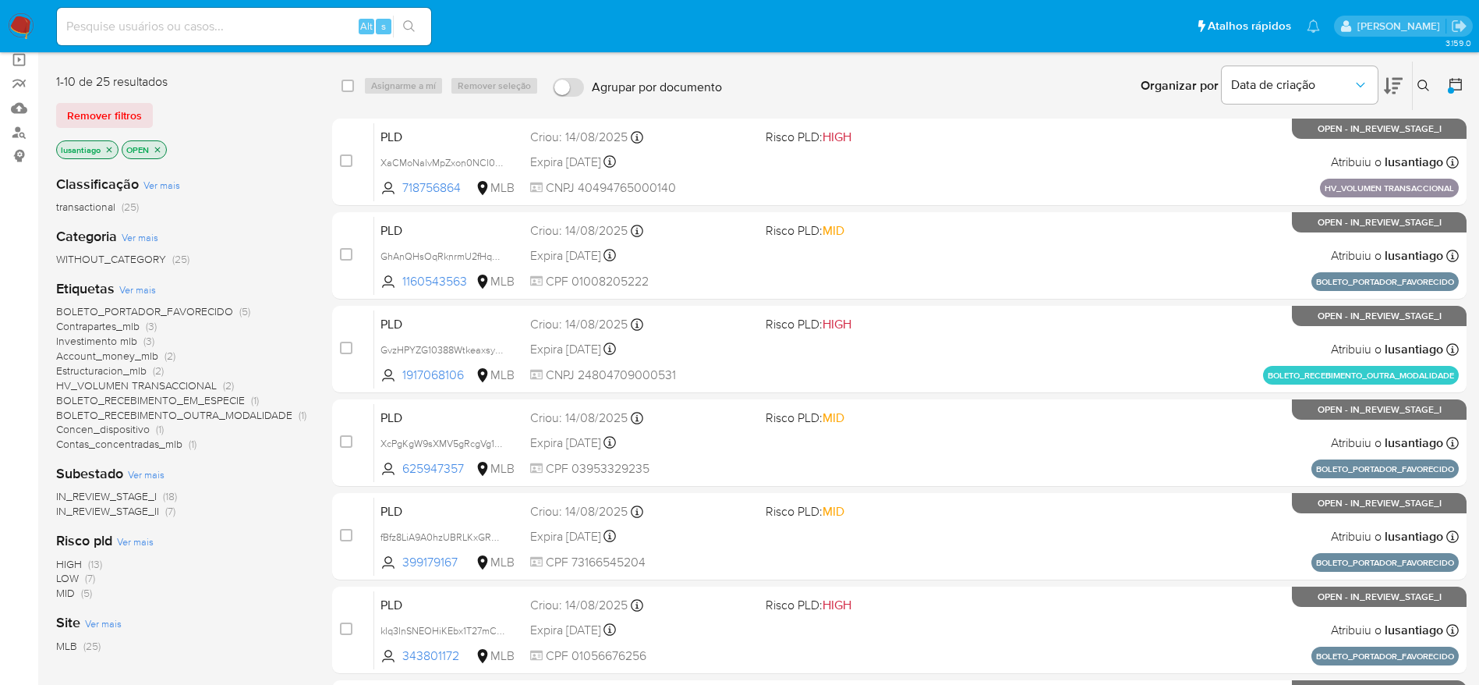
click at [91, 342] on span "Investimento mlb" at bounding box center [96, 341] width 81 height 16
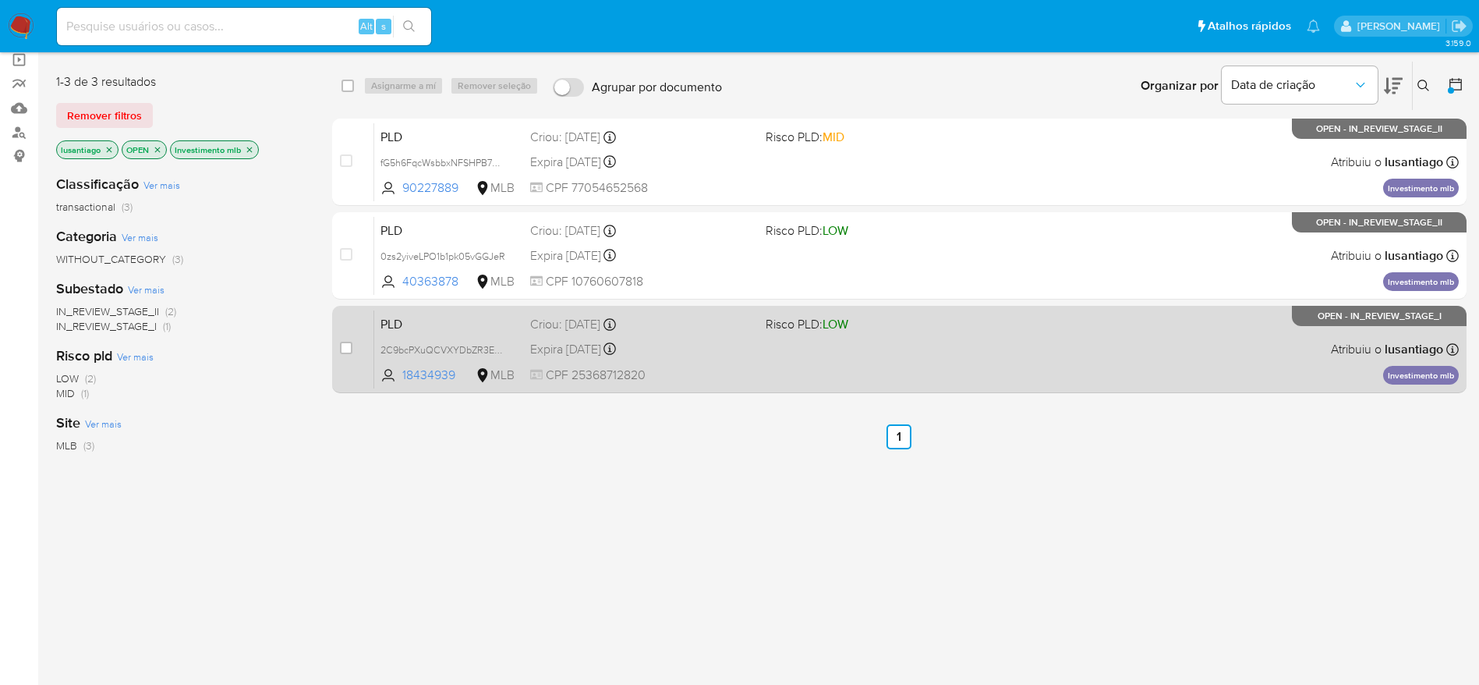
click at [912, 363] on div "PLD 2C9bcPXuQCVXYDbZR3ErpOQB 18434939 MLB Risco PLD: LOW Criou: 12/08/2025 Crio…" at bounding box center [916, 349] width 1084 height 79
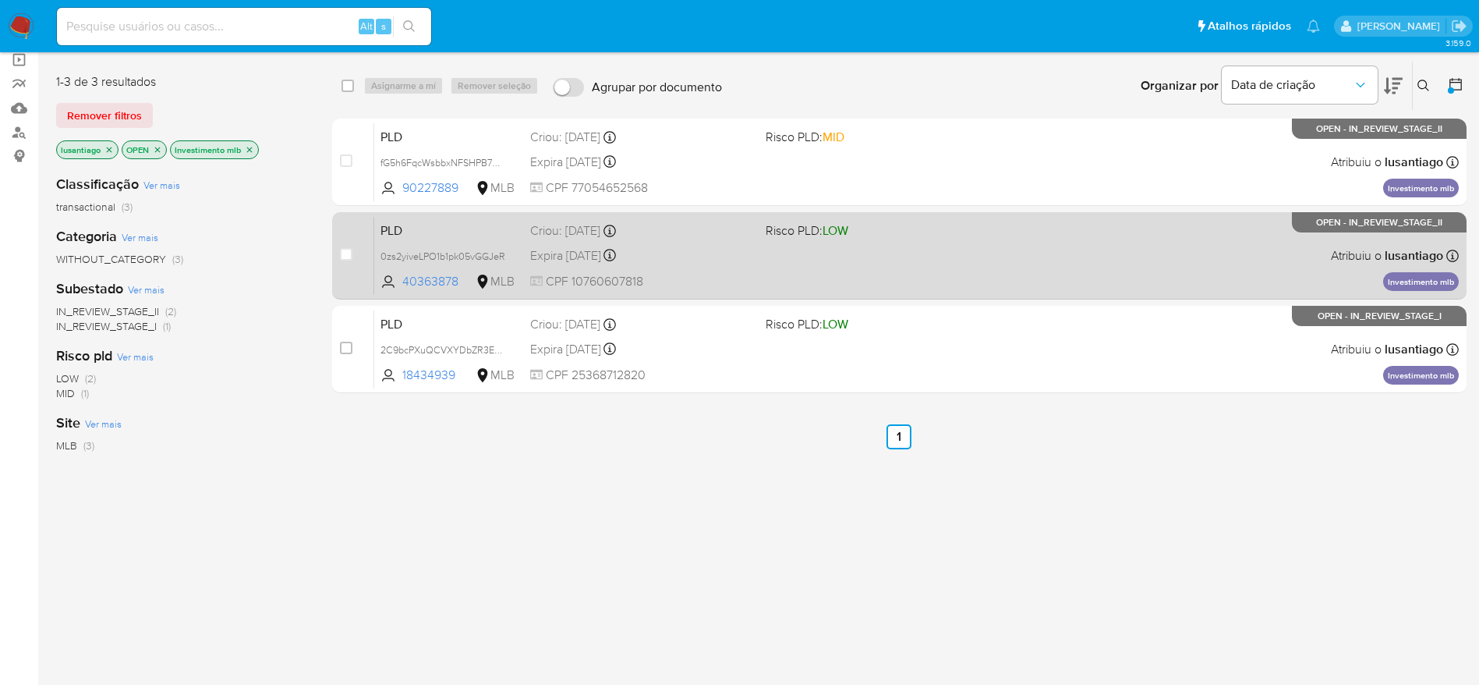
click at [745, 271] on div "PLD 0zs2yiveLPO1b1pk05vGGJeR 40363878 MLB Risco PLD: LOW Criou: 12/08/2025 Crio…" at bounding box center [916, 255] width 1084 height 79
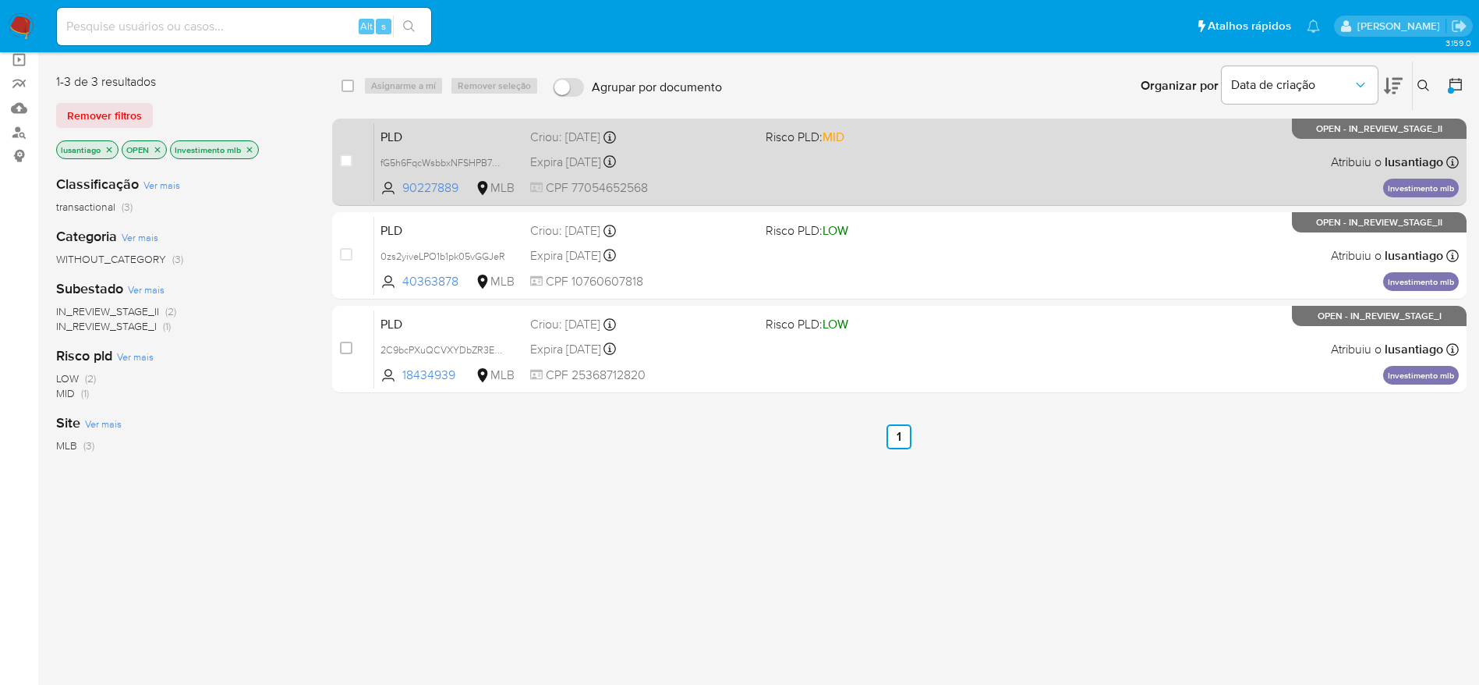
click at [738, 155] on div "Expira in 10 days Expira em 26/09/2025 00:19:08" at bounding box center [641, 161] width 223 height 21
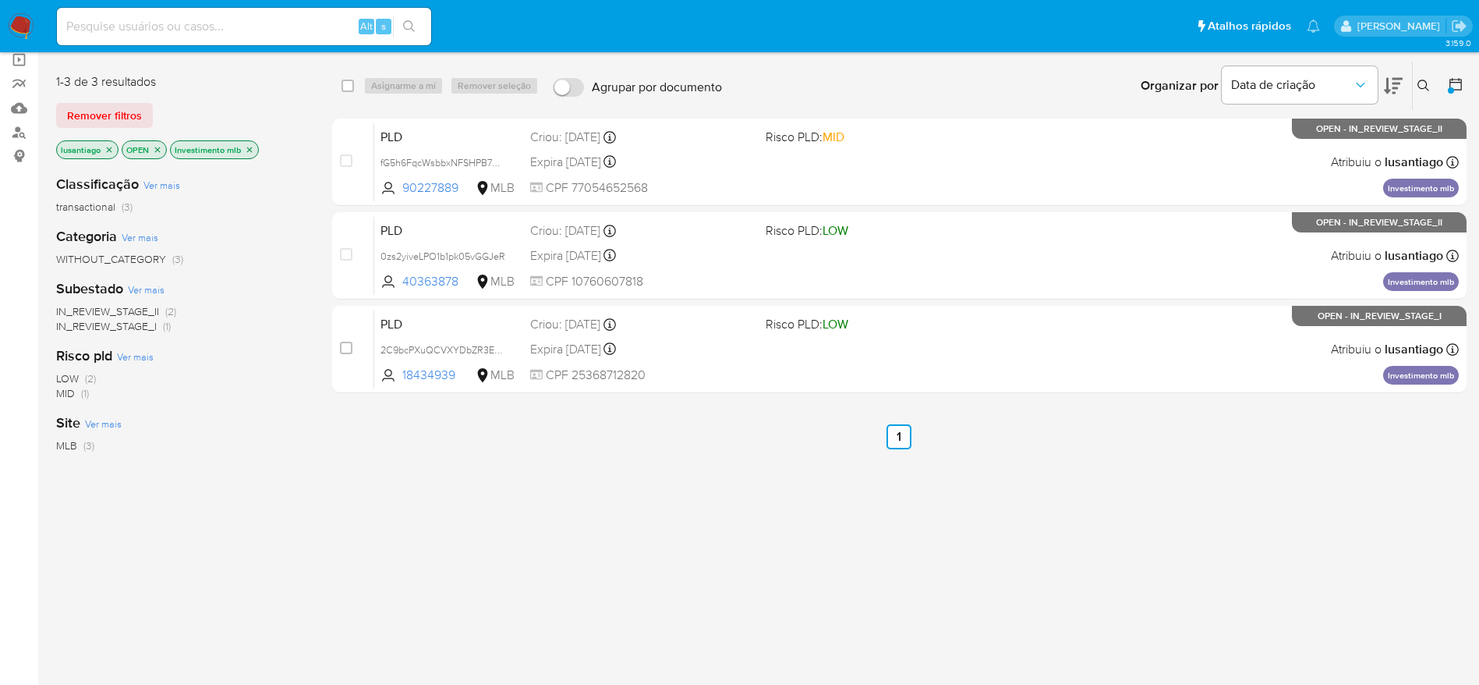
click at [245, 27] on input at bounding box center [244, 26] width 374 height 20
paste input "265203708"
type input "265203708"
click at [411, 26] on icon "search-icon" at bounding box center [409, 26] width 12 height 12
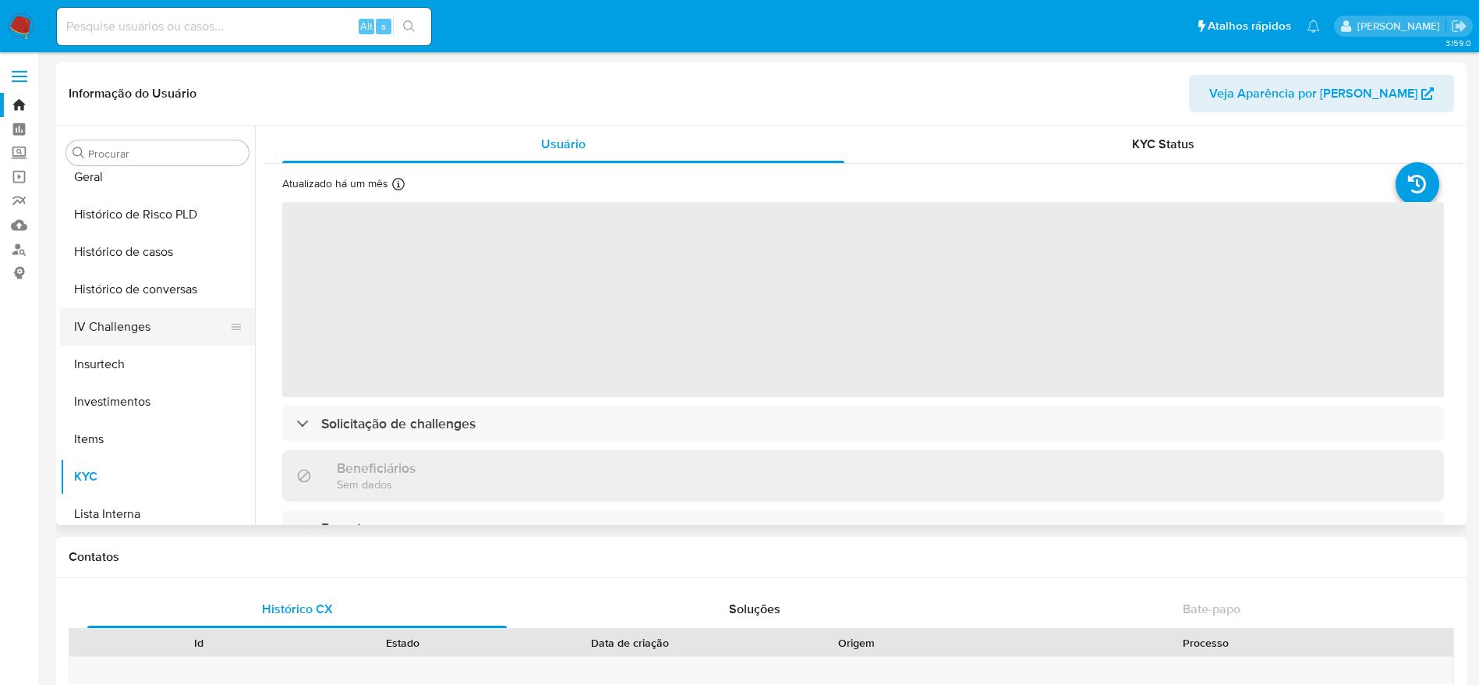
scroll to position [500, 0]
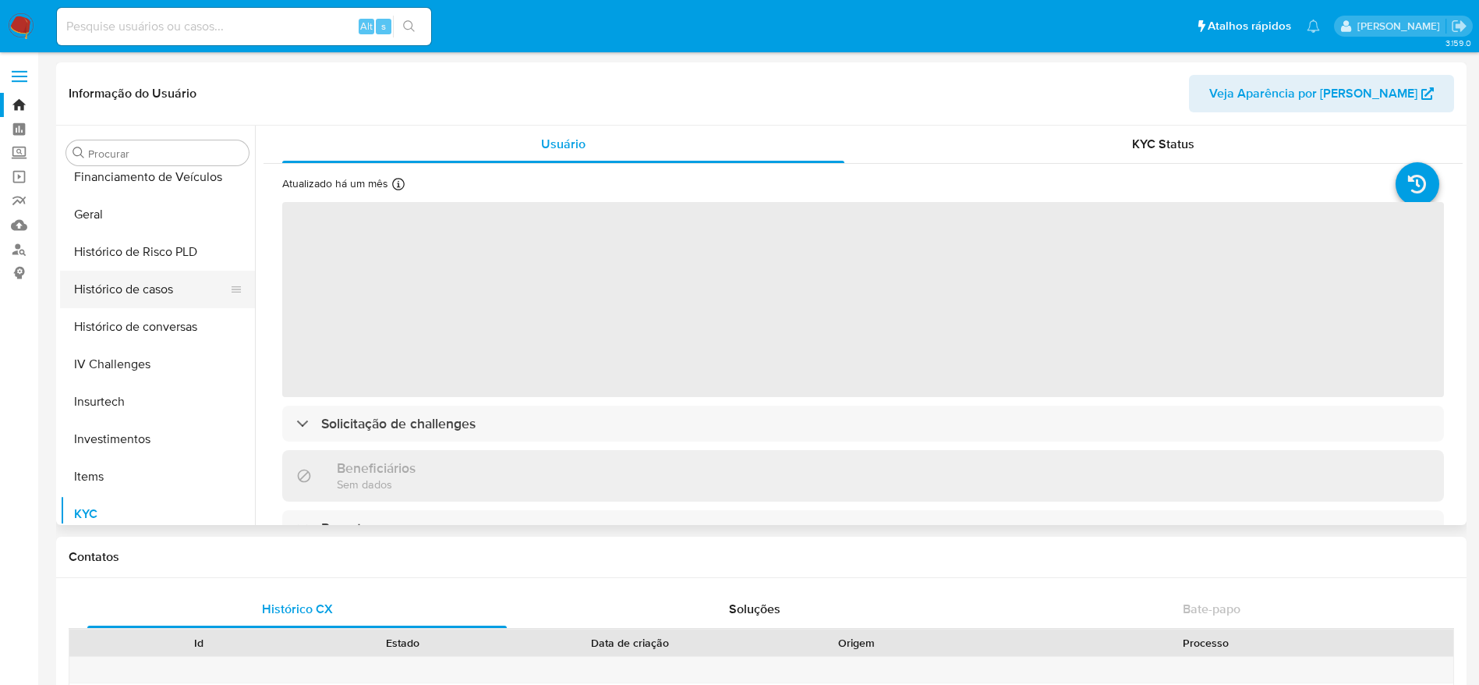
click at [136, 294] on button "Histórico de casos" at bounding box center [151, 289] width 182 height 37
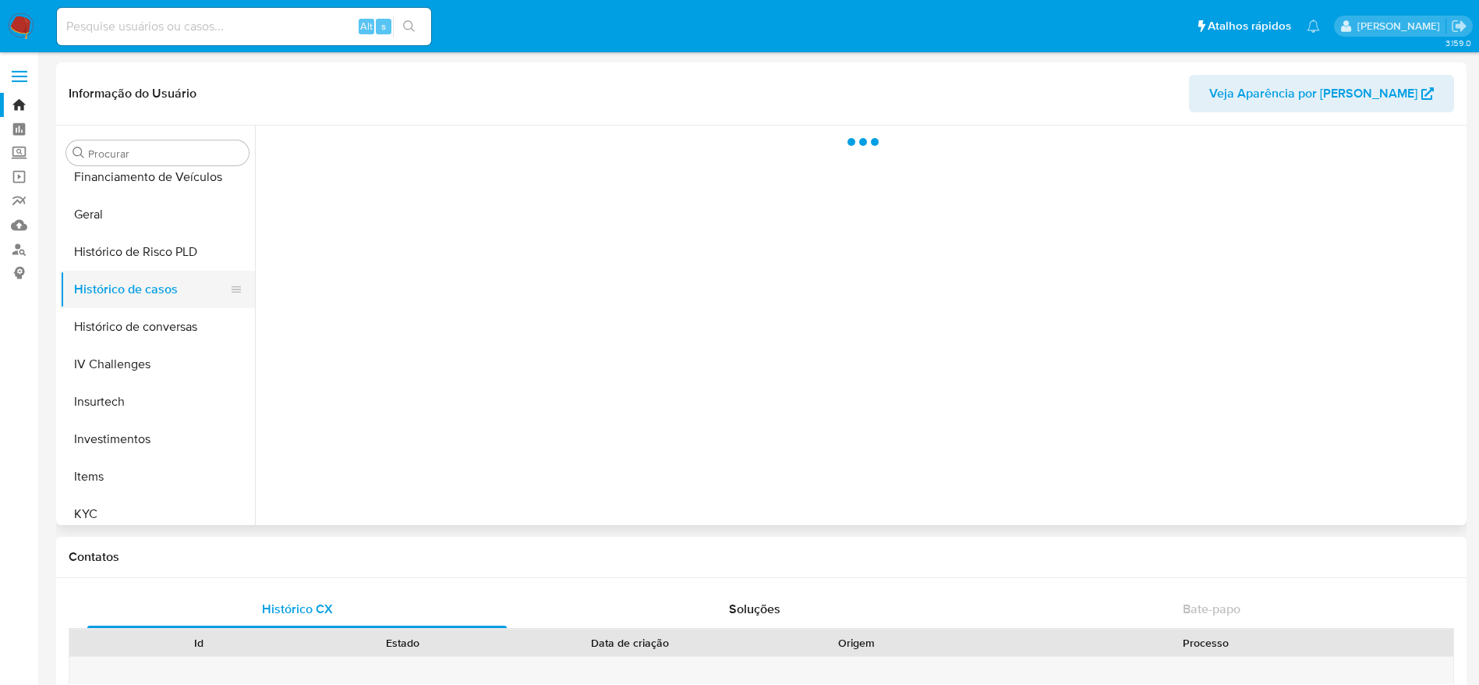
select select "10"
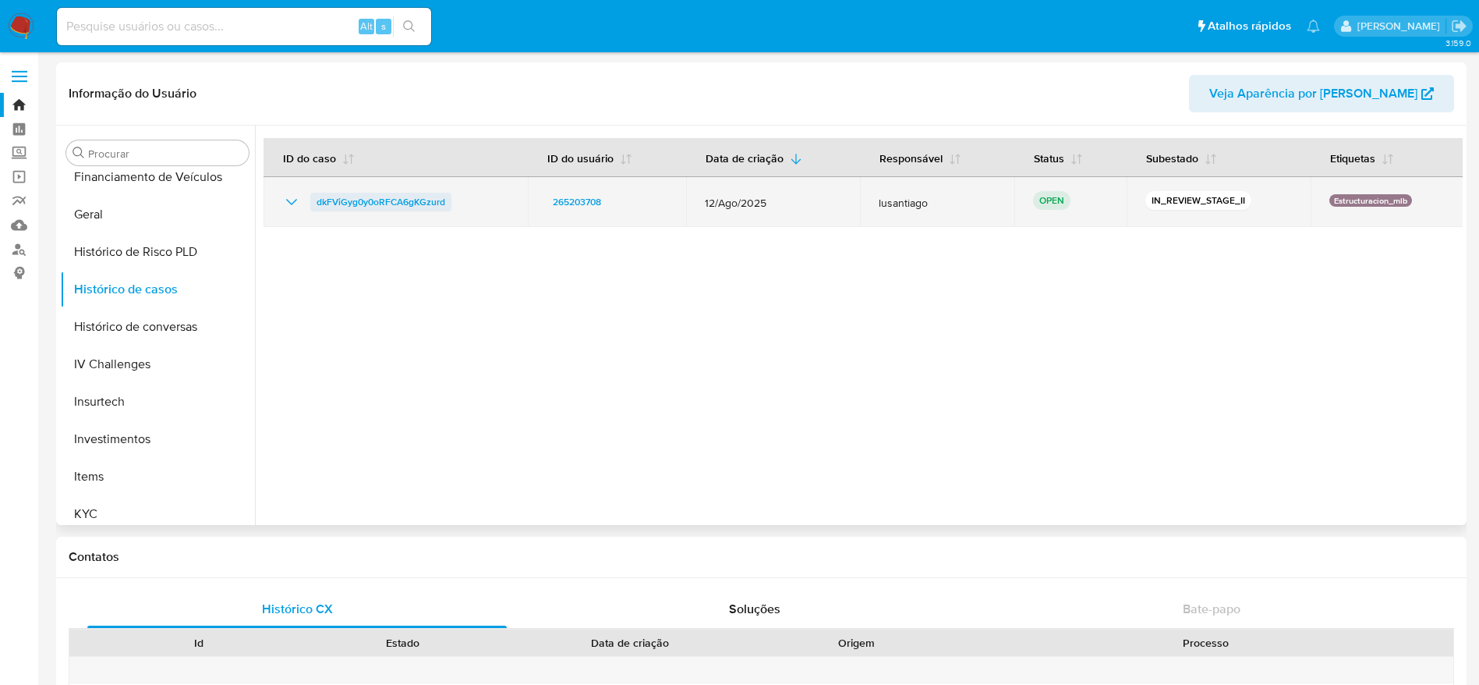
click at [405, 193] on span "dkFViGyg0y0oRFCA6gKGzurd" at bounding box center [381, 202] width 129 height 19
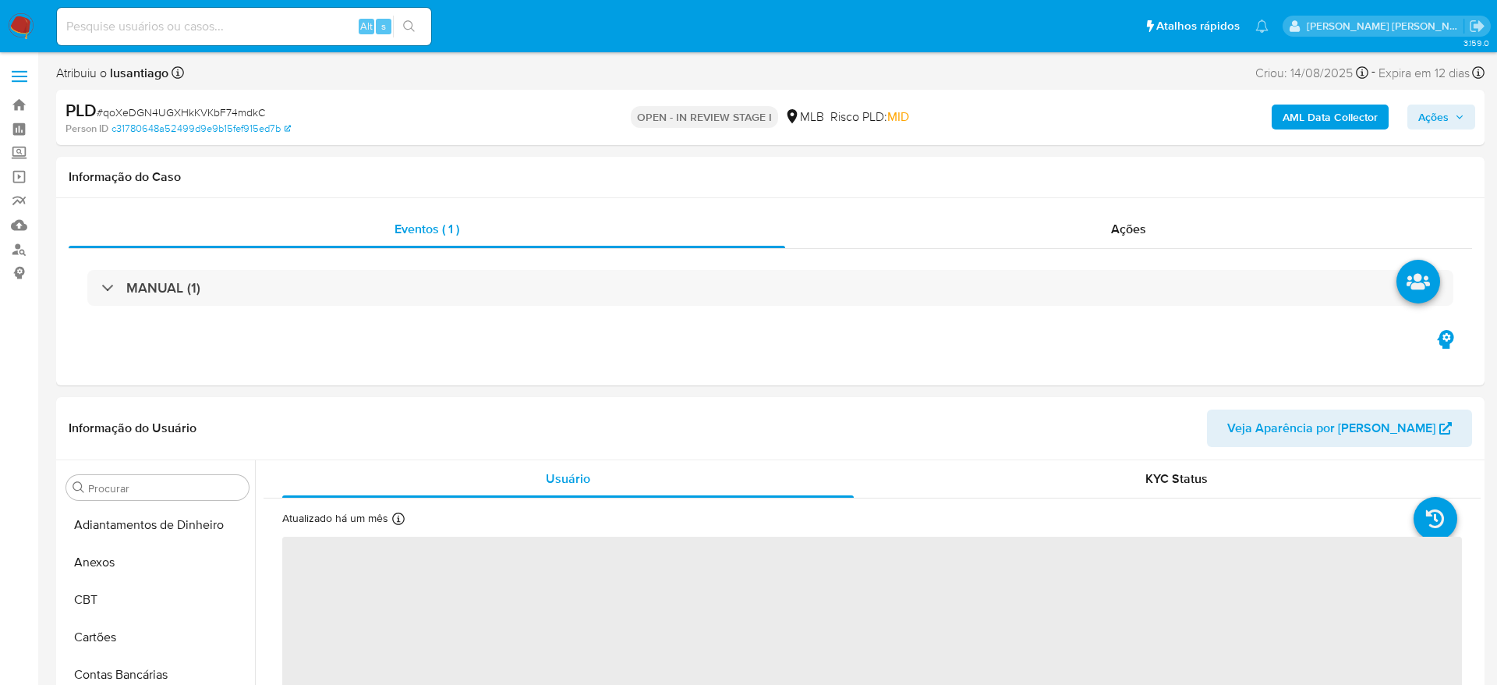
select select "10"
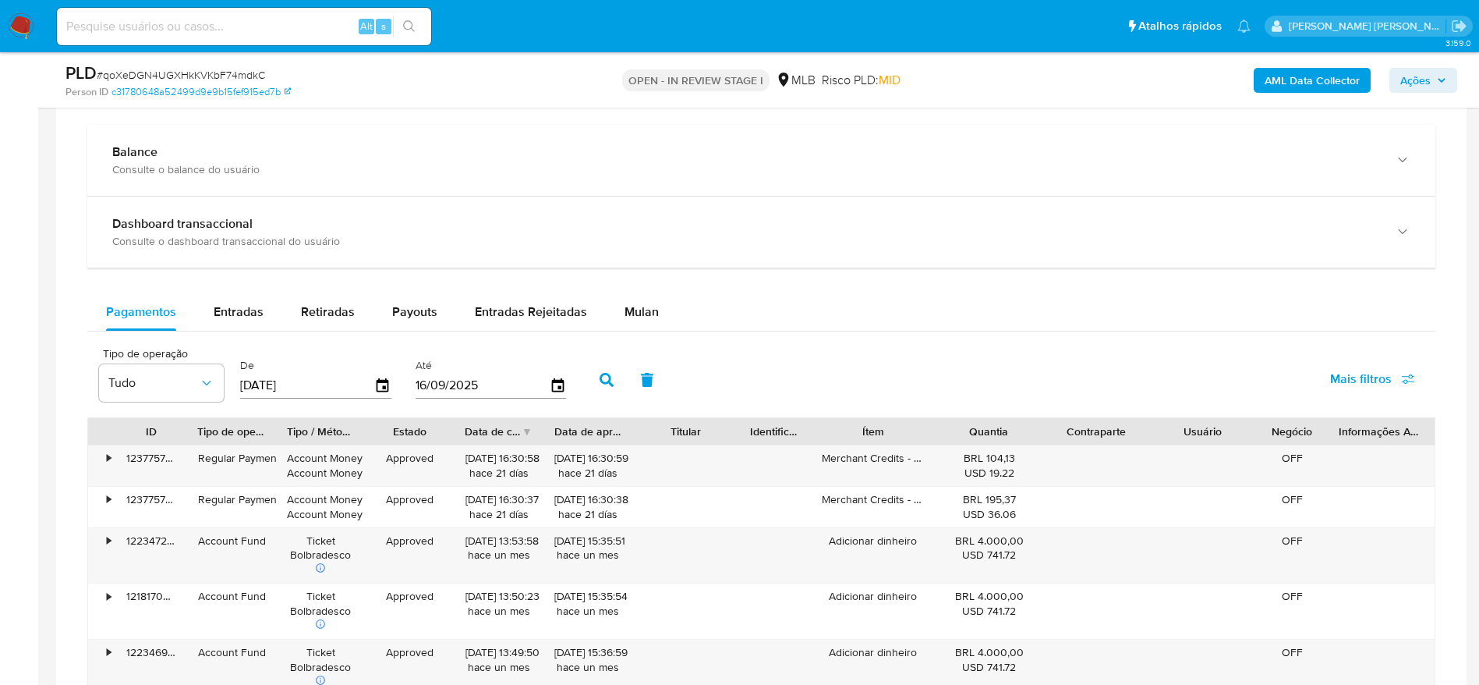
scroll to position [1286, 0]
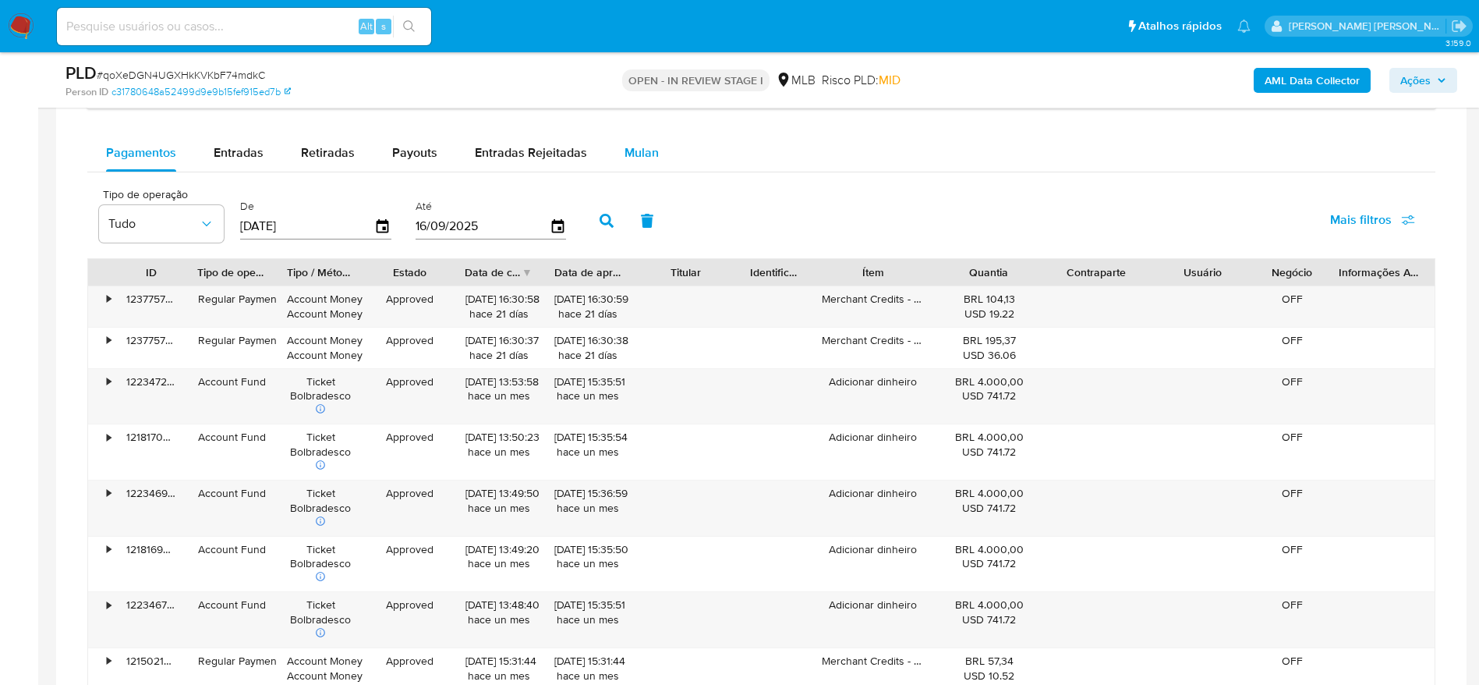
click at [619, 147] on button "Mulan" at bounding box center [642, 152] width 72 height 37
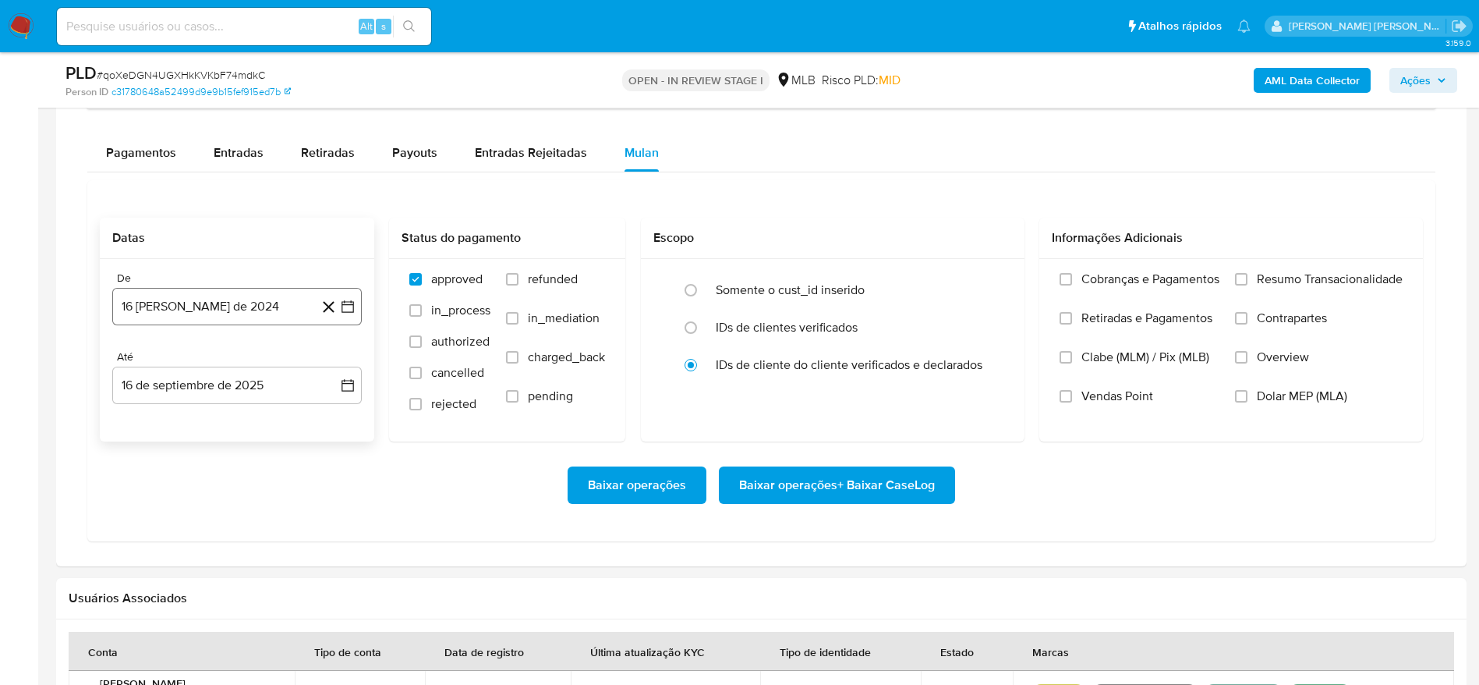
click at [259, 308] on button "16 [PERSON_NAME] de 2024" at bounding box center [236, 306] width 249 height 37
click at [246, 360] on span "agosto 2024" at bounding box center [229, 363] width 71 height 16
click at [331, 363] on icon "Año siguiente" at bounding box center [330, 362] width 19 height 19
click at [169, 501] on span "[DATE]" at bounding box center [168, 507] width 34 height 12
click at [180, 413] on button "1" at bounding box center [174, 420] width 25 height 25
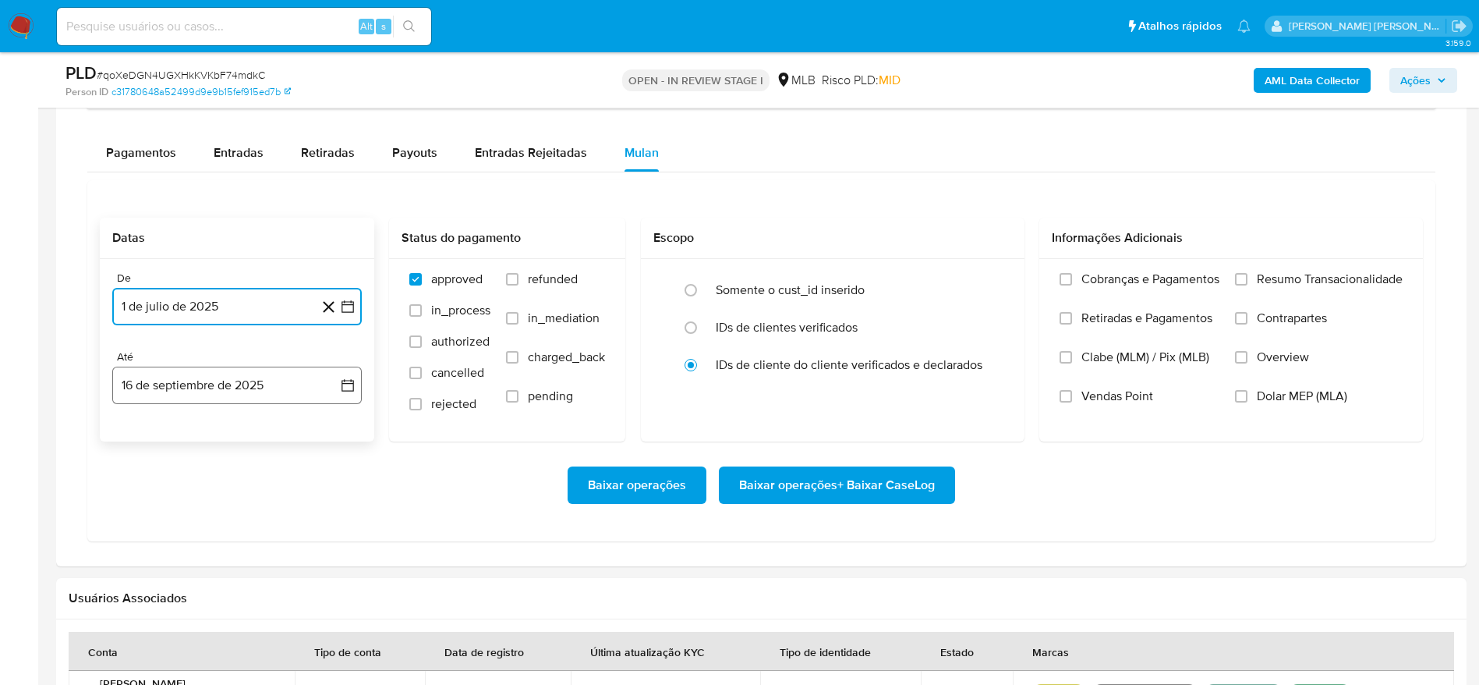
click at [192, 369] on button "16 de septiembre de 2025" at bounding box center [236, 384] width 249 height 37
click at [147, 564] on button "15" at bounding box center [143, 561] width 25 height 25
click at [1281, 276] on span "Resumo Transacionalidade" at bounding box center [1330, 279] width 146 height 16
click at [1247, 276] on input "Resumo Transacionalidade" at bounding box center [1241, 279] width 12 height 12
click at [884, 485] on span "Baixar operações + Baixar CaseLog" at bounding box center [837, 485] width 196 height 34
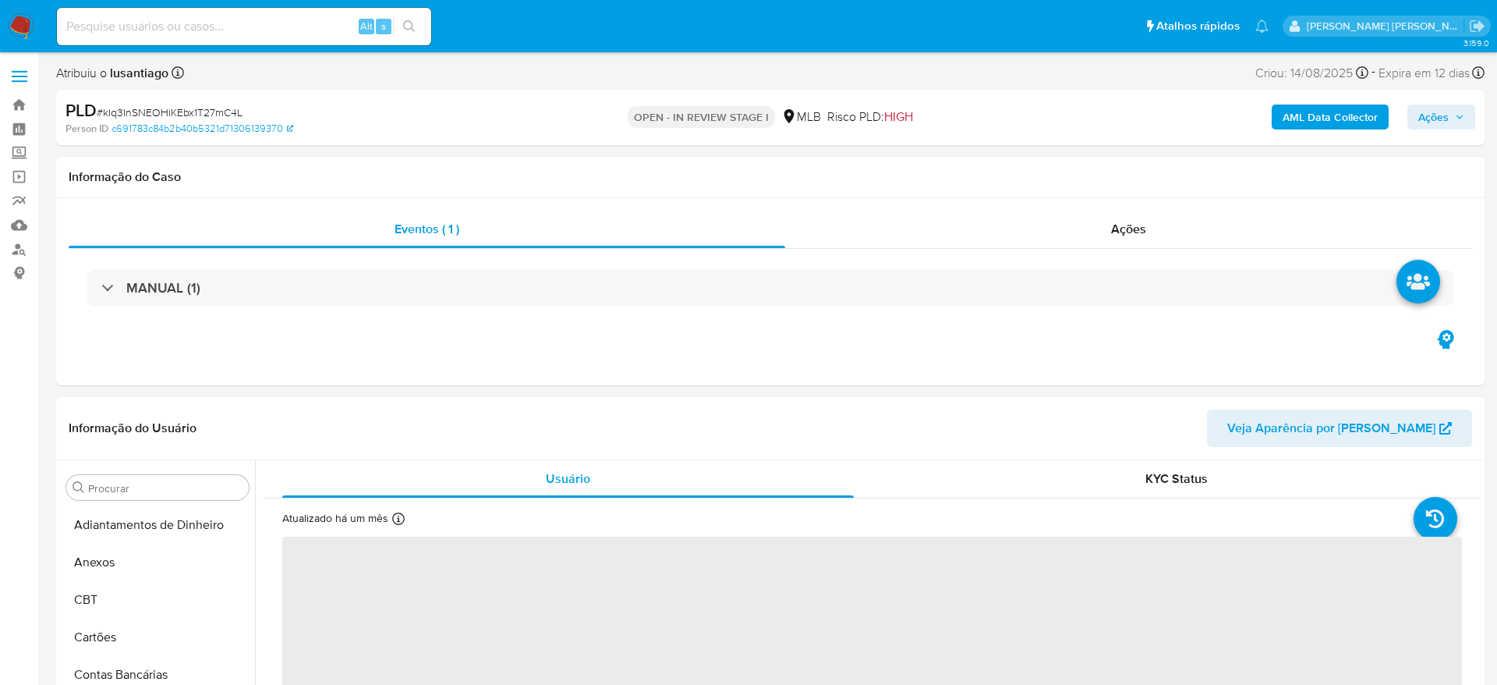
select select "10"
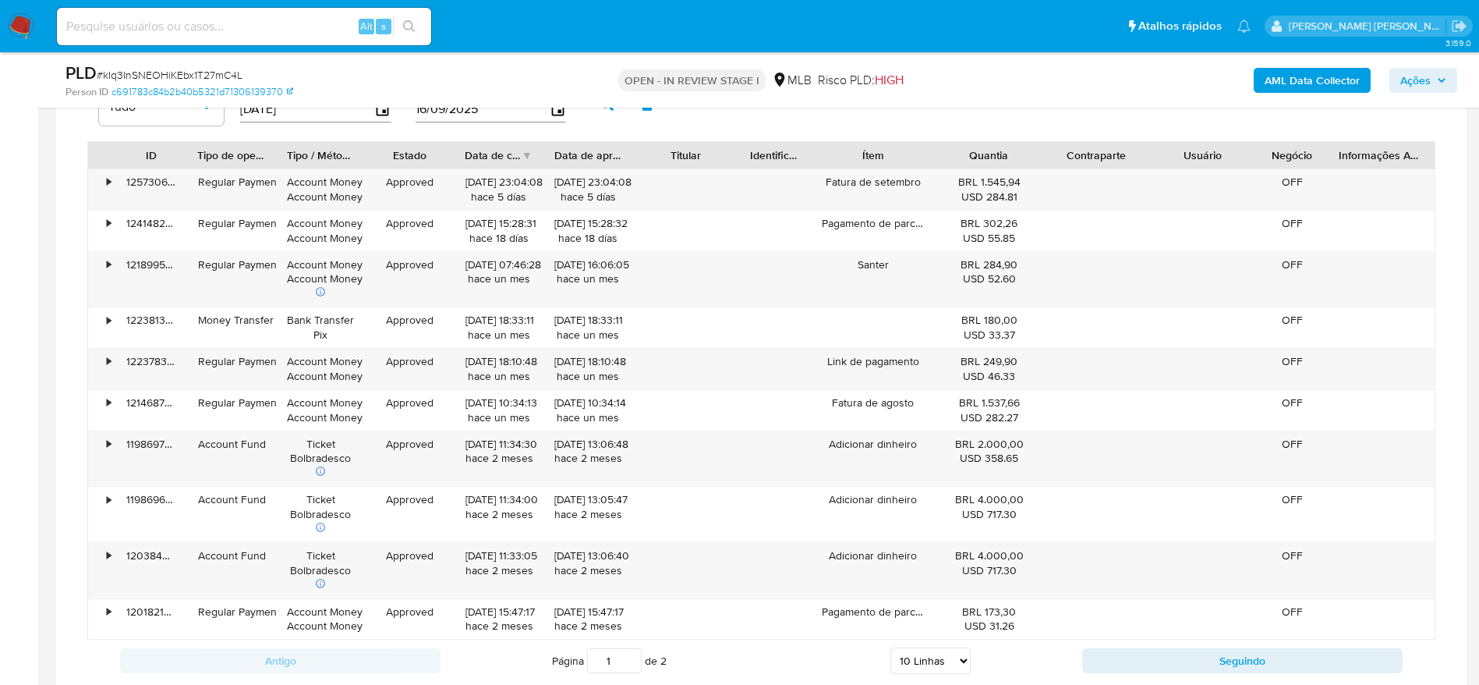
scroll to position [1053, 0]
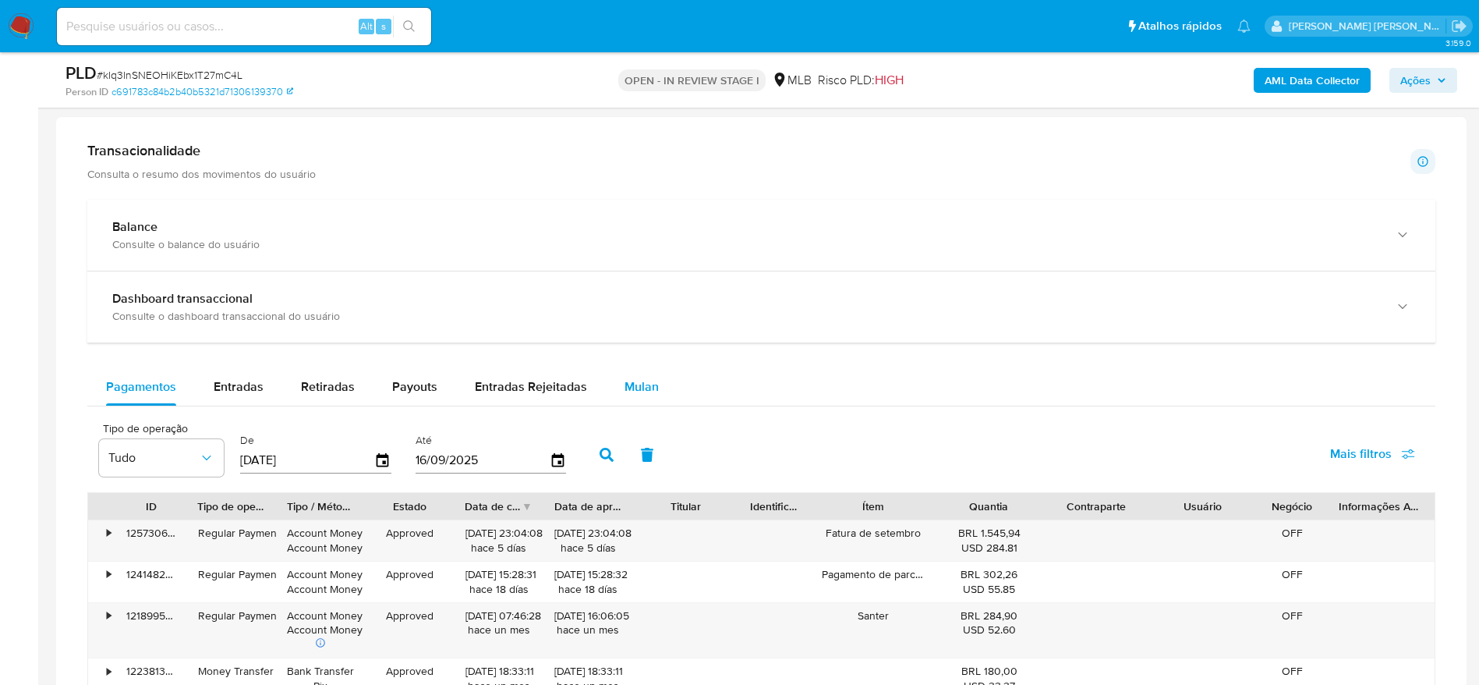
click at [634, 383] on span "Mulan" at bounding box center [641, 386] width 34 height 18
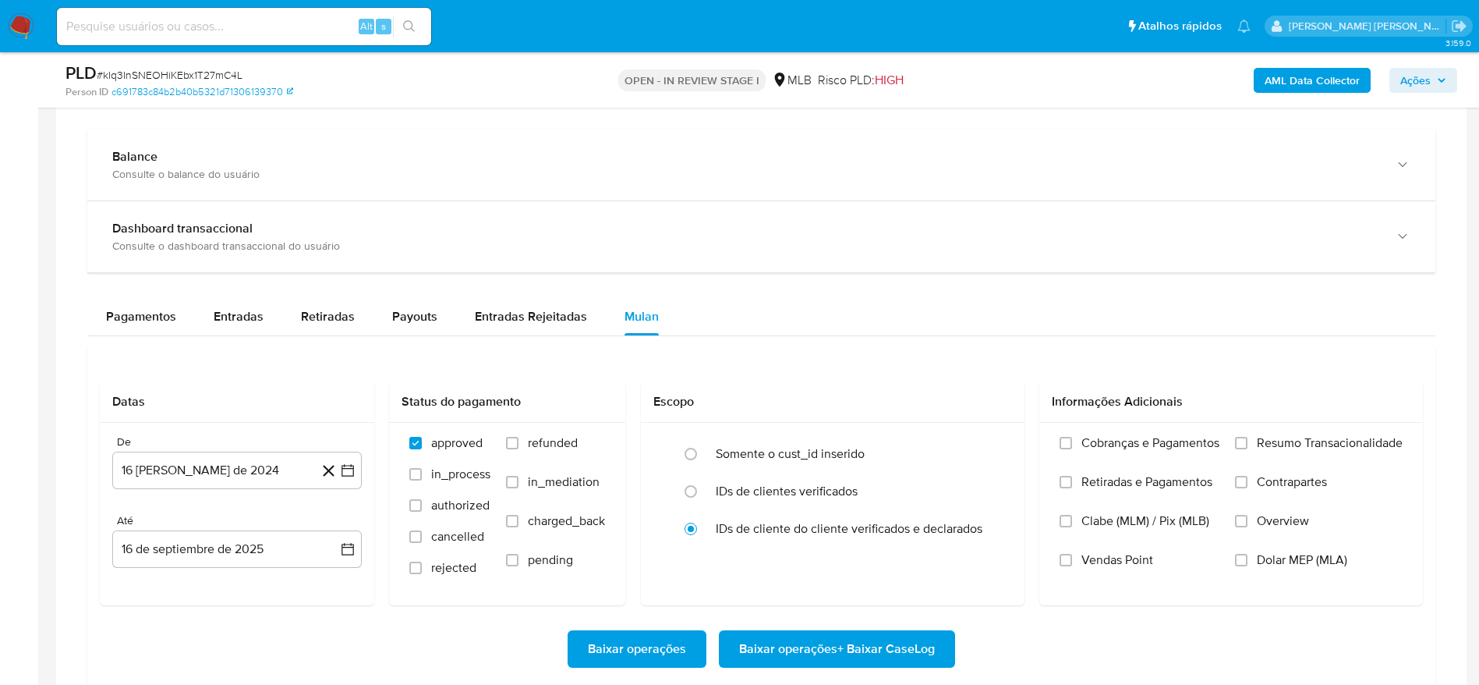
scroll to position [1286, 0]
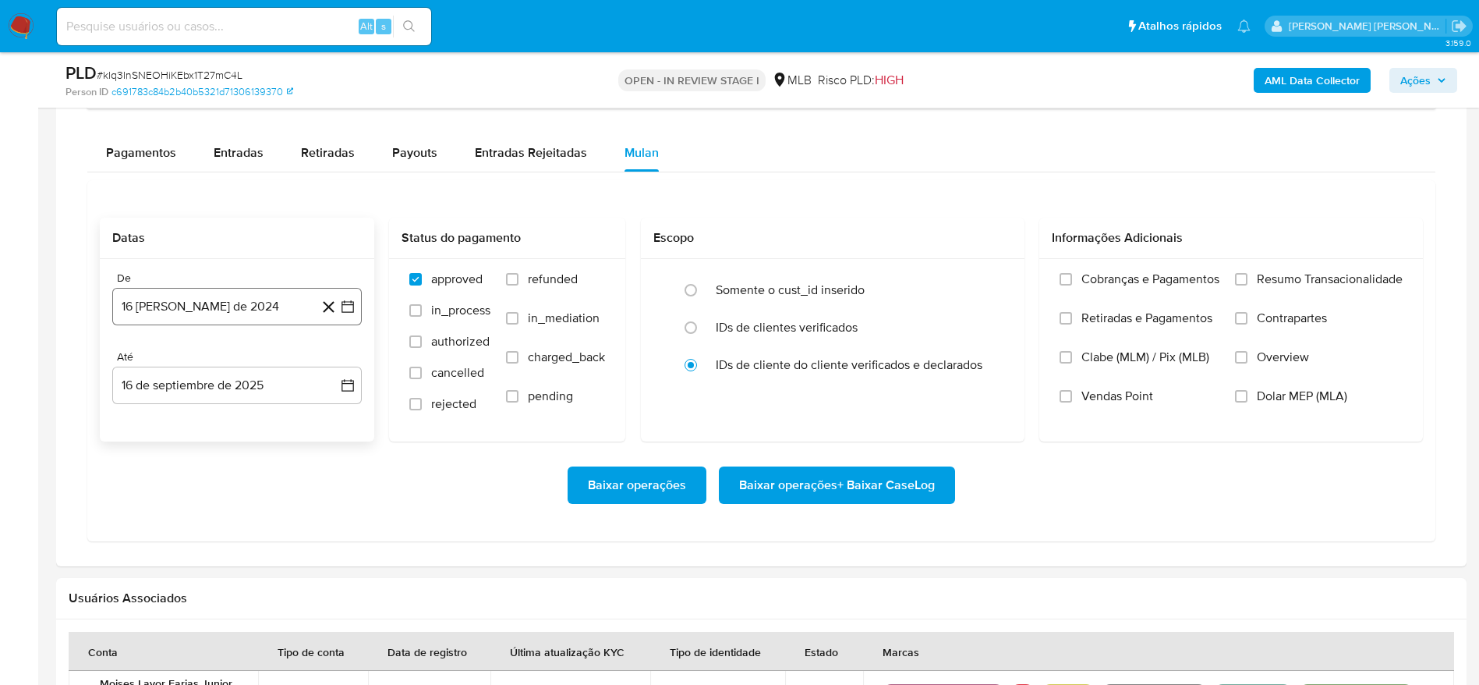
click at [233, 306] on button "16 [PERSON_NAME] de 2024" at bounding box center [236, 306] width 249 height 37
click at [242, 364] on span "agosto 2024" at bounding box center [229, 363] width 71 height 16
click at [332, 366] on icon "Año siguiente" at bounding box center [330, 362] width 19 height 19
click at [168, 501] on span "[DATE]" at bounding box center [168, 507] width 34 height 12
click at [177, 423] on button "1" at bounding box center [174, 420] width 25 height 25
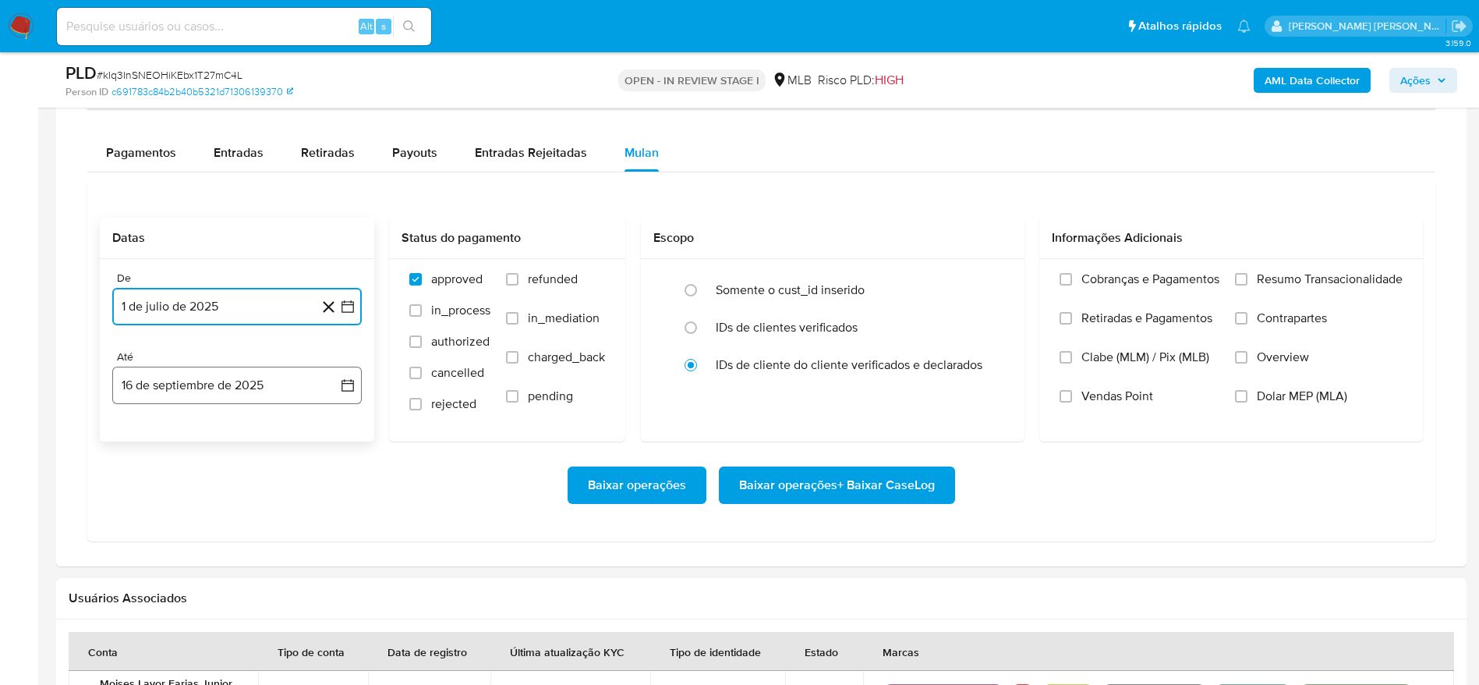
click at [181, 392] on button "16 de septiembre de 2025" at bounding box center [236, 384] width 249 height 37
click at [140, 557] on button "15" at bounding box center [143, 561] width 25 height 25
click at [1257, 275] on span "Resumo Transacionalidade" at bounding box center [1330, 279] width 146 height 16
click at [1247, 275] on input "Resumo Transacionalidade" at bounding box center [1241, 279] width 12 height 12
click at [886, 479] on span "Baixar operações + Baixar CaseLog" at bounding box center [837, 485] width 196 height 34
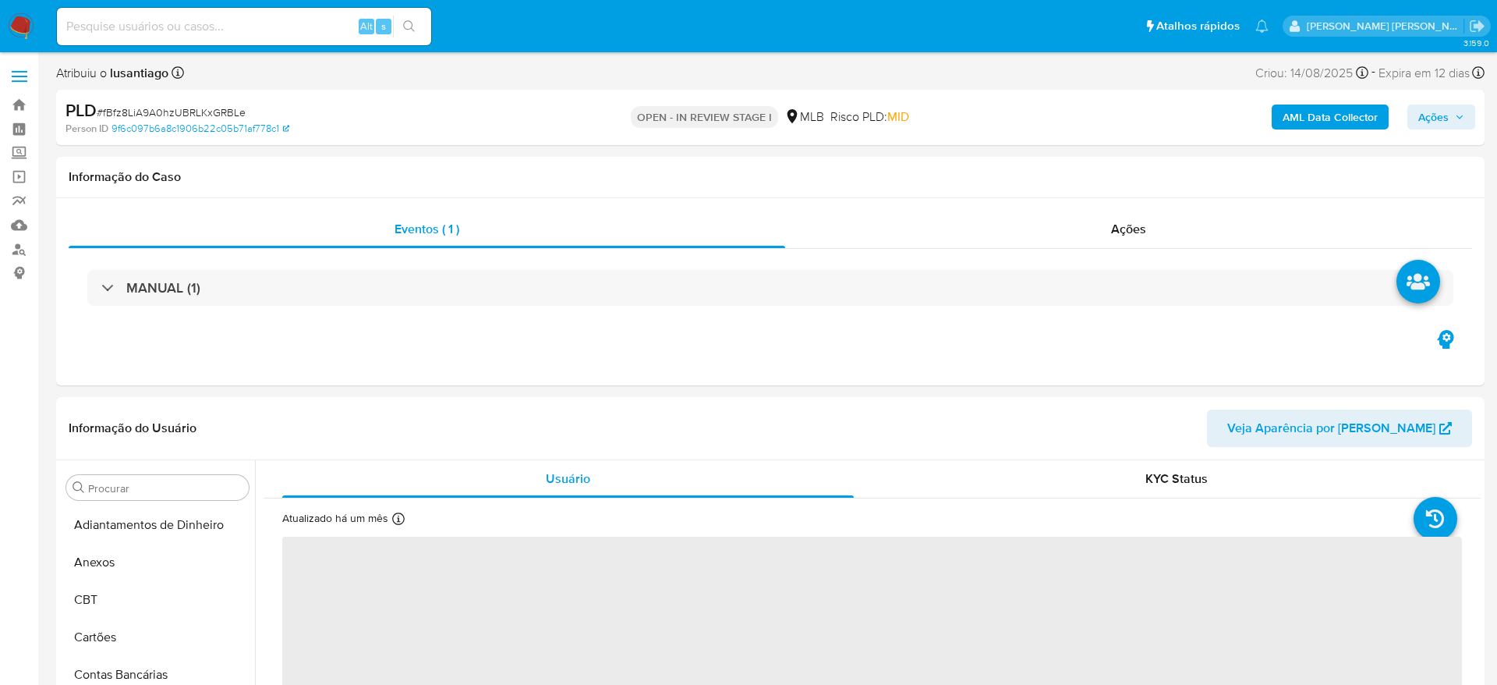
select select "10"
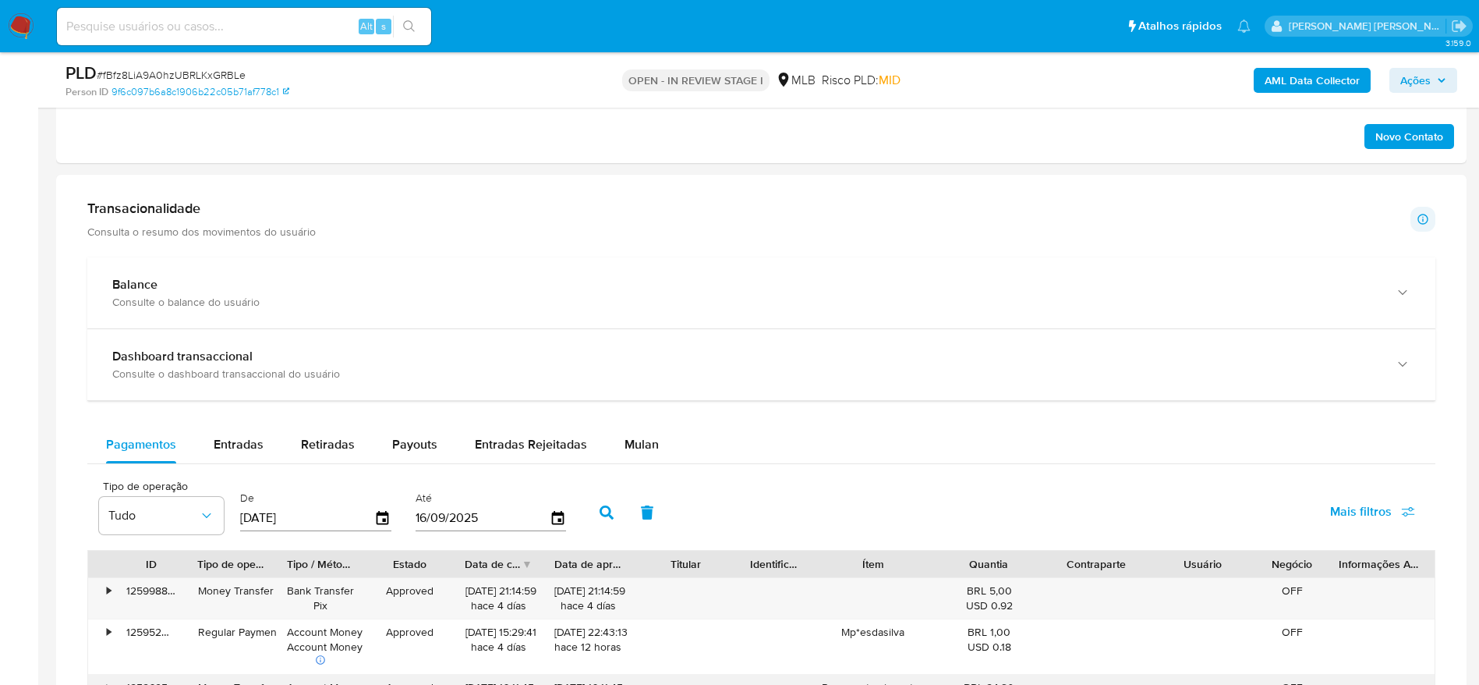
scroll to position [1286, 0]
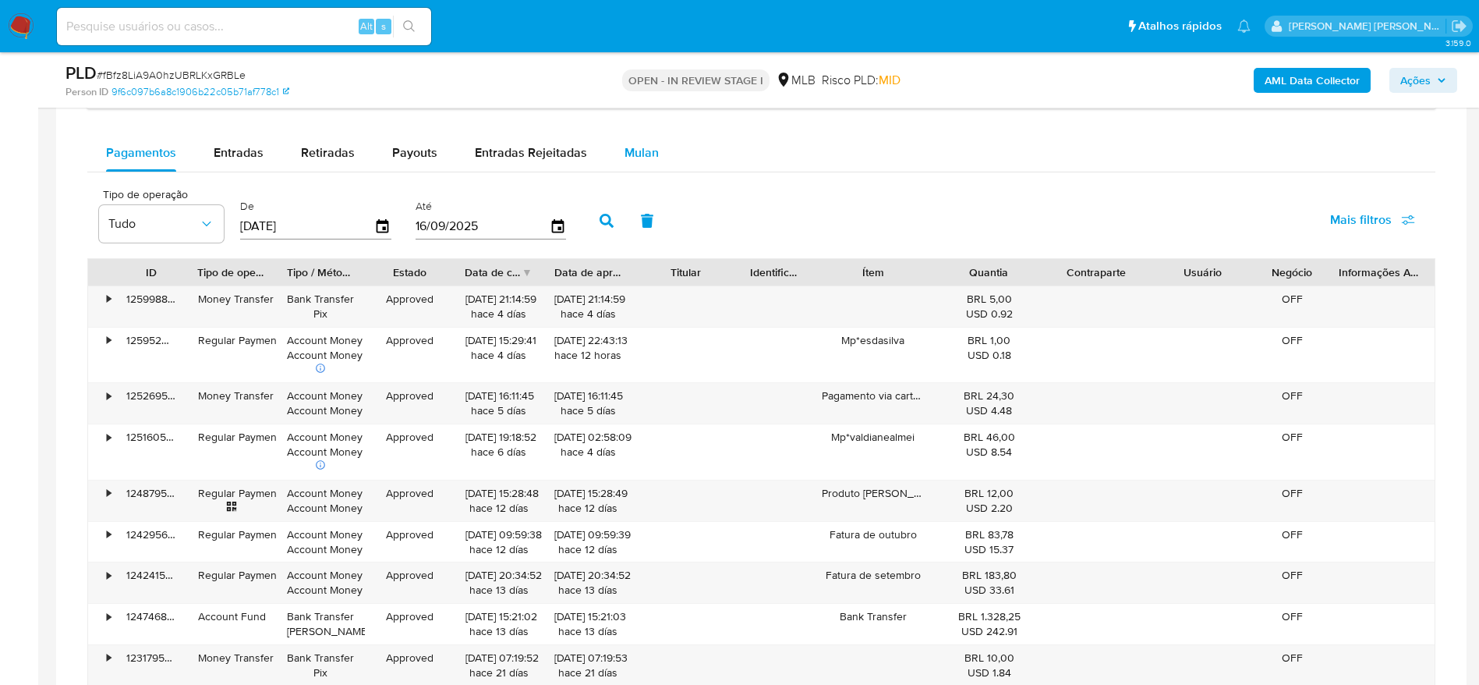
click at [642, 151] on span "Mulan" at bounding box center [641, 152] width 34 height 18
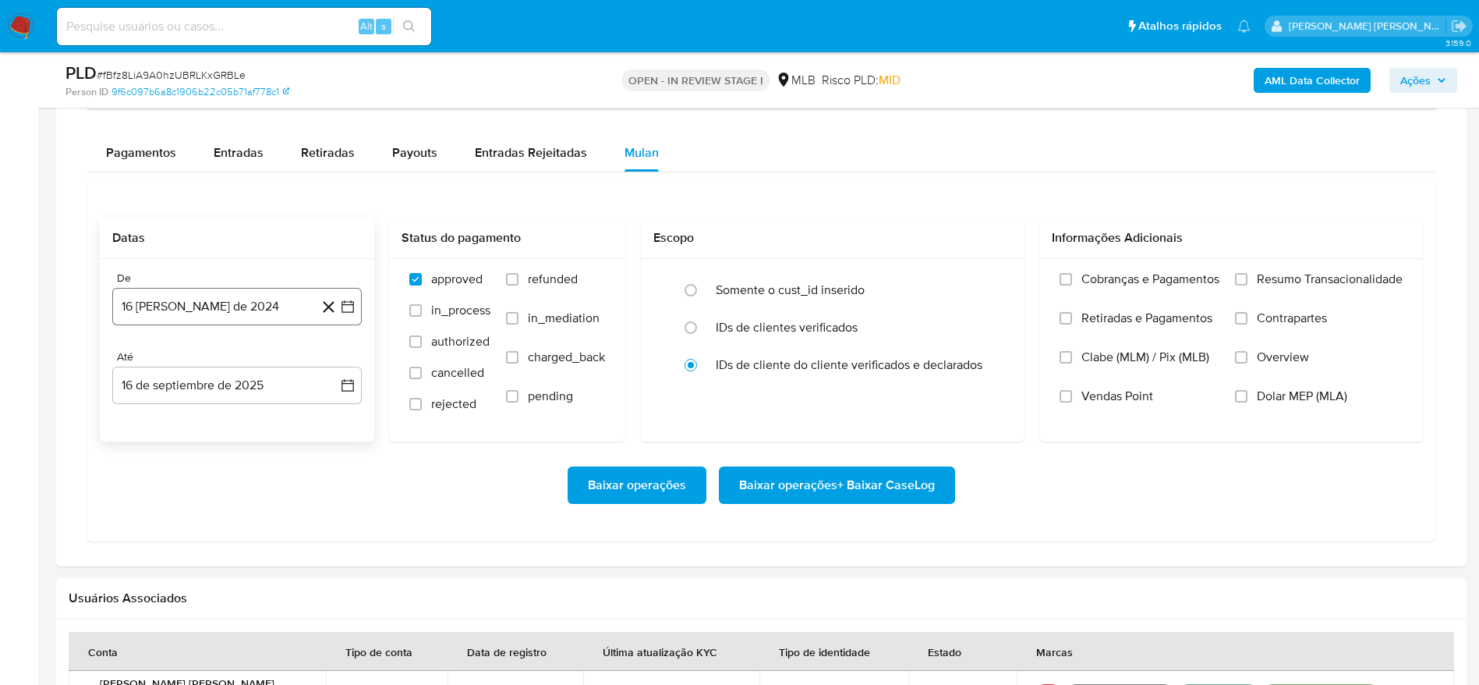
click at [194, 306] on button "16 [PERSON_NAME] de 2024" at bounding box center [236, 306] width 249 height 37
click at [239, 368] on span "agosto 2024" at bounding box center [229, 363] width 71 height 16
click at [335, 373] on div "2024 2024 ene feb mar abr may jun [DATE] ago sep oct nov dic" at bounding box center [235, 462] width 246 height 264
click at [327, 361] on icon "Año siguiente" at bounding box center [330, 362] width 19 height 19
click at [170, 511] on span "[DATE]" at bounding box center [168, 507] width 34 height 12
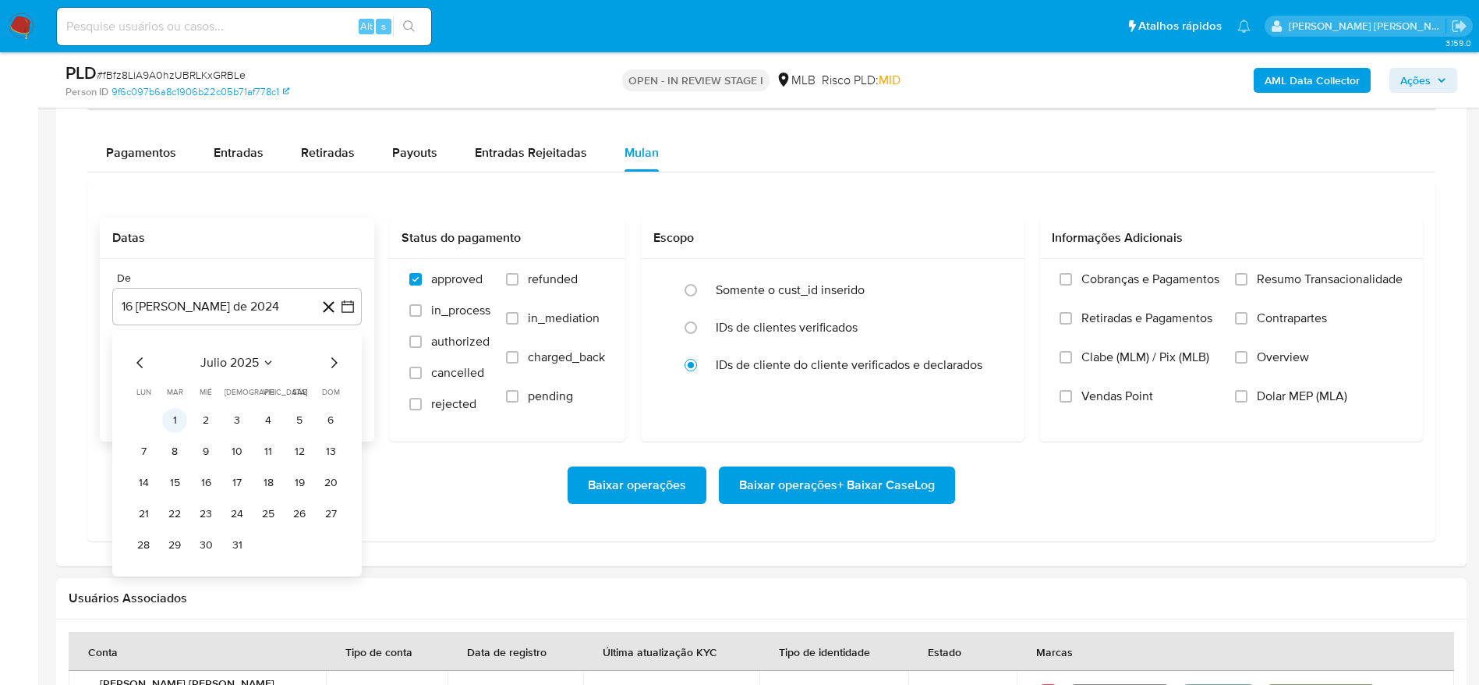
click at [173, 416] on button "1" at bounding box center [174, 420] width 25 height 25
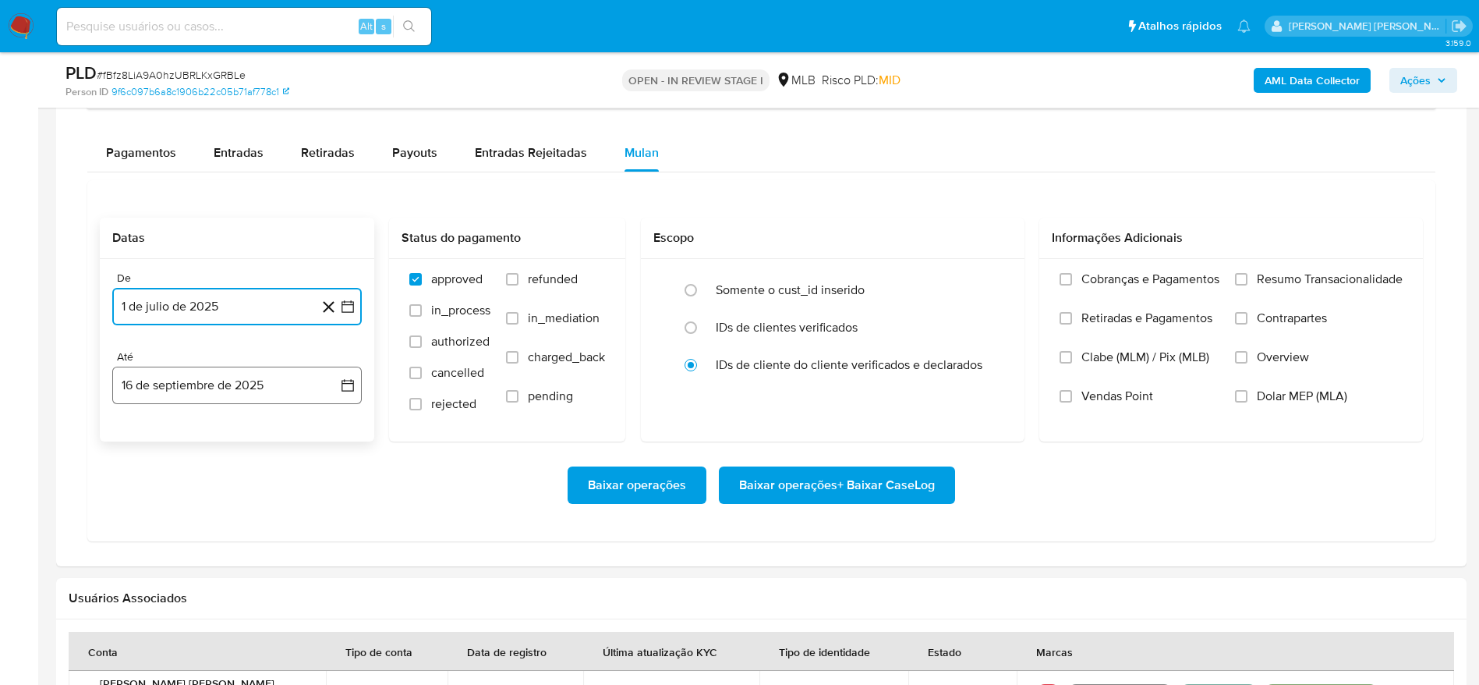
click at [260, 386] on button "16 de septiembre de 2025" at bounding box center [236, 384] width 249 height 37
click at [140, 561] on button "15" at bounding box center [143, 561] width 25 height 25
click at [1297, 271] on span "Resumo Transacionalidade" at bounding box center [1330, 279] width 146 height 16
click at [1247, 273] on input "Resumo Transacionalidade" at bounding box center [1241, 279] width 12 height 12
click at [885, 486] on span "Baixar operações + Baixar CaseLog" at bounding box center [837, 485] width 196 height 34
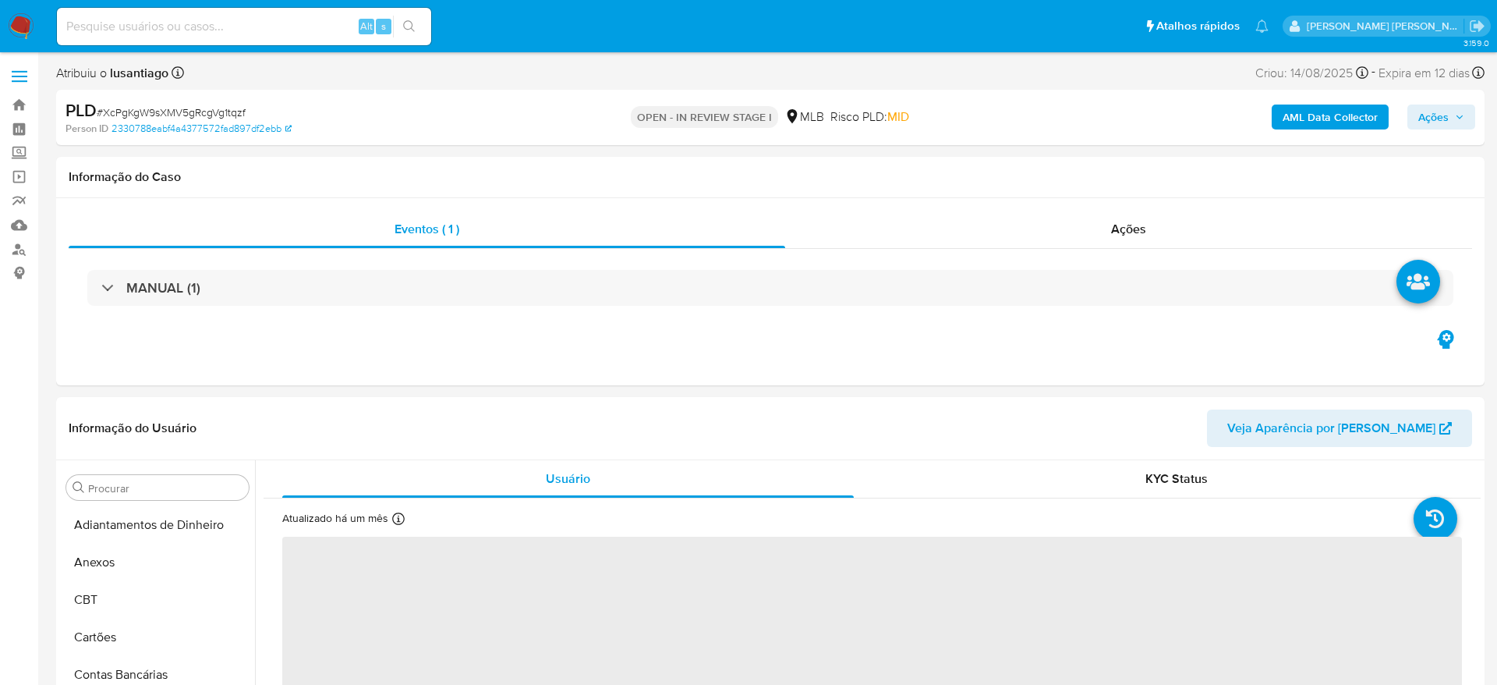
select select "10"
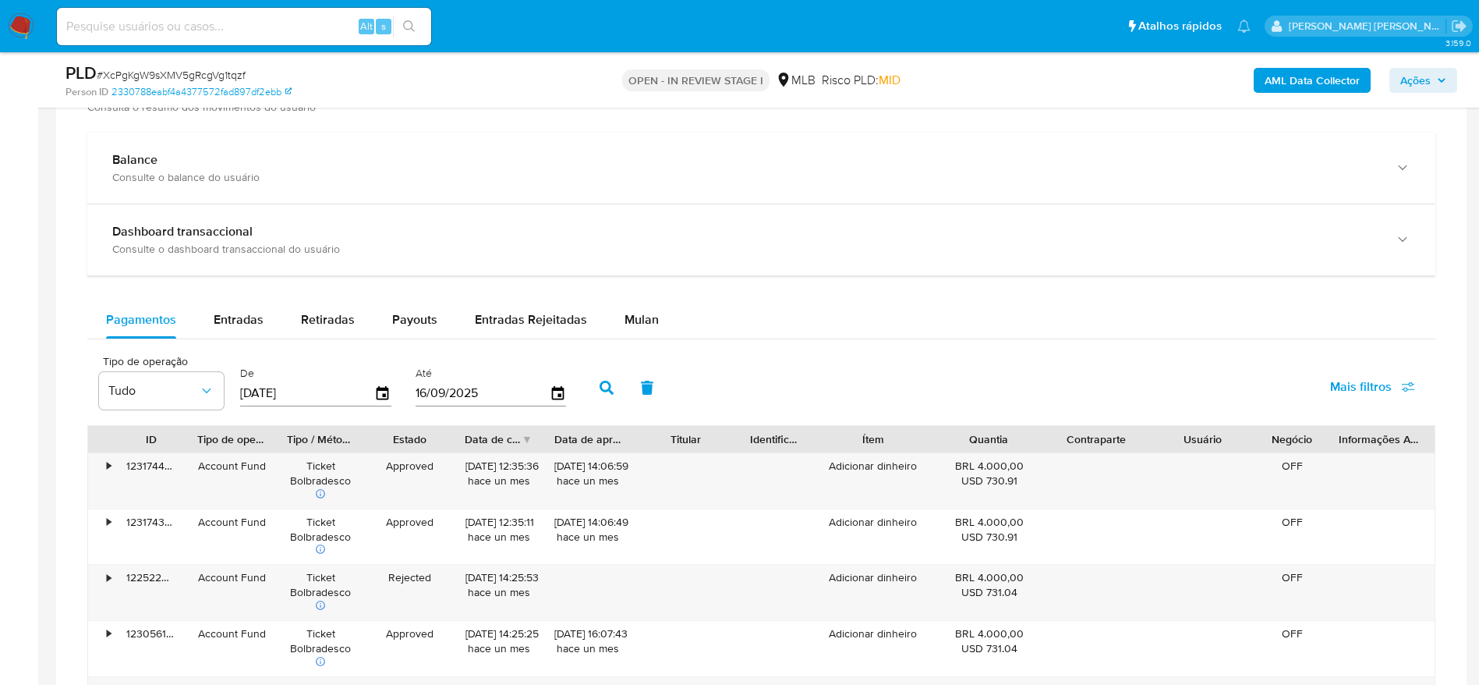
scroll to position [1169, 0]
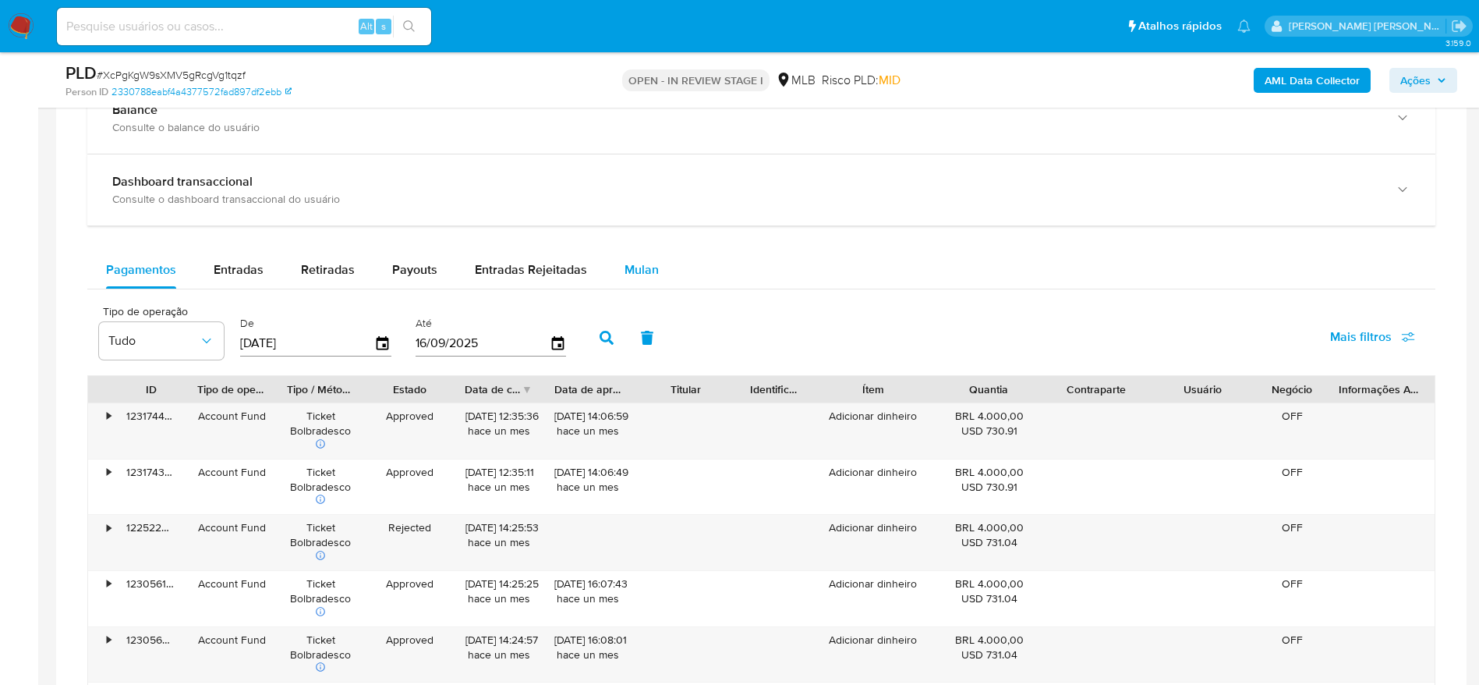
click at [642, 271] on span "Mulan" at bounding box center [641, 269] width 34 height 18
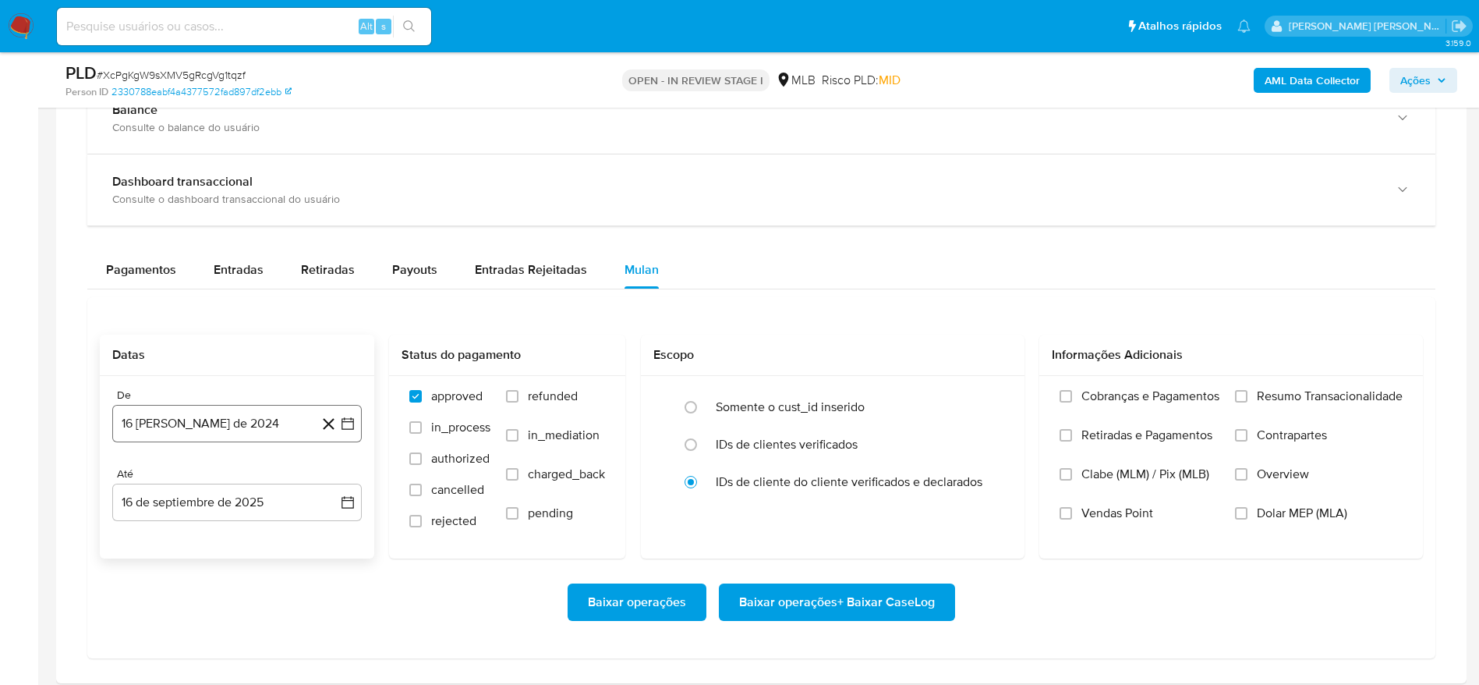
click at [164, 418] on button "16 [PERSON_NAME] de 2024" at bounding box center [236, 423] width 249 height 37
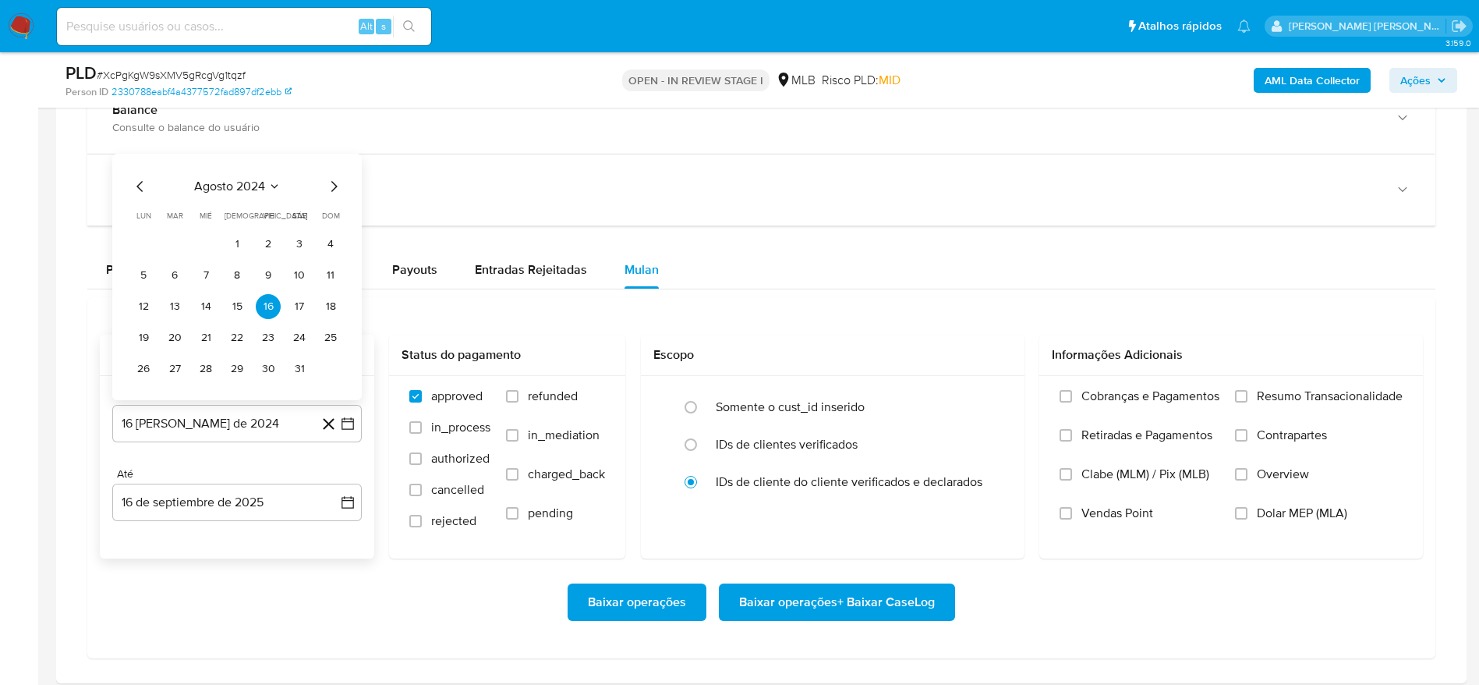
click at [236, 180] on span "agosto 2024" at bounding box center [229, 187] width 71 height 16
click at [332, 168] on icon "Año siguiente" at bounding box center [330, 168] width 19 height 19
click at [170, 317] on span "[DATE]" at bounding box center [168, 312] width 34 height 12
click at [176, 239] on button "1" at bounding box center [174, 244] width 25 height 25
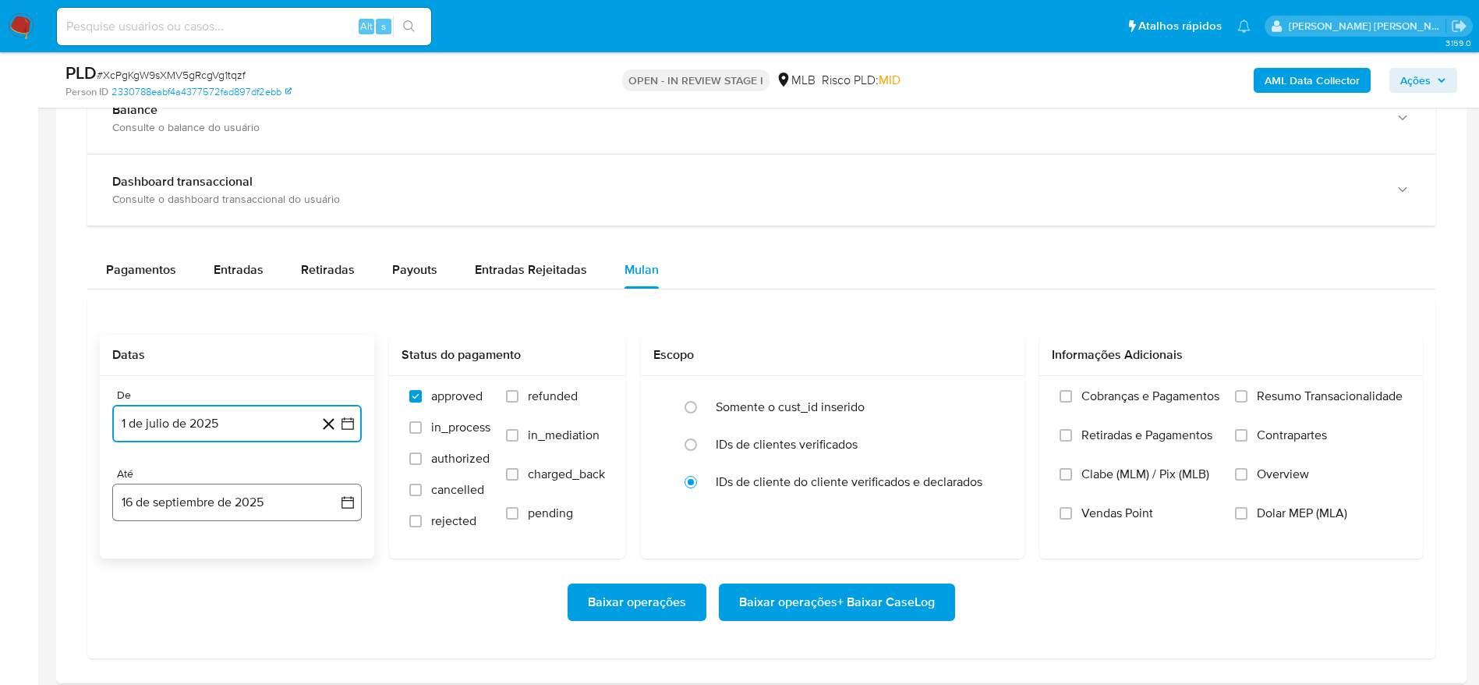
click at [161, 504] on button "16 de septiembre de 2025" at bounding box center [236, 501] width 249 height 37
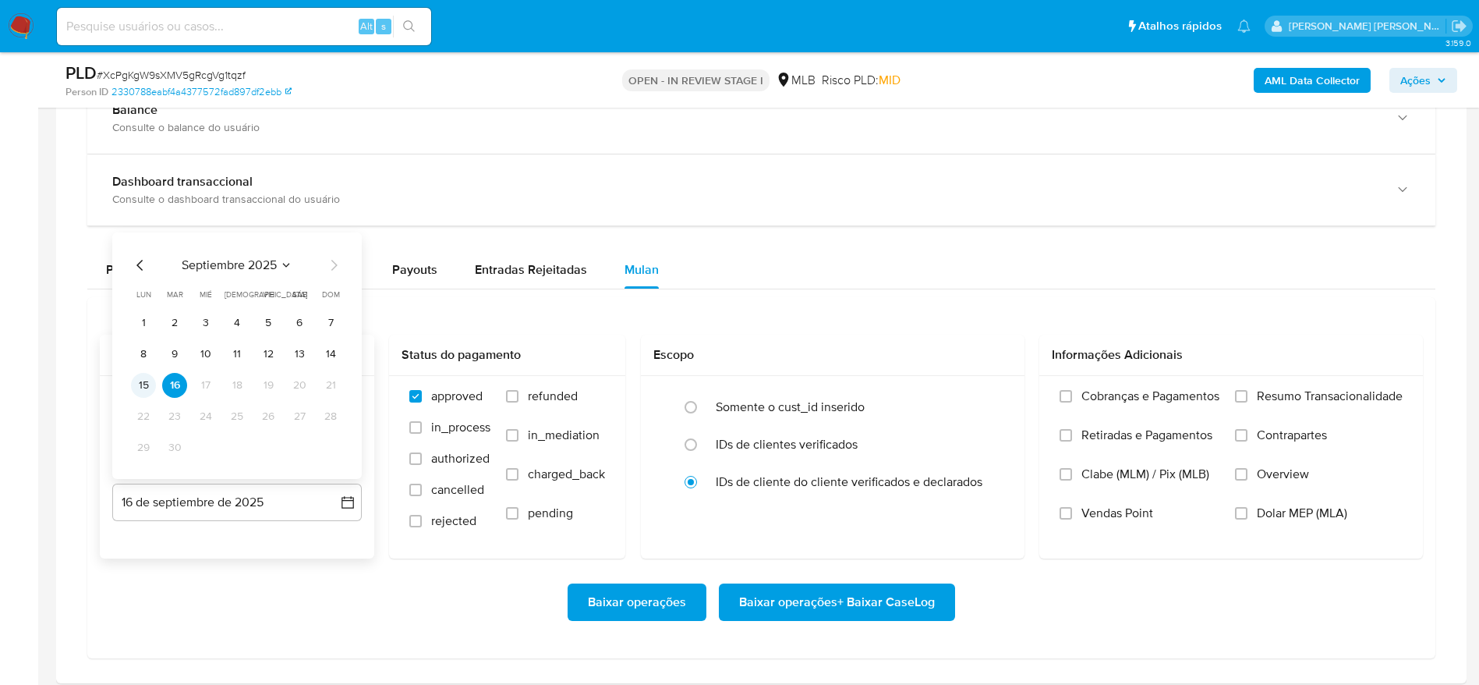
click at [140, 391] on button "15" at bounding box center [143, 385] width 25 height 25
click at [1292, 392] on span "Resumo Transacionalidade" at bounding box center [1330, 396] width 146 height 16
click at [1247, 392] on input "Resumo Transacionalidade" at bounding box center [1241, 396] width 12 height 12
click at [886, 596] on span "Baixar operações + Baixar CaseLog" at bounding box center [837, 602] width 196 height 34
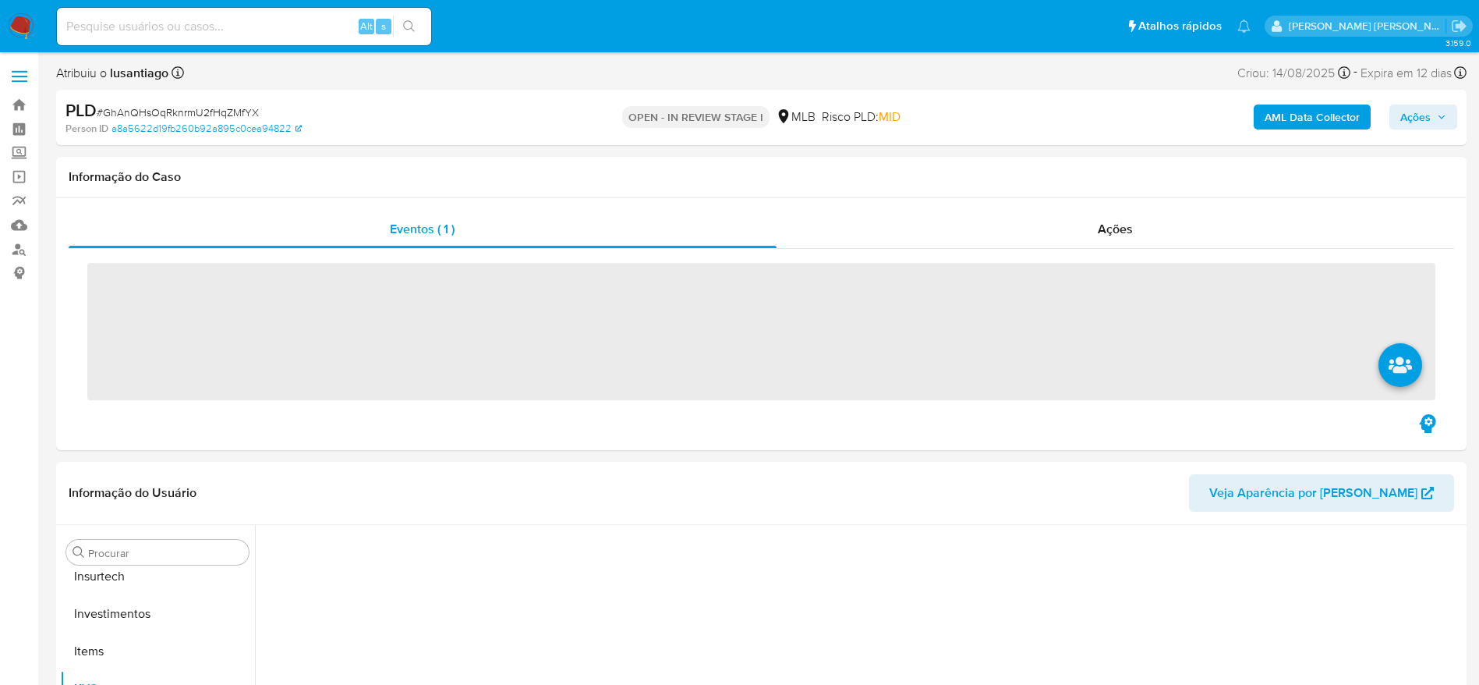
scroll to position [734, 0]
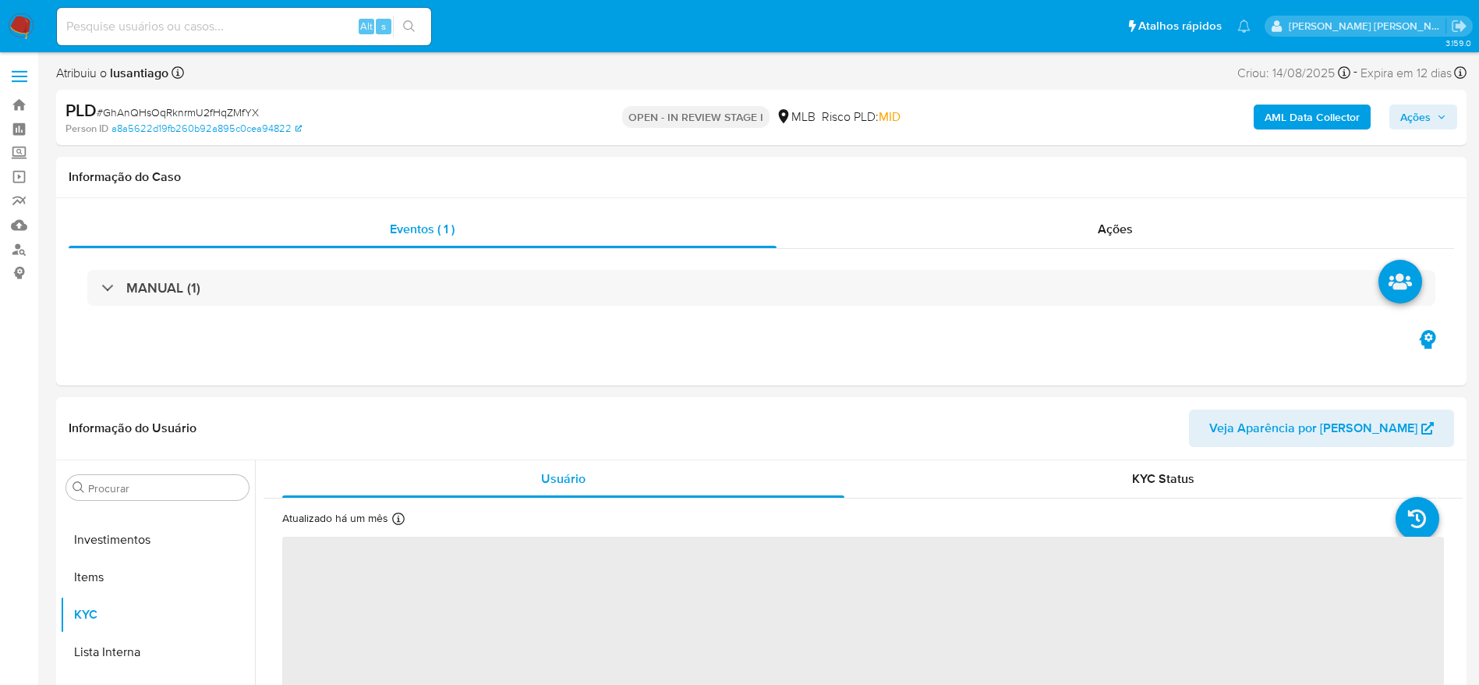
select select "10"
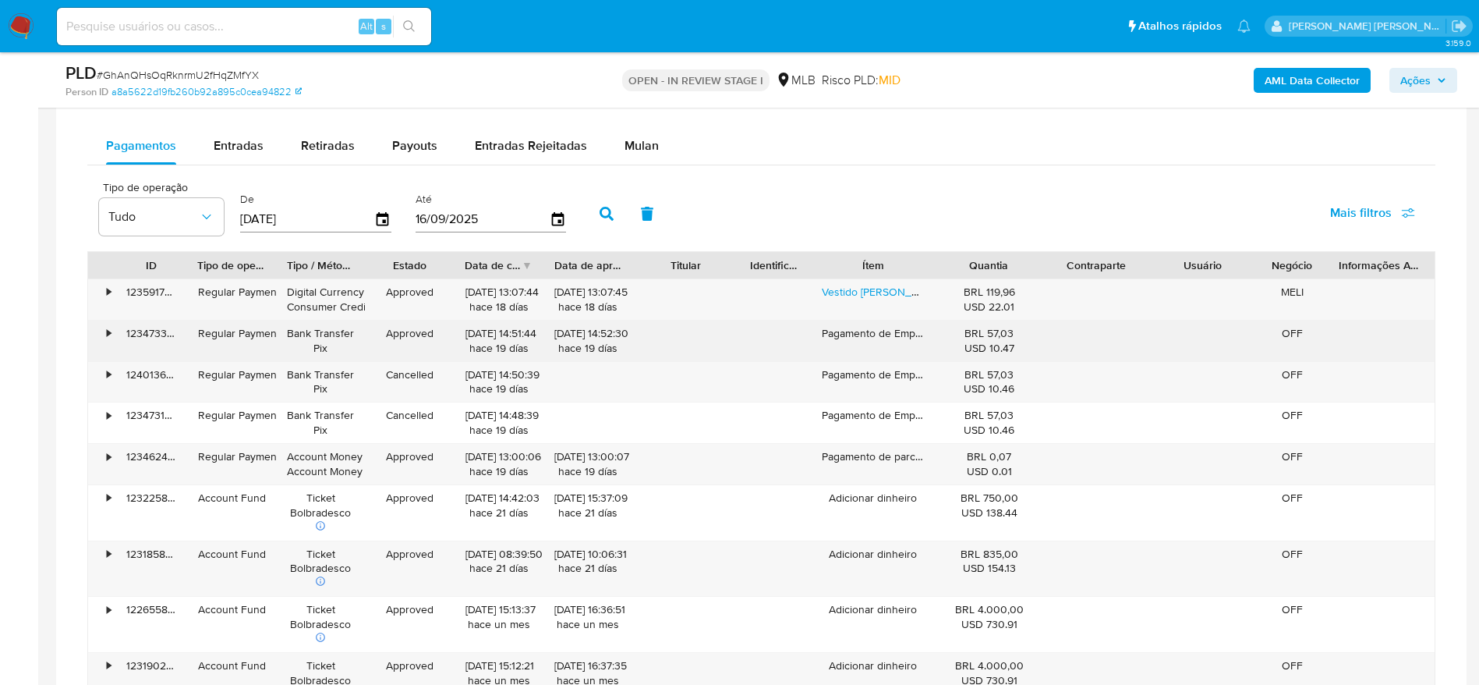
scroll to position [1286, 0]
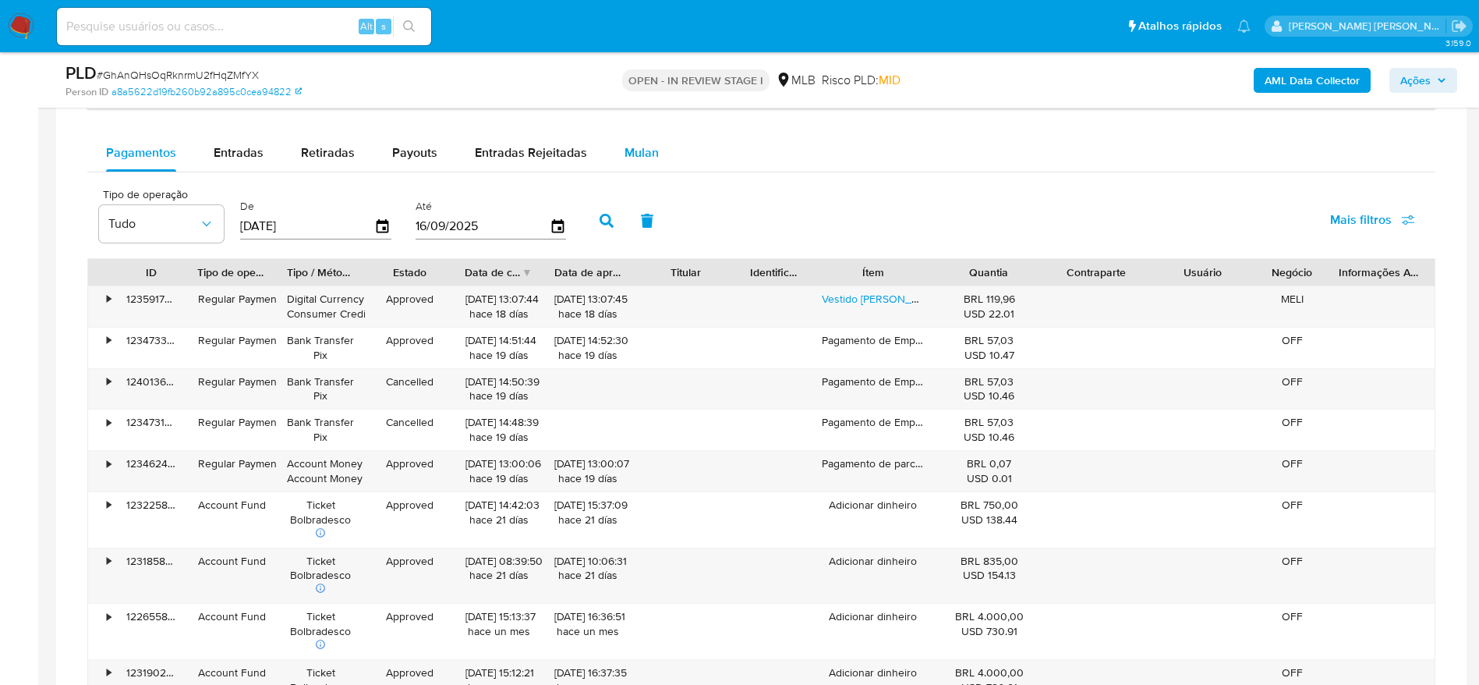
click at [646, 146] on span "Mulan" at bounding box center [641, 152] width 34 height 18
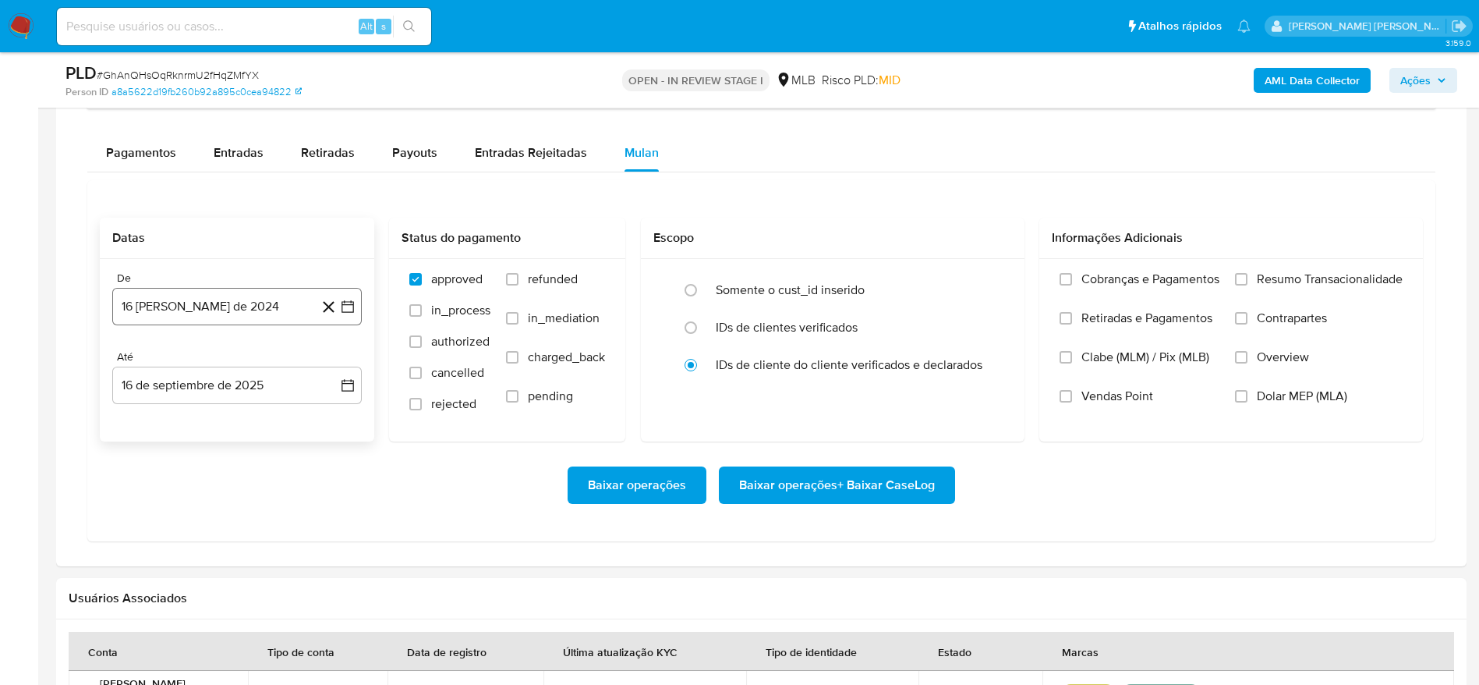
click at [238, 310] on button "16 [PERSON_NAME] de 2024" at bounding box center [236, 306] width 249 height 37
click at [231, 349] on div "agosto 2024 agosto 2024 lun lunes mar martes mié miércoles jue jueves vie viern…" at bounding box center [236, 453] width 249 height 246
click at [226, 366] on span "agosto 2024" at bounding box center [229, 363] width 71 height 16
click at [338, 366] on icon "Año siguiente" at bounding box center [330, 362] width 19 height 19
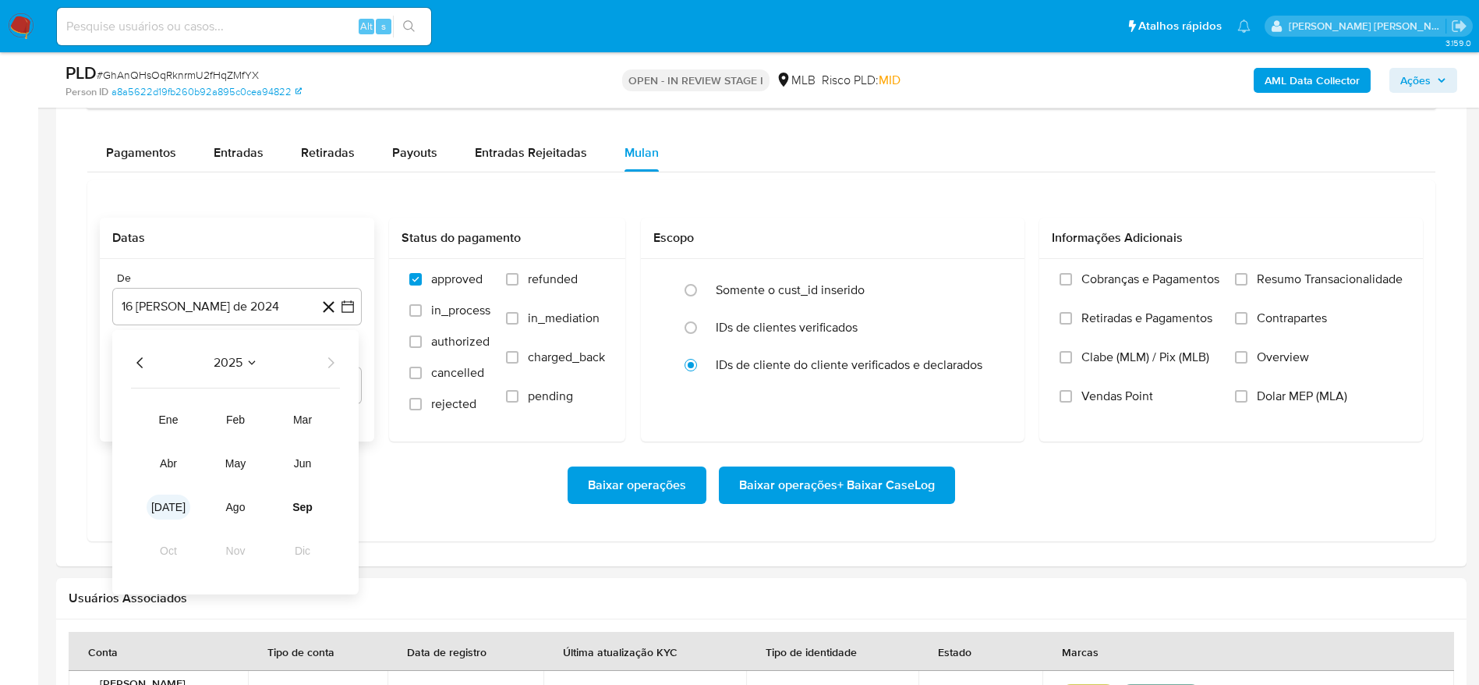
click at [170, 501] on span "[DATE]" at bounding box center [168, 507] width 34 height 12
click at [169, 420] on button "1" at bounding box center [174, 420] width 25 height 25
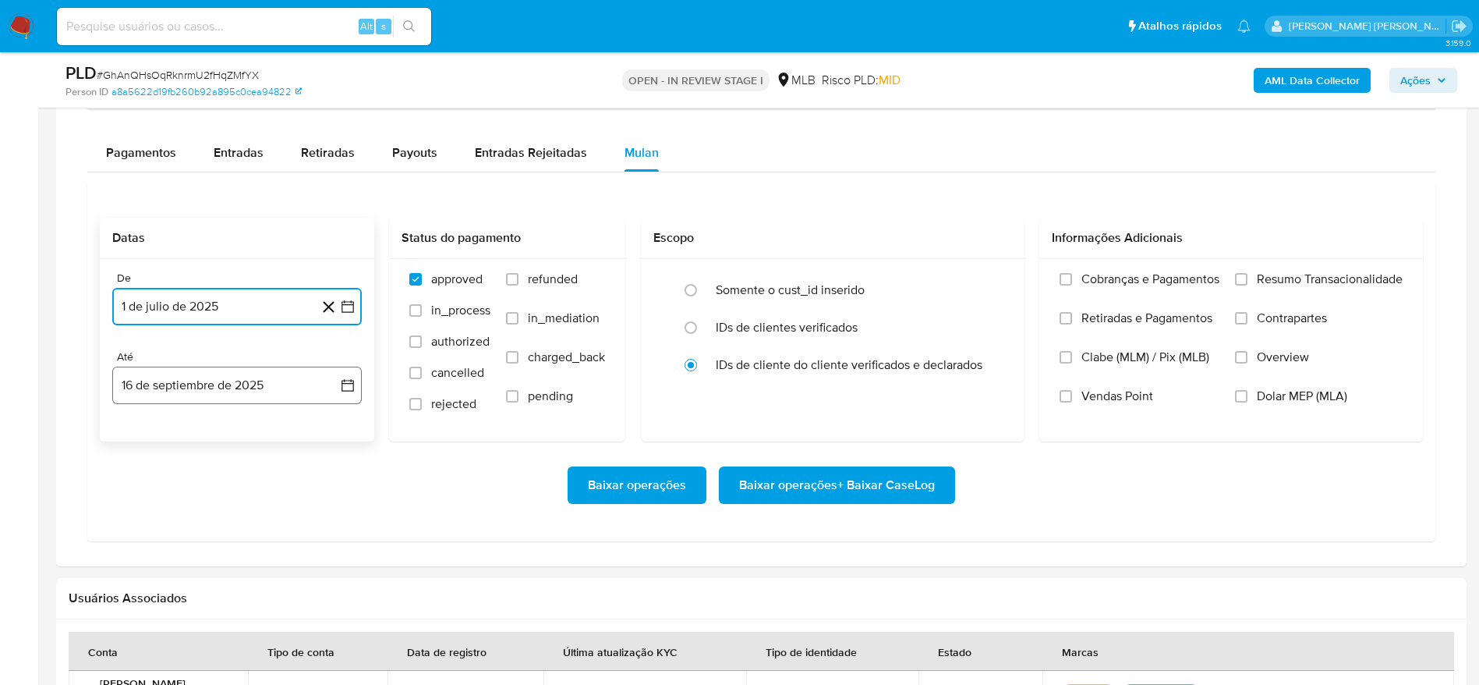
click at [205, 387] on button "16 de septiembre de 2025" at bounding box center [236, 384] width 249 height 37
click at [147, 560] on button "15" at bounding box center [143, 561] width 25 height 25
click at [1265, 278] on span "Resumo Transacionalidade" at bounding box center [1330, 279] width 146 height 16
click at [1247, 278] on input "Resumo Transacionalidade" at bounding box center [1241, 279] width 12 height 12
click at [890, 479] on span "Baixar operações + Baixar CaseLog" at bounding box center [837, 485] width 196 height 34
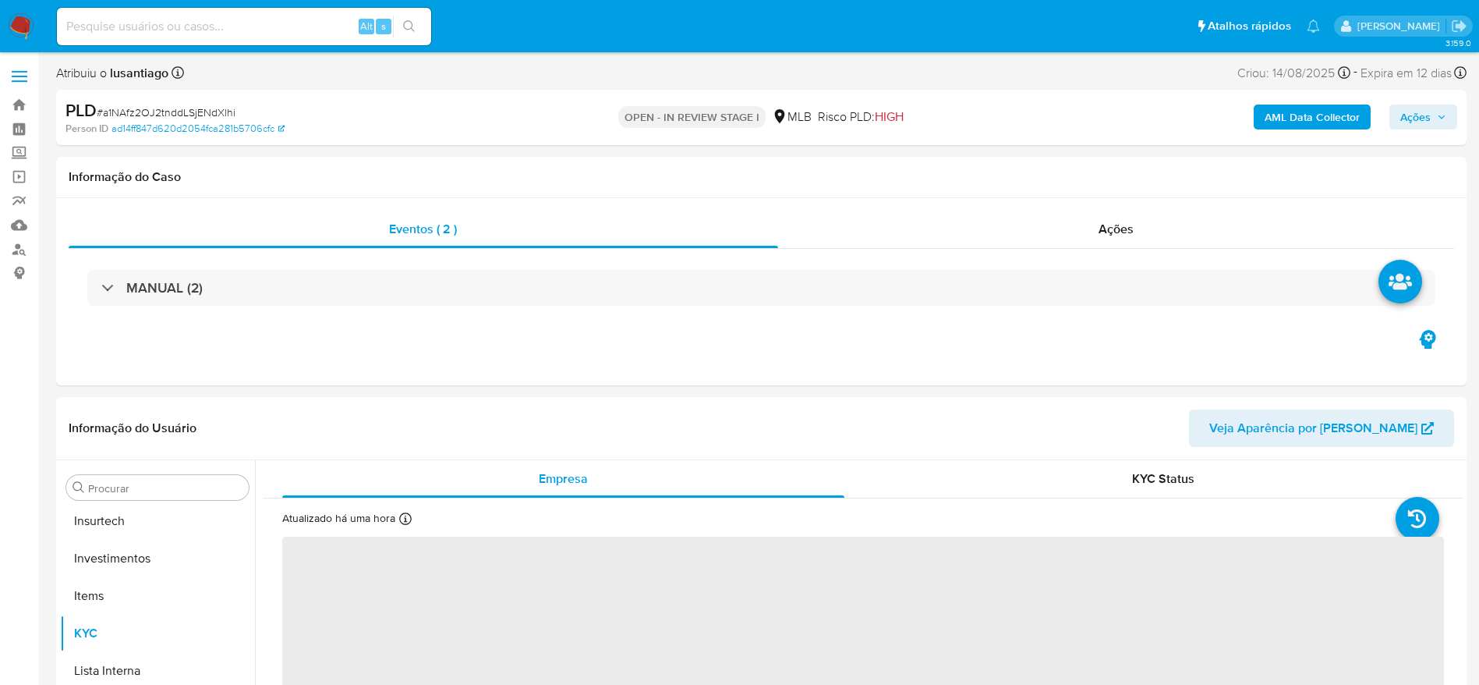
select select "10"
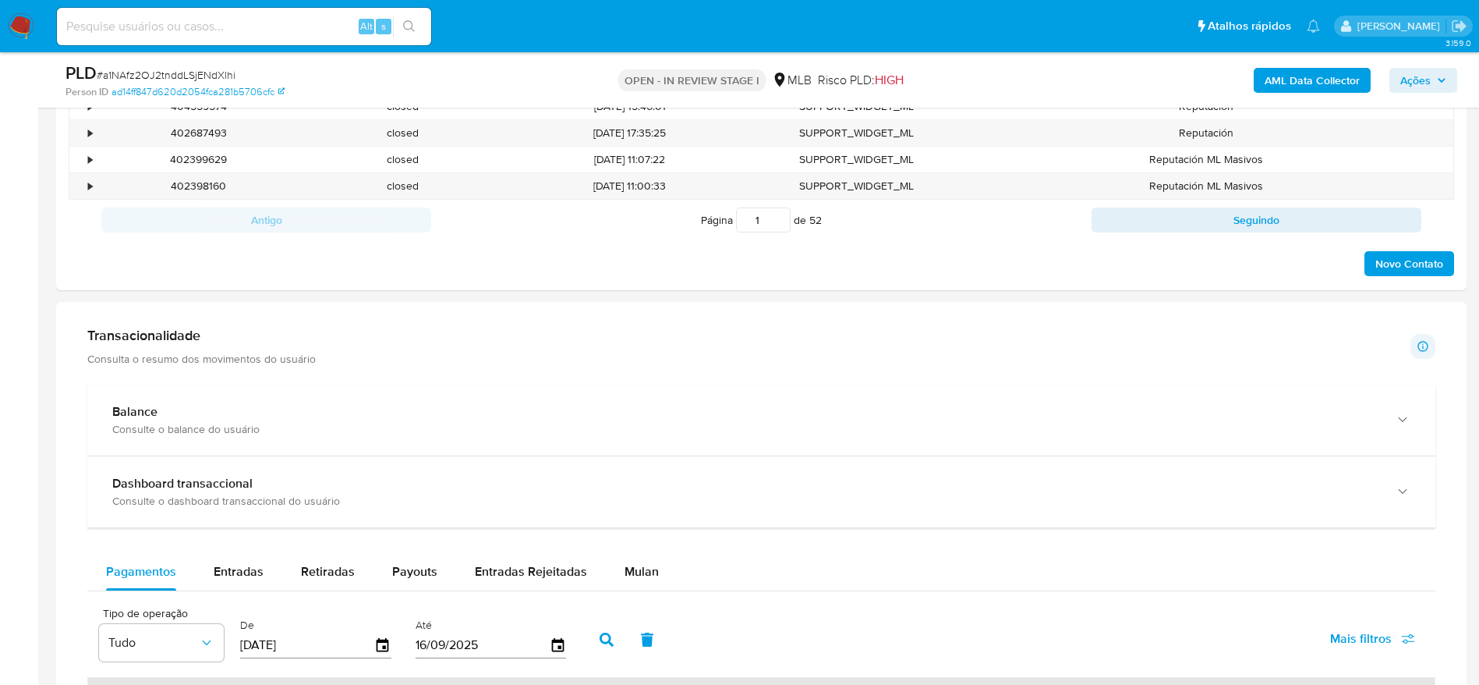
scroll to position [1053, 0]
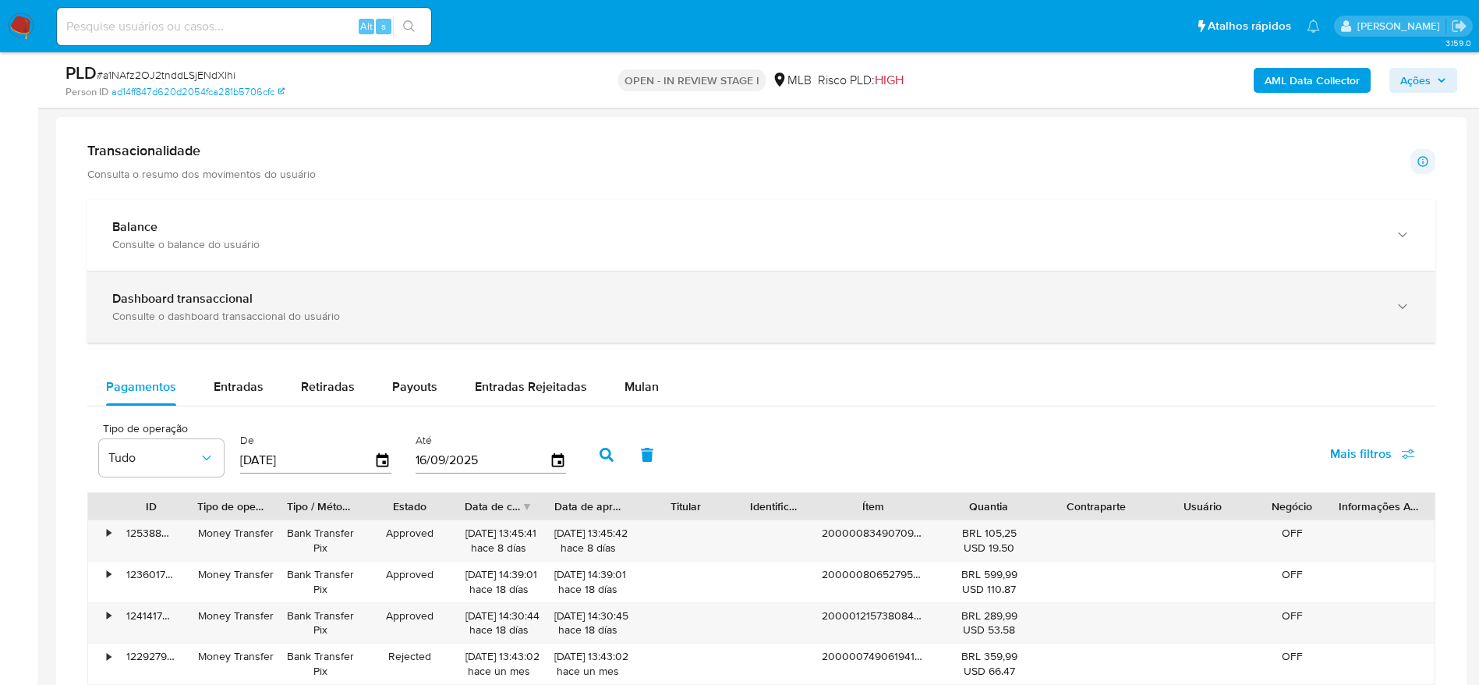
click at [387, 313] on div "Consulte o dashboard transaccional do usuário" at bounding box center [745, 316] width 1267 height 14
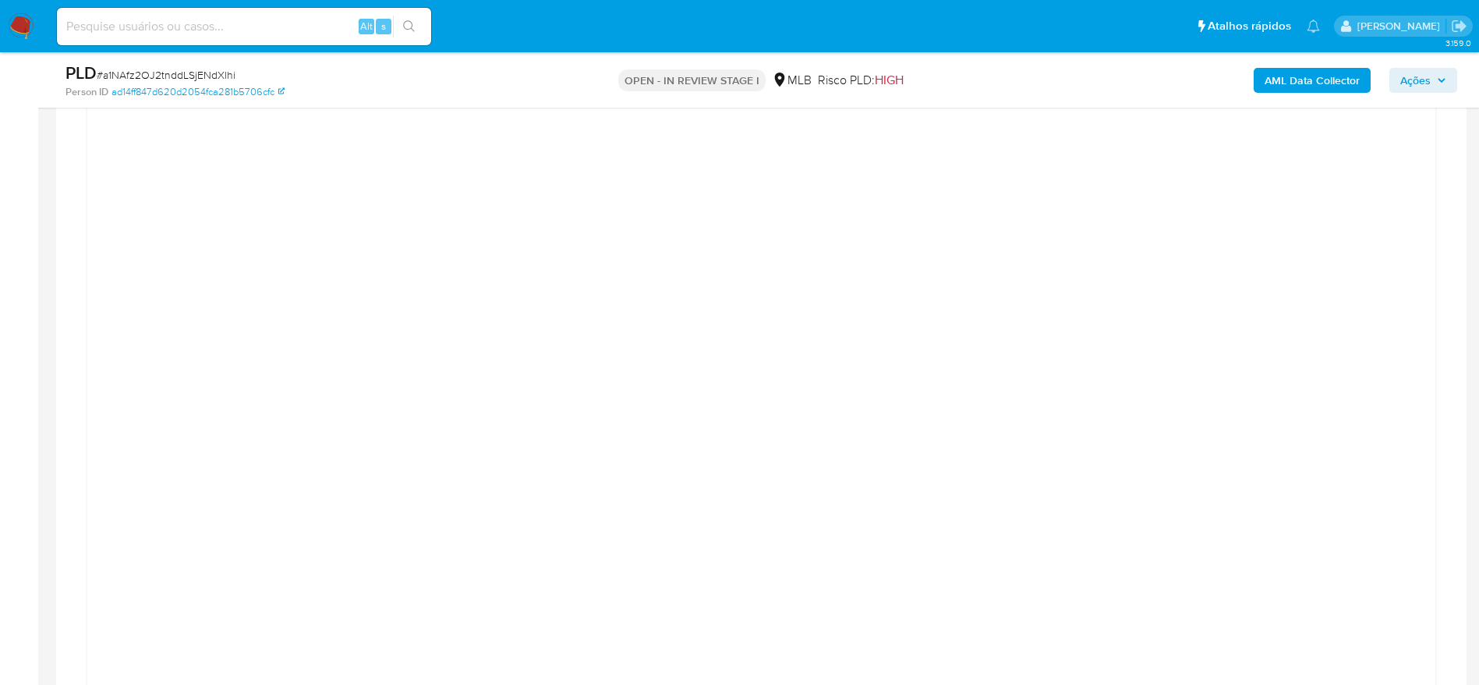
scroll to position [1169, 0]
click at [272, 391] on div at bounding box center [761, 589] width 1323 height 702
click at [1393, 235] on div at bounding box center [761, 591] width 1348 height 733
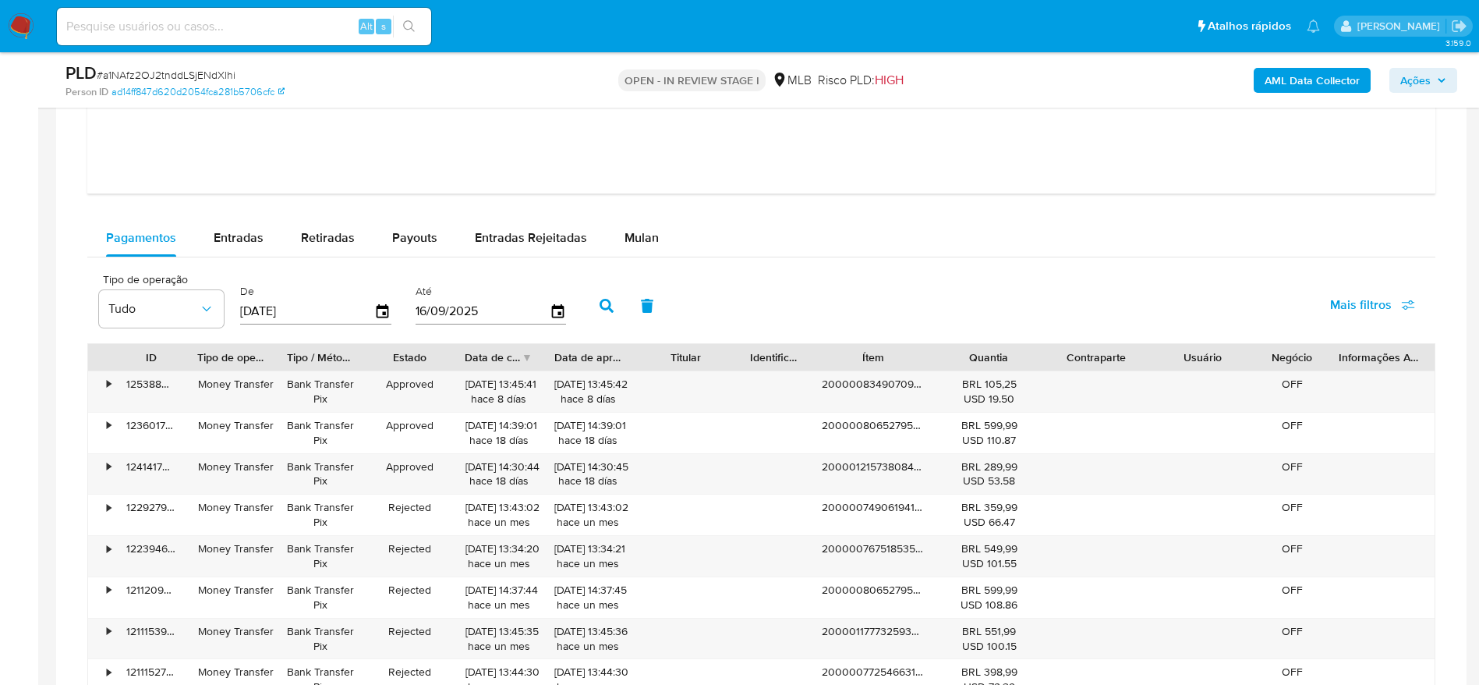
scroll to position [1988, 0]
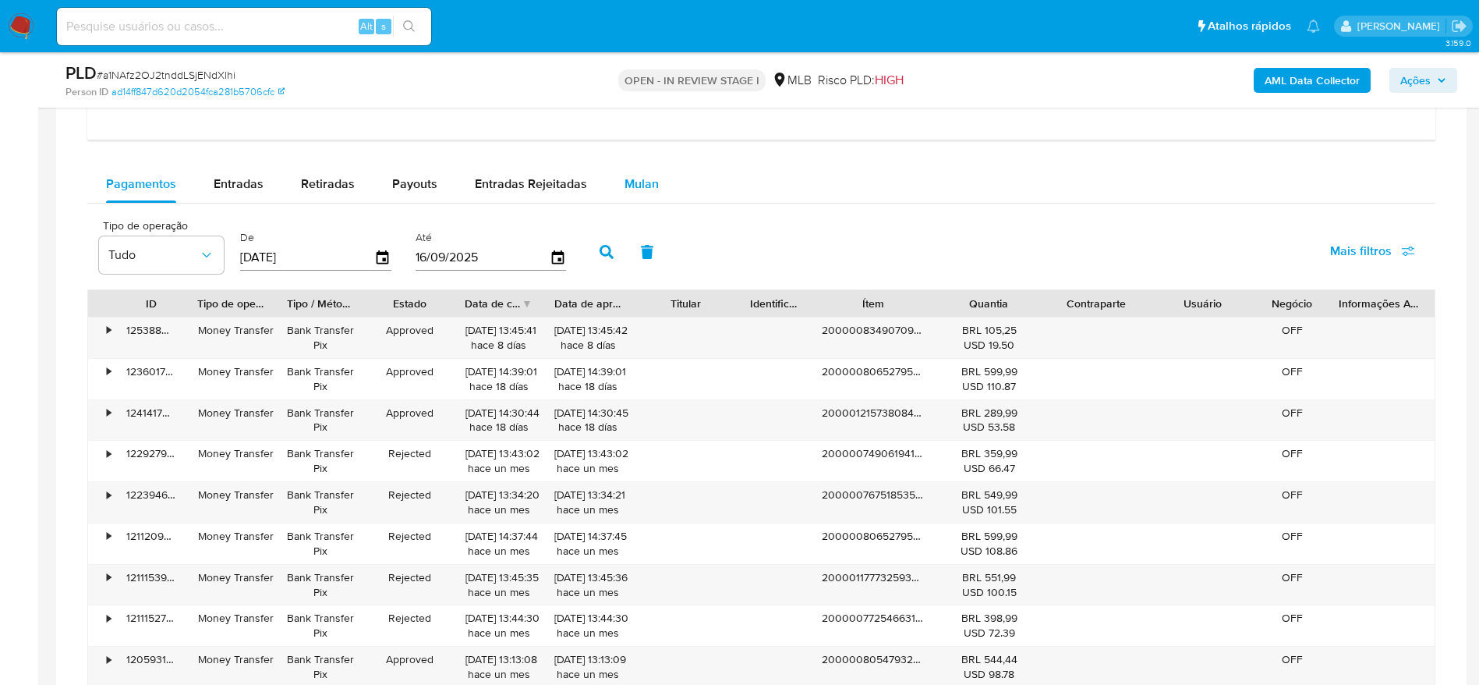
click at [633, 172] on div "Mulan" at bounding box center [641, 183] width 34 height 37
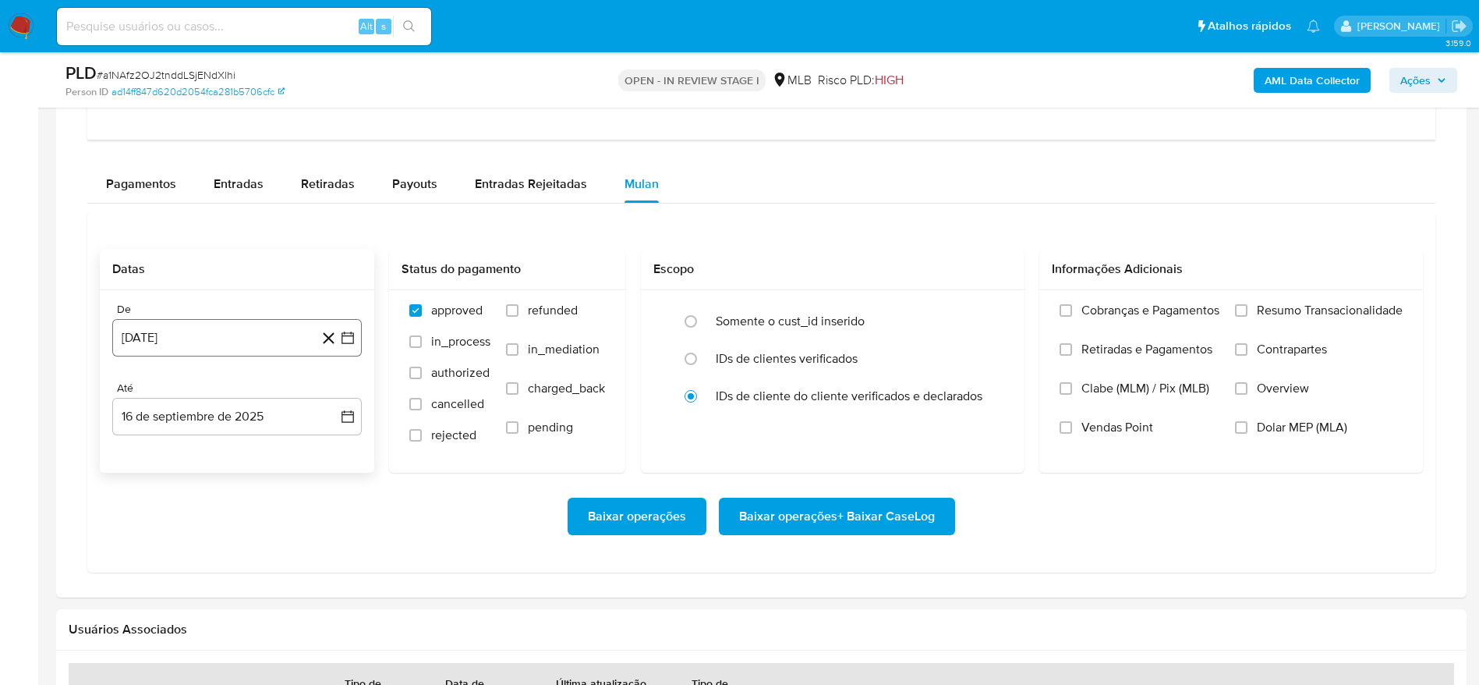
click at [215, 345] on button "[DATE]" at bounding box center [236, 337] width 249 height 37
click at [217, 397] on span "agosto 2024" at bounding box center [229, 394] width 71 height 16
drag, startPoint x: 340, startPoint y: 387, endPoint x: 325, endPoint y: 398, distance: 18.4
click at [341, 391] on div "2024 2024 ene feb mar abr may jun [DATE] ago sep oct nov dic" at bounding box center [235, 493] width 246 height 264
click at [321, 399] on icon "Año siguiente" at bounding box center [330, 393] width 19 height 19
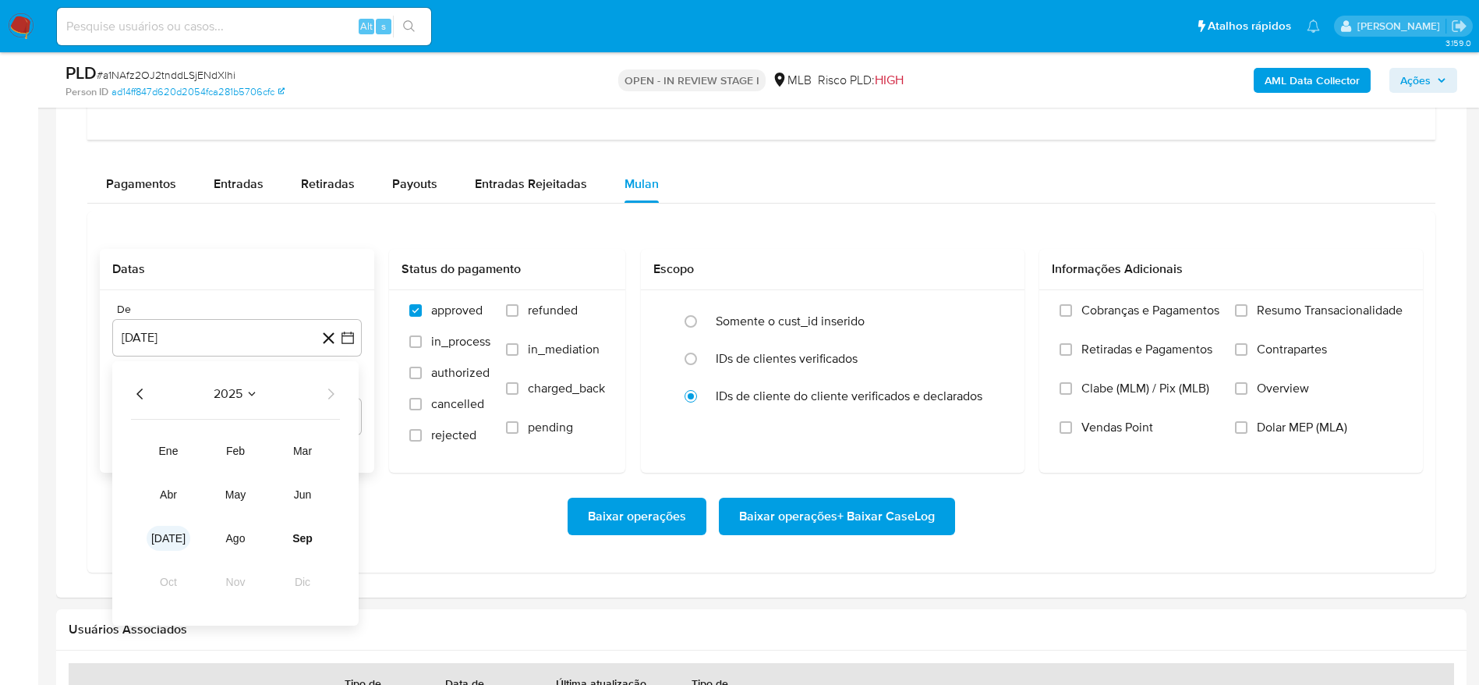
click at [161, 549] on button "[DATE]" at bounding box center [169, 537] width 44 height 25
click at [175, 447] on button "1" at bounding box center [174, 451] width 25 height 25
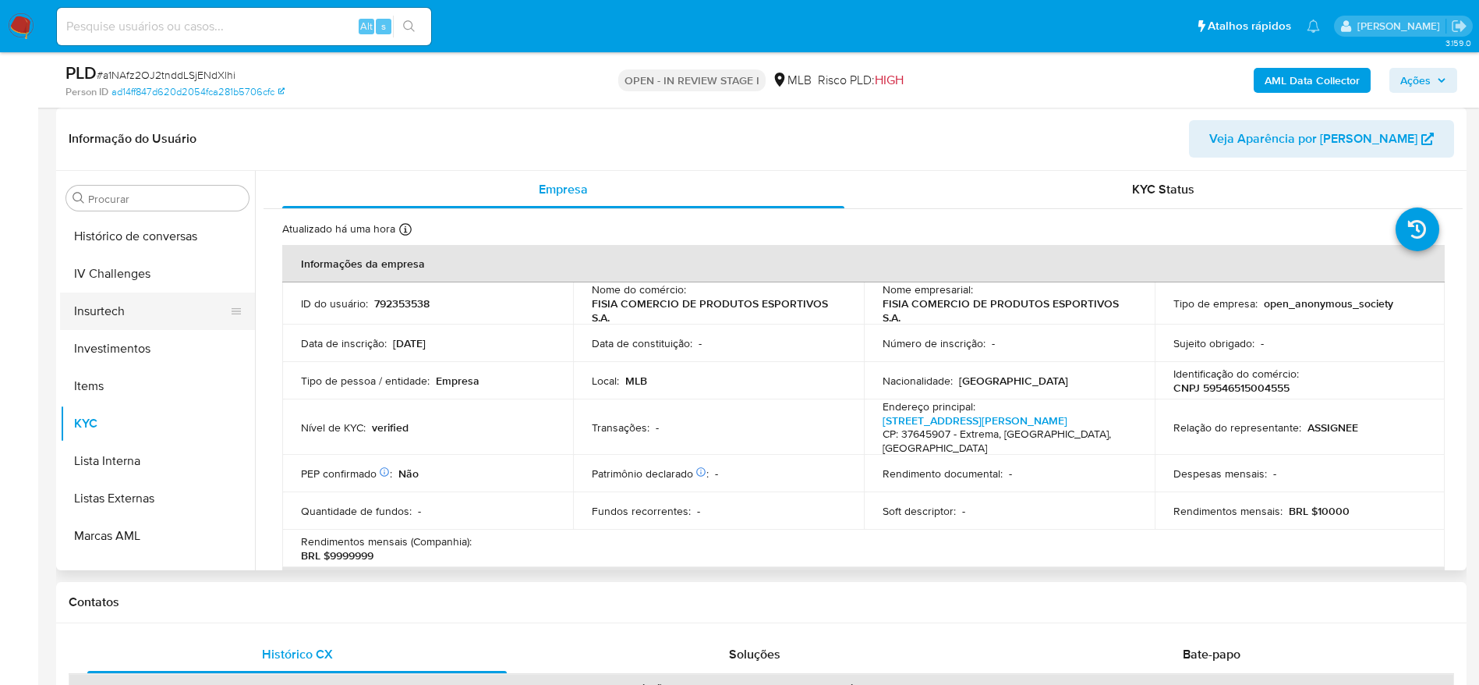
scroll to position [500, 0]
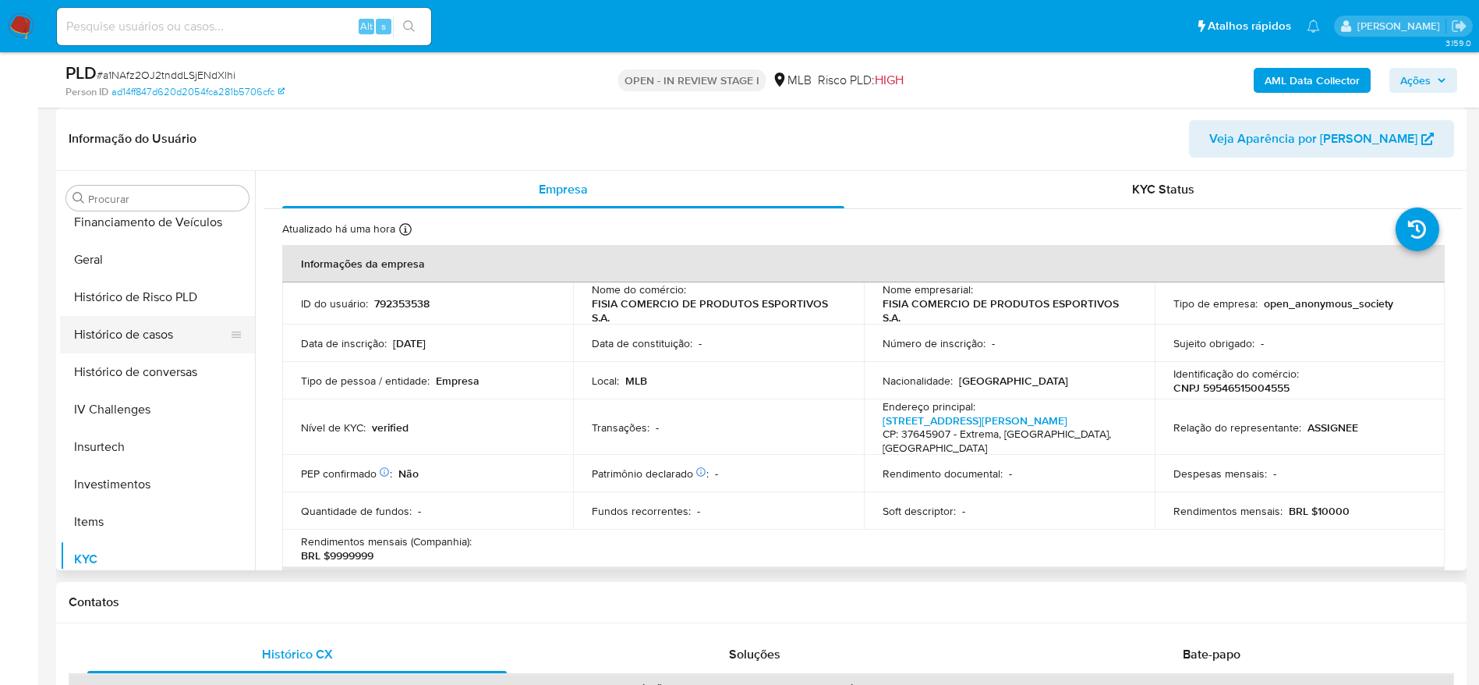
click at [164, 341] on button "Histórico de casos" at bounding box center [151, 334] width 182 height 37
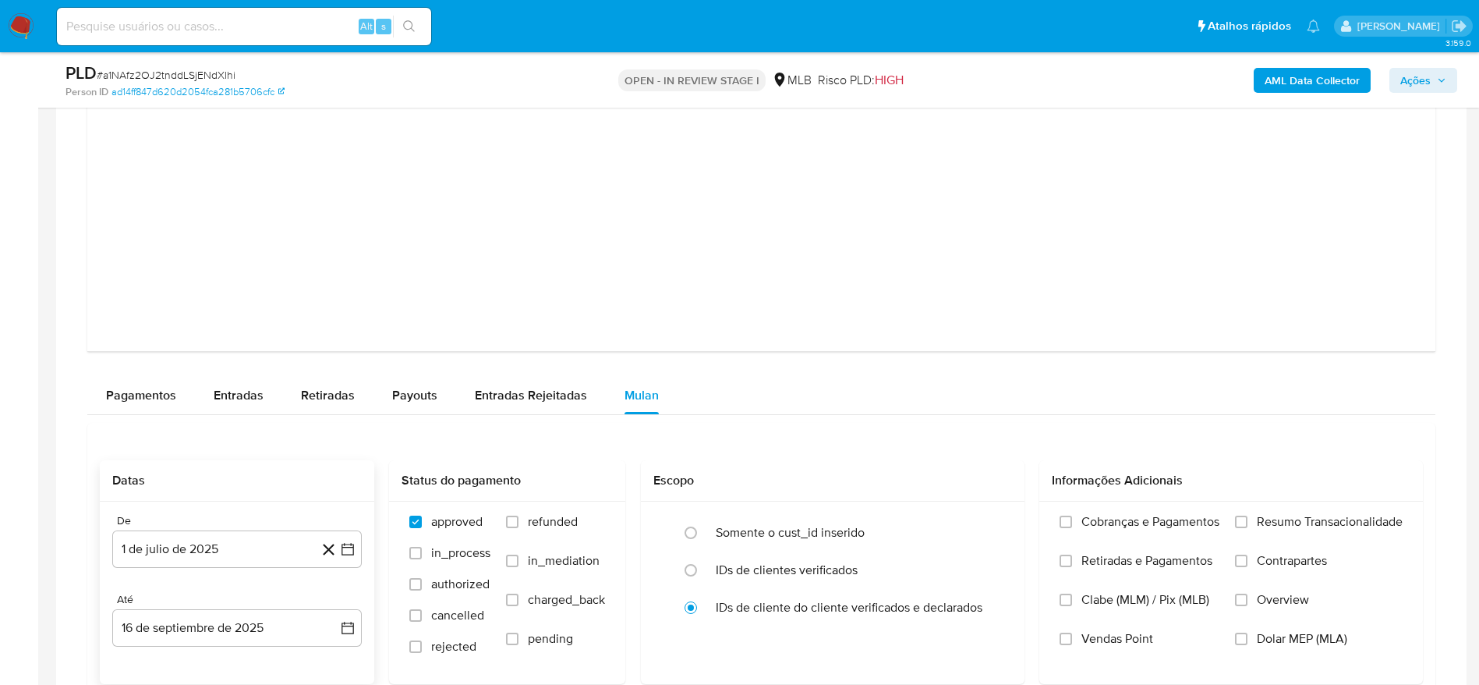
scroll to position [1871, 0]
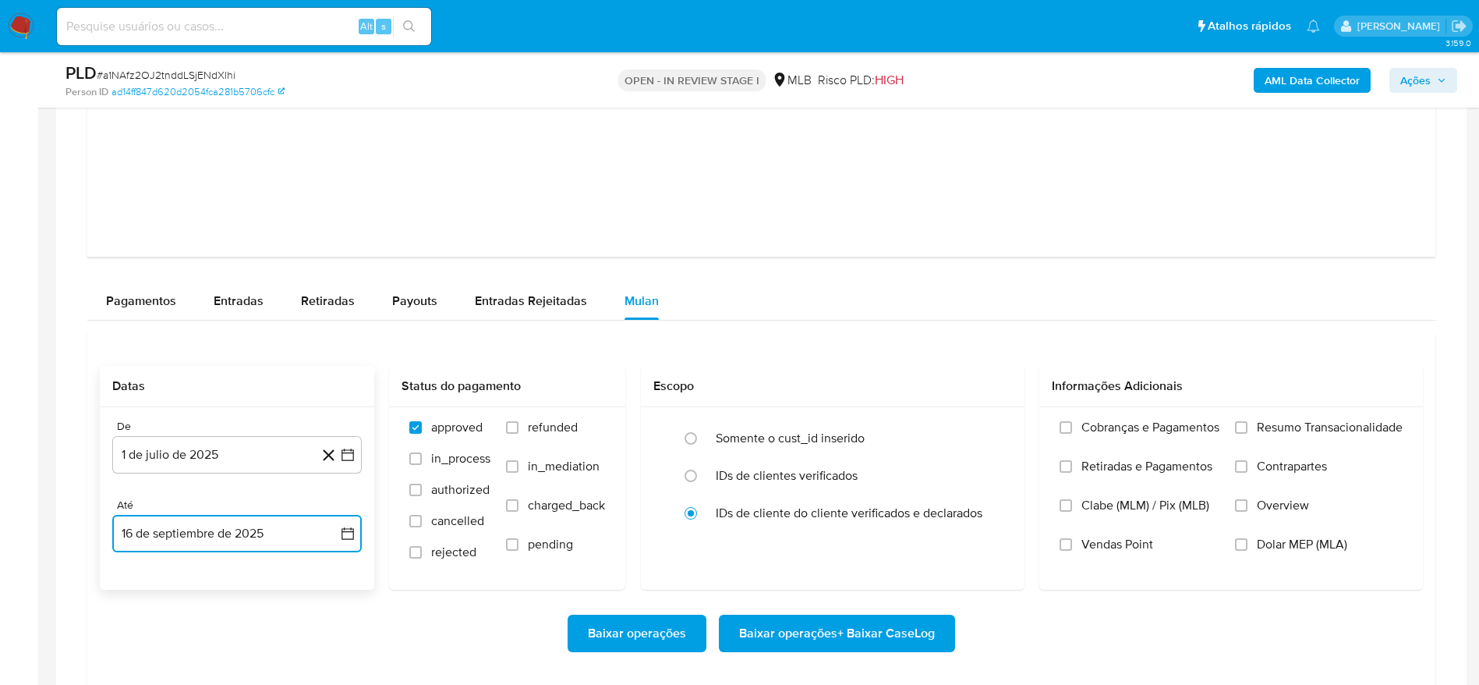
click at [225, 544] on button "16 de septiembre de 2025" at bounding box center [236, 533] width 249 height 37
click at [135, 301] on icon "Mes anterior" at bounding box center [140, 296] width 19 height 19
click at [138, 301] on icon "Mes anterior" at bounding box center [140, 296] width 19 height 19
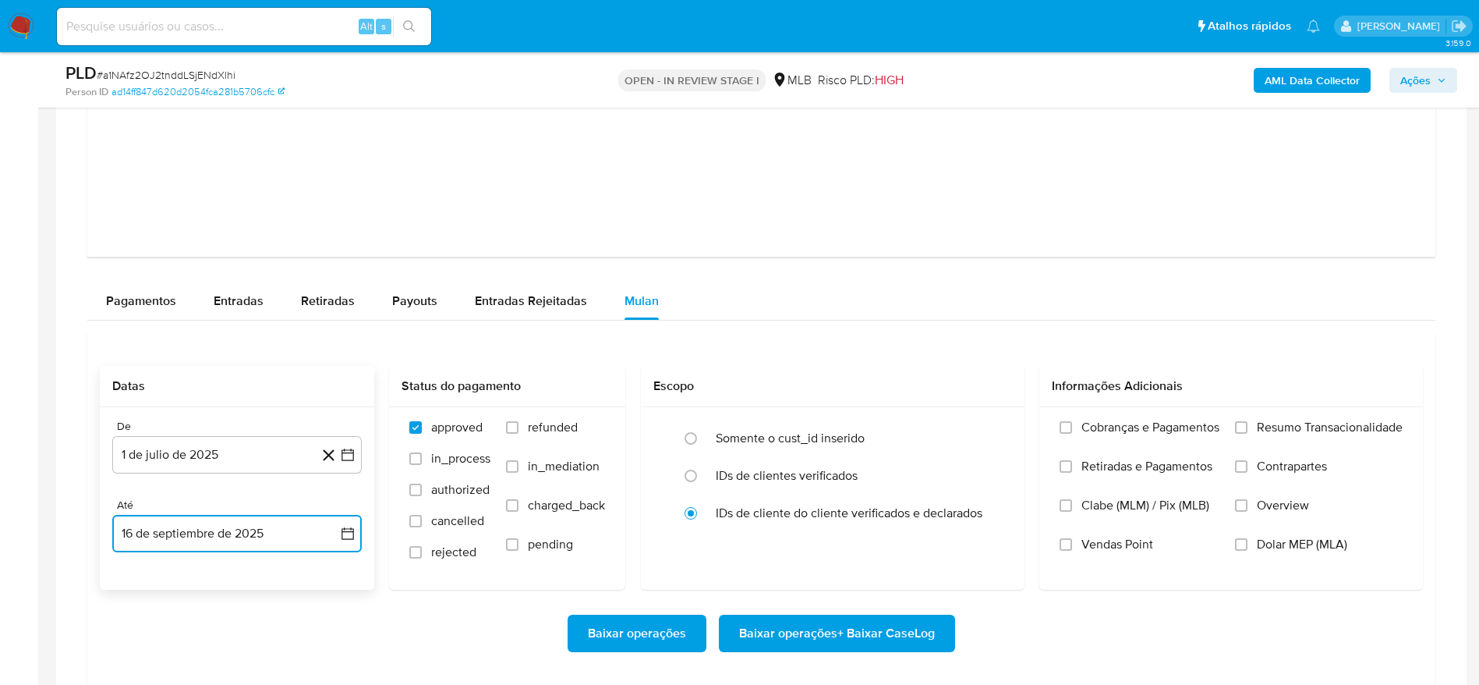
click at [207, 529] on button "16 de septiembre de 2025" at bounding box center [236, 533] width 249 height 37
click at [138, 295] on icon "Mes anterior" at bounding box center [139, 296] width 6 height 11
click at [240, 384] on button "10" at bounding box center [237, 385] width 25 height 25
click at [214, 536] on button "10 de julio de 2025" at bounding box center [236, 533] width 249 height 37
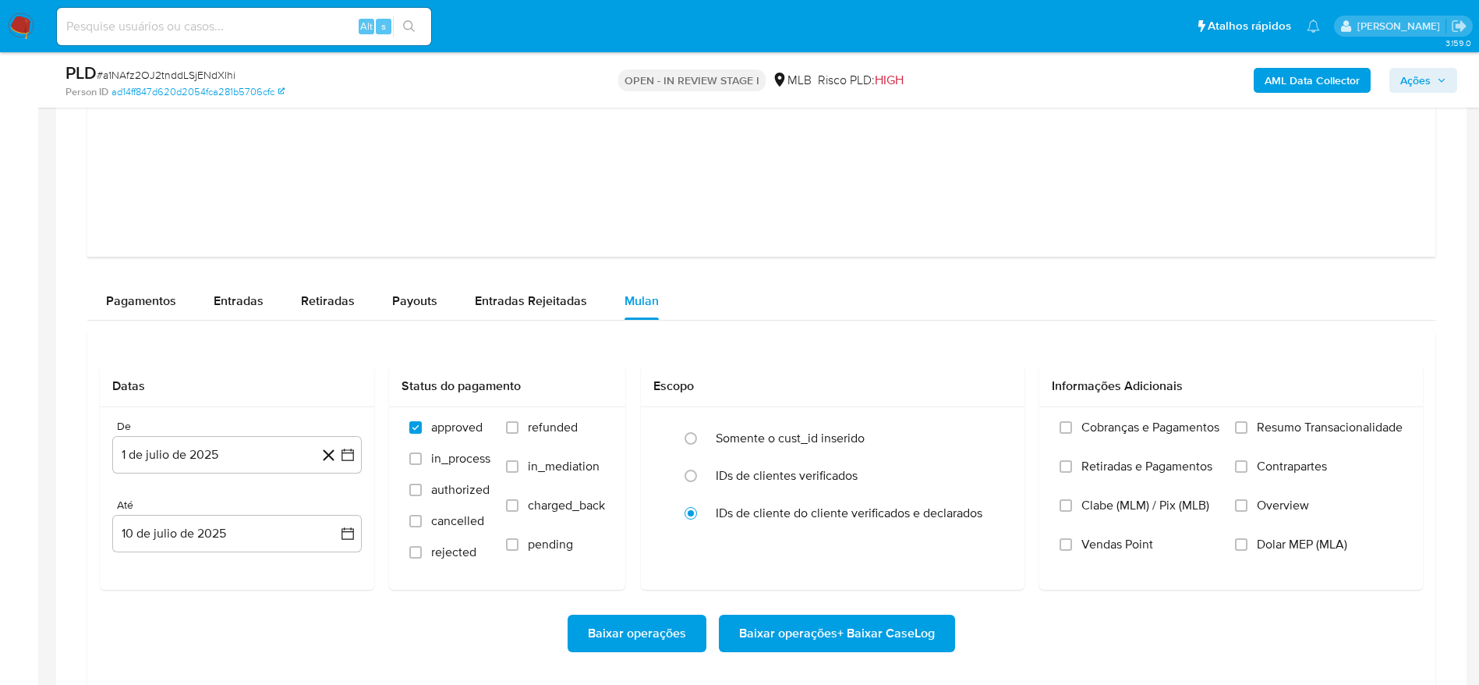
click at [230, 525] on button "10 de julio de 2025" at bounding box center [236, 533] width 249 height 37
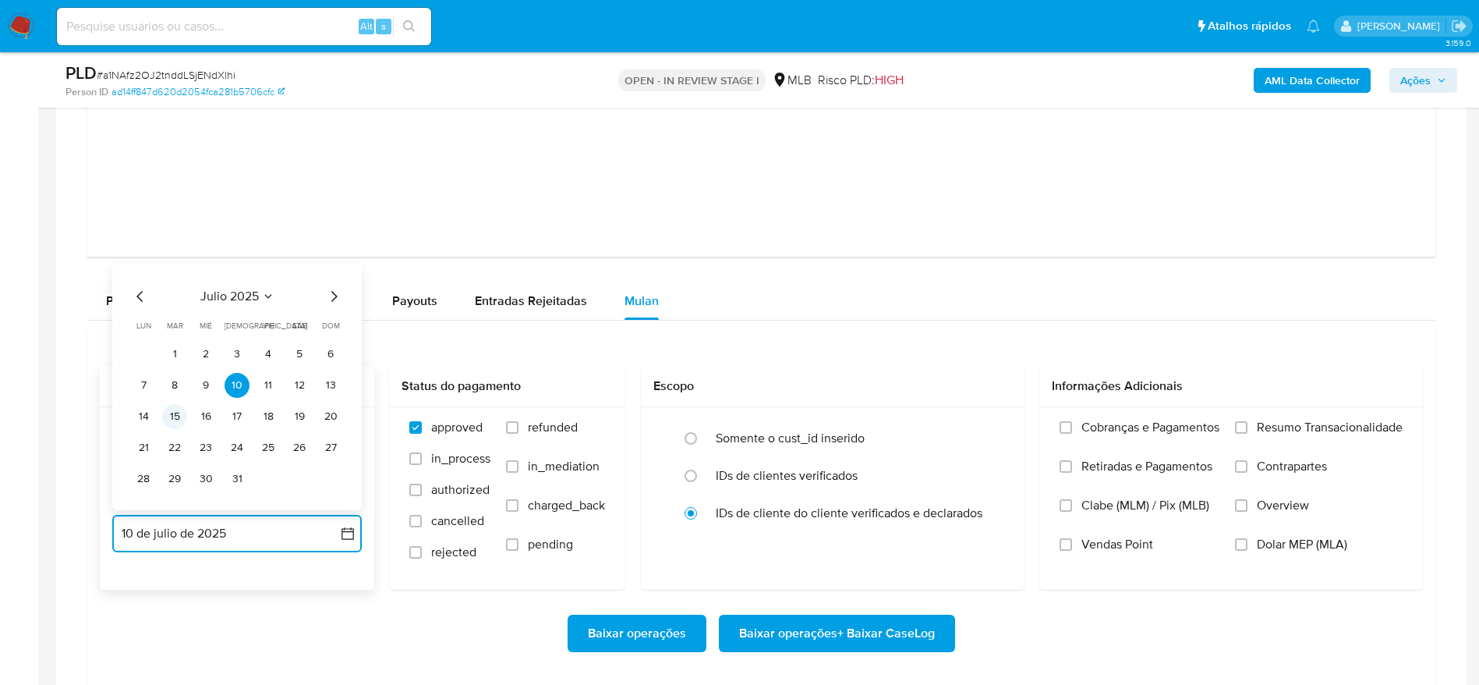
click at [179, 410] on button "15" at bounding box center [174, 416] width 25 height 25
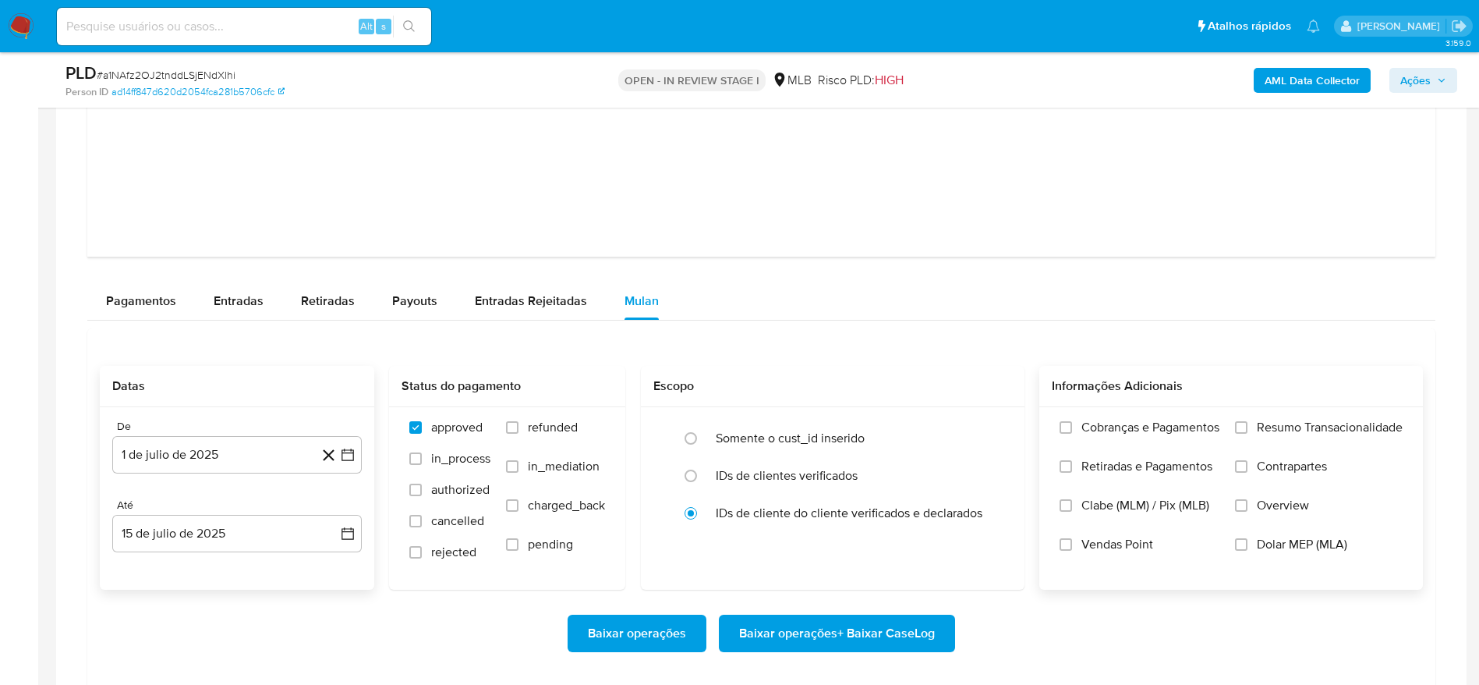
click at [1283, 421] on span "Resumo Transacionalidade" at bounding box center [1330, 427] width 146 height 16
click at [1247, 421] on input "Resumo Transacionalidade" at bounding box center [1241, 427] width 12 height 12
click at [857, 639] on span "Baixar operações + Baixar CaseLog" at bounding box center [837, 633] width 196 height 34
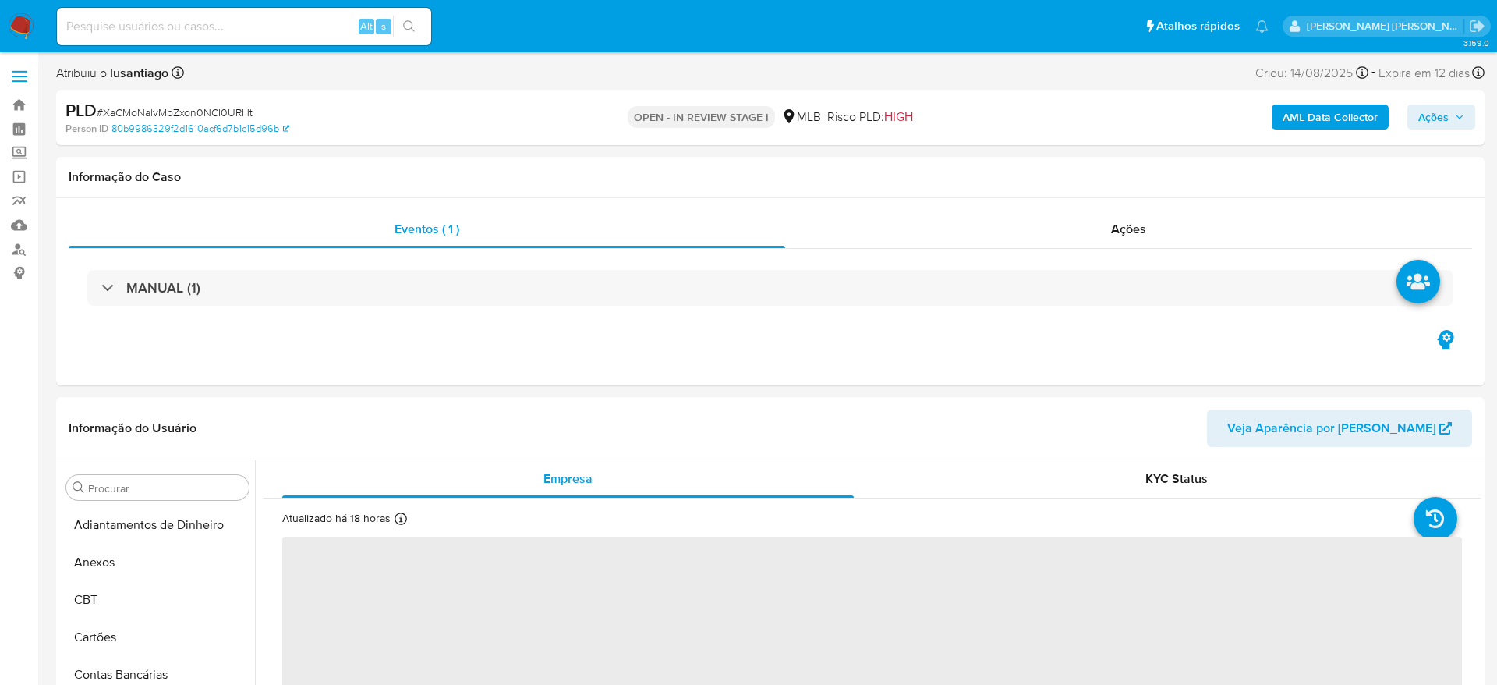
select select "10"
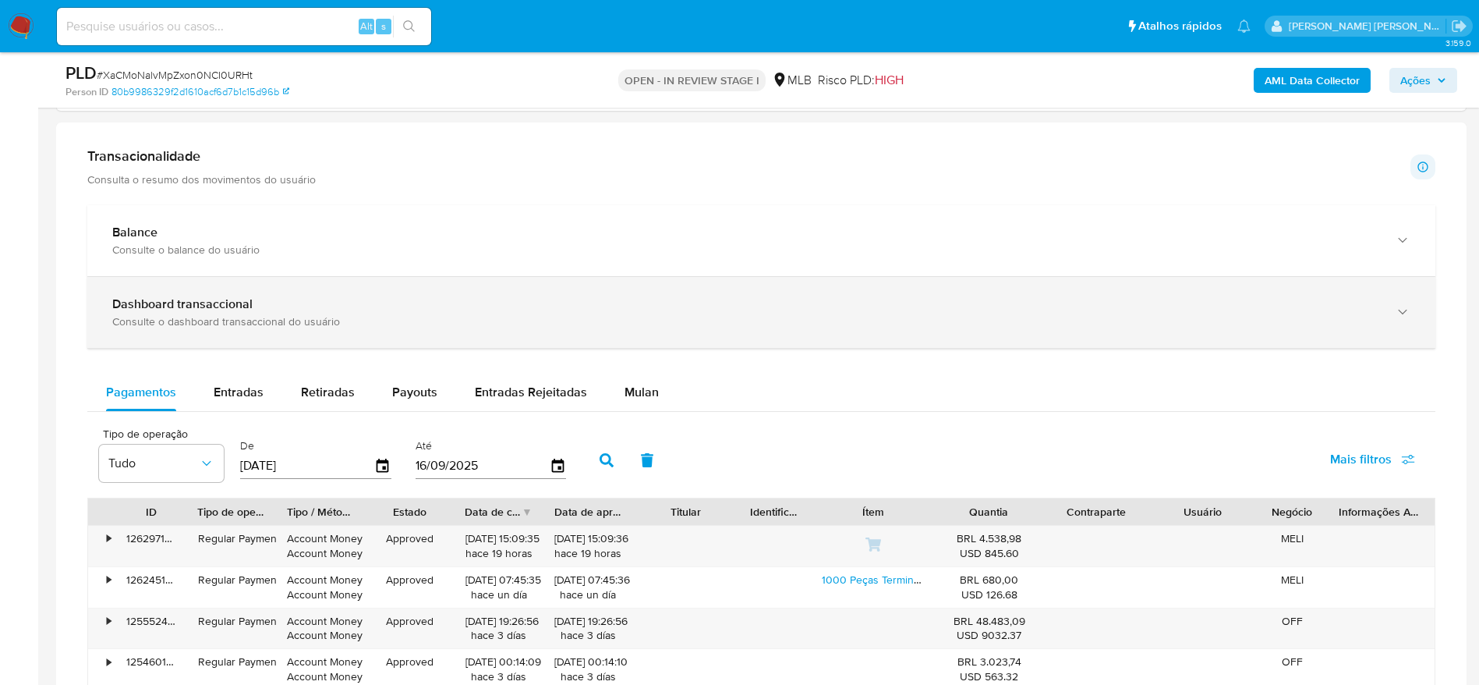
scroll to position [1053, 0]
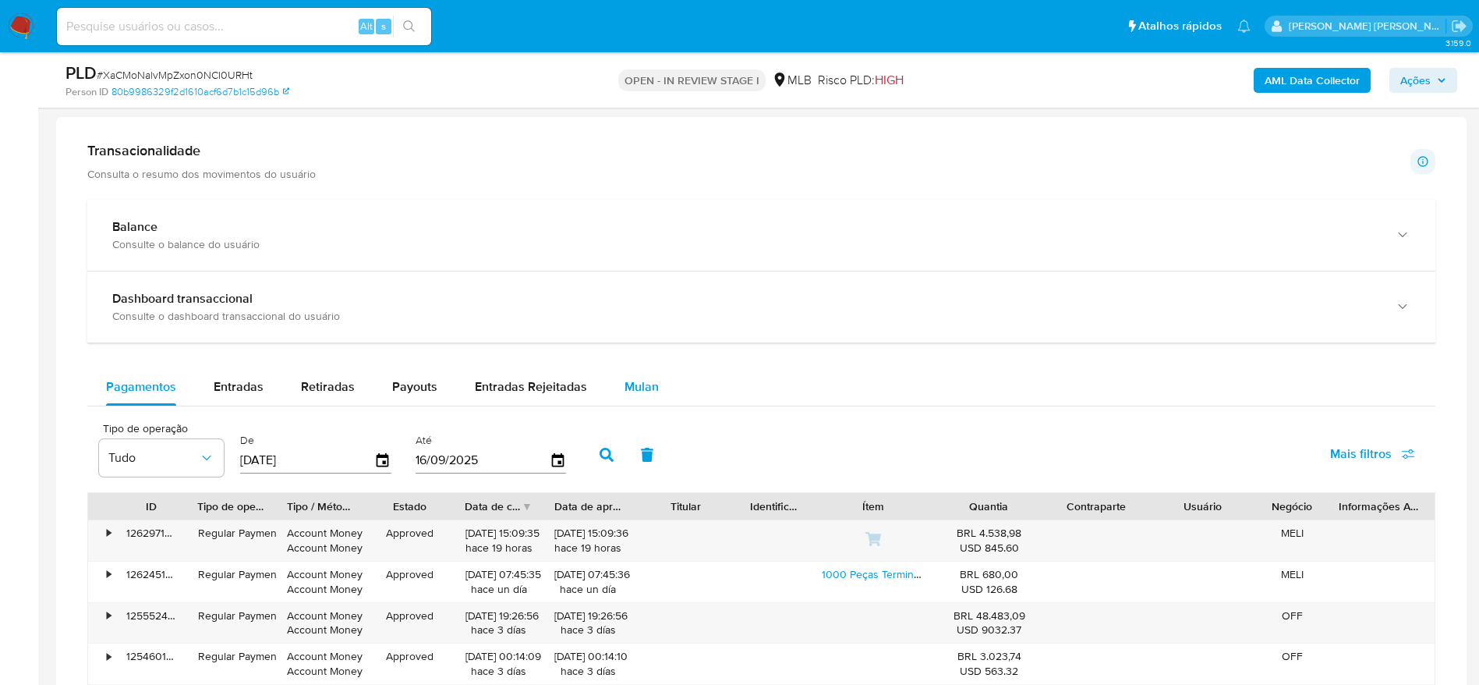
click at [648, 378] on span "Mulan" at bounding box center [641, 386] width 34 height 18
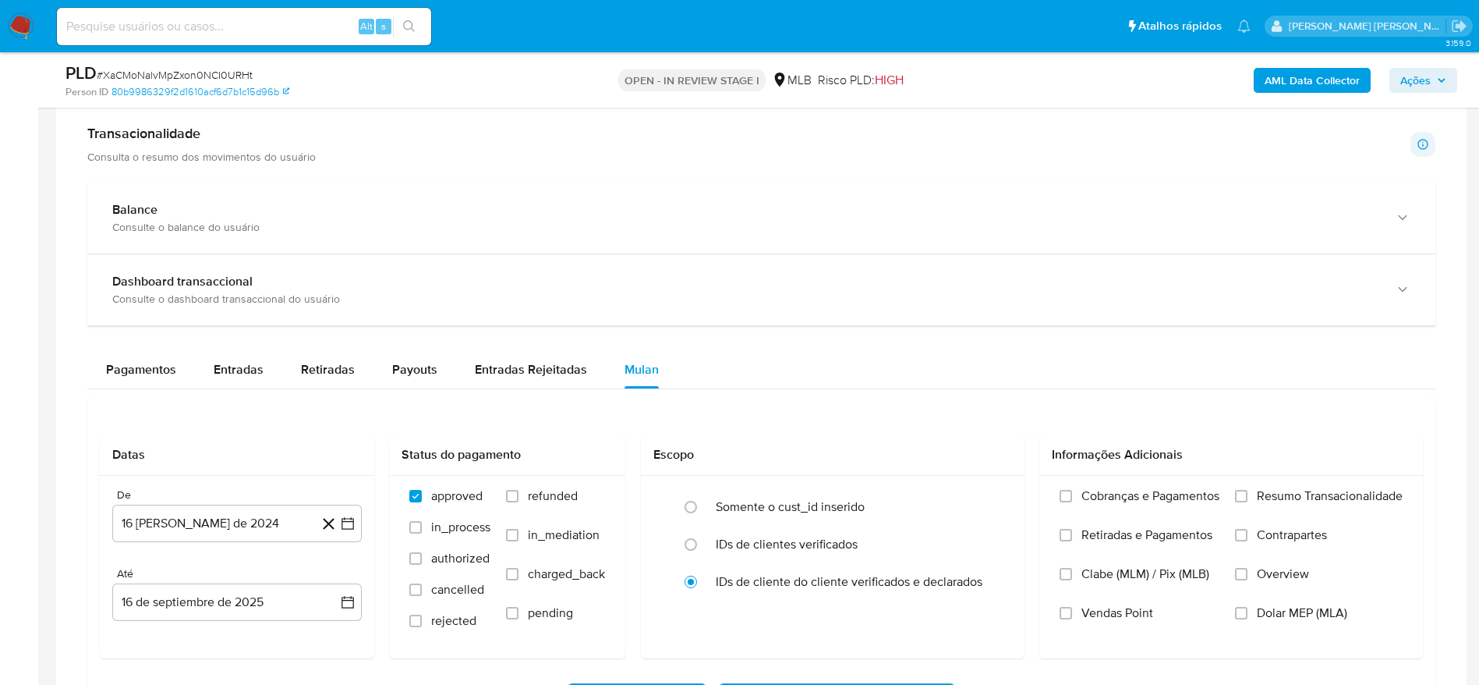
scroll to position [1403, 0]
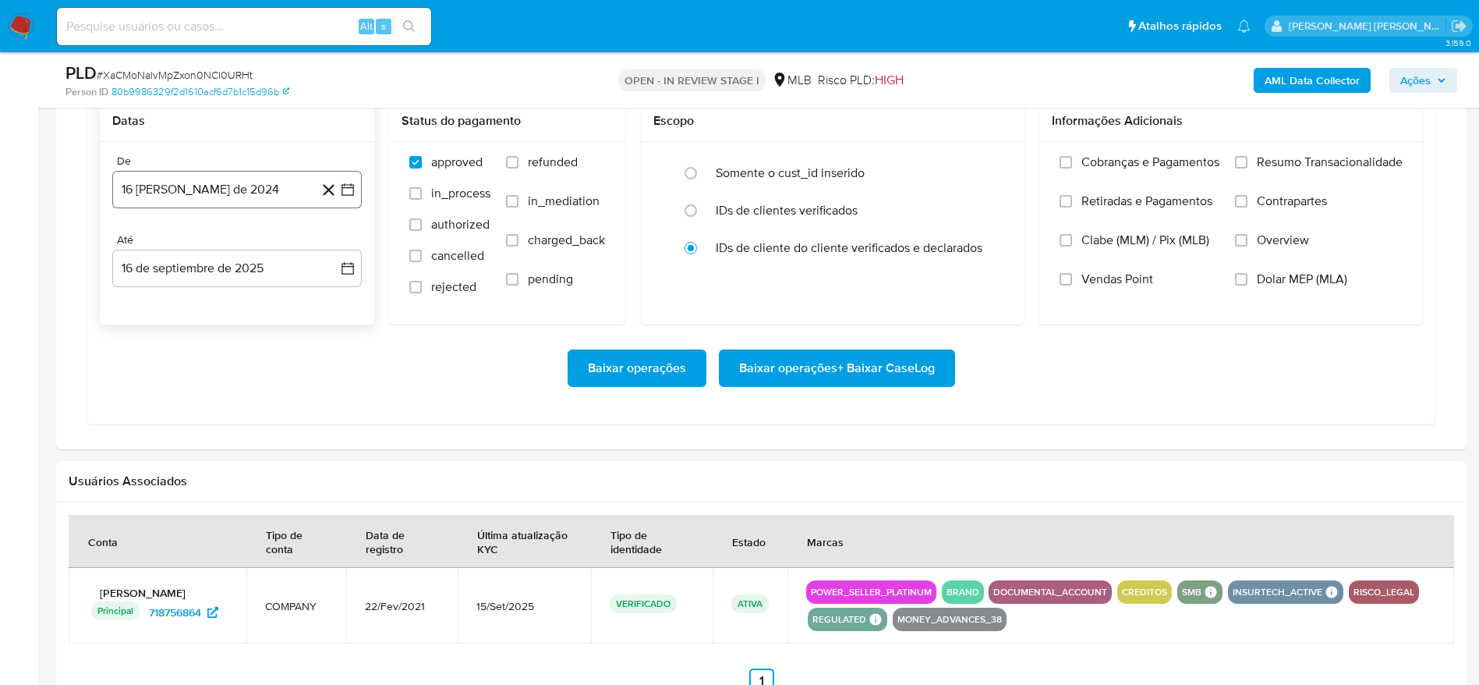
click at [228, 192] on button "16 [PERSON_NAME] de 2024" at bounding box center [236, 189] width 249 height 37
click at [237, 242] on span "agosto 2024" at bounding box center [229, 246] width 71 height 16
click at [338, 236] on icon "Año siguiente" at bounding box center [330, 245] width 19 height 19
click at [163, 384] on span "[DATE]" at bounding box center [168, 390] width 34 height 12
click at [171, 307] on button "1" at bounding box center [174, 303] width 25 height 25
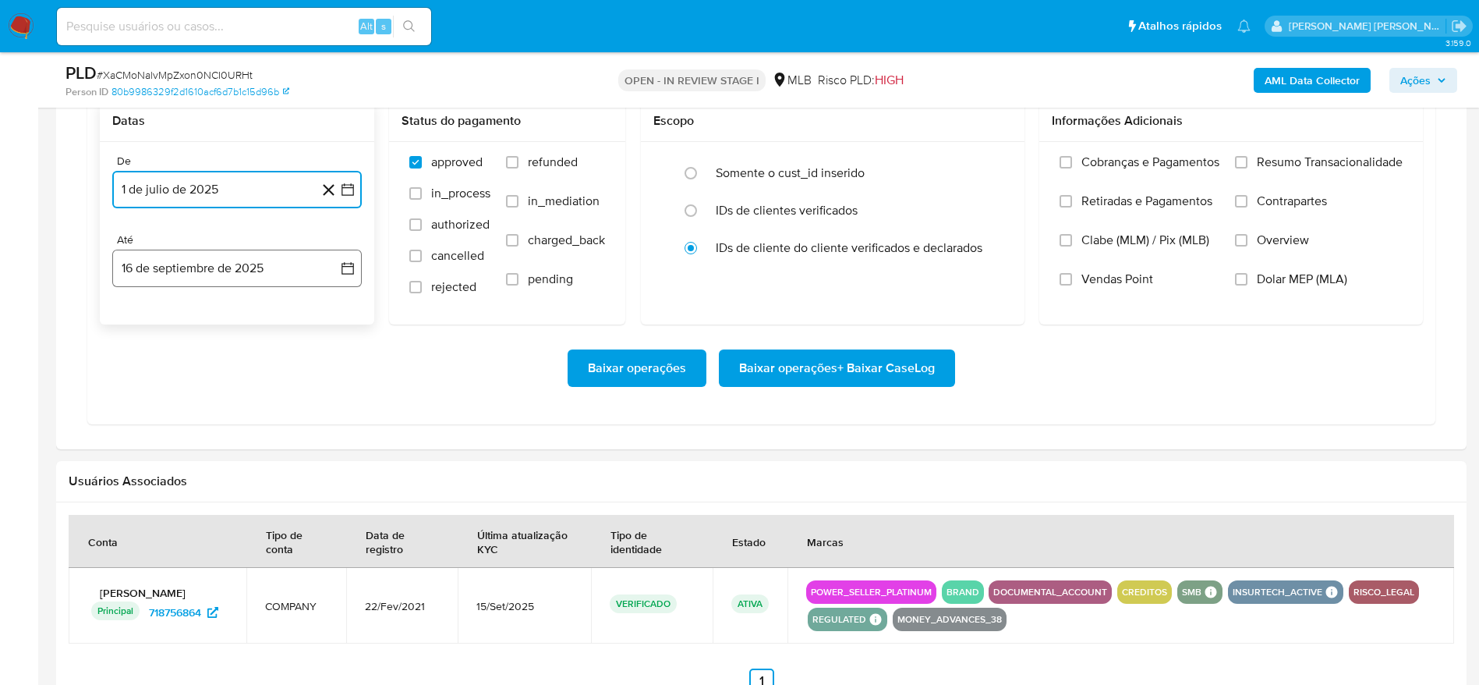
click at [203, 270] on button "16 de septiembre de 2025" at bounding box center [236, 267] width 249 height 37
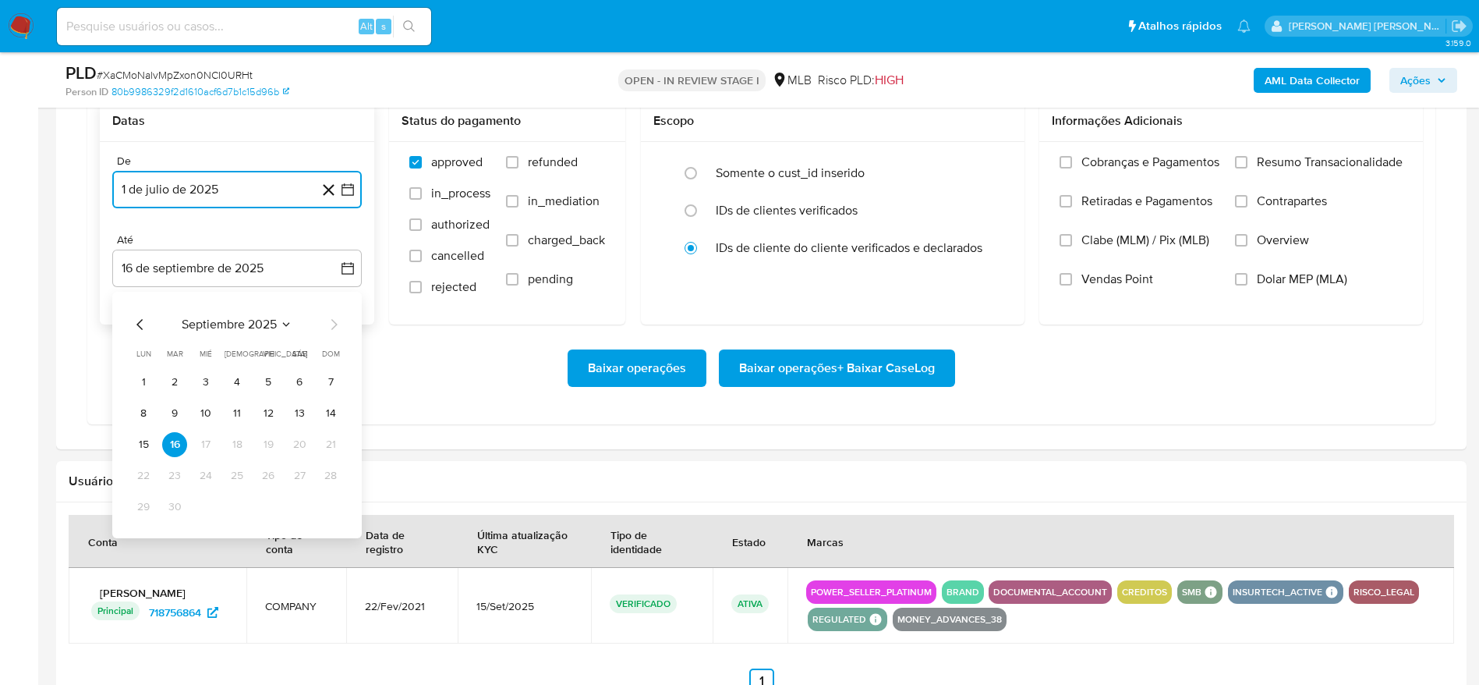
click at [139, 327] on icon "Mes anterior" at bounding box center [140, 324] width 19 height 19
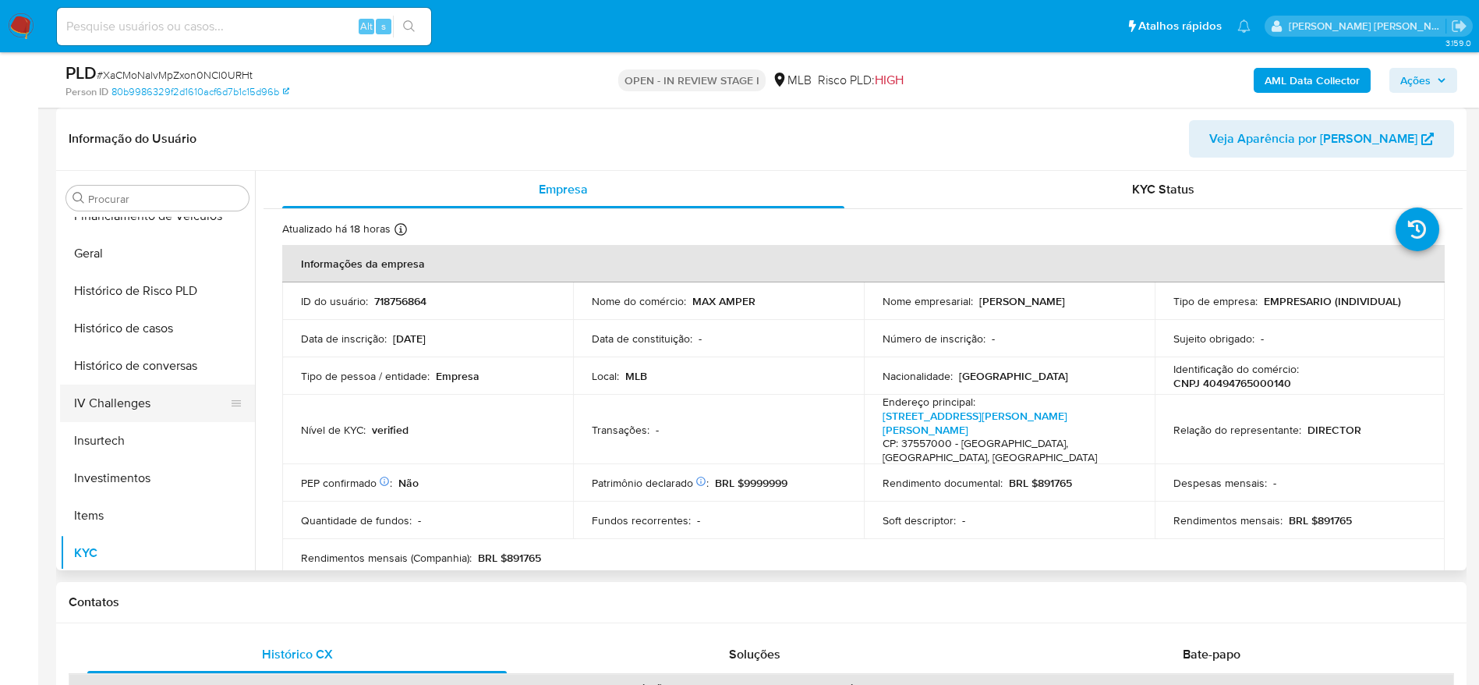
scroll to position [500, 0]
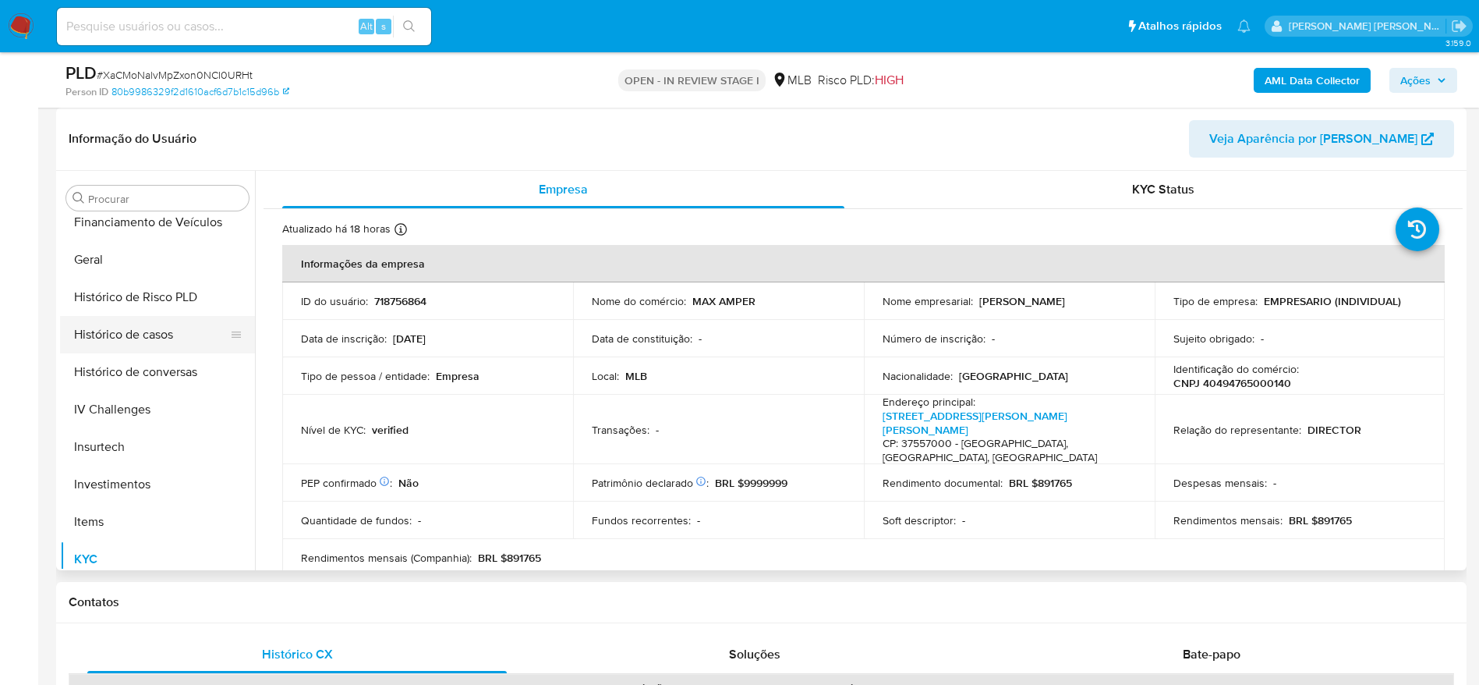
click at [133, 345] on button "Histórico de casos" at bounding box center [151, 334] width 182 height 37
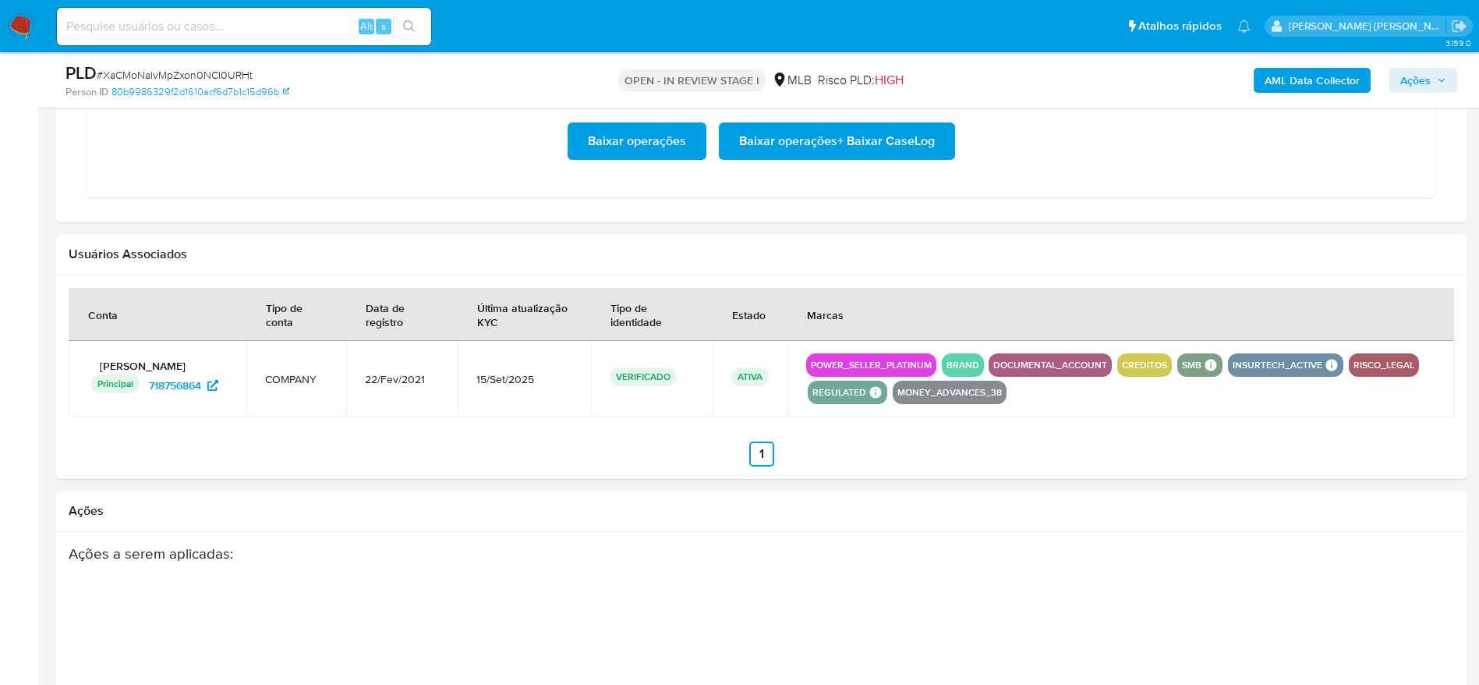
scroll to position [1403, 0]
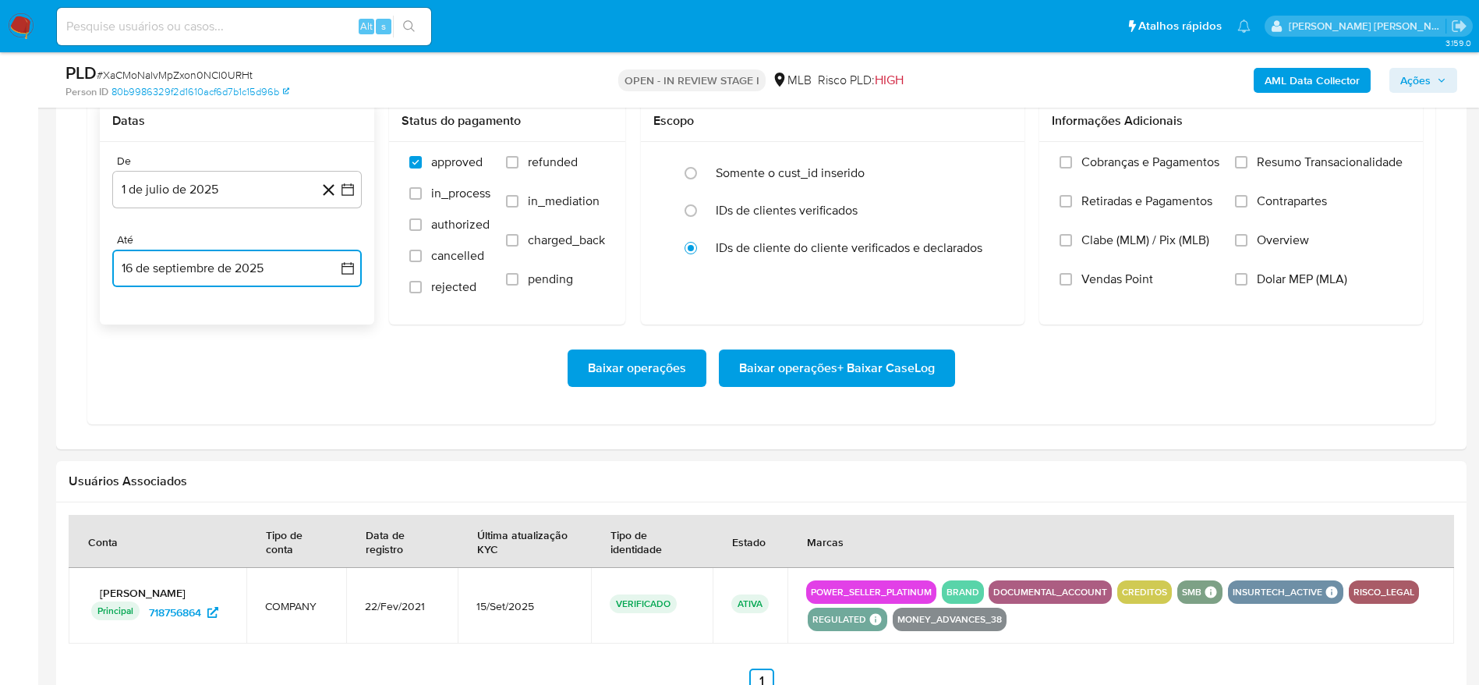
click at [240, 268] on button "16 de septiembre de 2025" at bounding box center [236, 267] width 249 height 37
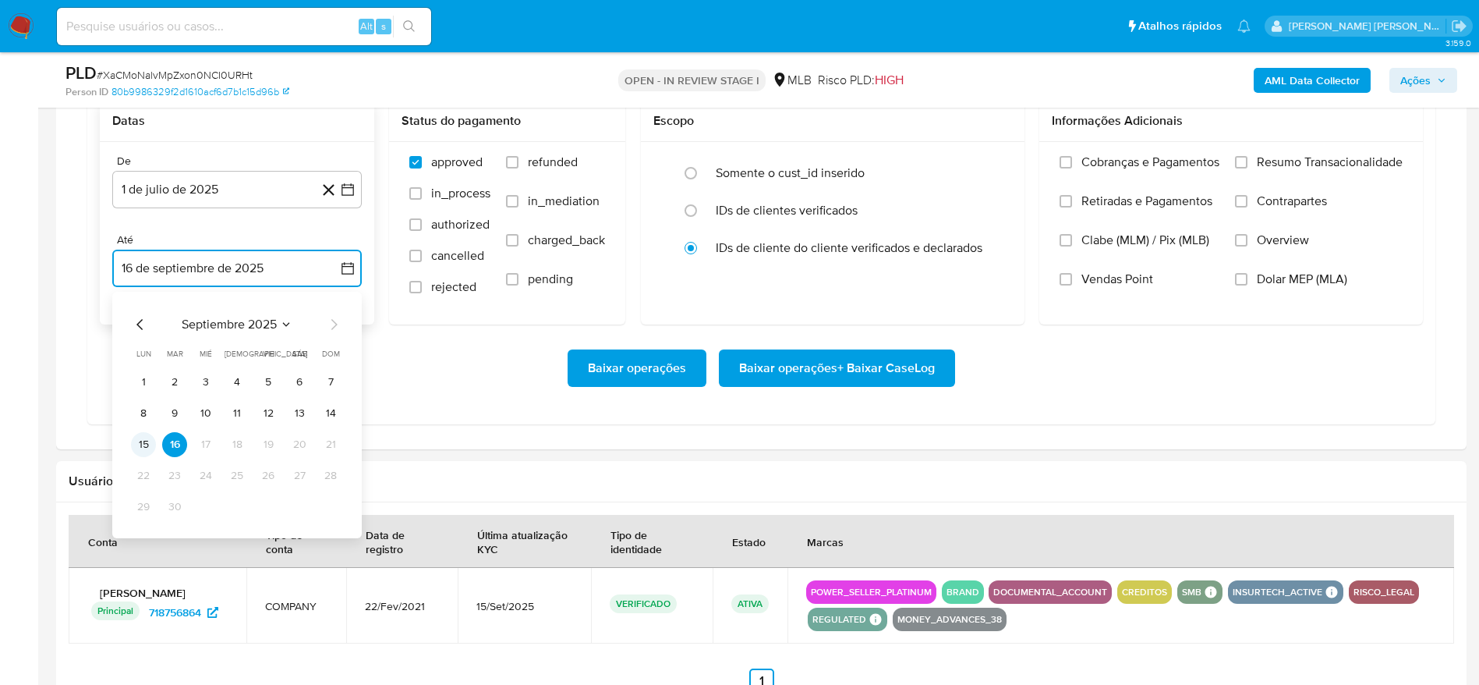
click at [140, 445] on button "15" at bounding box center [143, 444] width 25 height 25
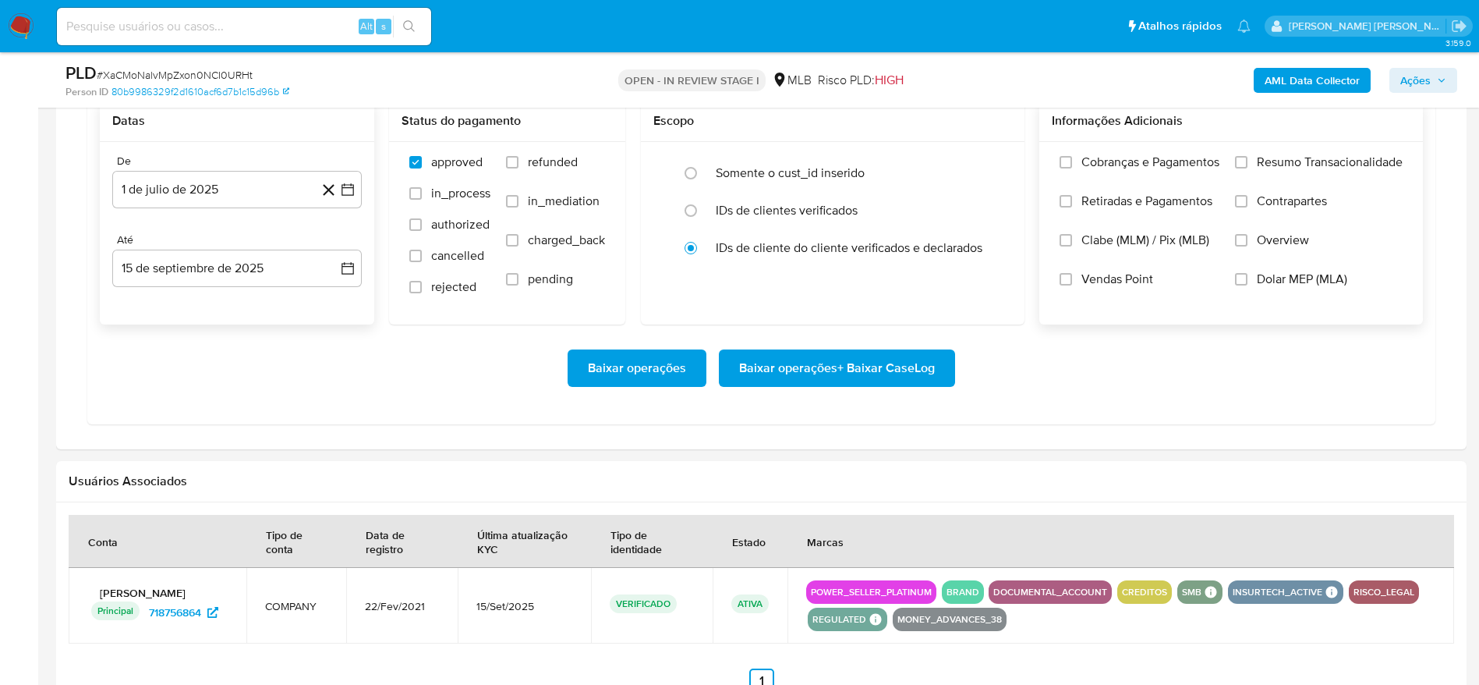
click at [1304, 156] on span "Resumo Transacionalidade" at bounding box center [1330, 162] width 146 height 16
click at [1247, 156] on input "Resumo Transacionalidade" at bounding box center [1241, 162] width 12 height 12
click at [888, 360] on span "Baixar operações + Baixar CaseLog" at bounding box center [837, 368] width 196 height 34
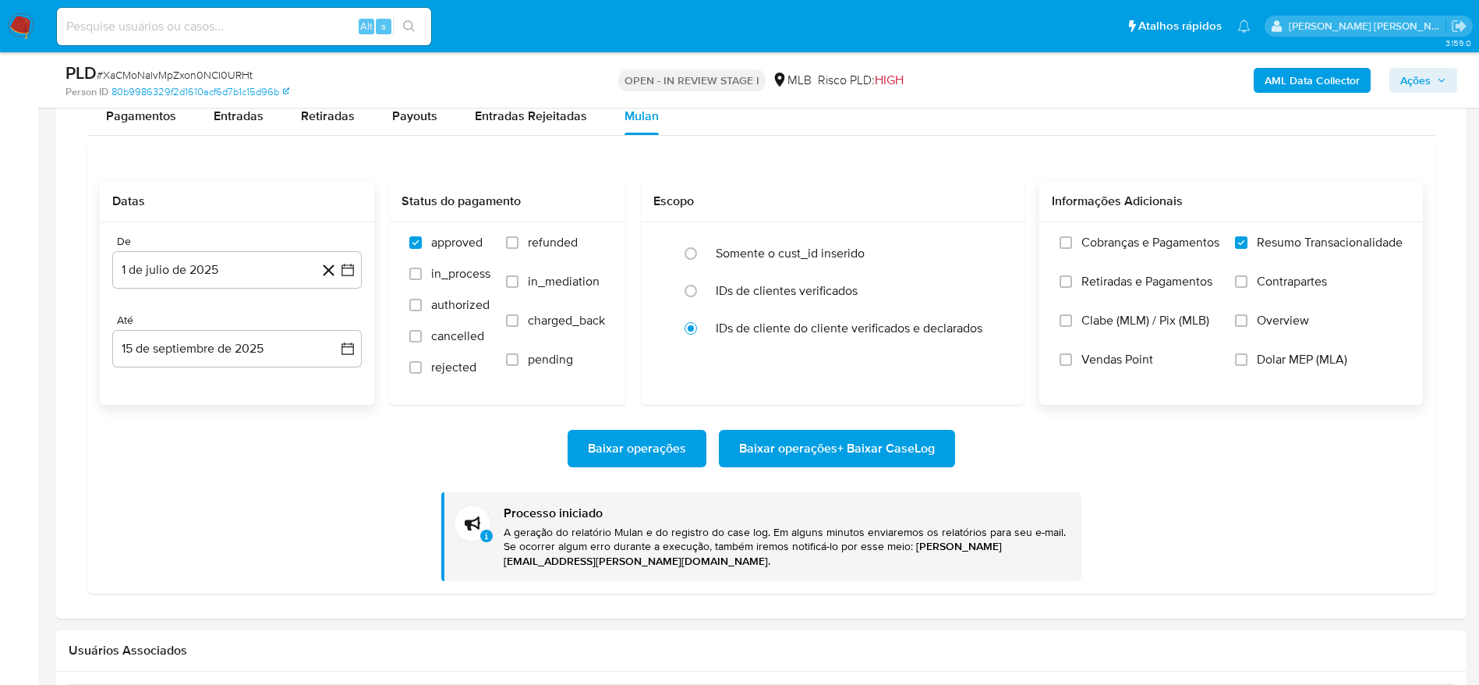
scroll to position [1286, 0]
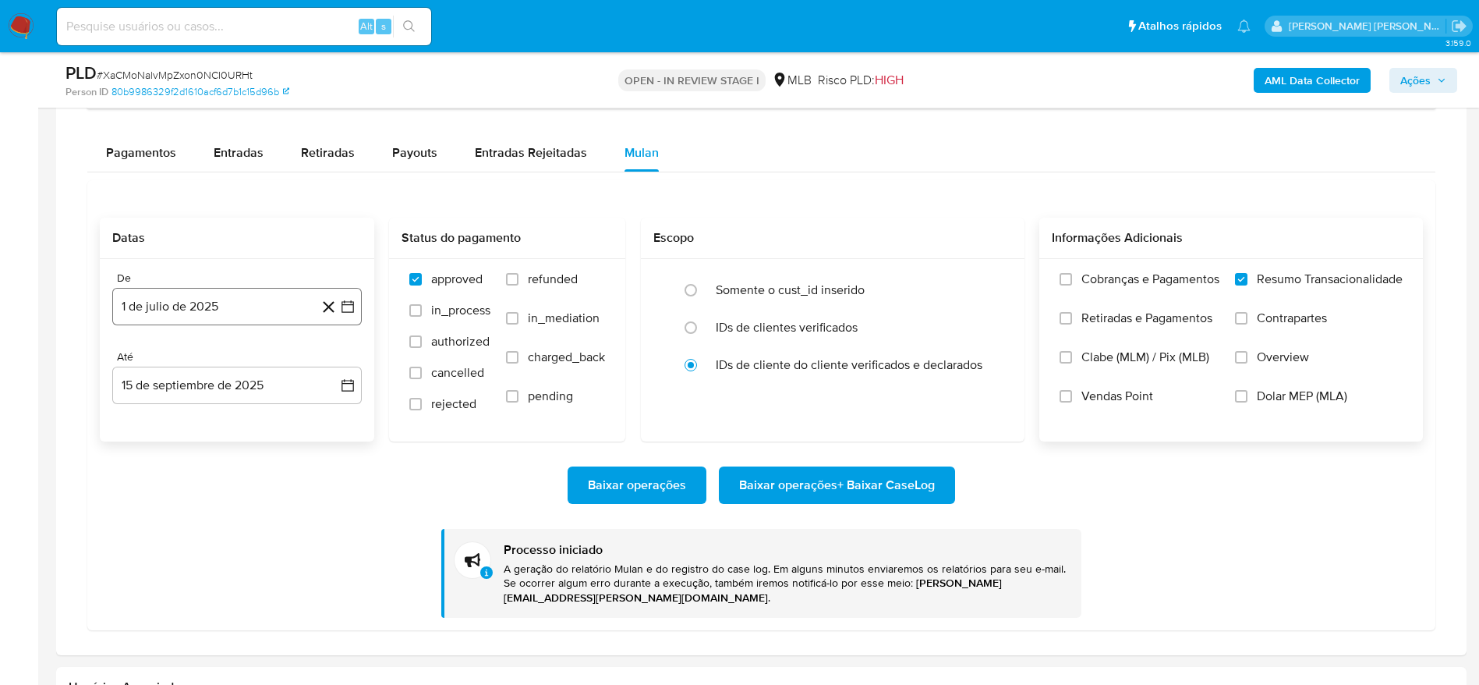
drag, startPoint x: 211, startPoint y: 309, endPoint x: 211, endPoint y: 325, distance: 16.4
click at [211, 308] on button "1 de julio de 2025" at bounding box center [236, 306] width 249 height 37
click at [266, 259] on div "De 1 de julio de 2025 julio 2025 julio 2025 lun lunes mar martes mié miércoles …" at bounding box center [237, 350] width 274 height 182
click at [213, 392] on button "15 de septiembre de 2025" at bounding box center [236, 384] width 249 height 37
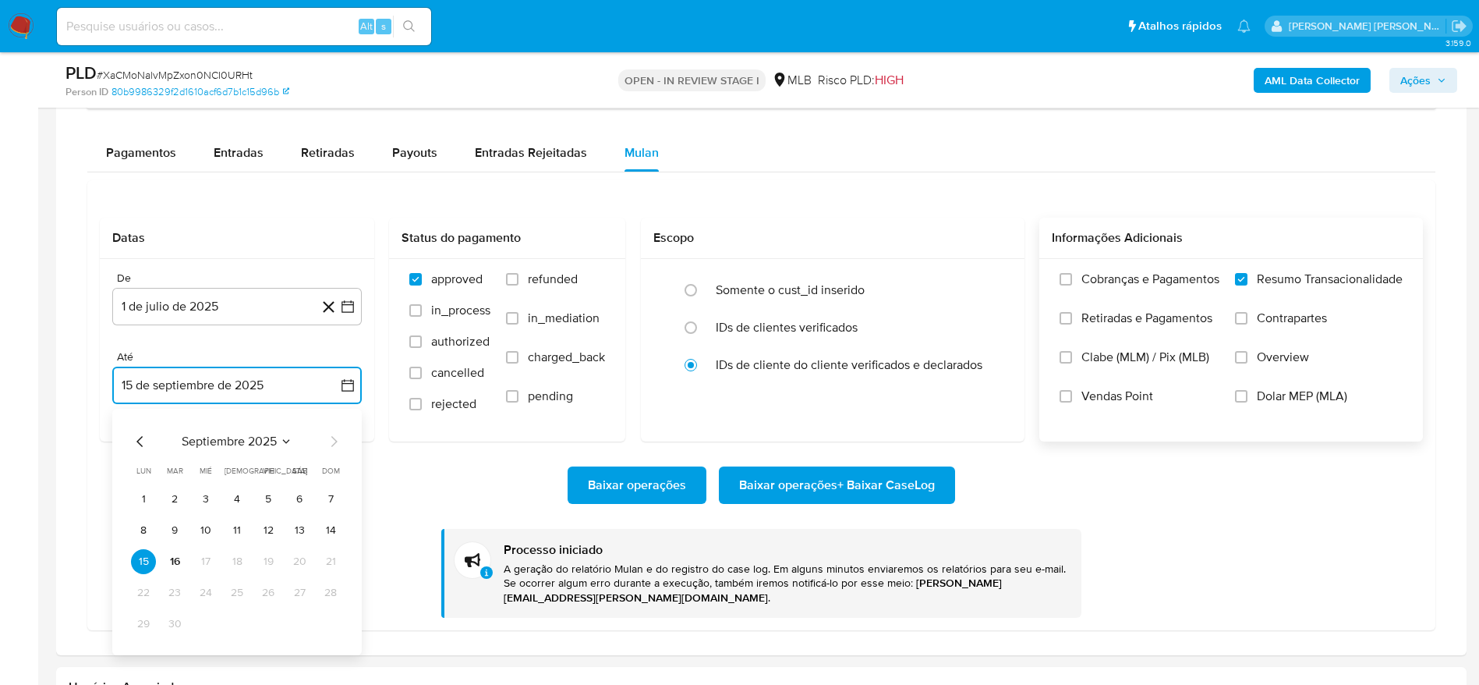
click at [141, 444] on icon "Mes anterior" at bounding box center [140, 441] width 19 height 19
click at [138, 444] on icon "Mes anterior" at bounding box center [140, 441] width 19 height 19
click at [207, 560] on button "16" at bounding box center [205, 561] width 25 height 25
click at [228, 376] on button "16 de julio de 2025" at bounding box center [236, 384] width 249 height 37
click at [171, 564] on button "15" at bounding box center [174, 561] width 25 height 25
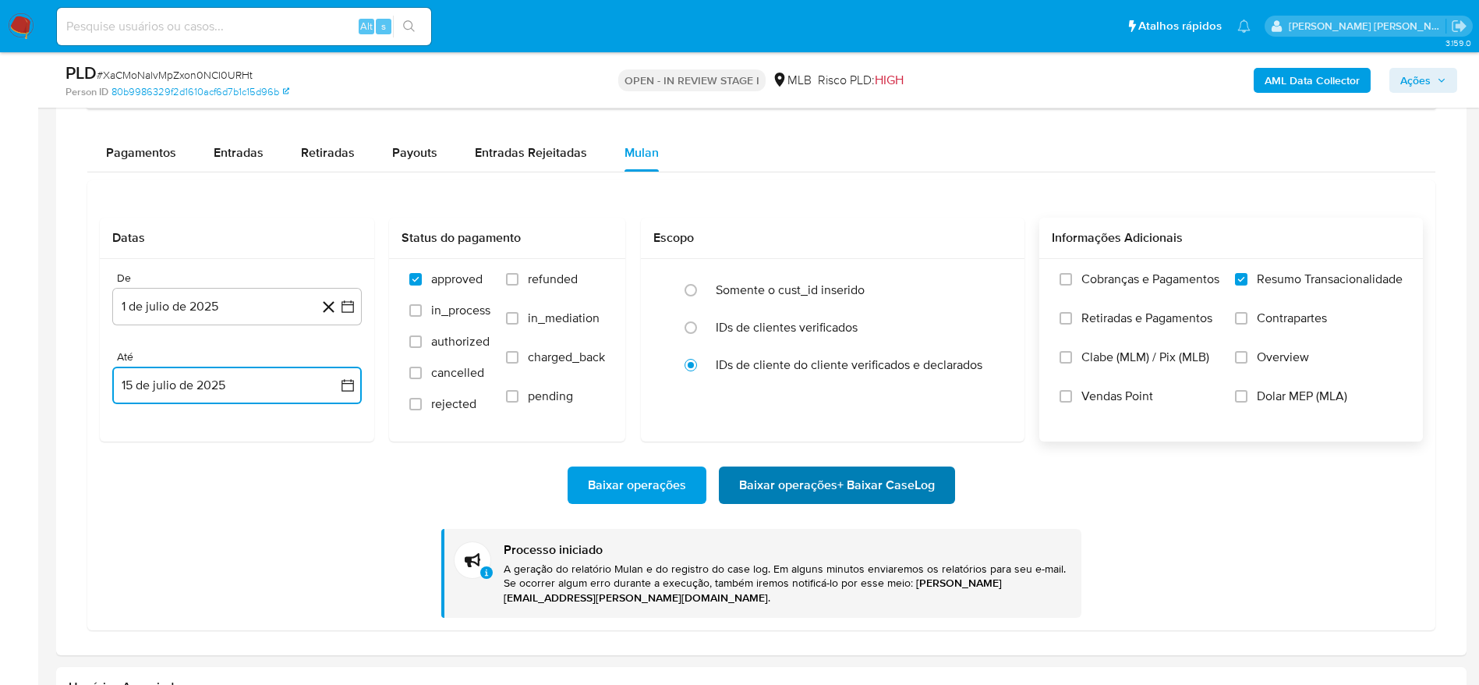
click at [859, 490] on span "Baixar operações + Baixar CaseLog" at bounding box center [837, 485] width 196 height 34
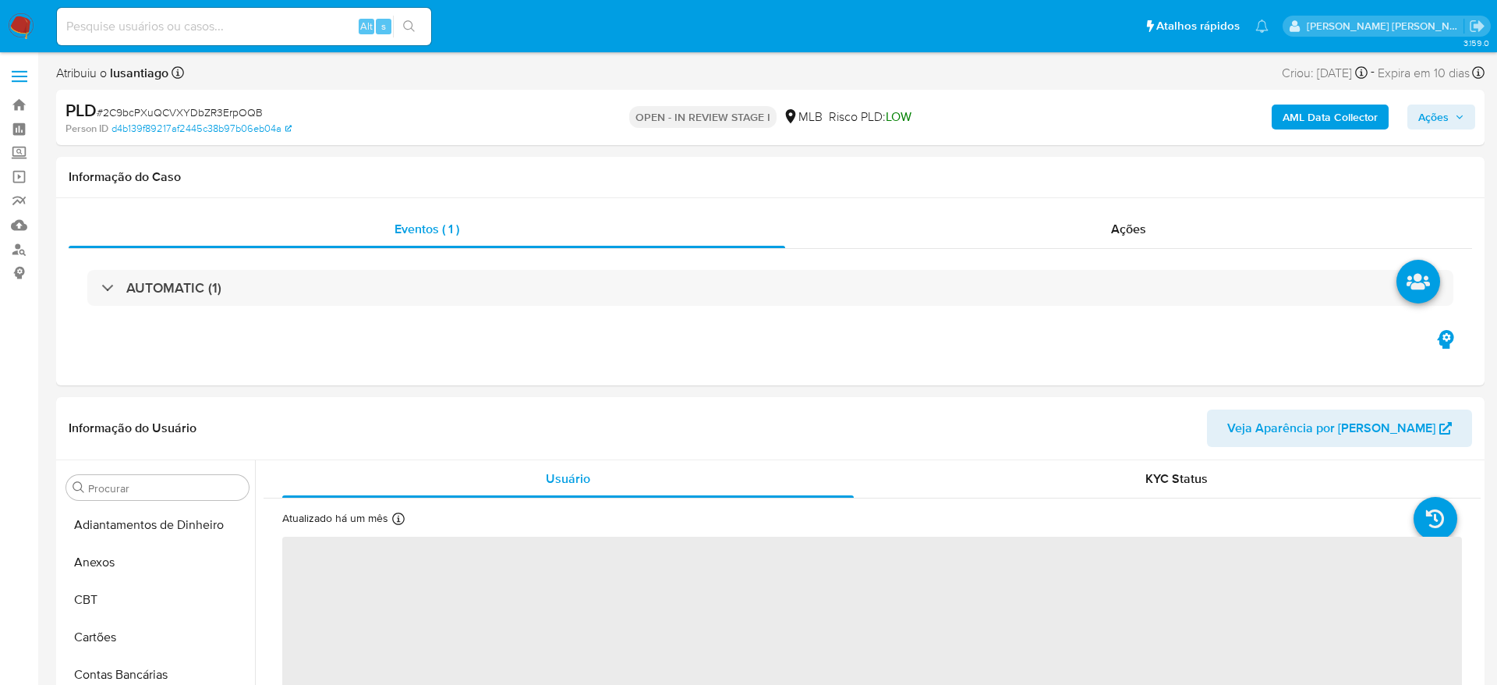
select select "10"
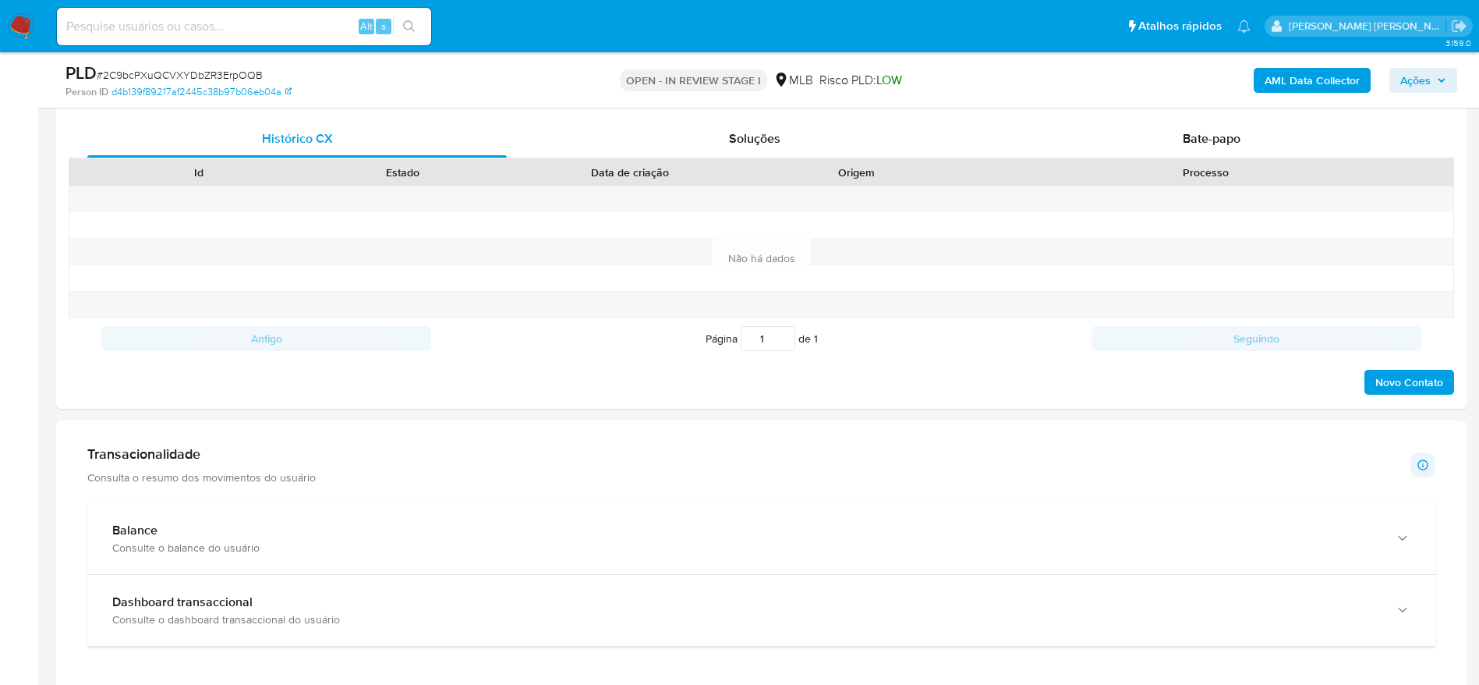
scroll to position [936, 0]
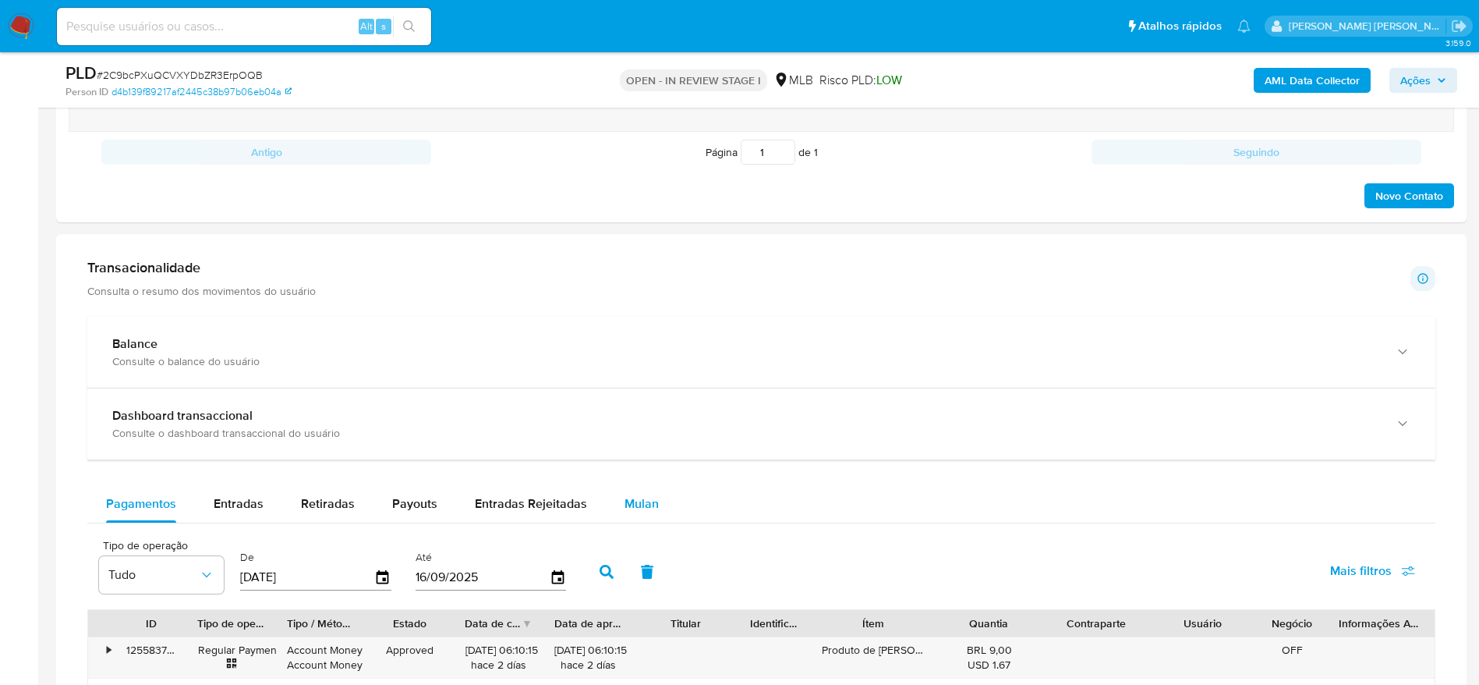
click at [637, 503] on span "Mulan" at bounding box center [641, 503] width 34 height 18
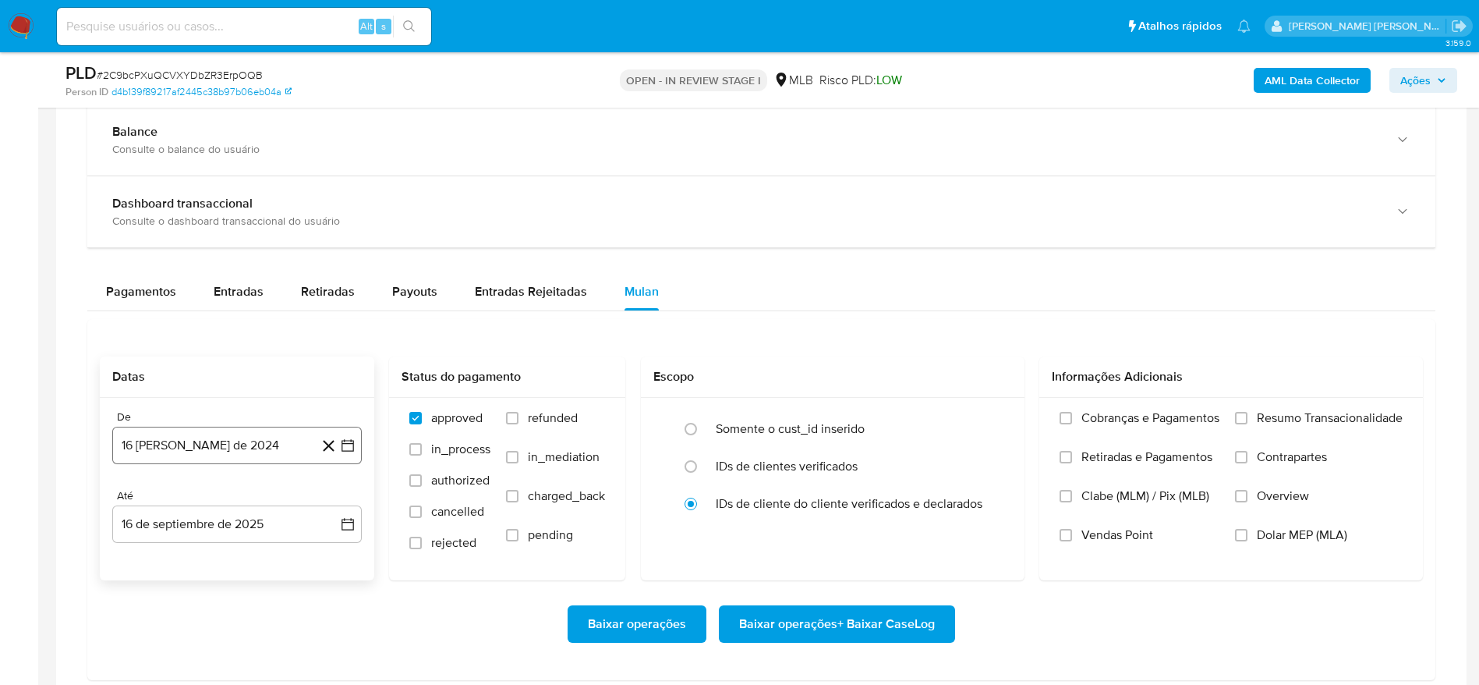
scroll to position [1169, 0]
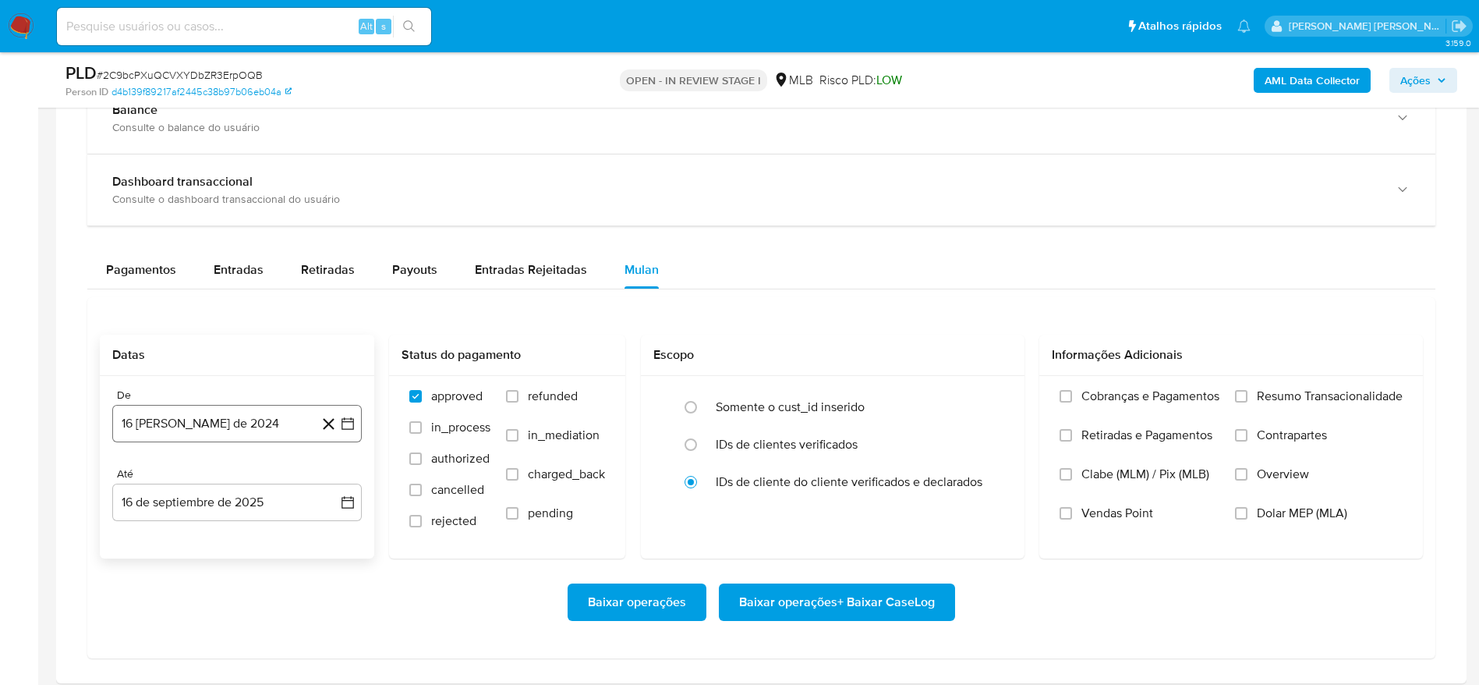
click at [196, 419] on button "16 [PERSON_NAME] de 2024" at bounding box center [236, 423] width 249 height 37
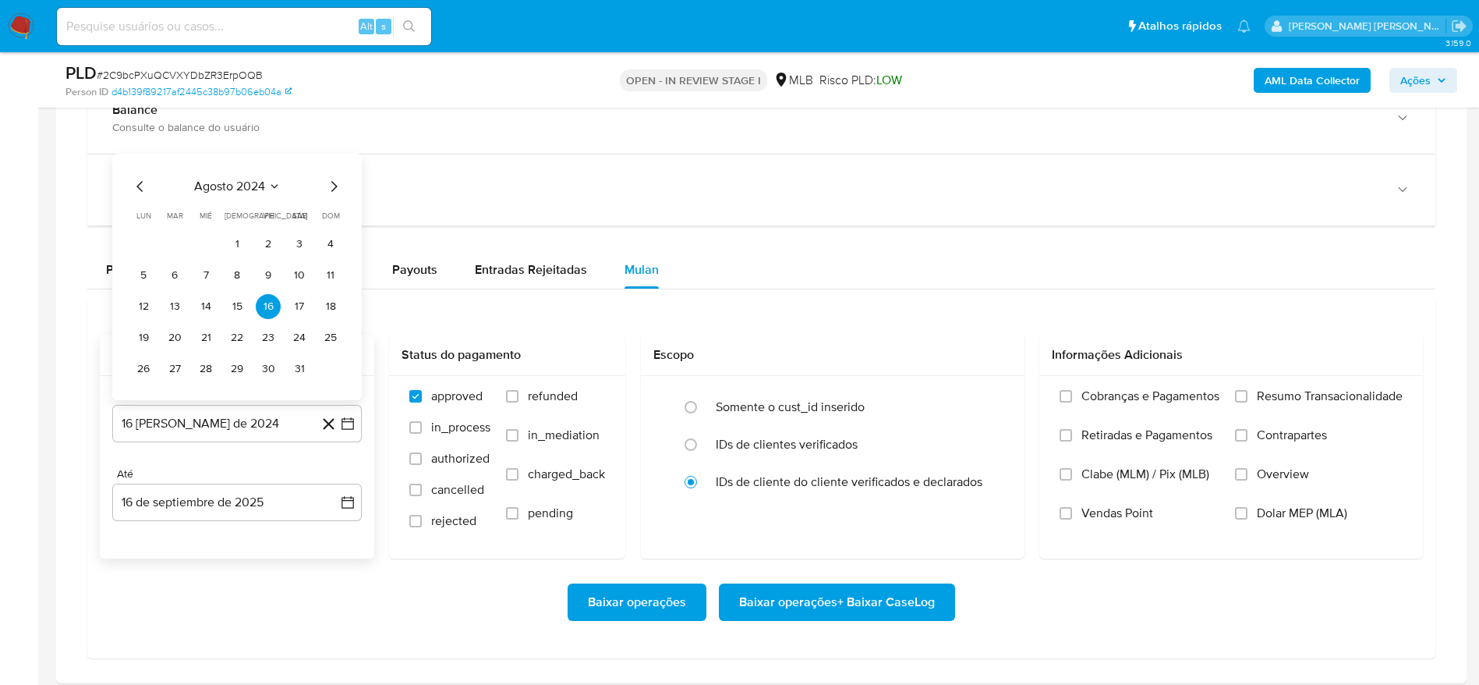
click at [246, 185] on span "agosto 2024" at bounding box center [229, 187] width 71 height 16
click at [332, 167] on icon "Año siguiente" at bounding box center [331, 168] width 6 height 11
click at [163, 313] on span "[DATE]" at bounding box center [168, 312] width 34 height 12
click at [172, 244] on button "1" at bounding box center [174, 244] width 25 height 25
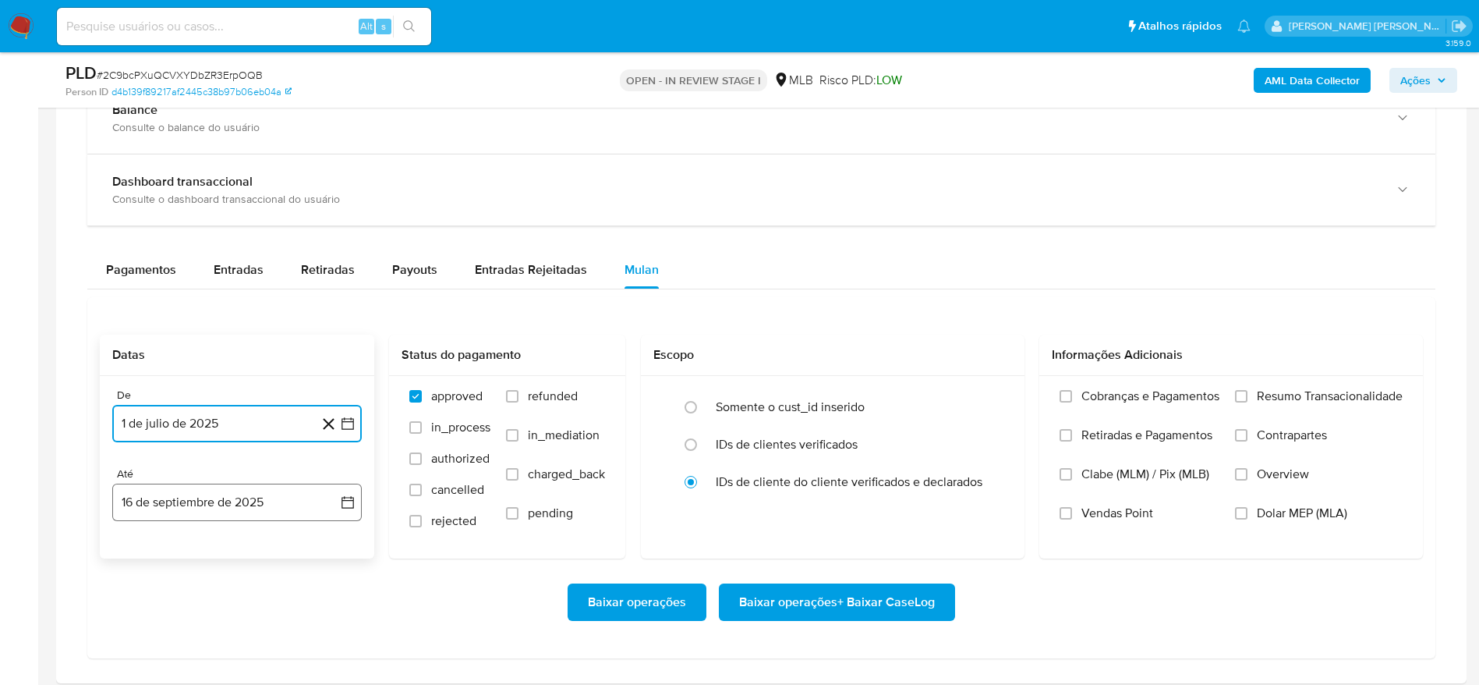
click at [158, 499] on button "16 de septiembre de 2025" at bounding box center [236, 501] width 249 height 37
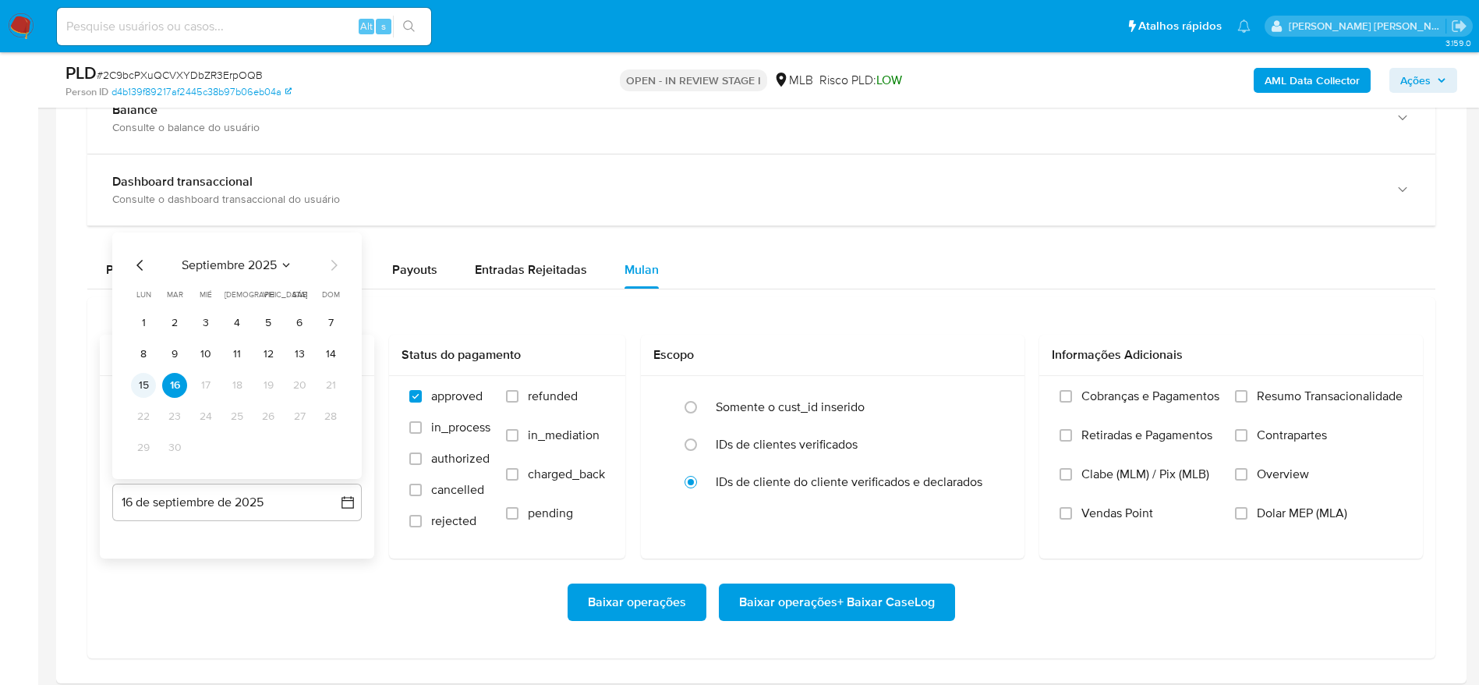
click at [144, 380] on button "15" at bounding box center [143, 385] width 25 height 25
click at [1336, 390] on span "Resumo Transacionalidade" at bounding box center [1330, 396] width 146 height 16
click at [1247, 390] on input "Resumo Transacionalidade" at bounding box center [1241, 396] width 12 height 12
click at [911, 593] on span "Baixar operações + Baixar CaseLog" at bounding box center [837, 602] width 196 height 34
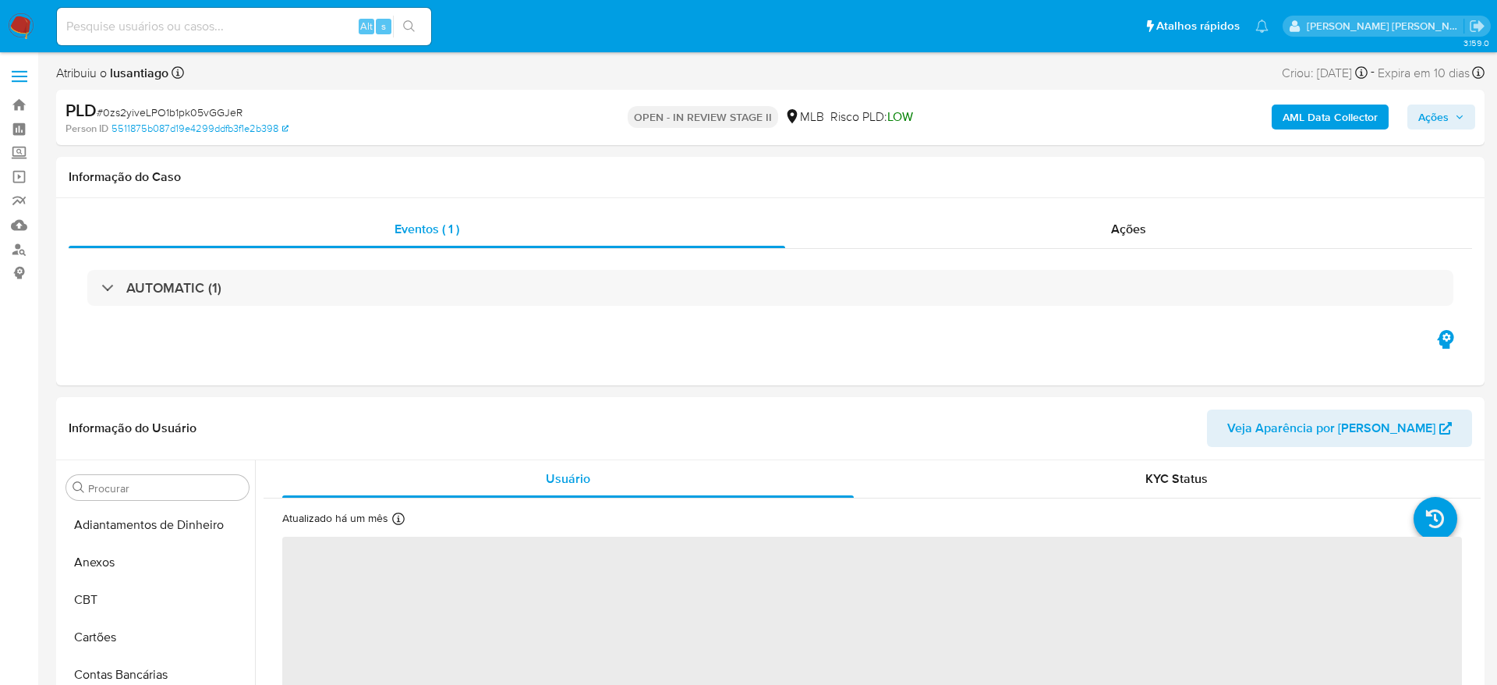
select select "10"
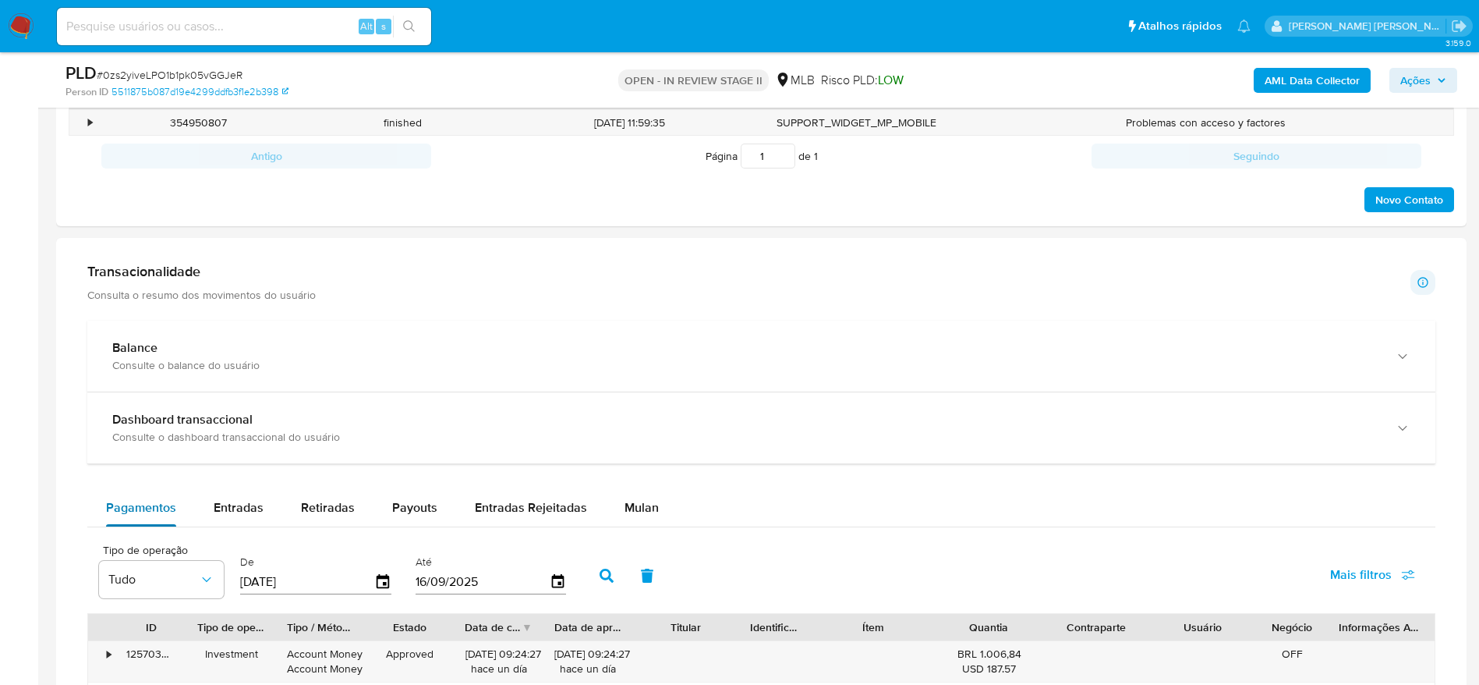
scroll to position [936, 0]
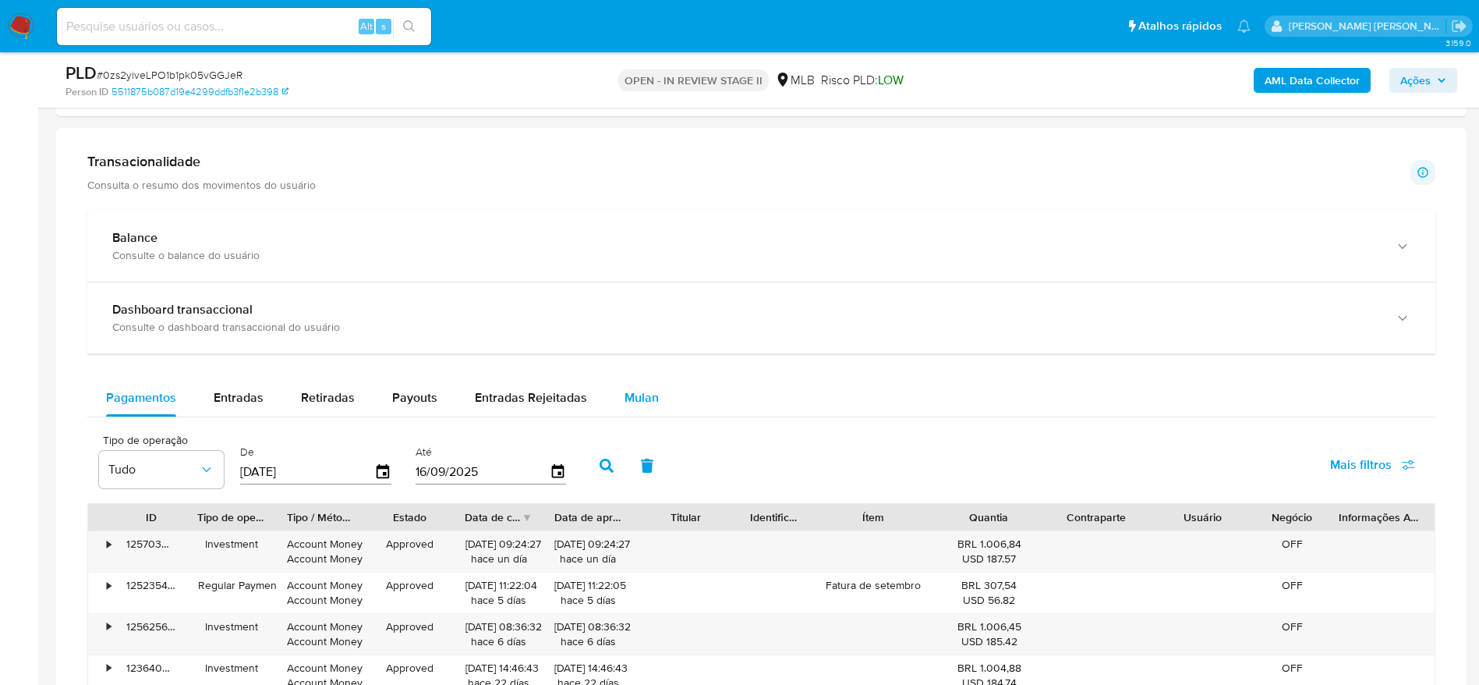
click at [641, 385] on div "Mulan" at bounding box center [641, 397] width 34 height 37
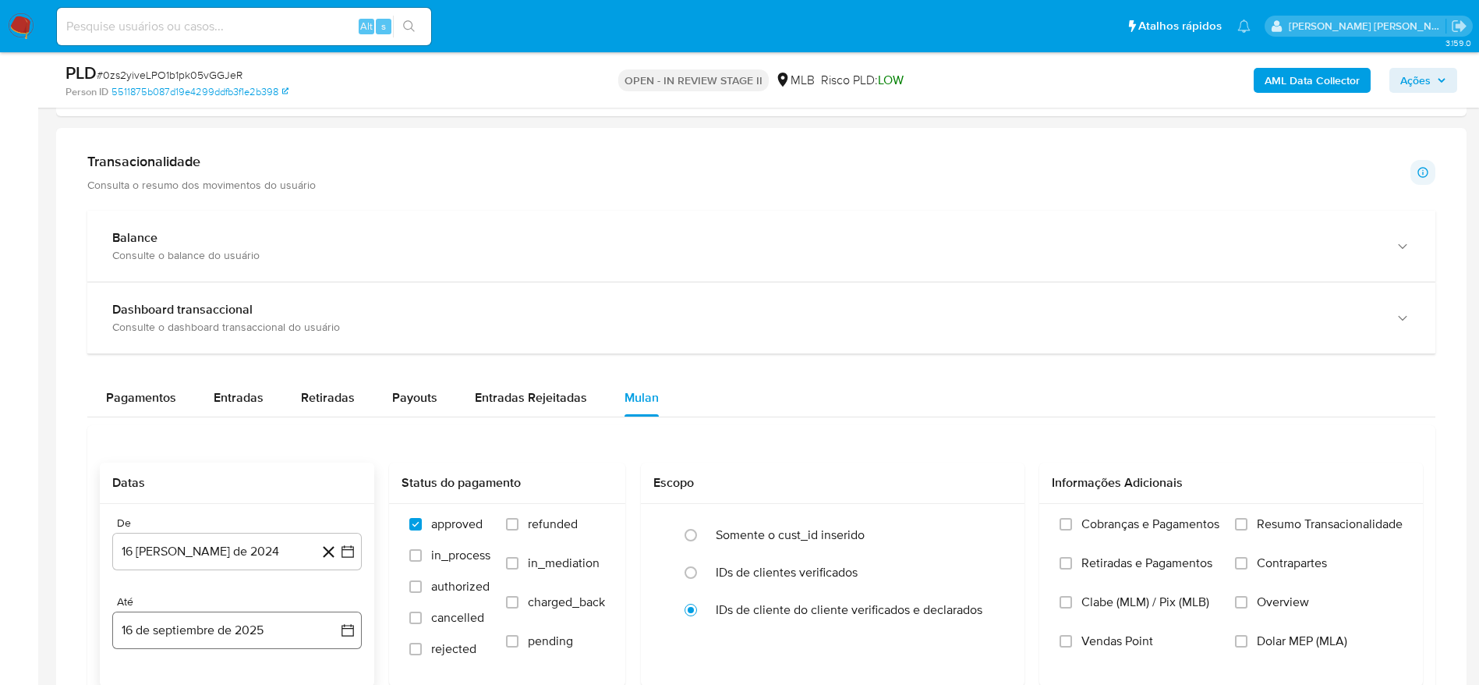
scroll to position [1169, 0]
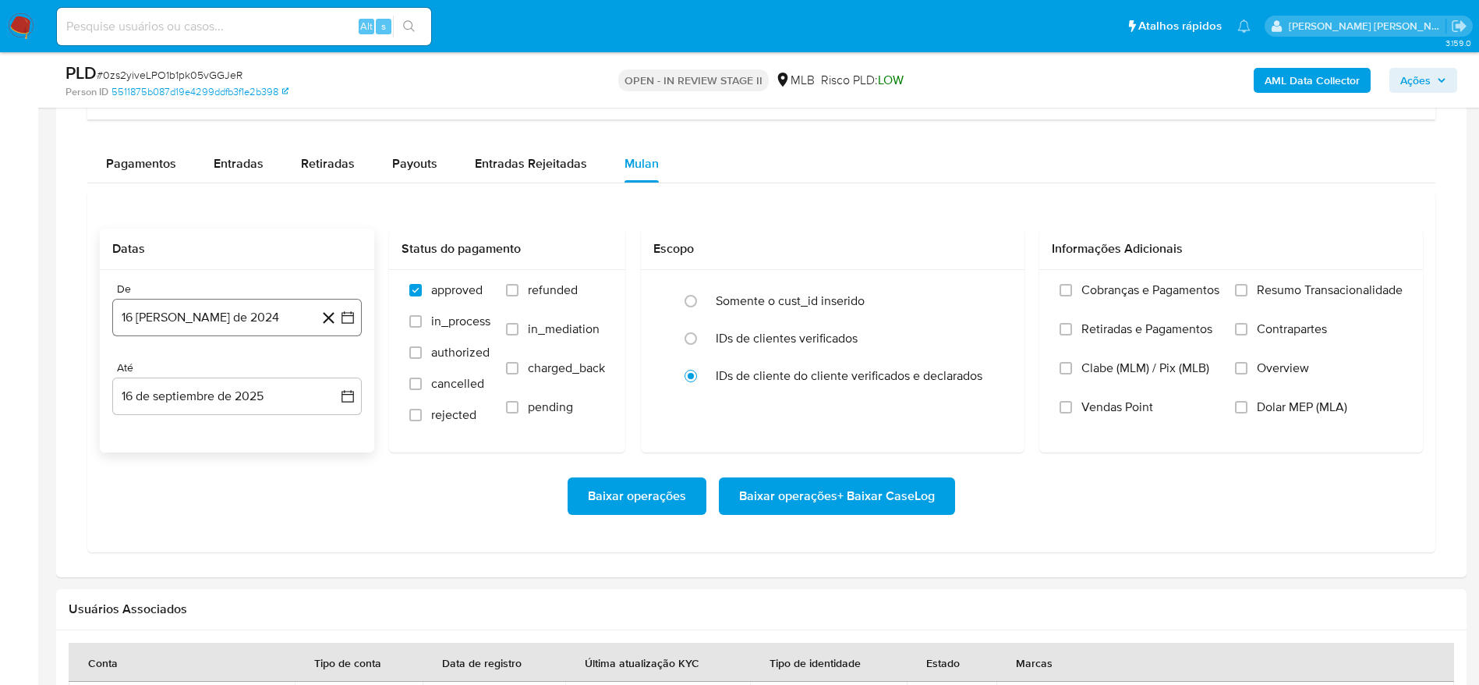
click at [253, 334] on button "16 [PERSON_NAME] de 2024" at bounding box center [236, 317] width 249 height 37
click at [246, 366] on span "agosto 2024" at bounding box center [229, 374] width 71 height 16
click at [326, 373] on icon "Año siguiente" at bounding box center [330, 373] width 19 height 19
click at [179, 519] on button "[DATE]" at bounding box center [169, 517] width 44 height 25
click at [175, 430] on button "1" at bounding box center [174, 431] width 25 height 25
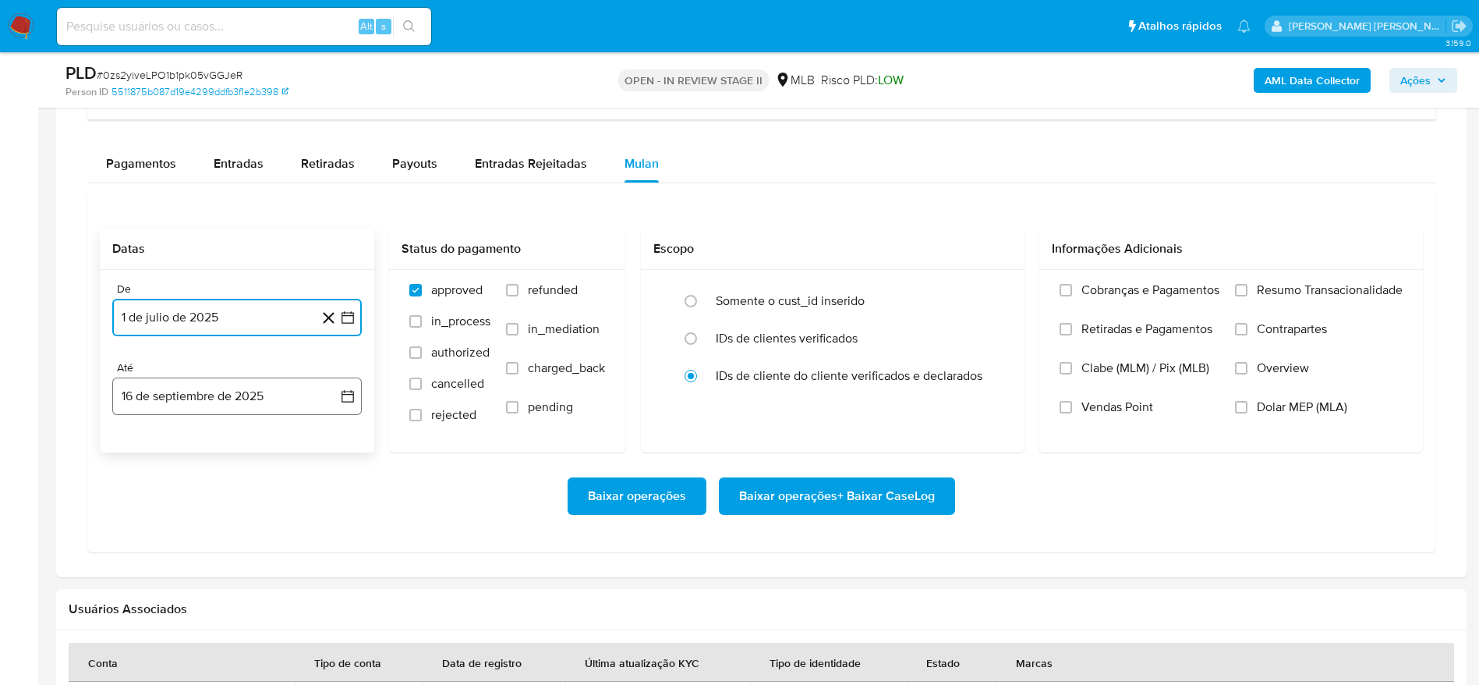
click at [213, 382] on button "16 de septiembre de 2025" at bounding box center [236, 395] width 249 height 37
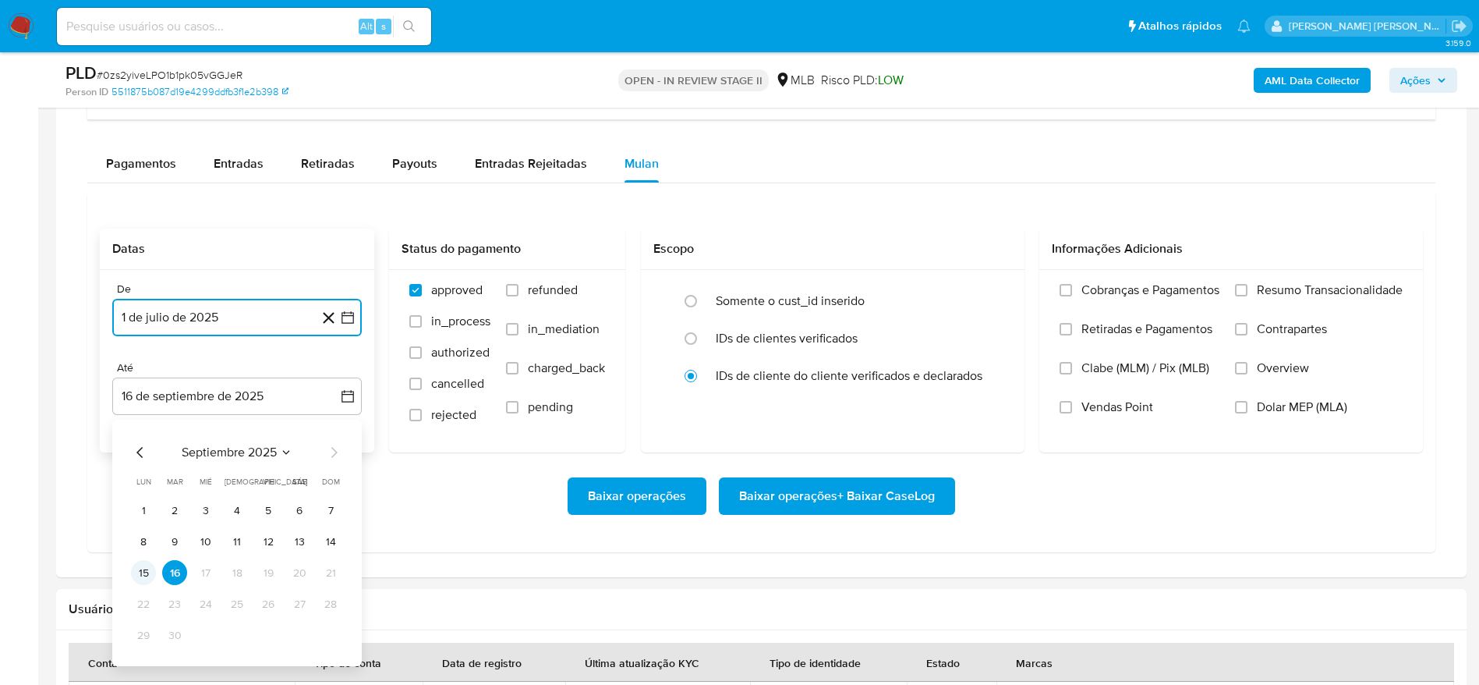
click at [146, 561] on button "15" at bounding box center [143, 572] width 25 height 25
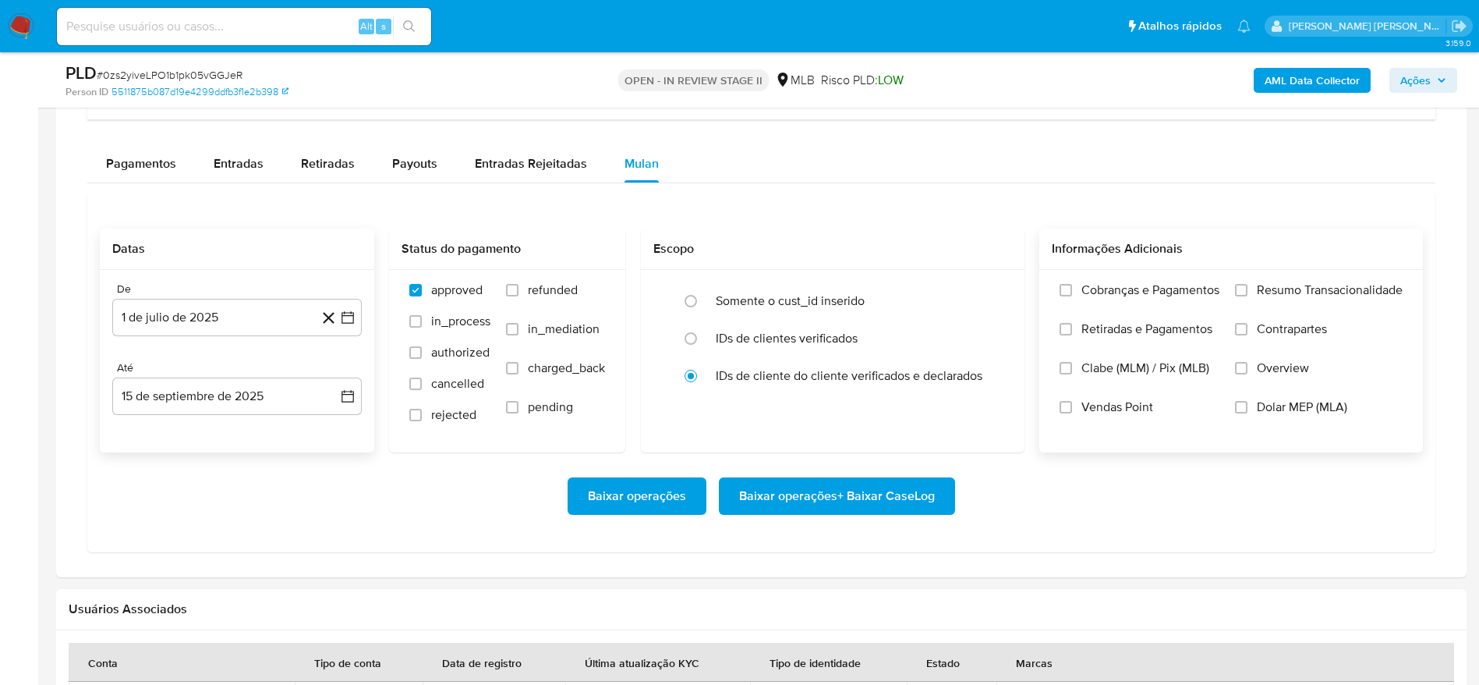
drag, startPoint x: 1281, startPoint y: 279, endPoint x: 1281, endPoint y: 291, distance: 11.7
click at [1281, 291] on span "Resumo Transacionalidade" at bounding box center [1330, 290] width 146 height 16
click at [1247, 291] on input "Resumo Transacionalidade" at bounding box center [1241, 290] width 12 height 12
click at [893, 495] on span "Baixar operações + Baixar CaseLog" at bounding box center [837, 496] width 196 height 34
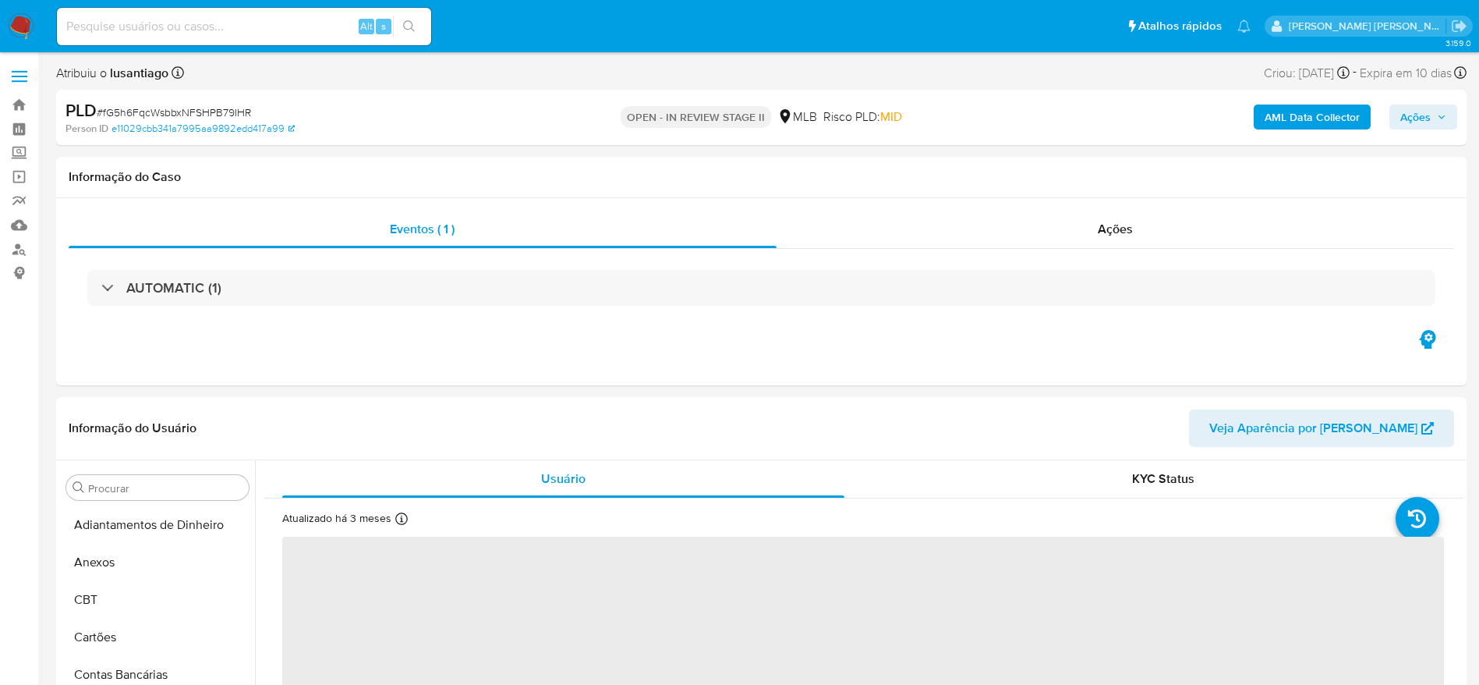
select select "10"
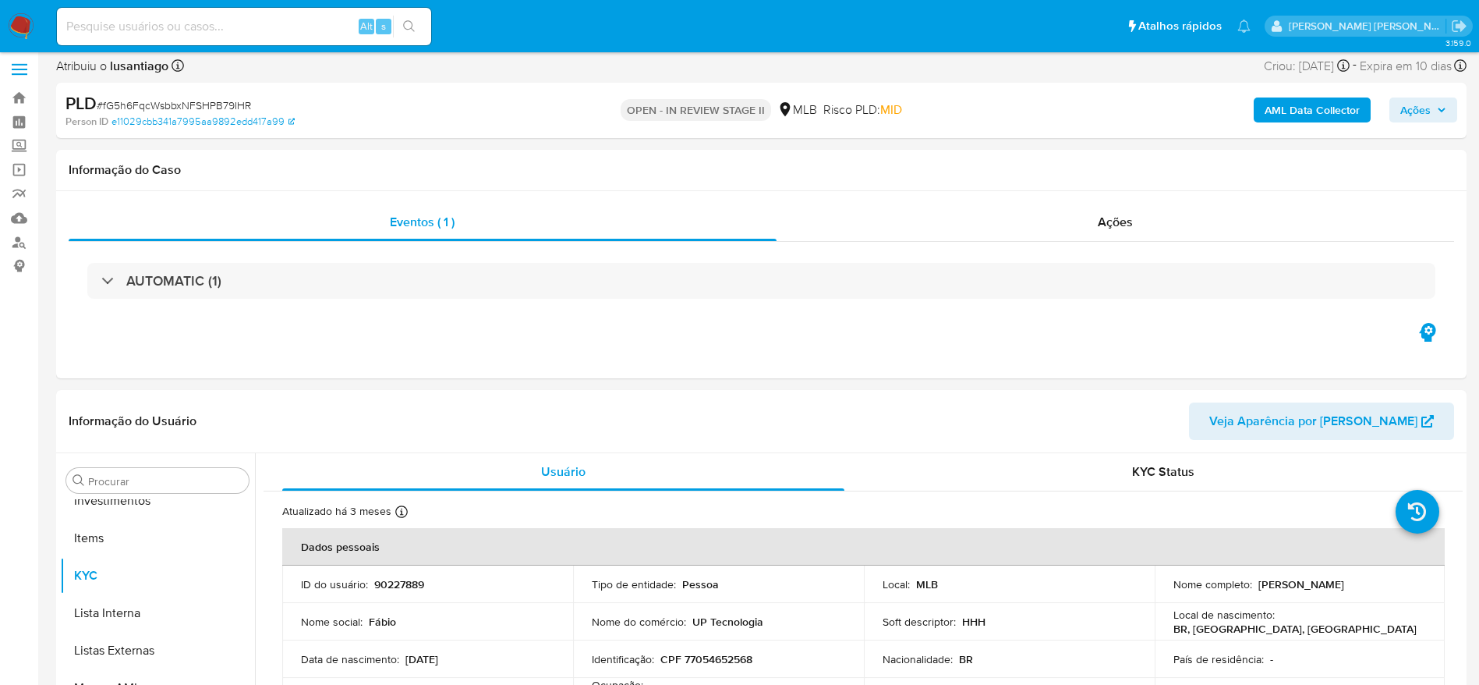
scroll to position [771, 0]
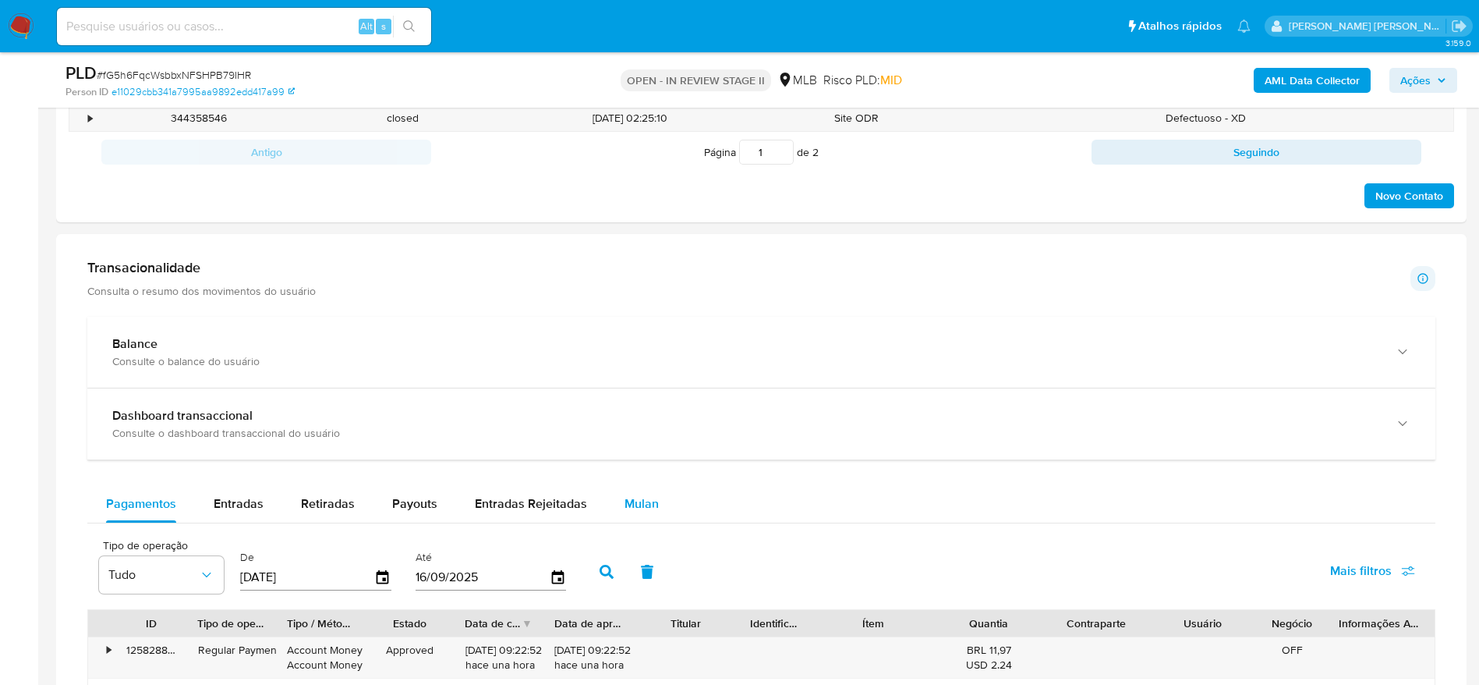
click at [630, 501] on span "Mulan" at bounding box center [641, 503] width 34 height 18
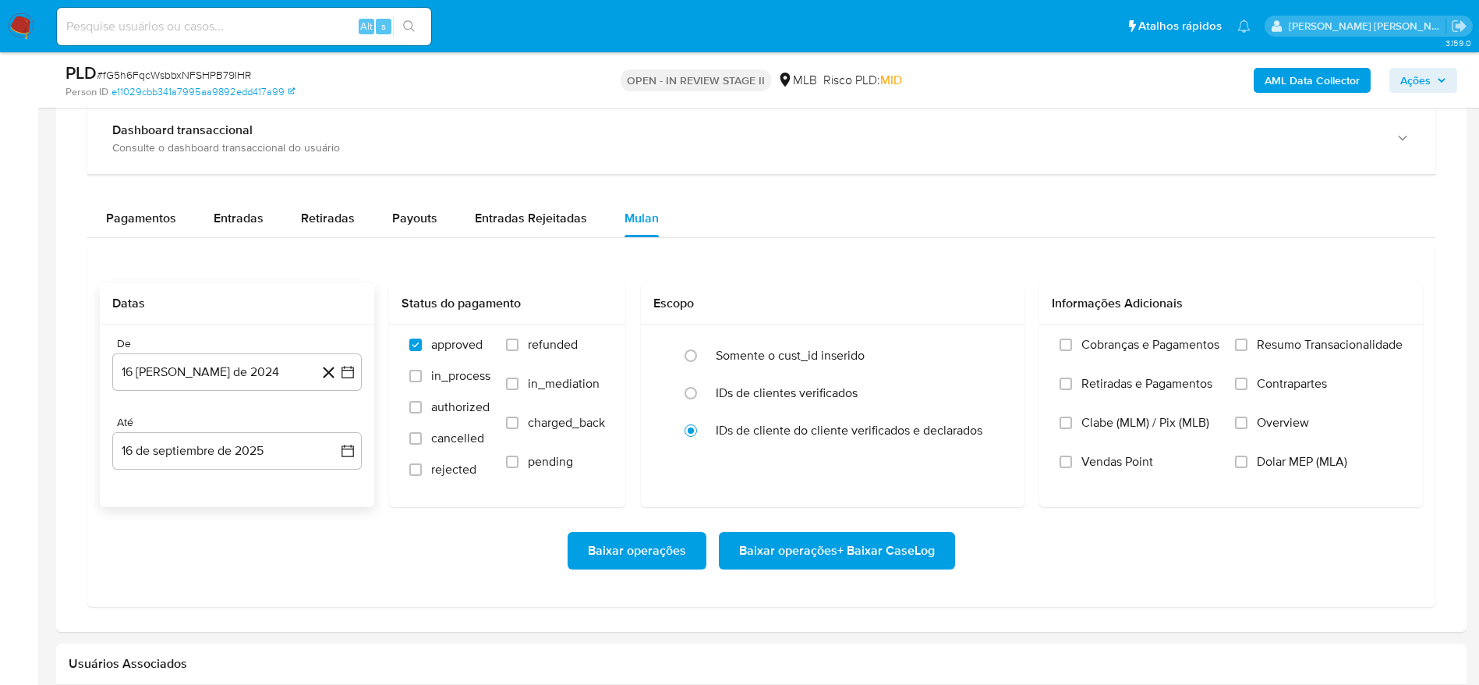
scroll to position [1169, 0]
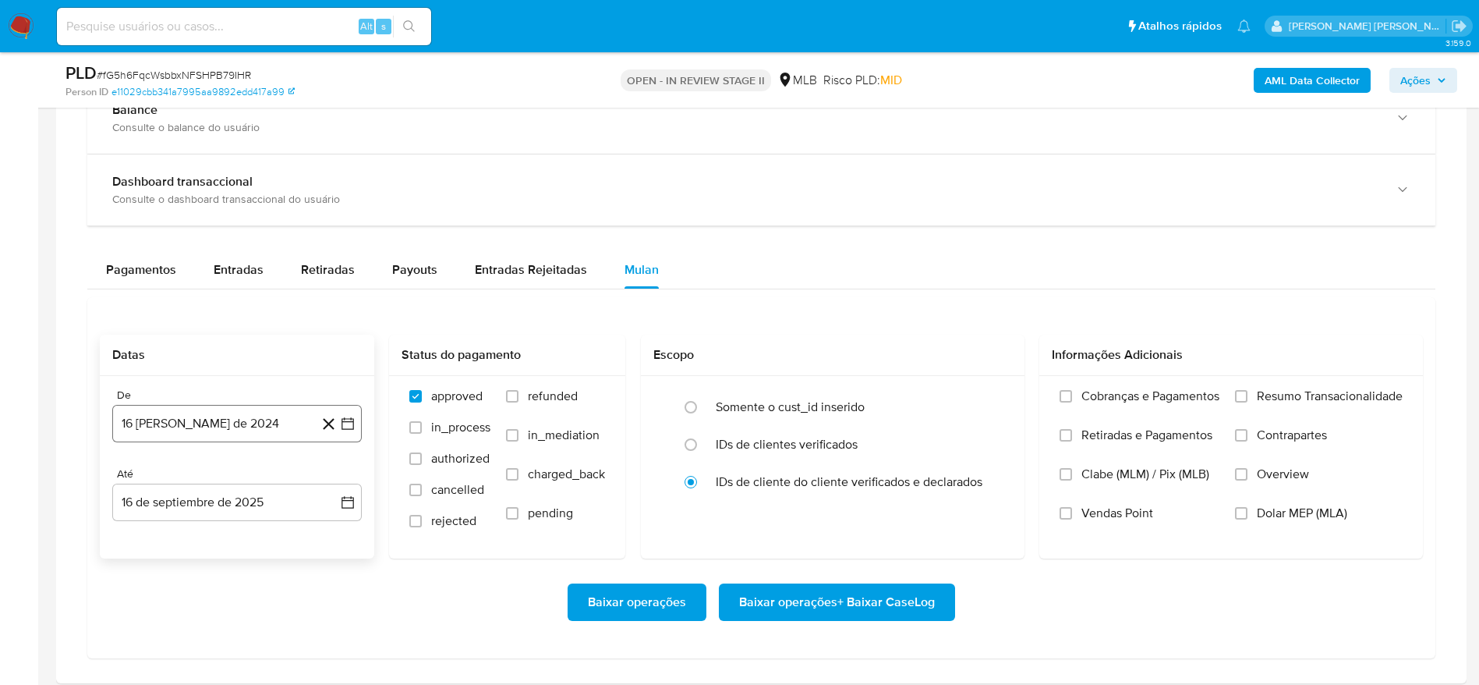
click at [209, 419] on button "16 de agosto de 2024" at bounding box center [236, 423] width 249 height 37
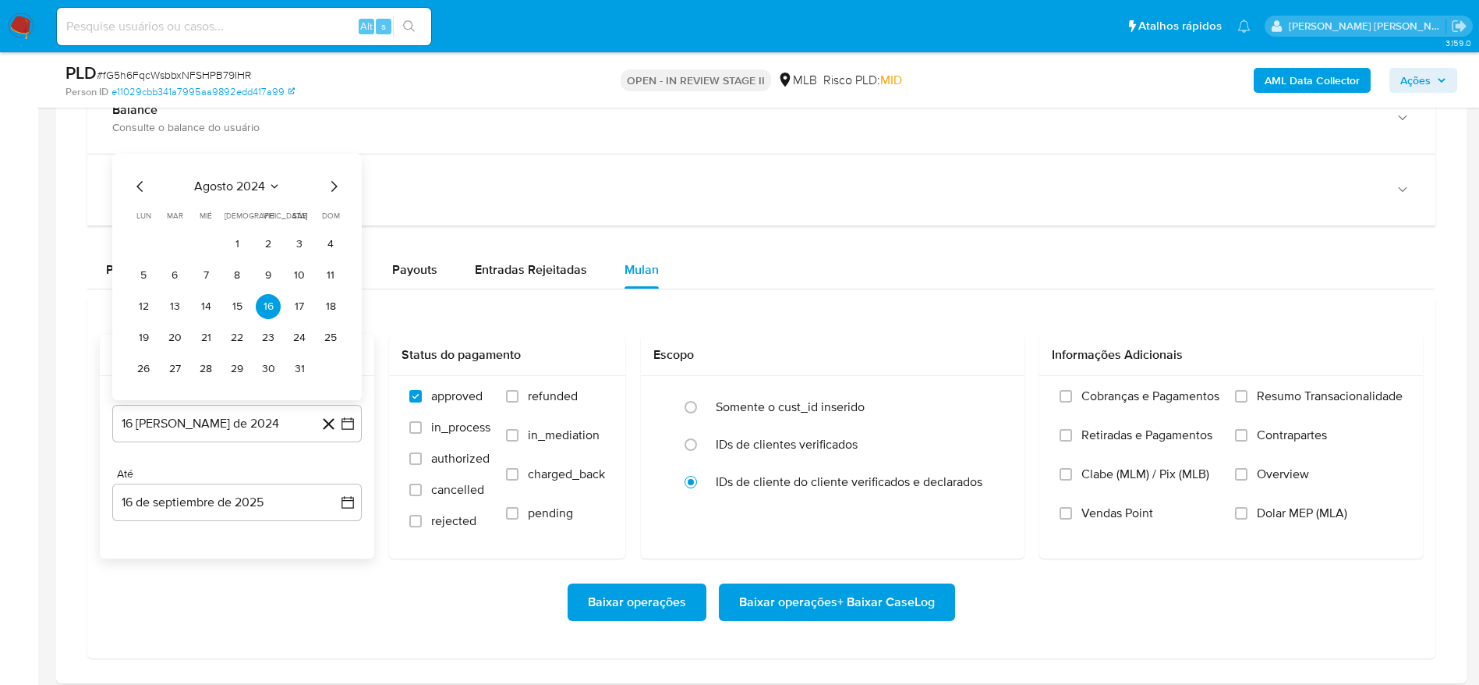
click at [255, 186] on span "agosto 2024" at bounding box center [229, 187] width 71 height 16
click at [332, 165] on icon "Año siguiente" at bounding box center [330, 168] width 19 height 19
click at [168, 317] on span "jul" at bounding box center [168, 312] width 34 height 12
click at [186, 247] on button "1" at bounding box center [174, 244] width 25 height 25
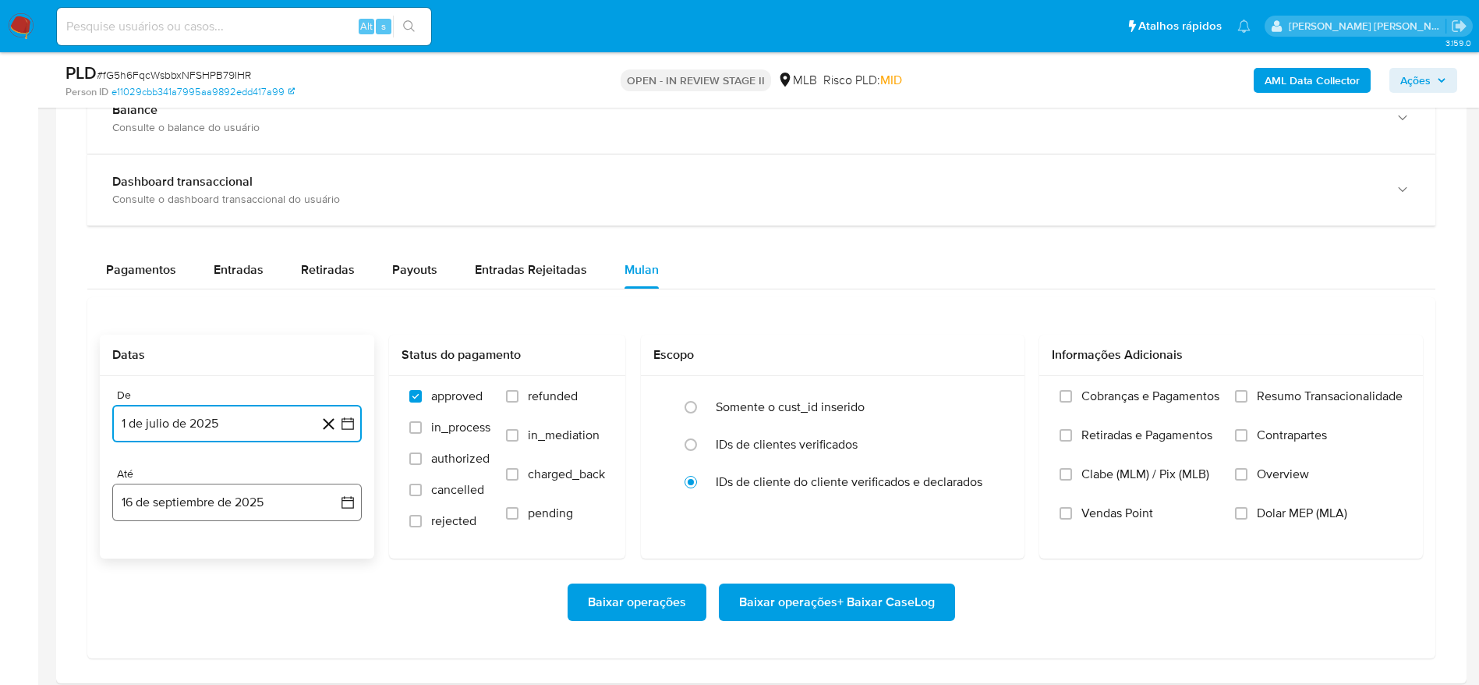
click at [201, 508] on button "16 de septiembre de 2025" at bounding box center [236, 501] width 249 height 37
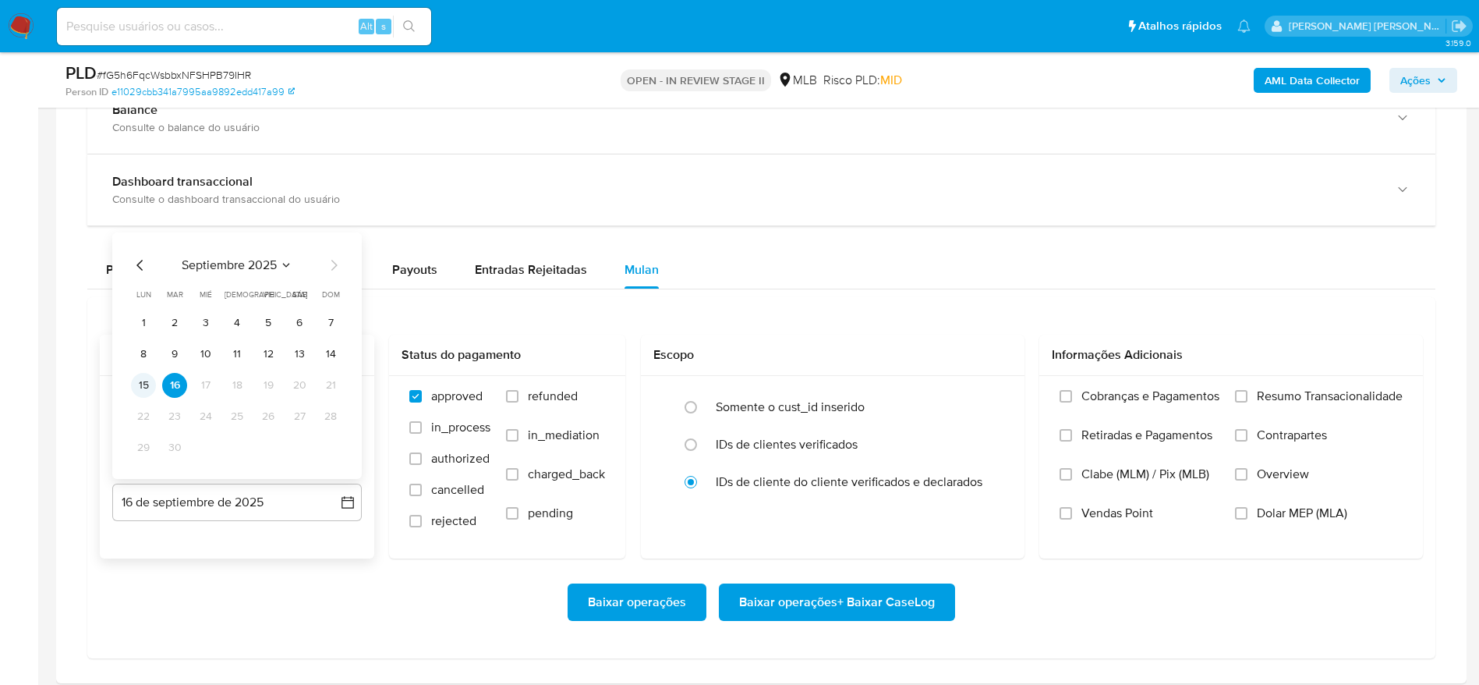
click at [141, 385] on button "15" at bounding box center [143, 385] width 25 height 25
click at [1323, 394] on span "Resumo Transacionalidade" at bounding box center [1330, 396] width 146 height 16
click at [1247, 394] on input "Resumo Transacionalidade" at bounding box center [1241, 396] width 12 height 12
click at [897, 596] on span "Baixar operações + Baixar CaseLog" at bounding box center [837, 602] width 196 height 34
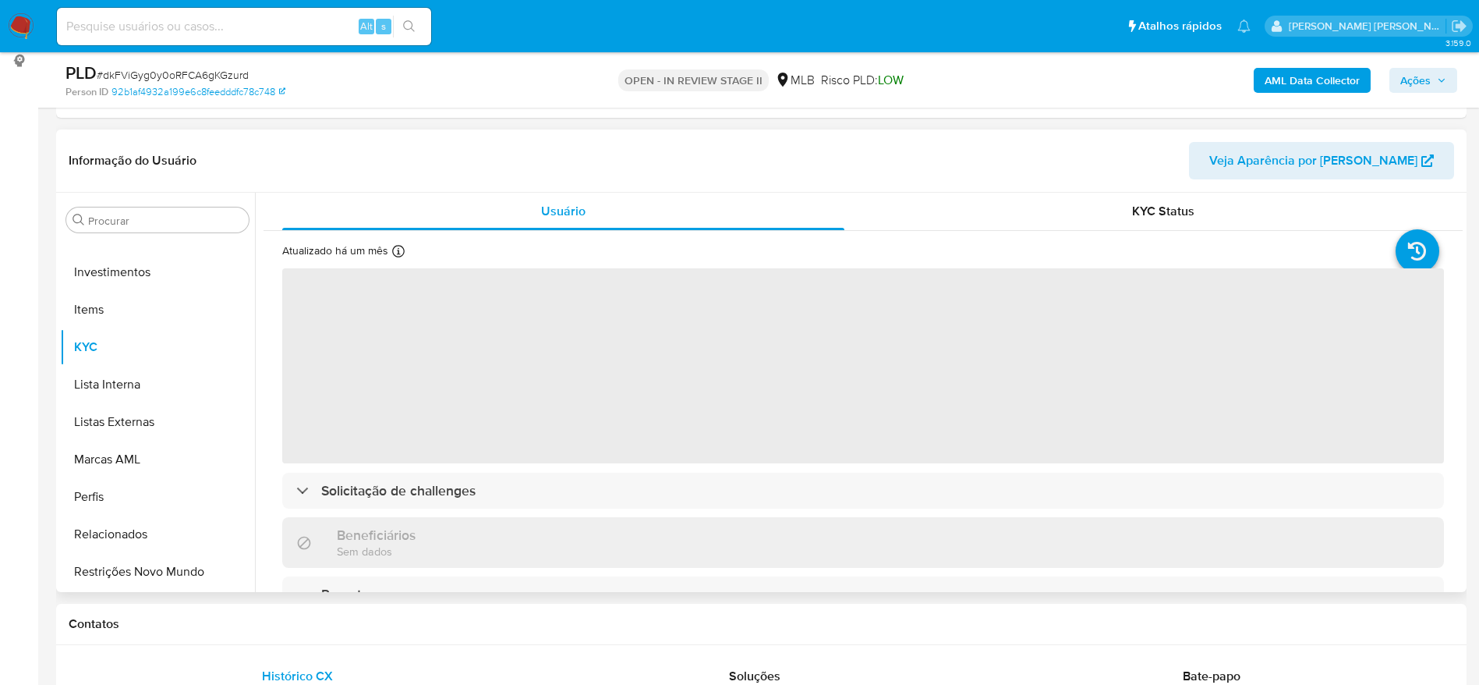
scroll to position [234, 0]
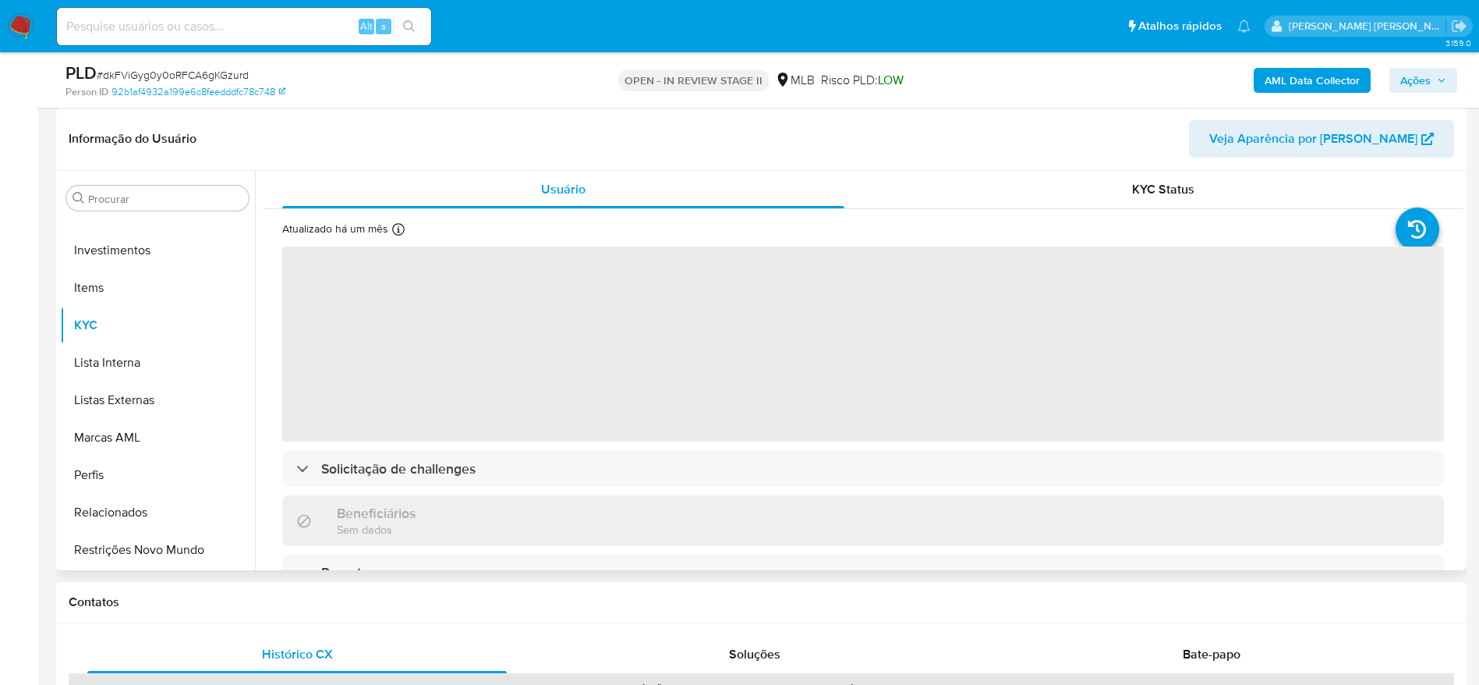
select select "10"
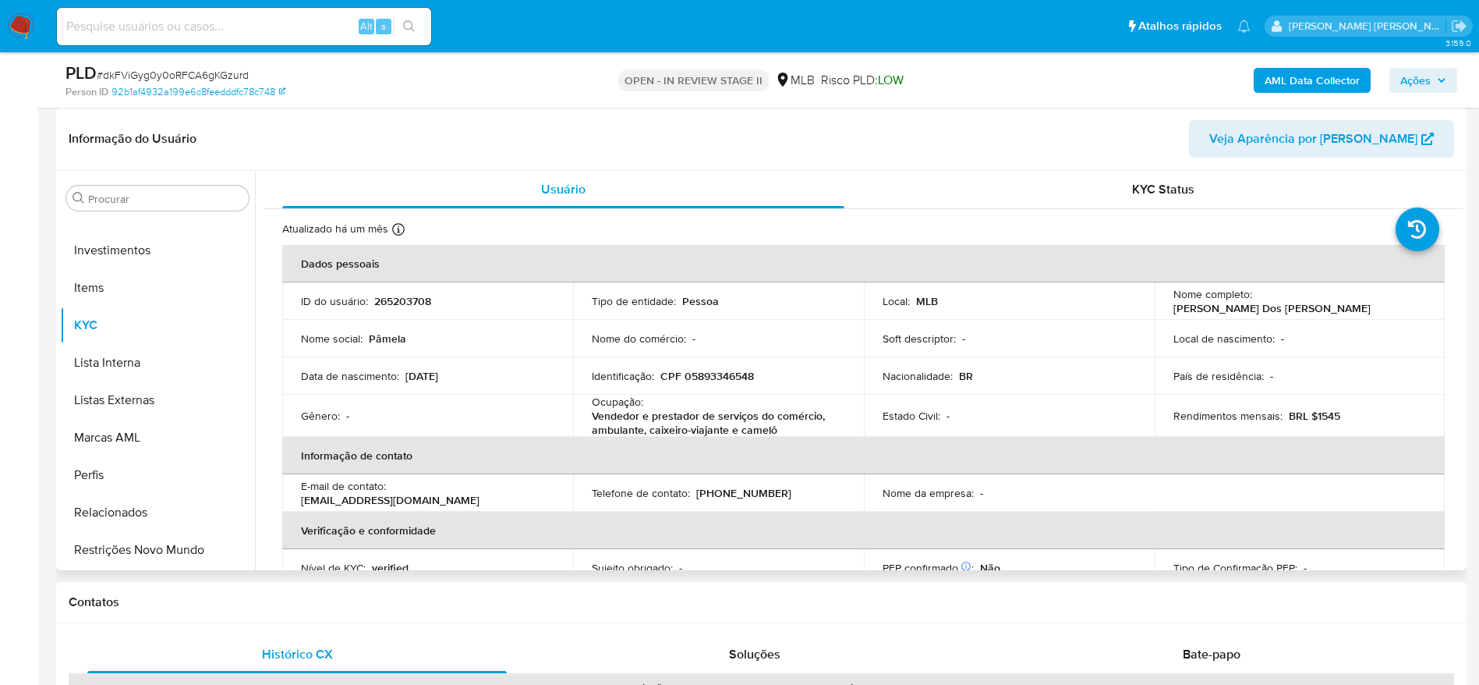
click at [723, 374] on p "CPF 05893346548" at bounding box center [707, 376] width 94 height 14
copy p "05893346548"
